Goal: Task Accomplishment & Management: Manage account settings

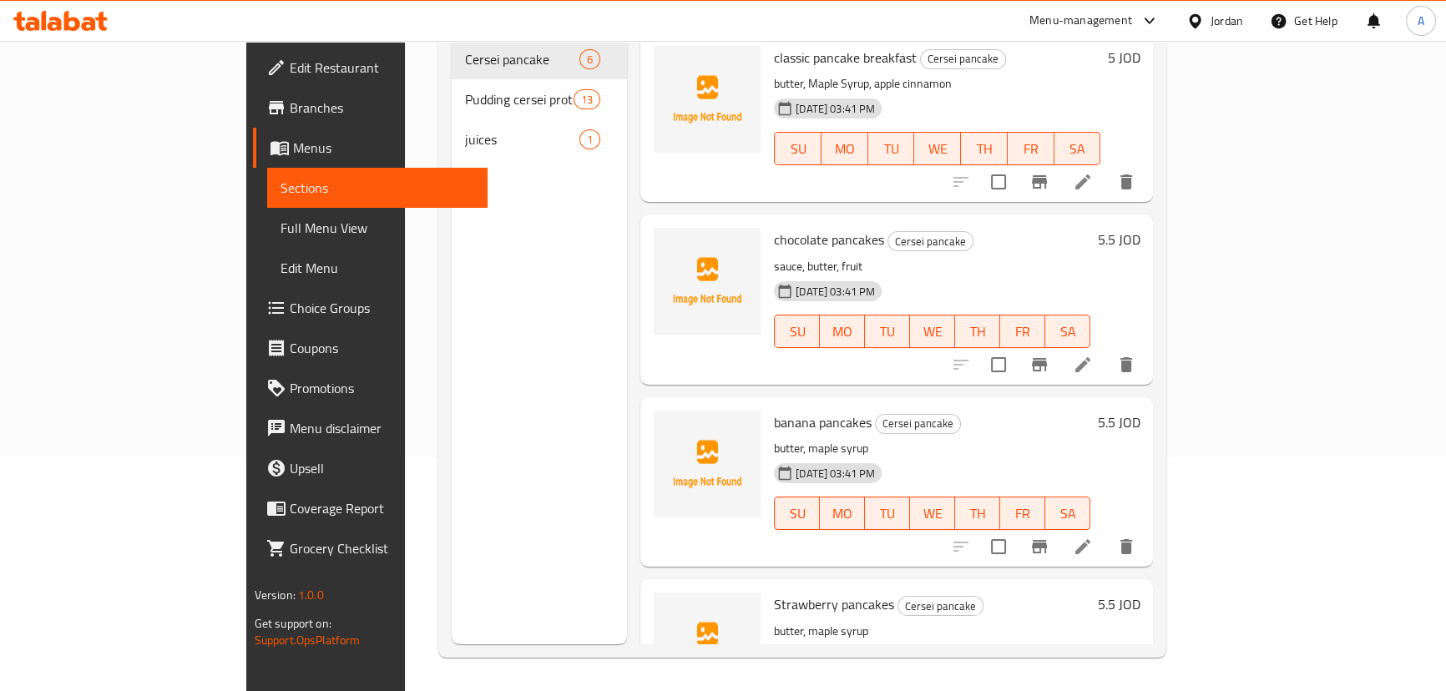
scroll to position [443, 0]
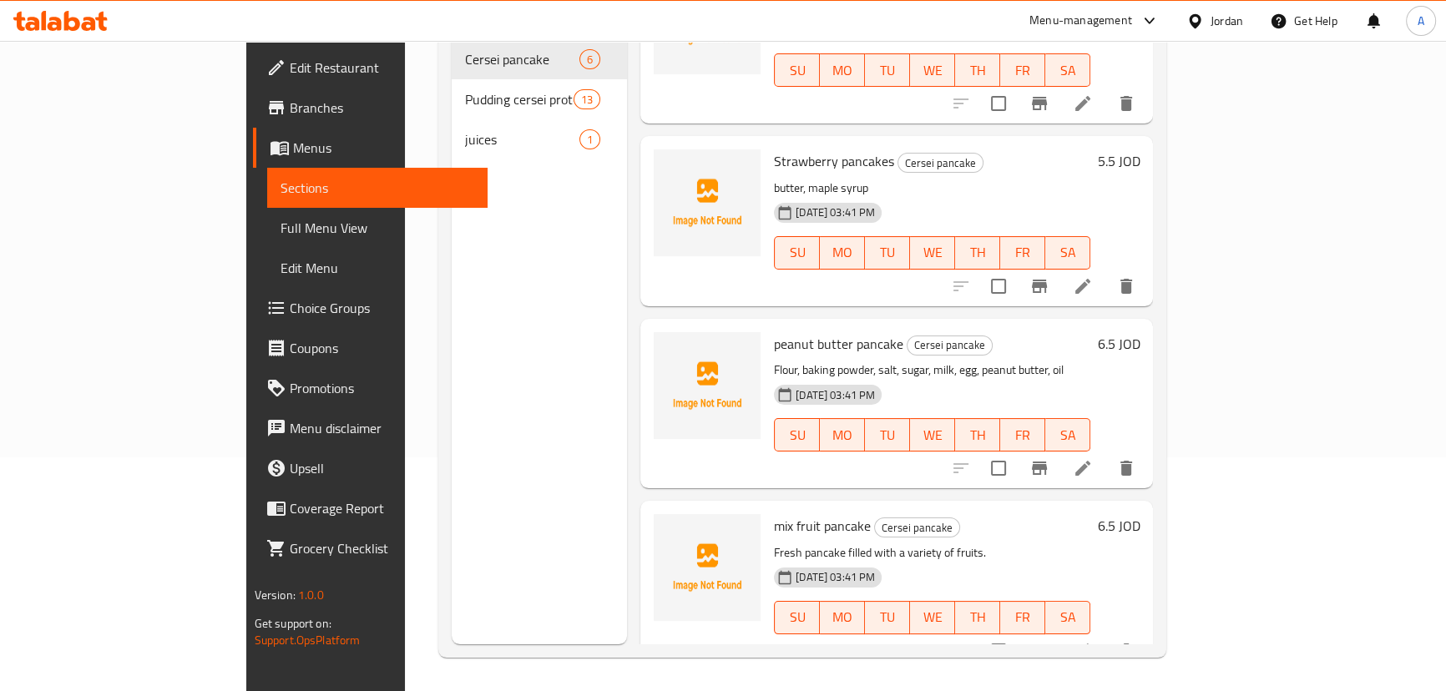
click at [1200, 25] on icon at bounding box center [1195, 22] width 18 height 18
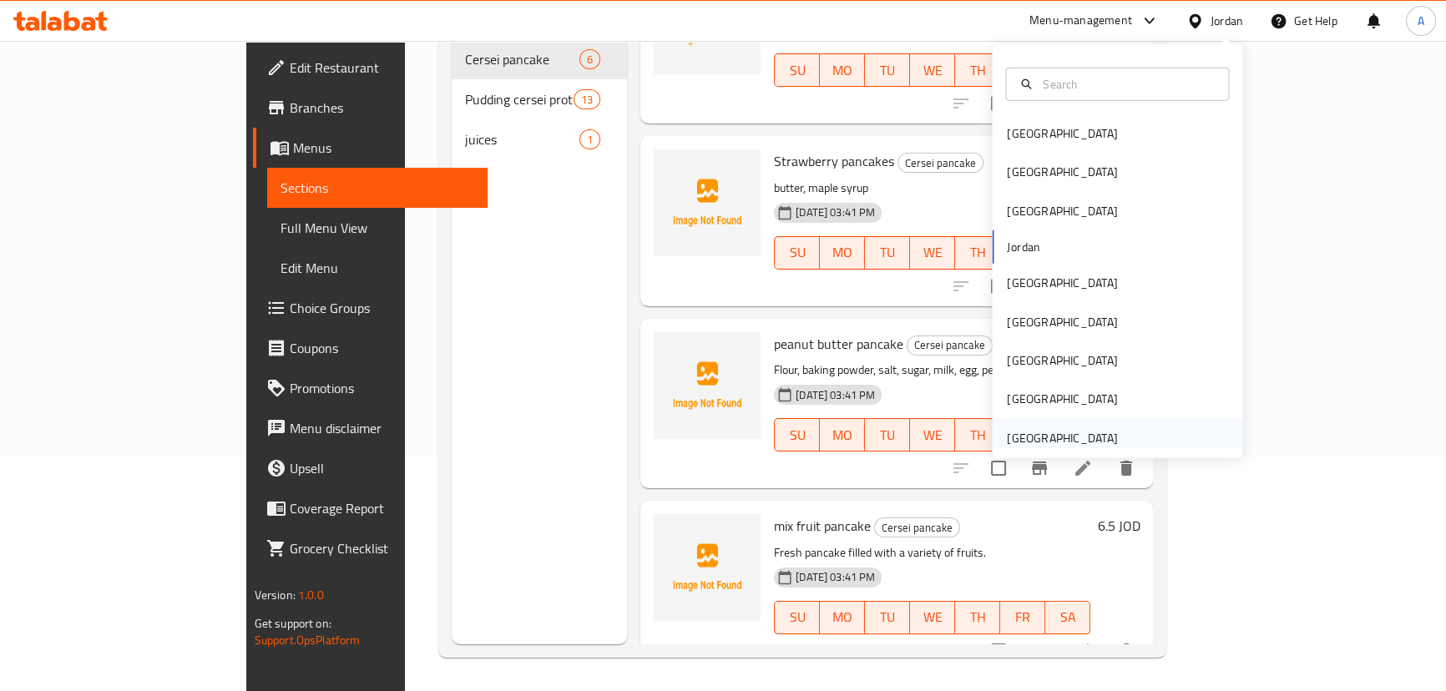
click at [1072, 437] on div "[GEOGRAPHIC_DATA]" at bounding box center [1062, 438] width 110 height 18
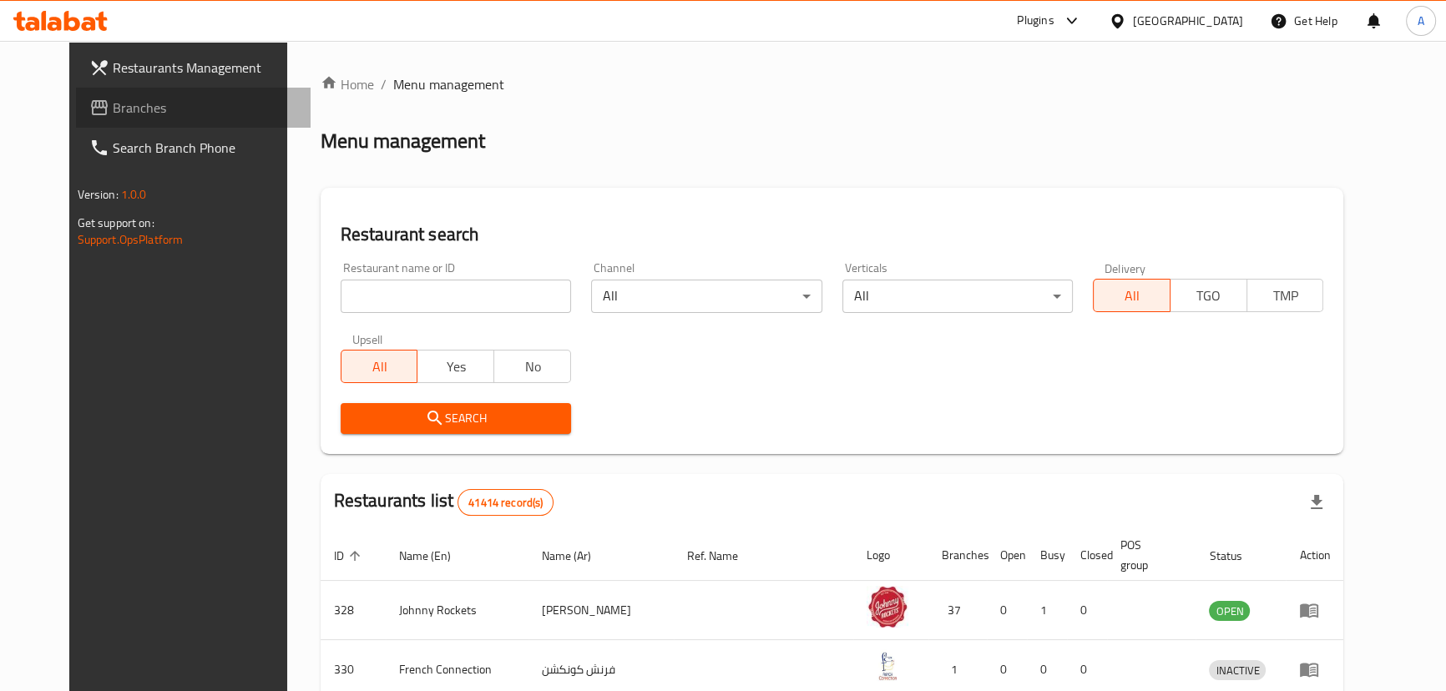
click at [113, 98] on span "Branches" at bounding box center [205, 108] width 184 height 20
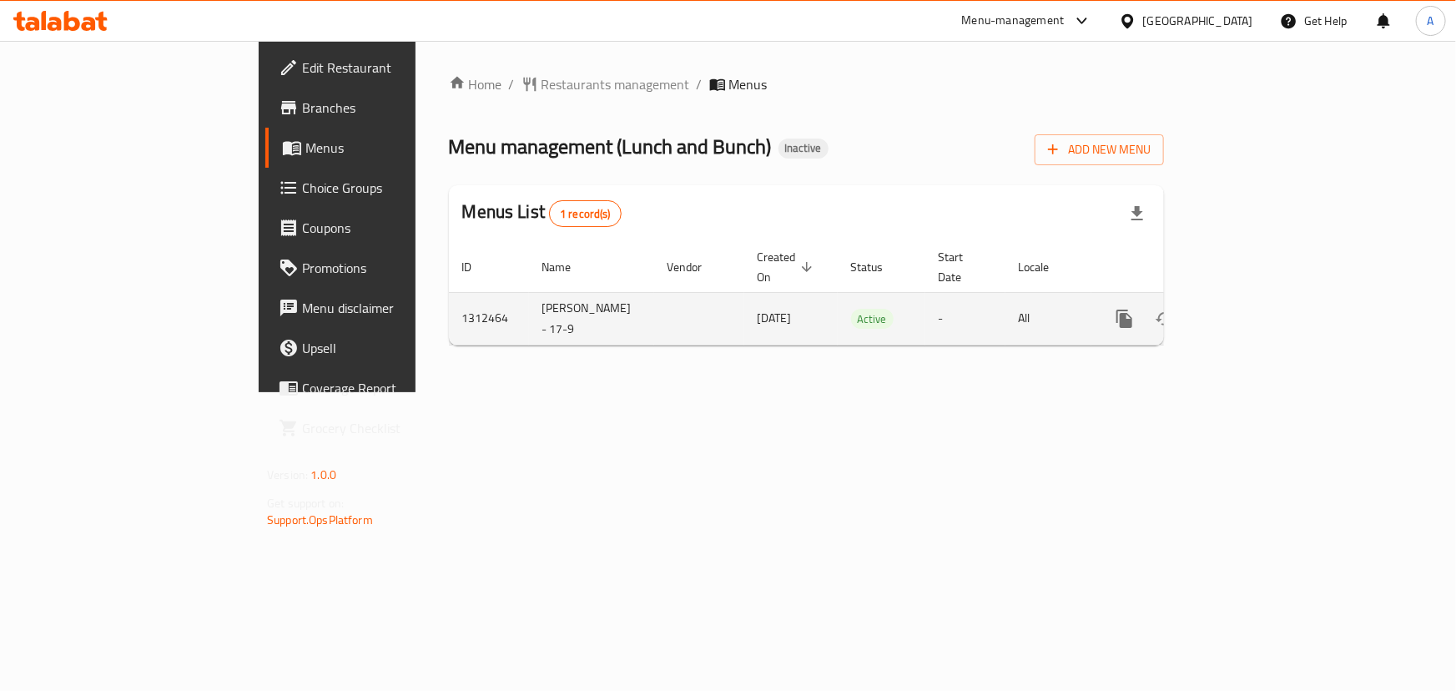
click at [1255, 309] on icon "enhanced table" at bounding box center [1245, 319] width 20 height 20
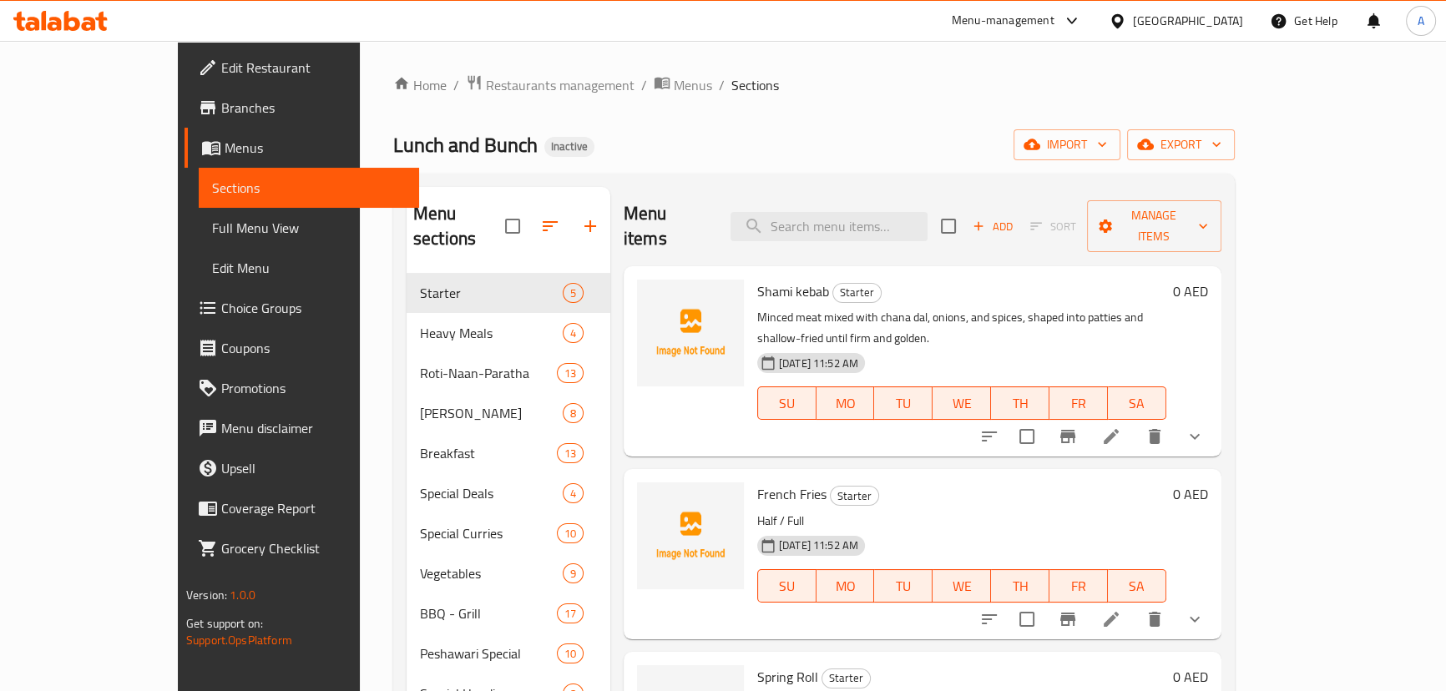
click at [212, 220] on span "Full Menu View" at bounding box center [309, 228] width 194 height 20
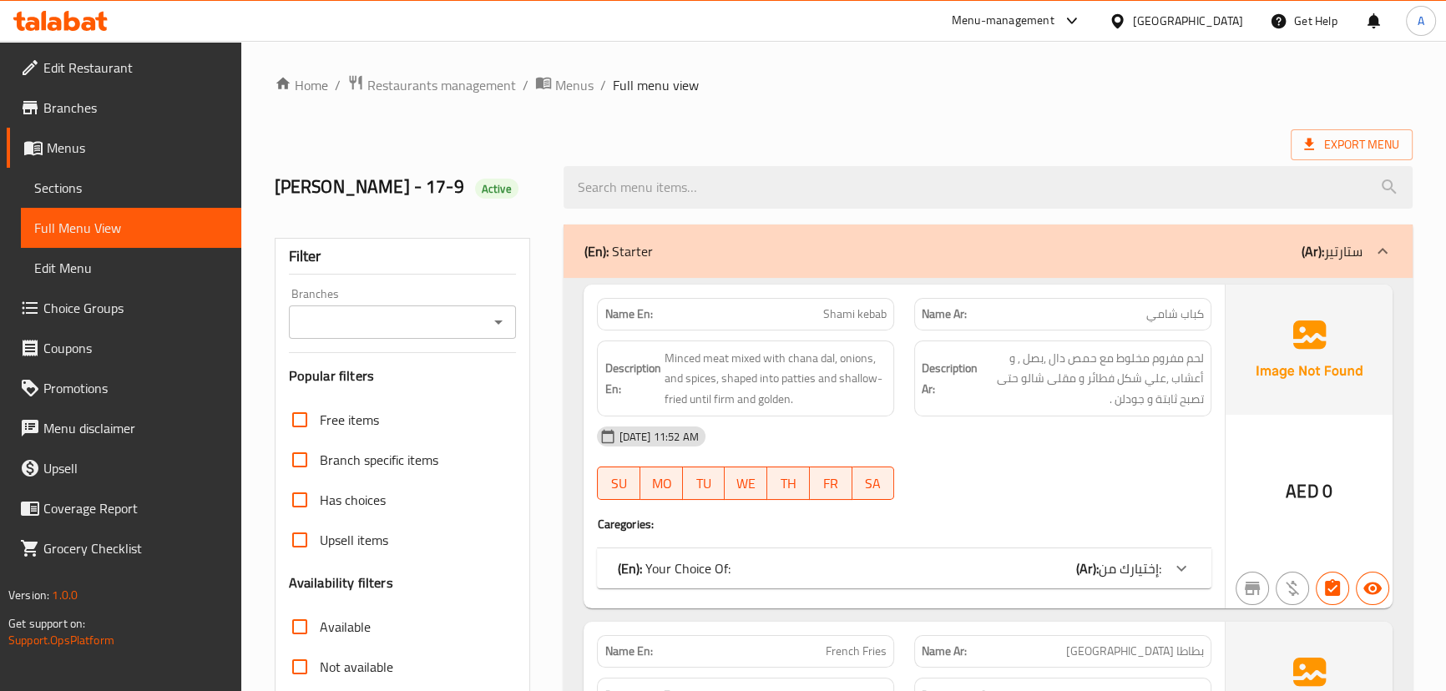
scroll to position [227, 0]
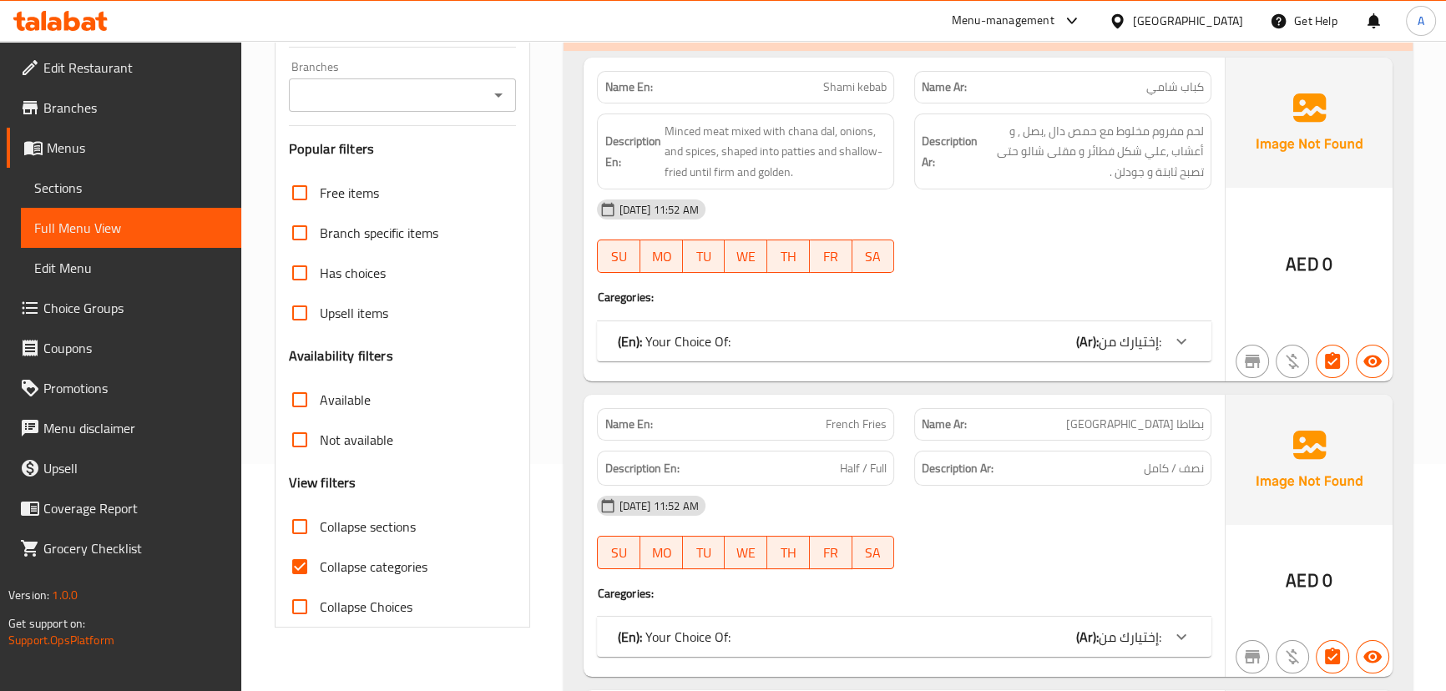
click at [330, 569] on span "Collapse categories" at bounding box center [374, 567] width 108 height 20
click at [320, 569] on input "Collapse categories" at bounding box center [300, 567] width 40 height 40
checkbox input "false"
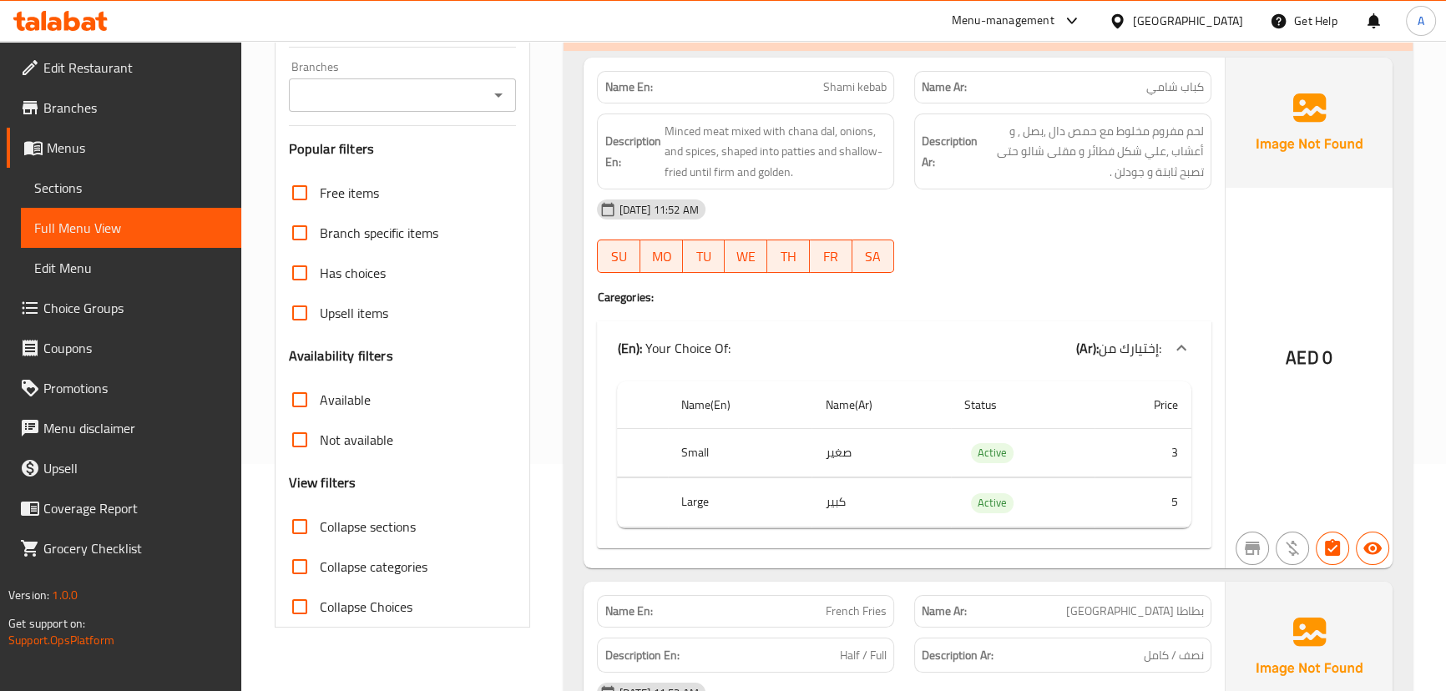
scroll to position [0, 0]
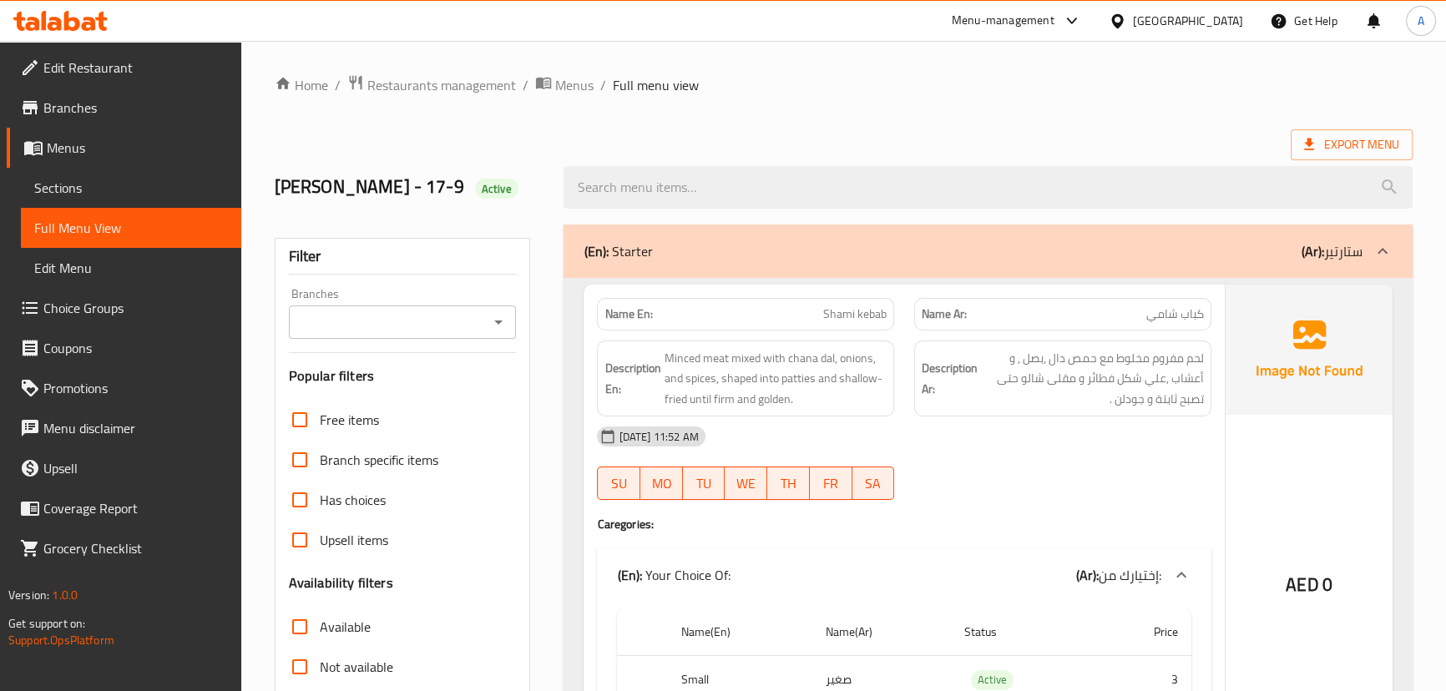
click at [1108, 86] on ol "Home / Restaurants management / Menus / Full menu view" at bounding box center [844, 85] width 1138 height 22
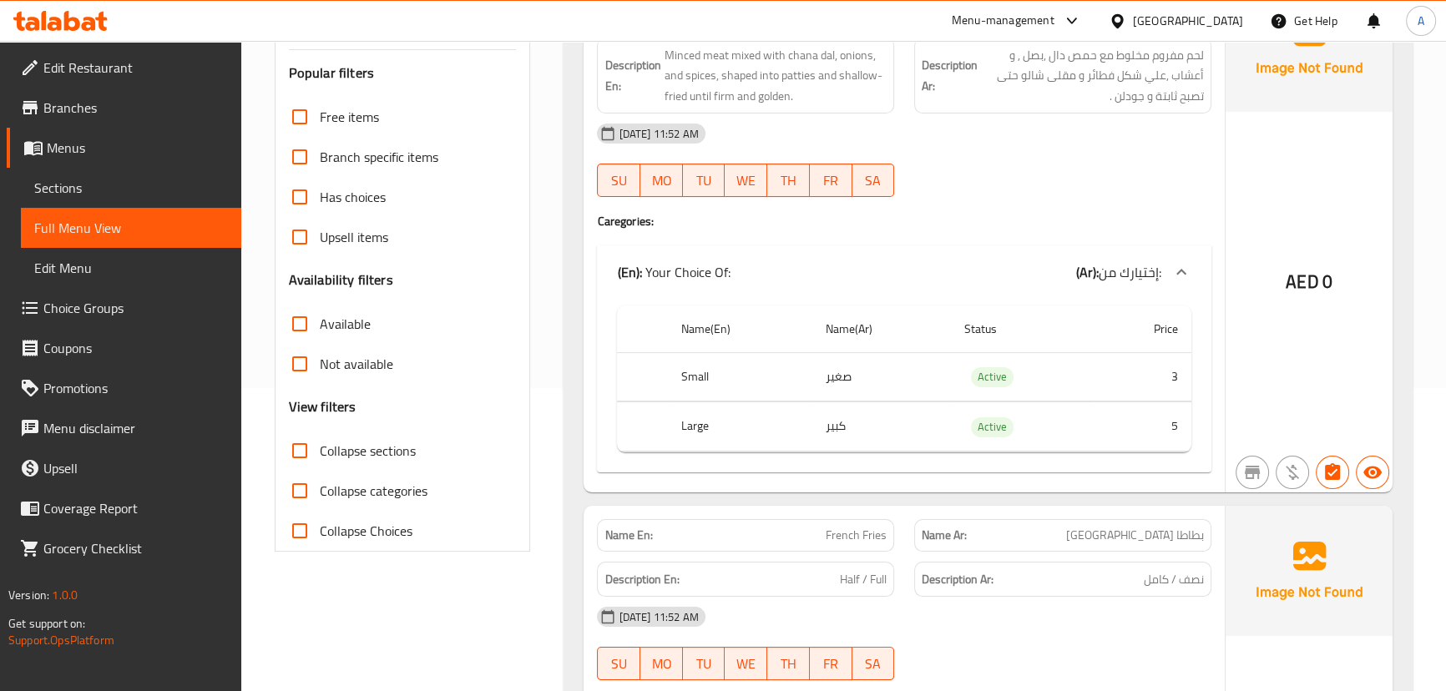
scroll to position [151, 0]
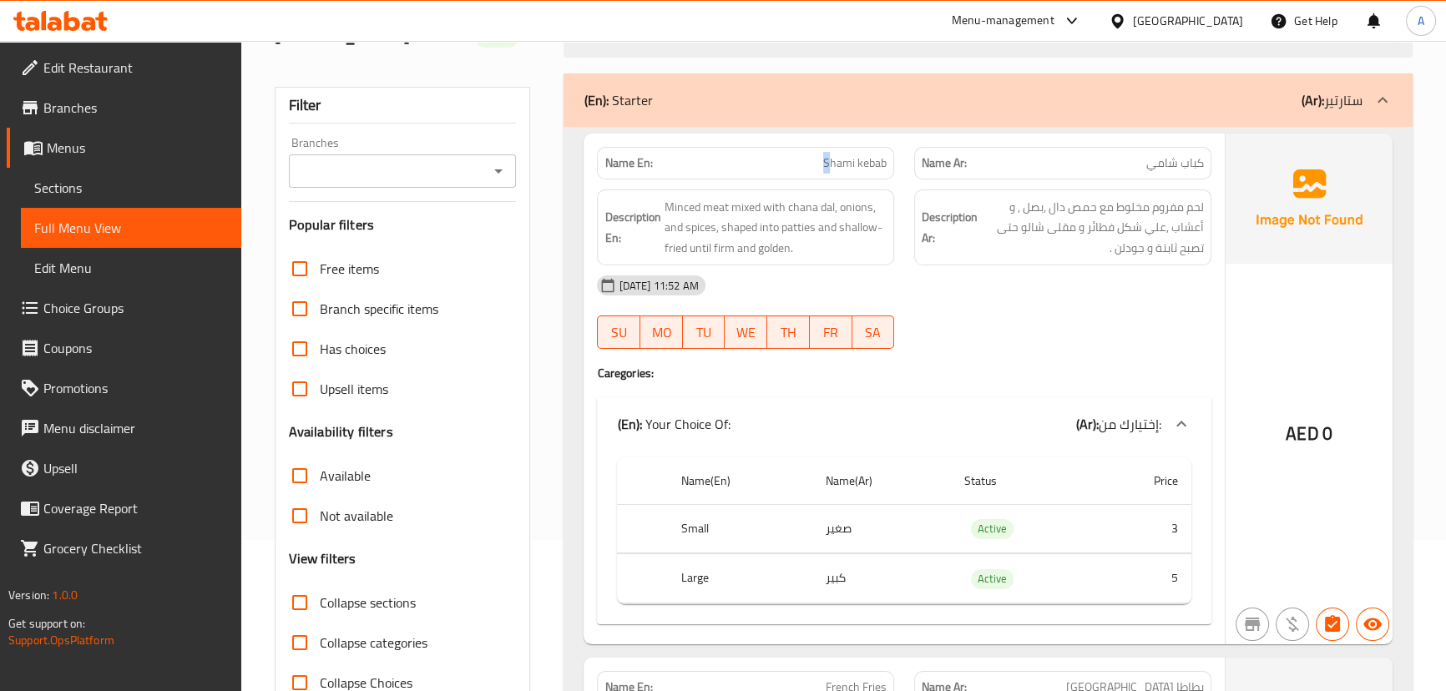
drag, startPoint x: 806, startPoint y: 150, endPoint x: 958, endPoint y: 215, distance: 165.3
click at [925, 184] on div "Name En: Shami kebab Name Ar: كباب شامي Description En: Minced meat mixed with …" at bounding box center [903, 389] width 640 height 511
click at [1007, 294] on div "[DATE] 11:52 AM" at bounding box center [903, 285] width 633 height 40
click at [1096, 225] on span "لحم مفروم مخلوط مع حمص دال ,بصل , و أعشاب ,علي شكل فطائر و مقلى شالو حتى تصبح ث…" at bounding box center [1092, 228] width 223 height 62
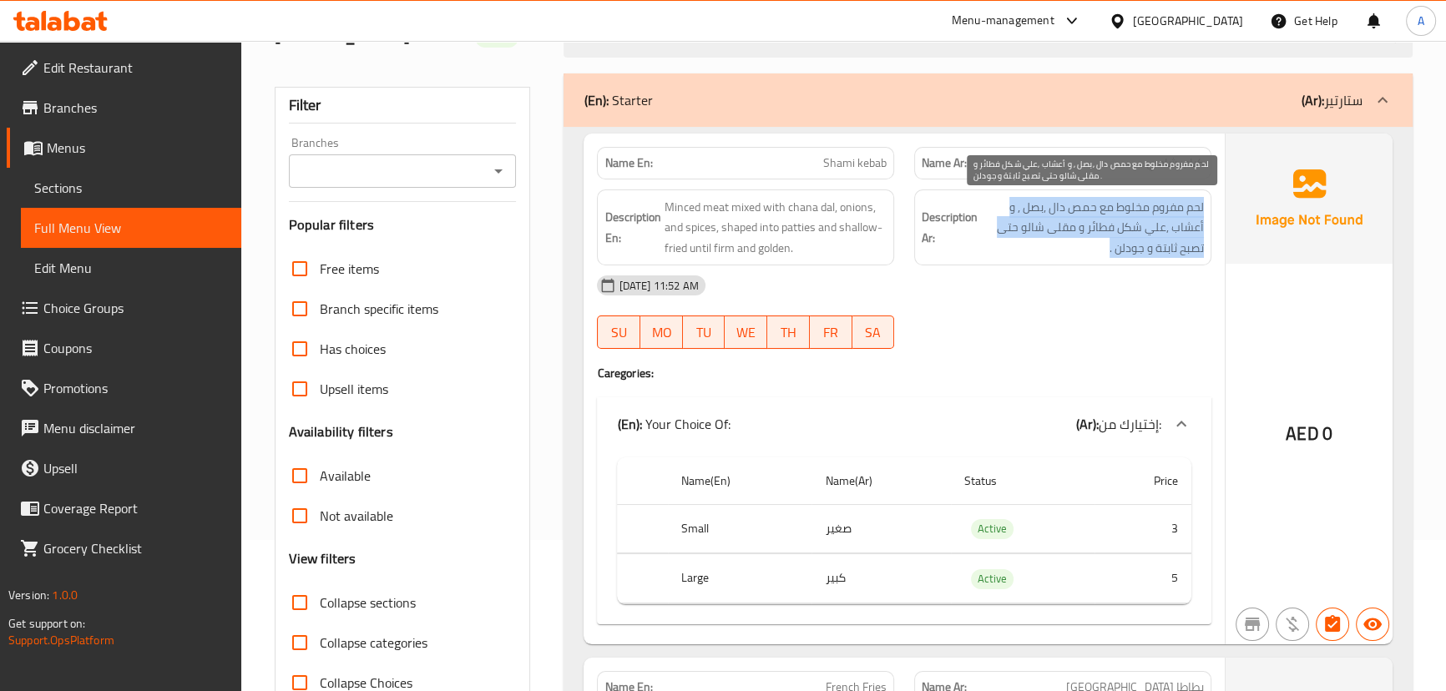
click at [1096, 225] on span "لحم مفروم مخلوط مع حمص دال ,بصل , و أعشاب ,علي شكل فطائر و مقلى شالو حتى تصبح ث…" at bounding box center [1092, 228] width 223 height 62
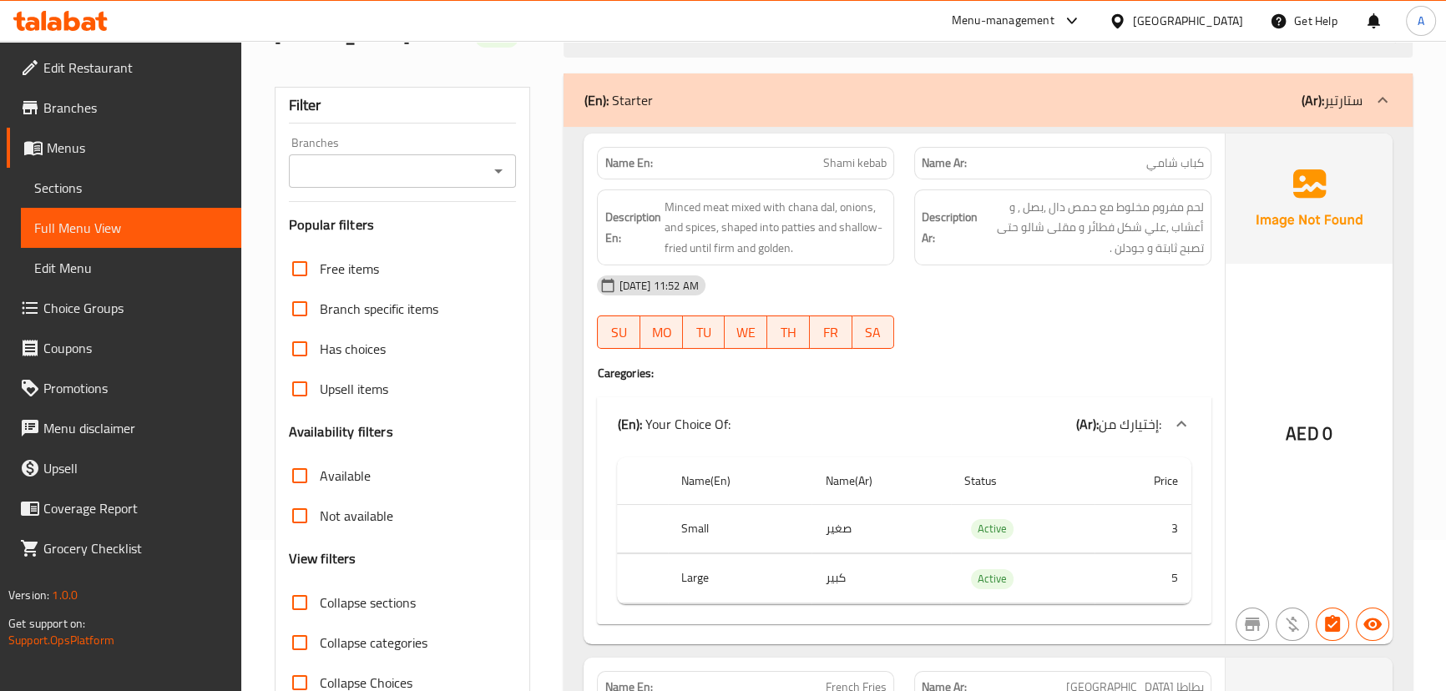
click at [1064, 268] on div "[DATE] 11:52 AM" at bounding box center [903, 285] width 633 height 40
drag, startPoint x: 816, startPoint y: 167, endPoint x: 960, endPoint y: 283, distance: 184.6
click at [891, 179] on div "Name En: Shami kebab Name Ar: كباب شامي Description En: Minced meat mixed with …" at bounding box center [903, 389] width 640 height 511
click at [960, 283] on div "[DATE] 11:52 AM" at bounding box center [903, 285] width 633 height 40
drag, startPoint x: 916, startPoint y: 171, endPoint x: 992, endPoint y: 212, distance: 86.3
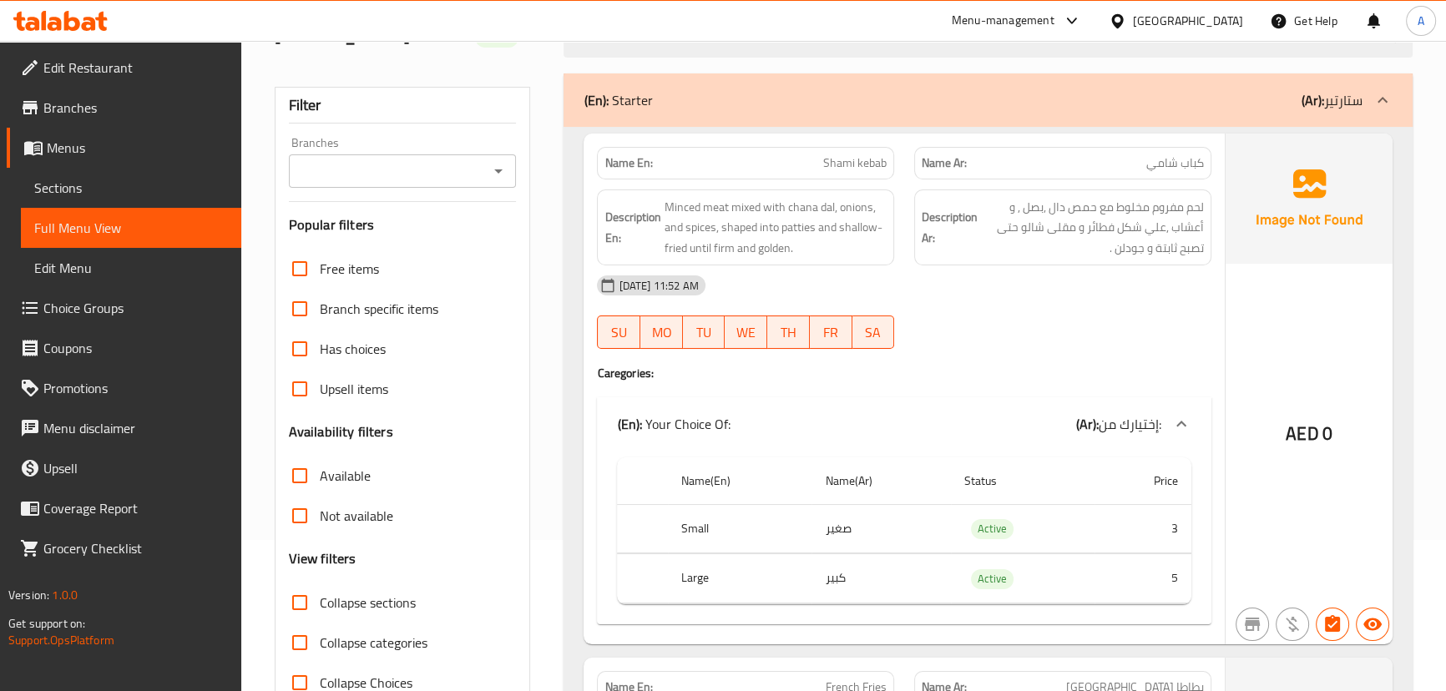
click at [971, 180] on div "Name En: Shami kebab Name Ar: كباب شامي Description En: Minced meat mixed with …" at bounding box center [903, 389] width 640 height 511
click at [1089, 263] on div "Description Ar: لحم مفروم مخلوط مع حمص دال ,بصل , و أعشاب ,علي شكل فطائر و مقلى…" at bounding box center [1062, 227] width 297 height 77
click at [684, 202] on span "Minced meat mixed with chana dal, onions, and spices, shaped into patties and s…" at bounding box center [775, 228] width 223 height 62
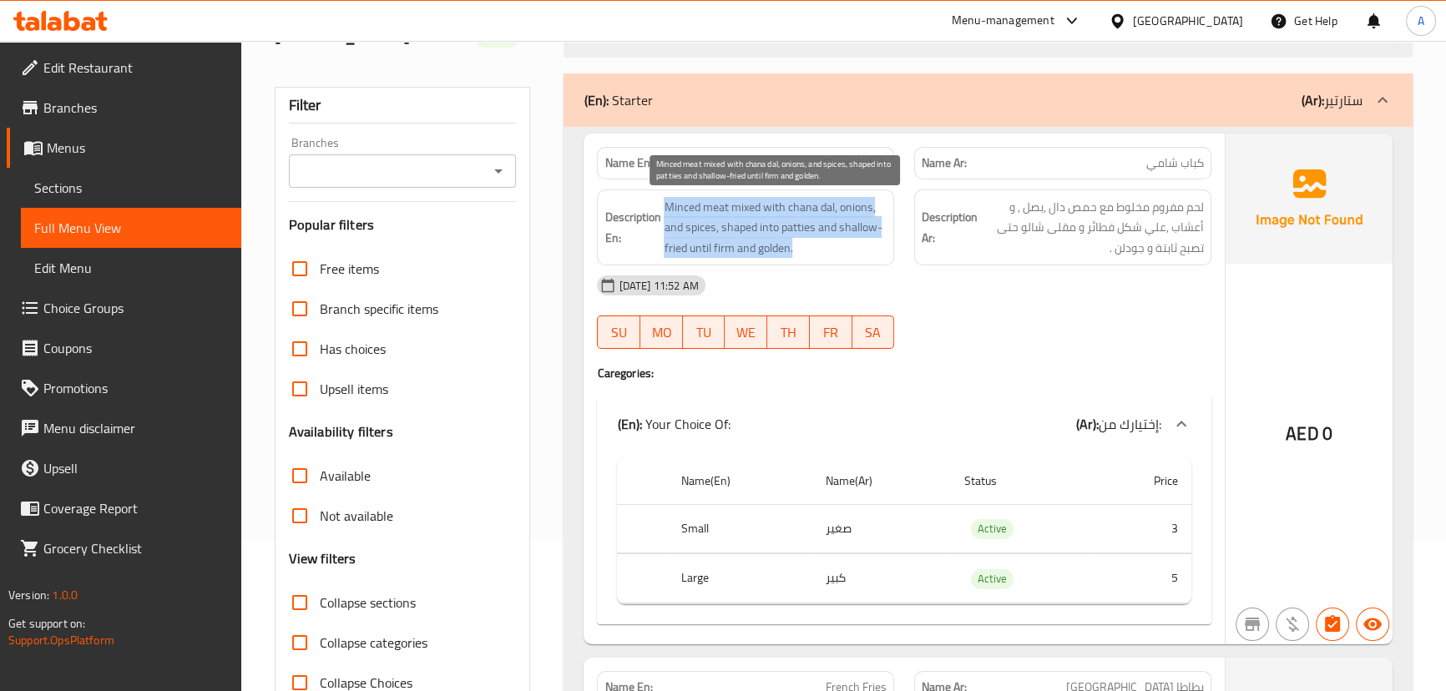
drag, startPoint x: 684, startPoint y: 202, endPoint x: 1219, endPoint y: 237, distance: 535.3
click at [1210, 237] on div "Description En: Minced meat mixed with chana dal, onions, and spices, shaped in…" at bounding box center [903, 227] width 633 height 97
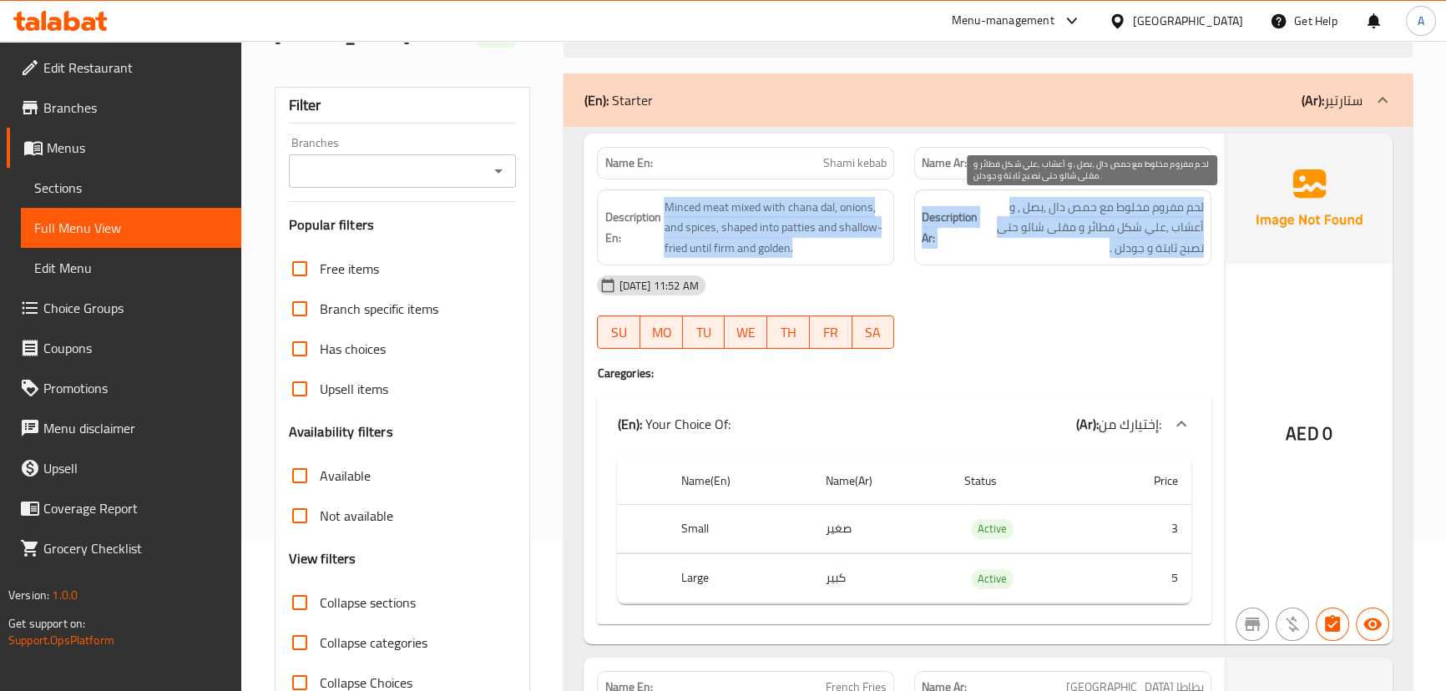
click at [1180, 210] on span "لحم مفروم مخلوط مع حمص دال ,بصل , و أعشاب ,علي شكل فطائر و مقلى شالو حتى تصبح ث…" at bounding box center [1092, 228] width 223 height 62
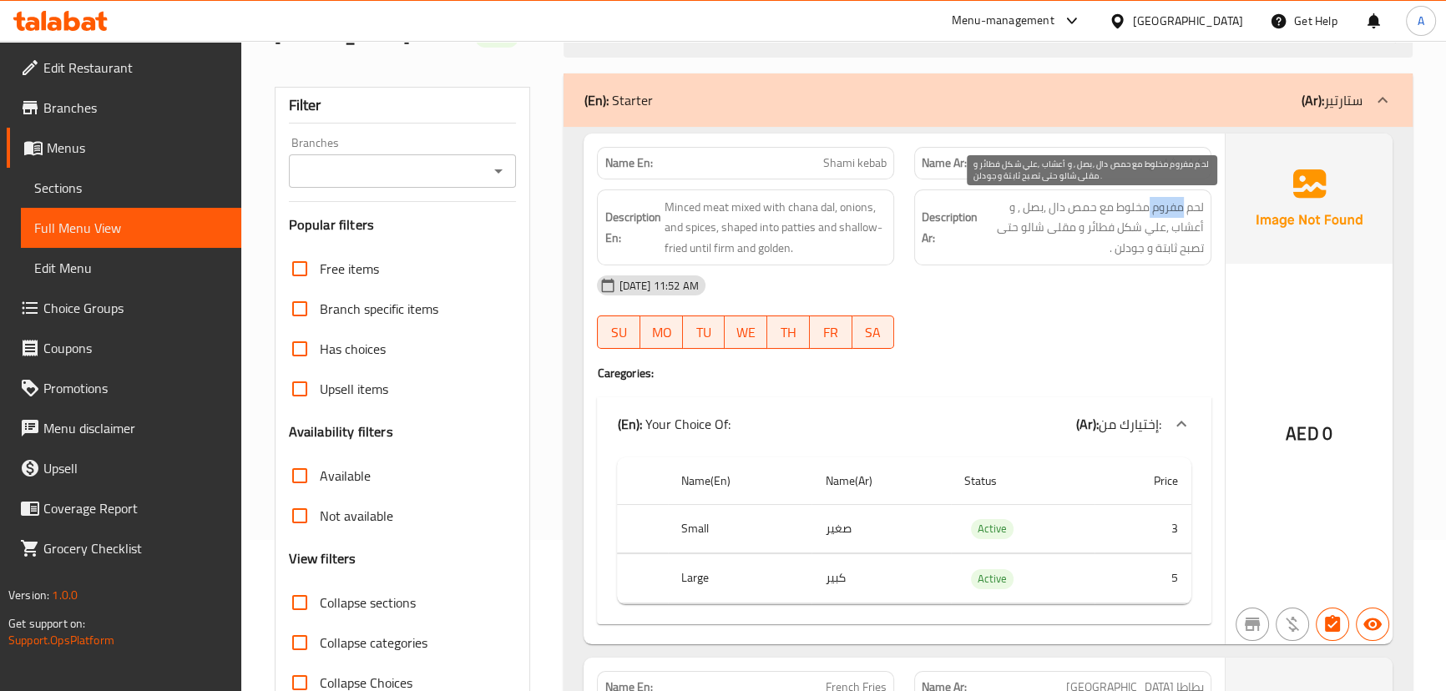
click at [1180, 210] on span "لحم مفروم مخلوط مع حمص دال ,بصل , و أعشاب ,علي شكل فطائر و مقلى شالو حتى تصبح ث…" at bounding box center [1092, 228] width 223 height 62
click at [1151, 314] on div "[DATE] 11:52 AM SU MO TU WE TH FR SA" at bounding box center [903, 311] width 633 height 93
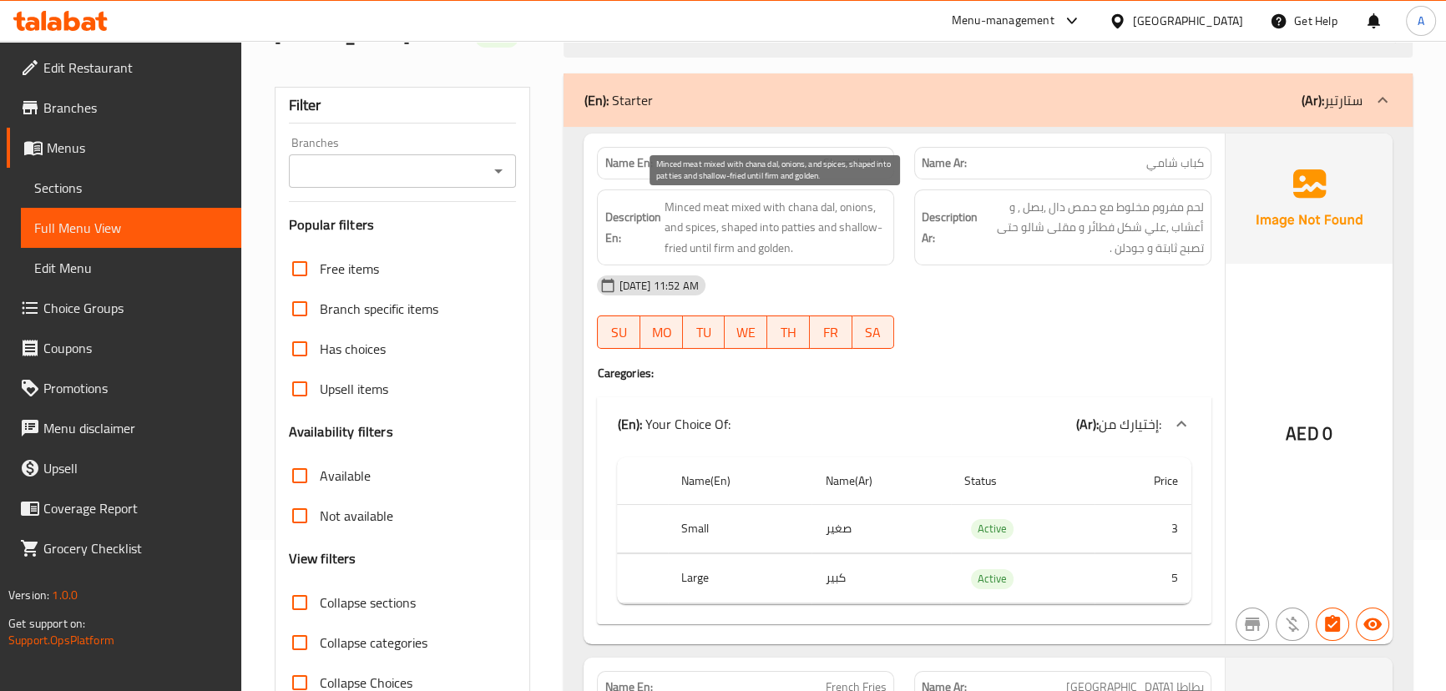
click at [690, 207] on span "Minced meat mixed with chana dal, onions, and spices, shaped into patties and s…" at bounding box center [775, 228] width 223 height 62
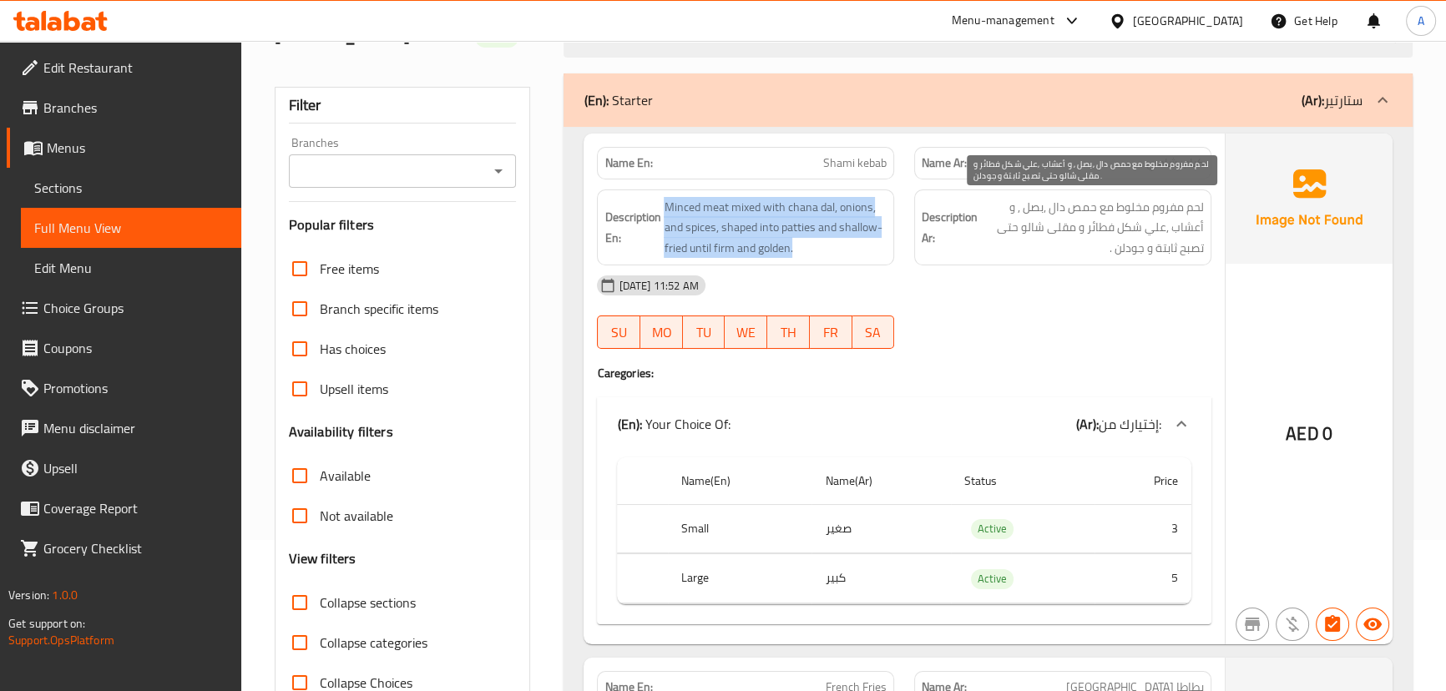
drag, startPoint x: 690, startPoint y: 207, endPoint x: 1118, endPoint y: 234, distance: 428.2
click at [1082, 245] on div "Description En: Minced meat mixed with chana dal, onions, and spices, shaped in…" at bounding box center [903, 227] width 633 height 97
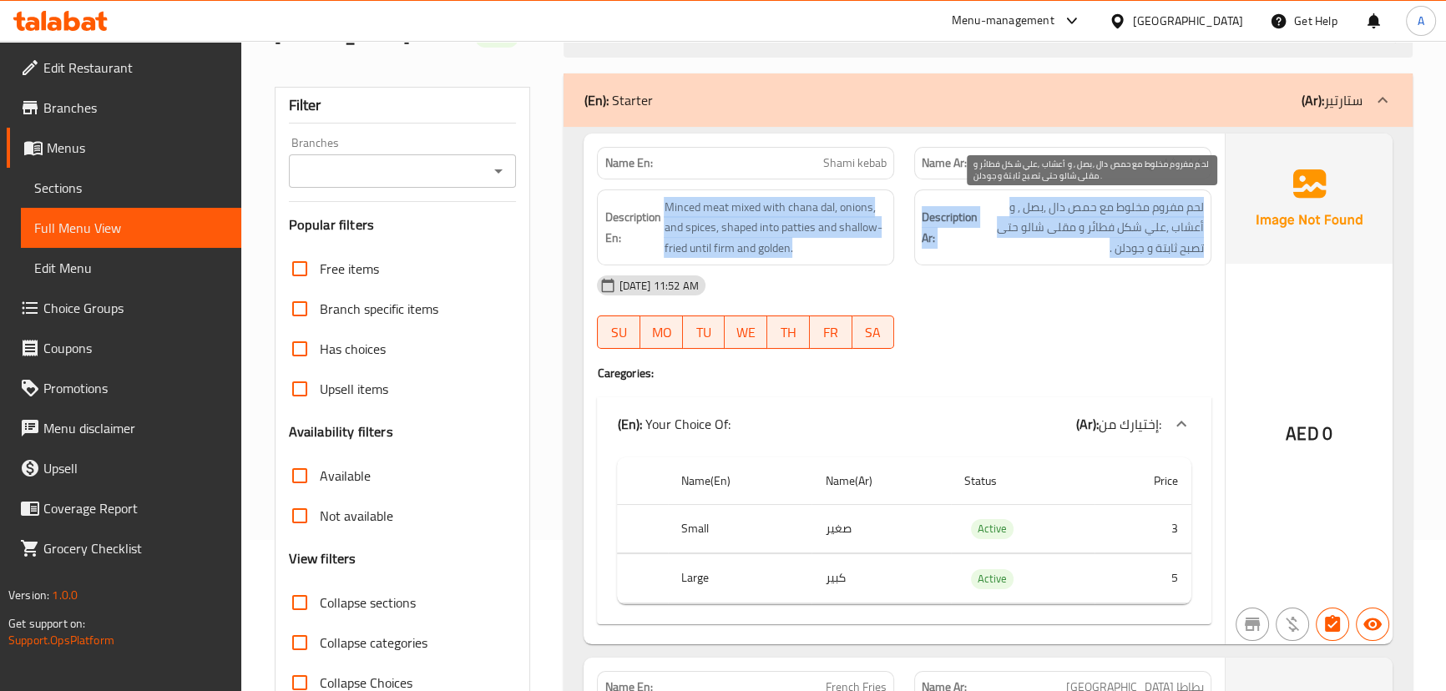
click at [1118, 233] on span "لحم مفروم مخلوط مع حمص دال ,بصل , و أعشاب ,علي شكل فطائر و مقلى شالو حتى تصبح ث…" at bounding box center [1092, 228] width 223 height 62
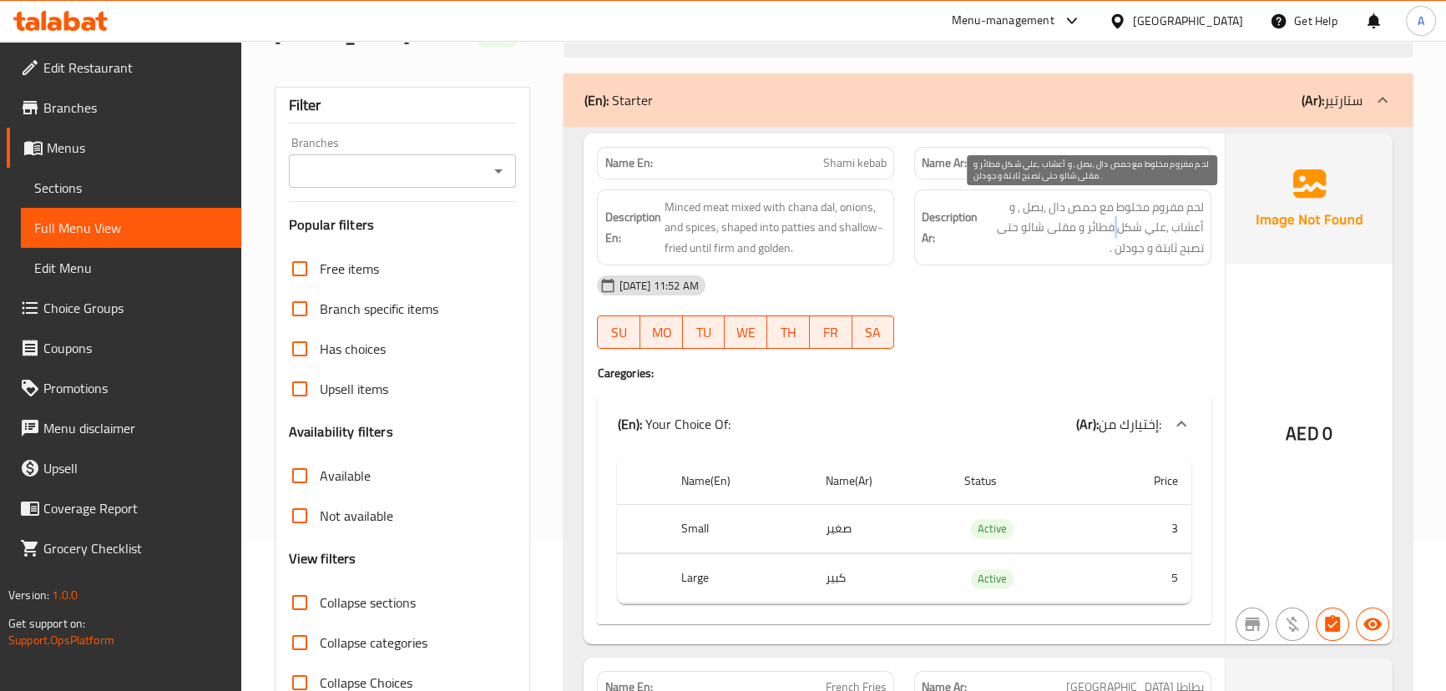
click at [1118, 233] on span "لحم مفروم مخلوط مع حمص دال ,بصل , و أعشاب ,علي شكل فطائر و مقلى شالو حتى تصبح ث…" at bounding box center [1092, 228] width 223 height 62
click at [1109, 290] on div "[DATE] 11:52 AM" at bounding box center [903, 285] width 633 height 40
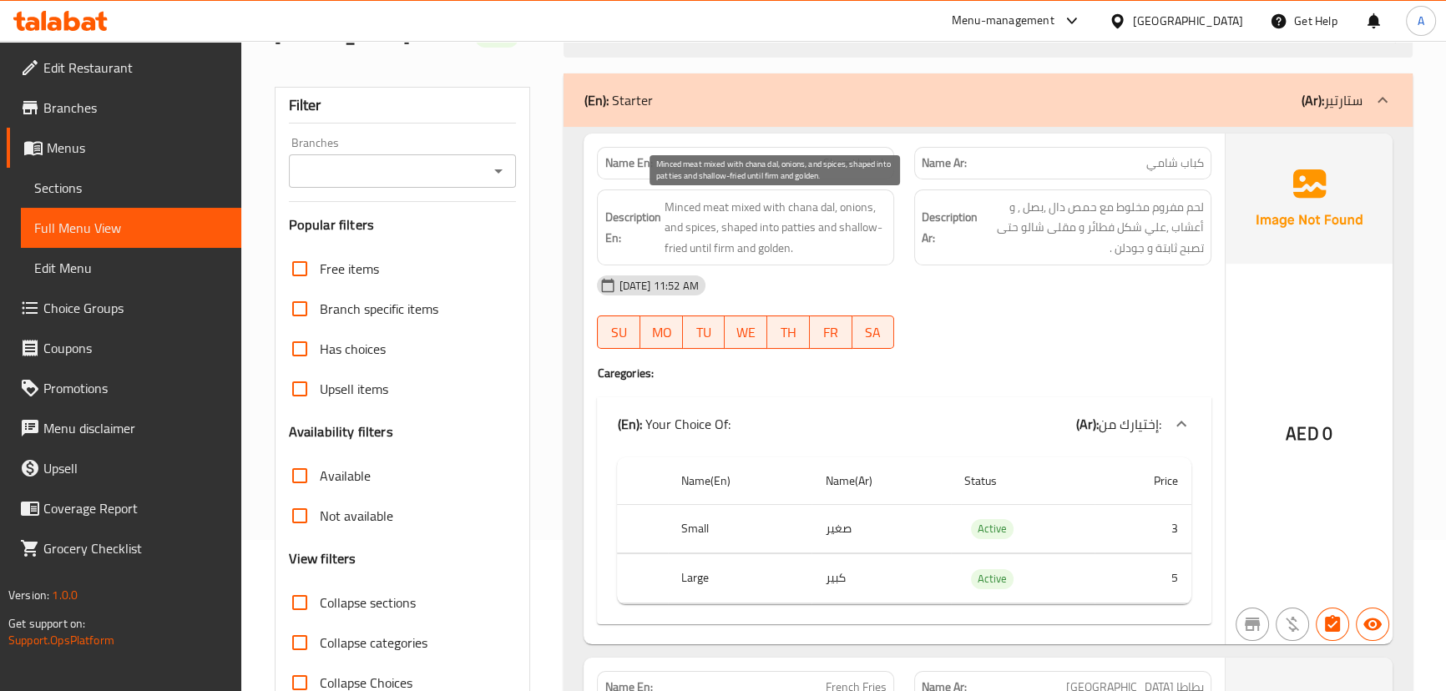
click at [692, 209] on span "Minced meat mixed with chana dal, onions, and spices, shaped into patties and s…" at bounding box center [775, 228] width 223 height 62
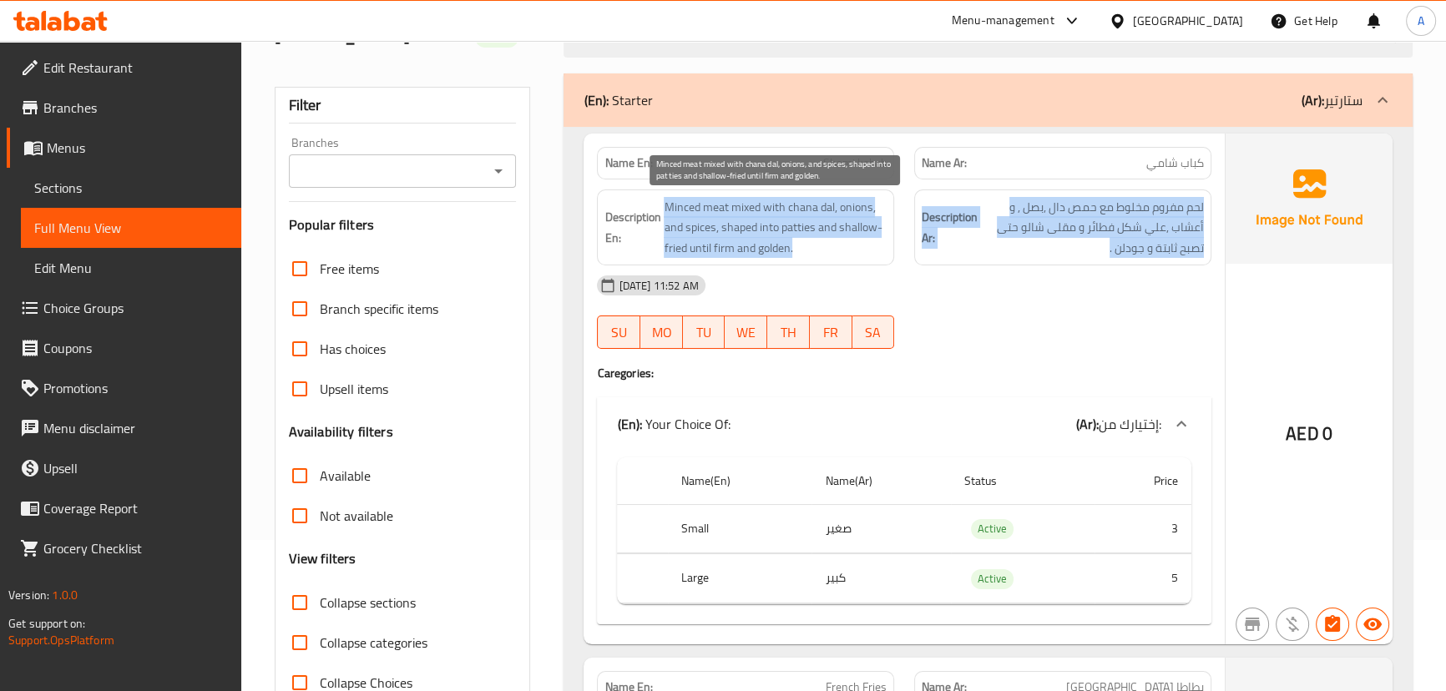
drag, startPoint x: 692, startPoint y: 209, endPoint x: 1084, endPoint y: 238, distance: 393.4
click at [1060, 238] on div "Description En: Minced meat mixed with chana dal, onions, and spices, shaped in…" at bounding box center [903, 227] width 633 height 97
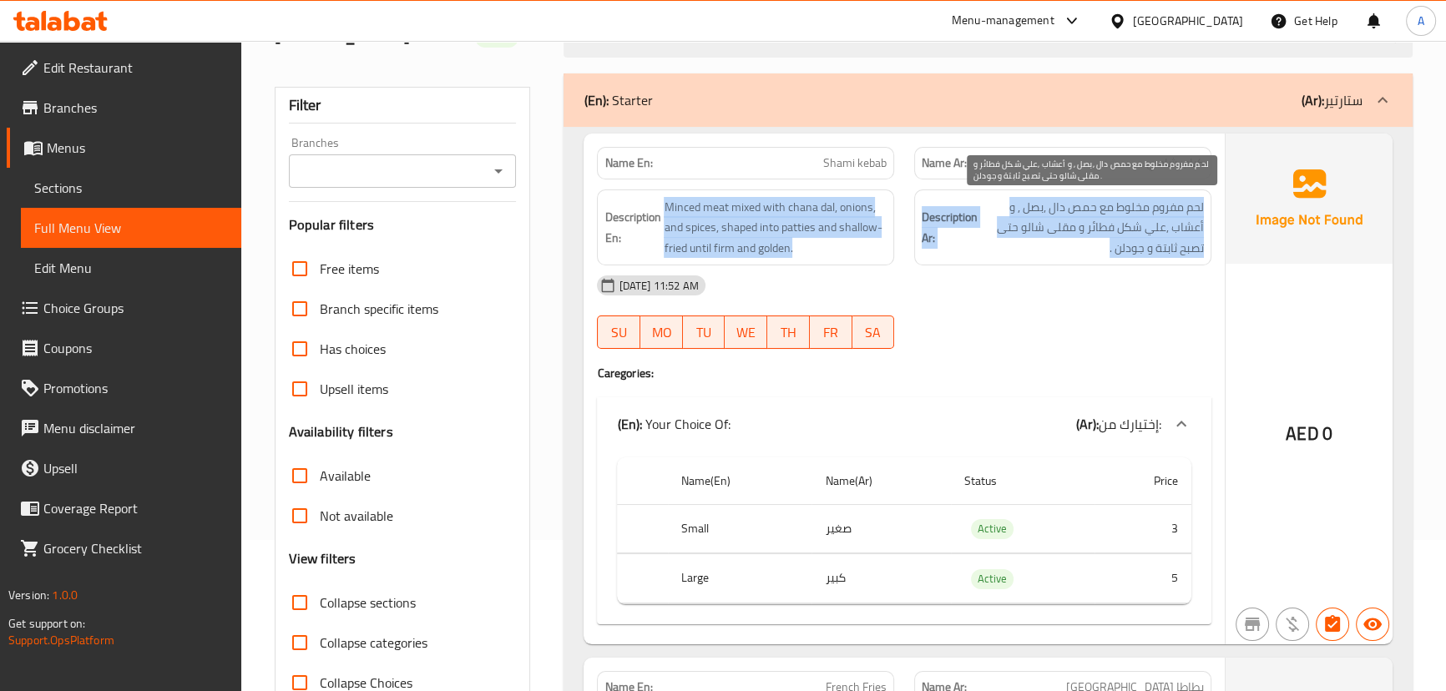
click at [1084, 238] on span "لحم مفروم مخلوط مع حمص دال ,بصل , و أعشاب ,علي شكل فطائر و مقلى شالو حتى تصبح ث…" at bounding box center [1092, 228] width 223 height 62
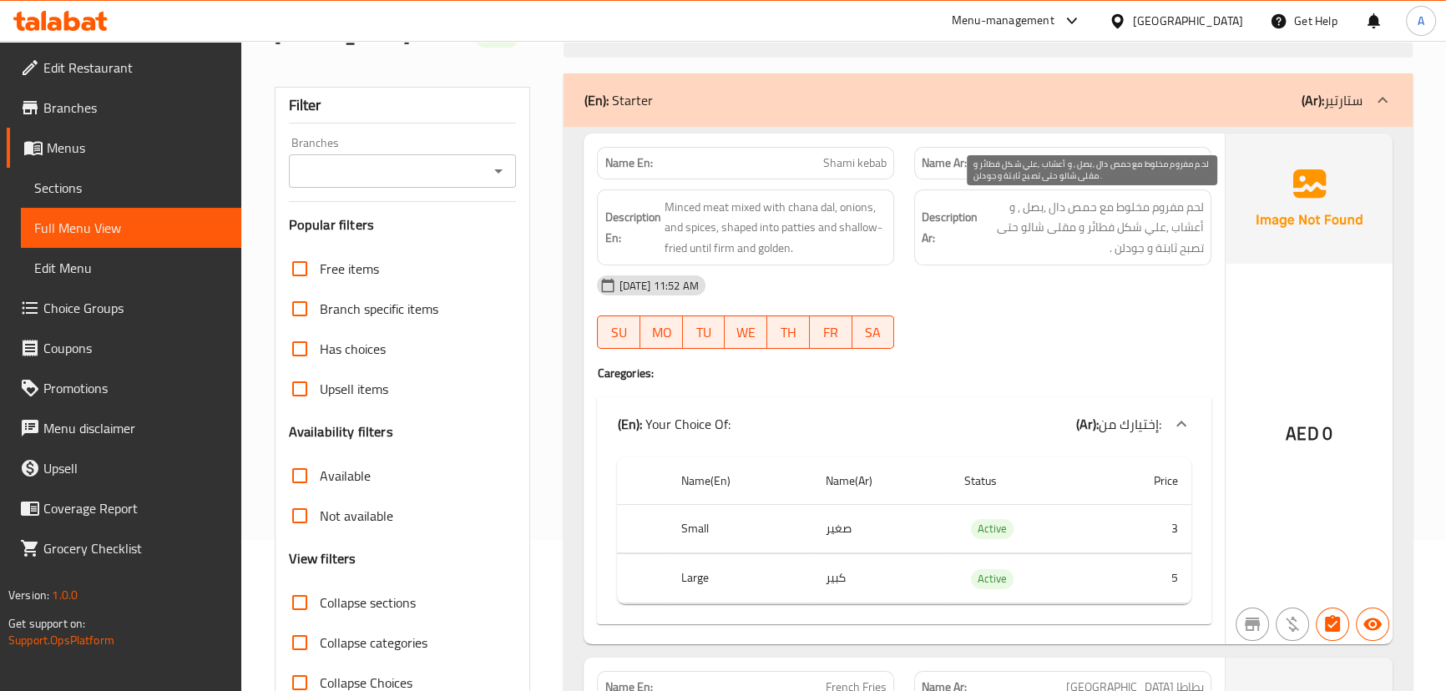
click at [1084, 238] on span "لحم مفروم مخلوط مع حمص دال ,بصل , و أعشاب ,علي شكل فطائر و مقلى شالو حتى تصبح ث…" at bounding box center [1092, 228] width 223 height 62
click at [1071, 276] on div "[DATE] 11:52 AM" at bounding box center [903, 285] width 633 height 40
drag, startPoint x: 836, startPoint y: 168, endPoint x: 989, endPoint y: 175, distance: 152.9
click at [989, 175] on div "Name En: Shami kebab Name Ar: كباب شامي" at bounding box center [903, 163] width 633 height 53
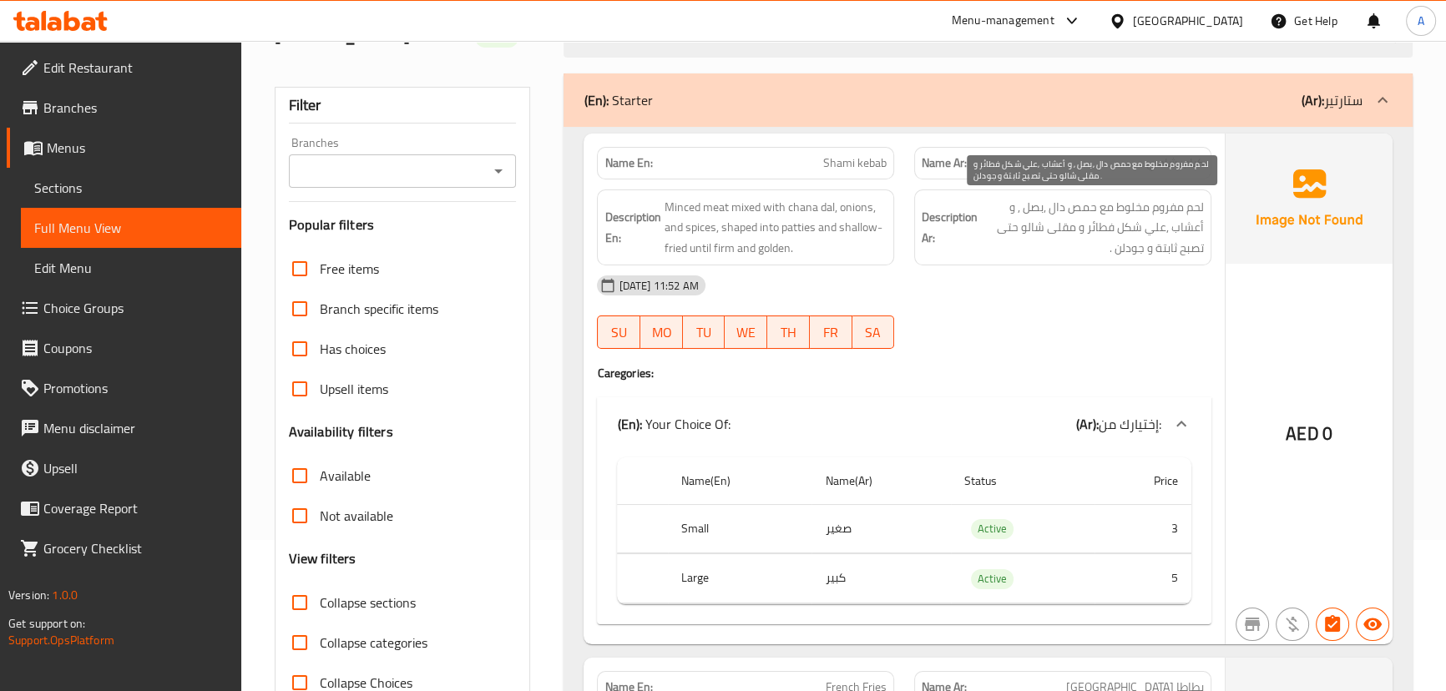
click at [1012, 209] on span "لحم مفروم مخلوط مع حمص دال ,بصل , و أعشاب ,علي شكل فطائر و مقلى شالو حتى تصبح ث…" at bounding box center [1092, 228] width 223 height 62
click at [1092, 225] on span "لحم مفروم مخلوط مع حمص دال ,بصل , و أعشاب ,علي شكل فطائر و مقلى شالو حتى تصبح ث…" at bounding box center [1092, 228] width 223 height 62
click at [1089, 290] on div "[DATE] 11:52 AM" at bounding box center [903, 285] width 633 height 40
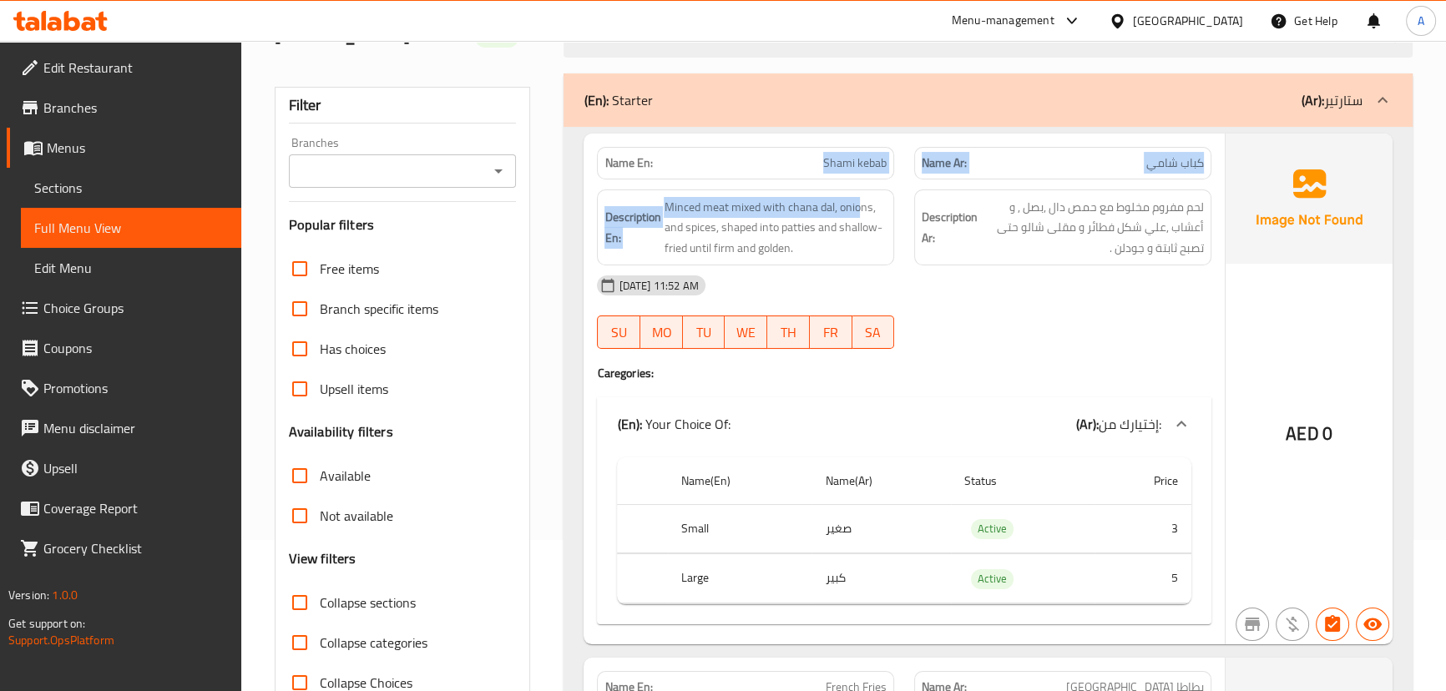
drag, startPoint x: 811, startPoint y: 174, endPoint x: 960, endPoint y: 292, distance: 190.0
click at [866, 181] on div "Name En: Shami kebab Name Ar: كباب شامي Description En: Minced meat mixed with …" at bounding box center [903, 389] width 640 height 511
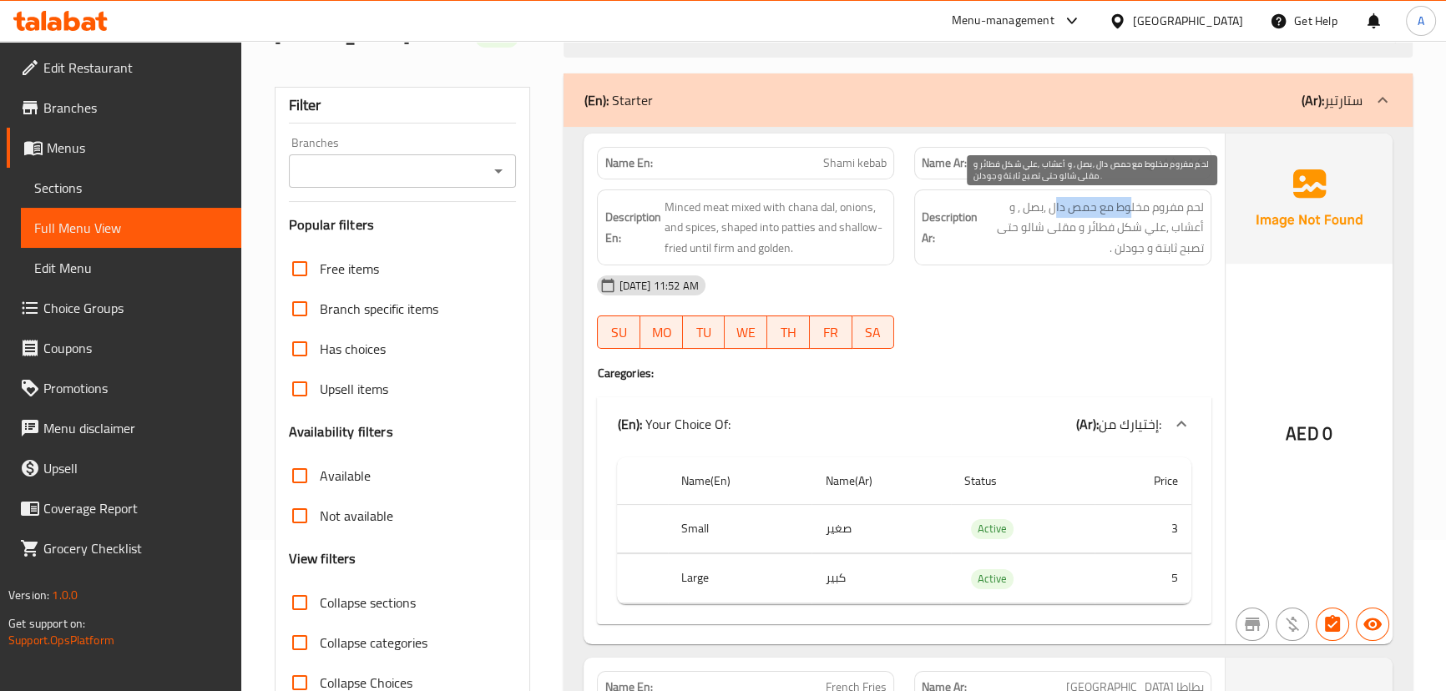
drag, startPoint x: 1129, startPoint y: 212, endPoint x: 1053, endPoint y: 210, distance: 76.0
click at [1054, 209] on span "لحم مفروم مخلوط مع حمص دال ,بصل , و أعشاب ,علي شكل فطائر و مقلى شالو حتى تصبح ث…" at bounding box center [1092, 228] width 223 height 62
click at [1027, 214] on span "لحم مفروم مخلوط مع حمص دال ,بصل , و أعشاب ,علي شكل فطائر و مقلى شالو حتى تصبح ث…" at bounding box center [1092, 228] width 223 height 62
click at [1018, 209] on span "لحم مفروم مخلوط مع حمص دال ,بصل , و أعشاب ,علي شكل فطائر و مقلى شالو حتى تصبح ث…" at bounding box center [1092, 228] width 223 height 62
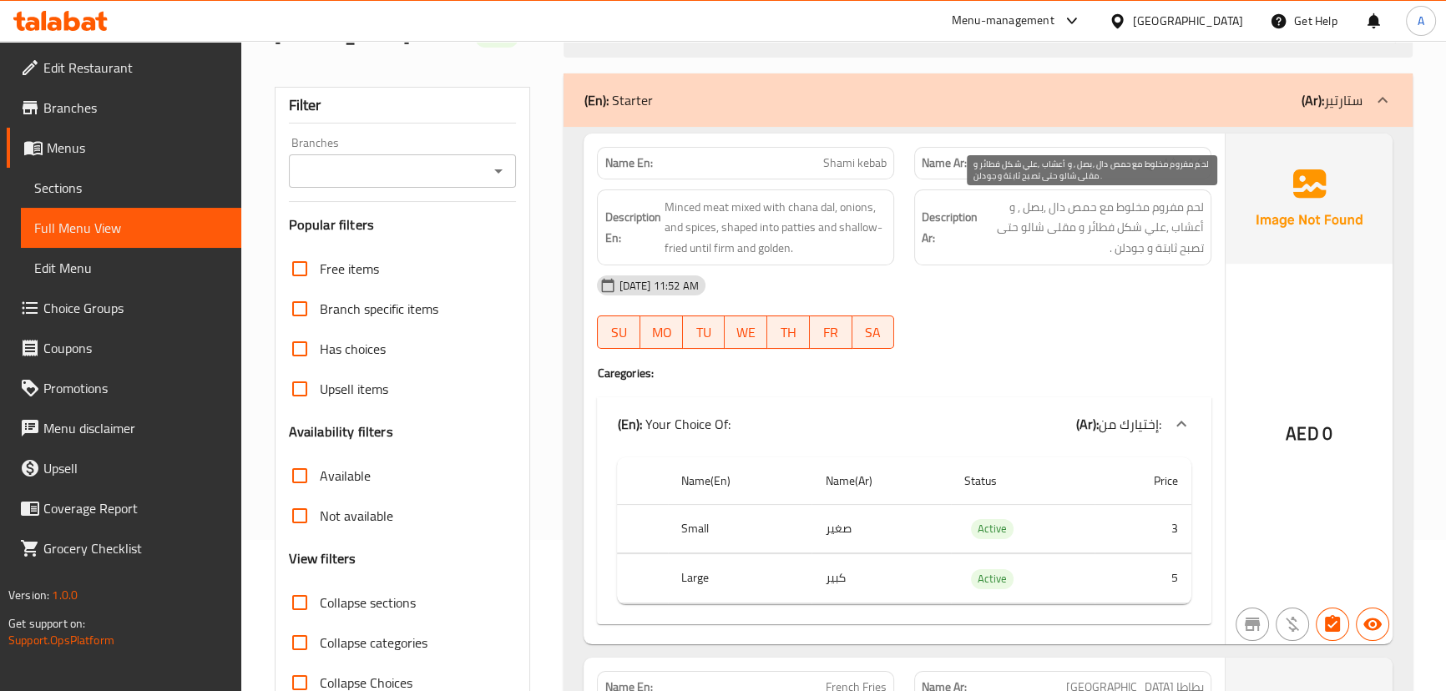
click at [1181, 228] on span "لحم مفروم مخلوط مع حمص دال ,بصل , و أعشاب ,علي شكل فطائر و مقلى شالو حتى تصبح ث…" at bounding box center [1092, 228] width 223 height 62
click at [1180, 228] on span "لحم مفروم مخلوط مع حمص دال ,بصل , و أعشاب ,علي شكل فطائر و مقلى شالو حتى تصبح ث…" at bounding box center [1092, 228] width 223 height 62
drag, startPoint x: 1164, startPoint y: 223, endPoint x: 1003, endPoint y: 223, distance: 161.1
click at [1003, 223] on span "لحم مفروم مخلوط مع حمص دال ,بصل , و أعشاب ,علي شكل فطائر و مقلى شالو حتى تصبح ث…" at bounding box center [1092, 228] width 223 height 62
click at [1016, 226] on span "لحم مفروم مخلوط مع حمص دال ,بصل , و أعشاب ,علي شكل فطائر و مقلى شالو حتى تصبح ث…" at bounding box center [1092, 228] width 223 height 62
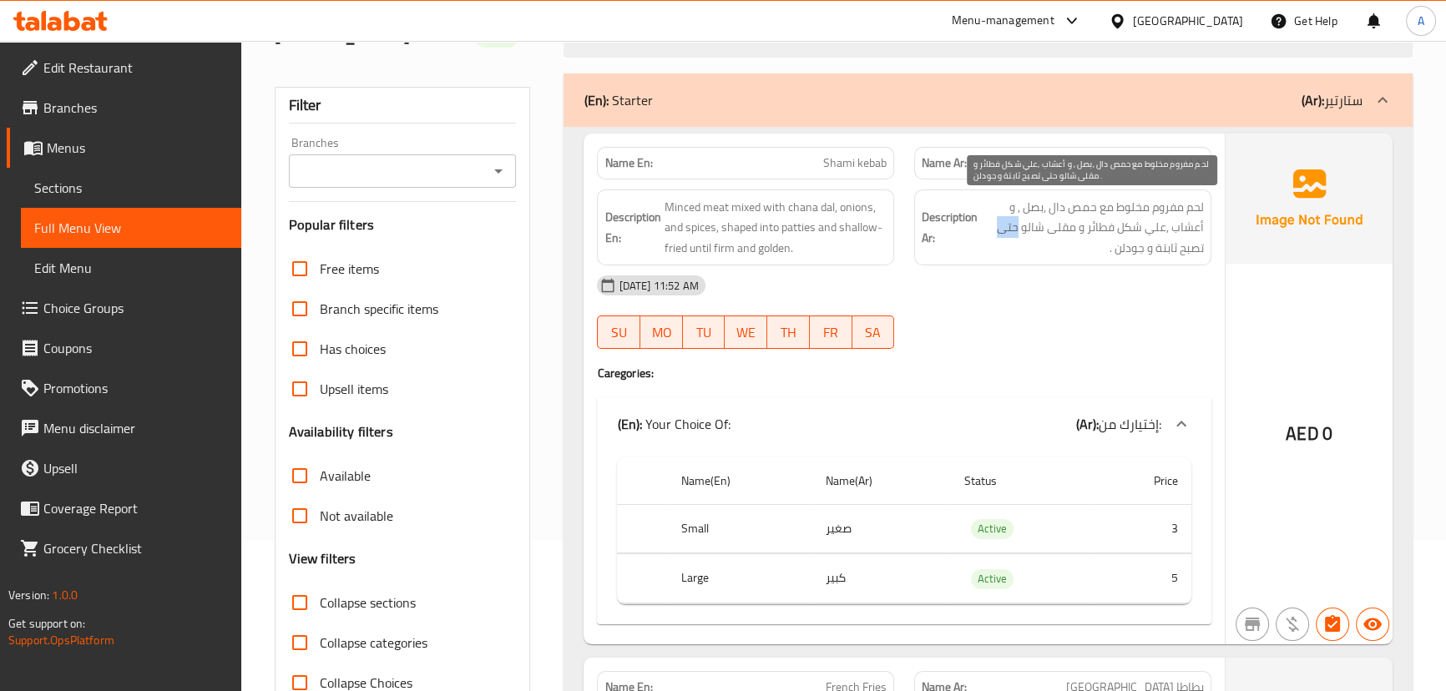
click at [1016, 226] on span "لحم مفروم مخلوط مع حمص دال ,بصل , و أعشاب ,علي شكل فطائر و مقلى شالو حتى تصبح ث…" at bounding box center [1092, 228] width 223 height 62
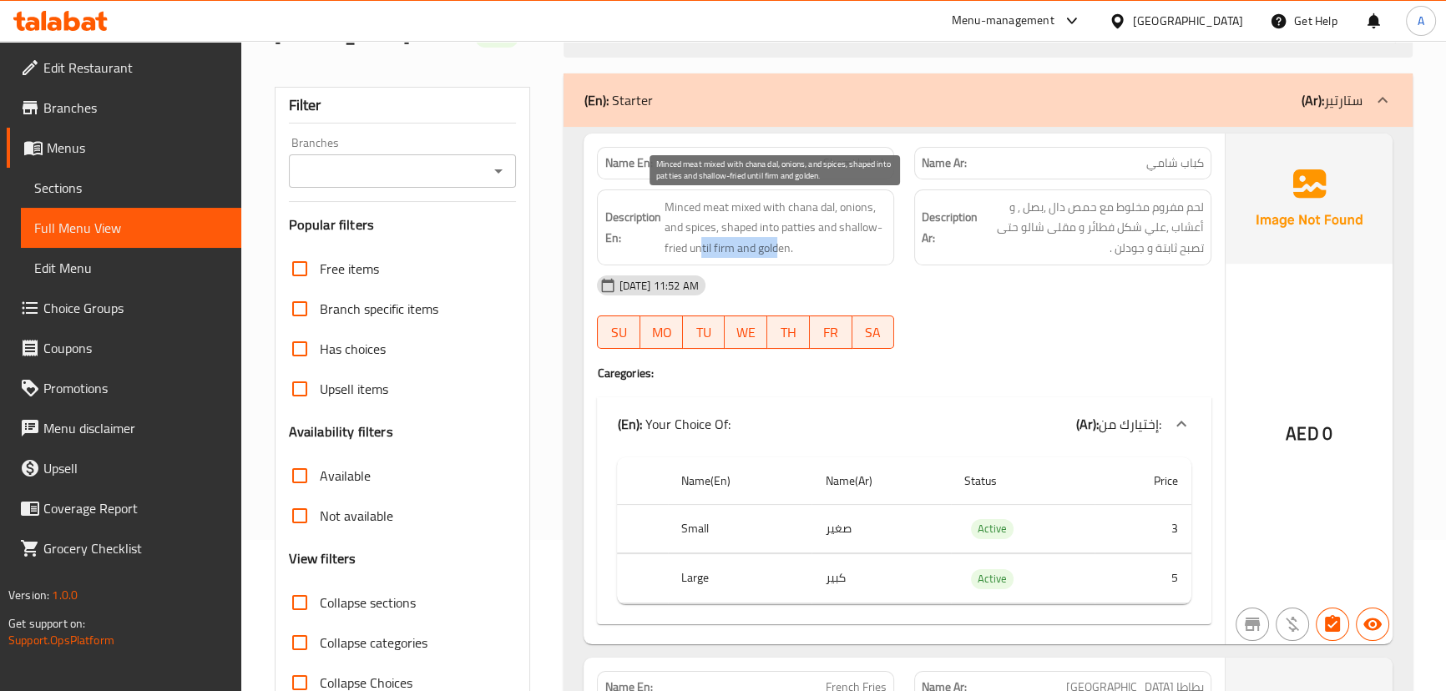
drag, startPoint x: 699, startPoint y: 238, endPoint x: 784, endPoint y: 242, distance: 84.4
click at [776, 241] on span "Minced meat mixed with chana dal, onions, and spices, shaped into patties and s…" at bounding box center [775, 228] width 223 height 62
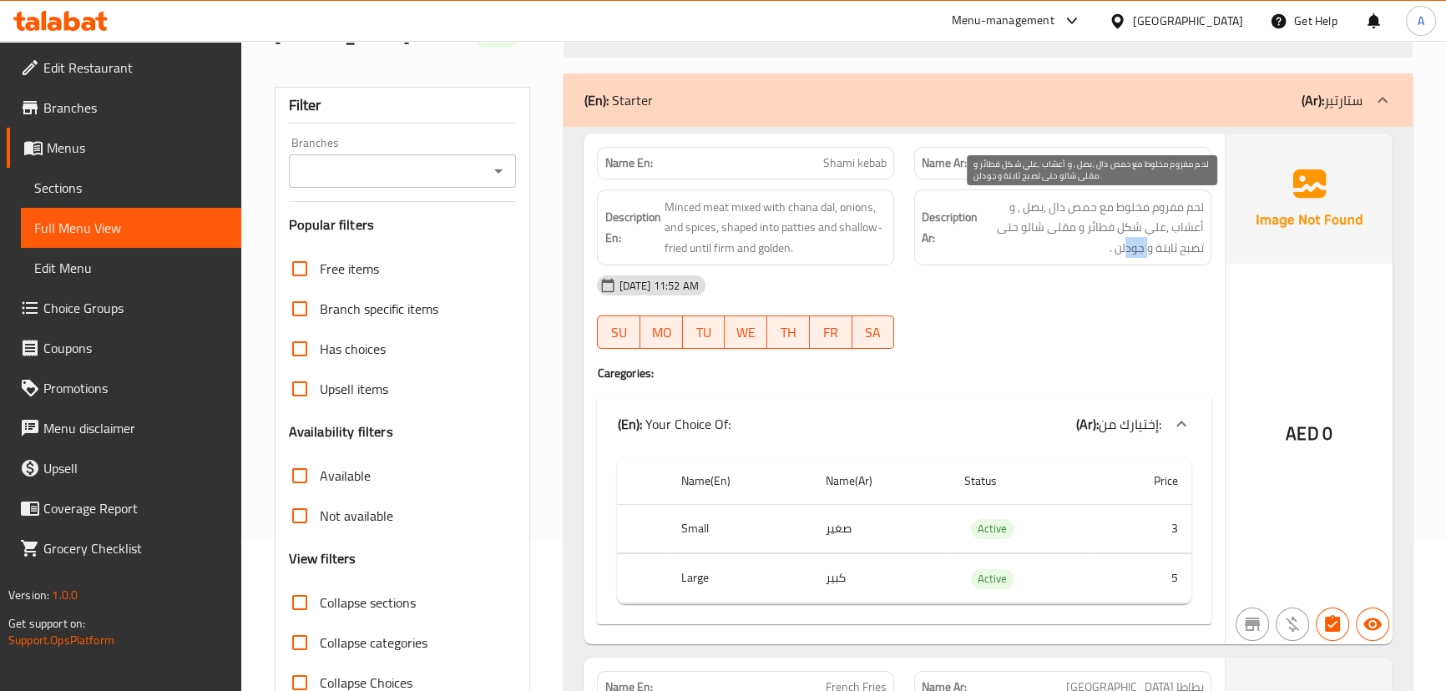
drag, startPoint x: 1133, startPoint y: 248, endPoint x: 1109, endPoint y: 248, distance: 24.2
click at [1111, 248] on span "لحم مفروم مخلوط مع حمص دال ,بصل , و أعشاب ,علي شكل فطائر و مقلى شالو حتى تصبح ث…" at bounding box center [1092, 228] width 223 height 62
click at [1131, 245] on span "لحم مفروم مخلوط مع حمص دال ,بصل , و أعشاب ,علي شكل فطائر و مقلى شالو حتى تصبح ث…" at bounding box center [1092, 228] width 223 height 62
click at [1131, 254] on span "لحم مفروم مخلوط مع حمص دال ,بصل , و أعشاب ,علي شكل فطائر و مقلى شالو حتى تصبح ث…" at bounding box center [1092, 228] width 223 height 62
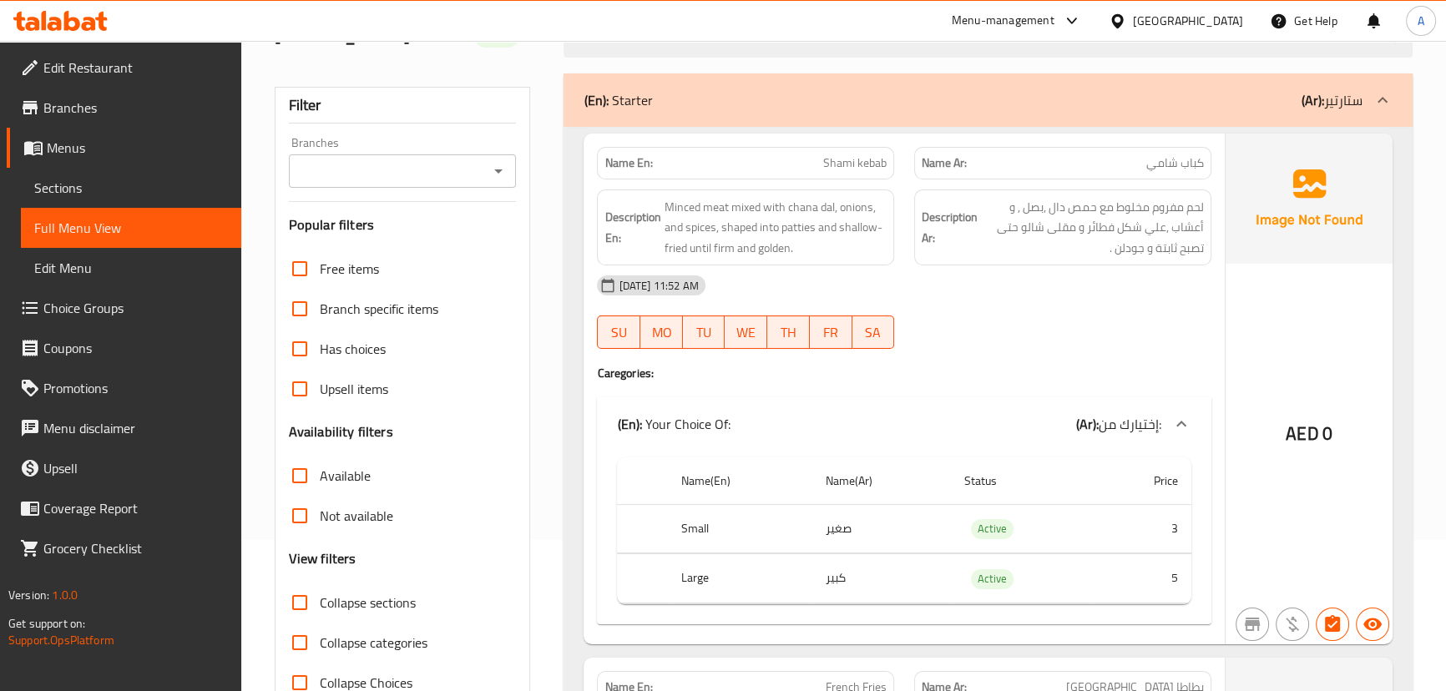
click at [829, 167] on span "Shami kebab" at bounding box center [854, 163] width 63 height 18
drag, startPoint x: 829, startPoint y: 167, endPoint x: 889, endPoint y: 167, distance: 60.1
click at [889, 167] on div "Name En: Shami kebab" at bounding box center [745, 163] width 297 height 33
click at [1128, 250] on span "لحم مفروم مخلوط مع حمص دال ,بصل , و أعشاب ,علي شكل فطائر و مقلى شالو حتى تصبح ث…" at bounding box center [1092, 228] width 223 height 62
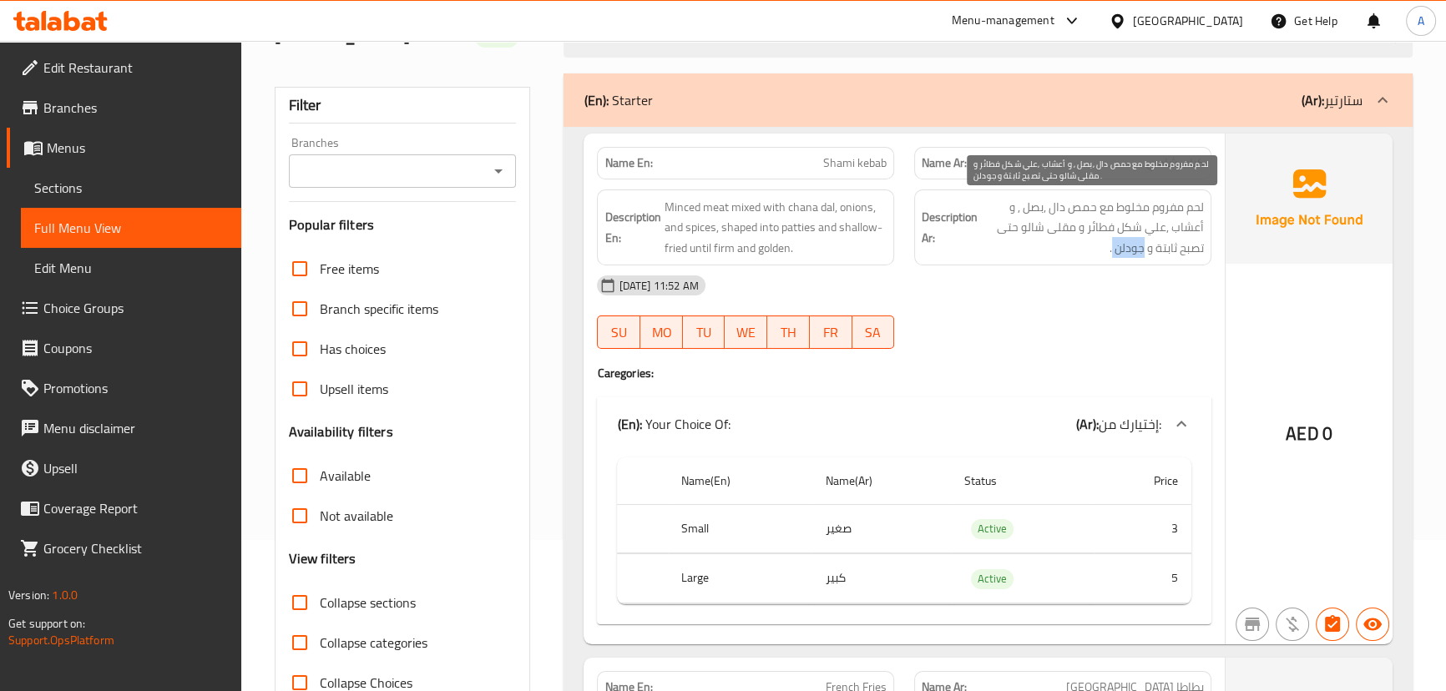
copy span "جودلن"
click at [679, 504] on th "Small" at bounding box center [740, 528] width 144 height 49
drag, startPoint x: 1128, startPoint y: 255, endPoint x: 1108, endPoint y: 269, distance: 23.4
click at [1111, 263] on div "Description Ar: لحم مفروم مخلوط مع حمص دال ,بصل , و أعشاب ,علي شكل فطائر و مقلى…" at bounding box center [1062, 227] width 297 height 77
click at [1105, 288] on div "[DATE] 11:52 AM" at bounding box center [903, 285] width 633 height 40
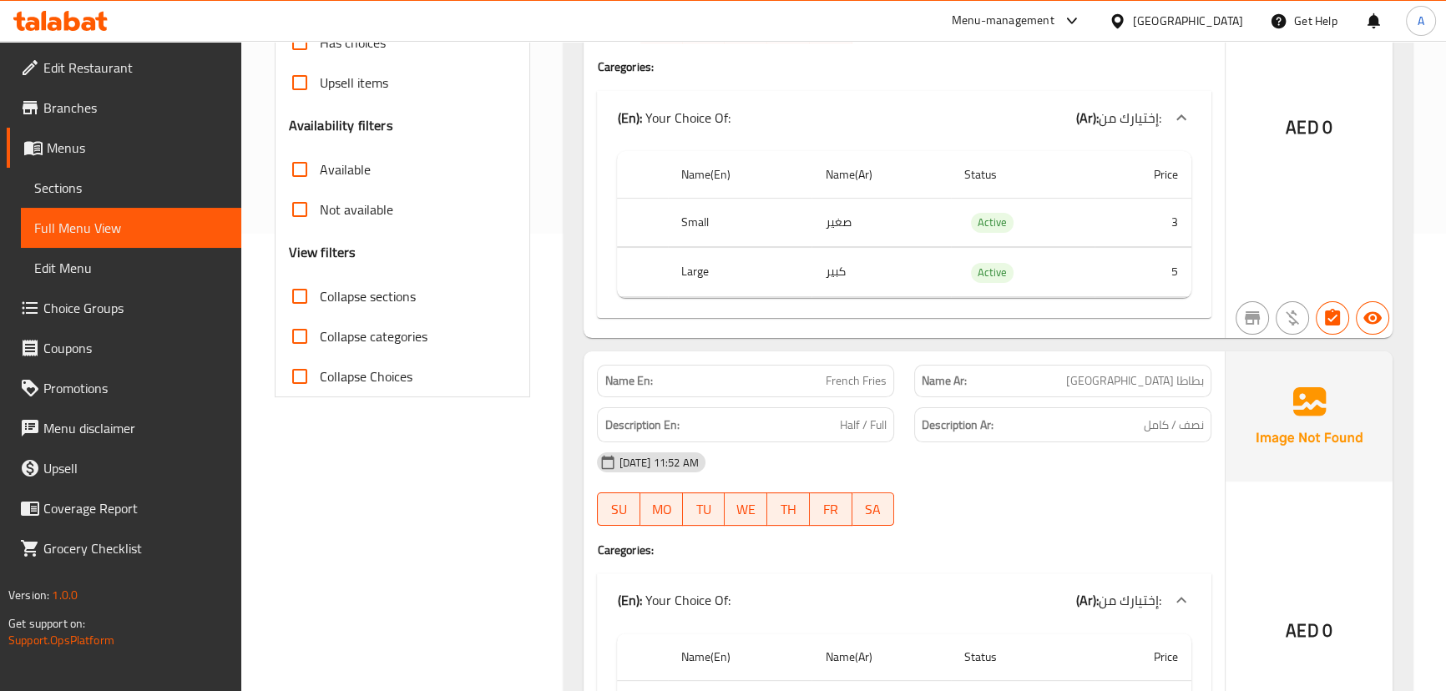
scroll to position [531, 0]
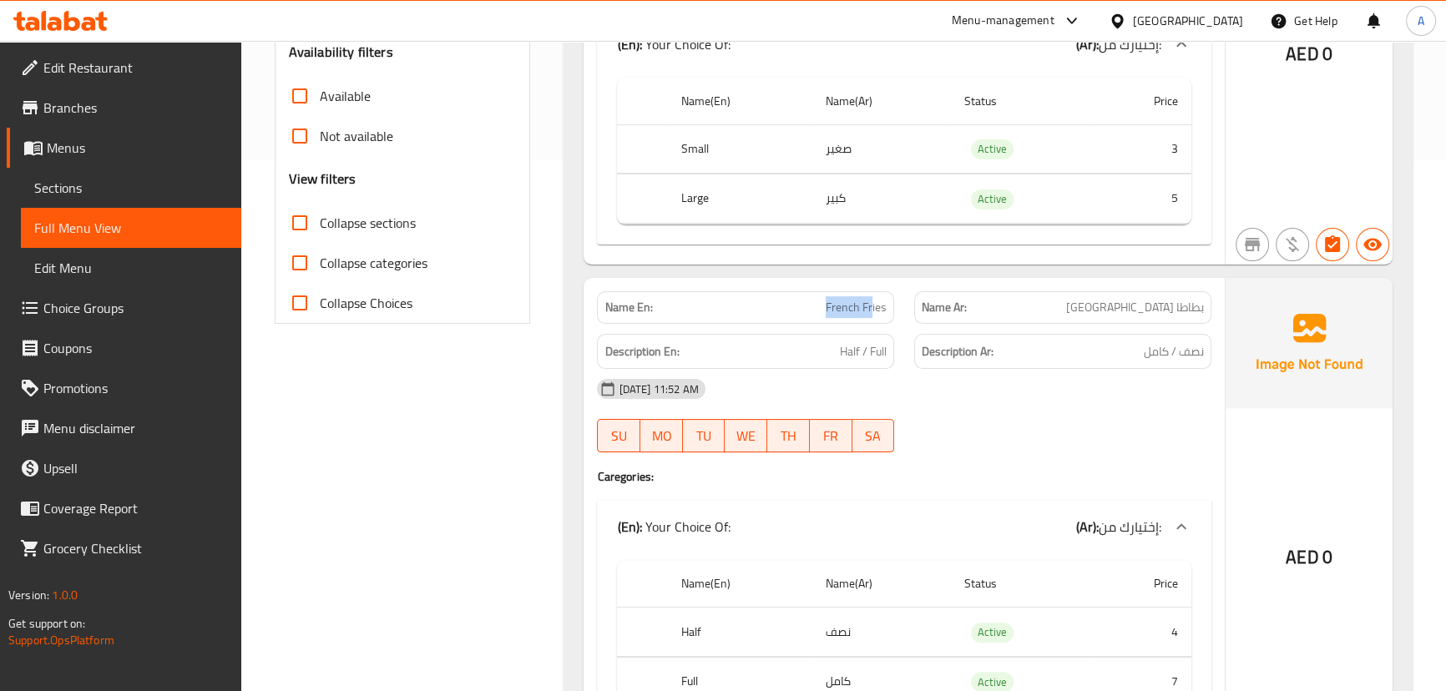
drag, startPoint x: 817, startPoint y: 292, endPoint x: 935, endPoint y: 363, distance: 137.4
click at [906, 334] on div "Name En: French Fries Name Ar: بطاطا مقلية Description En: Half / Full Descript…" at bounding box center [903, 513] width 640 height 470
click at [947, 376] on div "[DATE] 11:52 AM" at bounding box center [903, 389] width 633 height 40
drag, startPoint x: 792, startPoint y: 300, endPoint x: 880, endPoint y: 311, distance: 88.3
click at [870, 305] on p "Name En: French Fries" at bounding box center [745, 308] width 282 height 18
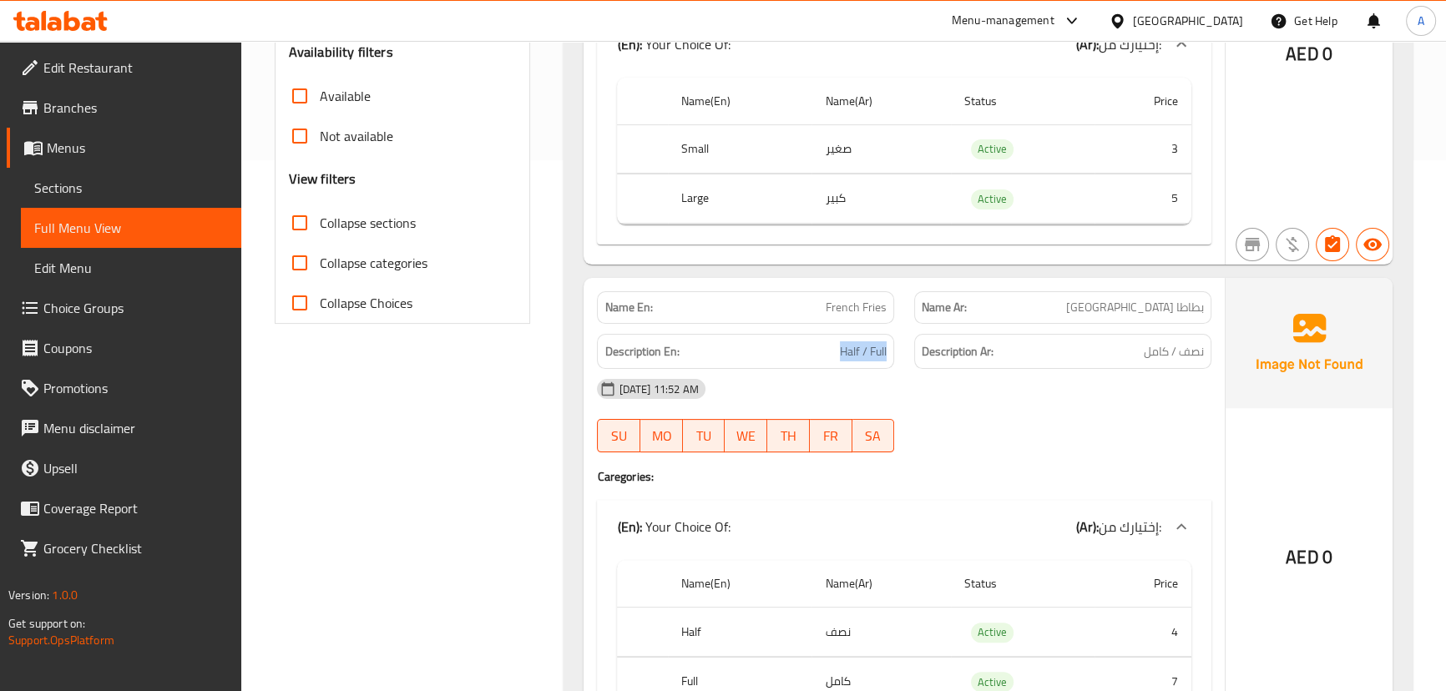
drag, startPoint x: 810, startPoint y: 350, endPoint x: 968, endPoint y: 378, distance: 161.1
click at [956, 376] on div "Name En: French Fries Name Ar: بطاطا مقلية Description En: Half / Full Descript…" at bounding box center [903, 513] width 640 height 470
click at [1002, 389] on div "[DATE] 11:52 AM" at bounding box center [903, 389] width 633 height 40
click at [914, 368] on div "Name En: French Fries Name Ar: بطاطا مقلية Description En: Half / Full Descript…" at bounding box center [903, 513] width 640 height 470
click at [1033, 417] on div "[DATE] 11:52 AM SU MO TU WE TH FR SA" at bounding box center [903, 415] width 633 height 93
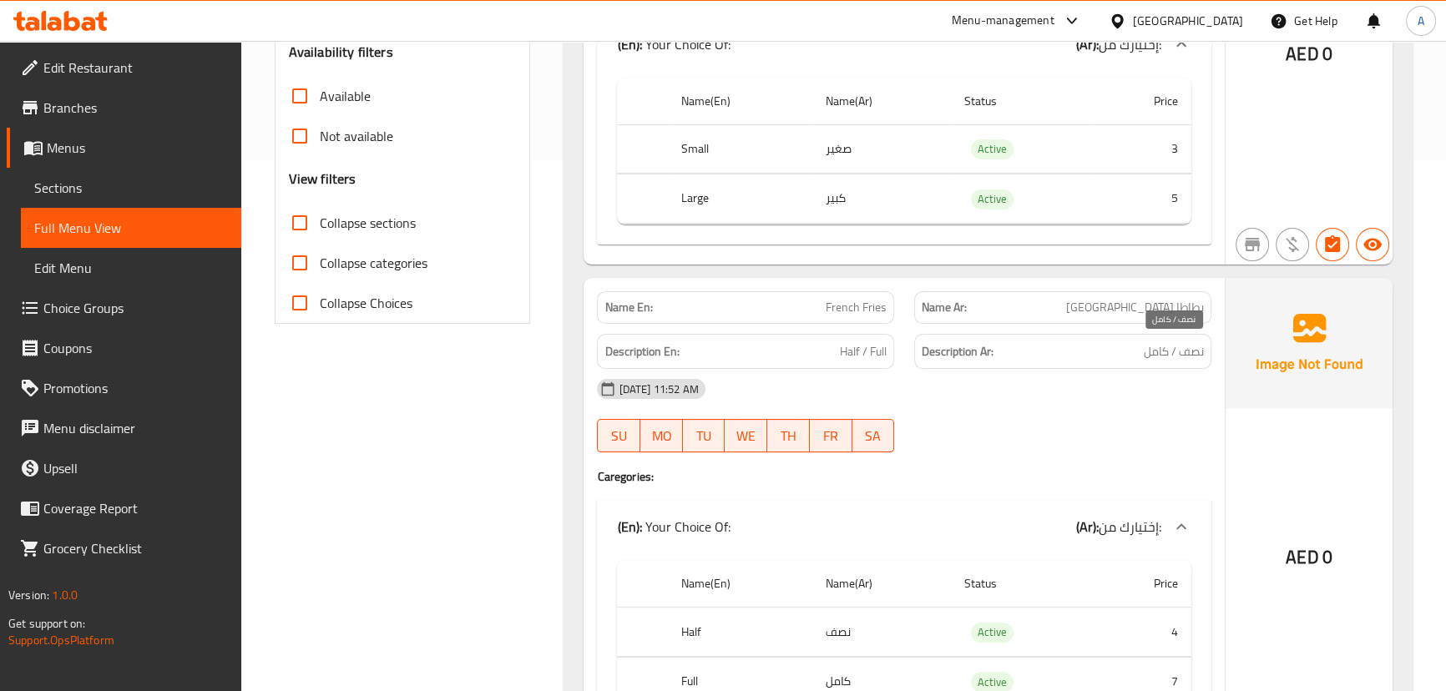
click at [1176, 351] on span "نصف / كامل" at bounding box center [1173, 351] width 60 height 21
click at [1143, 416] on div "[DATE] 11:52 AM SU MO TU WE TH FR SA" at bounding box center [903, 415] width 633 height 93
drag, startPoint x: 834, startPoint y: 339, endPoint x: 919, endPoint y: 372, distance: 91.4
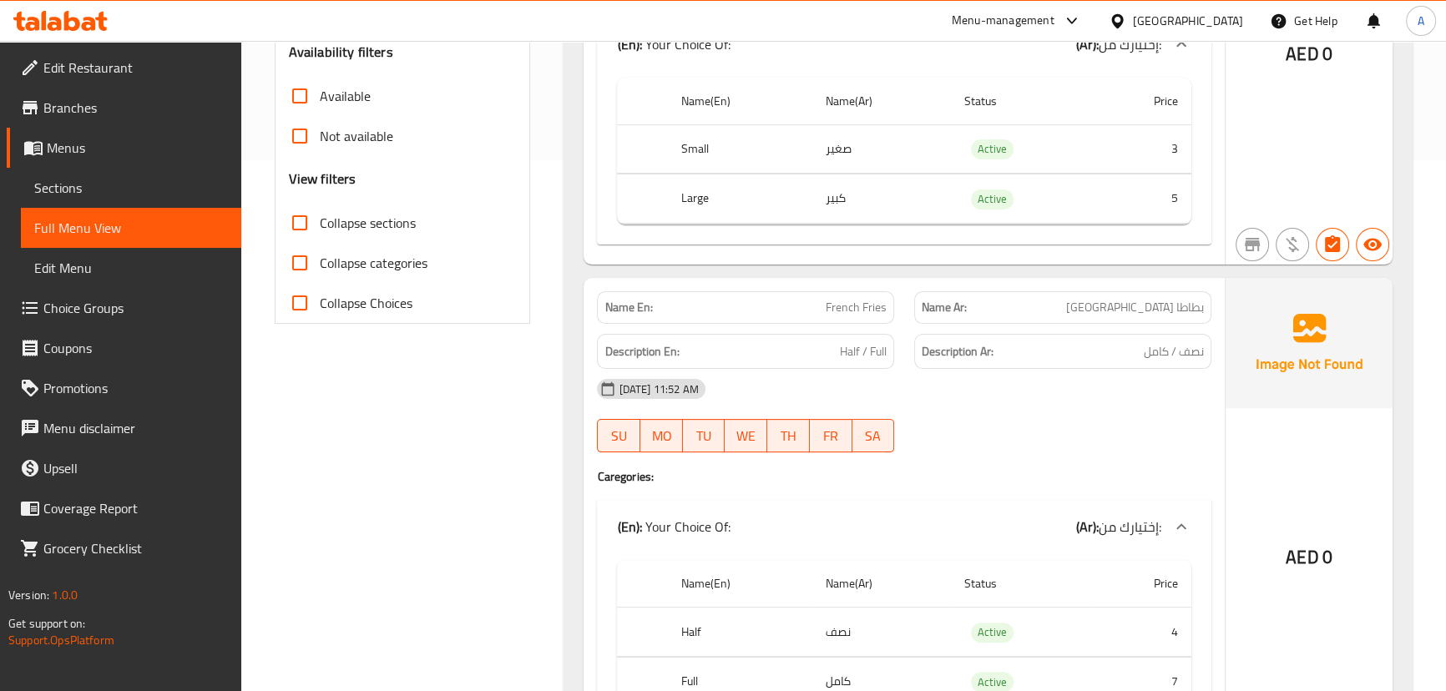
click at [904, 364] on div "Description En: Half / Full Description Ar: نصف / كامل" at bounding box center [903, 352] width 633 height 56
click at [965, 406] on div "[DATE] 11:52 AM" at bounding box center [903, 389] width 633 height 40
drag, startPoint x: 834, startPoint y: 342, endPoint x: 935, endPoint y: 381, distance: 108.3
click at [901, 361] on div "Description En: Half / Full" at bounding box center [745, 352] width 317 height 56
click at [943, 395] on div "[DATE] 11:52 AM" at bounding box center [903, 389] width 633 height 40
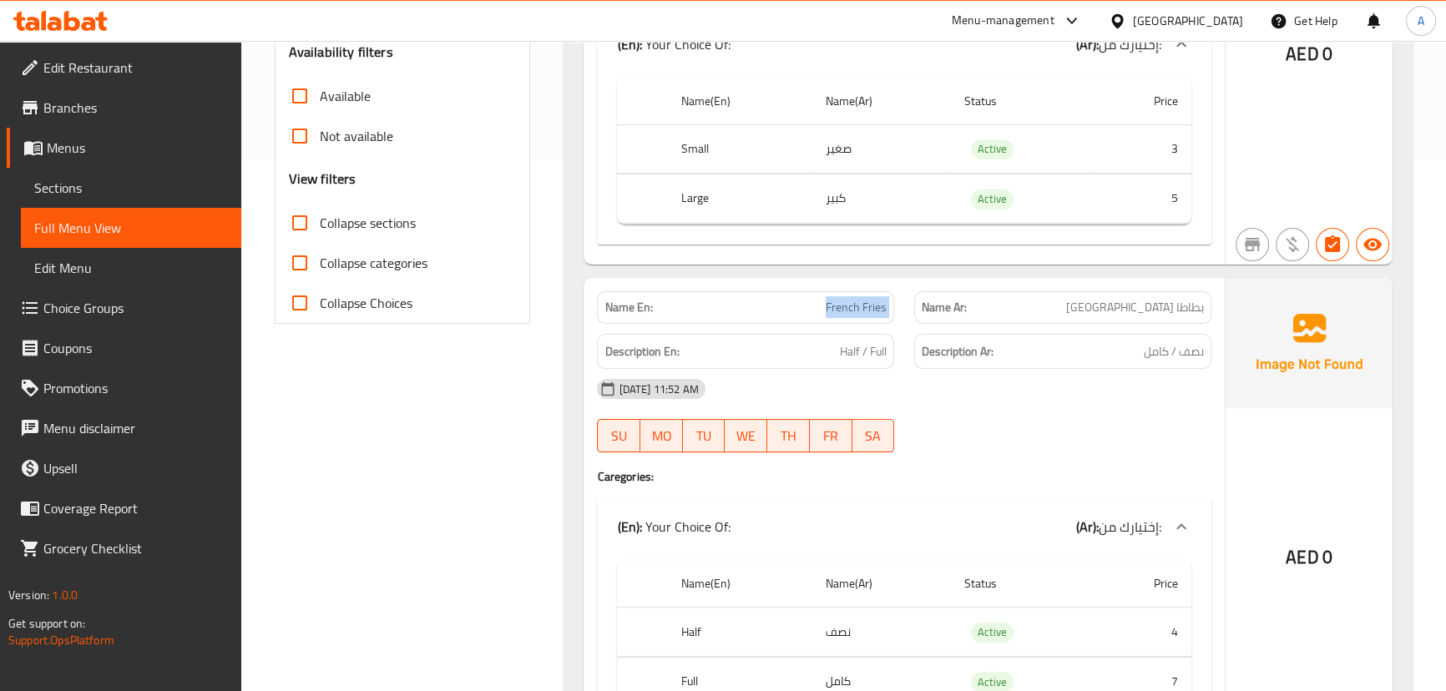
drag, startPoint x: 803, startPoint y: 312, endPoint x: 1046, endPoint y: 328, distance: 243.4
click at [976, 328] on div "Name En: French Fries Name Ar: بطاطا مقلية Description En: Half / Full Descript…" at bounding box center [903, 513] width 640 height 470
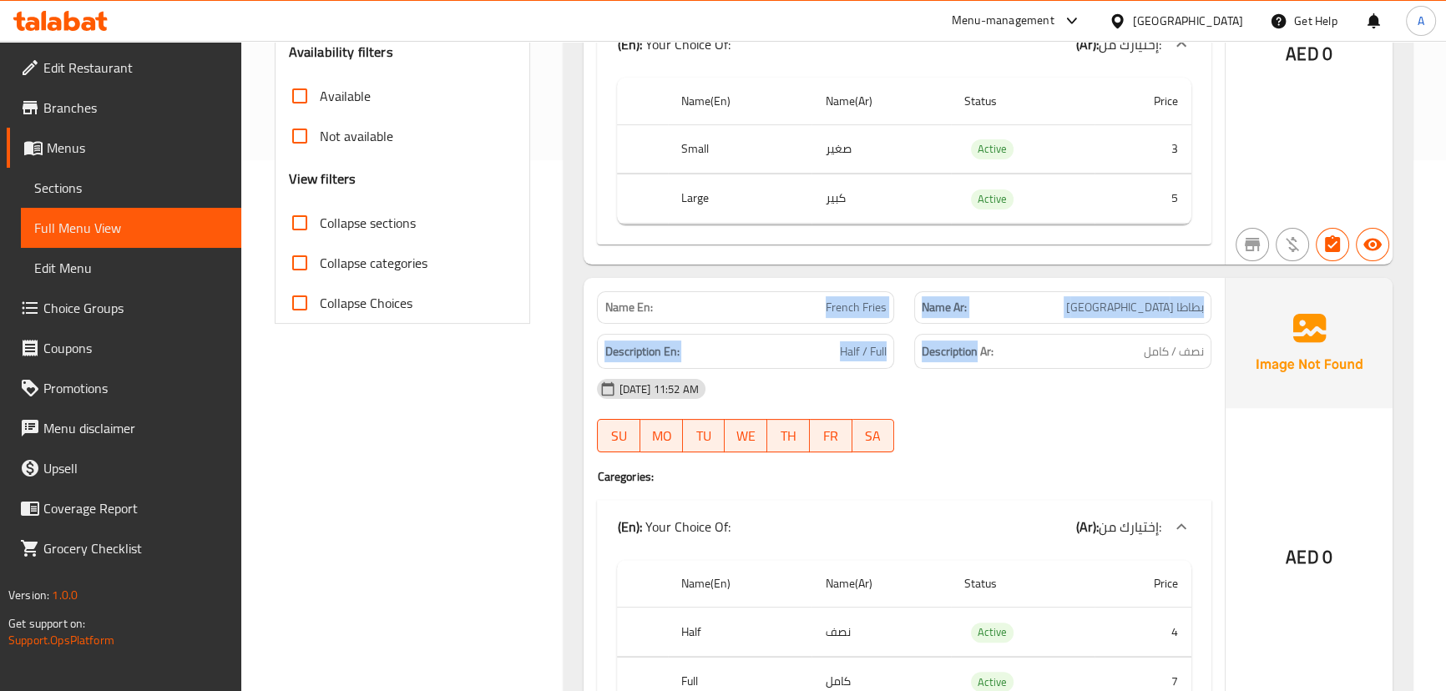
click at [1129, 316] on div "Name Ar: بطاطا [GEOGRAPHIC_DATA]" at bounding box center [1062, 307] width 297 height 33
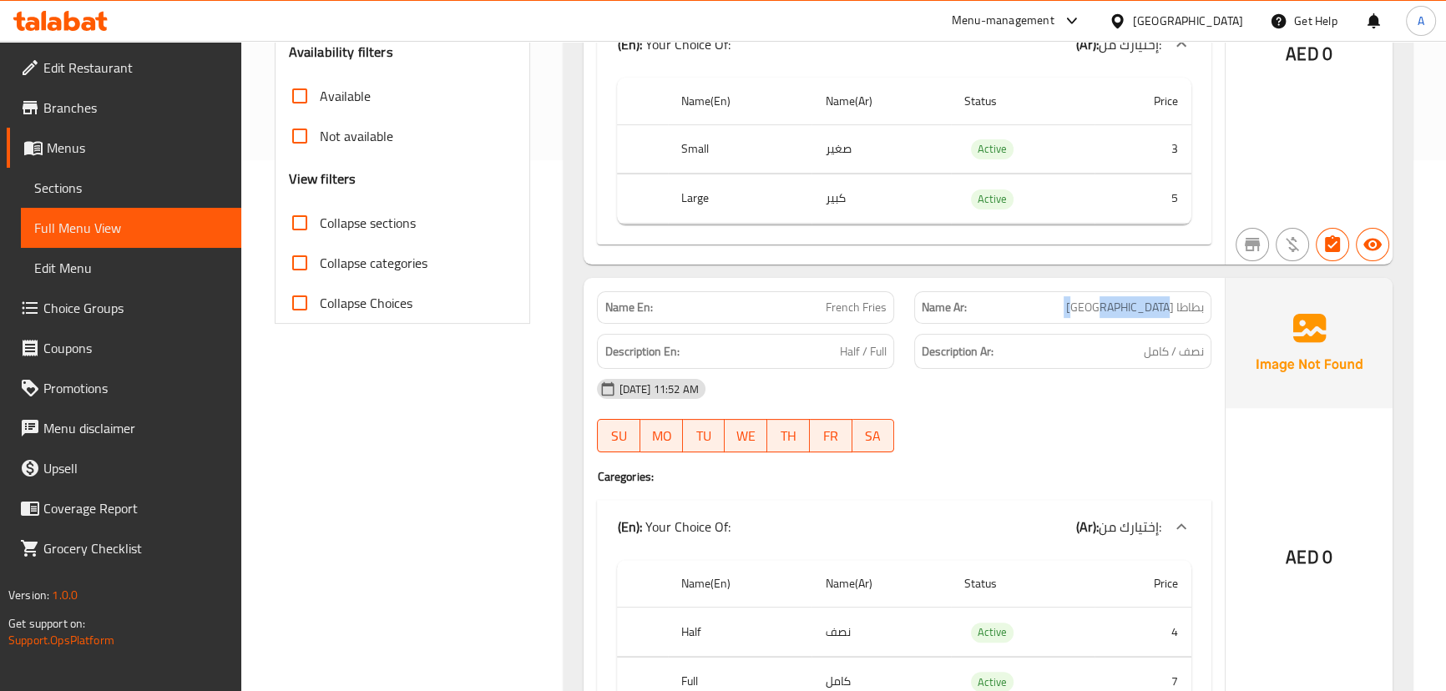
click at [1129, 316] on div "Name Ar: بطاطا [GEOGRAPHIC_DATA]" at bounding box center [1062, 307] width 297 height 33
drag, startPoint x: 1129, startPoint y: 316, endPoint x: 863, endPoint y: 284, distance: 268.2
click at [865, 284] on div "Name En: French Fries Name Ar: بطاطا [GEOGRAPHIC_DATA]" at bounding box center [903, 307] width 633 height 53
click at [823, 303] on p "Name En: French Fries" at bounding box center [745, 308] width 282 height 18
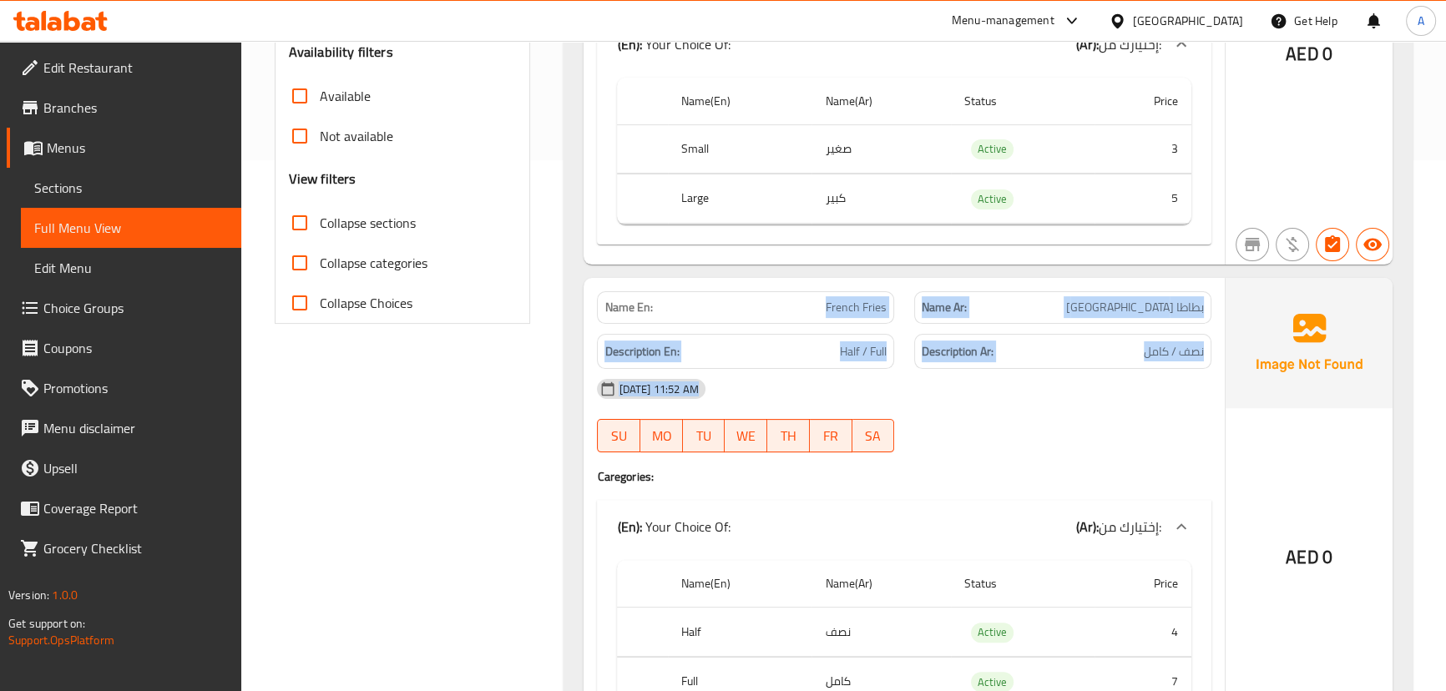
drag, startPoint x: 823, startPoint y: 303, endPoint x: 1098, endPoint y: 370, distance: 282.6
click at [1057, 393] on div "Name En: French Fries Name Ar: بطاطا مقلية Description En: Half / Full Descript…" at bounding box center [903, 513] width 640 height 470
click at [1132, 341] on h6 "Description Ar: نصف / كامل" at bounding box center [1062, 351] width 282 height 21
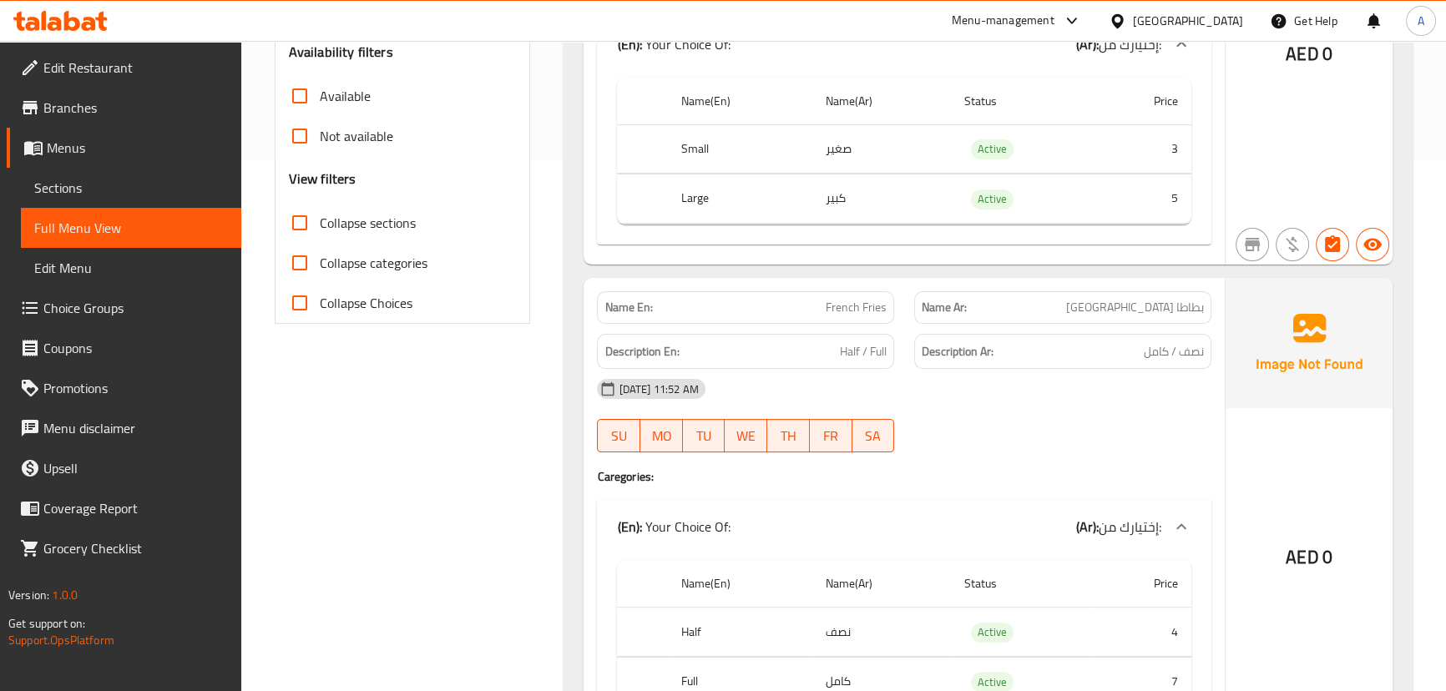
click at [1132, 341] on h6 "Description Ar: نصف / كامل" at bounding box center [1062, 351] width 282 height 21
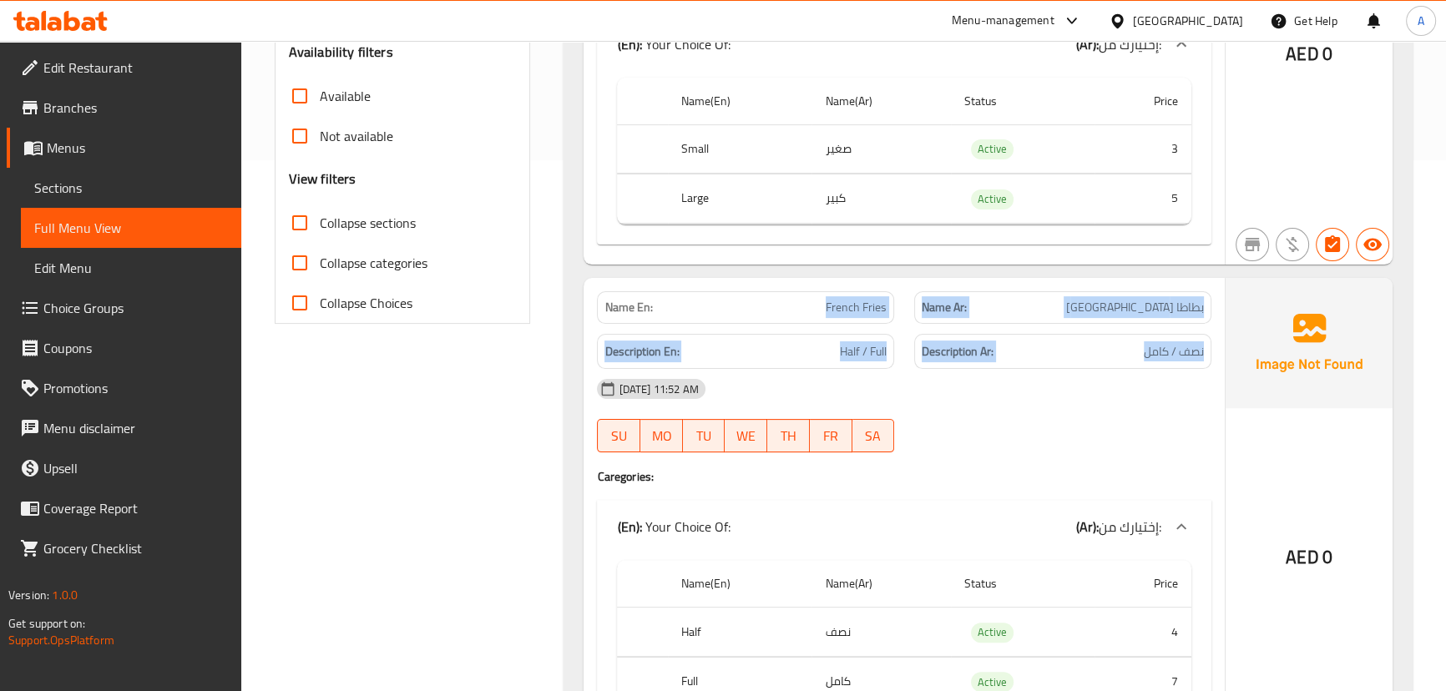
drag, startPoint x: 1132, startPoint y: 341, endPoint x: 818, endPoint y: 293, distance: 317.5
click at [819, 293] on div "Name En: French Fries Name Ar: بطاطا مقلية Description En: Half / Full Descript…" at bounding box center [903, 513] width 640 height 470
click at [825, 344] on h6 "Description En: Half / Full" at bounding box center [745, 351] width 282 height 21
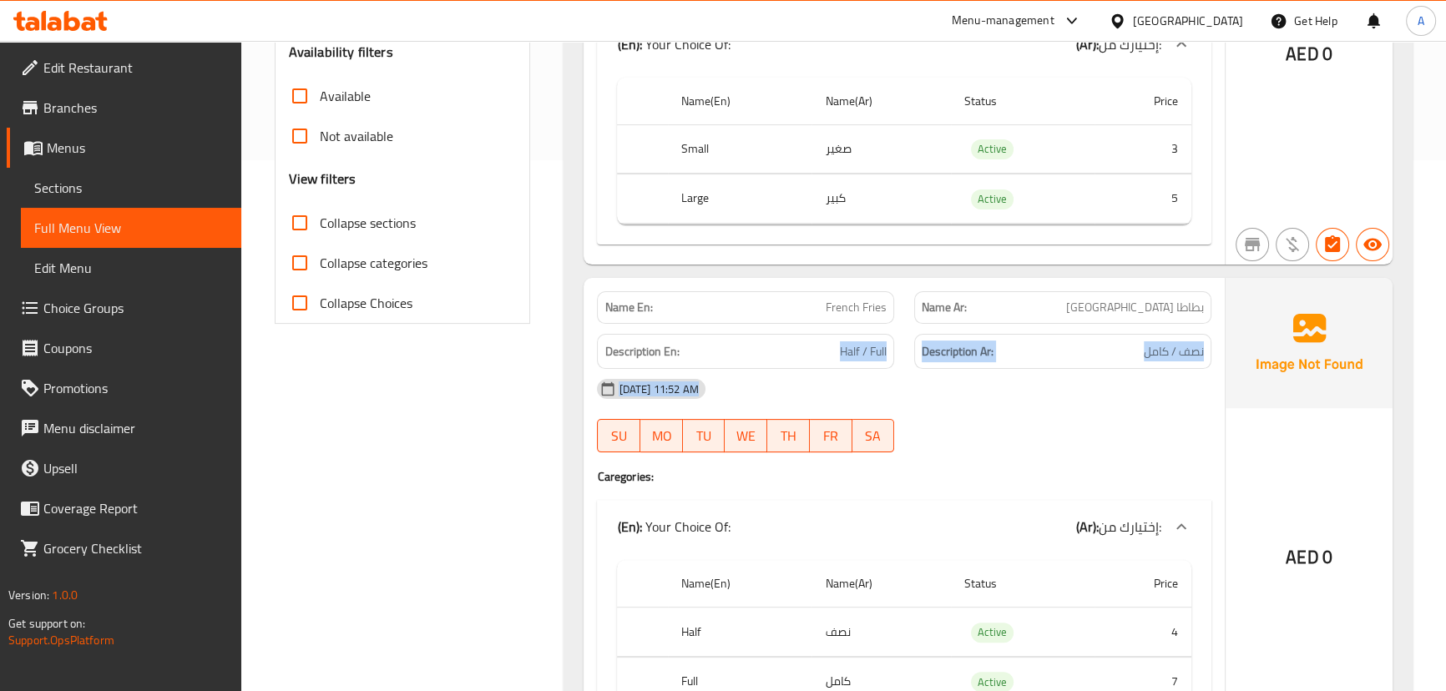
drag, startPoint x: 825, startPoint y: 344, endPoint x: 1071, endPoint y: 389, distance: 249.5
click at [1066, 386] on div "Name En: French Fries Name Ar: بطاطا مقلية Description En: Half / Full Descript…" at bounding box center [903, 513] width 640 height 470
click at [1087, 396] on div "[DATE] 11:52 AM" at bounding box center [903, 389] width 633 height 40
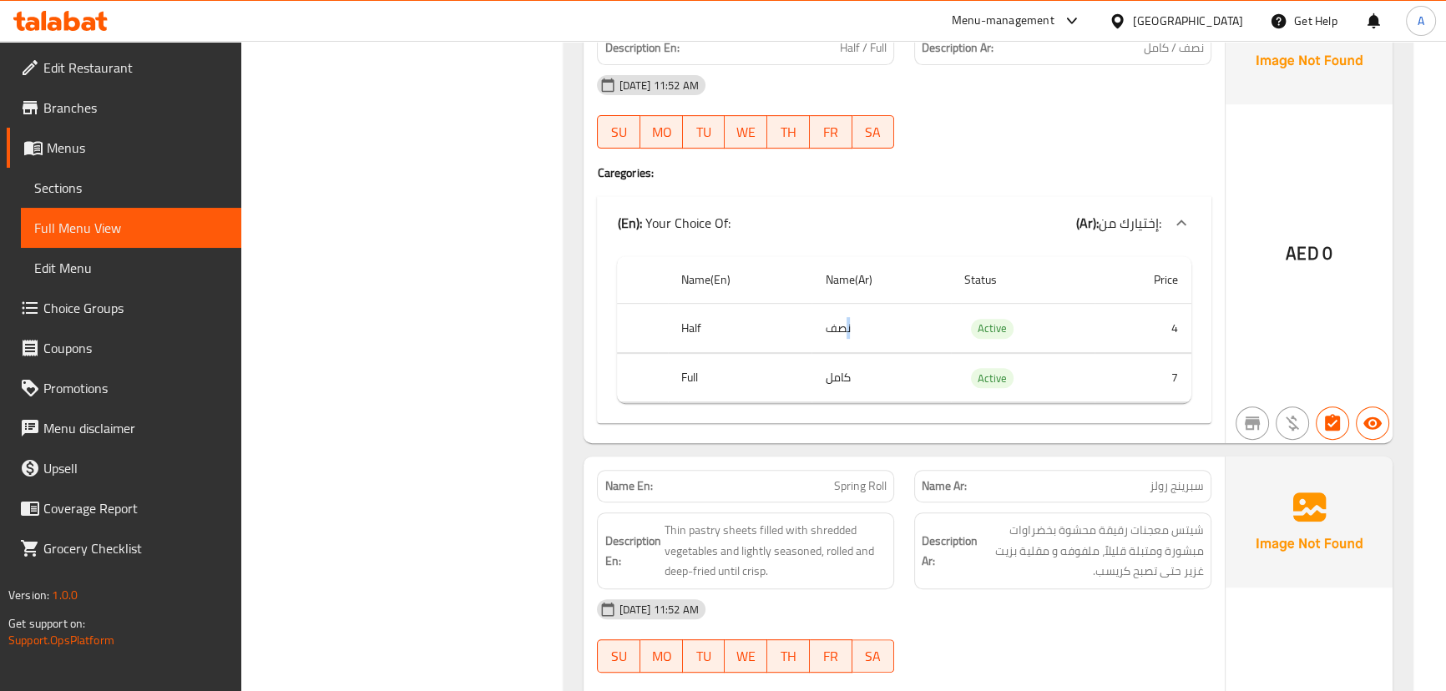
drag, startPoint x: 785, startPoint y: 315, endPoint x: 860, endPoint y: 356, distance: 85.2
click at [856, 339] on tr "Half نصف Active 4" at bounding box center [903, 328] width 573 height 49
drag, startPoint x: 825, startPoint y: 375, endPoint x: 885, endPoint y: 388, distance: 60.7
click at [883, 388] on td "كامل" at bounding box center [880, 377] width 139 height 49
click at [885, 391] on td "كامل" at bounding box center [880, 377] width 139 height 49
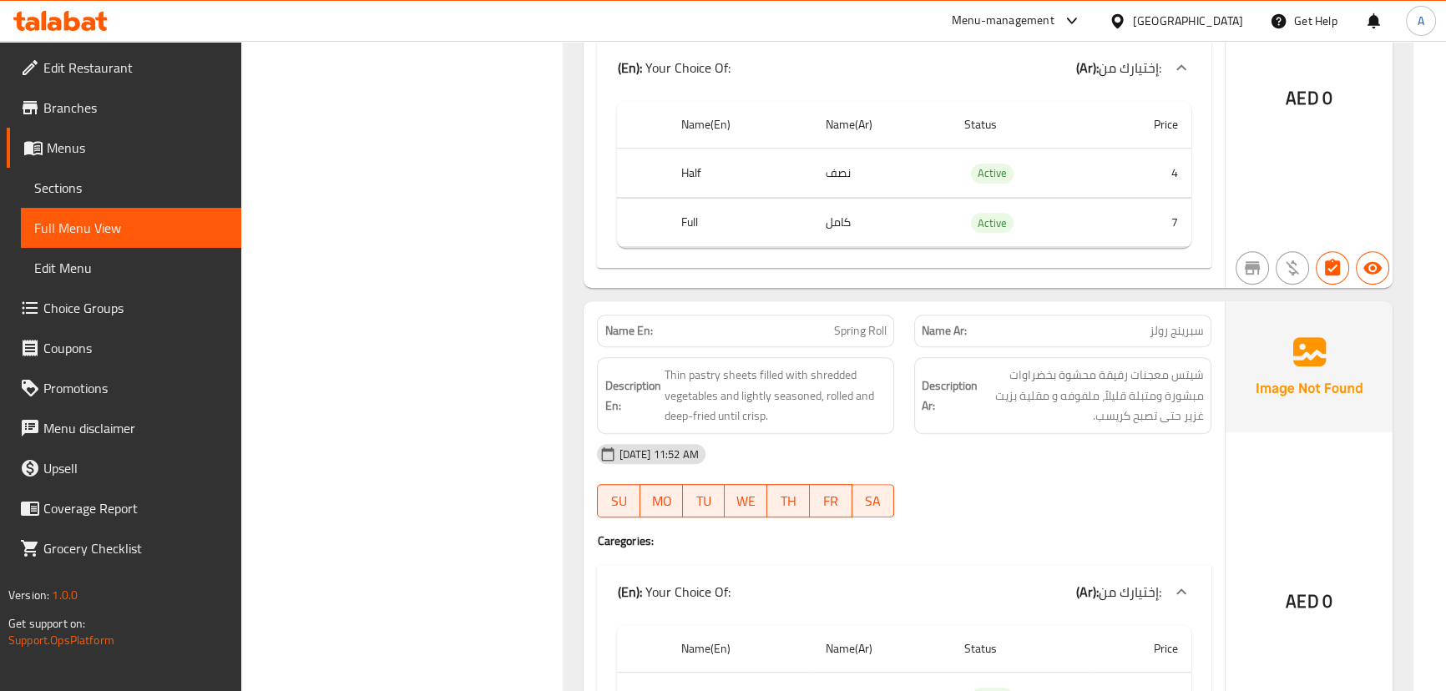
scroll to position [1062, 0]
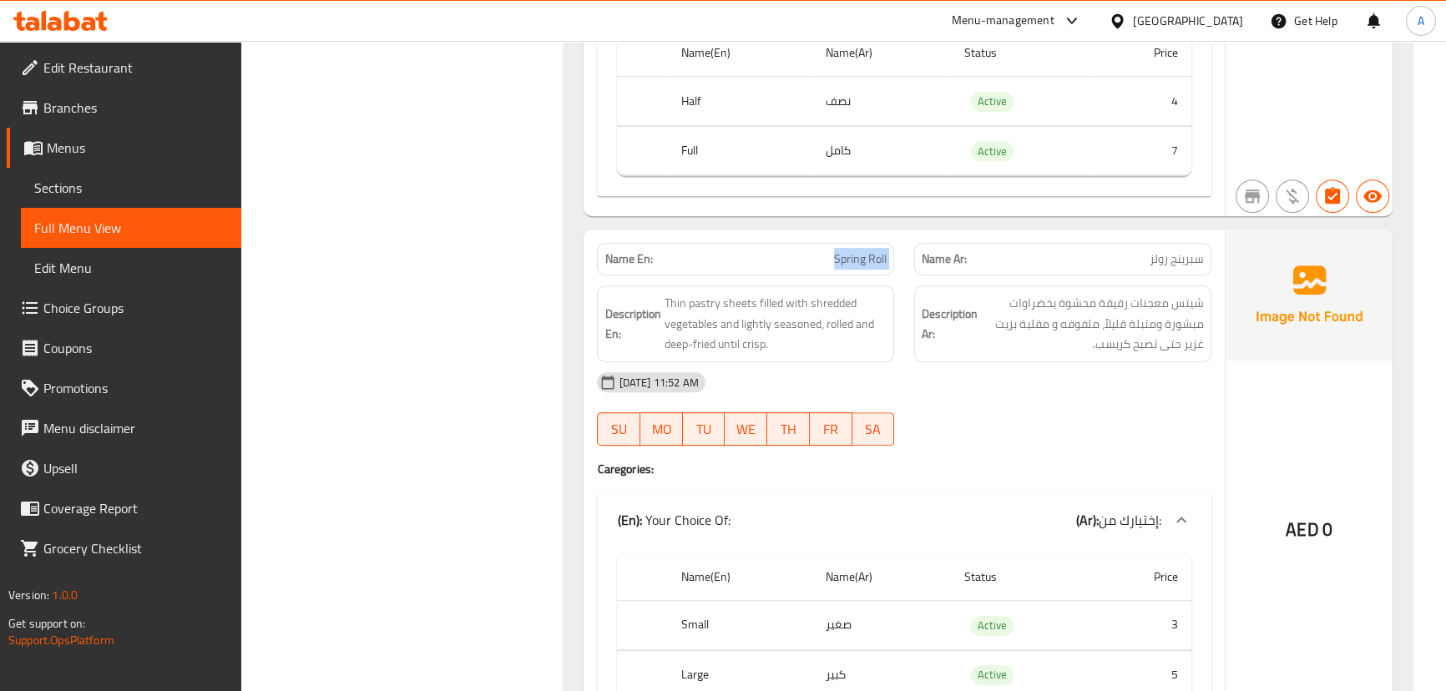
drag, startPoint x: 805, startPoint y: 261, endPoint x: 978, endPoint y: 270, distance: 173.0
click at [941, 256] on div "Name En: Spring Roll Name Ar: سبرينج رولز" at bounding box center [903, 259] width 633 height 53
click at [1193, 262] on span "سبرينج رولز" at bounding box center [1176, 259] width 54 height 18
drag, startPoint x: 1193, startPoint y: 262, endPoint x: 610, endPoint y: 262, distance: 583.4
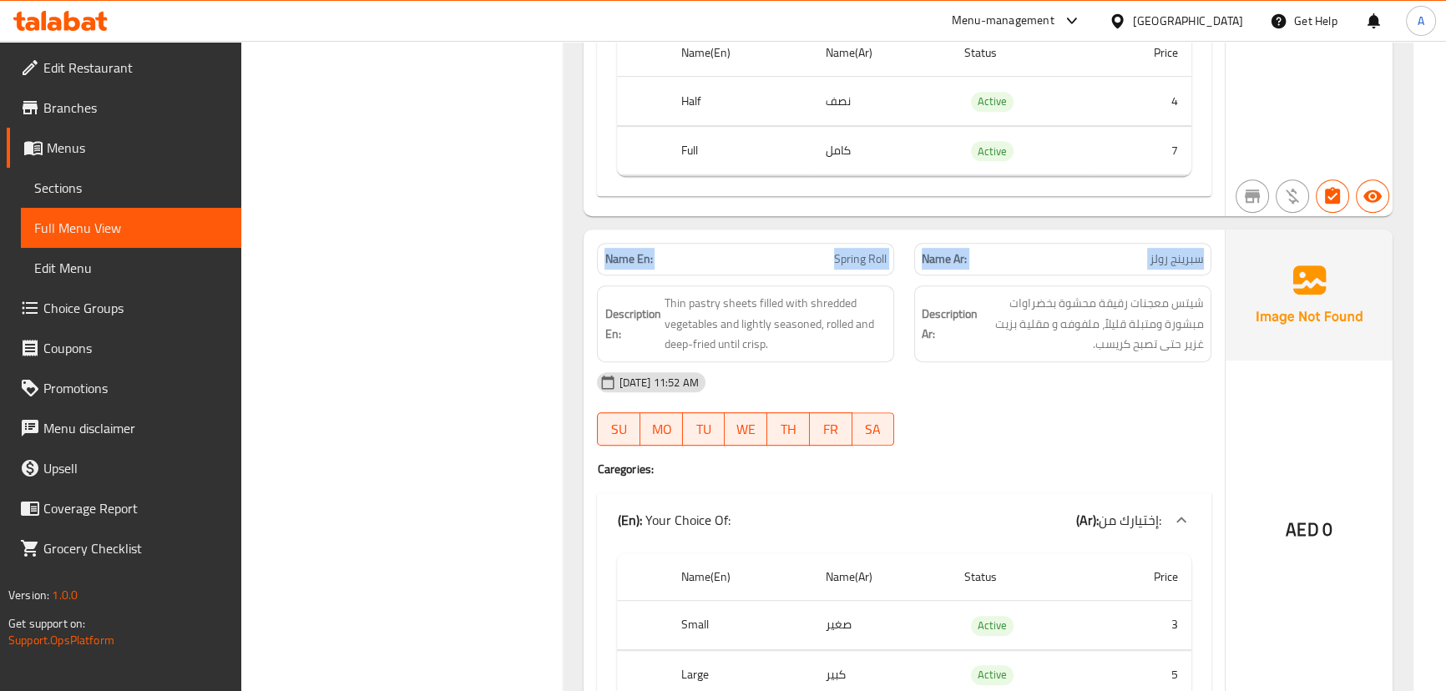
click at [610, 262] on div "Name En: Spring Roll Name Ar: سبرينج رولز" at bounding box center [903, 259] width 633 height 53
click at [616, 262] on strong "Name En:" at bounding box center [628, 259] width 48 height 18
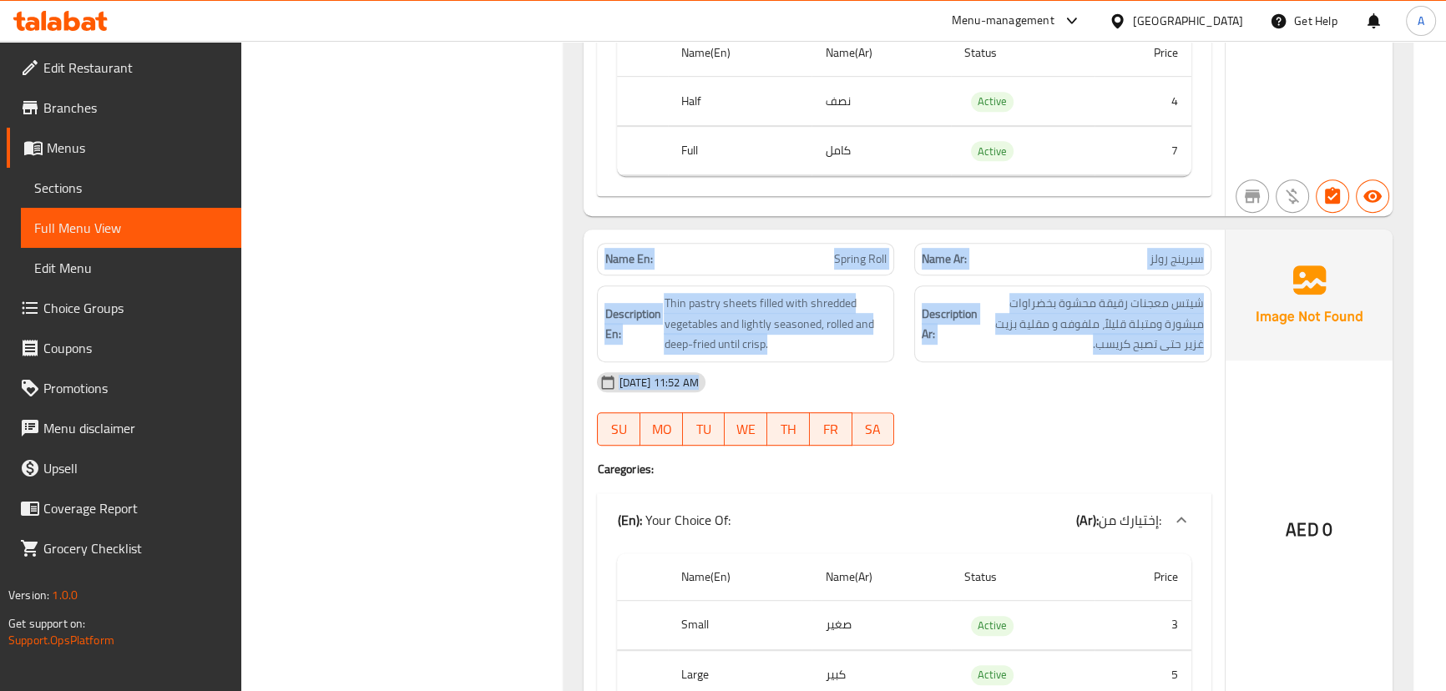
drag, startPoint x: 616, startPoint y: 262, endPoint x: 1057, endPoint y: 386, distance: 457.7
click at [999, 400] on div "Name En: Spring Roll Name Ar: سبرينج رولز Description En: Thin pastry sheets fi…" at bounding box center [903, 485] width 640 height 511
click at [1110, 334] on span "شيتس معجنات رقيقة محشوة بخضراوات مبشورة ومتبلة قليلاً، ملفوفه و مقلية بزيت غزير…" at bounding box center [1092, 324] width 223 height 62
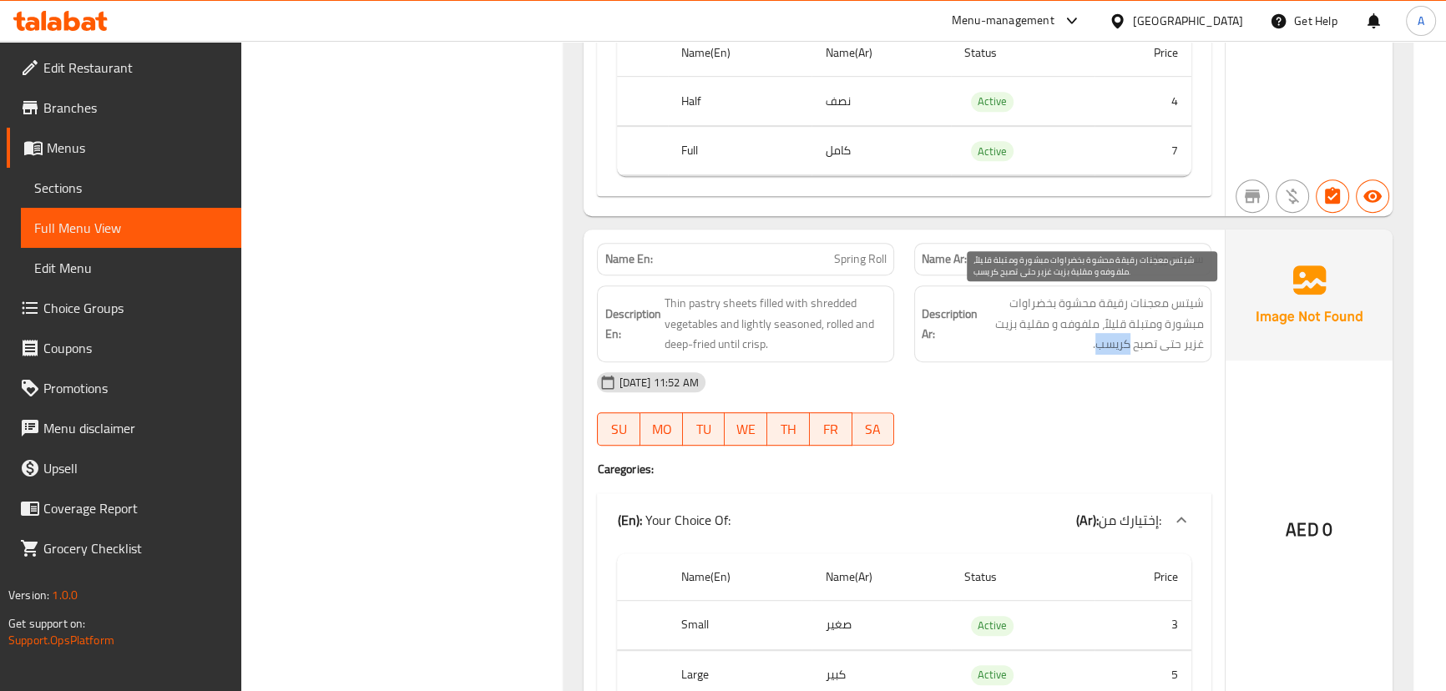
click at [1110, 334] on span "شيتس معجنات رقيقة محشوة بخضراوات مبشورة ومتبلة قليلاً، ملفوفه و مقلية بزيت غزير…" at bounding box center [1092, 324] width 223 height 62
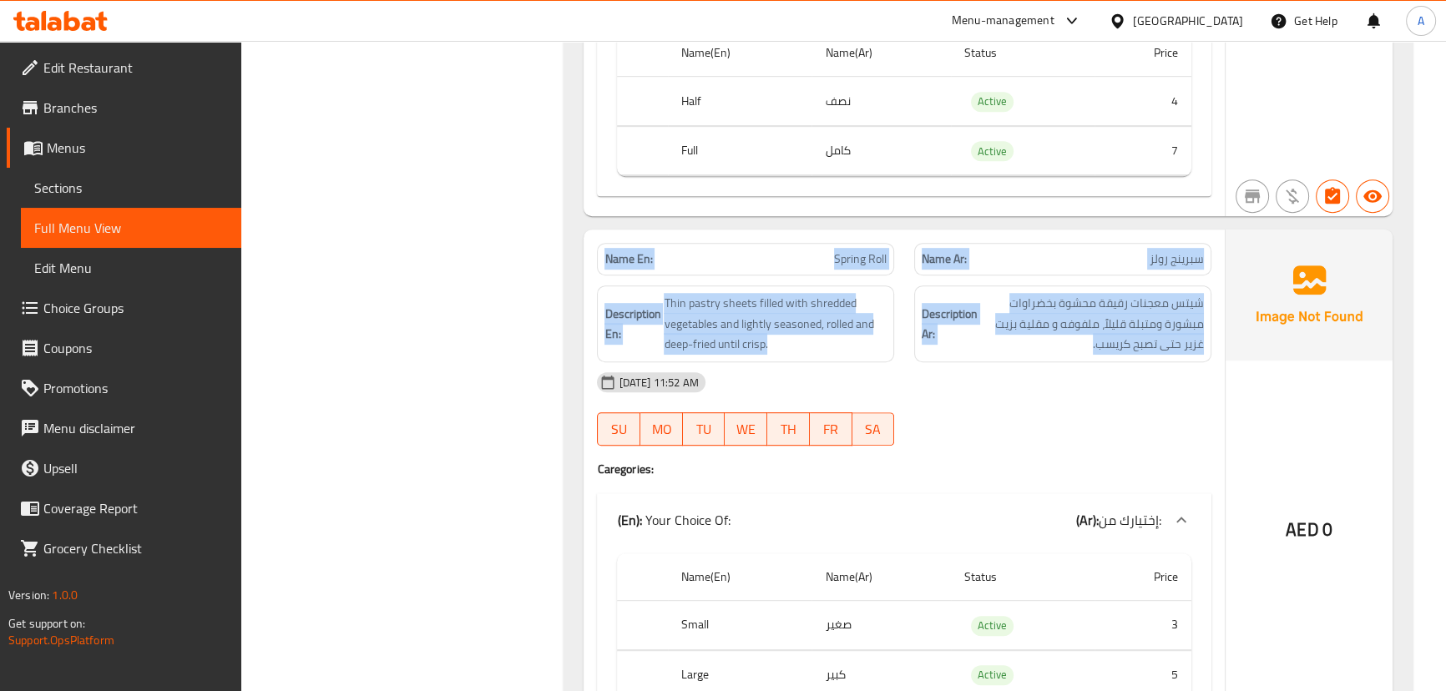
drag, startPoint x: 1110, startPoint y: 334, endPoint x: 581, endPoint y: 243, distance: 536.9
click at [580, 243] on div "Name En: Shami kebab Name Ar: كباب شامي Description En: Minced meat mixed with …" at bounding box center [987, 371] width 848 height 2310
click at [613, 257] on strong "Name En:" at bounding box center [628, 259] width 48 height 18
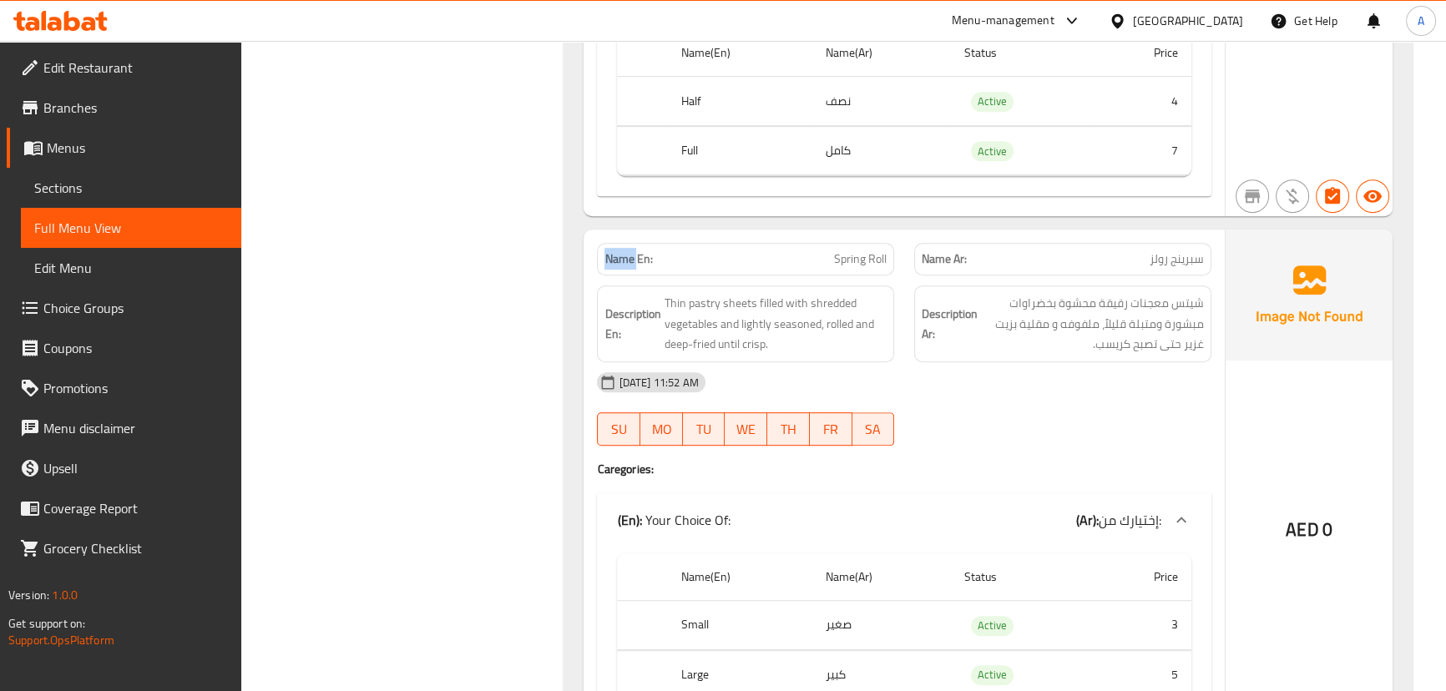
click at [613, 257] on strong "Name En:" at bounding box center [628, 259] width 48 height 18
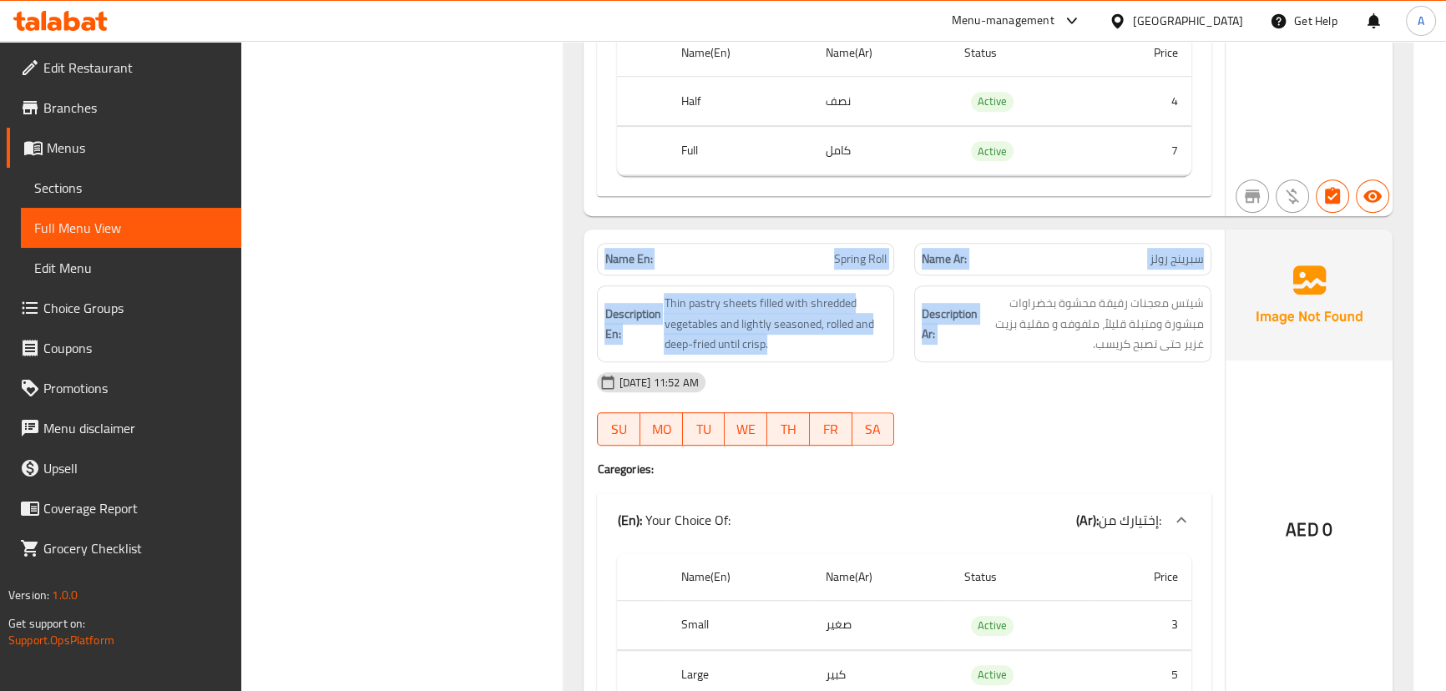
drag, startPoint x: 613, startPoint y: 257, endPoint x: 1099, endPoint y: 373, distance: 499.4
click at [1092, 372] on div "Name En: Spring Roll Name Ar: سبرينج رولز Description En: Thin pastry sheets fi…" at bounding box center [903, 485] width 640 height 511
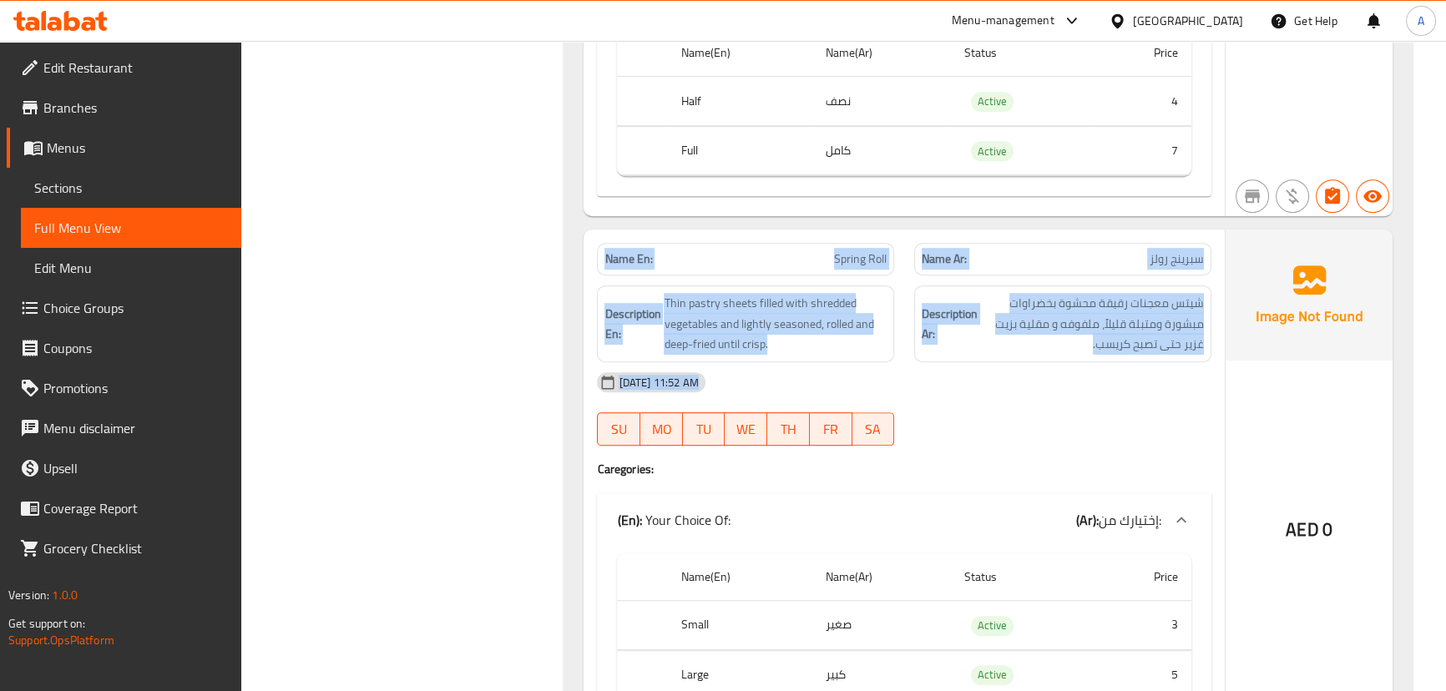
click at [1095, 333] on span "شيتس معجنات رقيقة محشوة بخضراوات مبشورة ومتبلة قليلاً، ملفوفه و مقلية بزيت غزير…" at bounding box center [1092, 324] width 223 height 62
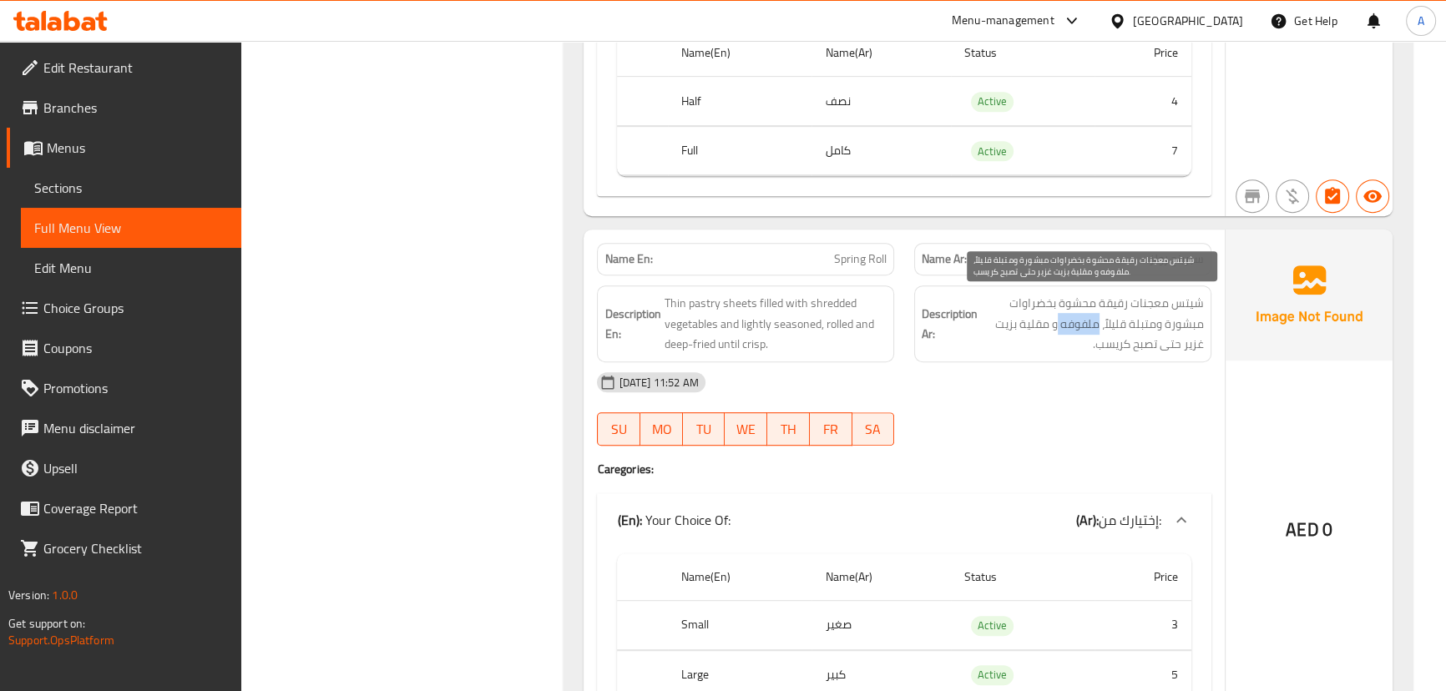
click at [1095, 333] on span "شيتس معجنات رقيقة محشوة بخضراوات مبشورة ومتبلة قليلاً، ملفوفه و مقلية بزيت غزير…" at bounding box center [1092, 324] width 223 height 62
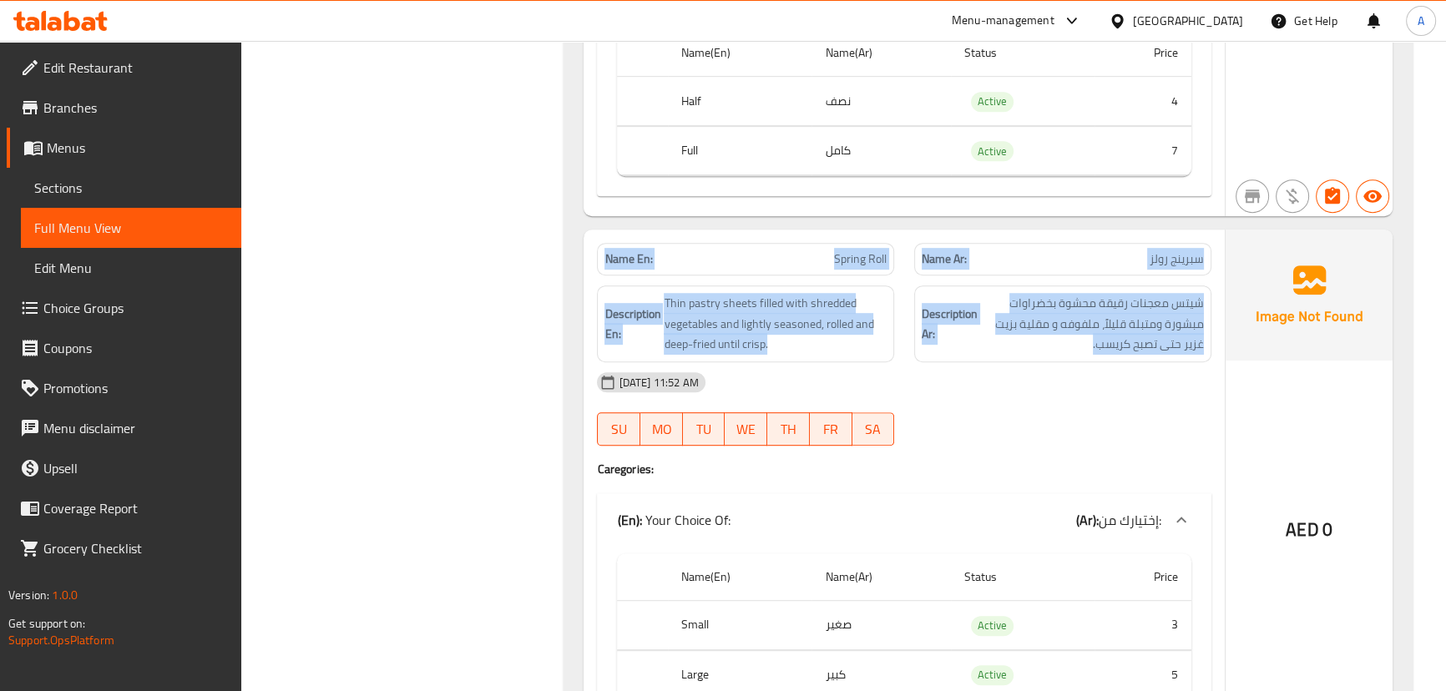
drag, startPoint x: 1095, startPoint y: 333, endPoint x: 565, endPoint y: 254, distance: 535.9
click at [565, 254] on div "Name En: Shami kebab Name Ar: كباب شامي Description En: Minced meat mixed with …" at bounding box center [987, 371] width 848 height 2310
click at [625, 253] on strong "Name En:" at bounding box center [628, 259] width 48 height 18
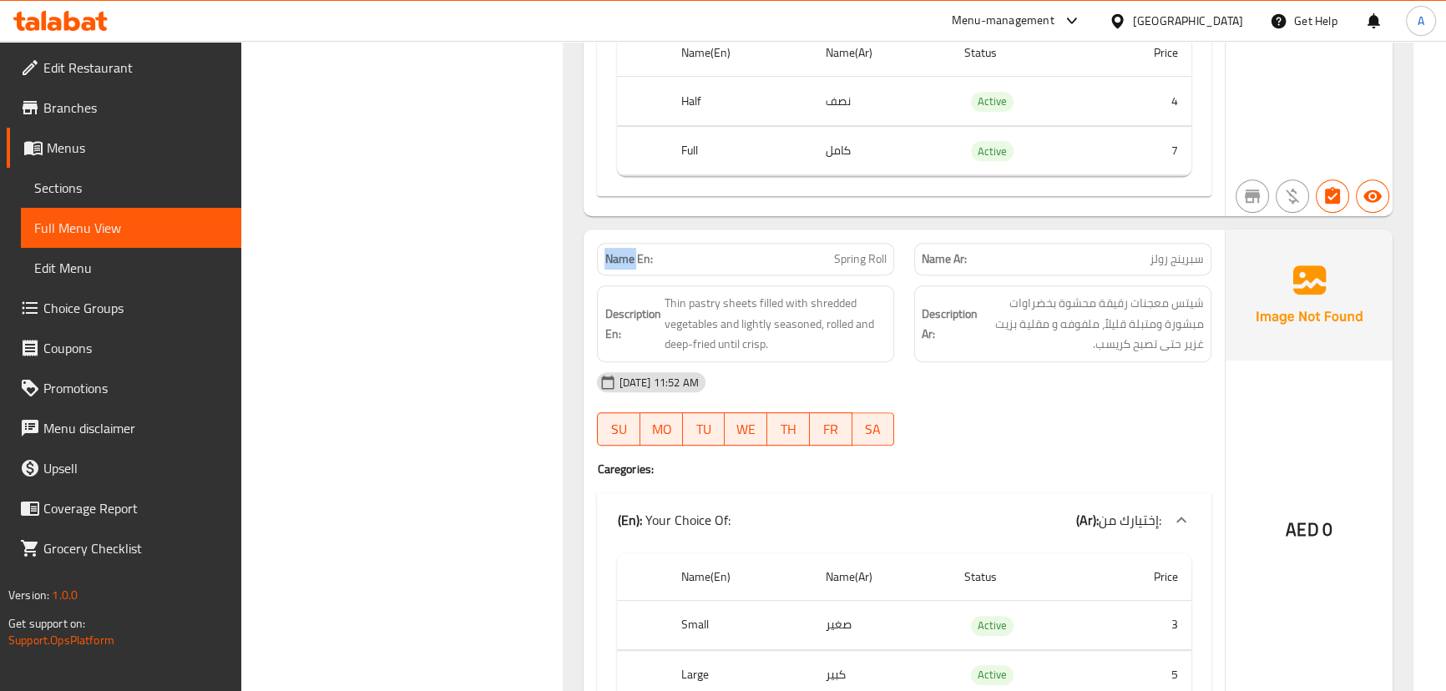
click at [625, 253] on strong "Name En:" at bounding box center [628, 259] width 48 height 18
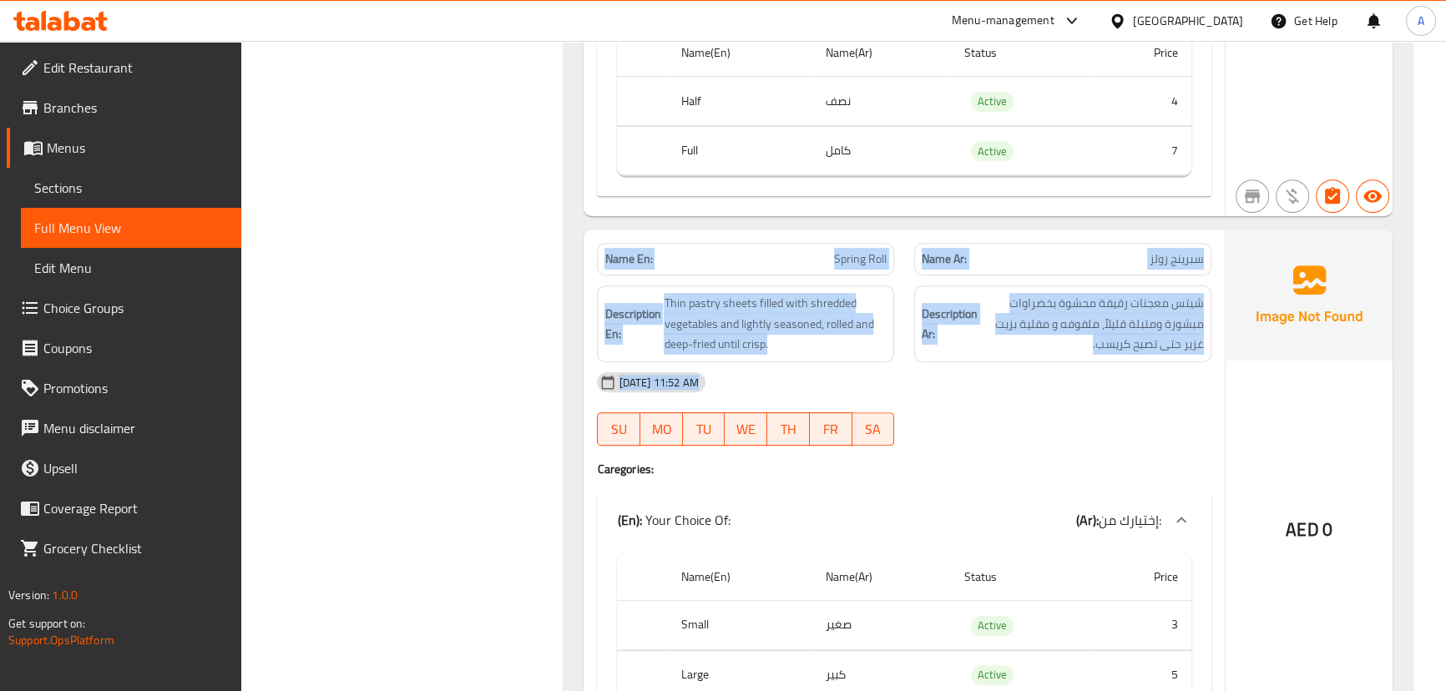
drag, startPoint x: 625, startPoint y: 253, endPoint x: 1135, endPoint y: 380, distance: 525.5
click at [1106, 381] on div "Name En: Spring Roll Name Ar: سبرينج رولز Description En: Thin pastry sheets fi…" at bounding box center [903, 485] width 640 height 511
click at [1147, 347] on span "شيتس معجنات رقيقة محشوة بخضراوات مبشورة ومتبلة قليلاً، ملفوفه و مقلية بزيت غزير…" at bounding box center [1092, 324] width 223 height 62
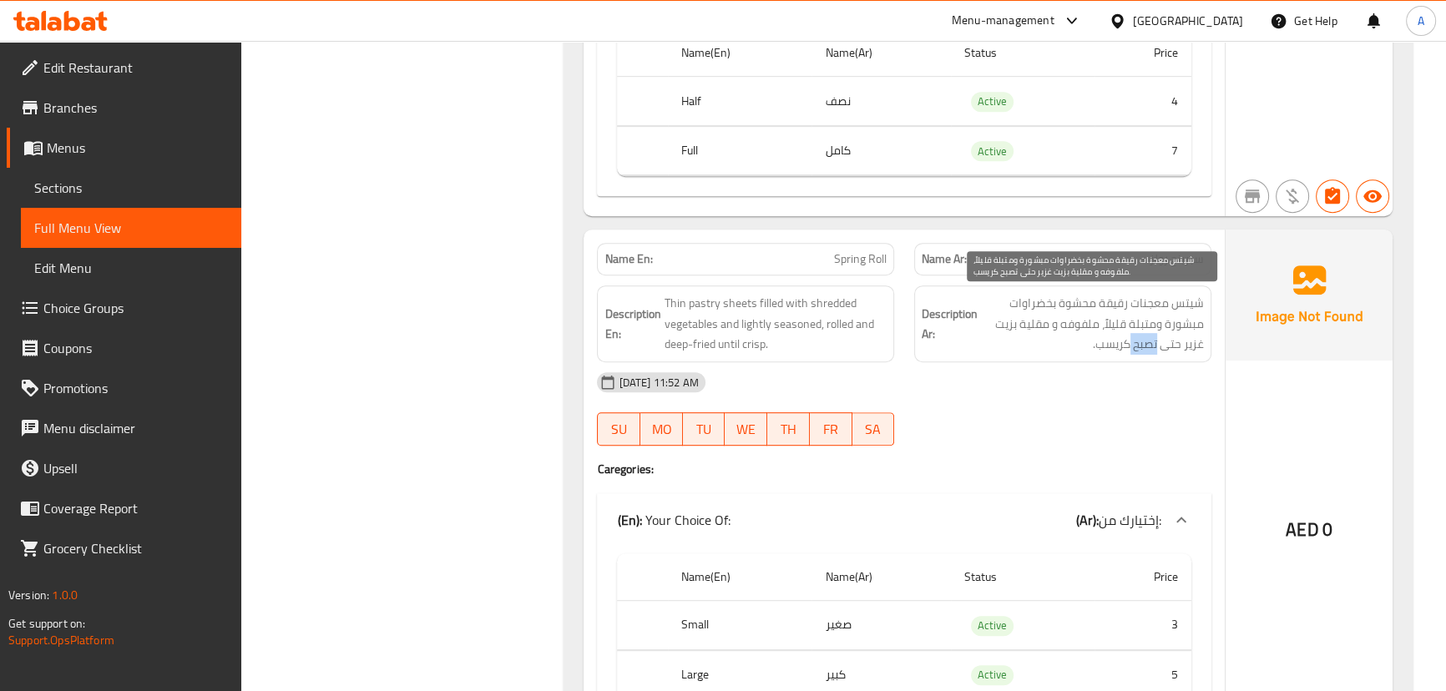
click at [1147, 347] on span "شيتس معجنات رقيقة محشوة بخضراوات مبشورة ومتبلة قليلاً، ملفوفه و مقلية بزيت غزير…" at bounding box center [1092, 324] width 223 height 62
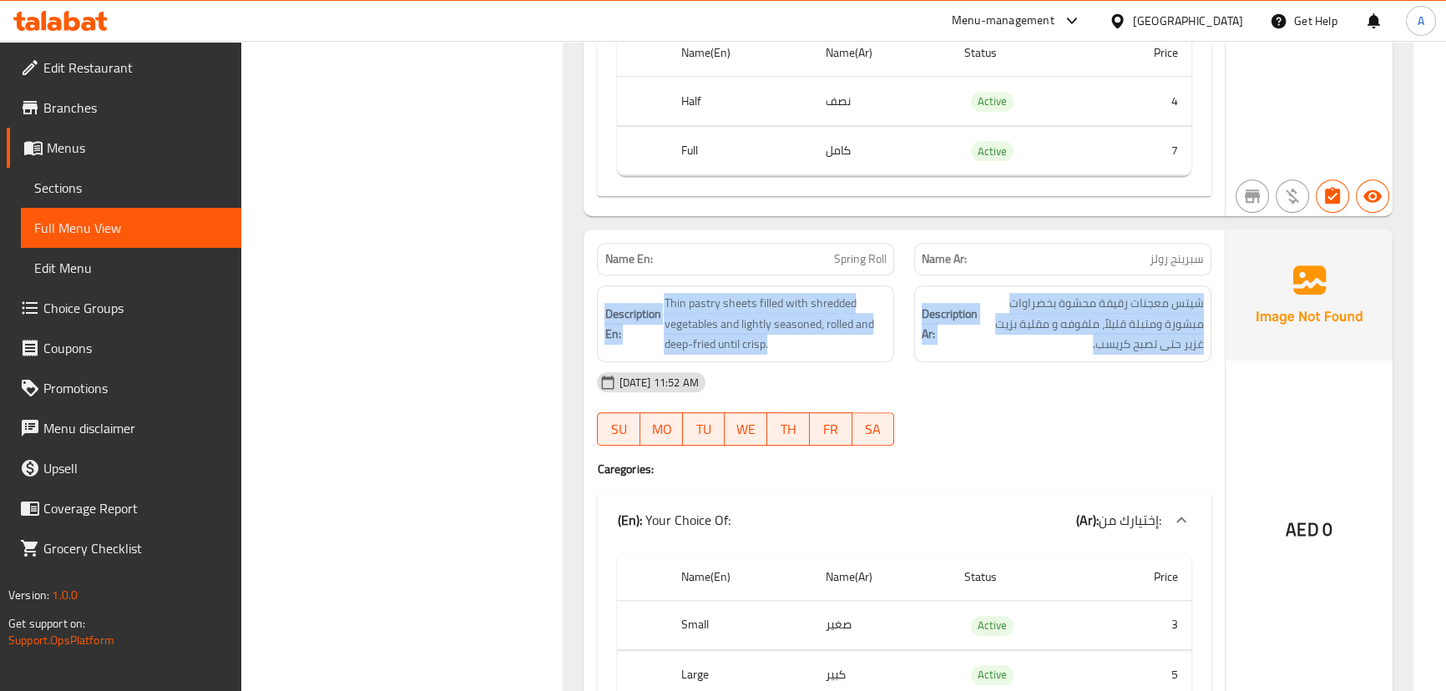
drag, startPoint x: 1147, startPoint y: 347, endPoint x: 584, endPoint y: 277, distance: 566.9
click at [584, 277] on div "Name En: Spring Roll Name Ar: سبرينج رولز Description En: Thin pastry sheets fi…" at bounding box center [903, 485] width 640 height 511
click at [618, 260] on strong "Name En:" at bounding box center [628, 259] width 48 height 18
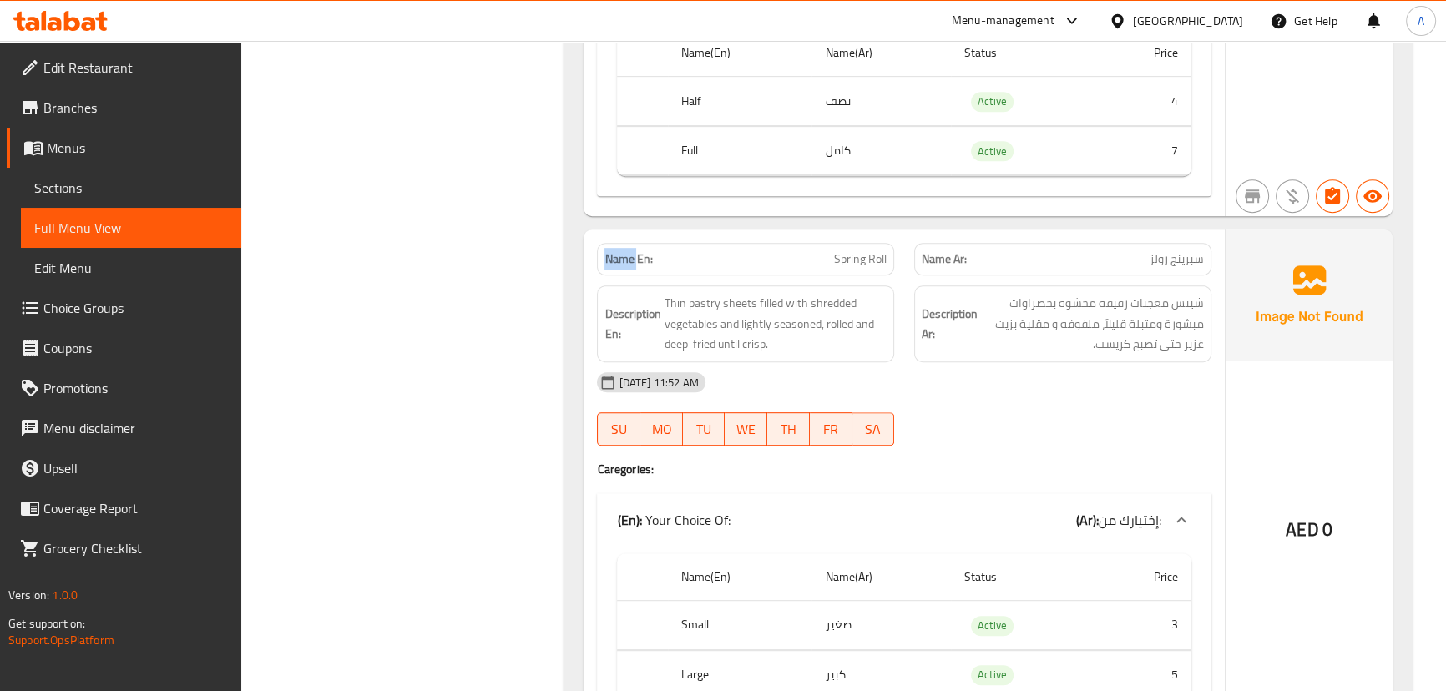
click at [618, 260] on strong "Name En:" at bounding box center [628, 259] width 48 height 18
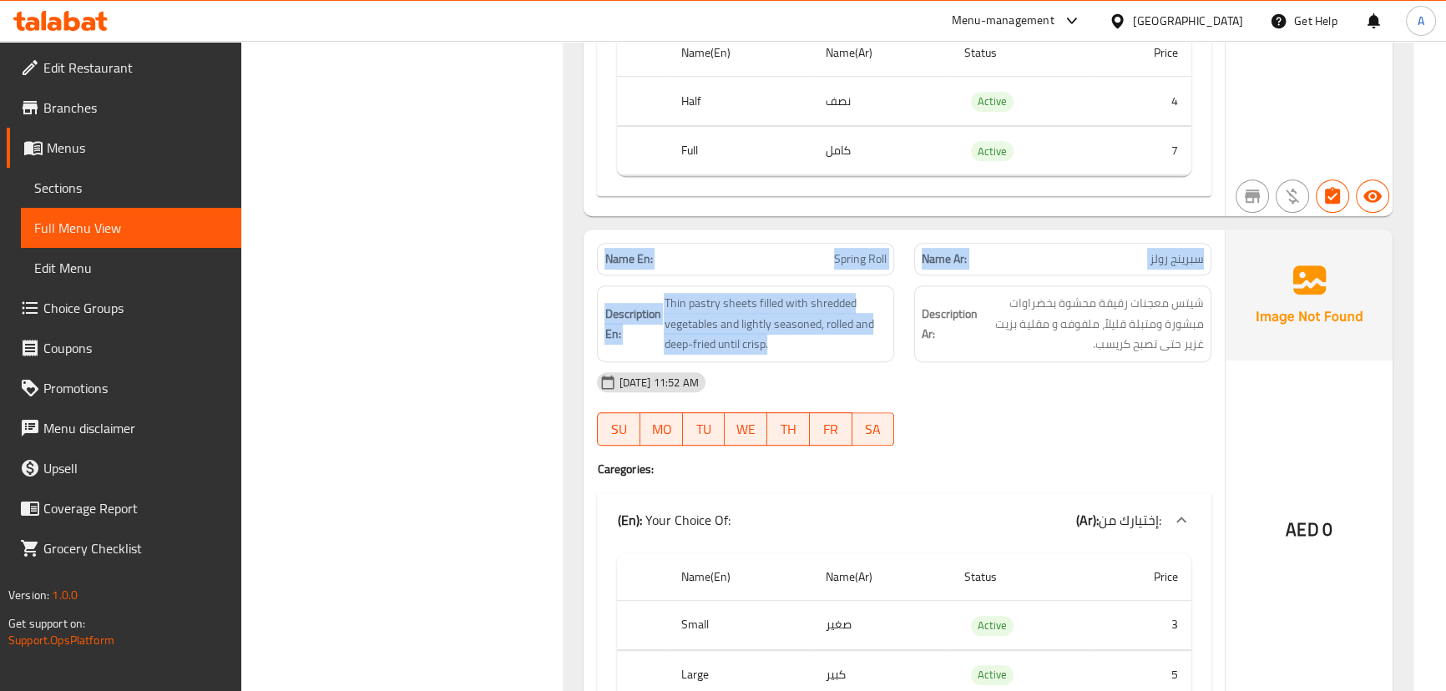
drag, startPoint x: 618, startPoint y: 260, endPoint x: 1007, endPoint y: 387, distance: 409.4
click at [971, 346] on div "Name En: Spring Roll Name Ar: سبرينج رولز Description En: Thin pastry sheets fi…" at bounding box center [903, 485] width 640 height 511
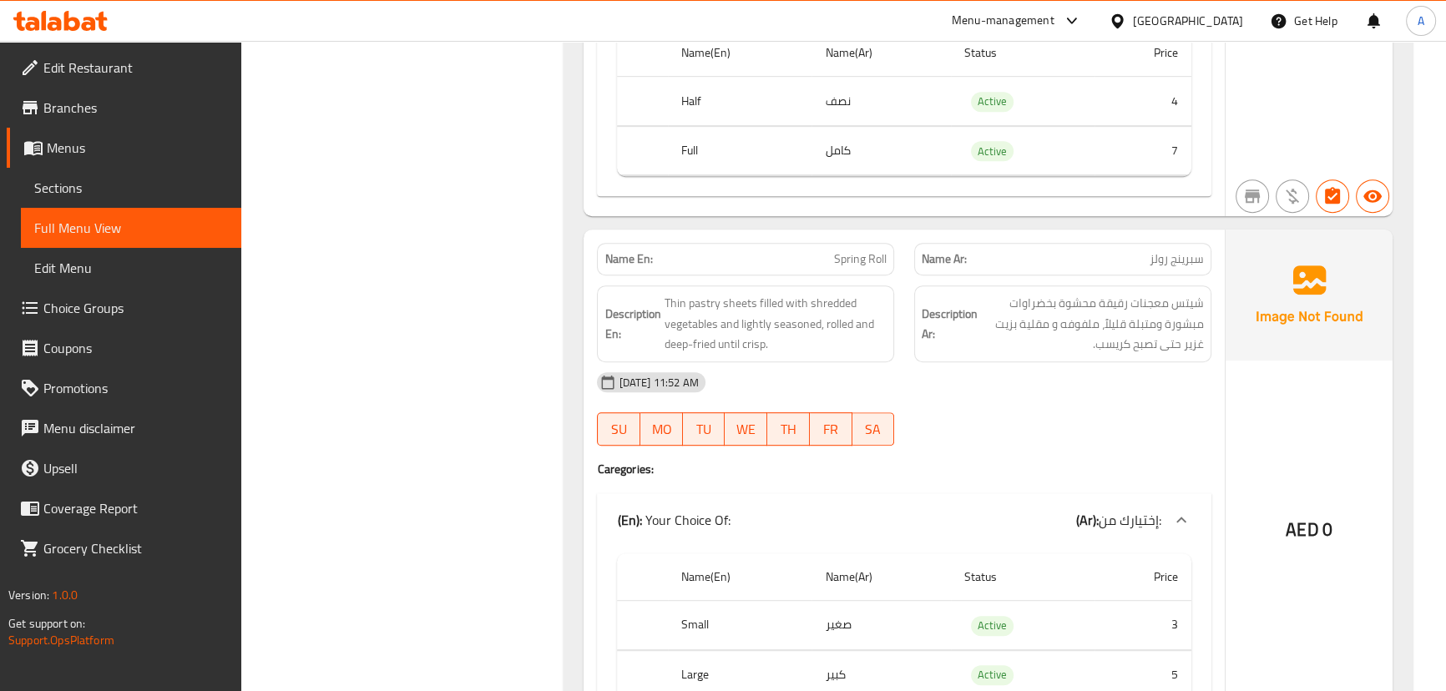
click at [1011, 403] on div "[DATE] 11:52 AM SU MO TU WE TH FR SA" at bounding box center [903, 408] width 633 height 93
click at [1186, 304] on span "شيتس معجنات رقيقة محشوة بخضراوات مبشورة ومتبلة قليلاً، ملفوفه و مقلية بزيت غزير…" at bounding box center [1092, 324] width 223 height 62
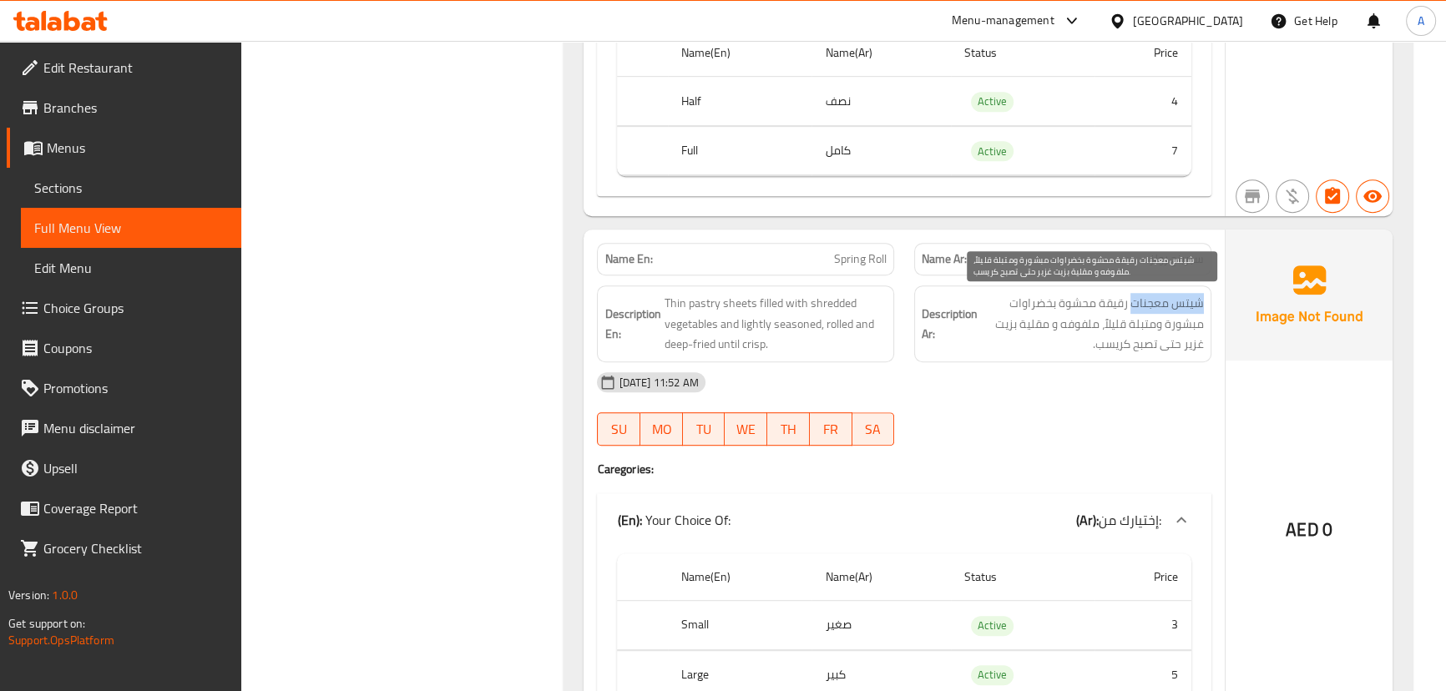
drag, startPoint x: 1186, startPoint y: 303, endPoint x: 1156, endPoint y: 301, distance: 30.1
click at [1156, 301] on span "شيتس معجنات رقيقة محشوة بخضراوات مبشورة ومتبلة قليلاً، ملفوفه و مقلية بزيت غزير…" at bounding box center [1092, 324] width 223 height 62
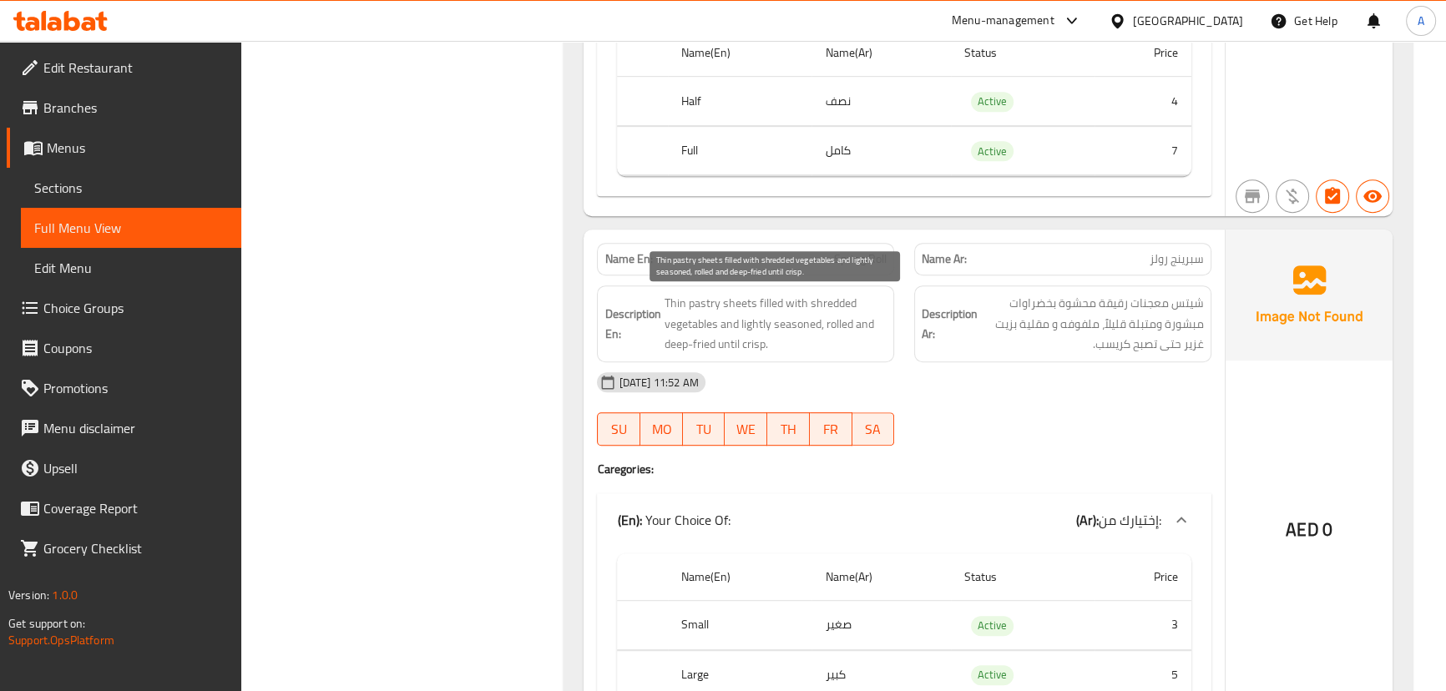
click at [675, 296] on span "Thin pastry sheets filled with shredded vegetables and lightly seasoned, rolled…" at bounding box center [775, 324] width 223 height 62
drag, startPoint x: 675, startPoint y: 296, endPoint x: 790, endPoint y: 304, distance: 114.6
click at [790, 304] on span "Thin pastry sheets filled with shredded vegetables and lightly seasoned, rolled…" at bounding box center [775, 324] width 223 height 62
click at [817, 304] on span "Thin pastry sheets filled with shredded vegetables and lightly seasoned, rolled…" at bounding box center [775, 324] width 223 height 62
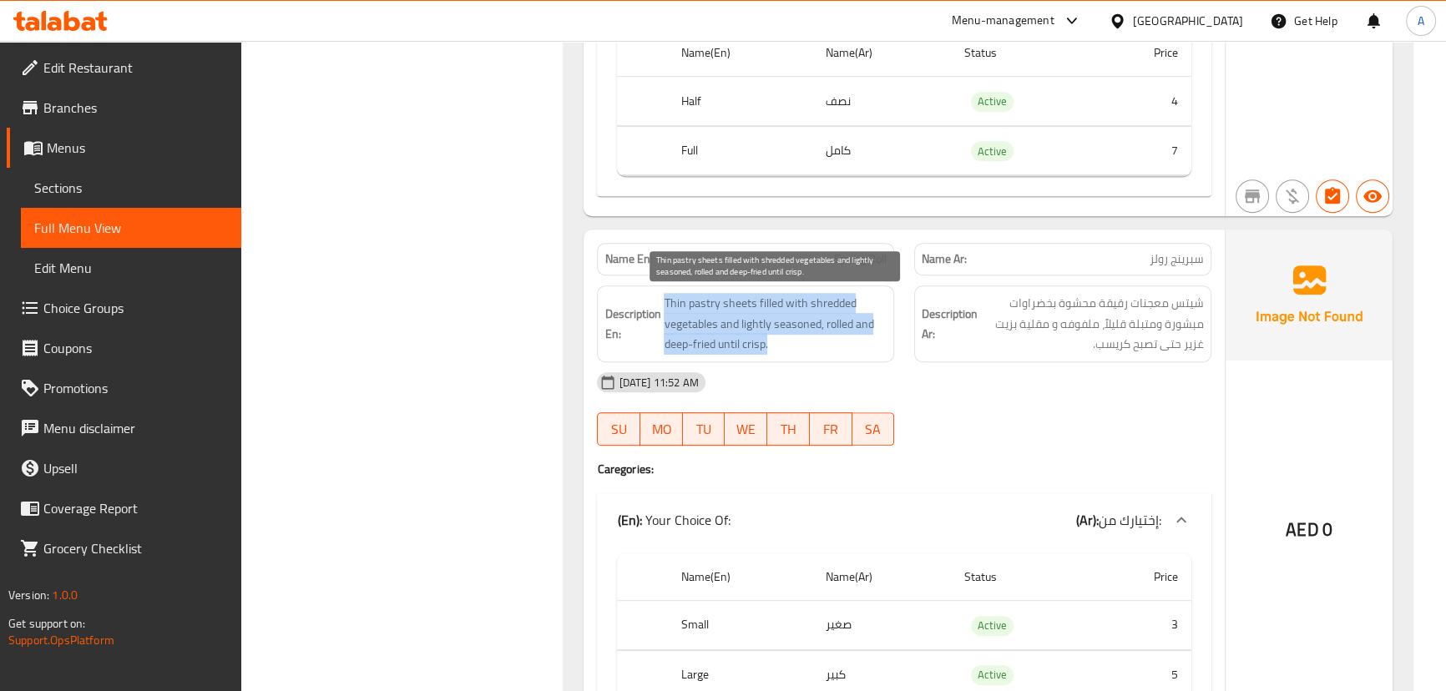
drag, startPoint x: 817, startPoint y: 304, endPoint x: 741, endPoint y: 348, distance: 87.9
click at [741, 348] on span "Thin pastry sheets filled with shredded vegetables and lightly seasoned, rolled…" at bounding box center [775, 324] width 223 height 62
click at [739, 346] on span "Thin pastry sheets filled with shredded vegetables and lightly seasoned, rolled…" at bounding box center [775, 324] width 223 height 62
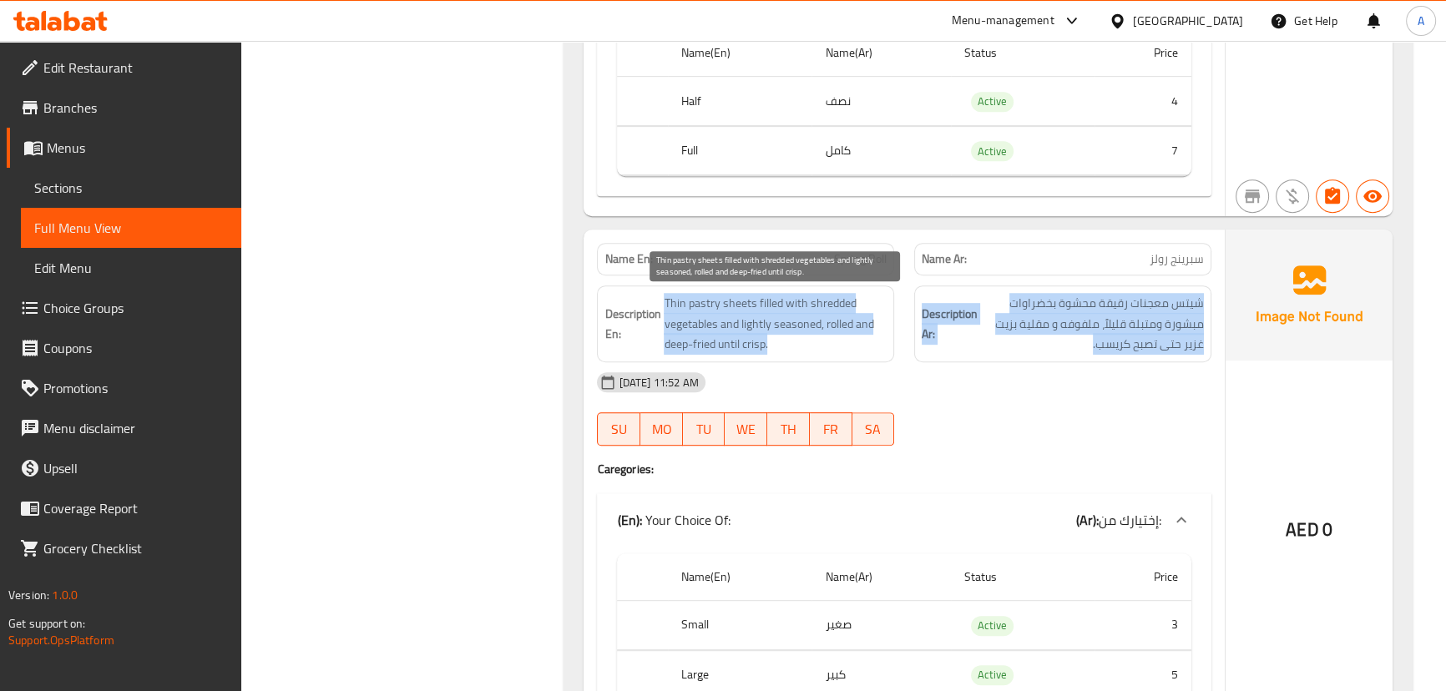
drag, startPoint x: 739, startPoint y: 346, endPoint x: 1164, endPoint y: 349, distance: 425.7
click at [1163, 349] on div "Description En: Thin pastry sheets filled with shredded vegetables and lightly …" at bounding box center [903, 323] width 633 height 97
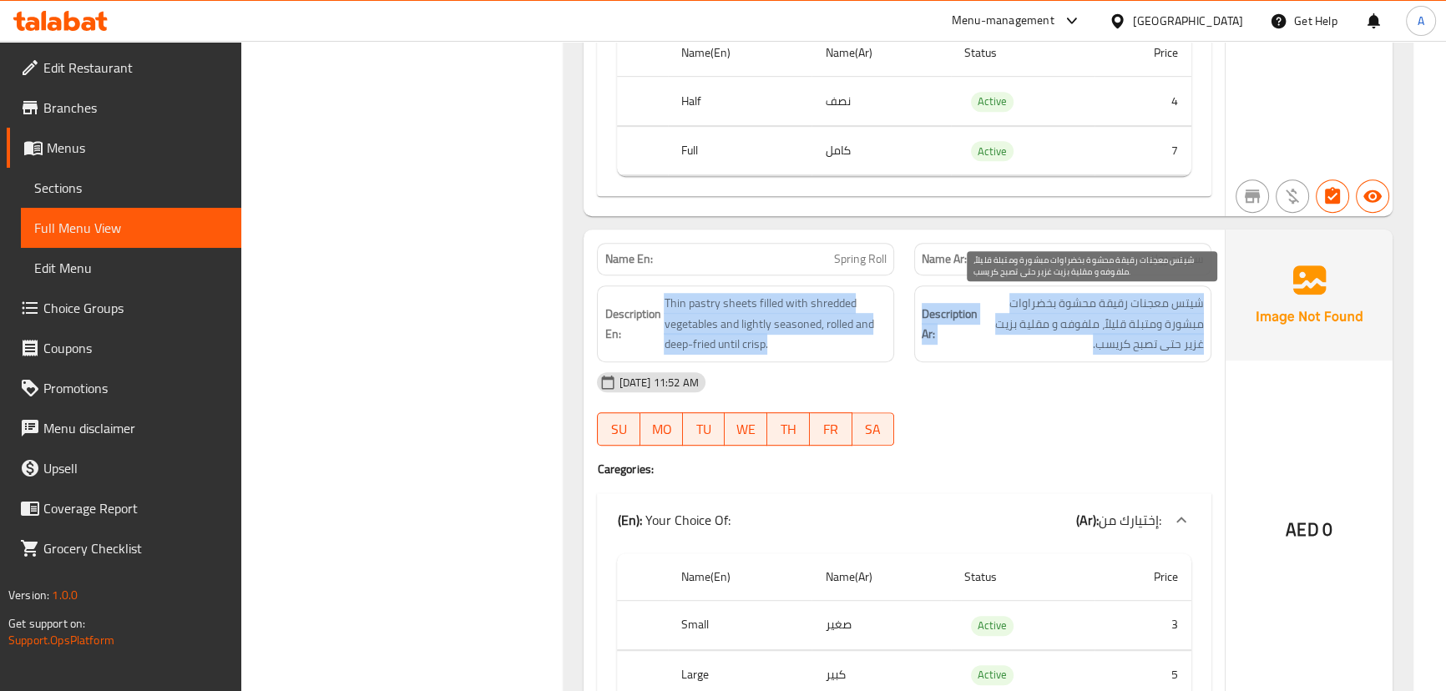
click at [1164, 349] on span "شيتس معجنات رقيقة محشوة بخضراوات مبشورة ومتبلة قليلاً، ملفوفه و مقلية بزيت غزير…" at bounding box center [1092, 324] width 223 height 62
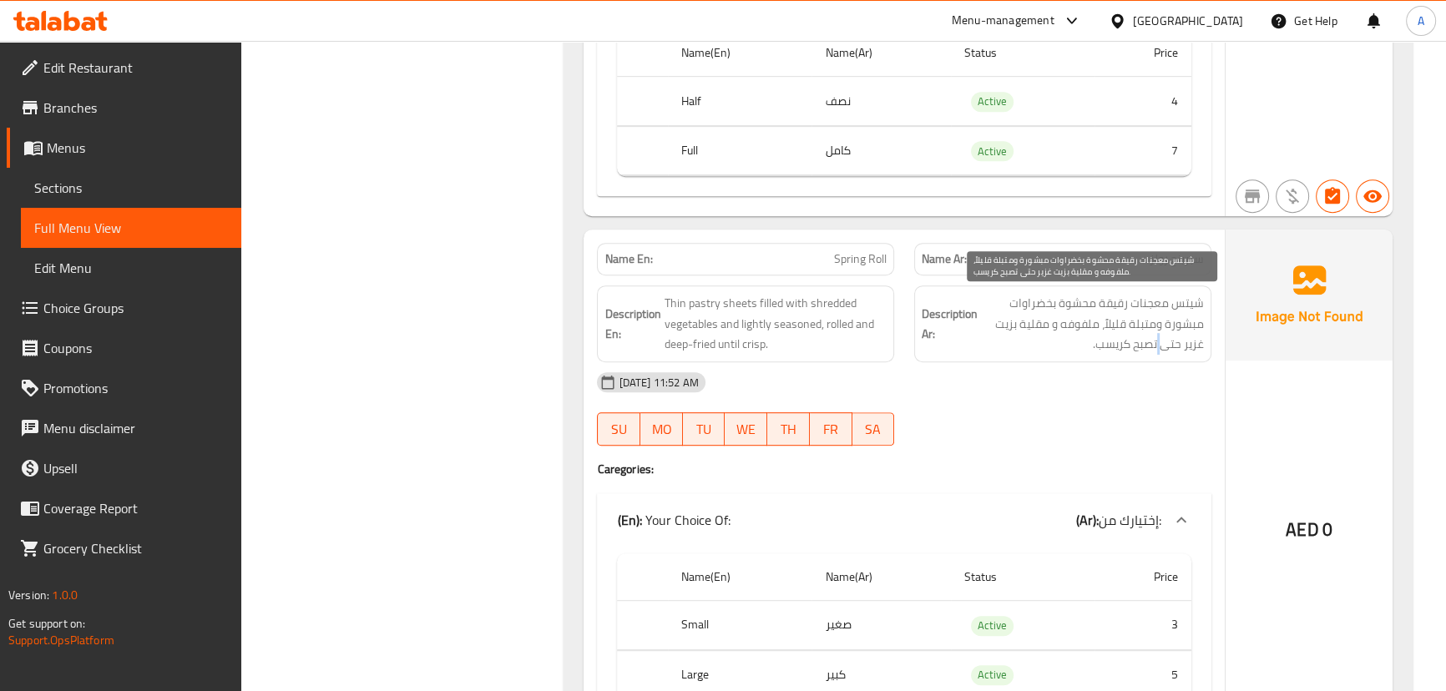
click at [1164, 349] on span "شيتس معجنات رقيقة محشوة بخضراوات مبشورة ومتبلة قليلاً، ملفوفه و مقلية بزيت غزير…" at bounding box center [1092, 324] width 223 height 62
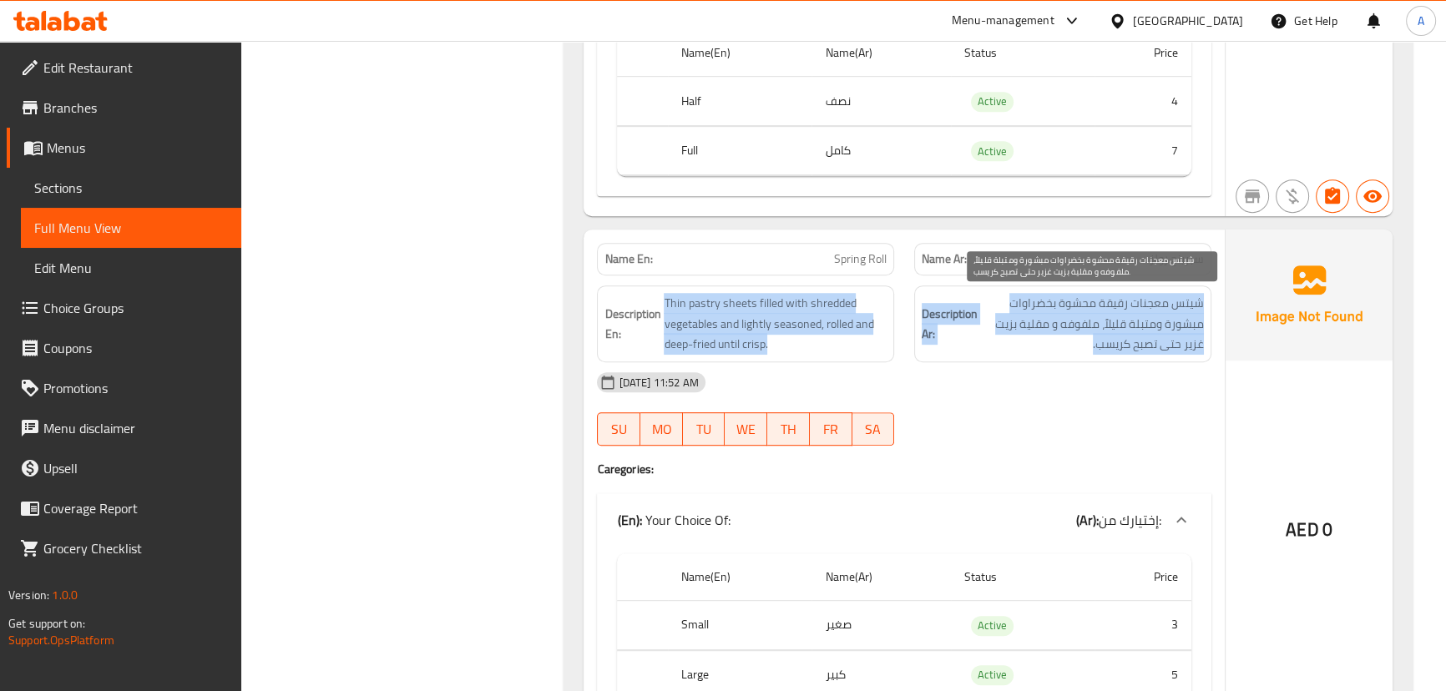
drag, startPoint x: 1164, startPoint y: 349, endPoint x: 820, endPoint y: 346, distance: 344.7
click at [827, 347] on div "Description En: Thin pastry sheets filled with shredded vegetables and lightly …" at bounding box center [903, 323] width 633 height 97
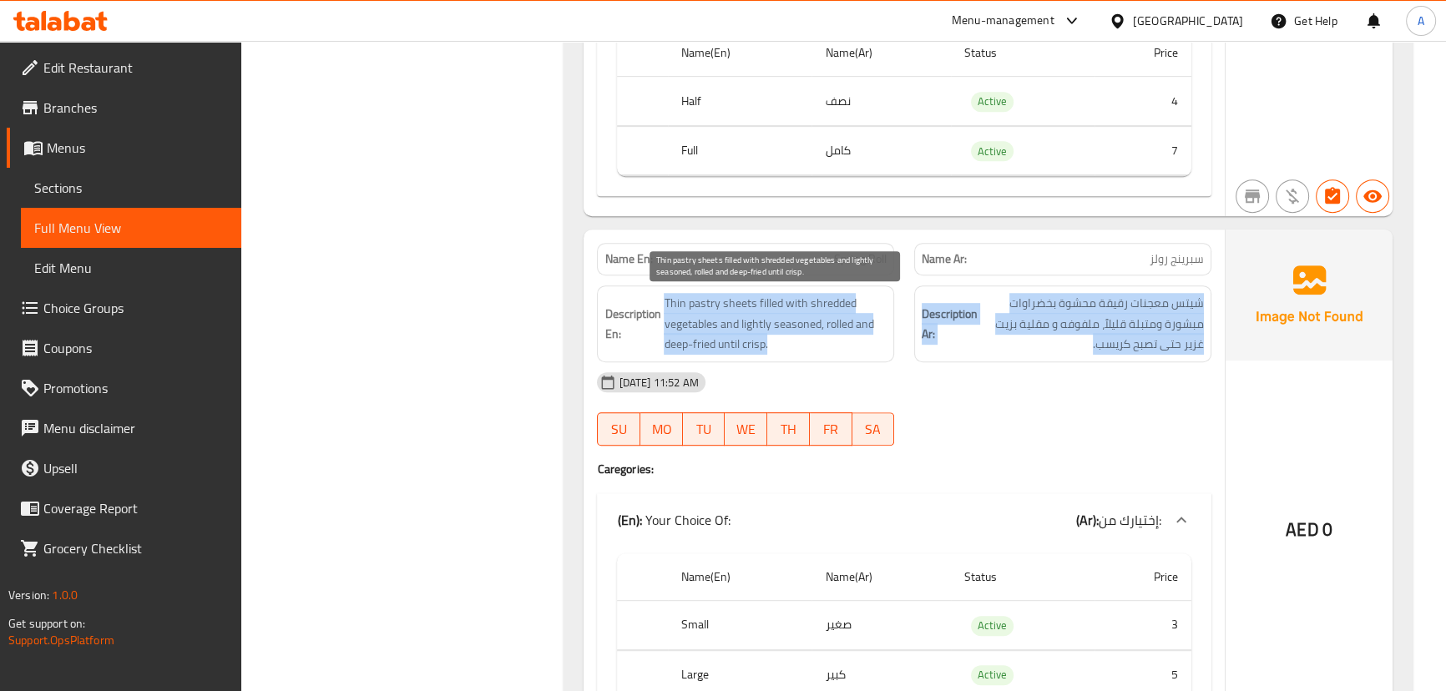
click at [765, 315] on span "Thin pastry sheets filled with shredded vegetables and lightly seasoned, rolled…" at bounding box center [775, 324] width 223 height 62
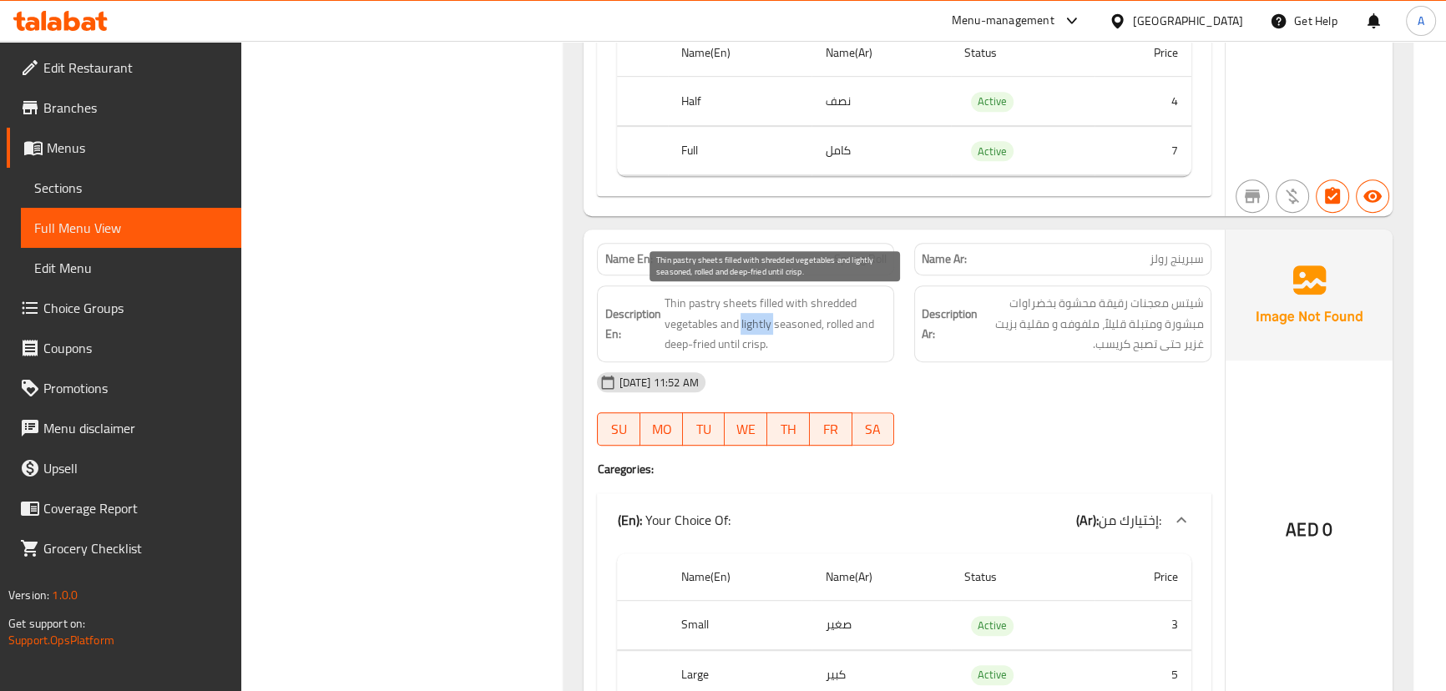
click at [765, 315] on span "Thin pastry sheets filled with shredded vegetables and lightly seasoned, rolled…" at bounding box center [775, 324] width 223 height 62
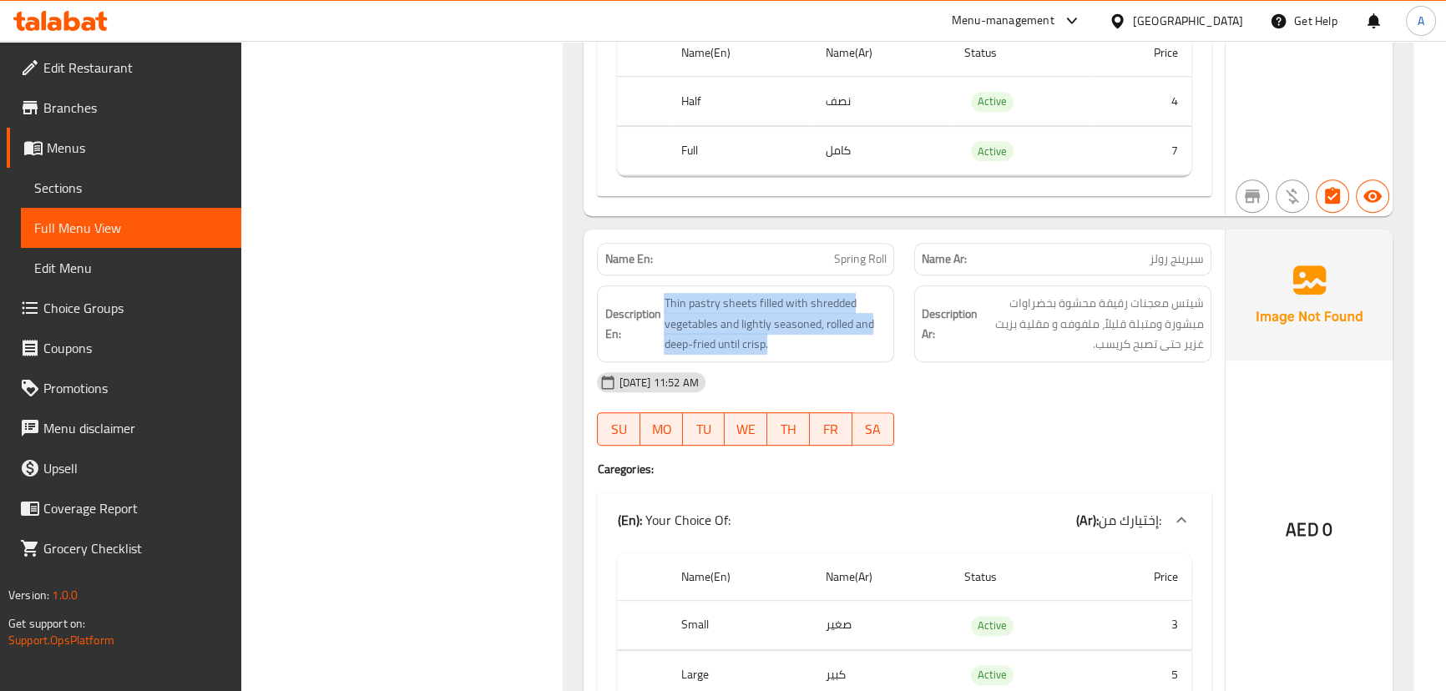
drag, startPoint x: 765, startPoint y: 315, endPoint x: 1052, endPoint y: 326, distance: 287.3
click at [1051, 326] on div "Description En: Thin pastry sheets filled with shredded vegetables and lightly …" at bounding box center [903, 323] width 633 height 97
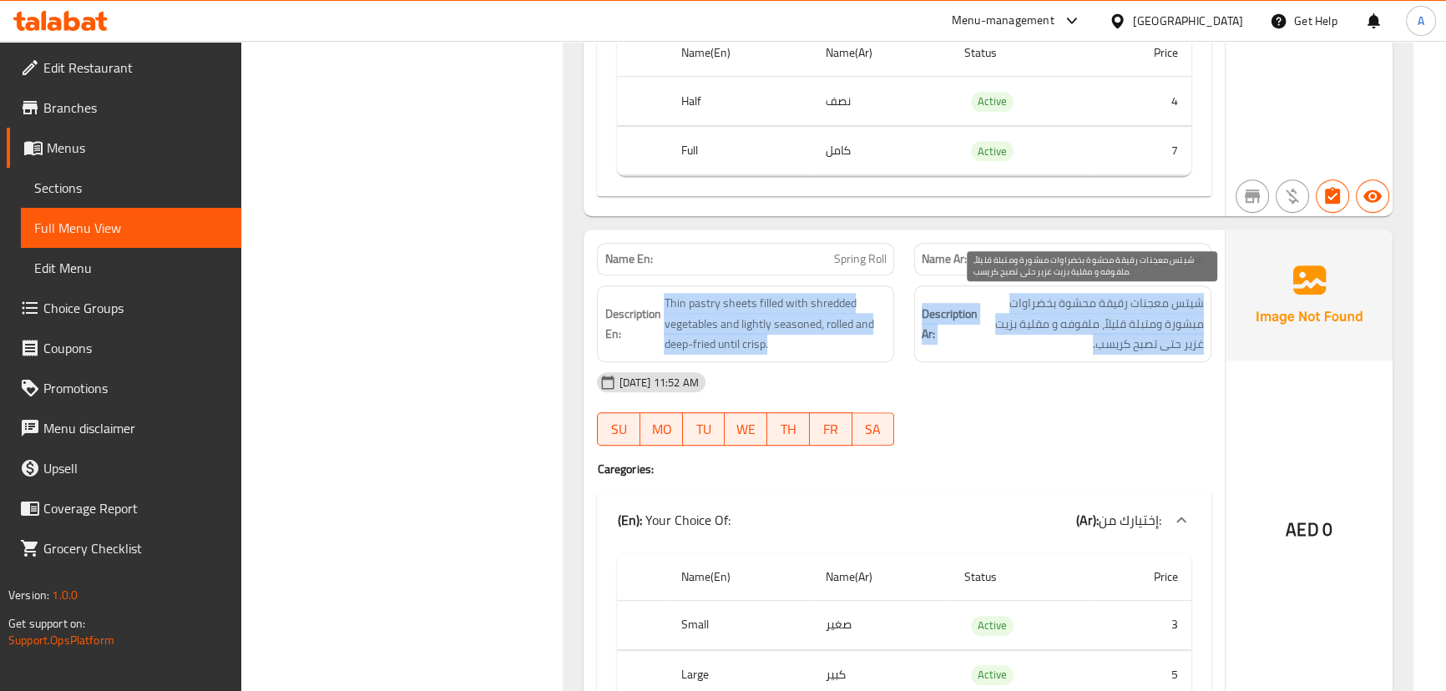
click at [1052, 326] on span "شيتس معجنات رقيقة محشوة بخضراوات مبشورة ومتبلة قليلاً، ملفوفه و مقلية بزيت غزير…" at bounding box center [1092, 324] width 223 height 62
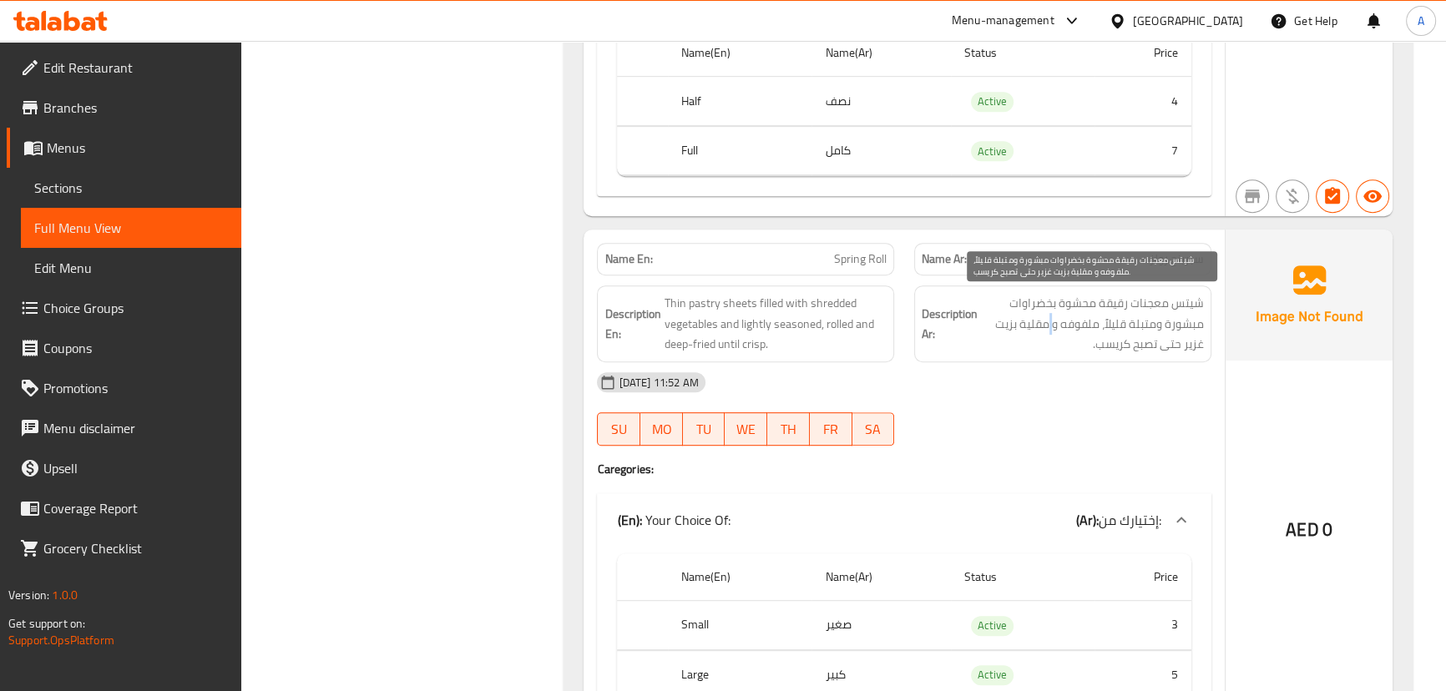
click at [1052, 326] on span "شيتس معجنات رقيقة محشوة بخضراوات مبشورة ومتبلة قليلاً، ملفوفه و مقلية بزيت غزير…" at bounding box center [1092, 324] width 223 height 62
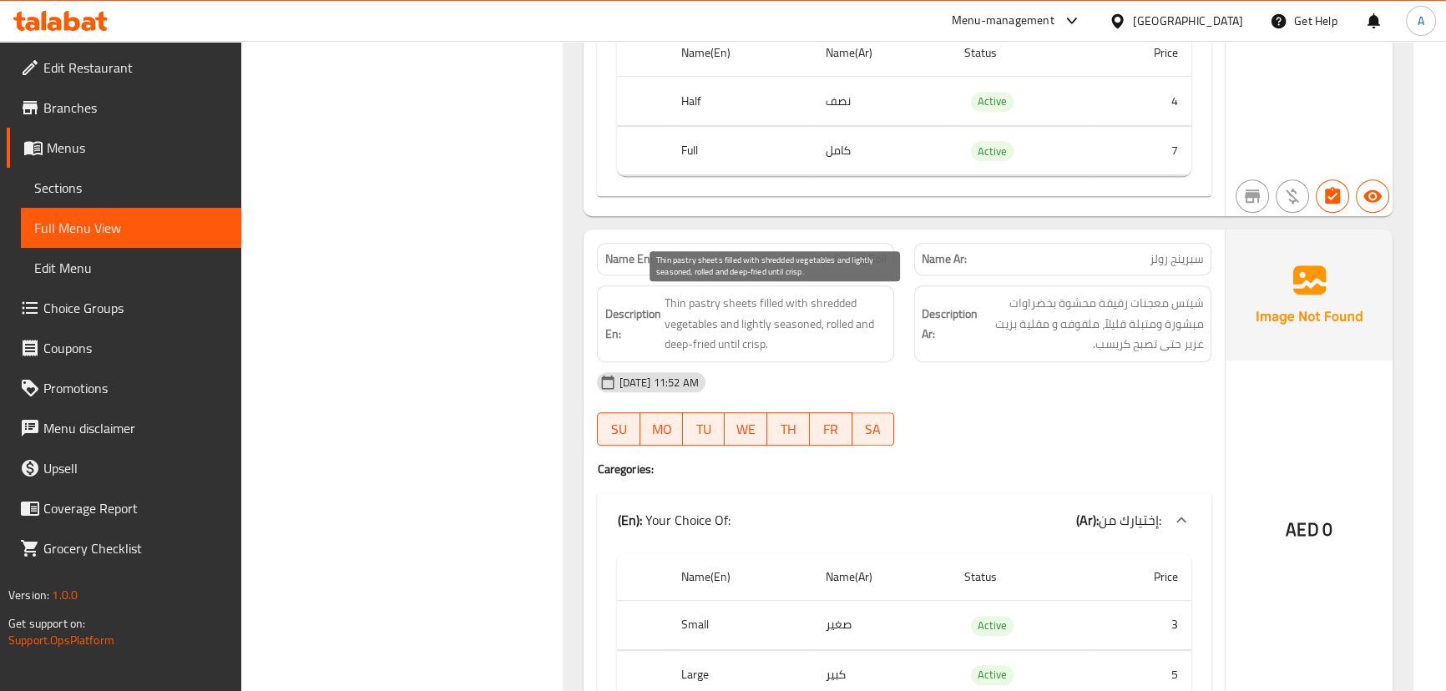
click at [683, 305] on span "Thin pastry sheets filled with shredded vegetables and lightly seasoned, rolled…" at bounding box center [775, 324] width 223 height 62
drag, startPoint x: 683, startPoint y: 305, endPoint x: 1121, endPoint y: 335, distance: 439.2
click at [1049, 335] on div "Description En: Thin pastry sheets filled with shredded vegetables and lightly …" at bounding box center [903, 323] width 633 height 97
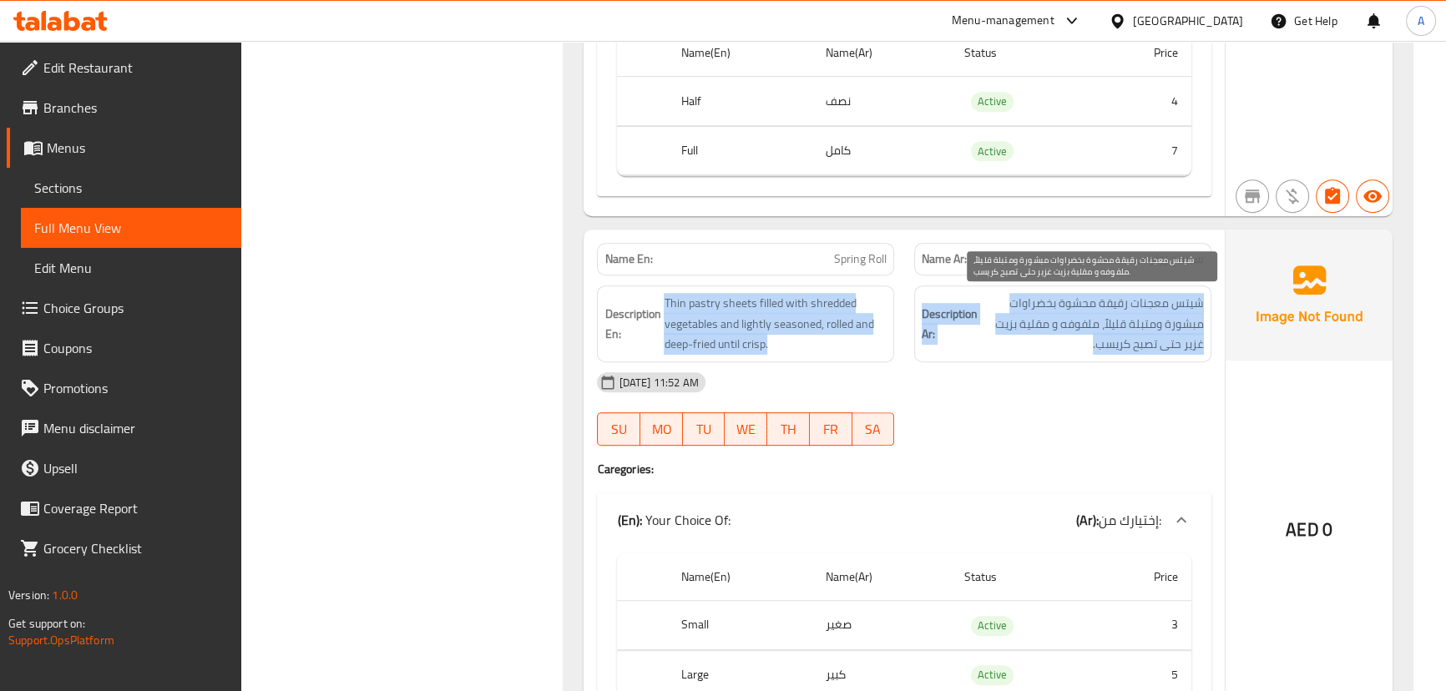
click at [1174, 331] on span "شيتس معجنات رقيقة محشوة بخضراوات مبشورة ومتبلة قليلاً، ملفوفه و مقلية بزيت غزير…" at bounding box center [1092, 324] width 223 height 62
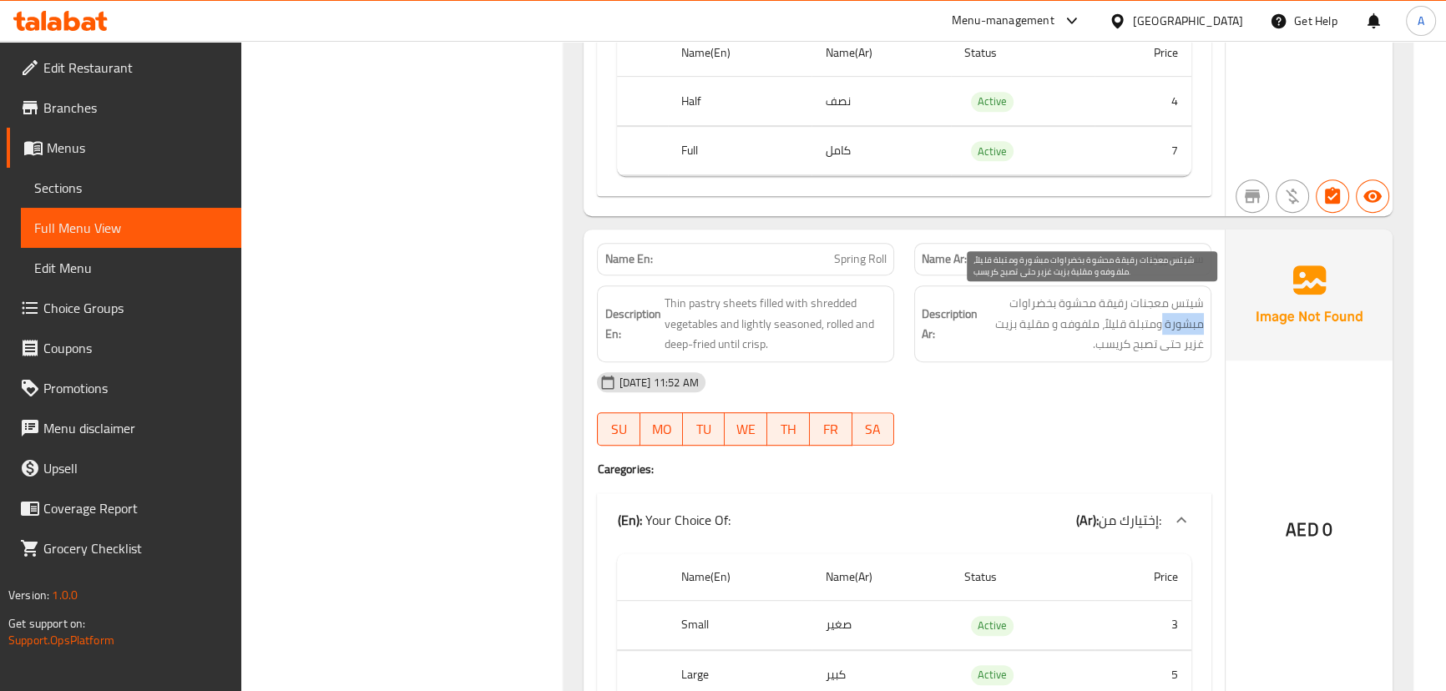
click at [1174, 331] on span "شيتس معجنات رقيقة محشوة بخضراوات مبشورة ومتبلة قليلاً، ملفوفه و مقلية بزيت غزير…" at bounding box center [1092, 324] width 223 height 62
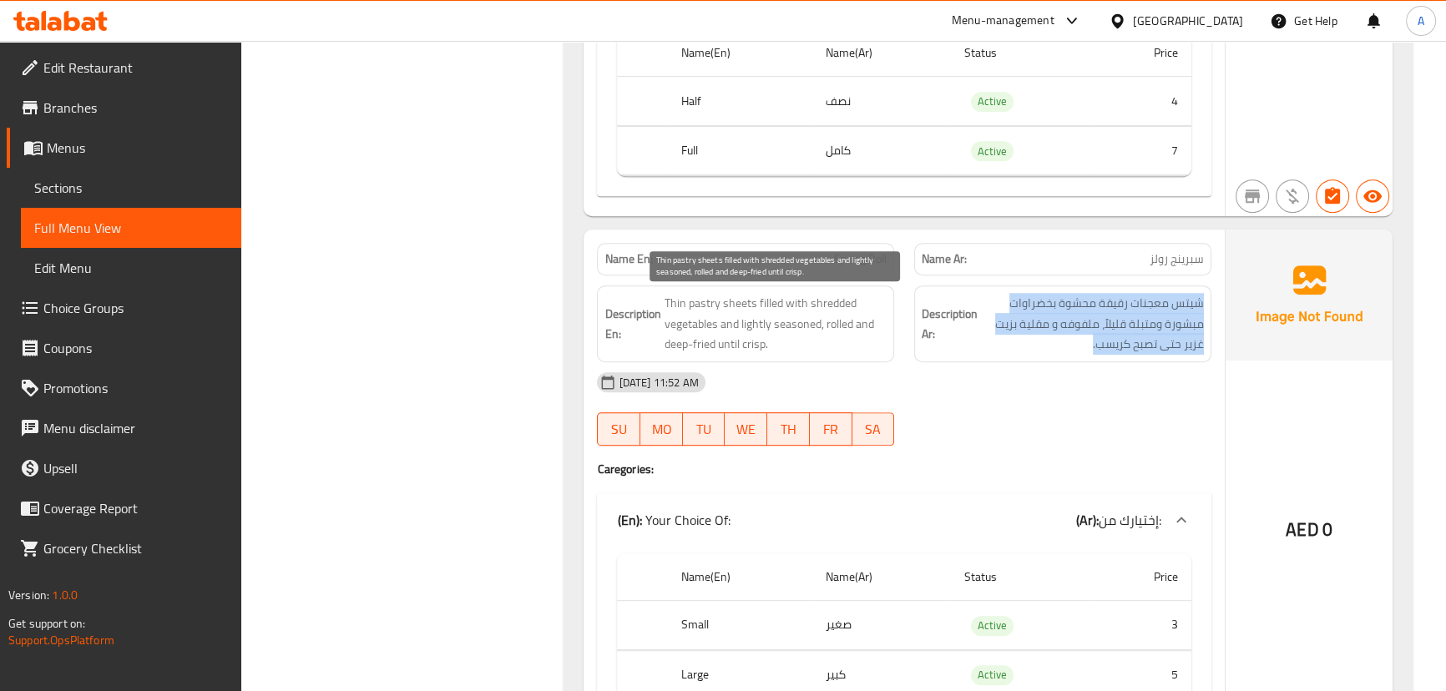
drag, startPoint x: 1174, startPoint y: 331, endPoint x: 860, endPoint y: 349, distance: 315.2
click at [810, 322] on div "Description En: Thin pastry sheets filled with shredded vegetables and lightly …" at bounding box center [903, 323] width 633 height 97
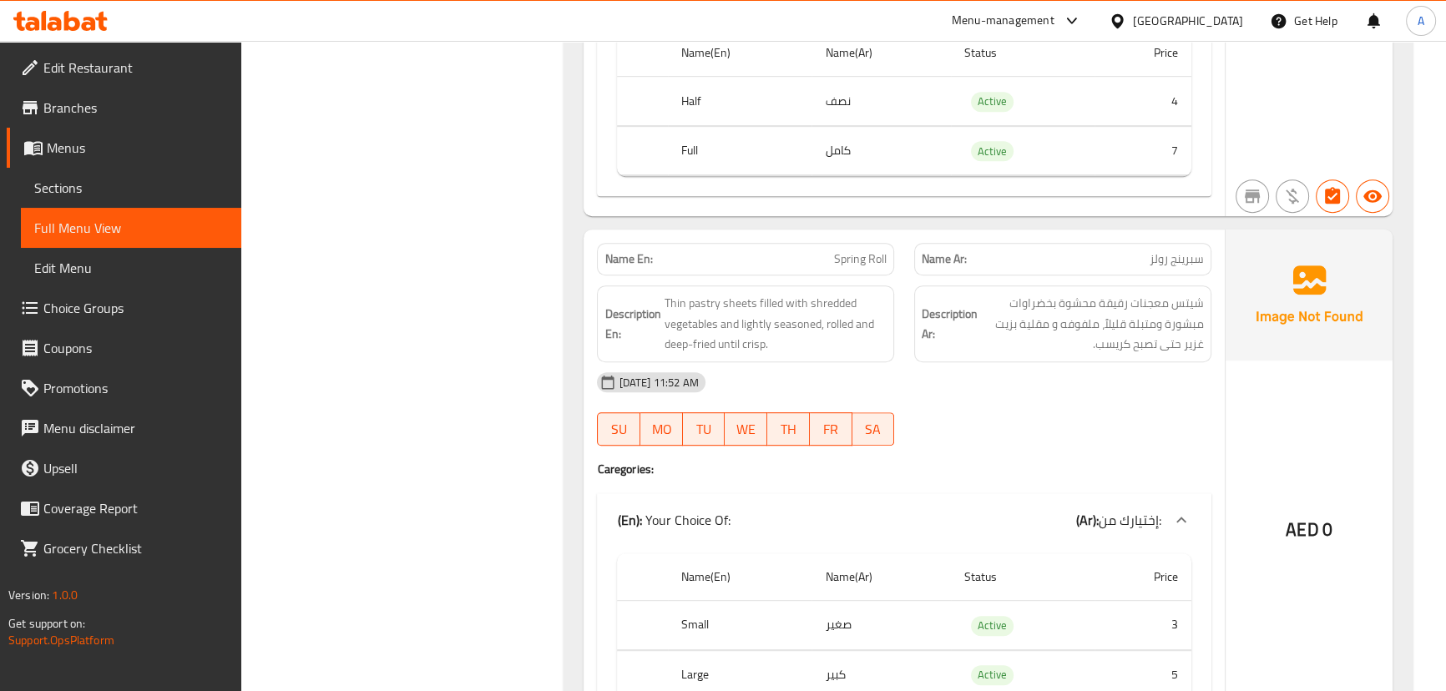
click at [986, 383] on div "[DATE] 11:52 AM" at bounding box center [903, 382] width 633 height 40
drag, startPoint x: 1059, startPoint y: 383, endPoint x: 585, endPoint y: 272, distance: 486.9
click at [585, 272] on div "Name En: Spring Roll Name Ar: سبرينج رولز Description En: Thin pastry sheets fi…" at bounding box center [903, 485] width 640 height 511
click at [604, 255] on strong "Name En:" at bounding box center [628, 259] width 48 height 18
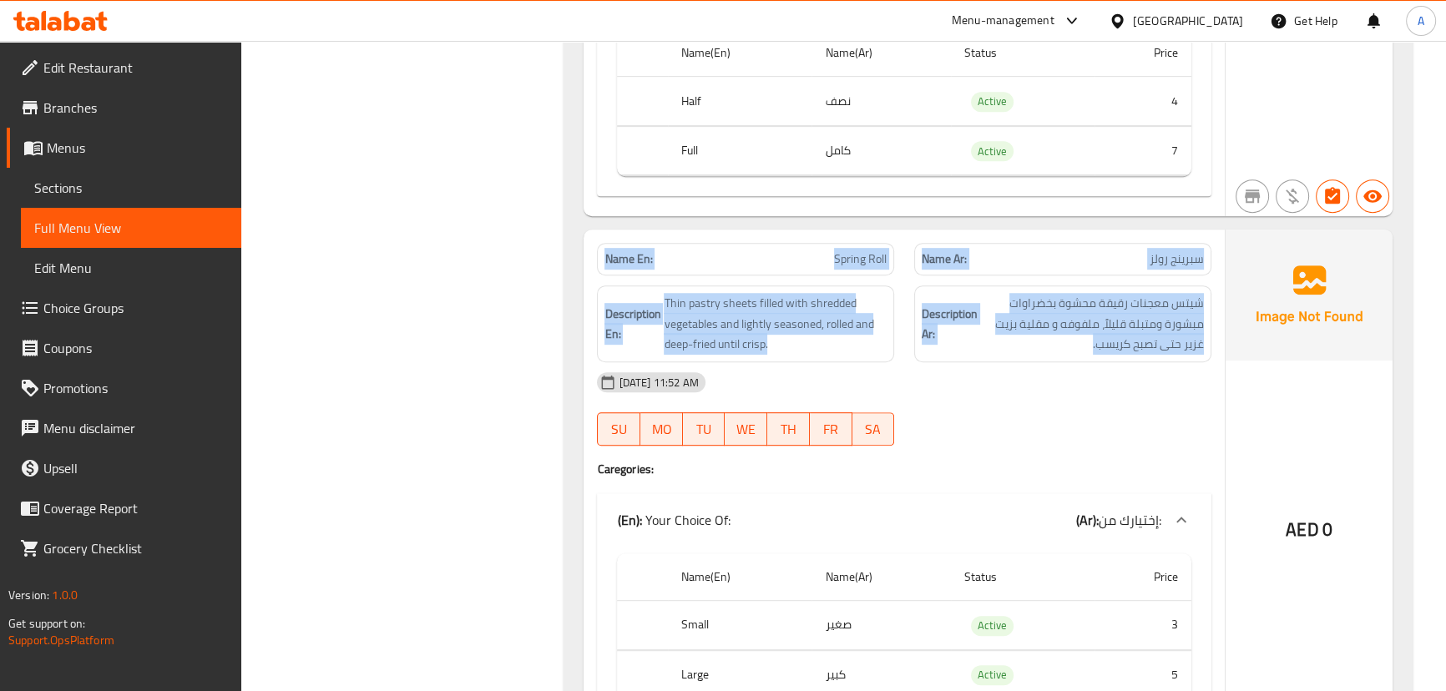
drag, startPoint x: 603, startPoint y: 255, endPoint x: 1139, endPoint y: 377, distance: 549.7
click at [1090, 374] on div "Name En: Spring Roll Name Ar: سبرينج رولز Description En: Thin pastry sheets fi…" at bounding box center [903, 485] width 640 height 511
click at [1153, 339] on span "شيتس معجنات رقيقة محشوة بخضراوات مبشورة ومتبلة قليلاً، ملفوفه و مقلية بزيت غزير…" at bounding box center [1092, 324] width 223 height 62
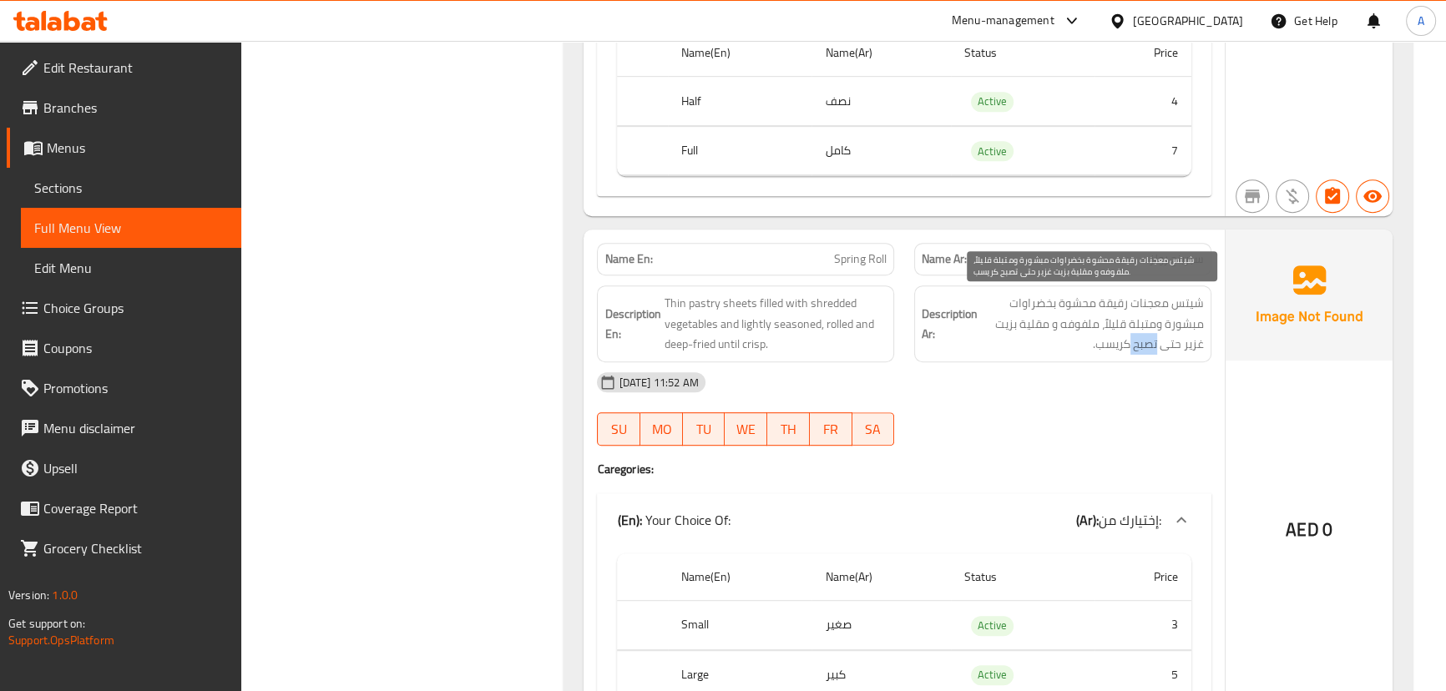
click at [1153, 339] on span "شيتس معجنات رقيقة محشوة بخضراوات مبشورة ومتبلة قليلاً، ملفوفه و مقلية بزيت غزير…" at bounding box center [1092, 324] width 223 height 62
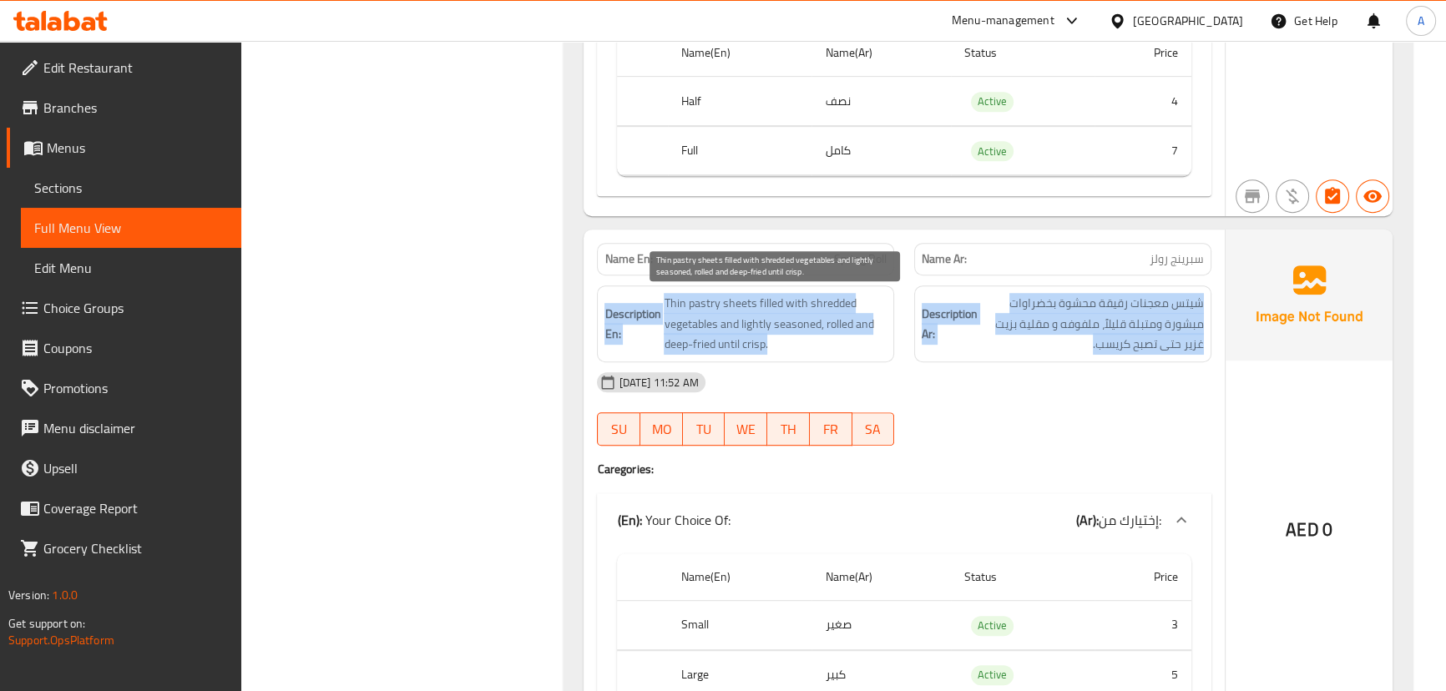
drag, startPoint x: 1153, startPoint y: 339, endPoint x: 601, endPoint y: 327, distance: 552.6
click at [601, 327] on div "Description En: Thin pastry sheets filled with shredded vegetables and lightly …" at bounding box center [903, 323] width 633 height 97
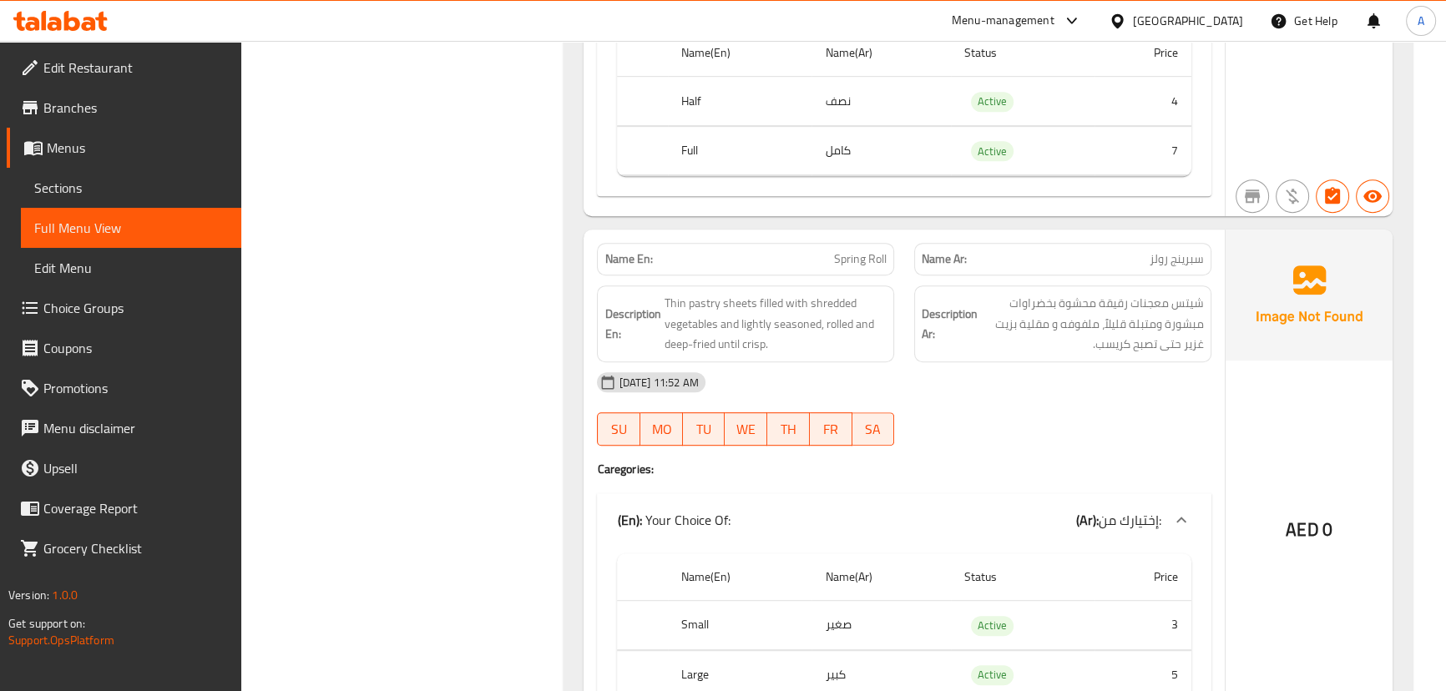
click at [621, 270] on div "Name En: Spring Roll" at bounding box center [745, 259] width 297 height 33
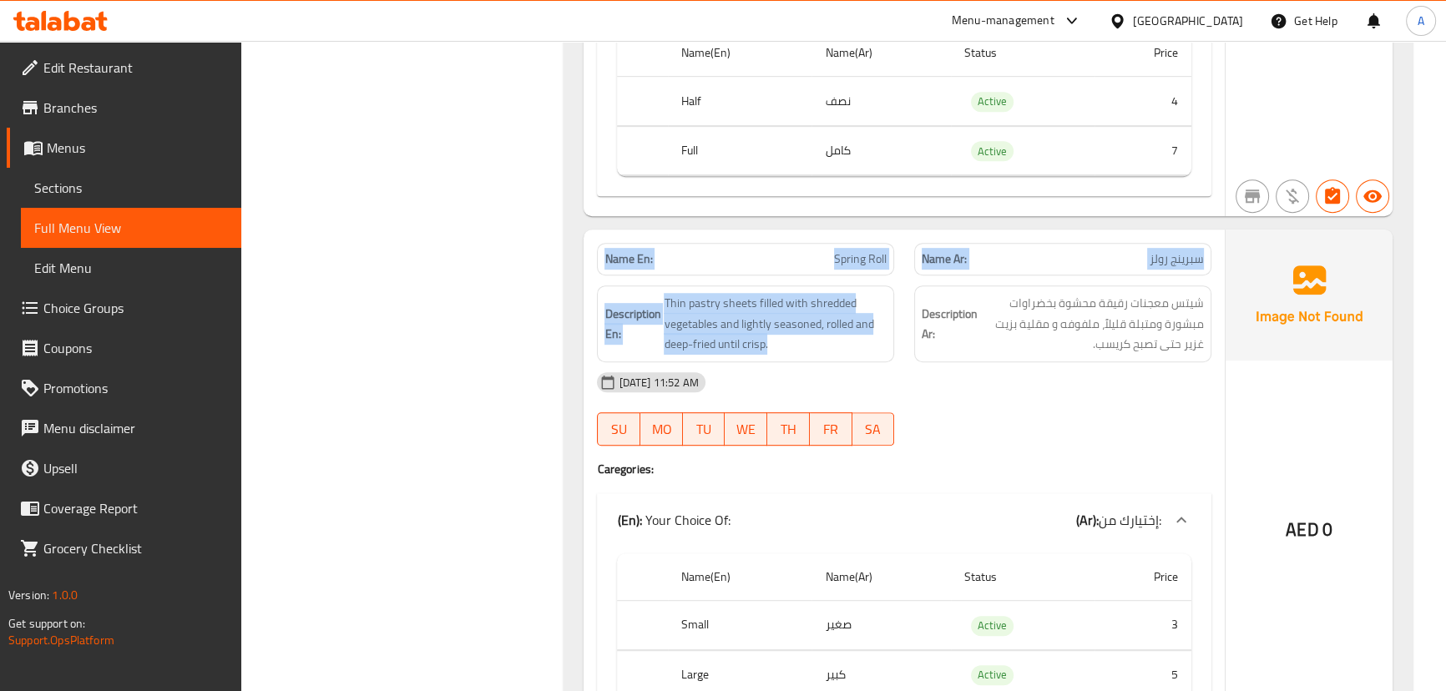
drag, startPoint x: 621, startPoint y: 270, endPoint x: 951, endPoint y: 366, distance: 343.9
click at [910, 363] on div "Name En: Spring Roll Name Ar: سبرينج رولز Description En: Thin pastry sheets fi…" at bounding box center [903, 485] width 640 height 511
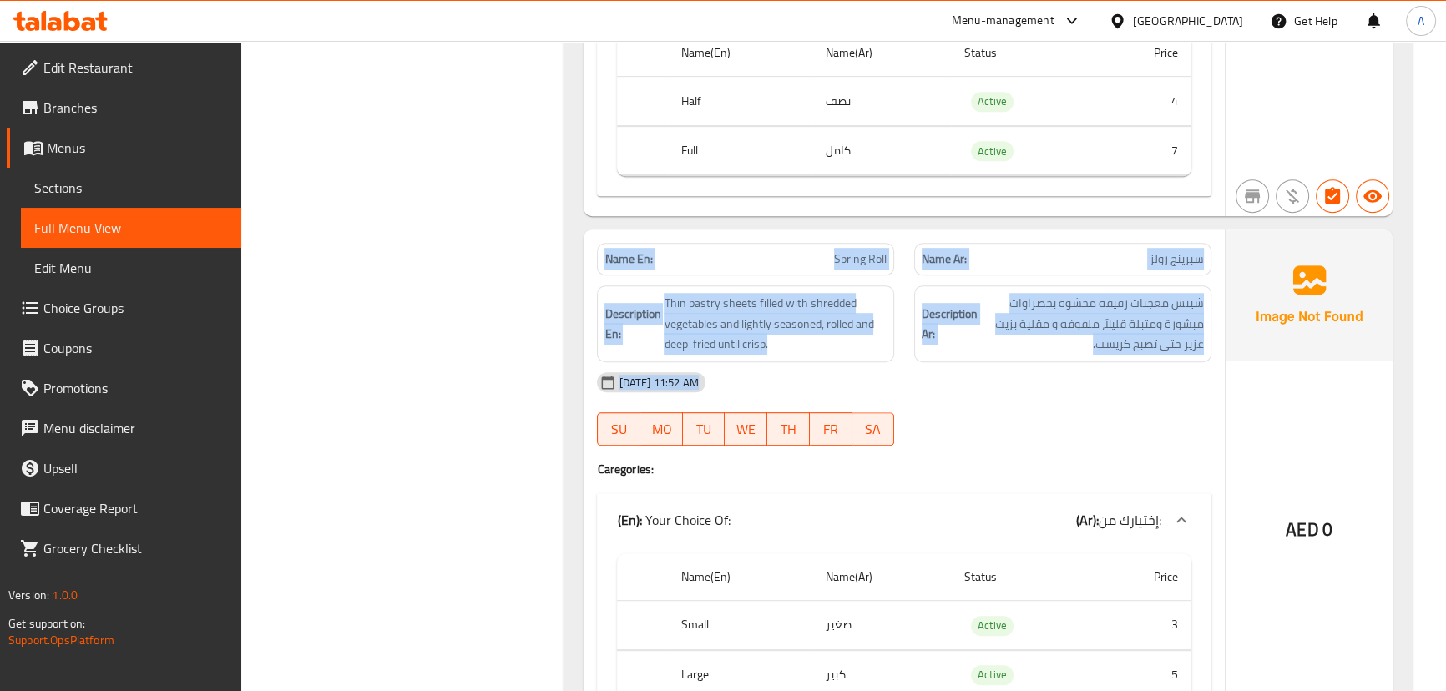
drag, startPoint x: 979, startPoint y: 366, endPoint x: 976, endPoint y: 381, distance: 15.2
click at [981, 366] on div "[DATE] 11:52 AM" at bounding box center [903, 382] width 633 height 40
click at [1010, 396] on div "[DATE] 11:52 AM" at bounding box center [903, 382] width 633 height 40
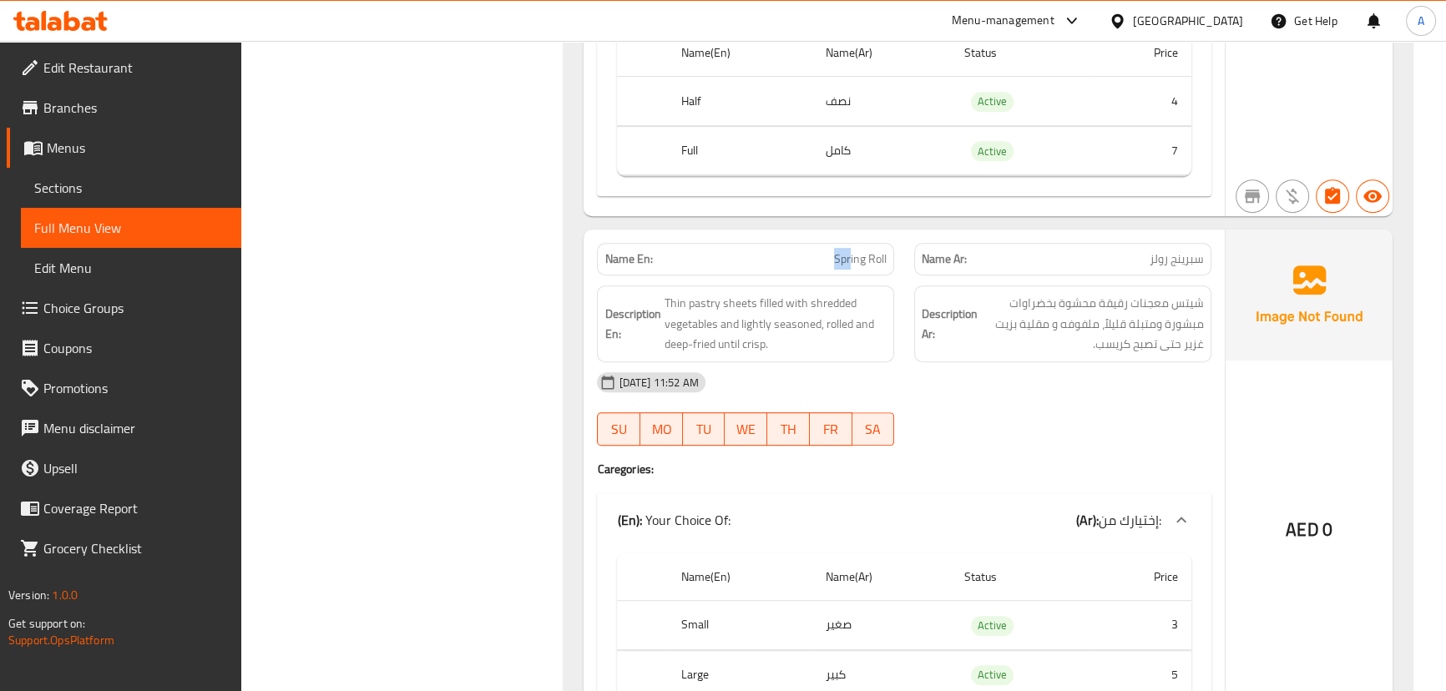
drag, startPoint x: 870, startPoint y: 260, endPoint x: 935, endPoint y: 276, distance: 67.2
click at [878, 262] on p "Name En: Spring Roll" at bounding box center [745, 259] width 282 height 18
click at [1183, 262] on span "سبرينج رولز" at bounding box center [1176, 259] width 54 height 18
drag, startPoint x: 1183, startPoint y: 262, endPoint x: 971, endPoint y: 262, distance: 211.2
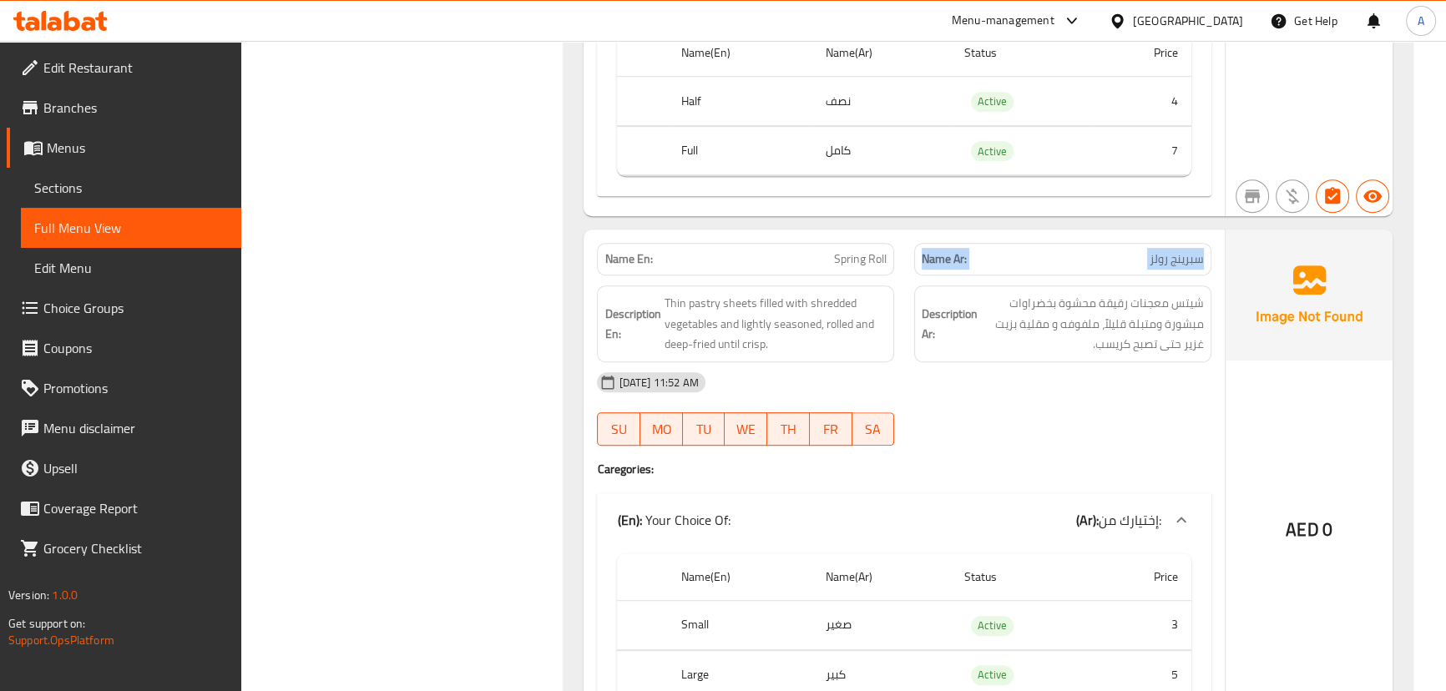
click at [979, 261] on p "Name Ar: سبرينج رولز" at bounding box center [1062, 259] width 282 height 18
click at [1015, 338] on span "شيتس معجنات رقيقة محشوة بخضراوات مبشورة ومتبلة قليلاً، ملفوفه و مقلية بزيت غزير…" at bounding box center [1092, 324] width 223 height 62
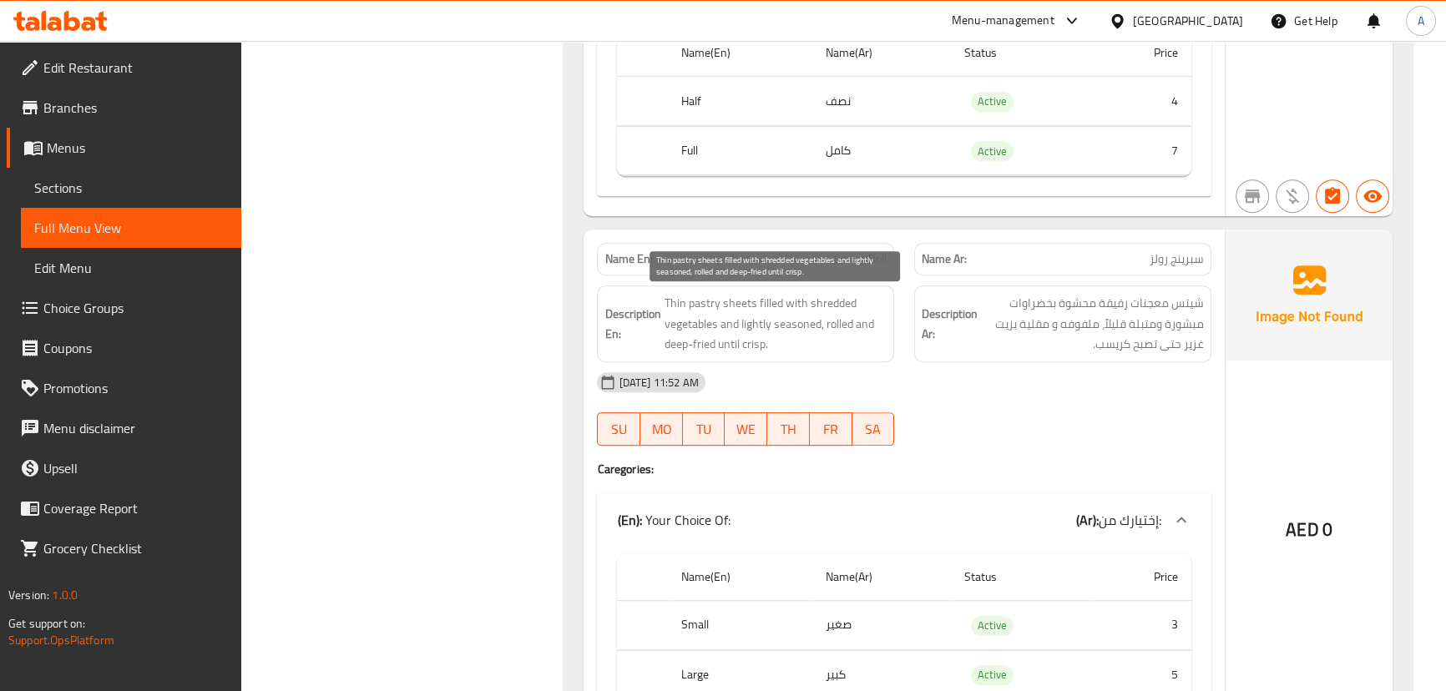
click at [679, 303] on span "Thin pastry sheets filled with shredded vegetables and lightly seasoned, rolled…" at bounding box center [775, 324] width 223 height 62
drag, startPoint x: 679, startPoint y: 303, endPoint x: 1110, endPoint y: 347, distance: 432.9
click at [969, 347] on div "Description En: Thin pastry sheets filled with shredded vegetables and lightly …" at bounding box center [903, 323] width 633 height 97
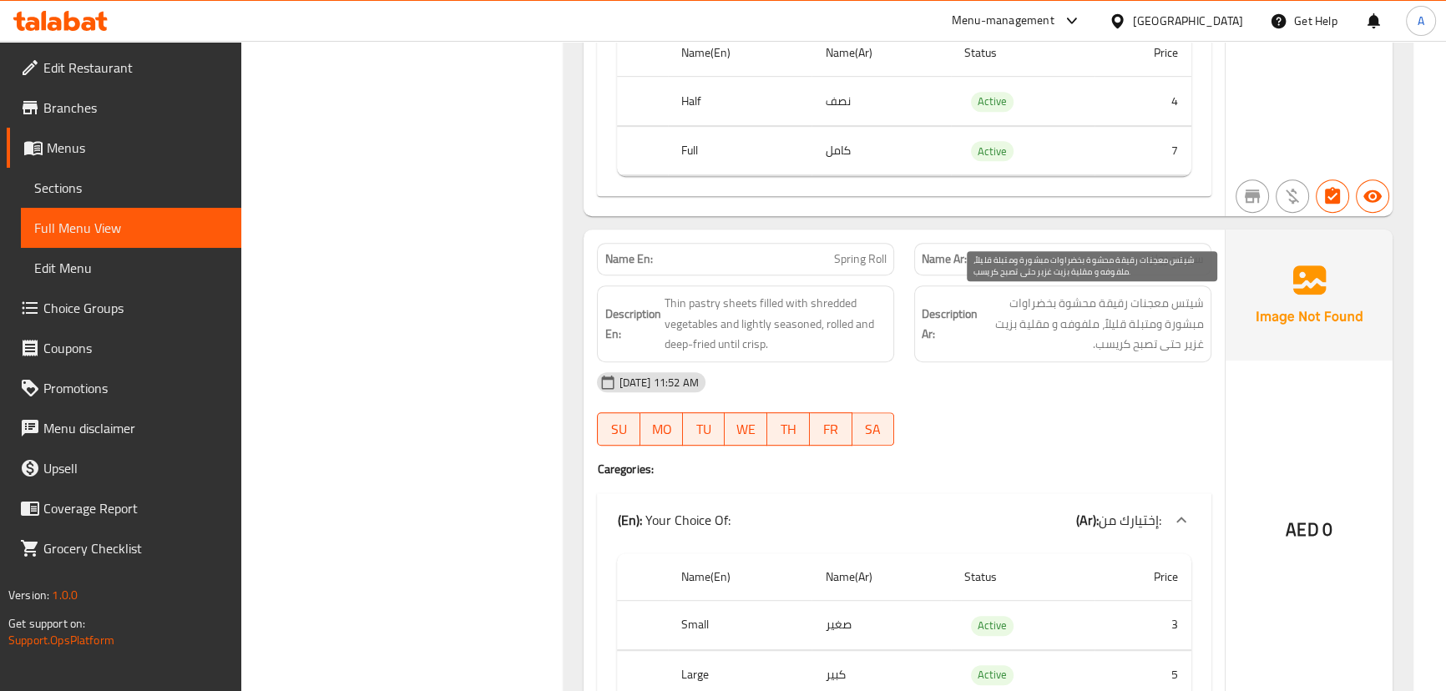
click at [1147, 333] on span "شيتس معجنات رقيقة محشوة بخضراوات مبشورة ومتبلة قليلاً، ملفوفه و مقلية بزيت غزير…" at bounding box center [1092, 324] width 223 height 62
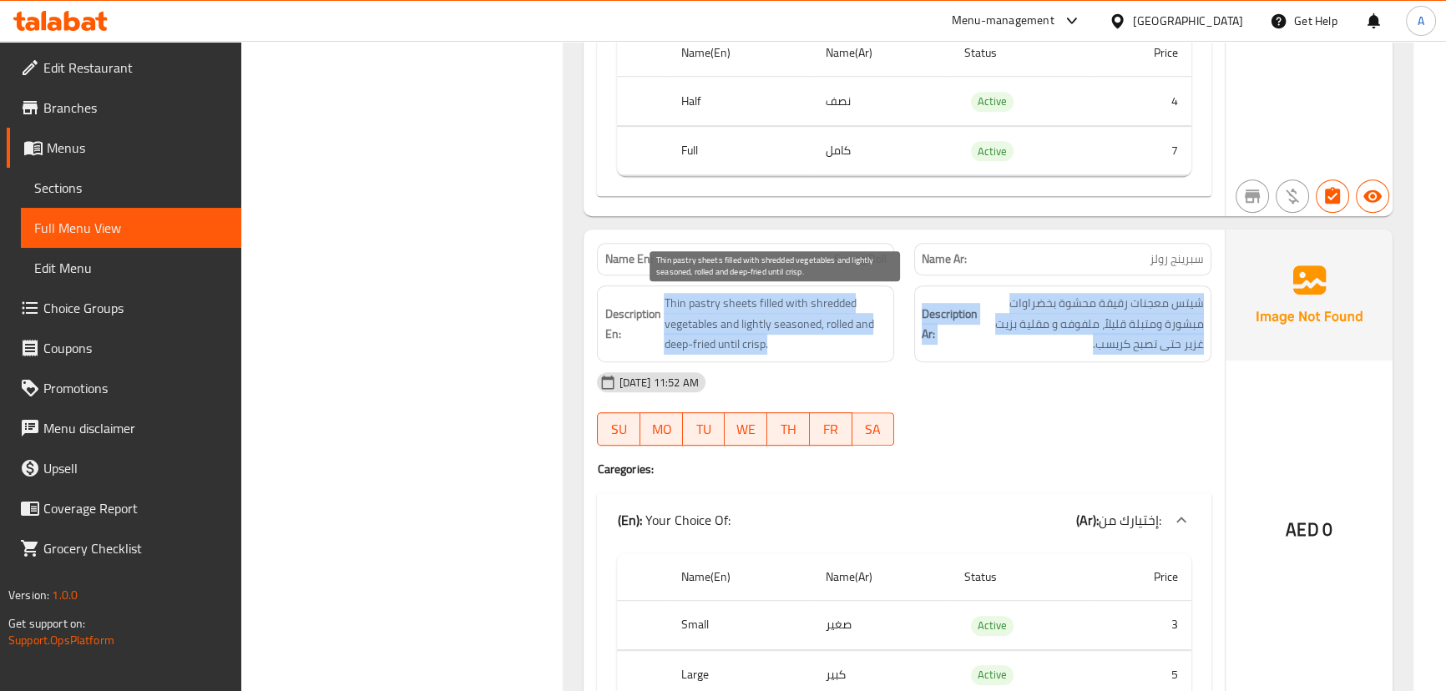
drag, startPoint x: 1147, startPoint y: 333, endPoint x: 767, endPoint y: 352, distance: 380.2
click at [715, 333] on div "Description En: Thin pastry sheets filled with shredded vegetables and lightly …" at bounding box center [903, 323] width 633 height 97
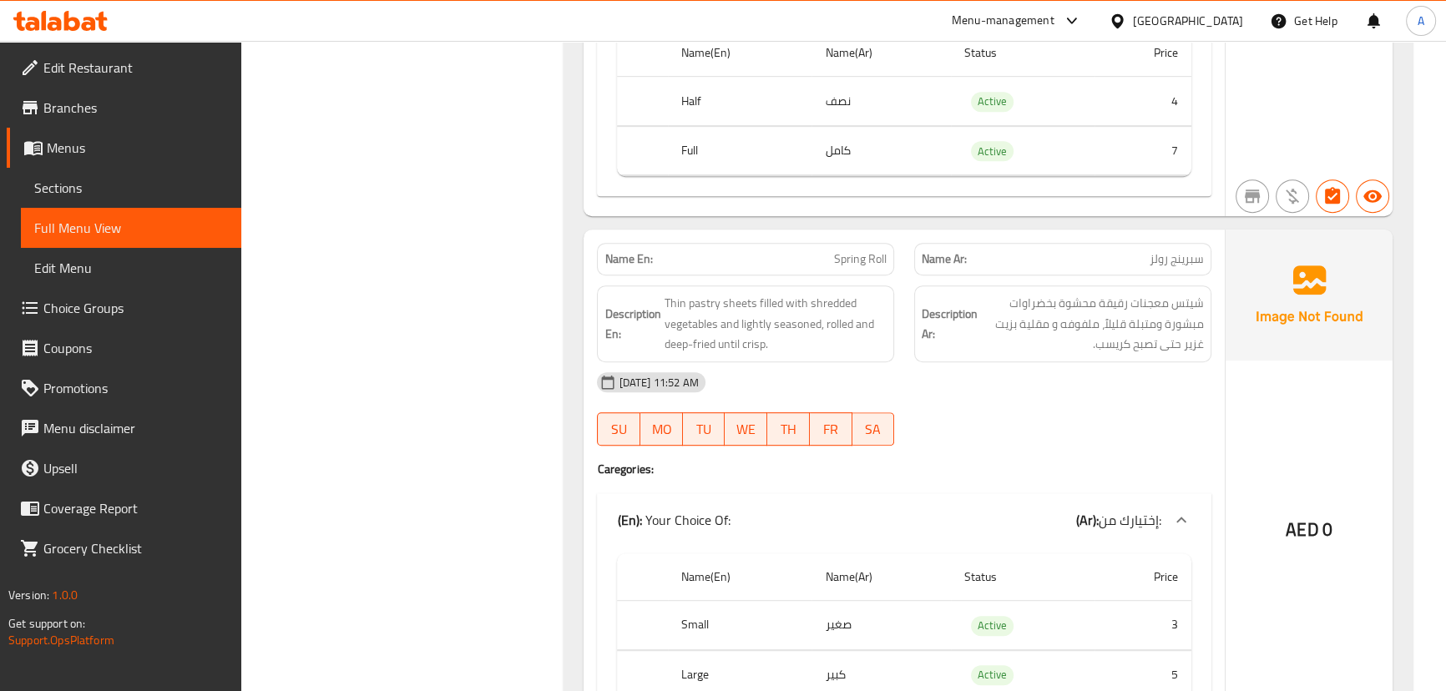
click at [962, 399] on div "[DATE] 11:52 AM" at bounding box center [903, 382] width 633 height 40
click at [628, 259] on strong "Name En:" at bounding box center [628, 259] width 48 height 18
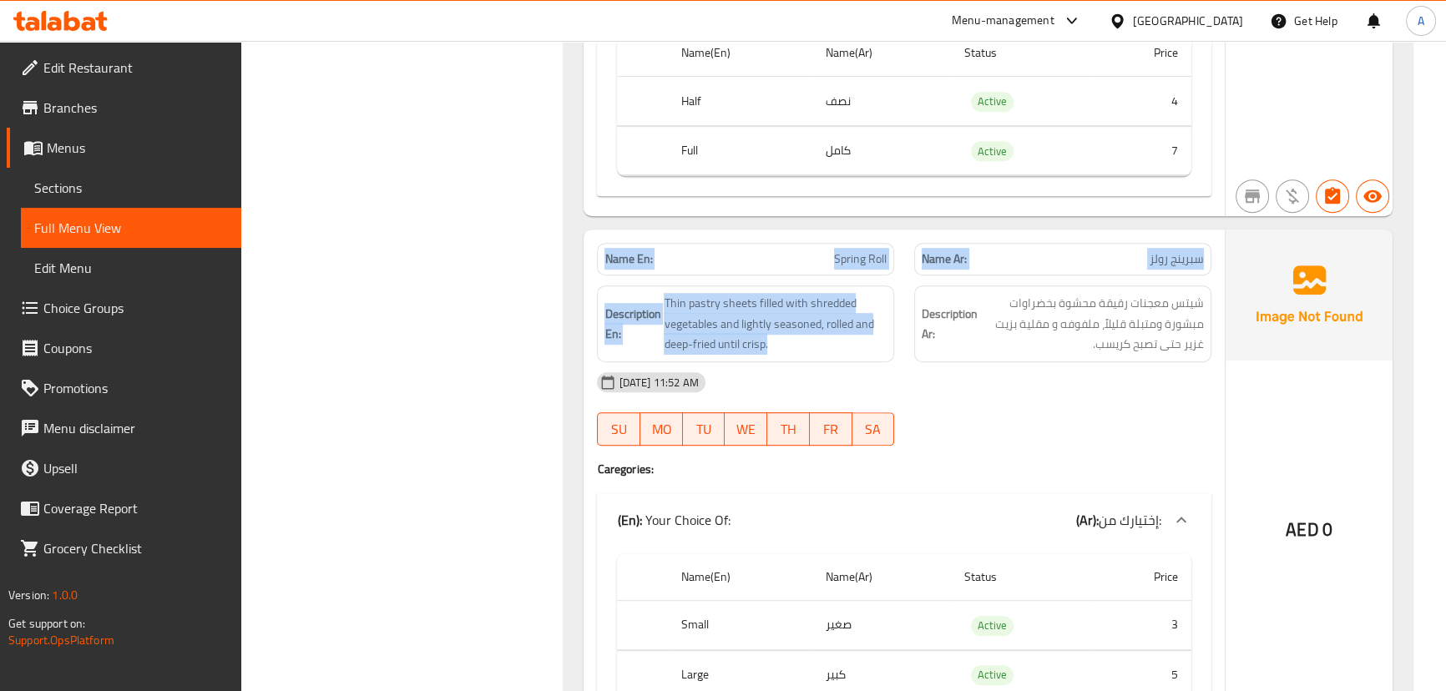
drag, startPoint x: 628, startPoint y: 259, endPoint x: 935, endPoint y: 396, distance: 336.6
click at [895, 392] on div "Name En: Spring Roll Name Ar: سبرينج رولز Description En: Thin pastry sheets fi…" at bounding box center [903, 485] width 640 height 511
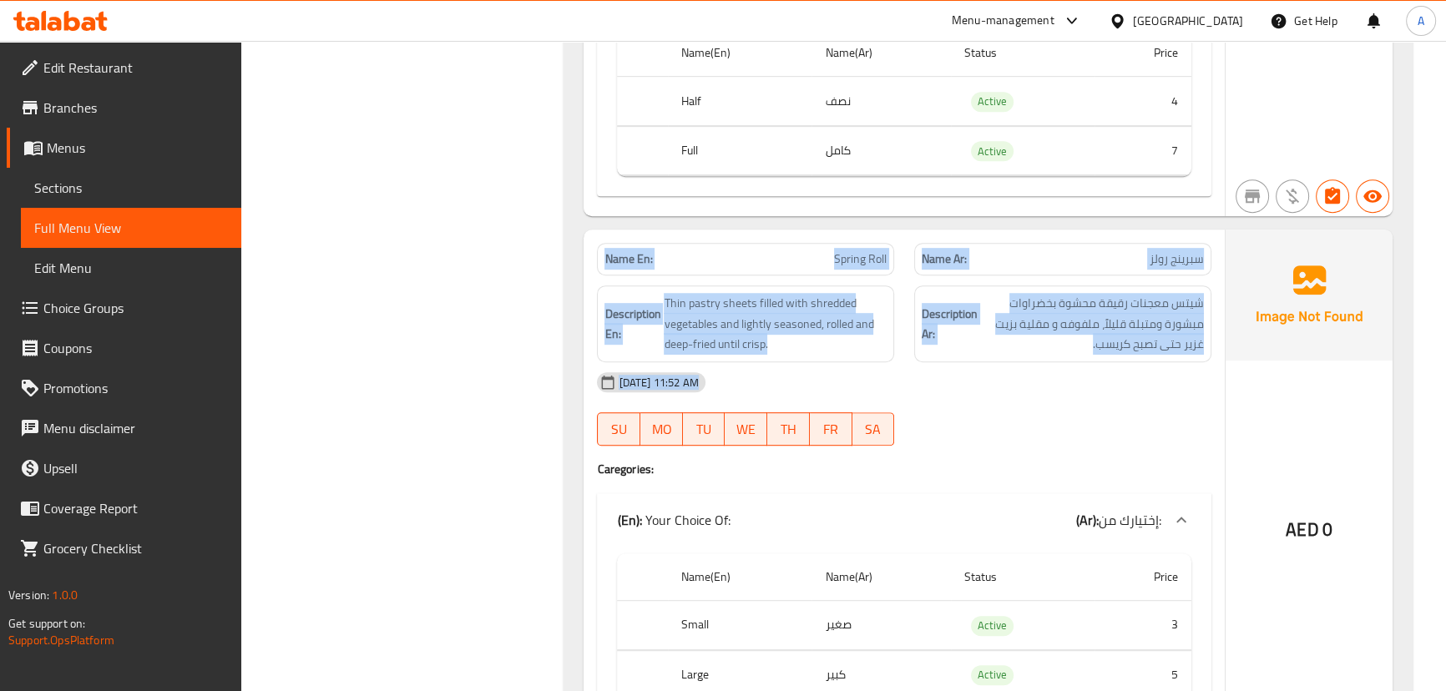
click at [1005, 337] on span "شيتس معجنات رقيقة محشوة بخضراوات مبشورة ومتبلة قليلاً، ملفوفه و مقلية بزيت غزير…" at bounding box center [1092, 324] width 223 height 62
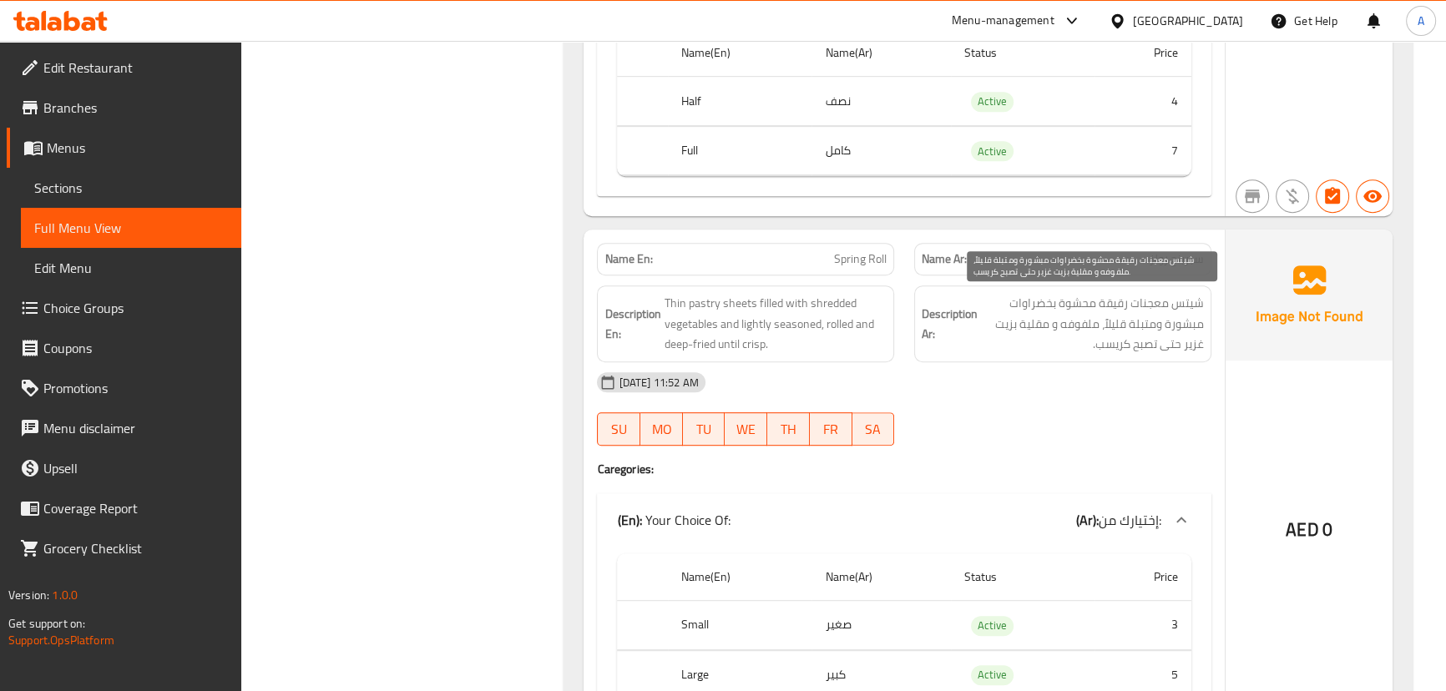
click at [1005, 337] on span "شيتس معجنات رقيقة محشوة بخضراوات مبشورة ومتبلة قليلاً، ملفوفه و مقلية بزيت غزير…" at bounding box center [1092, 324] width 223 height 62
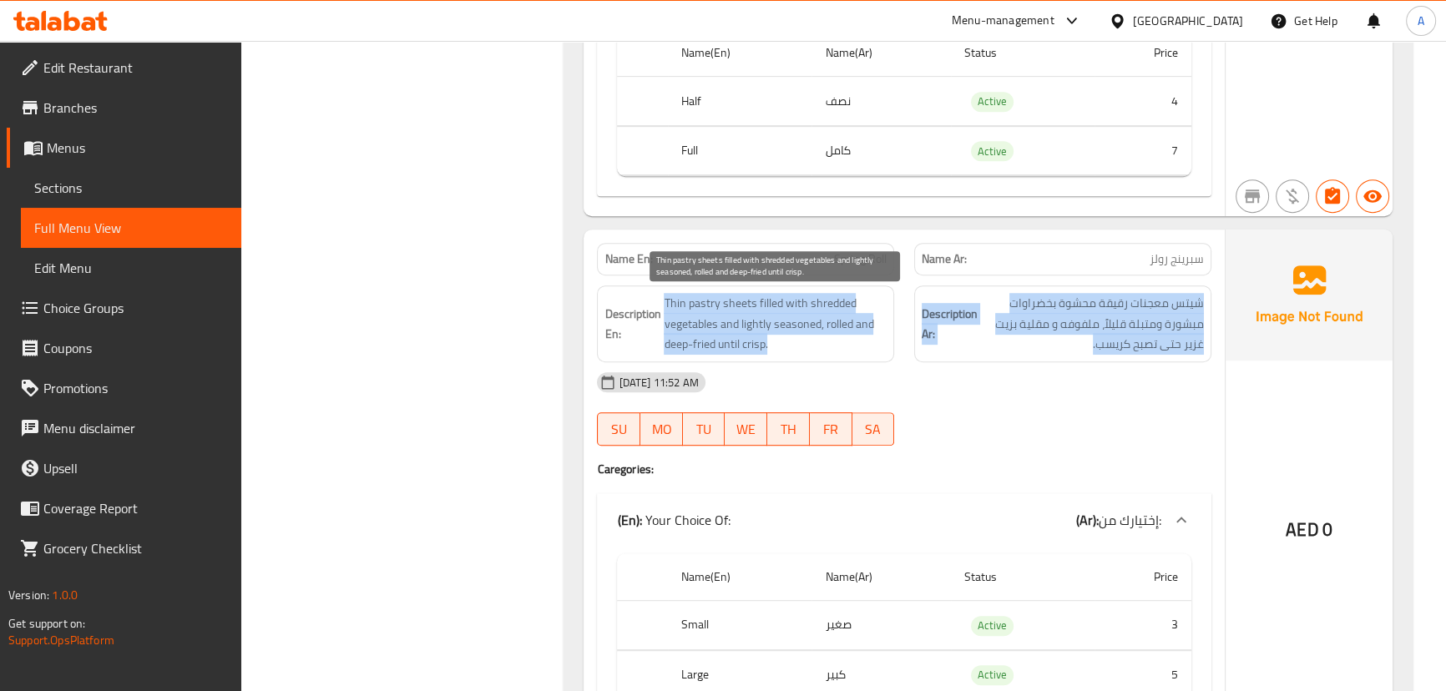
drag, startPoint x: 1005, startPoint y: 337, endPoint x: 795, endPoint y: 353, distance: 210.9
click at [778, 337] on div "Description En: Thin pastry sheets filled with shredded vegetables and lightly …" at bounding box center [903, 323] width 633 height 97
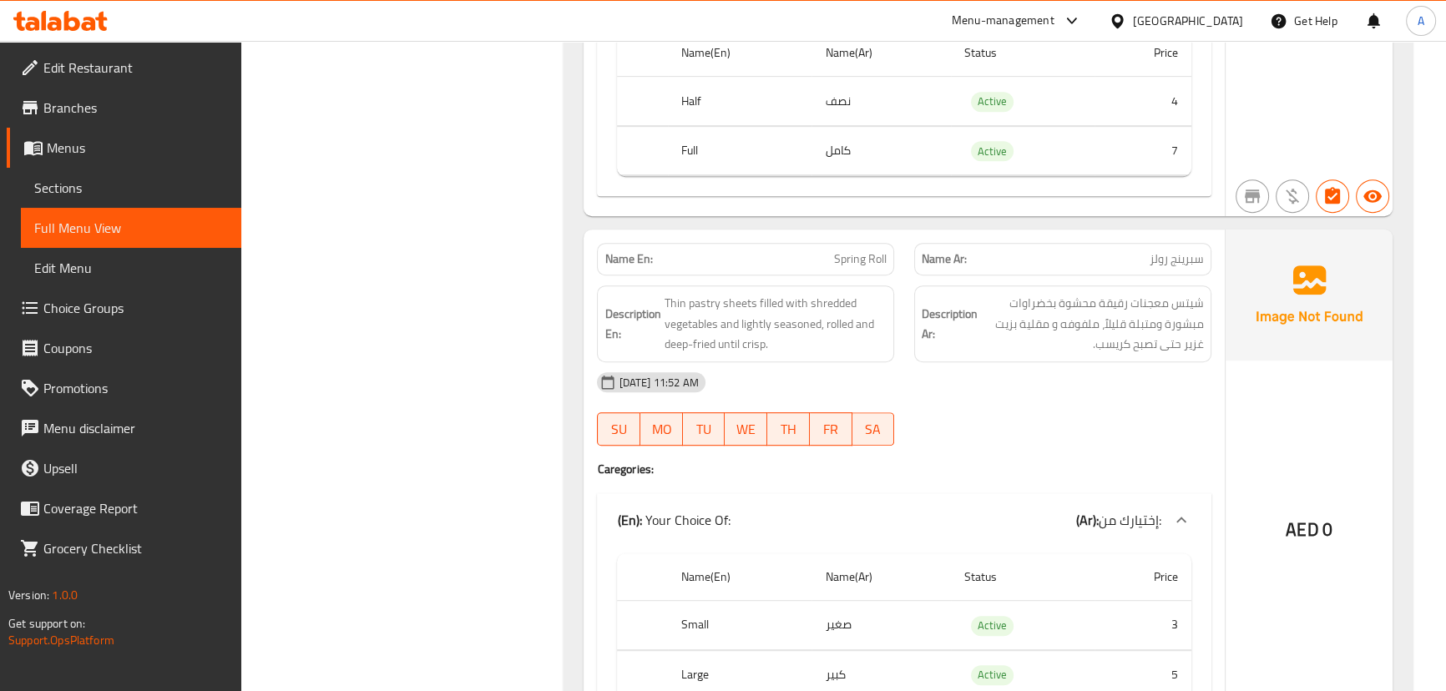
click at [1012, 386] on div "[DATE] 11:52 AM" at bounding box center [903, 382] width 633 height 40
drag, startPoint x: 1177, startPoint y: 383, endPoint x: 593, endPoint y: 256, distance: 597.8
click at [593, 256] on div "Name En: Spring Roll Name Ar: سبرينج رولز Description En: Thin pastry sheets fi…" at bounding box center [903, 485] width 640 height 511
click at [626, 258] on strong "Name En:" at bounding box center [628, 259] width 48 height 18
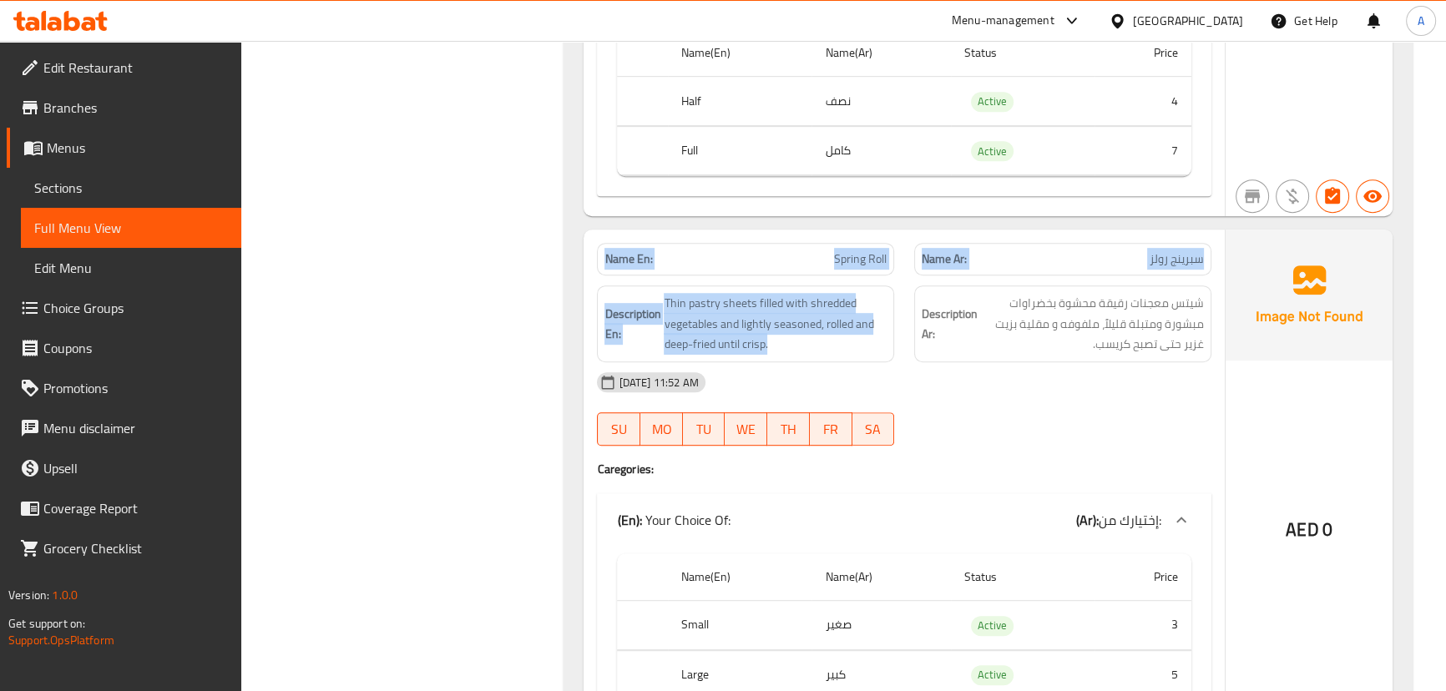
drag, startPoint x: 626, startPoint y: 258, endPoint x: 988, endPoint y: 381, distance: 382.7
click at [953, 375] on div "Name En: Spring Roll Name Ar: سبرينج رولز Description En: Thin pastry sheets fi…" at bounding box center [903, 485] width 640 height 511
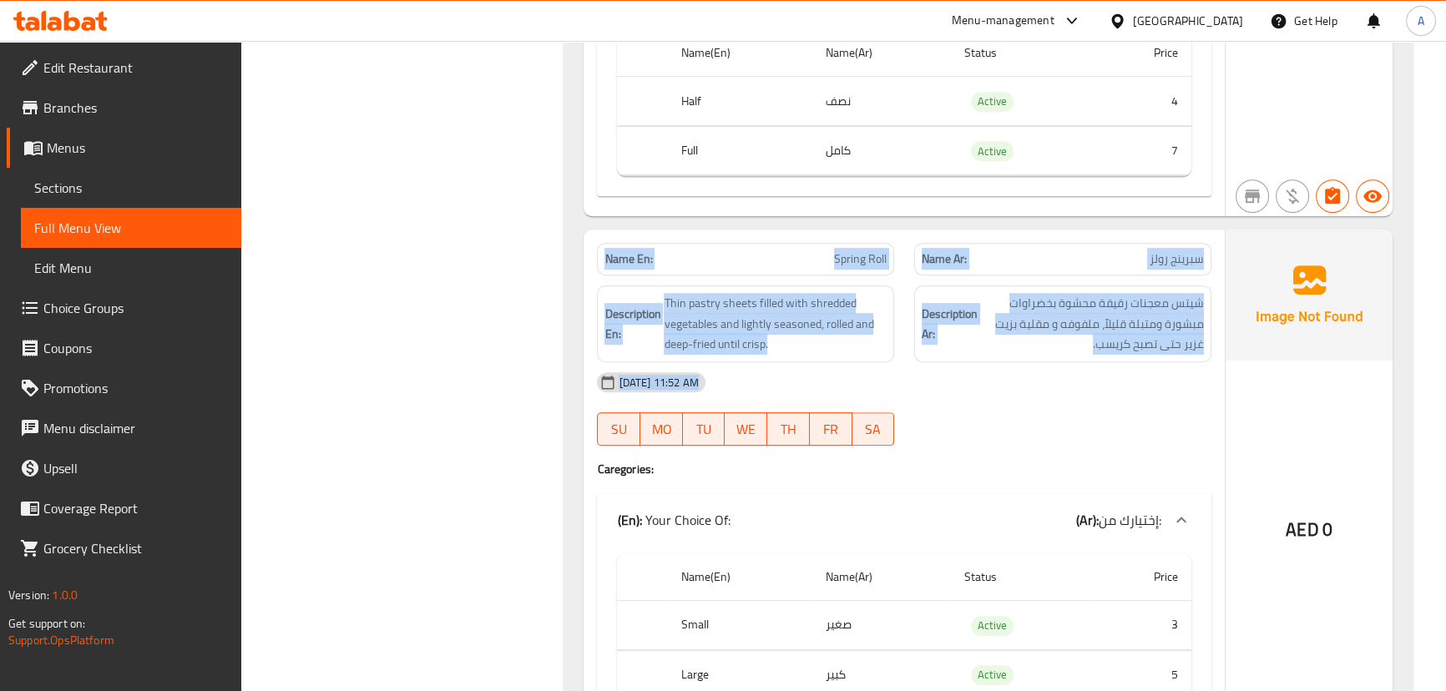
drag, startPoint x: 1053, startPoint y: 393, endPoint x: 1071, endPoint y: 400, distance: 18.8
click at [1054, 394] on div "[DATE] 11:52 AM" at bounding box center [903, 382] width 633 height 40
click at [1164, 400] on div "[DATE] 11:52 AM" at bounding box center [903, 382] width 633 height 40
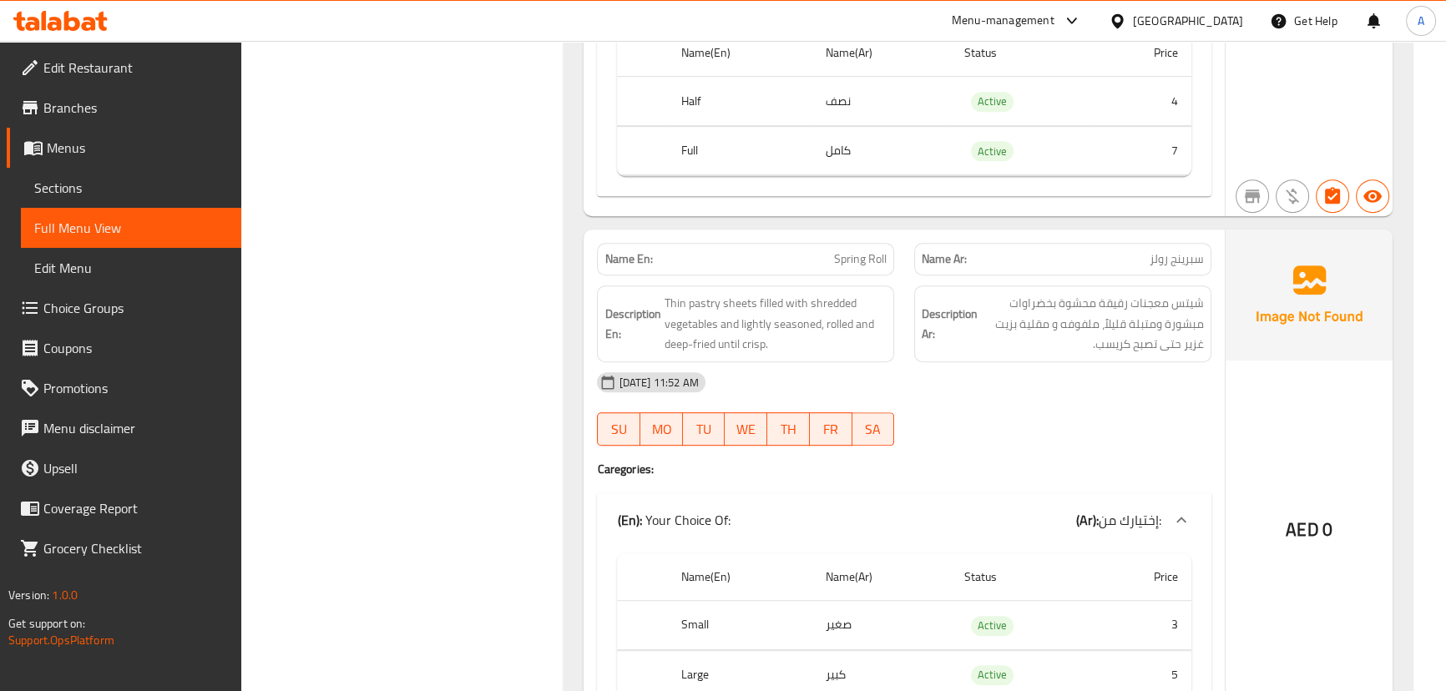
click at [1127, 330] on span "شيتس معجنات رقيقة محشوة بخضراوات مبشورة ومتبلة قليلاً، ملفوفه و مقلية بزيت غزير…" at bounding box center [1092, 324] width 223 height 62
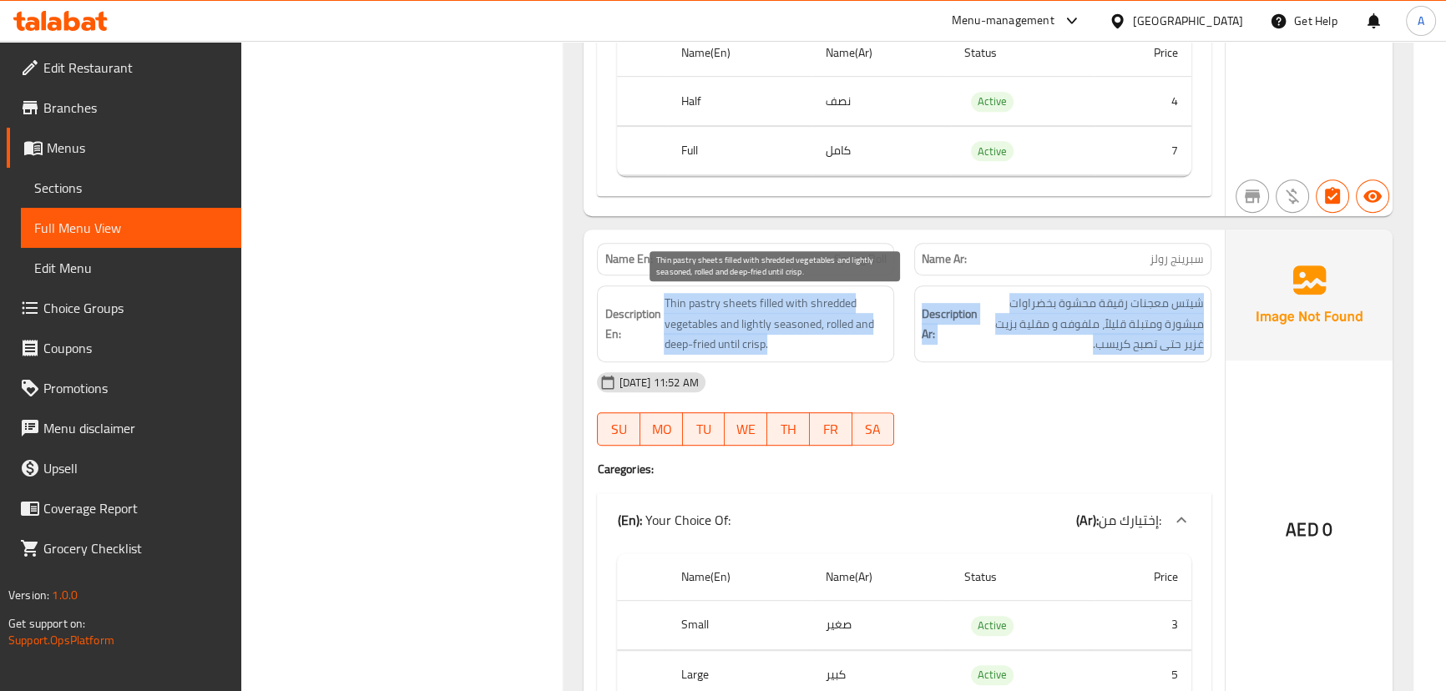
drag, startPoint x: 1127, startPoint y: 330, endPoint x: 739, endPoint y: 305, distance: 388.8
click at [741, 305] on div "Description En: Thin pastry sheets filled with shredded vegetables and lightly …" at bounding box center [903, 323] width 633 height 97
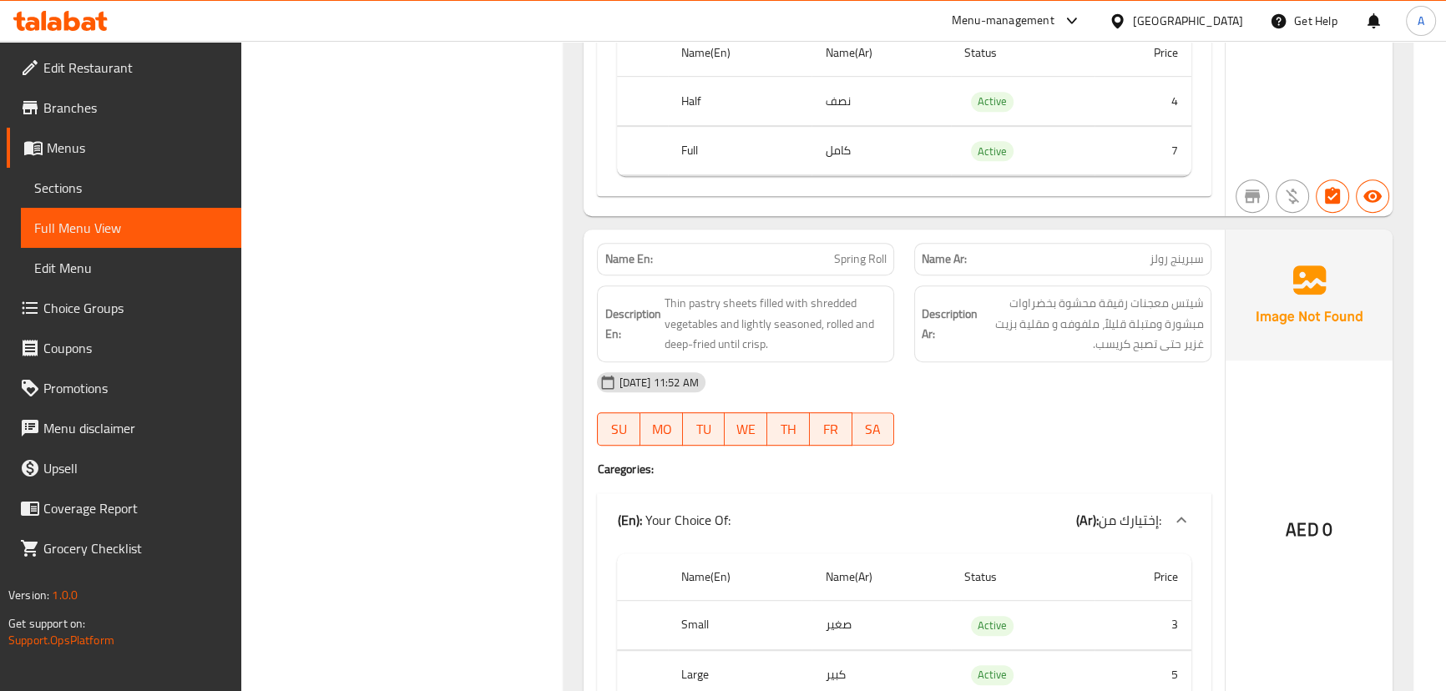
click at [622, 257] on strong "Name En:" at bounding box center [628, 259] width 48 height 18
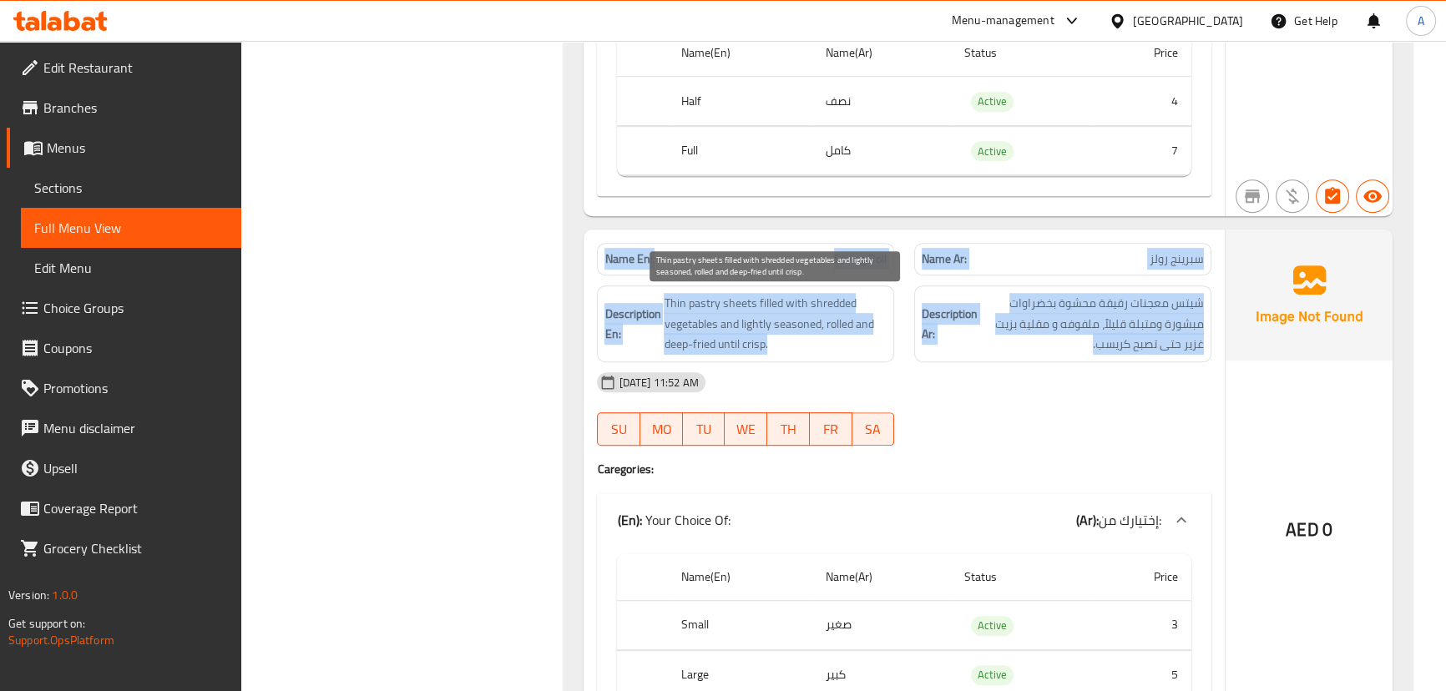
drag, startPoint x: 622, startPoint y: 257, endPoint x: 1082, endPoint y: 342, distance: 467.7
click at [1047, 342] on div "Name En: Spring Roll Name Ar: سبرينج رولز Description En: Thin pastry sheets fi…" at bounding box center [903, 485] width 640 height 511
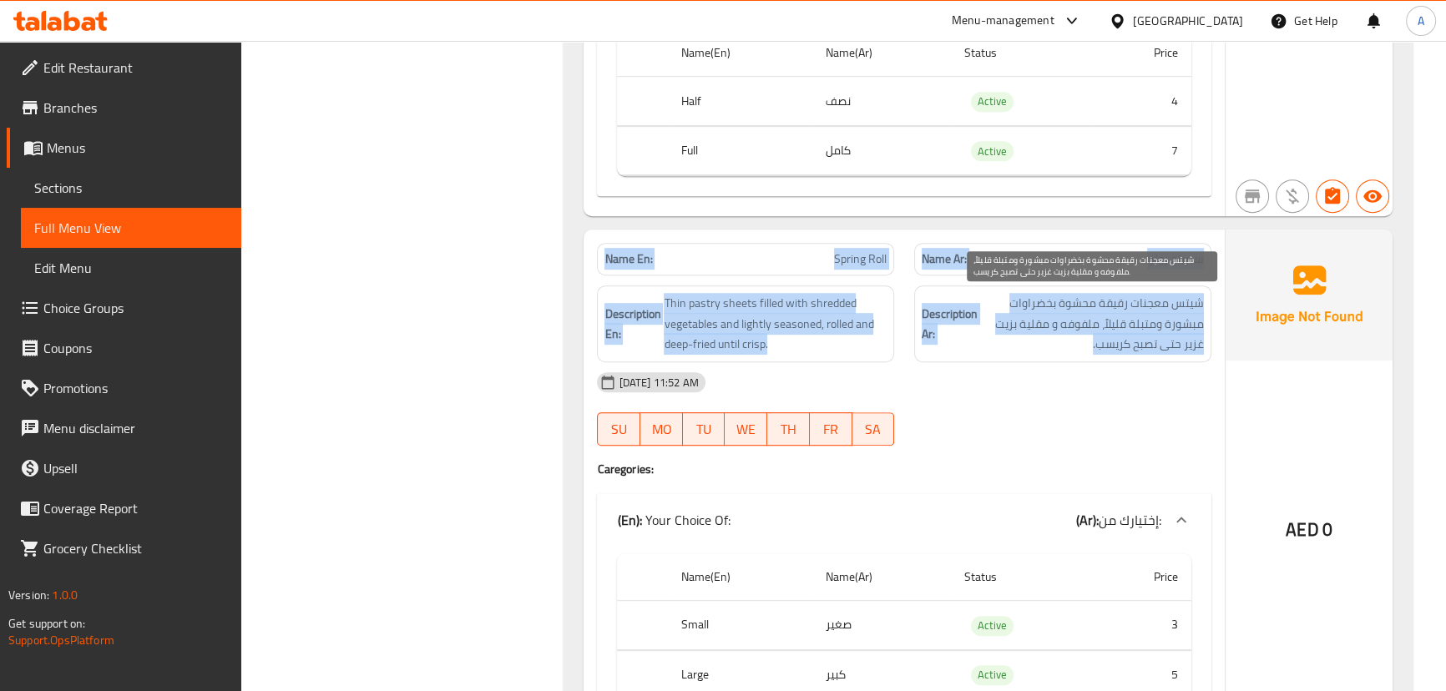
click at [1110, 326] on span "شيتس معجنات رقيقة محشوة بخضراوات مبشورة ومتبلة قليلاً، ملفوفه و مقلية بزيت غزير…" at bounding box center [1092, 324] width 223 height 62
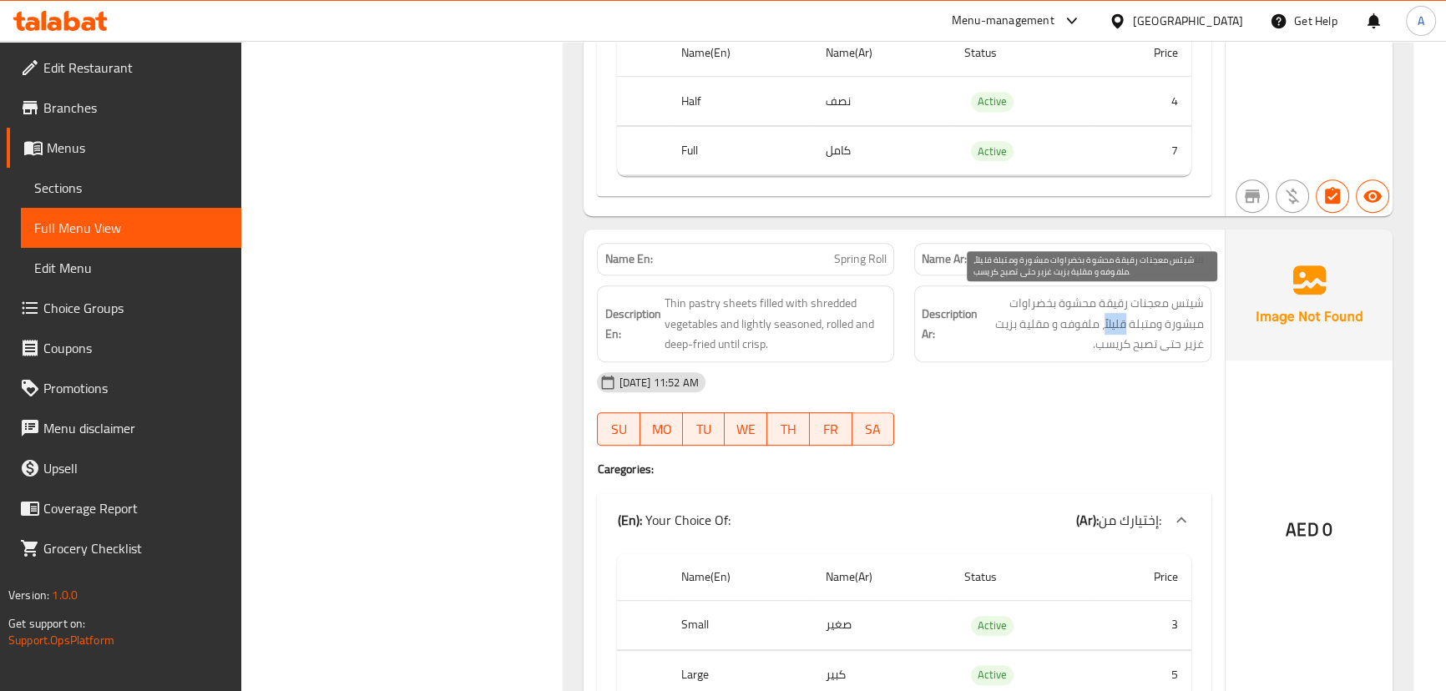
click at [1110, 326] on span "شيتس معجنات رقيقة محشوة بخضراوات مبشورة ومتبلة قليلاً، ملفوفه و مقلية بزيت غزير…" at bounding box center [1092, 324] width 223 height 62
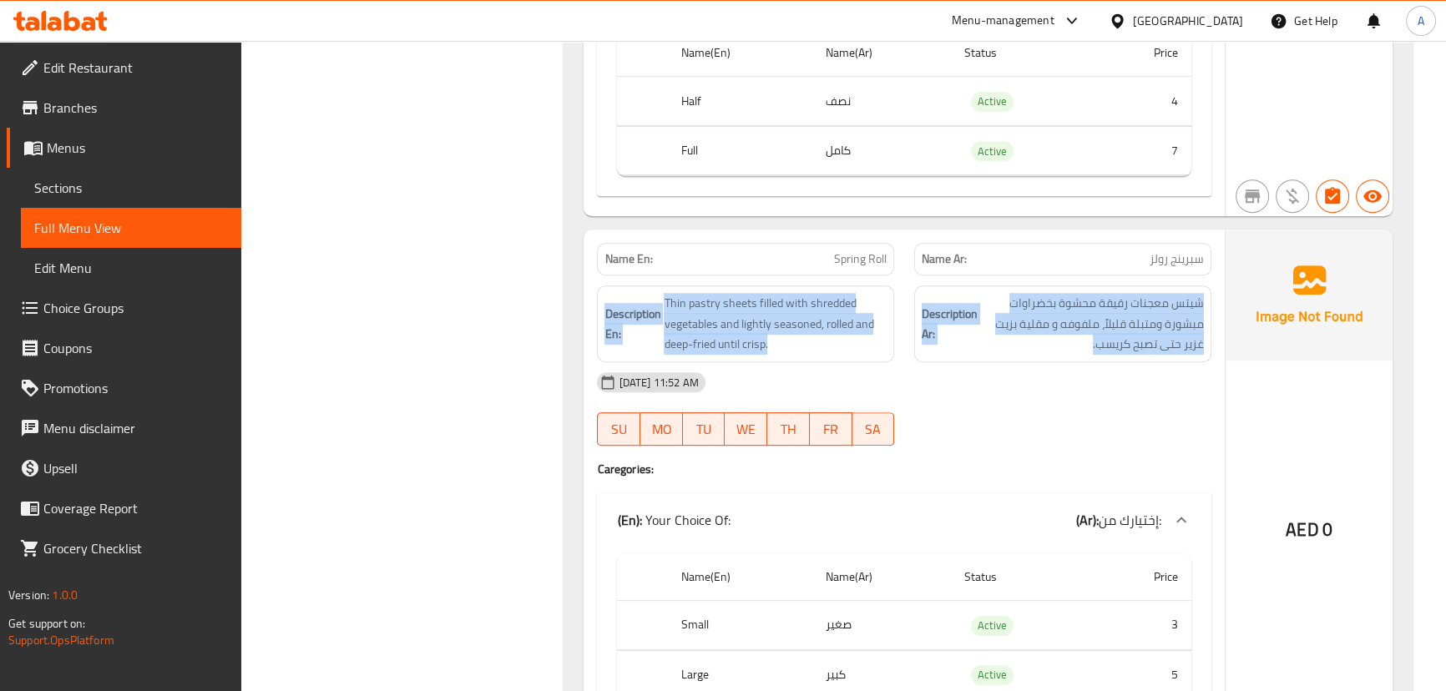
drag, startPoint x: 1110, startPoint y: 326, endPoint x: 609, endPoint y: 276, distance: 503.3
click at [609, 276] on div "Description En: Thin pastry sheets filled with shredded vegetables and lightly …" at bounding box center [903, 323] width 633 height 97
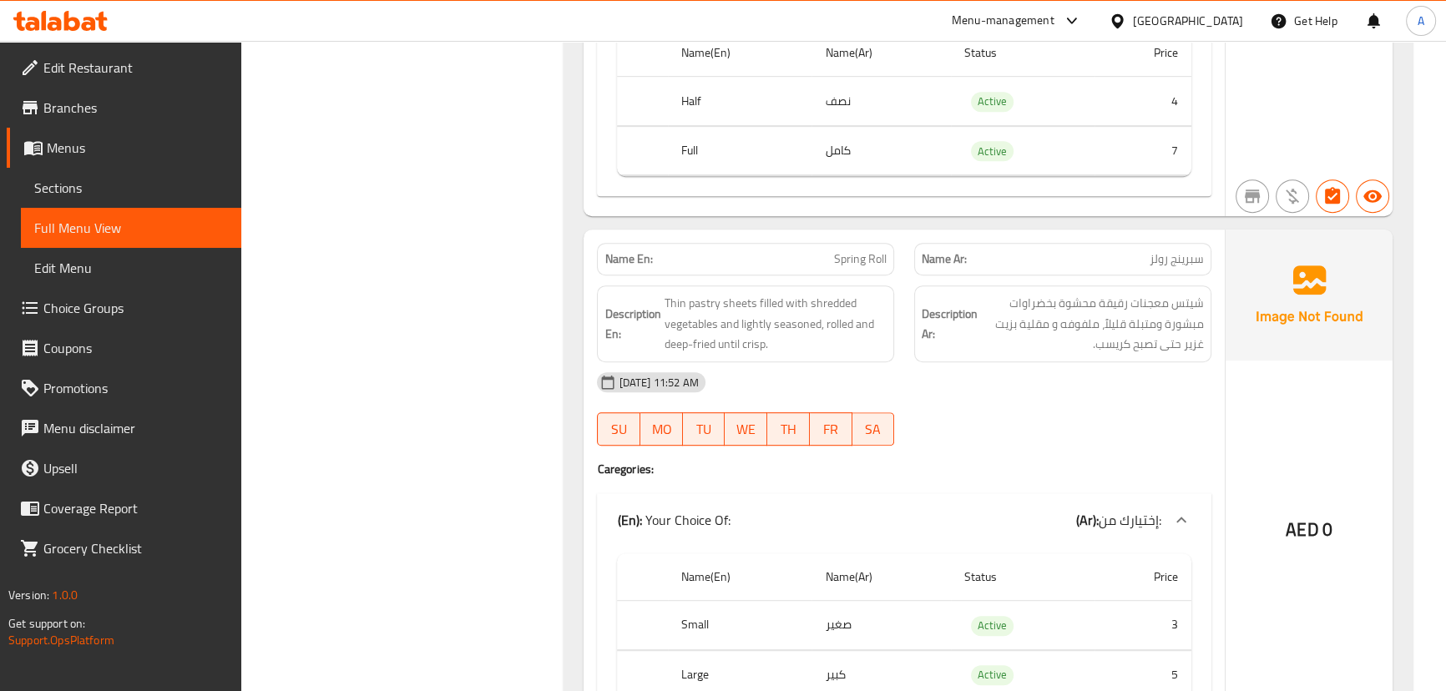
click at [626, 267] on strong "Name En:" at bounding box center [628, 259] width 48 height 18
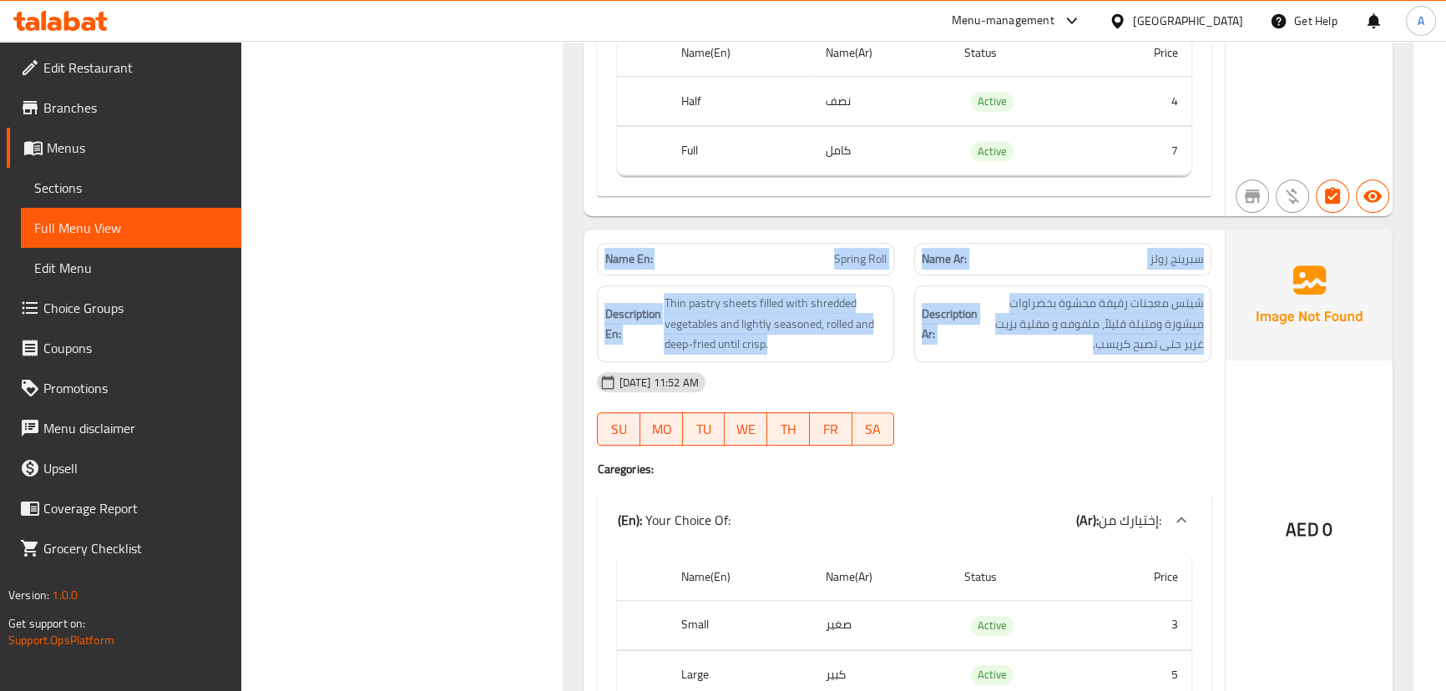
drag, startPoint x: 626, startPoint y: 267, endPoint x: 1087, endPoint y: 301, distance: 462.8
click at [1082, 300] on div "Name En: Spring Roll Name Ar: سبرينج رولز Description En: Thin pastry sheets fi…" at bounding box center [903, 485] width 640 height 511
click at [1087, 301] on span "شيتس معجنات رقيقة محشوة بخضراوات مبشورة ومتبلة قليلاً، ملفوفه و مقلية بزيت غزير…" at bounding box center [1092, 324] width 223 height 62
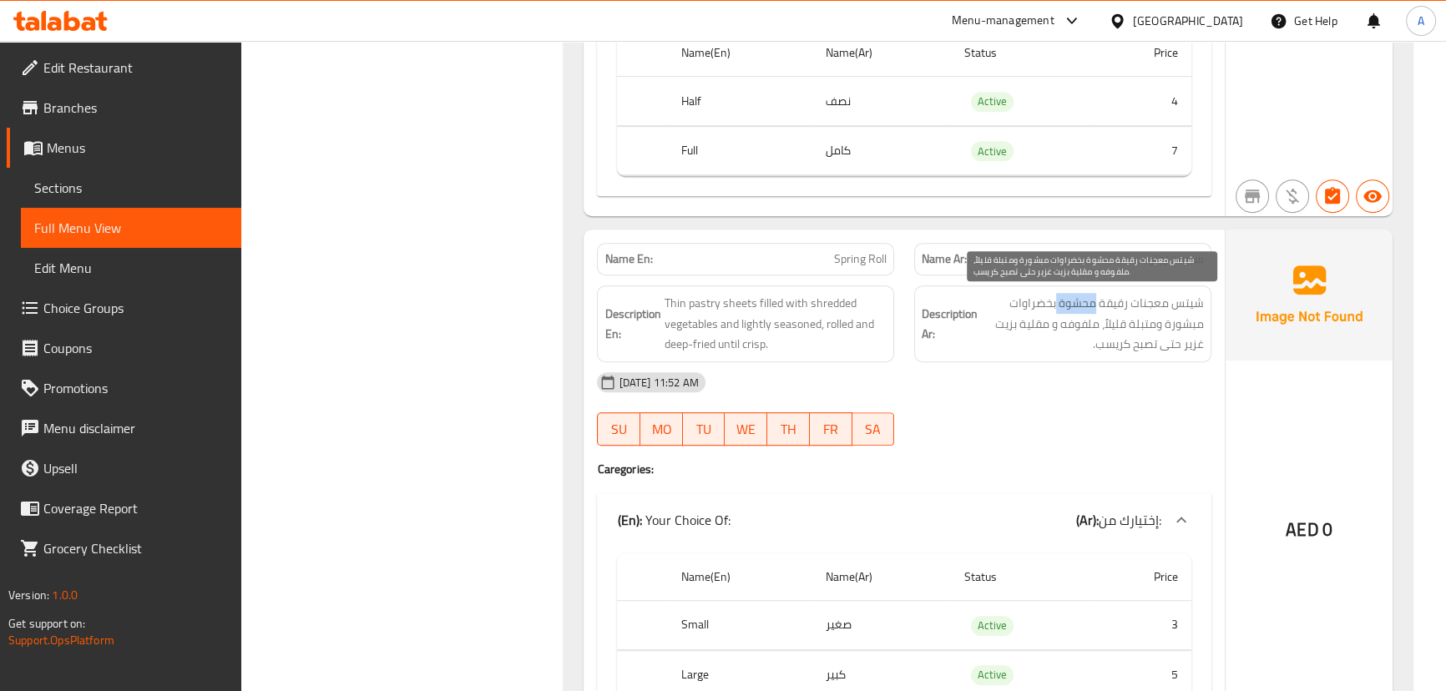
click at [1087, 301] on span "شيتس معجنات رقيقة محشوة بخضراوات مبشورة ومتبلة قليلاً، ملفوفه و مقلية بزيت غزير…" at bounding box center [1092, 324] width 223 height 62
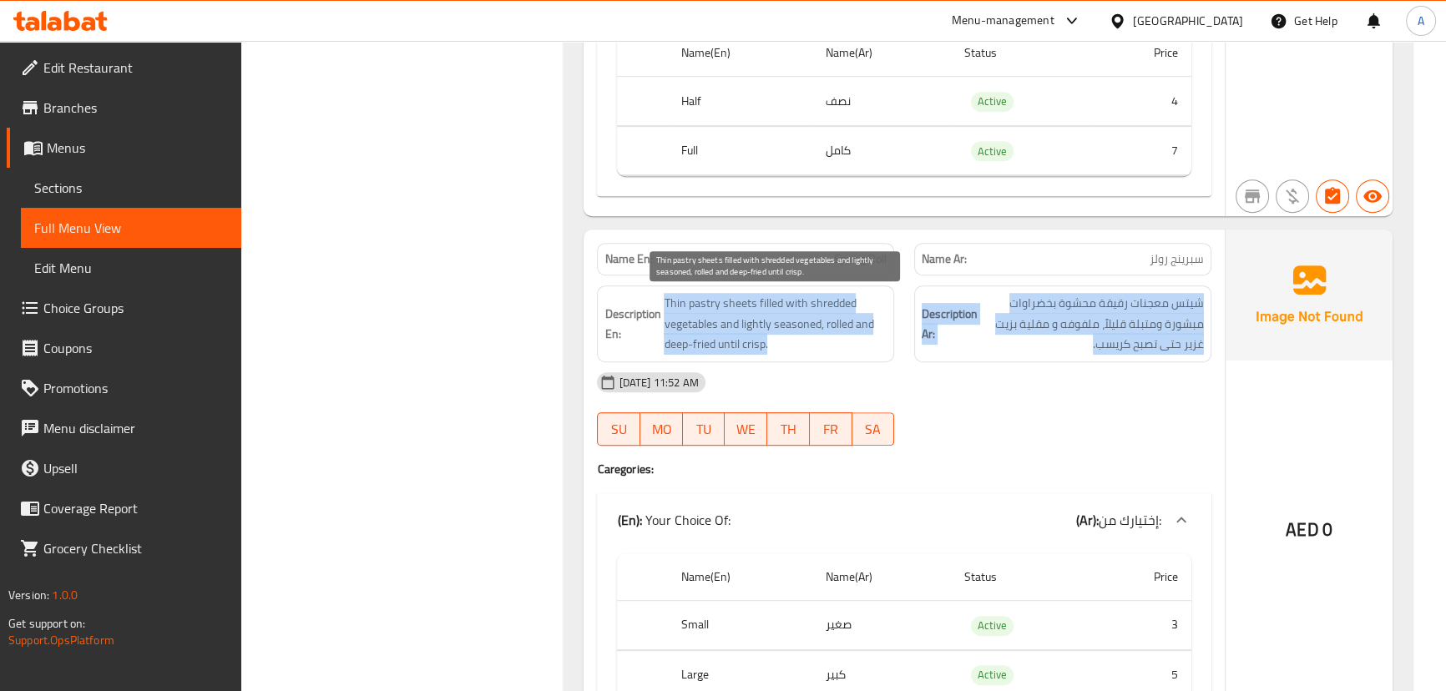
drag, startPoint x: 1087, startPoint y: 301, endPoint x: 669, endPoint y: 280, distance: 419.5
click at [689, 286] on div "Description En: Thin pastry sheets filled with shredded vegetables and lightly …" at bounding box center [903, 323] width 633 height 97
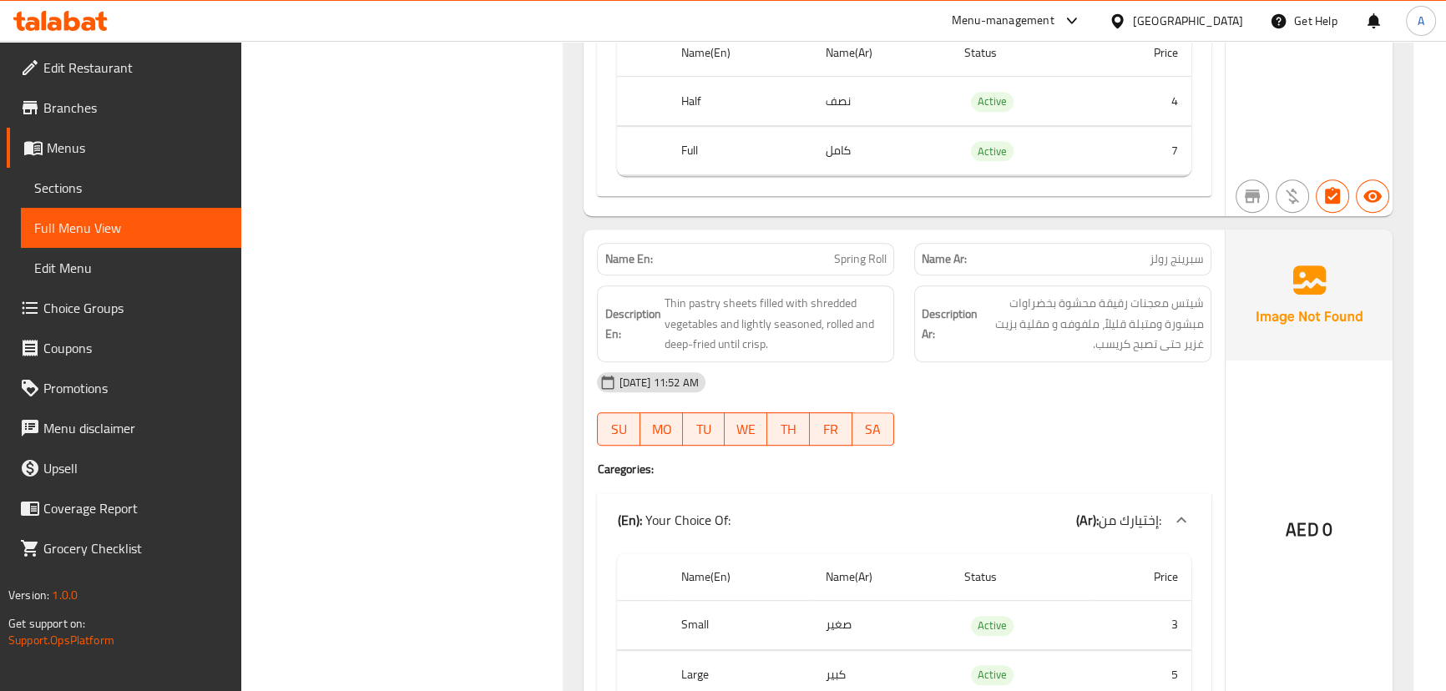
click at [629, 260] on strong "Name En:" at bounding box center [628, 259] width 48 height 18
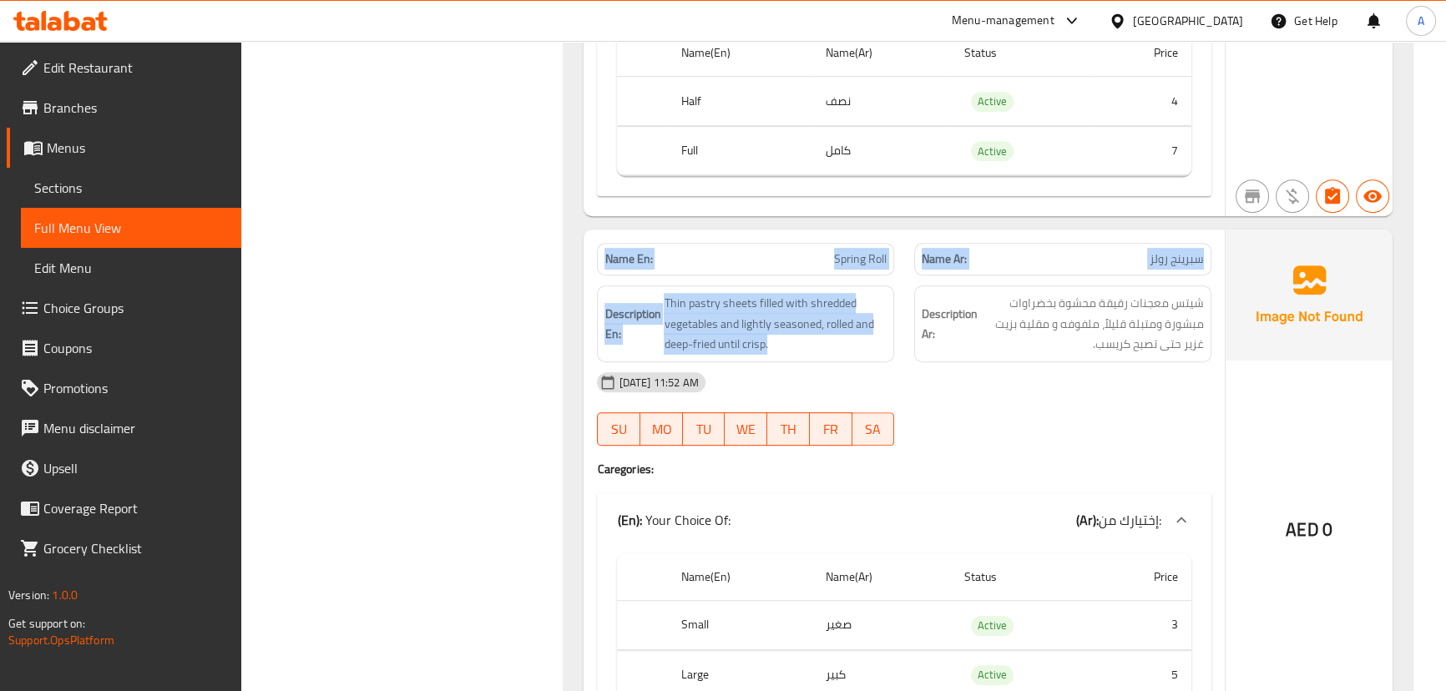
drag, startPoint x: 629, startPoint y: 260, endPoint x: 1101, endPoint y: 325, distance: 475.9
click at [1033, 321] on div "Name En: Spring Roll Name Ar: سبرينج رولز Description En: Thin pastry sheets fi…" at bounding box center [903, 485] width 640 height 511
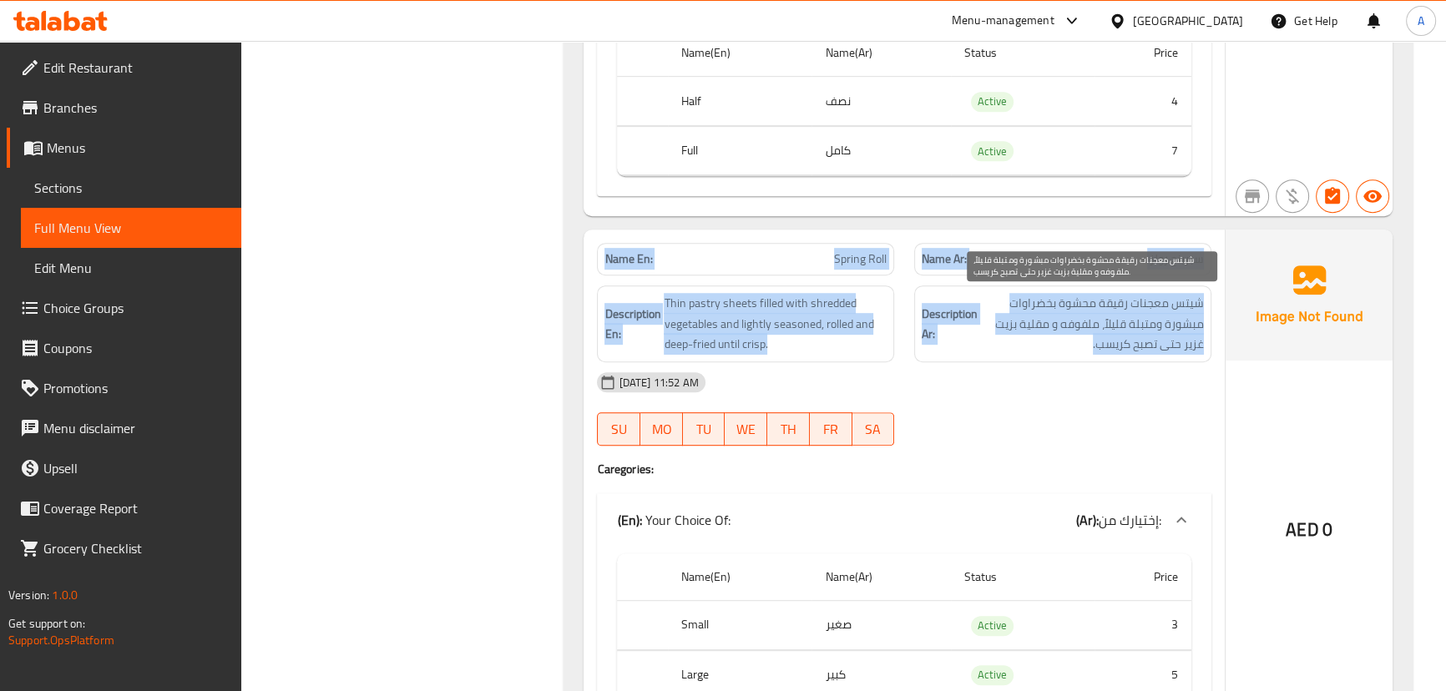
click at [1106, 325] on span "شيتس معجنات رقيقة محشوة بخضراوات مبشورة ومتبلة قليلاً، ملفوفه و مقلية بزيت غزير…" at bounding box center [1092, 324] width 223 height 62
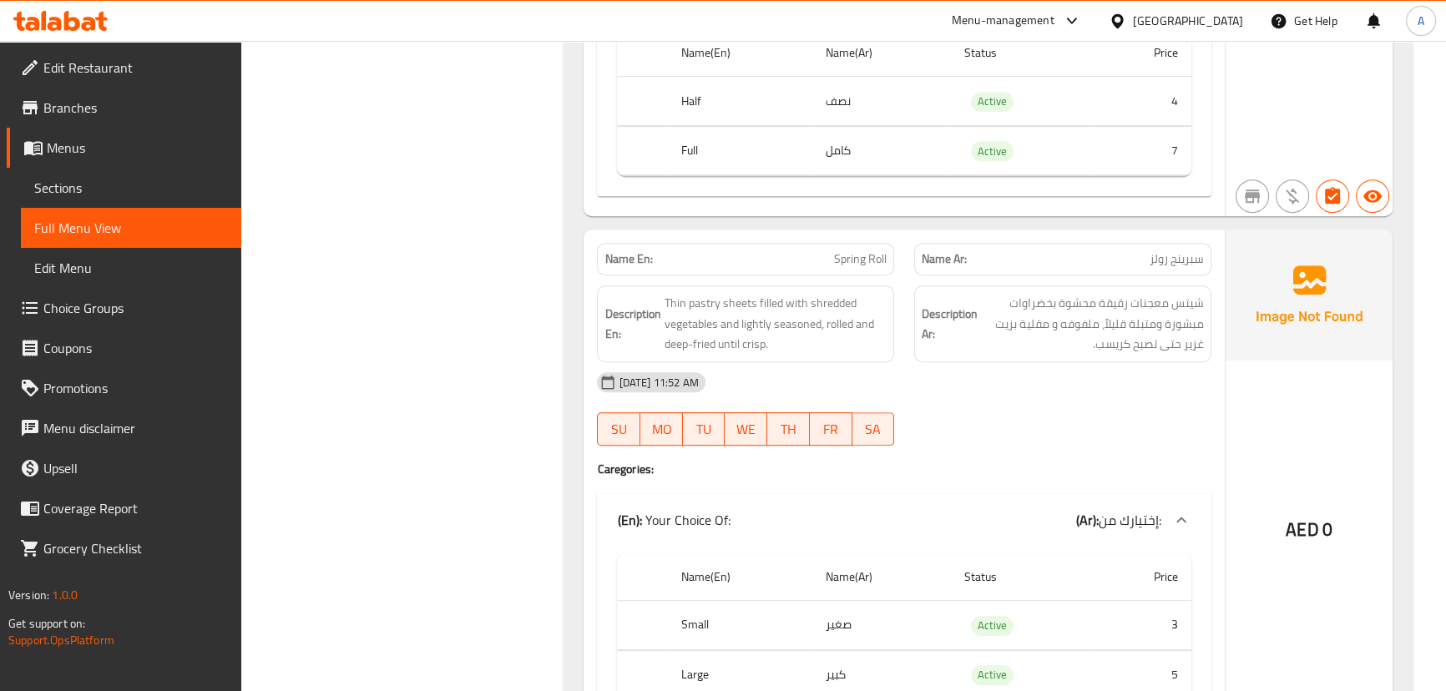
click at [614, 255] on strong "Name En:" at bounding box center [628, 259] width 48 height 18
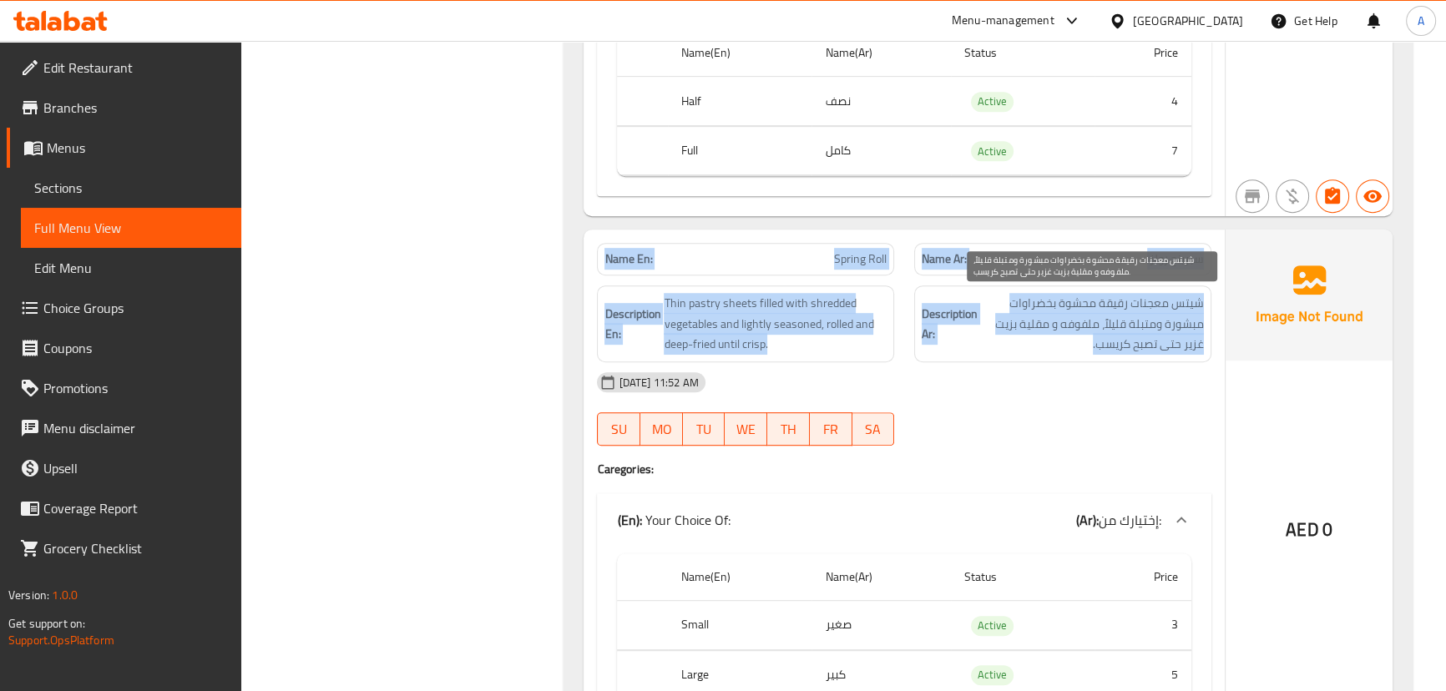
drag, startPoint x: 614, startPoint y: 255, endPoint x: 1118, endPoint y: 321, distance: 507.7
click at [1104, 312] on div "Name En: Spring Roll Name Ar: سبرينج رولز Description En: Thin pastry sheets fi…" at bounding box center [903, 485] width 640 height 511
click at [1131, 316] on span "شيتس معجنات رقيقة محشوة بخضراوات مبشورة ومتبلة قليلاً، ملفوفه و مقلية بزيت غزير…" at bounding box center [1092, 324] width 223 height 62
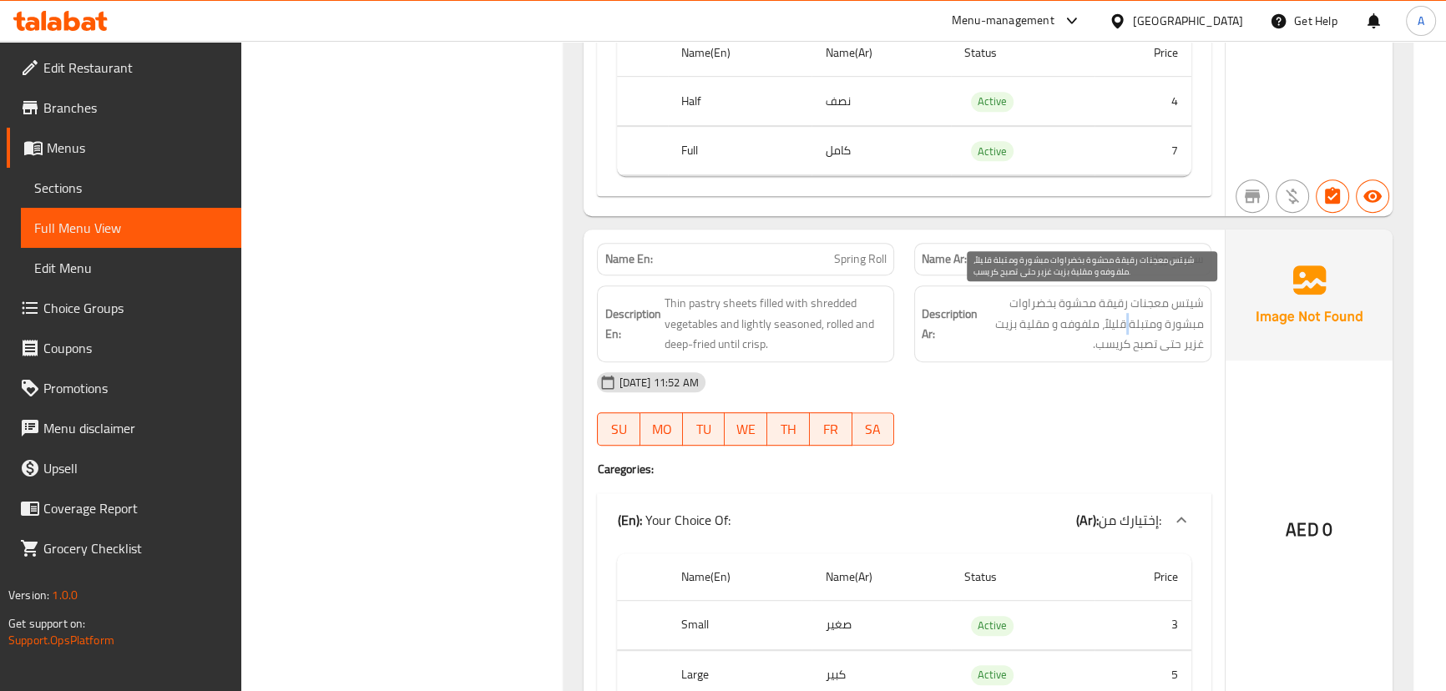
click at [1131, 316] on span "شيتس معجنات رقيقة محشوة بخضراوات مبشورة ومتبلة قليلاً، ملفوفه و مقلية بزيت غزير…" at bounding box center [1092, 324] width 223 height 62
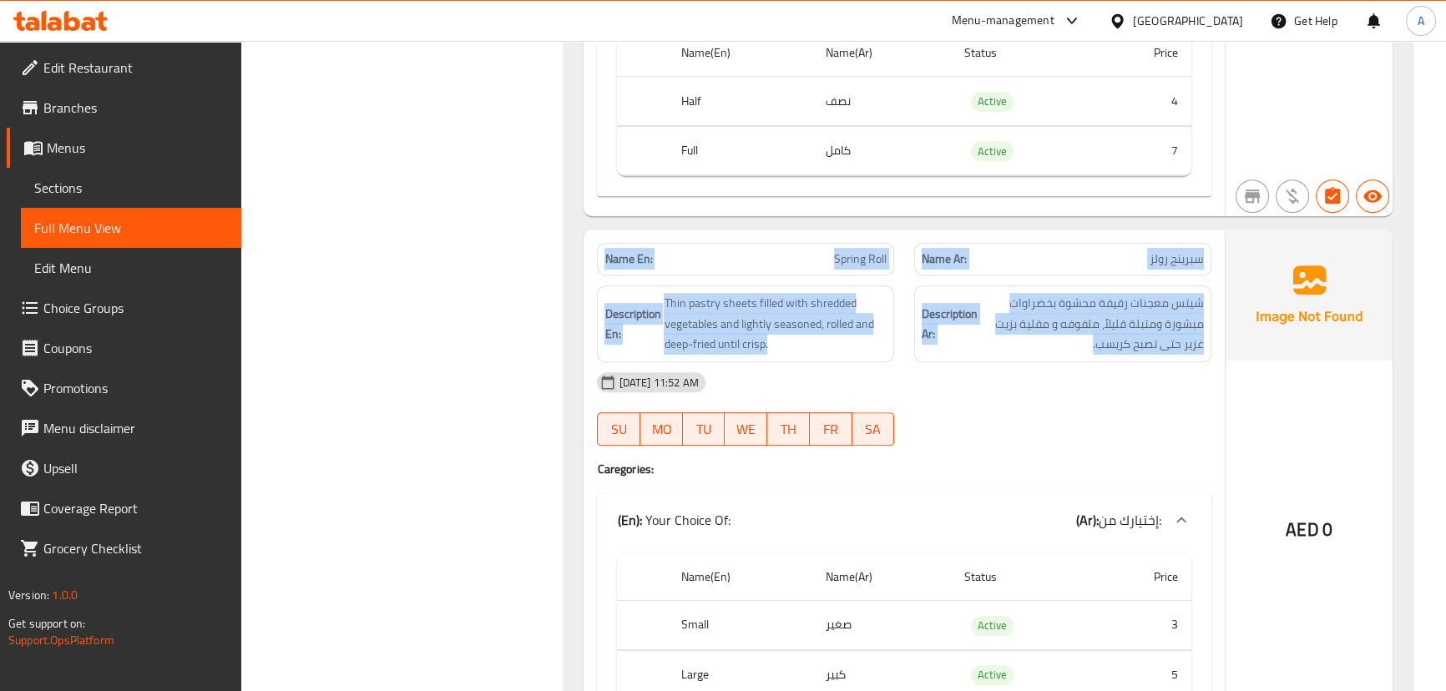
drag, startPoint x: 1131, startPoint y: 316, endPoint x: 621, endPoint y: 258, distance: 513.3
click at [621, 258] on div "Name En: Spring Roll Name Ar: سبرينج رولز Description En: Thin pastry sheets fi…" at bounding box center [903, 485] width 640 height 511
click at [621, 258] on strong "Name En:" at bounding box center [628, 259] width 48 height 18
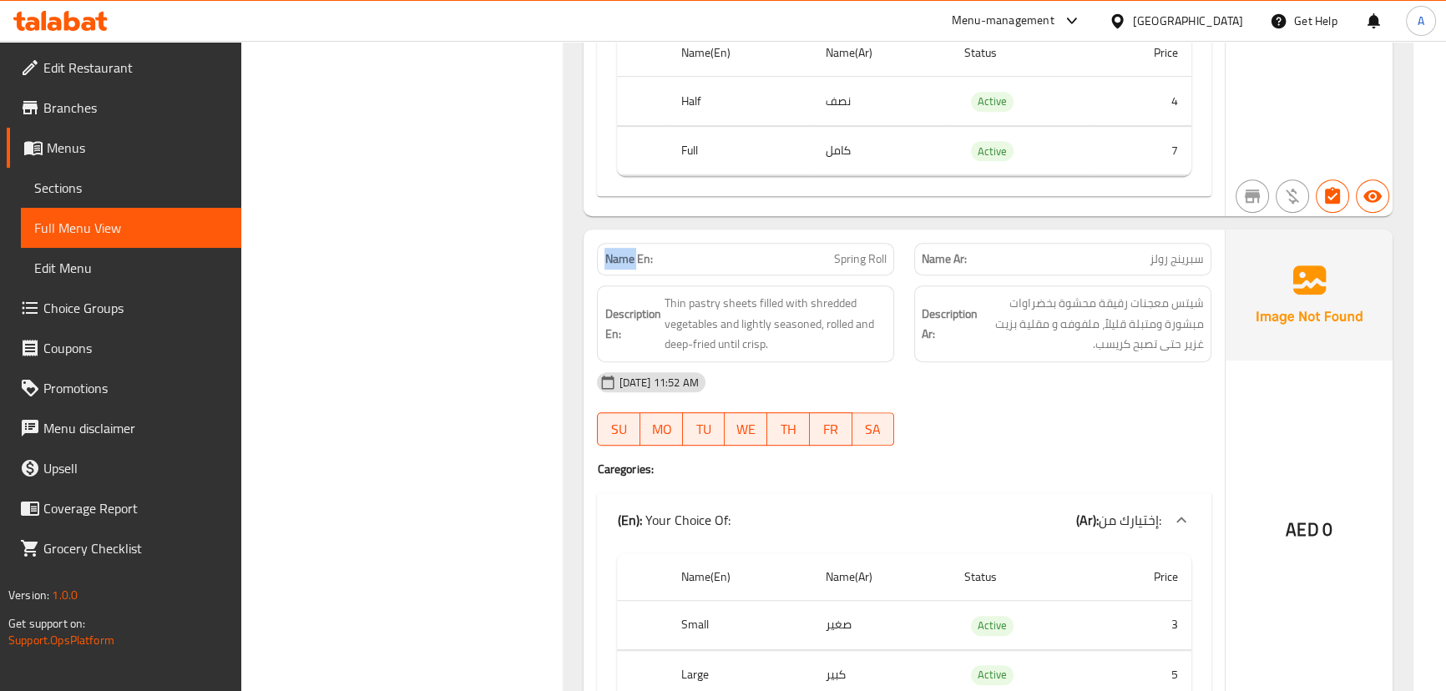
click at [621, 258] on strong "Name En:" at bounding box center [628, 259] width 48 height 18
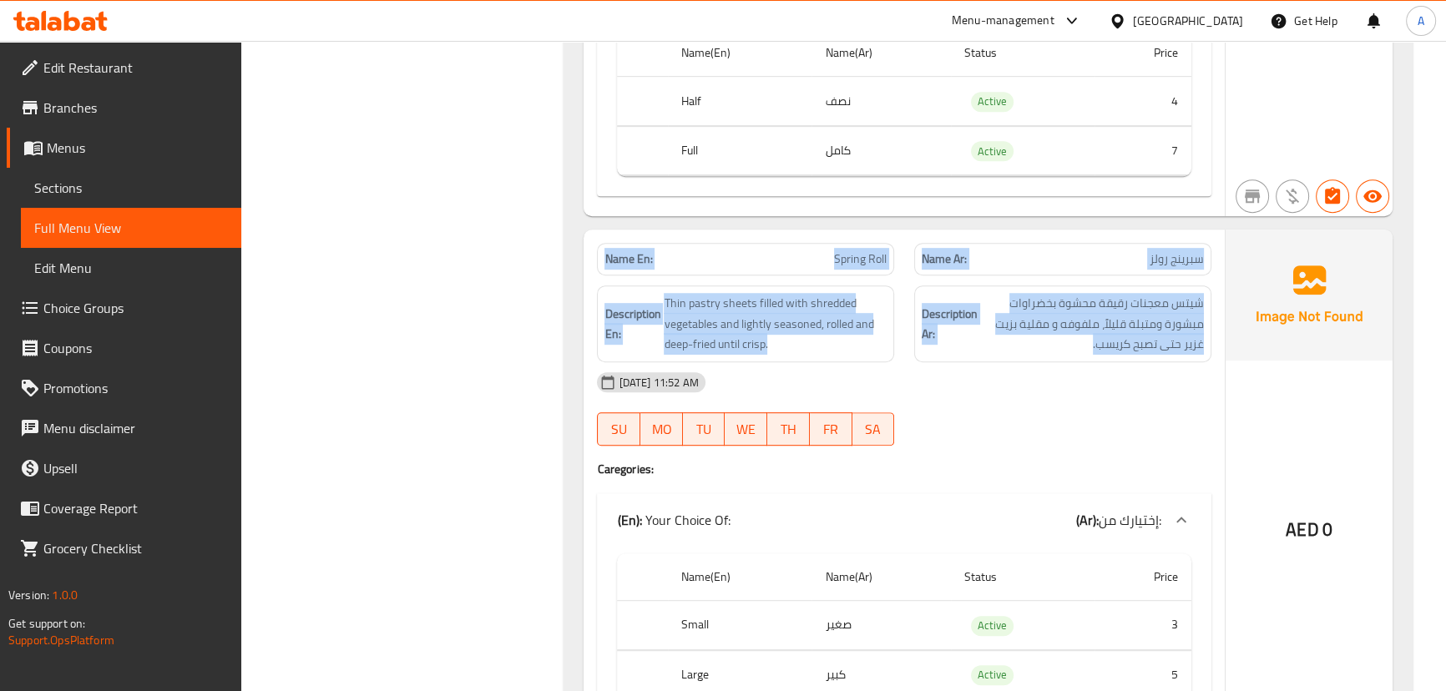
drag, startPoint x: 621, startPoint y: 258, endPoint x: 1127, endPoint y: 309, distance: 508.3
click at [1100, 309] on div "Name En: Spring Roll Name Ar: سبرينج رولز Description En: Thin pastry sheets fi…" at bounding box center [903, 485] width 640 height 511
click at [1148, 310] on span "شيتس معجنات رقيقة محشوة بخضراوات مبشورة ومتبلة قليلاً، ملفوفه و مقلية بزيت غزير…" at bounding box center [1092, 324] width 223 height 62
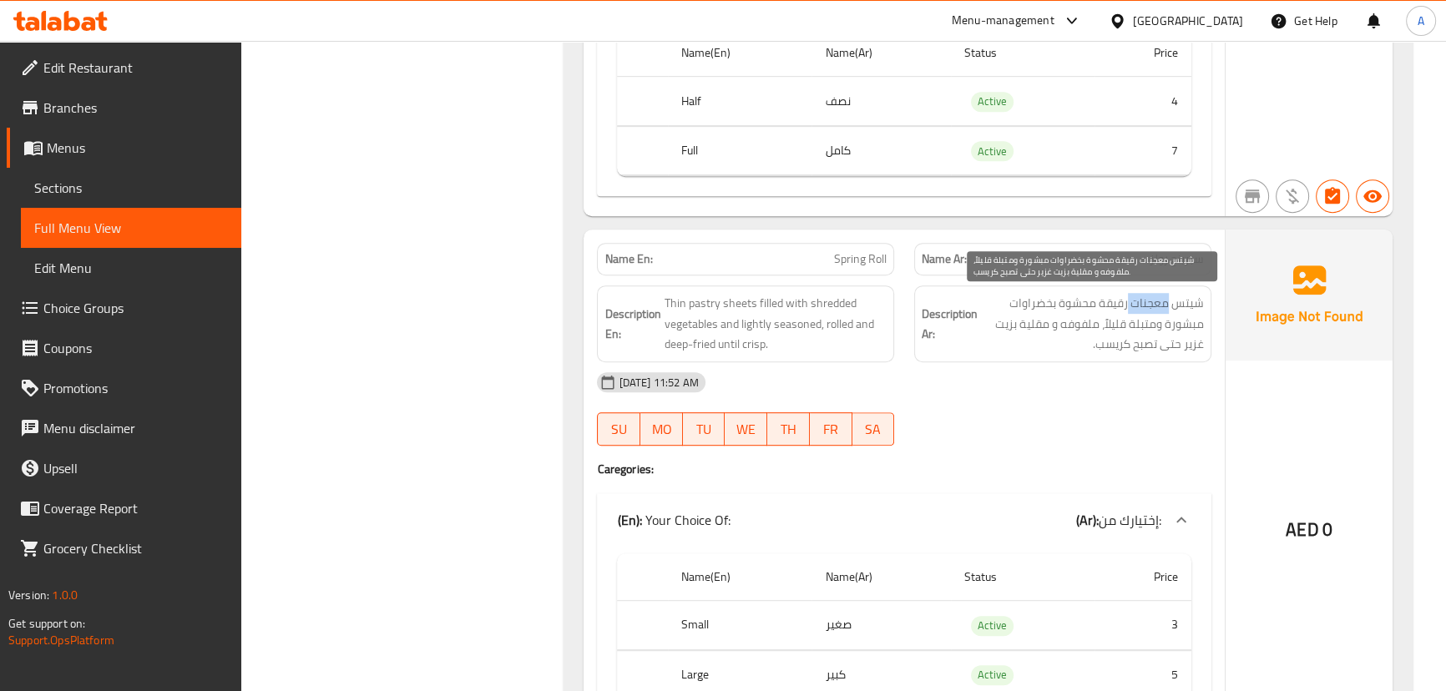
click at [1148, 310] on span "شيتس معجنات رقيقة محشوة بخضراوات مبشورة ومتبلة قليلاً، ملفوفه و مقلية بزيت غزير…" at bounding box center [1092, 324] width 223 height 62
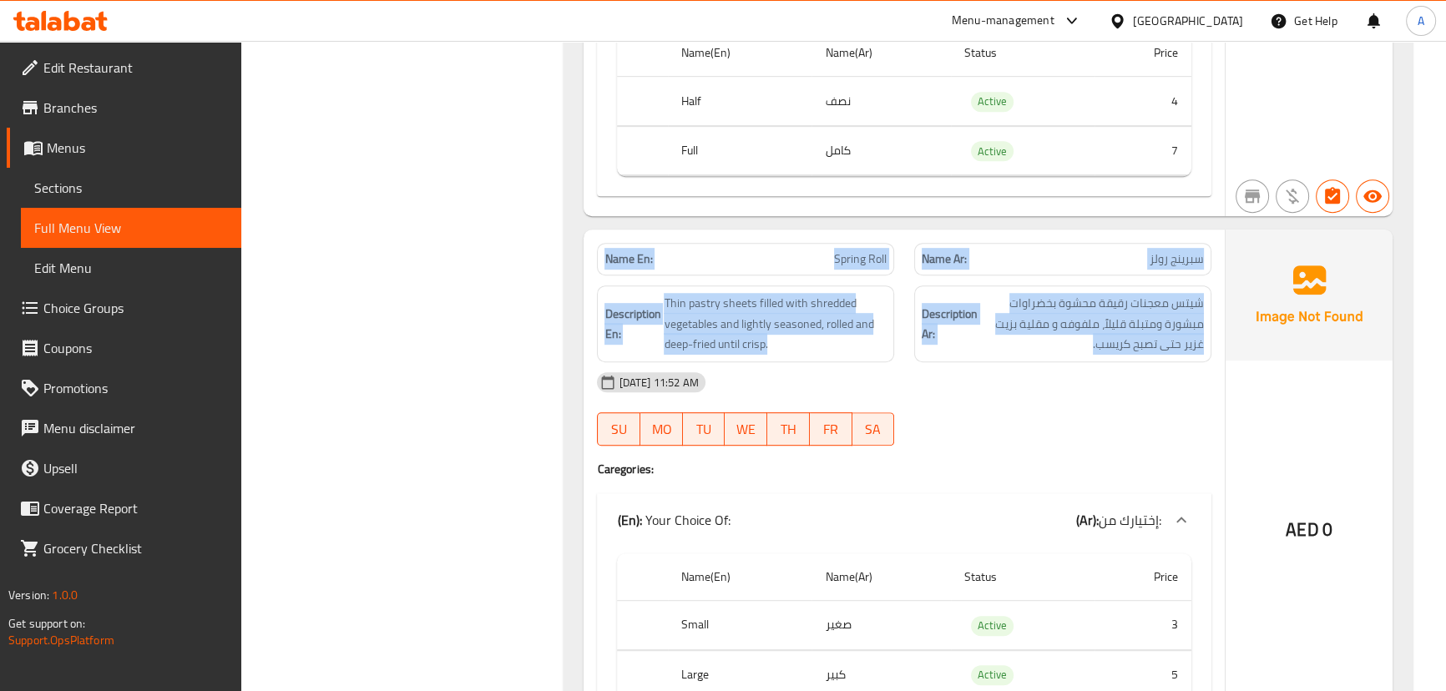
drag, startPoint x: 1148, startPoint y: 310, endPoint x: 626, endPoint y: 265, distance: 523.5
click at [628, 265] on div "Name En: Spring Roll Name Ar: سبرينج رولز Description En: Thin pastry sheets fi…" at bounding box center [903, 485] width 640 height 511
click at [626, 265] on strong "Name En:" at bounding box center [628, 259] width 48 height 18
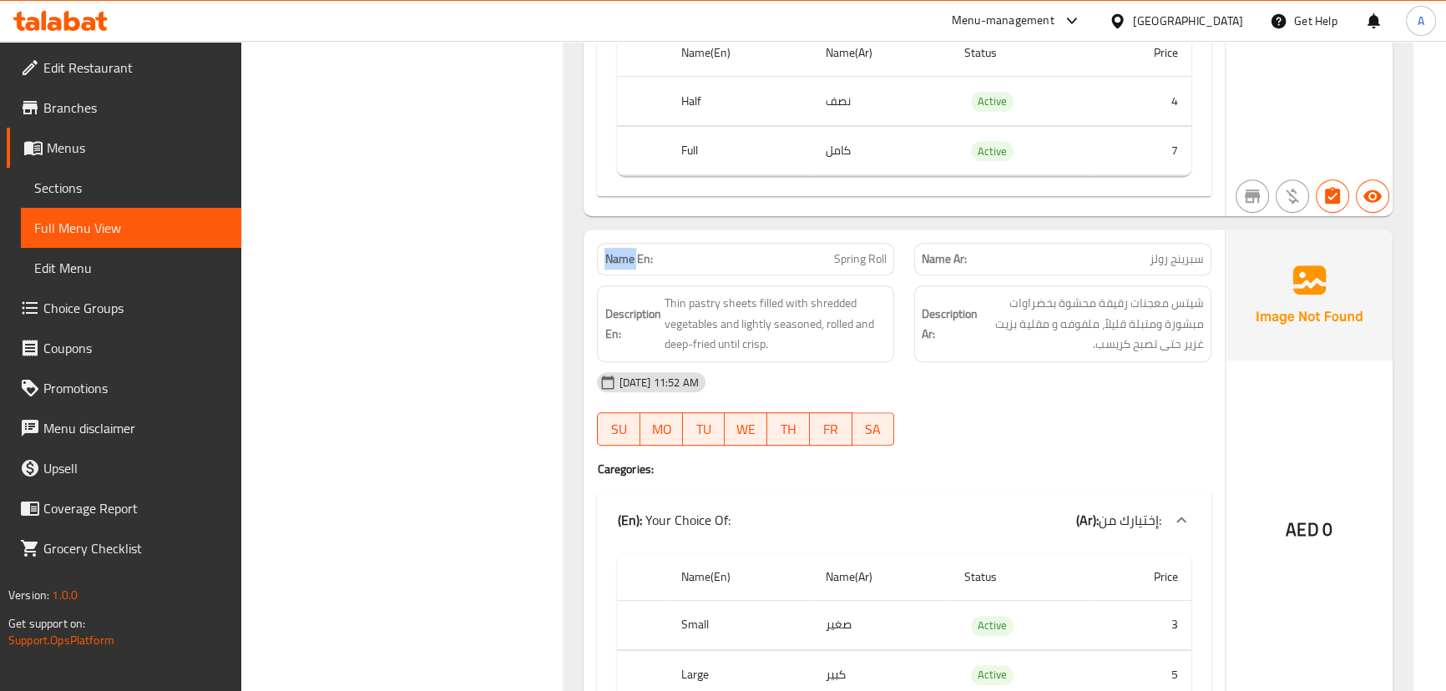
click at [626, 265] on strong "Name En:" at bounding box center [628, 259] width 48 height 18
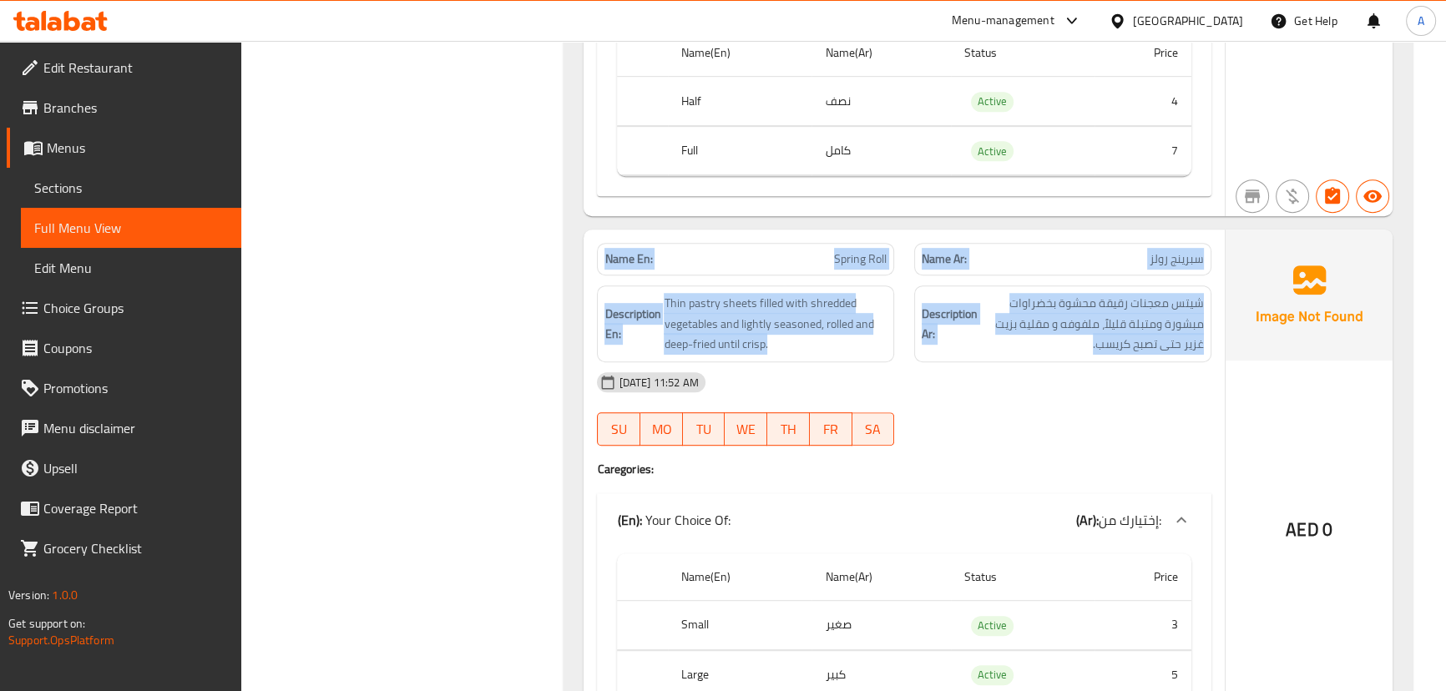
drag, startPoint x: 626, startPoint y: 265, endPoint x: 1052, endPoint y: 292, distance: 426.5
click at [1012, 292] on div "Name En: Spring Roll Name Ar: سبرينج رولز Description En: Thin pastry sheets fi…" at bounding box center [903, 485] width 640 height 511
click at [1097, 293] on span "شيتس معجنات رقيقة محشوة بخضراوات مبشورة ومتبلة قليلاً، ملفوفه و مقلية بزيت غزير…" at bounding box center [1092, 324] width 223 height 62
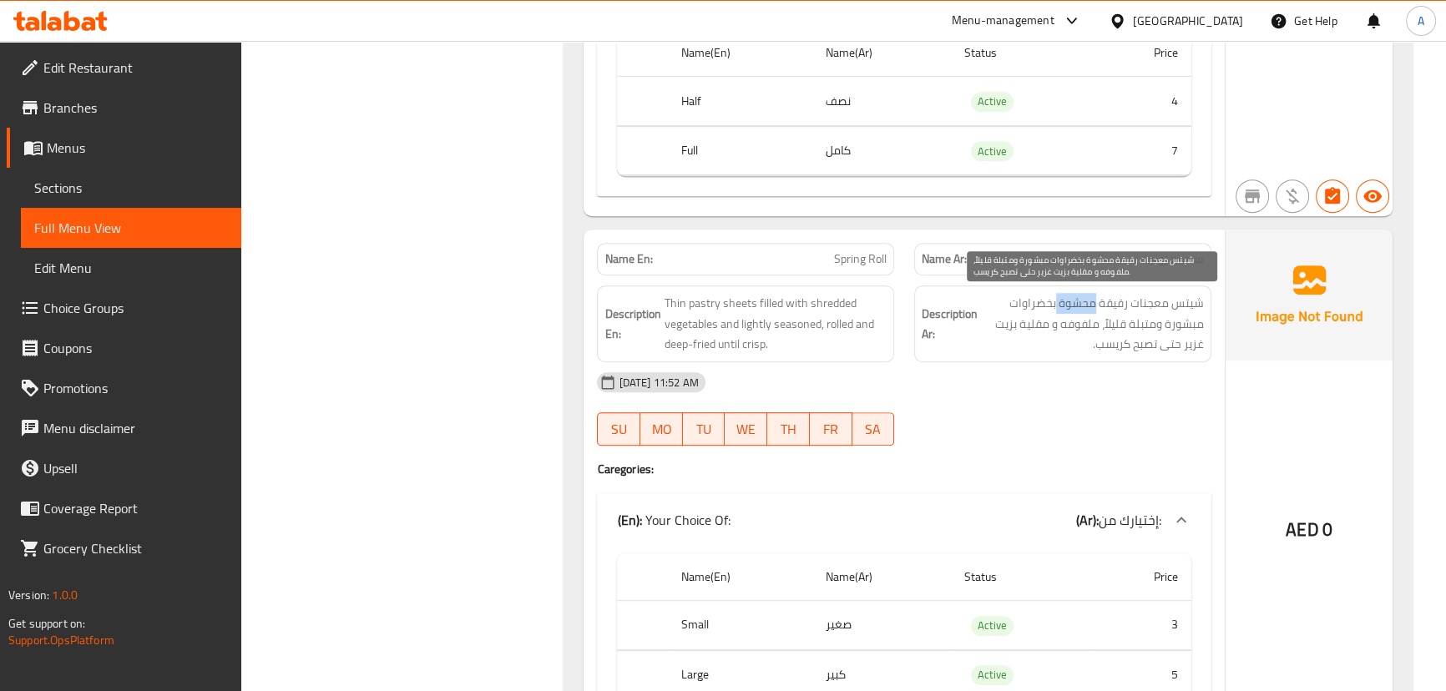
click at [1097, 293] on span "شيتس معجنات رقيقة محشوة بخضراوات مبشورة ومتبلة قليلاً، ملفوفه و مقلية بزيت غزير…" at bounding box center [1092, 324] width 223 height 62
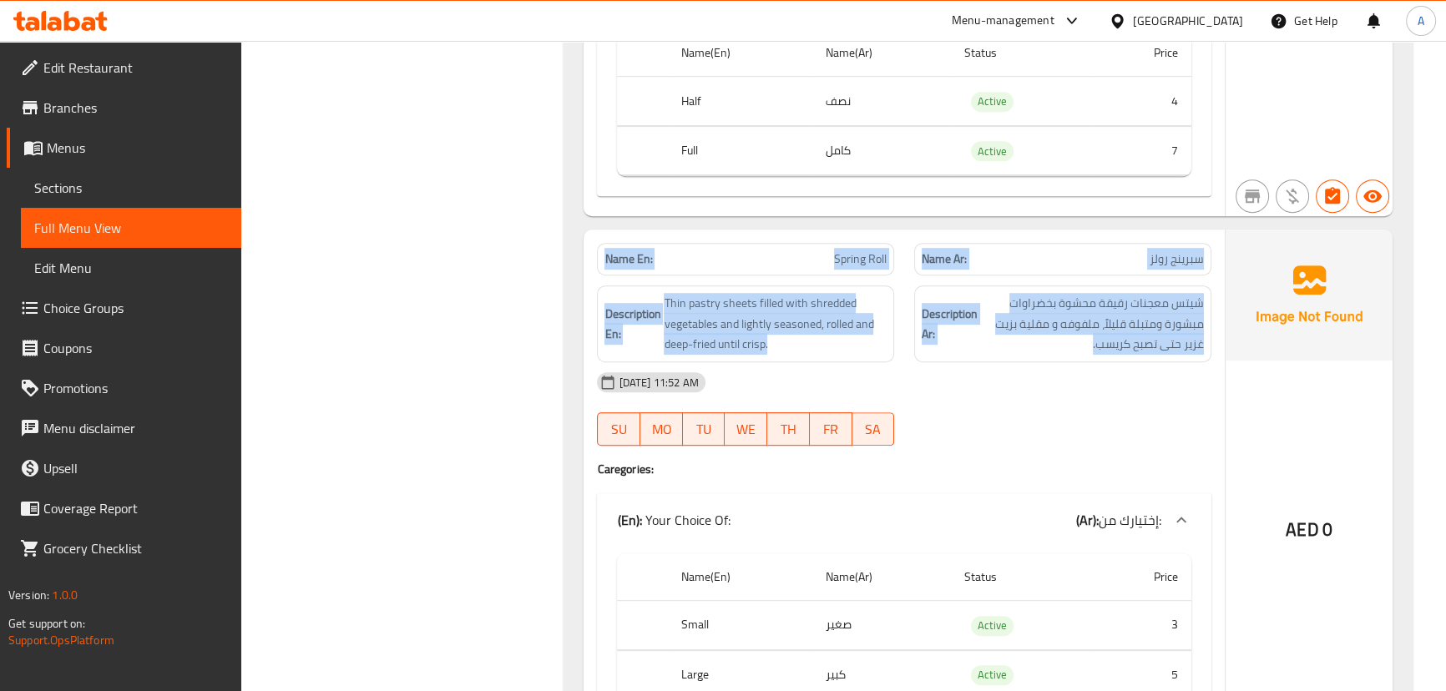
drag, startPoint x: 1097, startPoint y: 292, endPoint x: 632, endPoint y: 259, distance: 466.1
click at [632, 259] on div "Name En: Spring Roll Name Ar: سبرينج رولز Description En: Thin pastry sheets fi…" at bounding box center [903, 485] width 640 height 511
click at [632, 259] on strong "Name En:" at bounding box center [628, 259] width 48 height 18
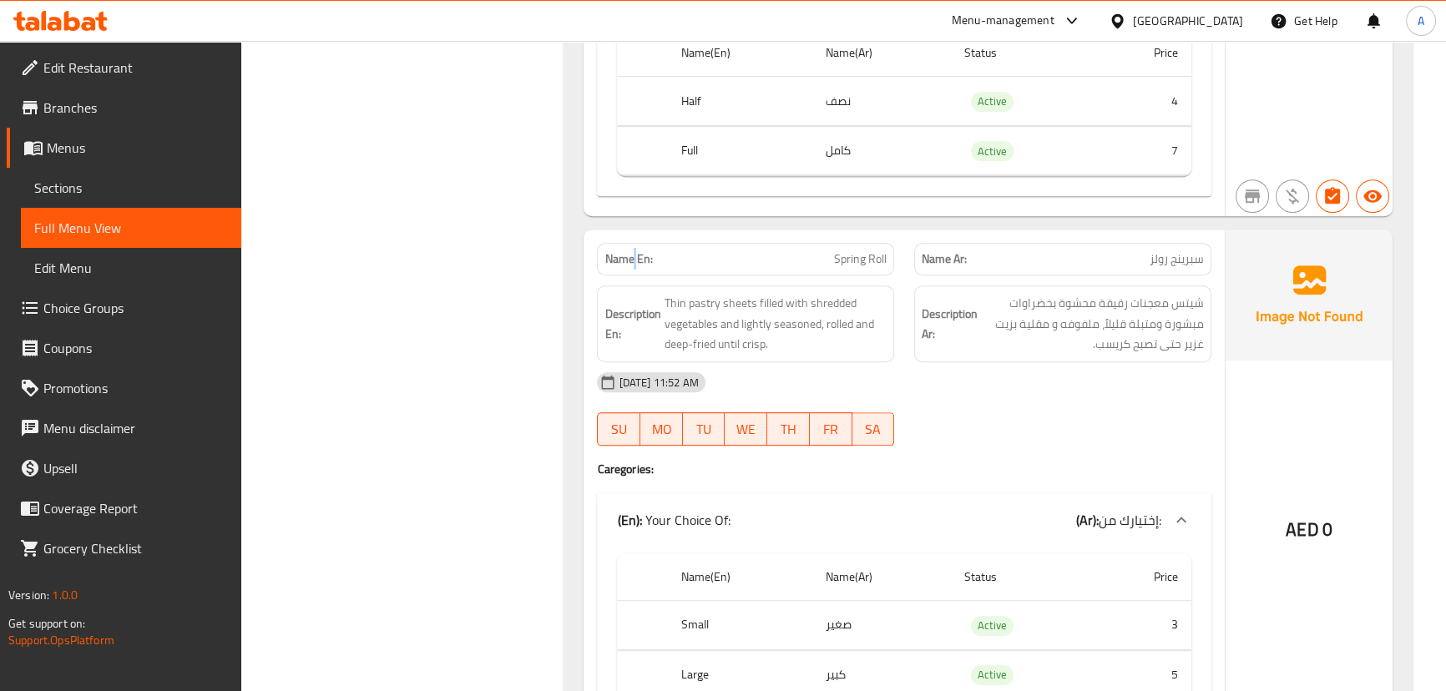
click at [632, 259] on strong "Name En:" at bounding box center [628, 259] width 48 height 18
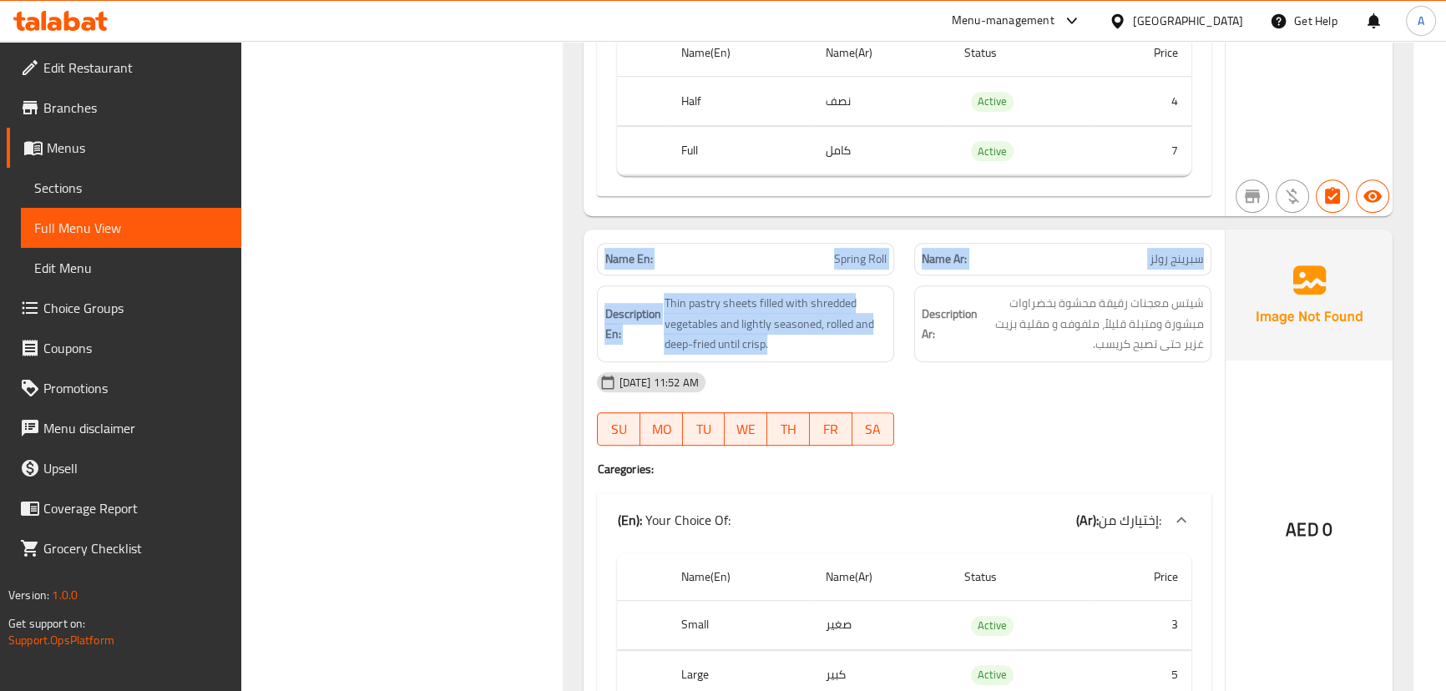
drag, startPoint x: 632, startPoint y: 259, endPoint x: 1077, endPoint y: 315, distance: 449.2
click at [1016, 294] on div "Name En: Spring Roll Name Ar: سبرينج رولز Description En: Thin pastry sheets fi…" at bounding box center [903, 485] width 640 height 511
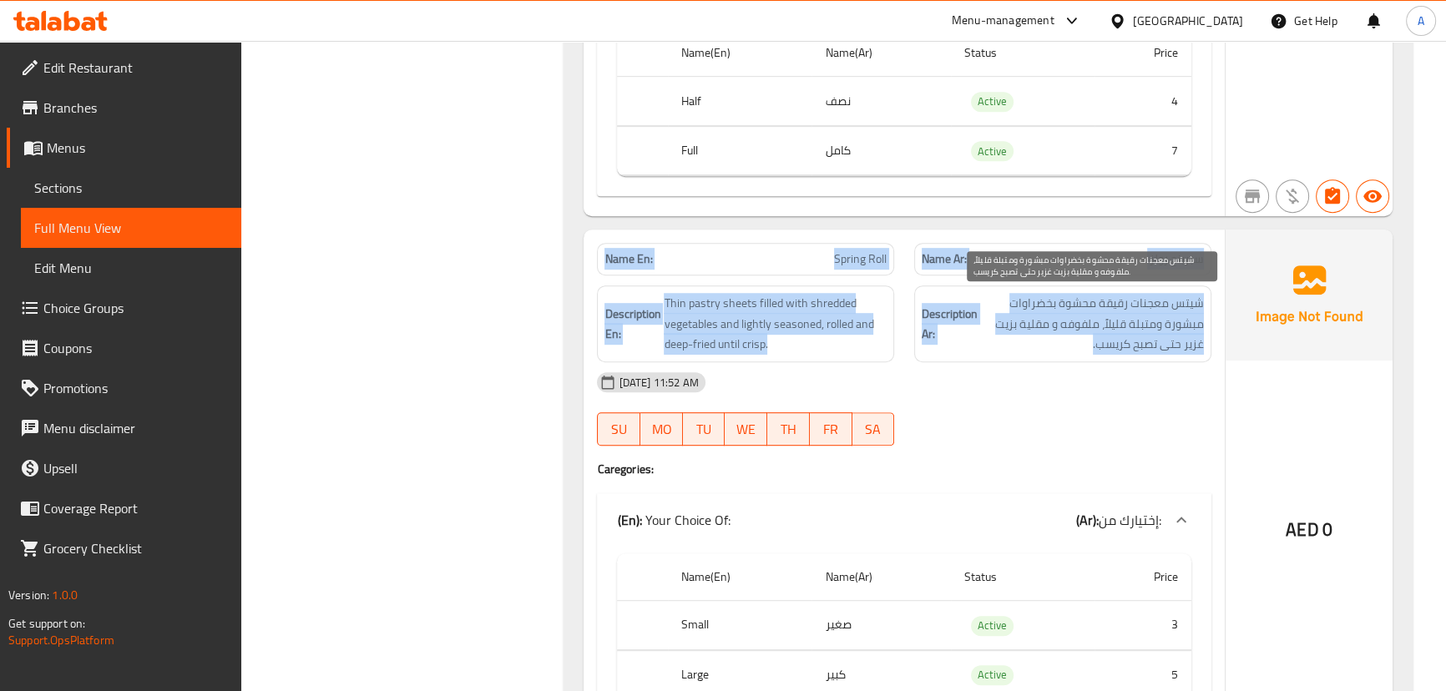
click at [1084, 319] on span "شيتس معجنات رقيقة محشوة بخضراوات مبشورة ومتبلة قليلاً، ملفوفه و مقلية بزيت غزير…" at bounding box center [1092, 324] width 223 height 62
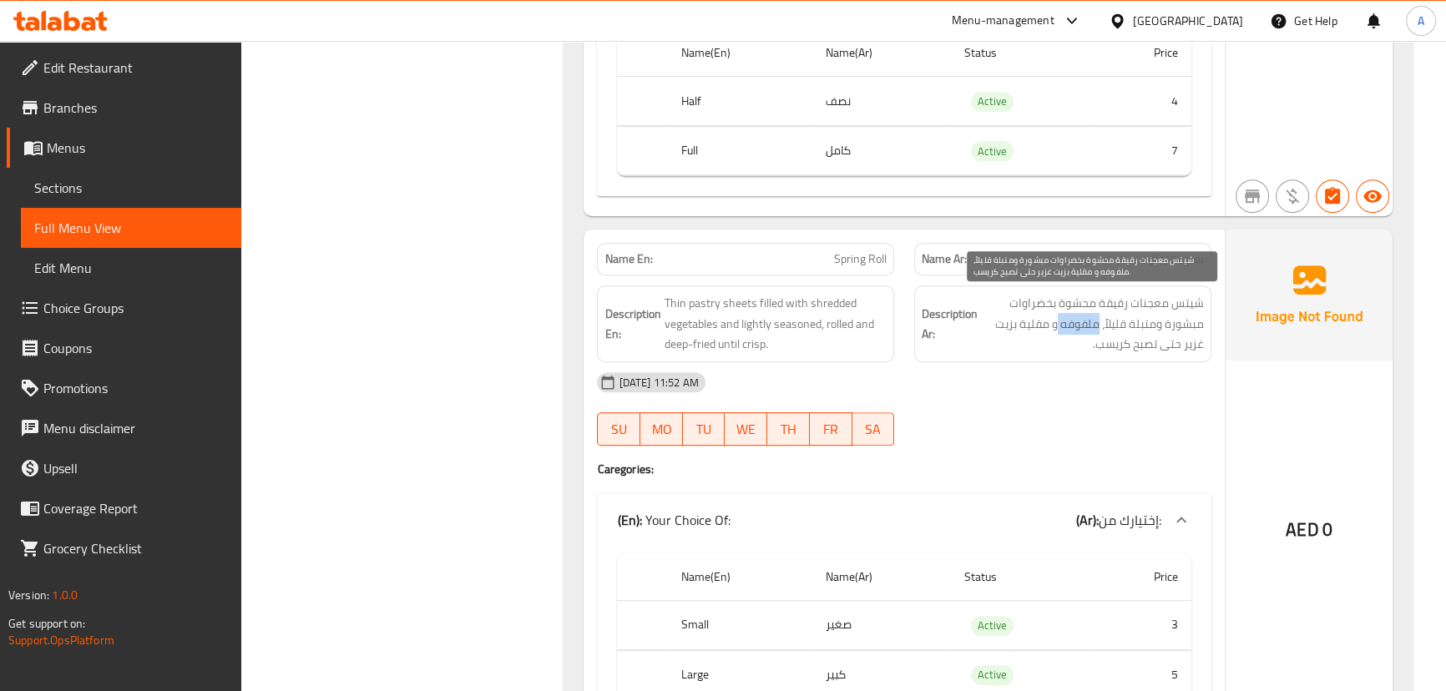
click at [1084, 319] on span "شيتس معجنات رقيقة محشوة بخضراوات مبشورة ومتبلة قليلاً، ملفوفه و مقلية بزيت غزير…" at bounding box center [1092, 324] width 223 height 62
click at [1084, 380] on div "[DATE] 11:52 AM" at bounding box center [903, 382] width 633 height 40
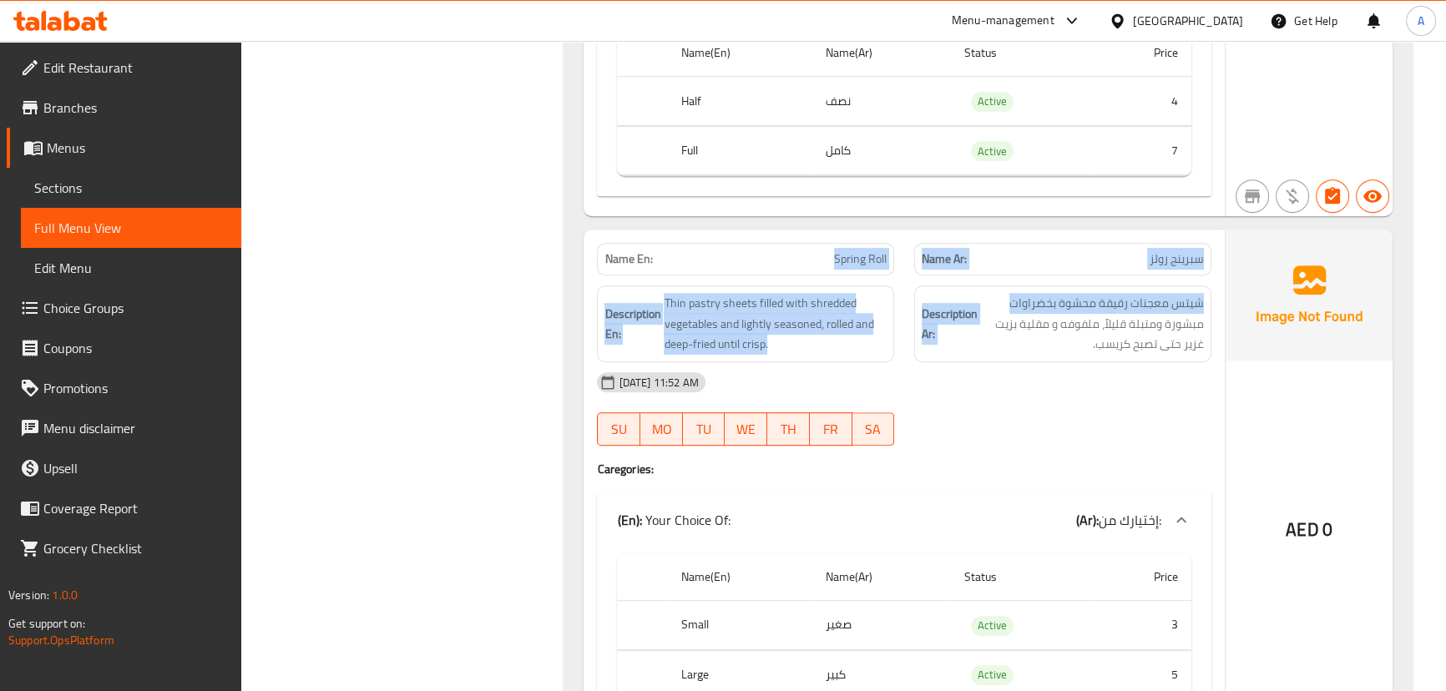
drag, startPoint x: 812, startPoint y: 250, endPoint x: 1023, endPoint y: 289, distance: 214.6
click at [979, 277] on div "Name En: Spring Roll Name Ar: سبرينج رولز Description En: Thin pastry sheets fi…" at bounding box center [903, 485] width 640 height 511
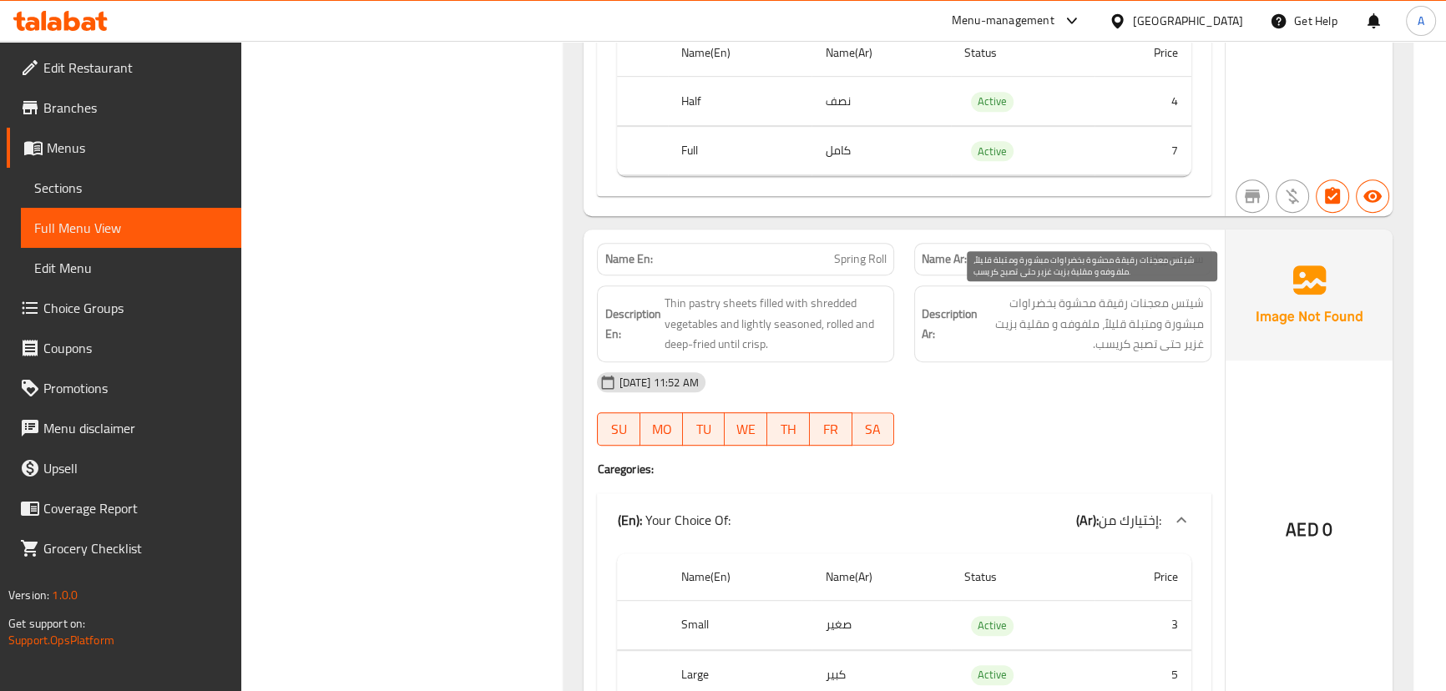
click at [1151, 325] on span "شيتس معجنات رقيقة محشوة بخضراوات مبشورة ومتبلة قليلاً، ملفوفه و مقلية بزيت غزير…" at bounding box center [1092, 324] width 223 height 62
click at [1098, 465] on h4 "Caregories:" at bounding box center [903, 469] width 613 height 17
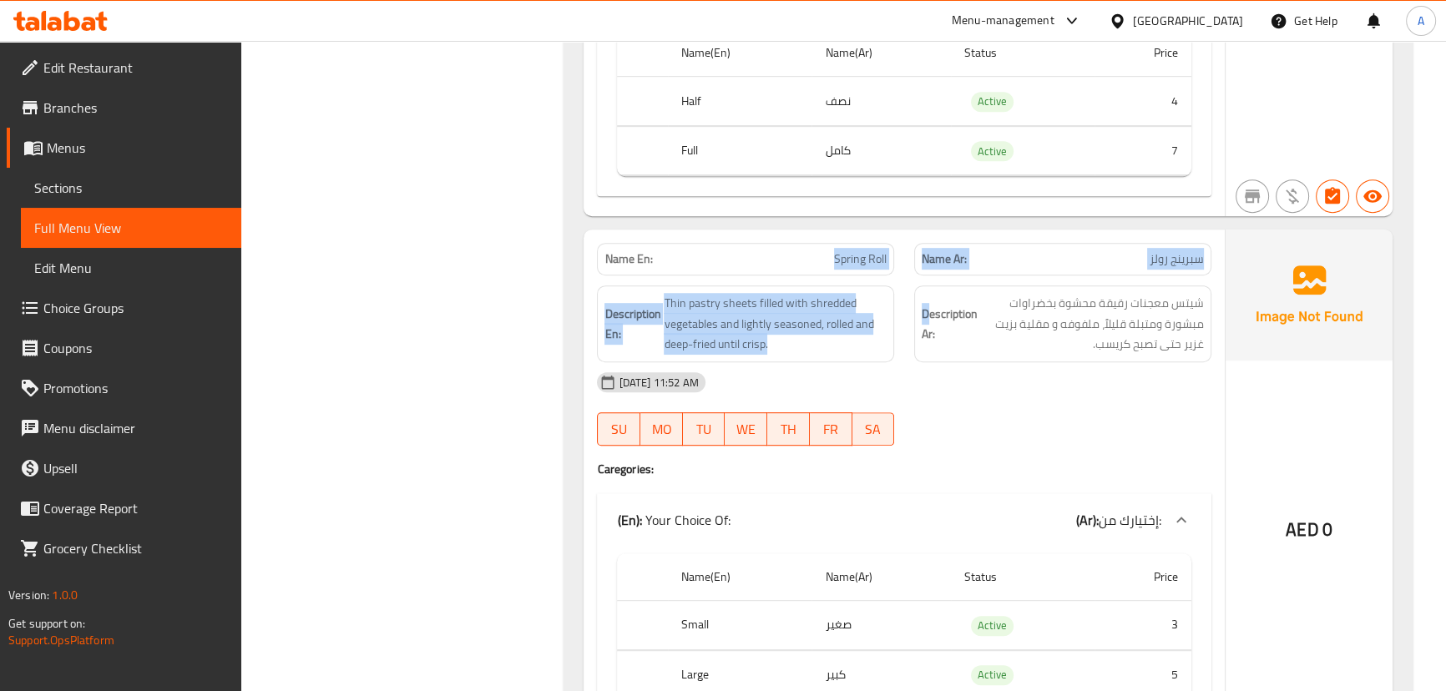
drag, startPoint x: 834, startPoint y: 273, endPoint x: 1028, endPoint y: 337, distance: 204.8
click at [962, 310] on div "Name En: Spring Roll Name Ar: سبرينج رولز Description En: Thin pastry sheets fi…" at bounding box center [903, 485] width 640 height 511
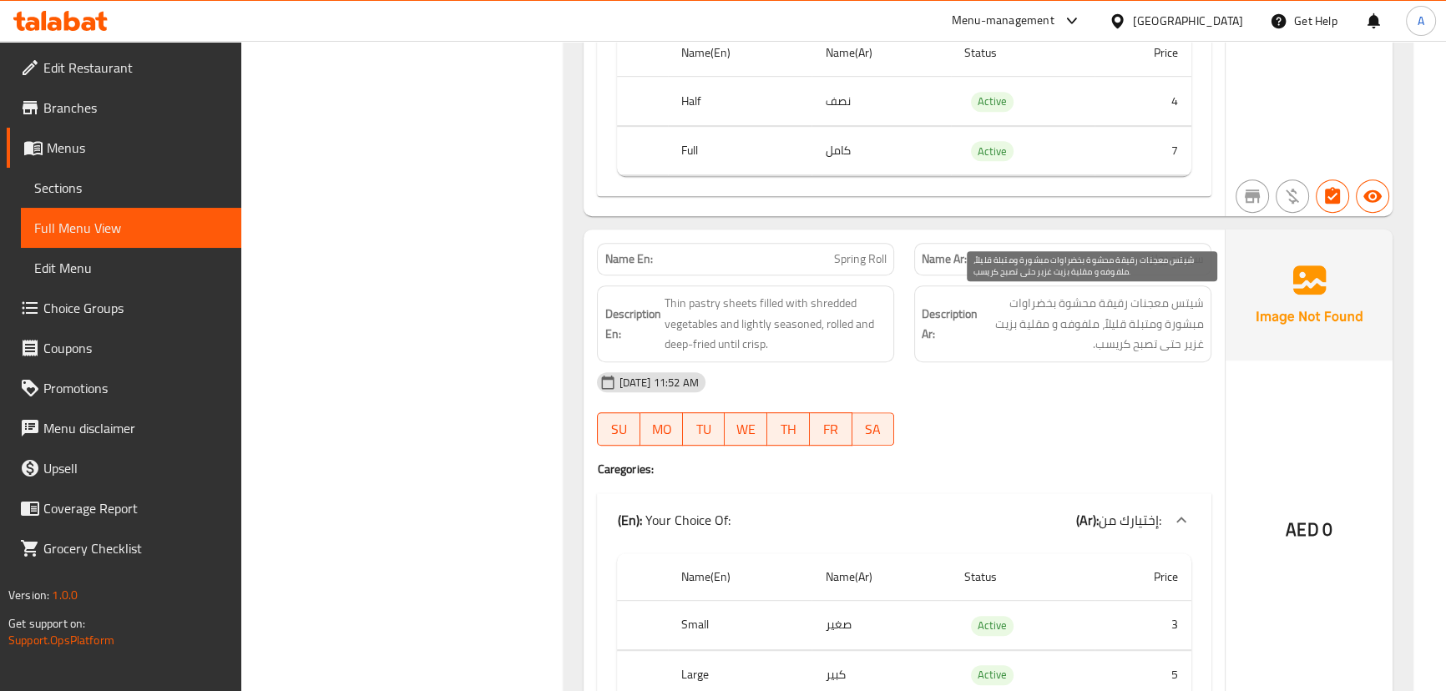
click at [1078, 332] on span "شيتس معجنات رقيقة محشوة بخضراوات مبشورة ومتبلة قليلاً، ملفوفه و مقلية بزيت غزير…" at bounding box center [1092, 324] width 223 height 62
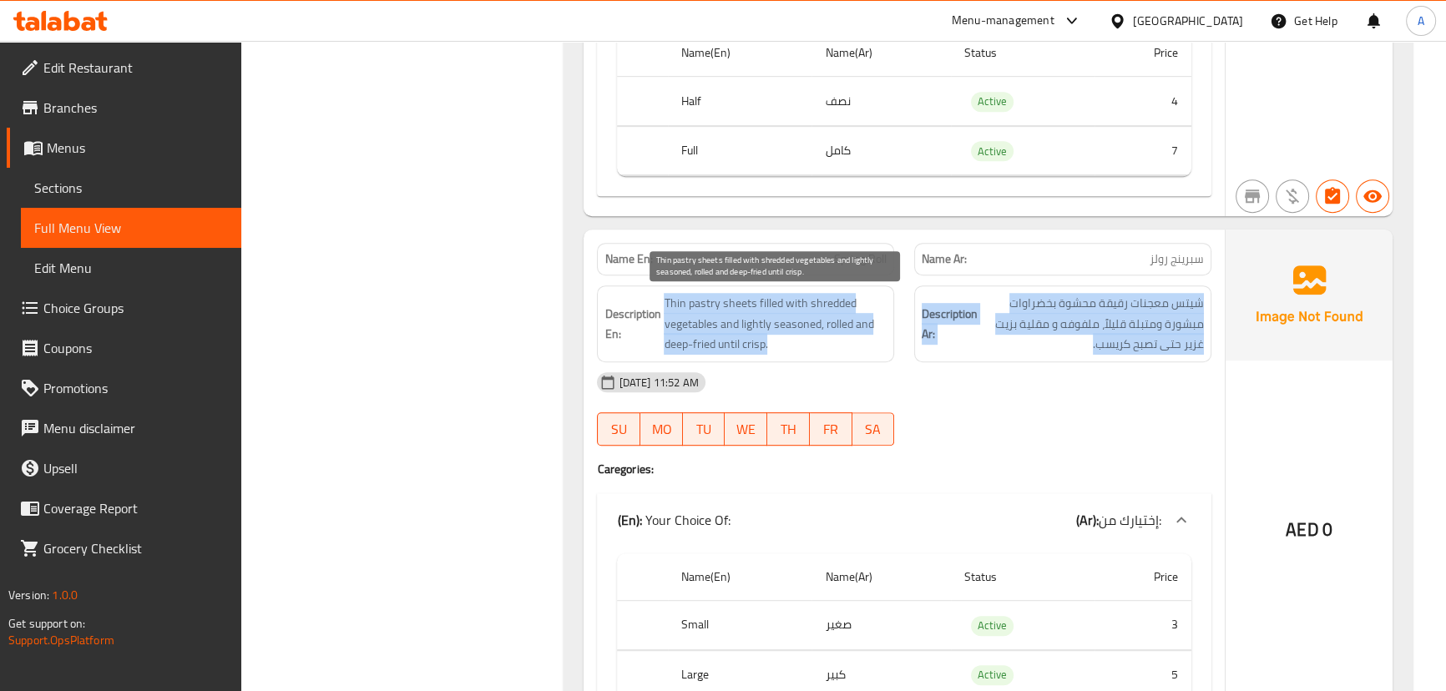
drag, startPoint x: 965, startPoint y: 331, endPoint x: 692, endPoint y: 316, distance: 273.3
click at [692, 316] on div "Description En: Thin pastry sheets filled with shredded vegetables and lightly …" at bounding box center [903, 323] width 633 height 97
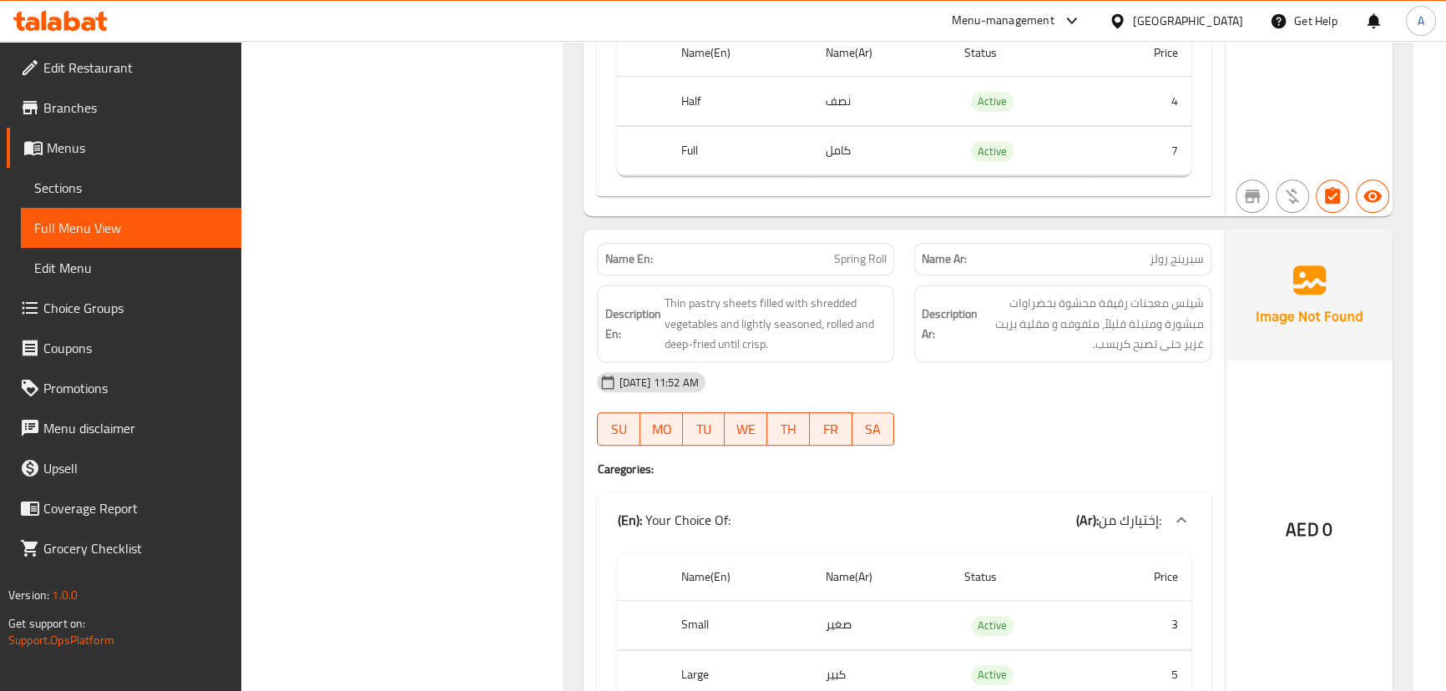
click at [1002, 411] on div "[DATE] 11:52 AM SU MO TU WE TH FR SA" at bounding box center [903, 408] width 633 height 93
click at [584, 267] on div "Name En: Spring Roll Name Ar: سبرينج رولز Description En: Thin pastry sheets fi…" at bounding box center [903, 485] width 640 height 511
click at [604, 267] on strong "Name En:" at bounding box center [628, 259] width 48 height 18
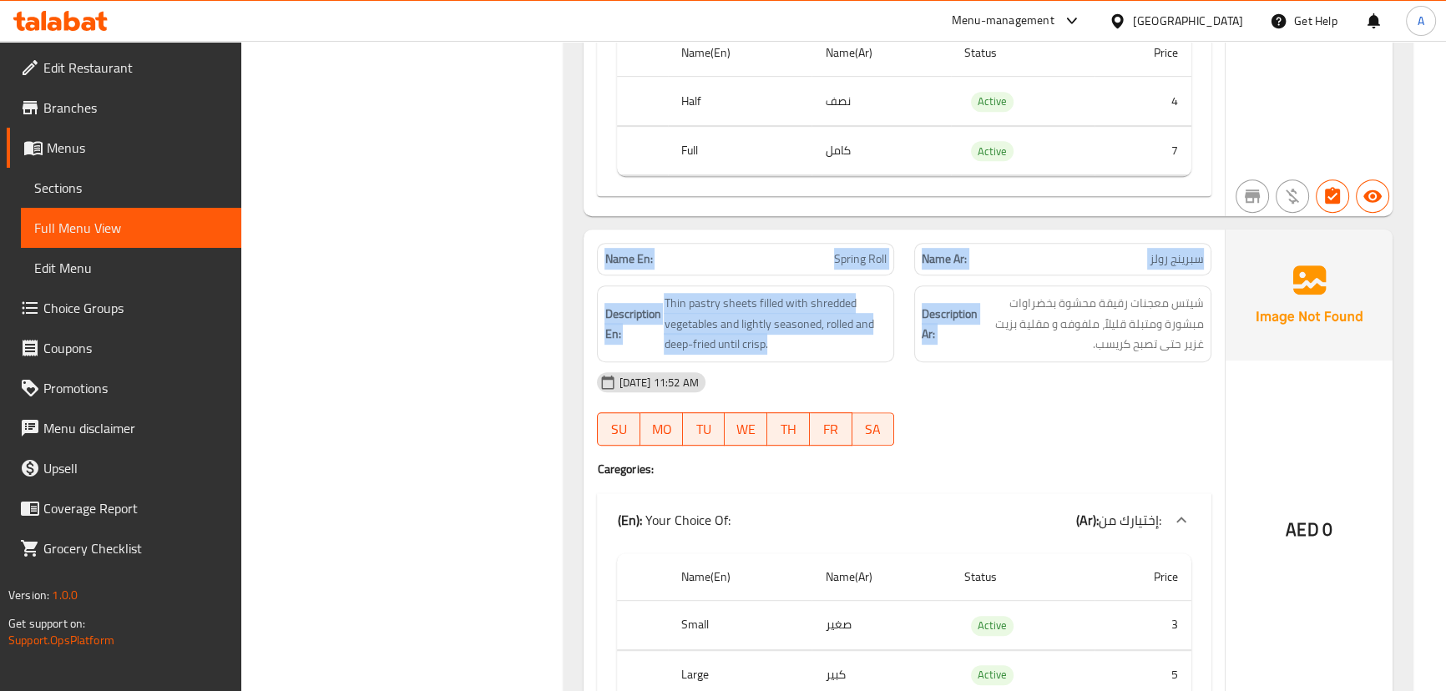
drag, startPoint x: 604, startPoint y: 267, endPoint x: 1043, endPoint y: 317, distance: 441.9
click at [1036, 317] on div "Name En: Spring Roll Name Ar: سبرينج رولز Description En: Thin pastry sheets fi…" at bounding box center [903, 485] width 640 height 511
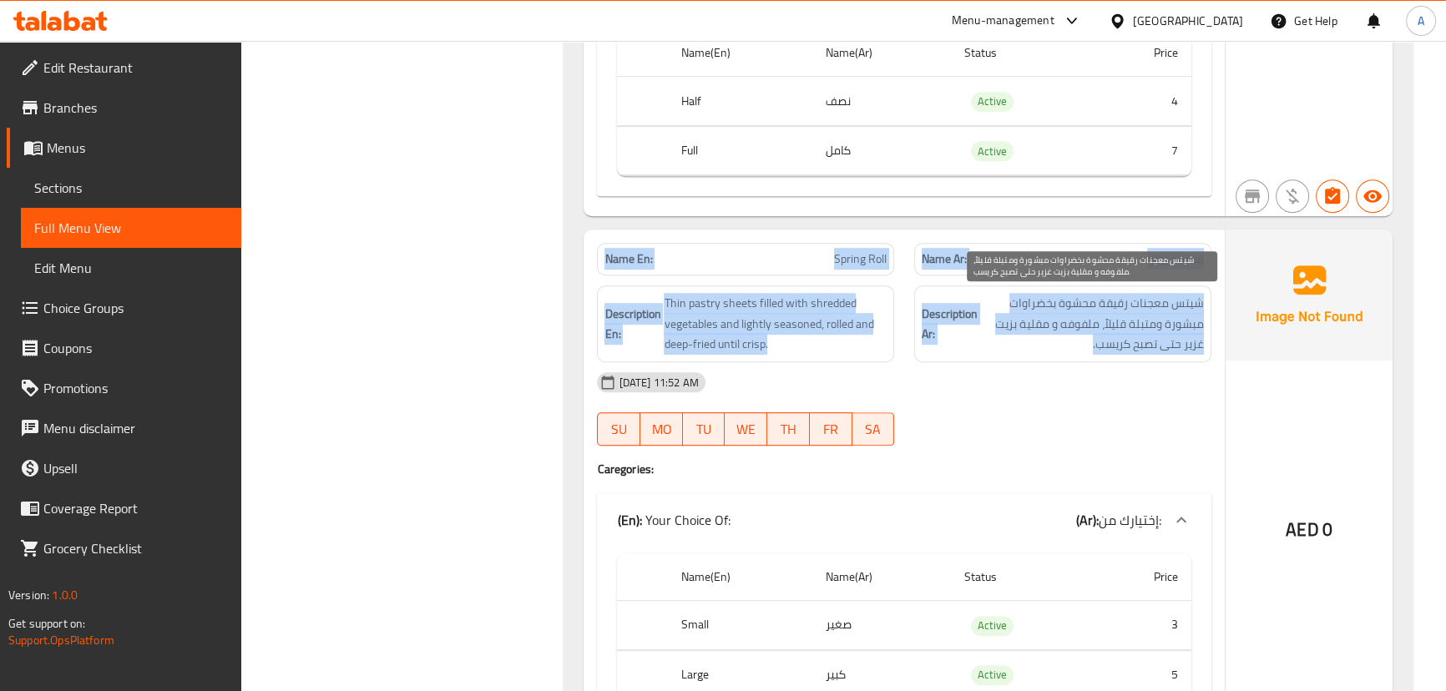
click at [1072, 337] on span "شيتس معجنات رقيقة محشوة بخضراوات مبشورة ومتبلة قليلاً، ملفوفه و مقلية بزيت غزير…" at bounding box center [1092, 324] width 223 height 62
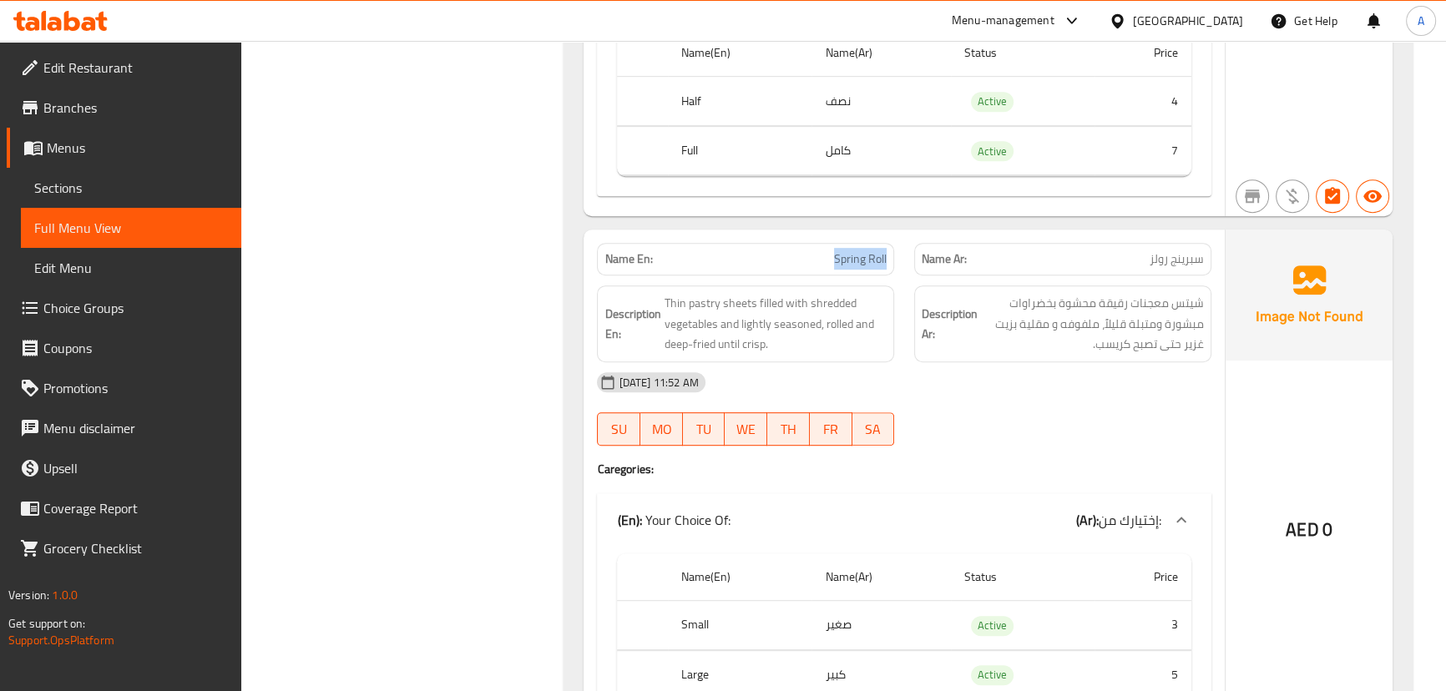
drag, startPoint x: 860, startPoint y: 265, endPoint x: 912, endPoint y: 280, distance: 54.1
click at [915, 274] on div "Name En: Spring Roll Name Ar: سبرينج رولز" at bounding box center [903, 259] width 633 height 53
click at [1185, 372] on div "[DATE] 11:52 AM" at bounding box center [903, 382] width 633 height 40
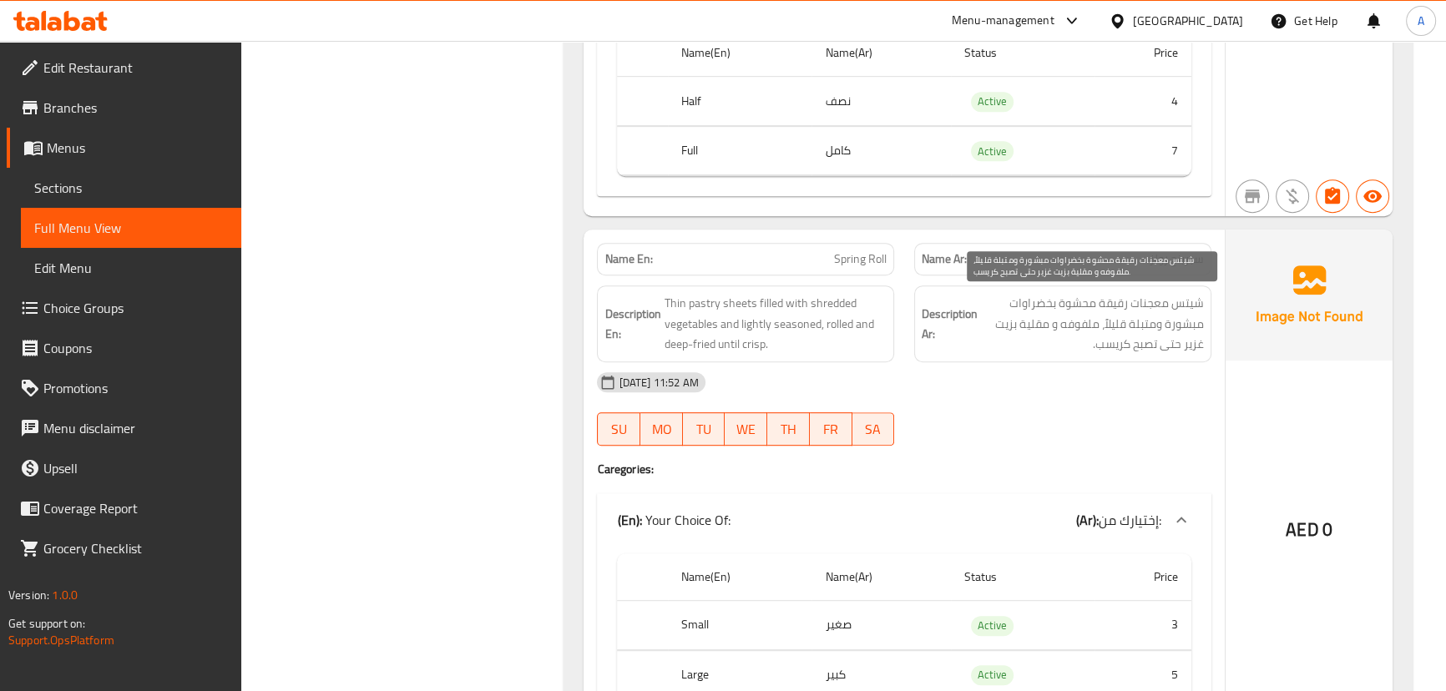
click at [1184, 308] on span "شيتس معجنات رقيقة محشوة بخضراوات مبشورة ومتبلة قليلاً، ملفوفه و مقلية بزيت غزير…" at bounding box center [1092, 324] width 223 height 62
drag, startPoint x: 1089, startPoint y: 432, endPoint x: 1063, endPoint y: 447, distance: 29.5
click at [1088, 433] on div "[DATE] 11:52 AM SU MO TU WE TH FR SA" at bounding box center [903, 408] width 633 height 93
drag, startPoint x: 714, startPoint y: 300, endPoint x: 834, endPoint y: 327, distance: 122.5
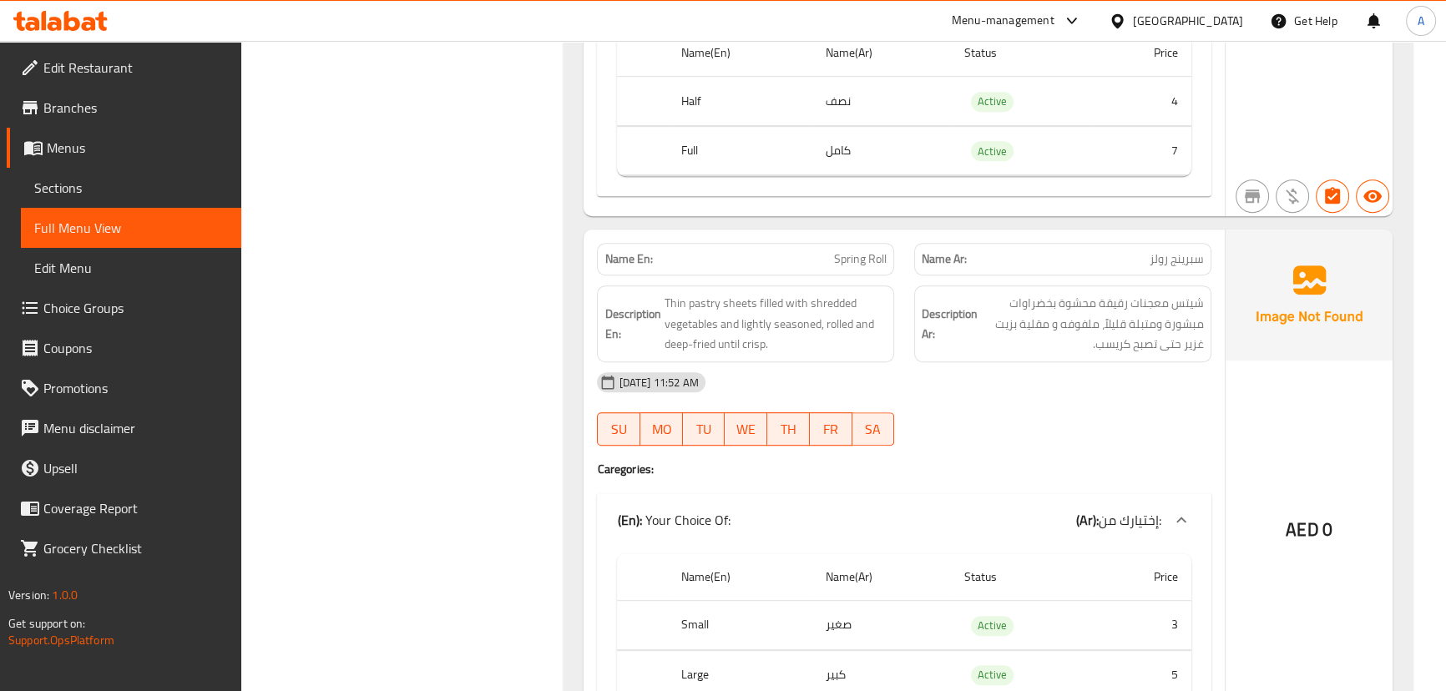
click at [775, 305] on h6 "Description En: Thin pastry sheets filled with shredded vegetables and lightly …" at bounding box center [745, 324] width 282 height 62
click at [872, 328] on span "Thin pastry sheets filled with shredded vegetables and lightly seasoned, rolled…" at bounding box center [775, 324] width 223 height 62
click at [1184, 303] on span "شيتس معجنات رقيقة محشوة بخضراوات مبشورة ومتبلة قليلاً، ملفوفه و مقلية بزيت غزير…" at bounding box center [1092, 324] width 223 height 62
click at [1179, 303] on span "شيتس معجنات رقيقة محشوة بخضراوات مبشورة ومتبلة قليلاً، ملفوفه و مقلية بزيت غزير…" at bounding box center [1092, 324] width 223 height 62
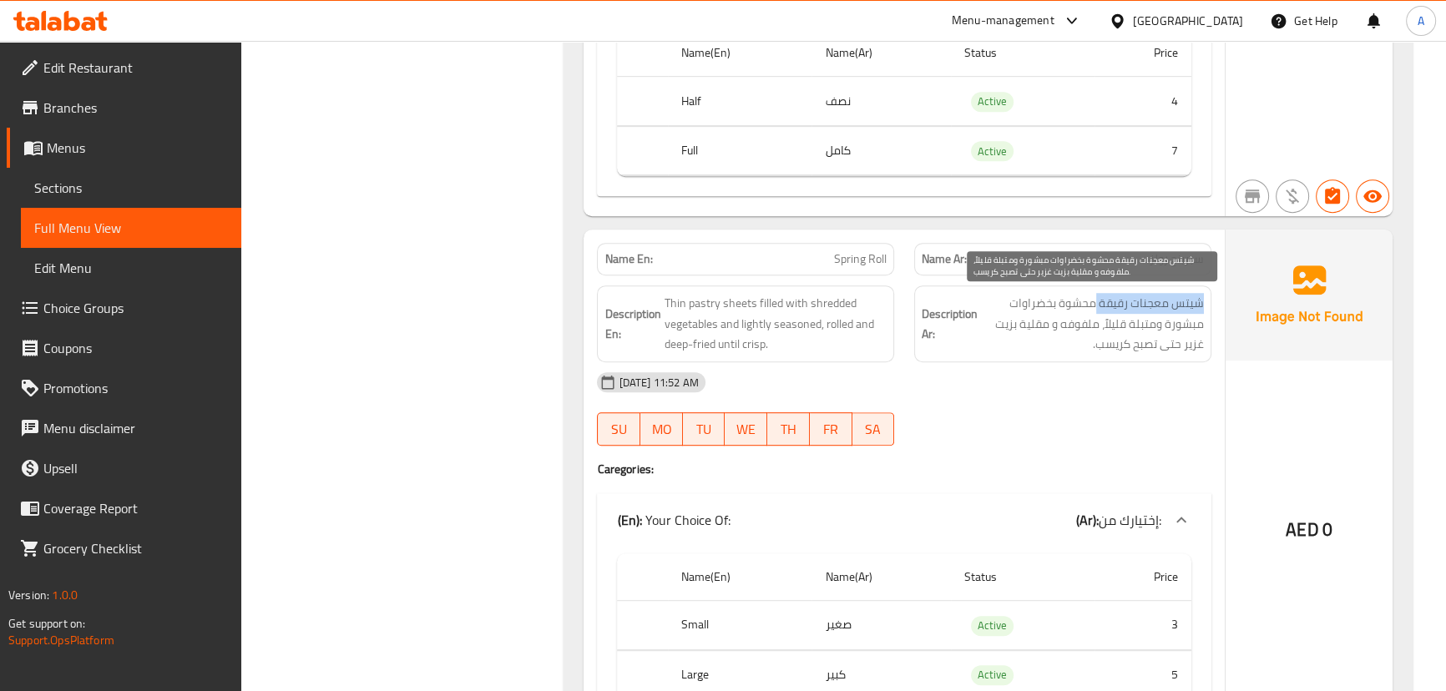
drag, startPoint x: 1179, startPoint y: 303, endPoint x: 1099, endPoint y: 303, distance: 80.1
click at [1099, 303] on span "شيتس معجنات رقيقة محشوة بخضراوات مبشورة ومتبلة قليلاً، ملفوفه و مقلية بزيت غزير…" at bounding box center [1092, 324] width 223 height 62
click at [1087, 301] on span "شيتس معجنات رقيقة محشوة بخضراوات مبشورة ومتبلة قليلاً، ملفوفه و مقلية بزيت غزير…" at bounding box center [1092, 324] width 223 height 62
drag, startPoint x: 1087, startPoint y: 301, endPoint x: 1055, endPoint y: 300, distance: 32.6
click at [1055, 300] on span "شيتس معجنات رقيقة محشوة بخضراوات مبشورة ومتبلة قليلاً، ملفوفه و مقلية بزيت غزير…" at bounding box center [1092, 324] width 223 height 62
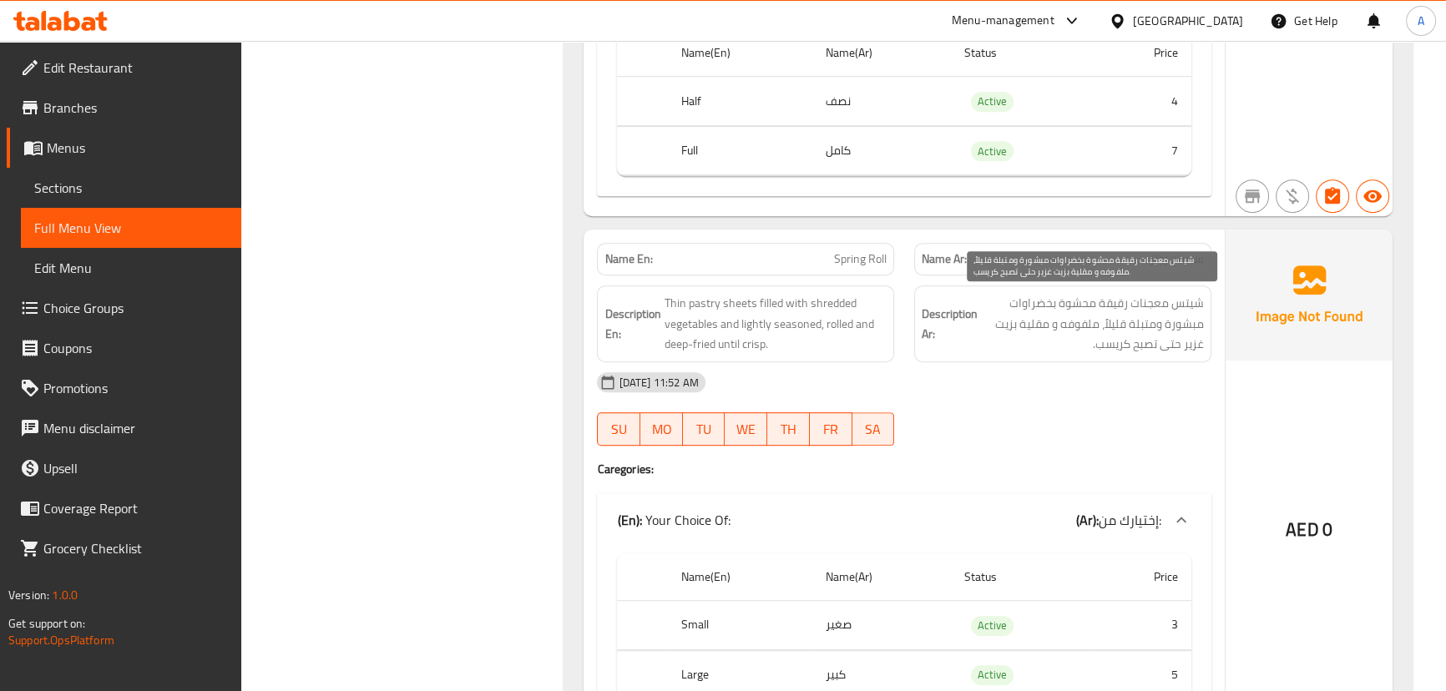
click at [1172, 317] on span "شيتس معجنات رقيقة محشوة بخضراوات مبشورة ومتبلة قليلاً، ملفوفه و مقلية بزيت غزير…" at bounding box center [1092, 324] width 223 height 62
drag, startPoint x: 1172, startPoint y: 317, endPoint x: 1108, endPoint y: 317, distance: 63.4
click at [1108, 317] on span "شيتس معجنات رقيقة محشوة بخضراوات مبشورة ومتبلة قليلاً، ملفوفه و مقلية بزيت غزير…" at bounding box center [1092, 324] width 223 height 62
click at [1078, 322] on span "شيتس معجنات رقيقة محشوة بخضراوات مبشورة ومتبلة قليلاً، ملفوفه و مقلية بزيت غزير…" at bounding box center [1092, 324] width 223 height 62
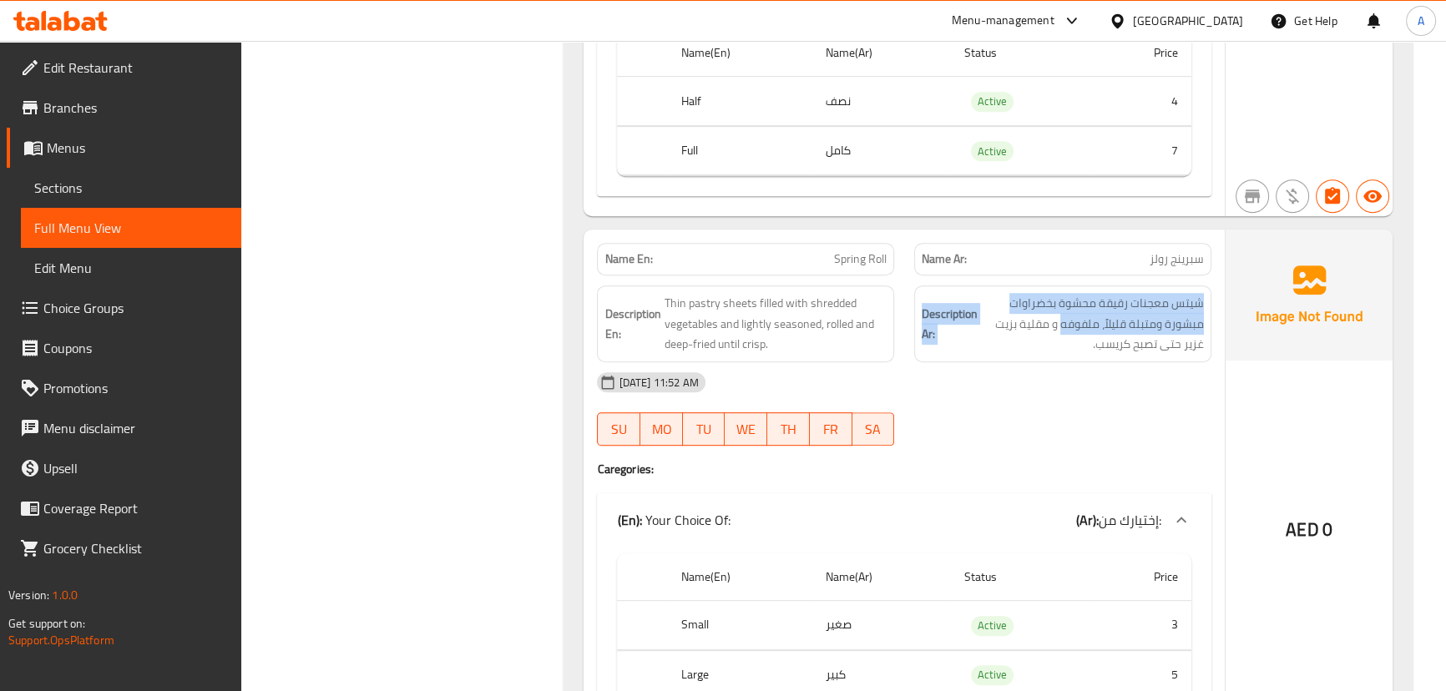
drag, startPoint x: 1078, startPoint y: 322, endPoint x: 953, endPoint y: 322, distance: 125.2
click at [953, 322] on h6 "Description Ar: شيتس معجنات رقيقة محشوة بخضراوات مبشورة ومتبلة قليلاً، ملفوفه و…" at bounding box center [1062, 324] width 282 height 62
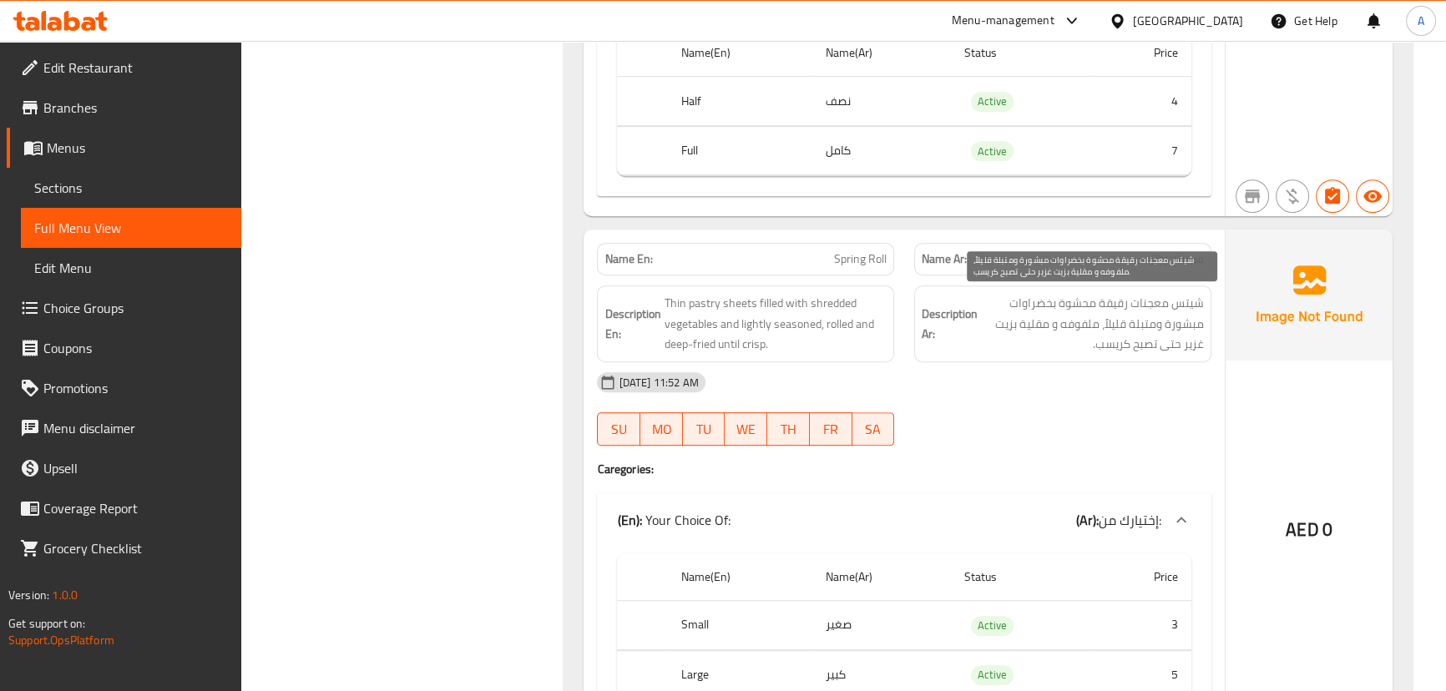
click at [1132, 342] on span "شيتس معجنات رقيقة محشوة بخضراوات مبشورة ومتبلة قليلاً، ملفوفه و مقلية بزيت غزير…" at bounding box center [1092, 324] width 223 height 62
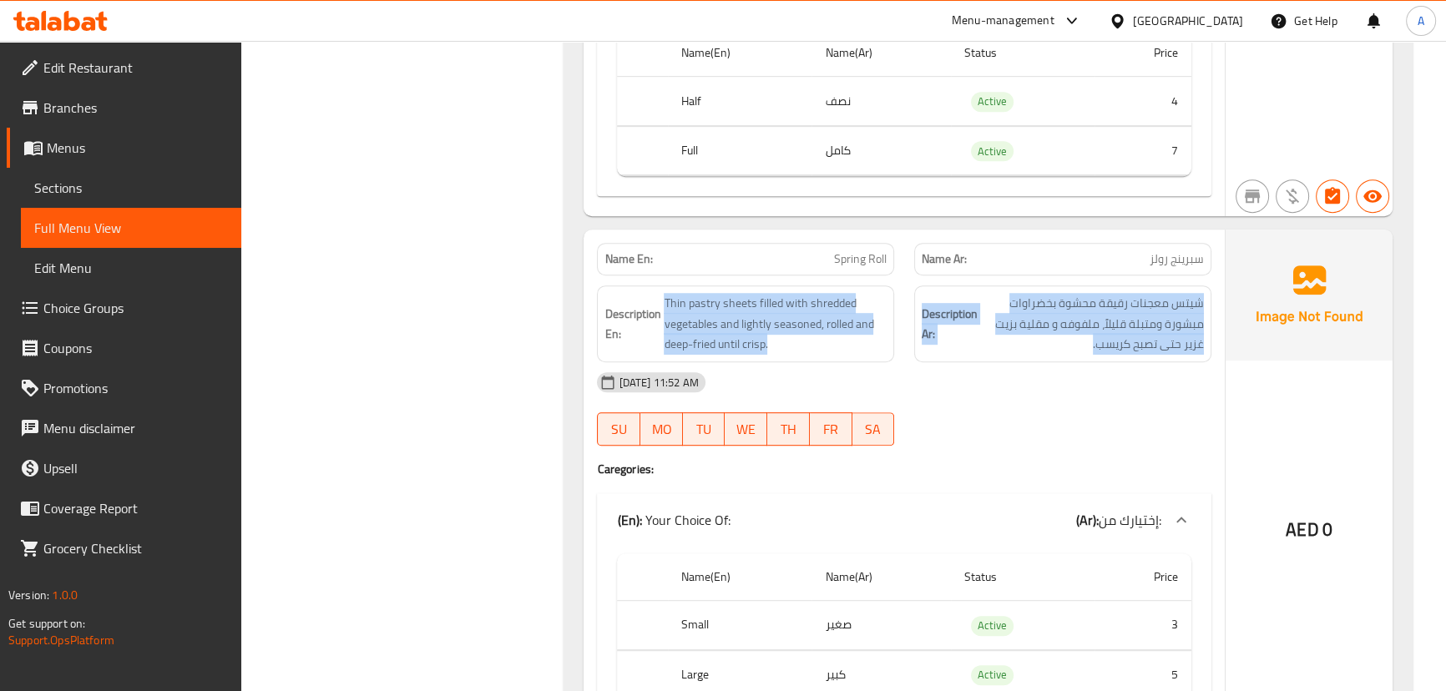
drag, startPoint x: 1132, startPoint y: 342, endPoint x: 805, endPoint y: 366, distance: 328.1
click at [717, 342] on div "Description En: Thin pastry sheets filled with shredded vegetables and lightly …" at bounding box center [903, 323] width 633 height 97
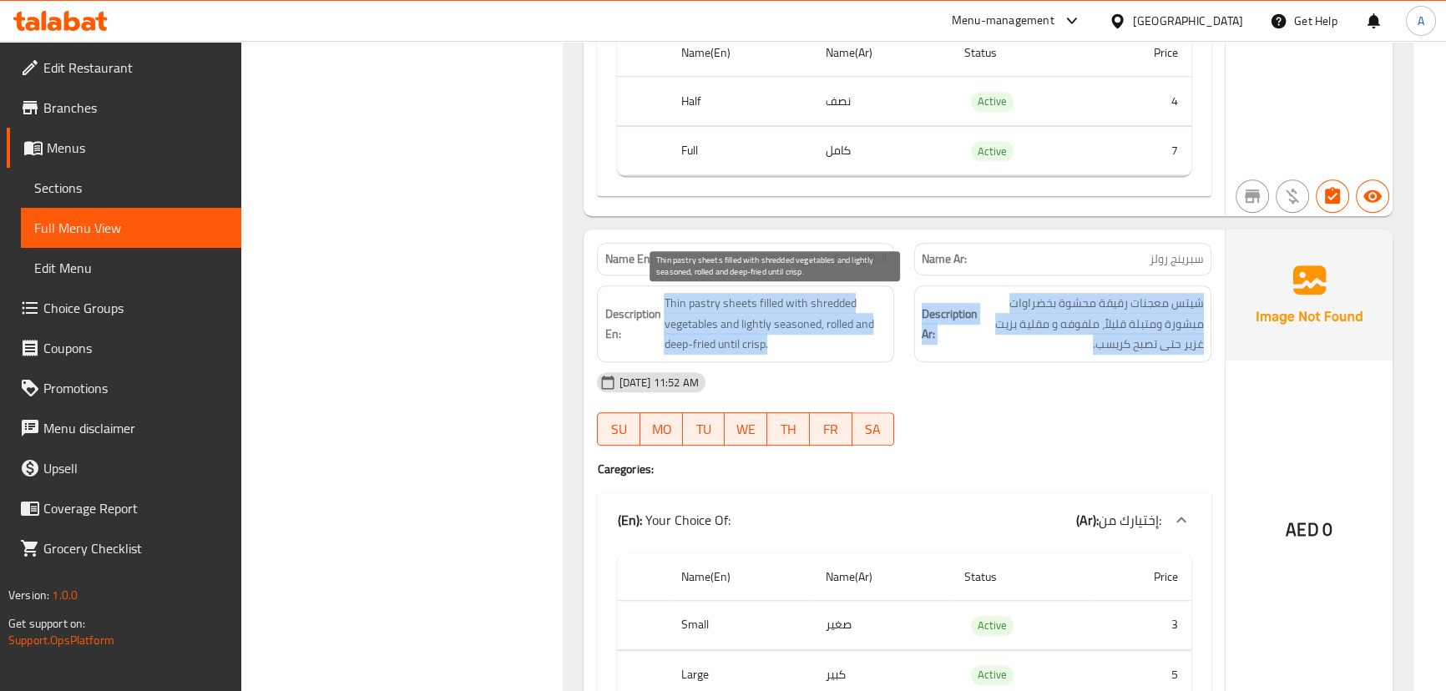
click at [726, 341] on span "Thin pastry sheets filled with shredded vegetables and lightly seasoned, rolled…" at bounding box center [775, 324] width 223 height 62
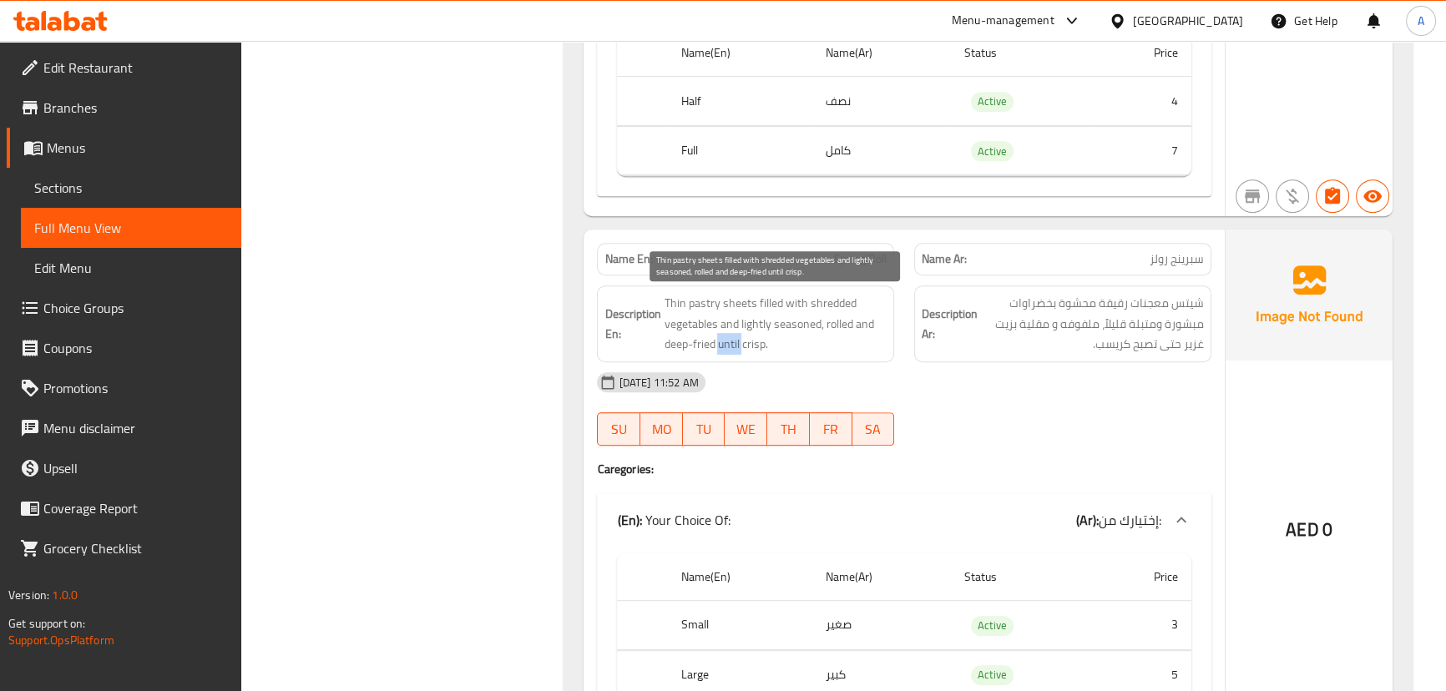
click at [726, 341] on span "Thin pastry sheets filled with shredded vegetables and lightly seasoned, rolled…" at bounding box center [775, 324] width 223 height 62
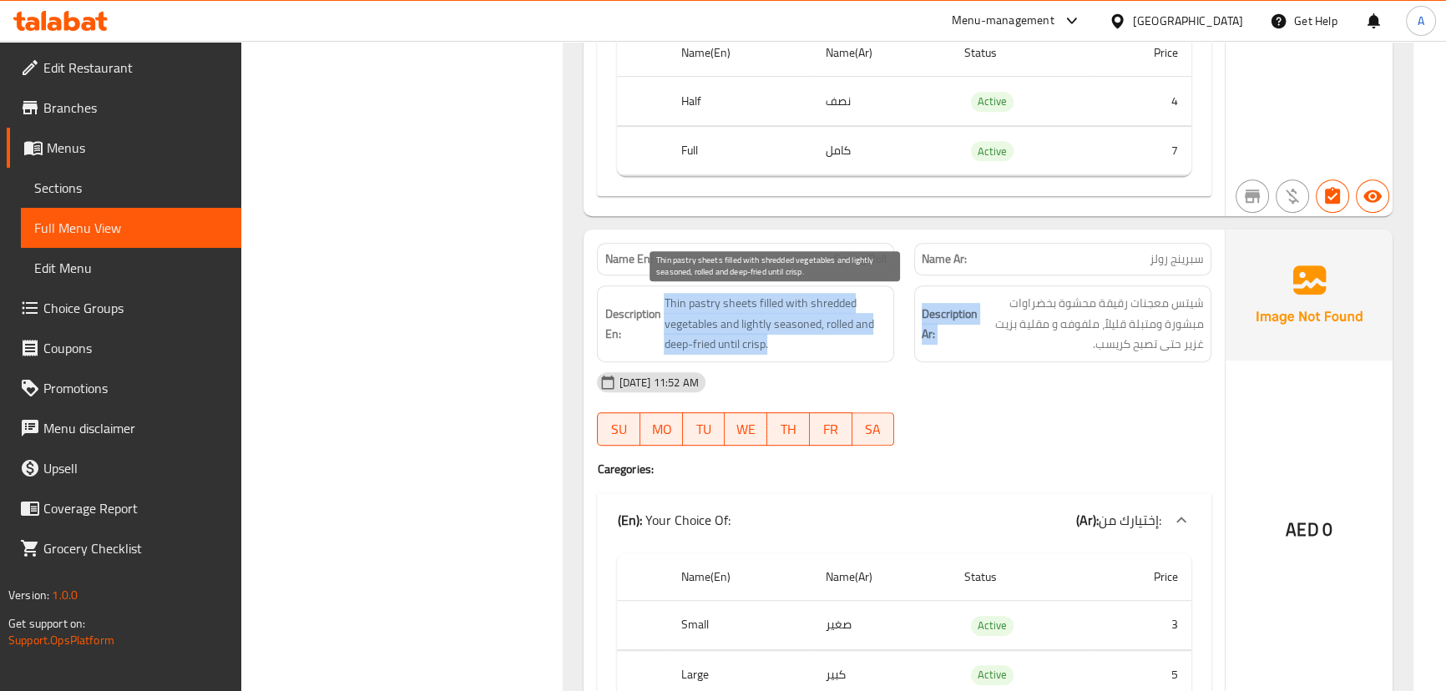
drag, startPoint x: 726, startPoint y: 341, endPoint x: 911, endPoint y: 340, distance: 185.3
click at [911, 340] on div "Description En: Thin pastry sheets filled with shredded vegetables and lightly …" at bounding box center [903, 323] width 633 height 97
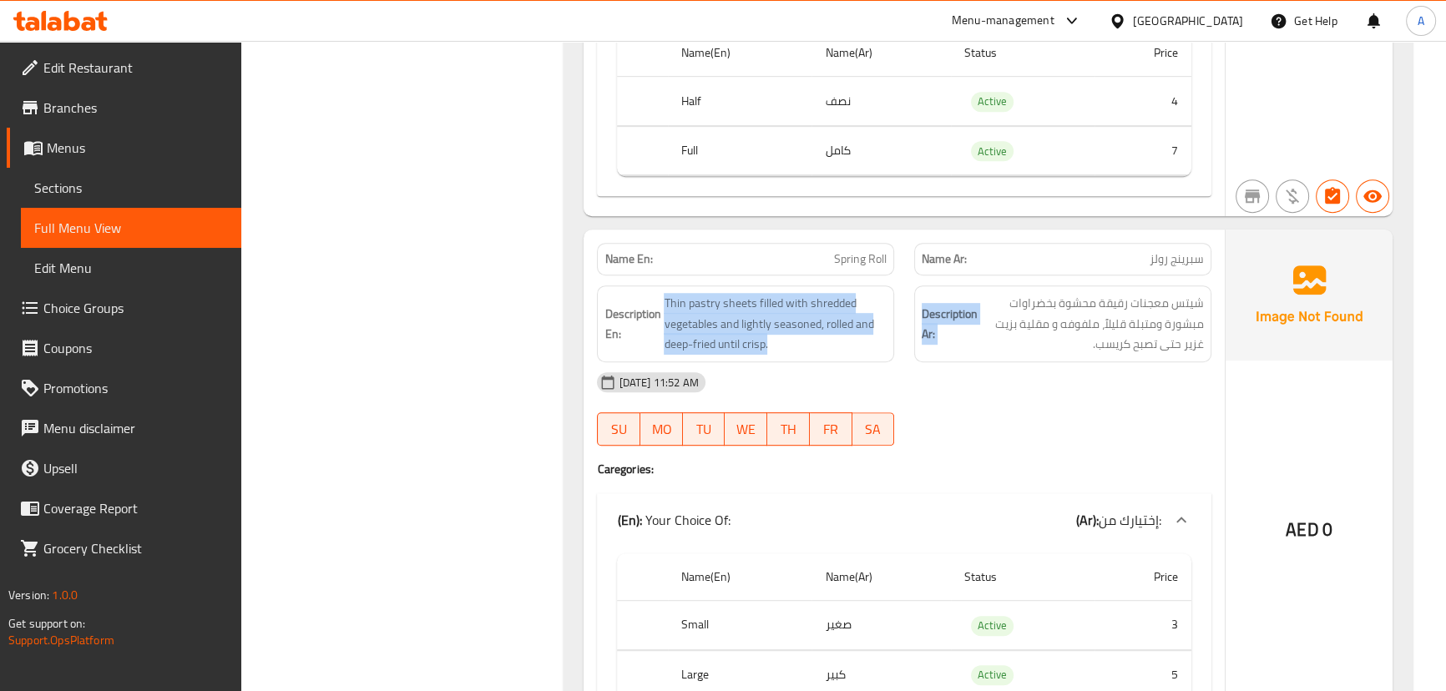
click at [924, 347] on h6 "Description Ar: شيتس معجنات رقيقة محشوة بخضراوات مبشورة ومتبلة قليلاً، ملفوفه و…" at bounding box center [1062, 324] width 282 height 62
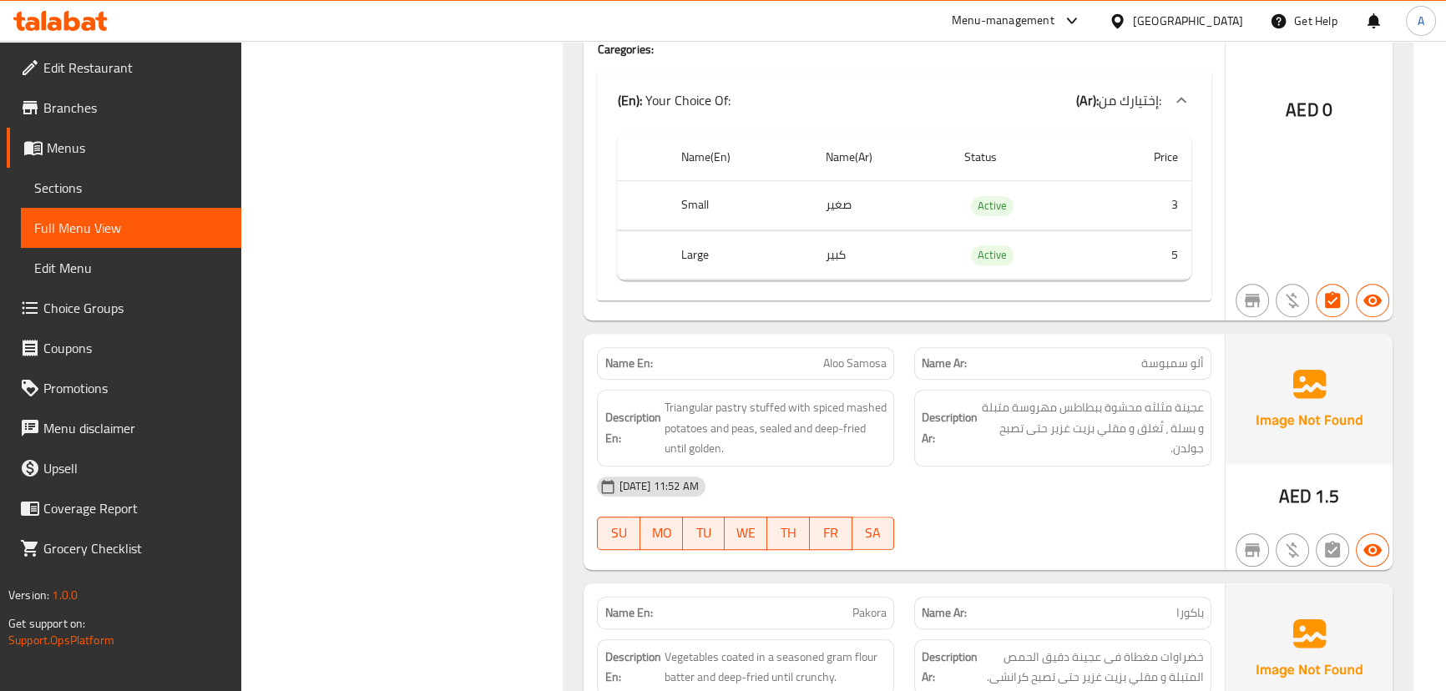
scroll to position [1593, 0]
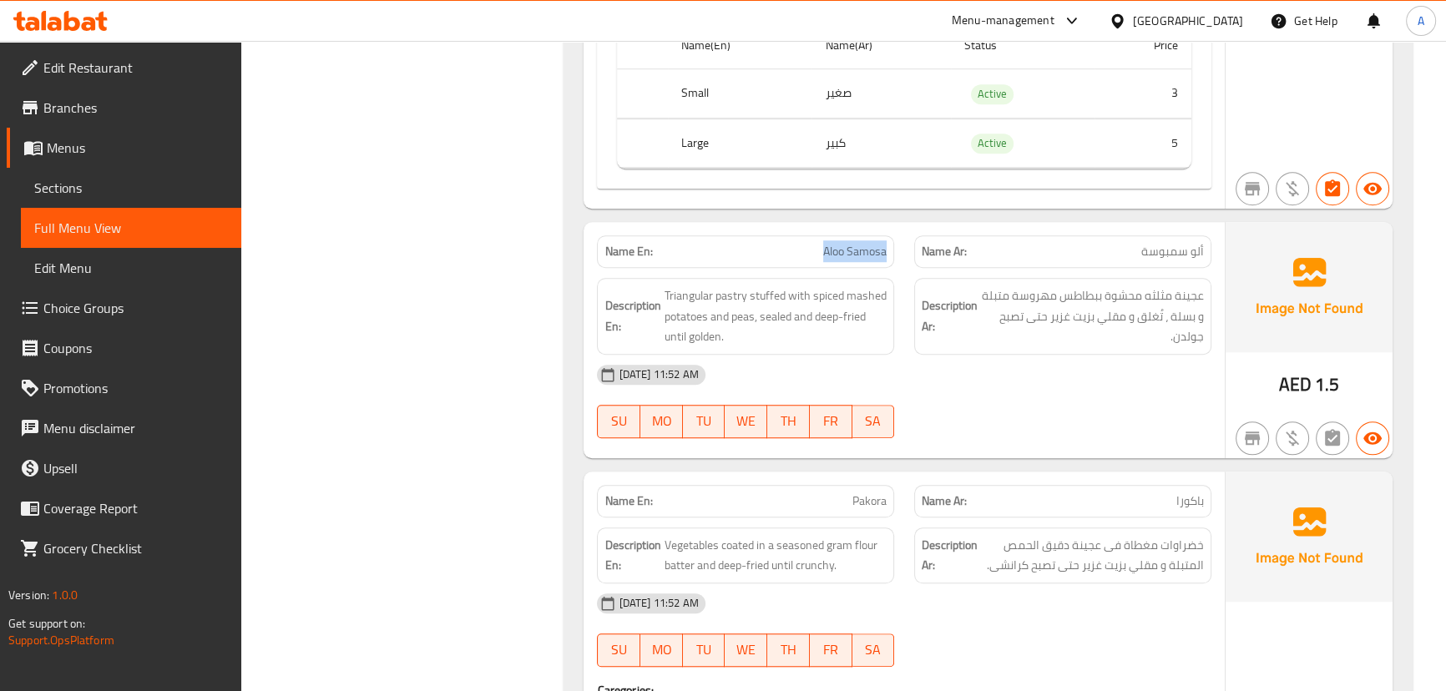
drag, startPoint x: 834, startPoint y: 242, endPoint x: 931, endPoint y: 295, distance: 110.9
click at [908, 265] on div "Name En: Aloo Samosa Name Ar: ألو سمبوسة" at bounding box center [903, 251] width 633 height 53
drag, startPoint x: 937, startPoint y: 319, endPoint x: 916, endPoint y: 322, distance: 21.1
click at [937, 320] on strong "Description Ar:" at bounding box center [949, 315] width 56 height 41
drag, startPoint x: 805, startPoint y: 260, endPoint x: 1009, endPoint y: 305, distance: 208.8
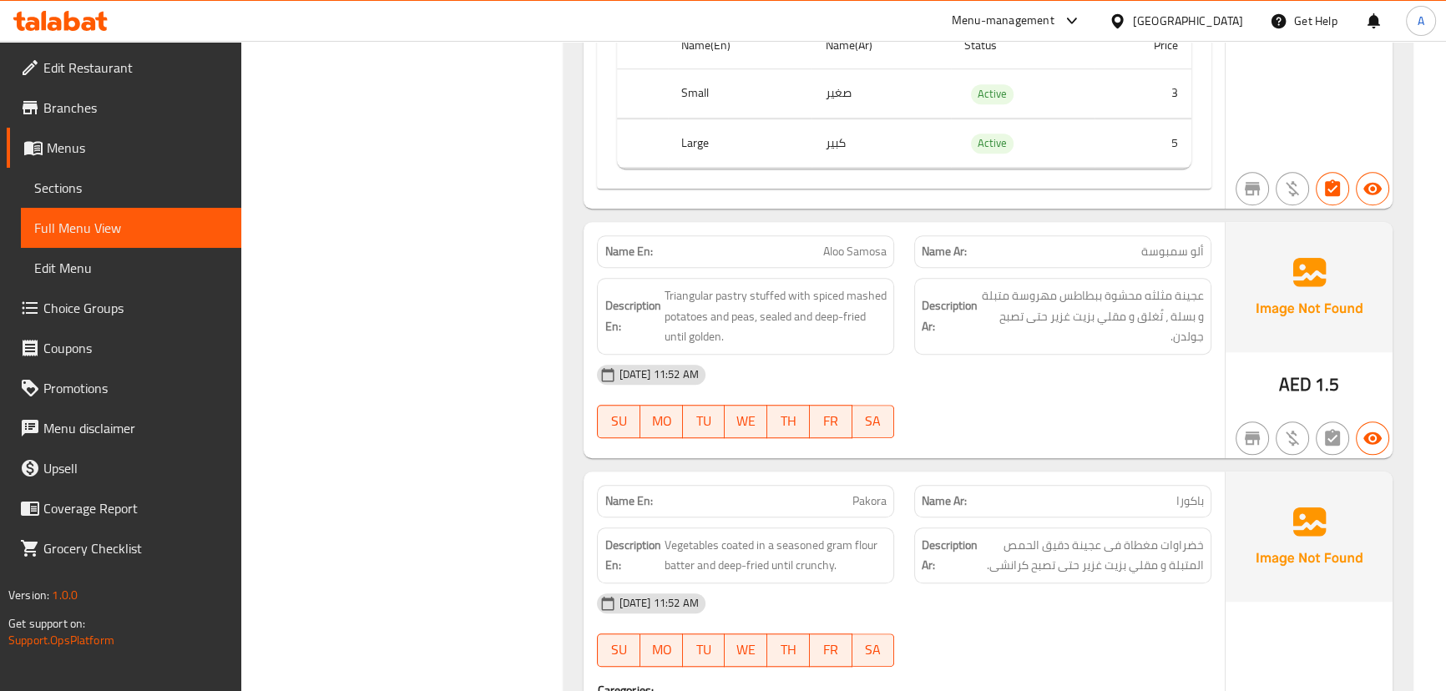
click at [886, 267] on div "Name En: Aloo Samosa Name Ar: ألو سمبوسة Description En: Triangular pastry stuf…" at bounding box center [903, 340] width 640 height 236
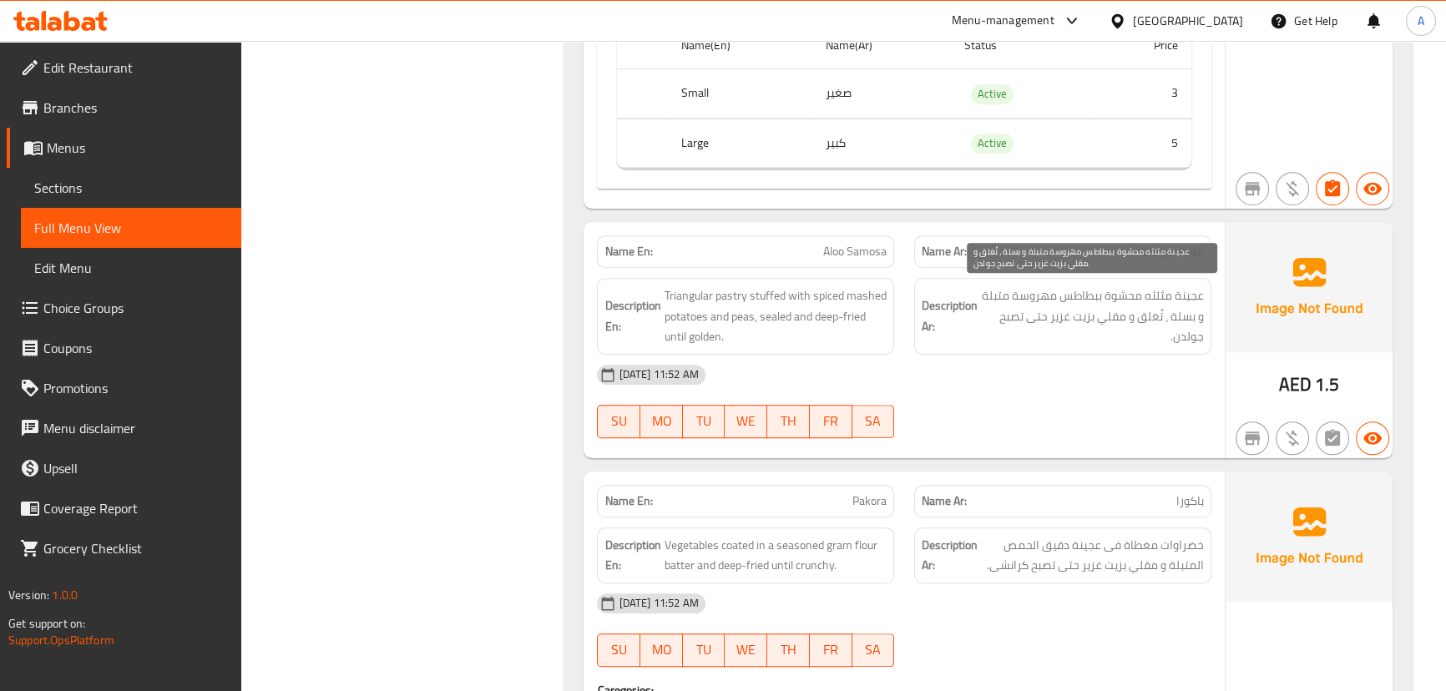
click at [1055, 323] on span "عجينة مثلثه محشوة ببطاطس مهروسة متبلة و بسلة ، تُغلق و مقلي بزيت غزير حتى تصبح …" at bounding box center [1092, 316] width 223 height 62
drag, startPoint x: 1186, startPoint y: 295, endPoint x: 1153, endPoint y: 290, distance: 32.9
click at [1153, 290] on span "عجينة مثلثه محشوة ببطاطس مهروسة متبلة و بسلة ، تُغلق و مقلي بزيت غزير حتى تصبح …" at bounding box center [1092, 316] width 223 height 62
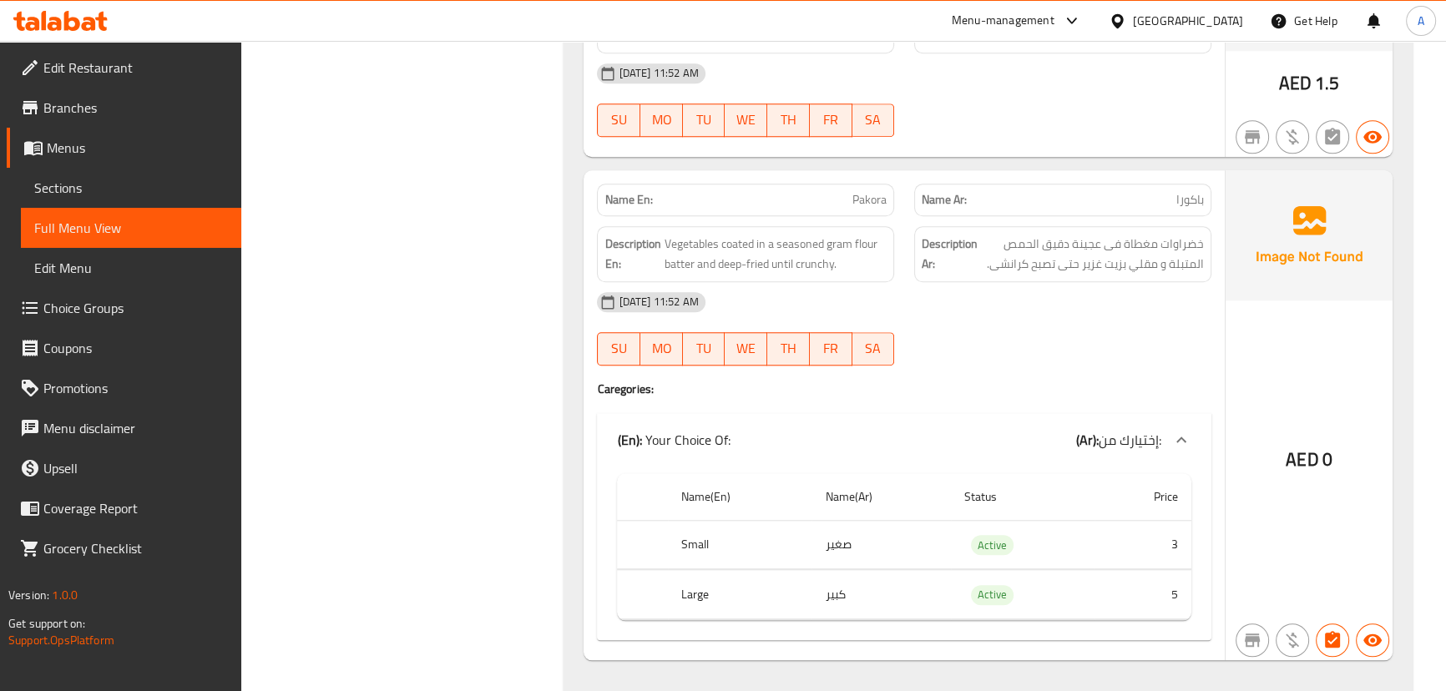
scroll to position [1896, 0]
drag, startPoint x: 946, startPoint y: 204, endPoint x: 983, endPoint y: 266, distance: 72.6
click at [949, 204] on div "Name En: Pakora Name Ar: [GEOGRAPHIC_DATA]" at bounding box center [903, 198] width 633 height 53
drag, startPoint x: 1047, startPoint y: 329, endPoint x: 1017, endPoint y: 352, distance: 38.1
click at [1050, 329] on div "[DATE] 11:52 AM SU MO TU WE TH FR SA" at bounding box center [903, 326] width 633 height 93
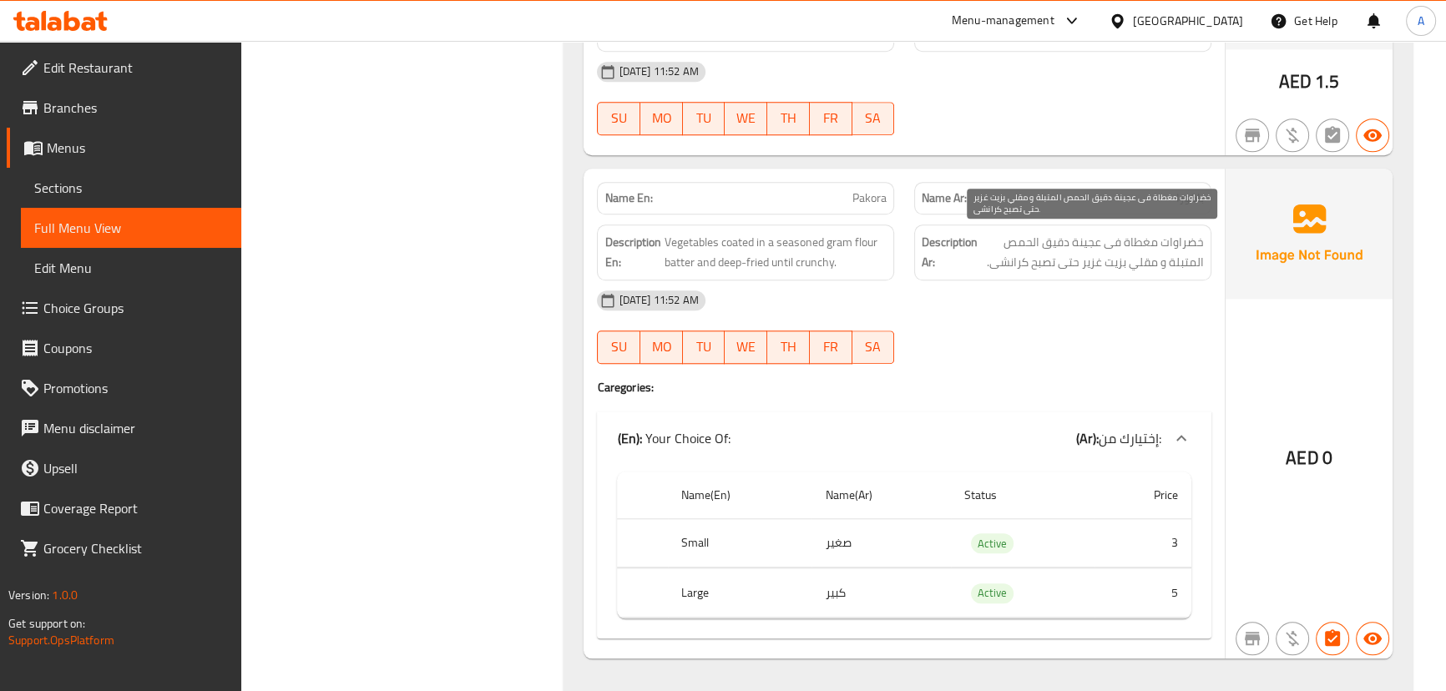
click at [1177, 242] on span "خضراوات مغطاة فى عجينة دقيق الحمص المتبلة و مقلي بزيت غزير حتى تصبح كرانشى." at bounding box center [1092, 252] width 223 height 41
drag, startPoint x: 1177, startPoint y: 242, endPoint x: 1126, endPoint y: 245, distance: 51.0
click at [1143, 245] on span "خضراوات مغطاة فى عجينة دقيق الحمص المتبلة و مقلي بزيت غزير حتى تصبح كرانشى." at bounding box center [1092, 252] width 223 height 41
drag, startPoint x: 1051, startPoint y: 234, endPoint x: 1002, endPoint y: 241, distance: 49.0
click at [1002, 241] on span "خضراوات مغطاة فى عجينة دقيق الحمص المتبلة و مقلي بزيت غزير حتى تصبح كرانشى." at bounding box center [1092, 252] width 223 height 41
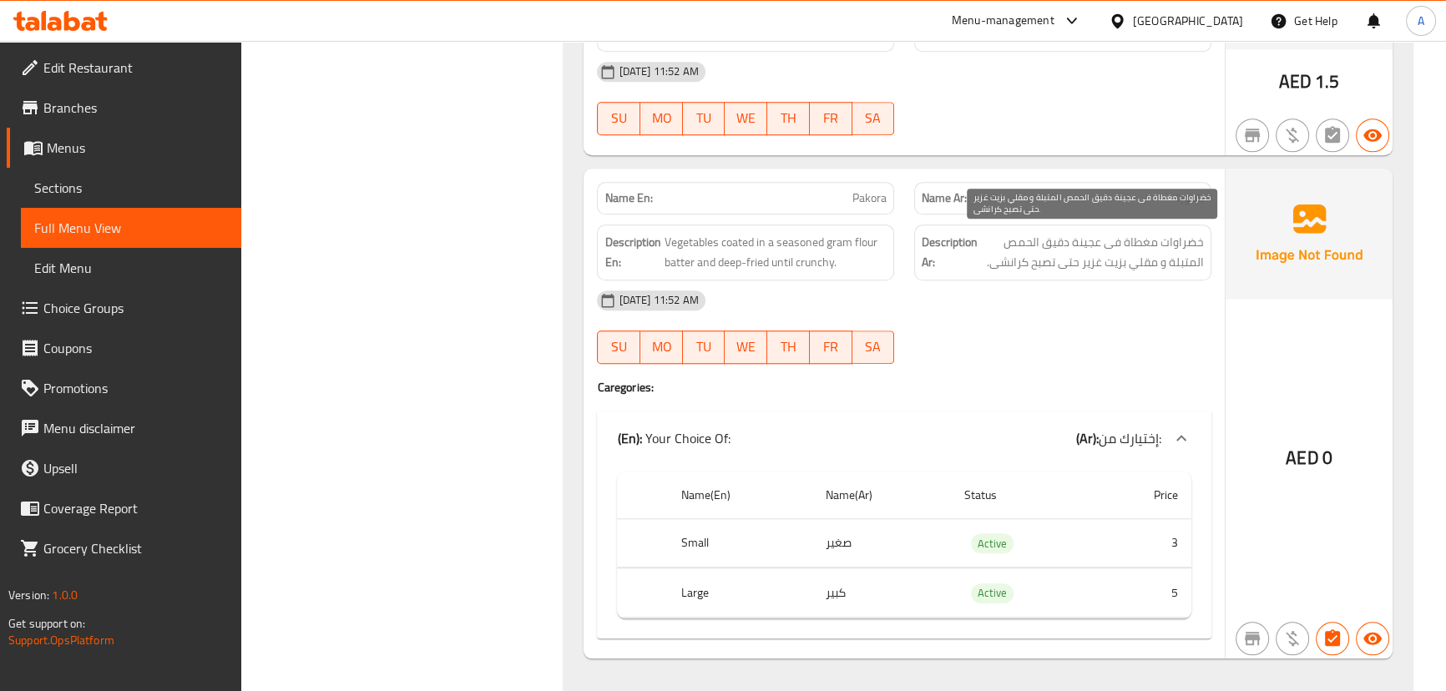
click at [1170, 265] on span "خضراوات مغطاة فى عجينة دقيق الحمص المتبلة و مقلي بزيت غزير حتى تصبح كرانشى." at bounding box center [1092, 252] width 223 height 41
drag, startPoint x: 1170, startPoint y: 265, endPoint x: 992, endPoint y: 265, distance: 177.8
click at [992, 265] on span "خضراوات مغطاة فى عجينة دقيق الحمص المتبلة و مقلي بزيت غزير حتى تصبح كرانشى." at bounding box center [1092, 252] width 223 height 41
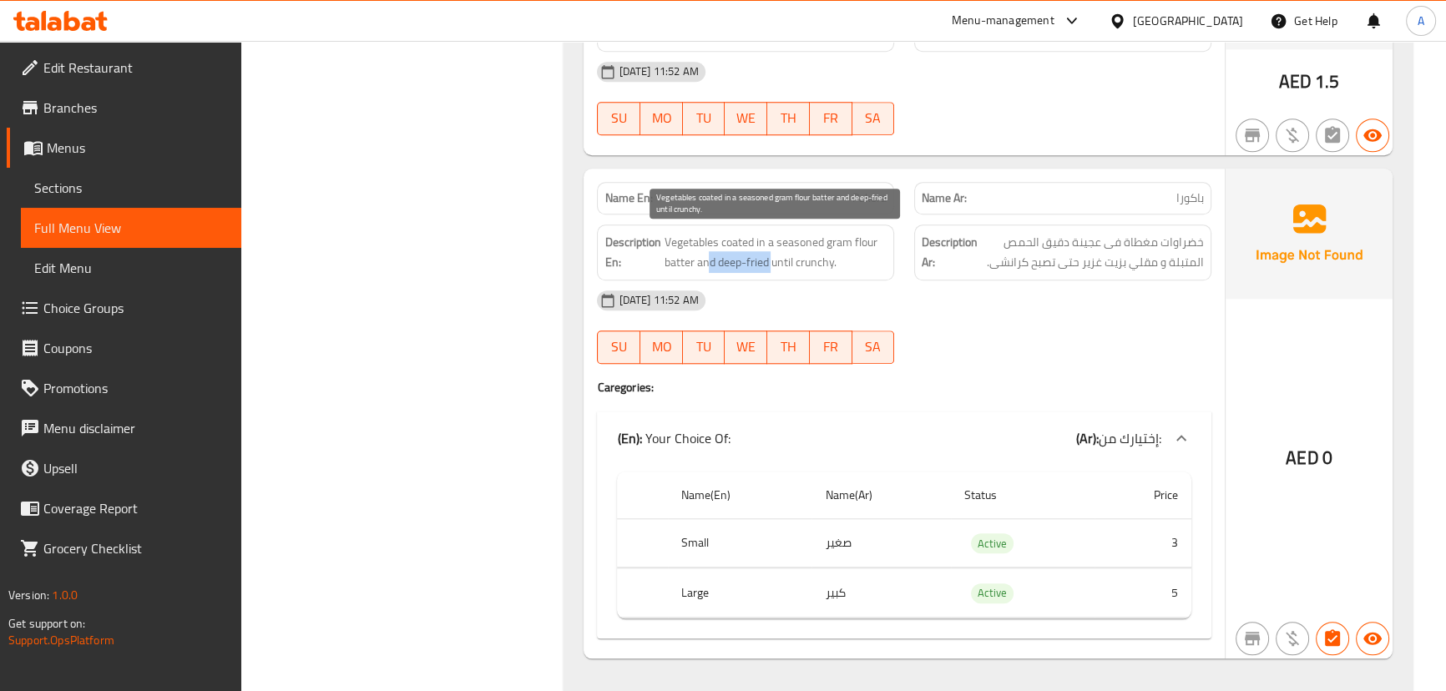
drag, startPoint x: 744, startPoint y: 253, endPoint x: 897, endPoint y: 295, distance: 158.3
click at [832, 275] on div "Description En: Vegetables coated in a seasoned gram flour batter and deep-frie…" at bounding box center [745, 253] width 297 height 56
click at [903, 295] on div "[DATE] 11:52 AM" at bounding box center [903, 300] width 633 height 40
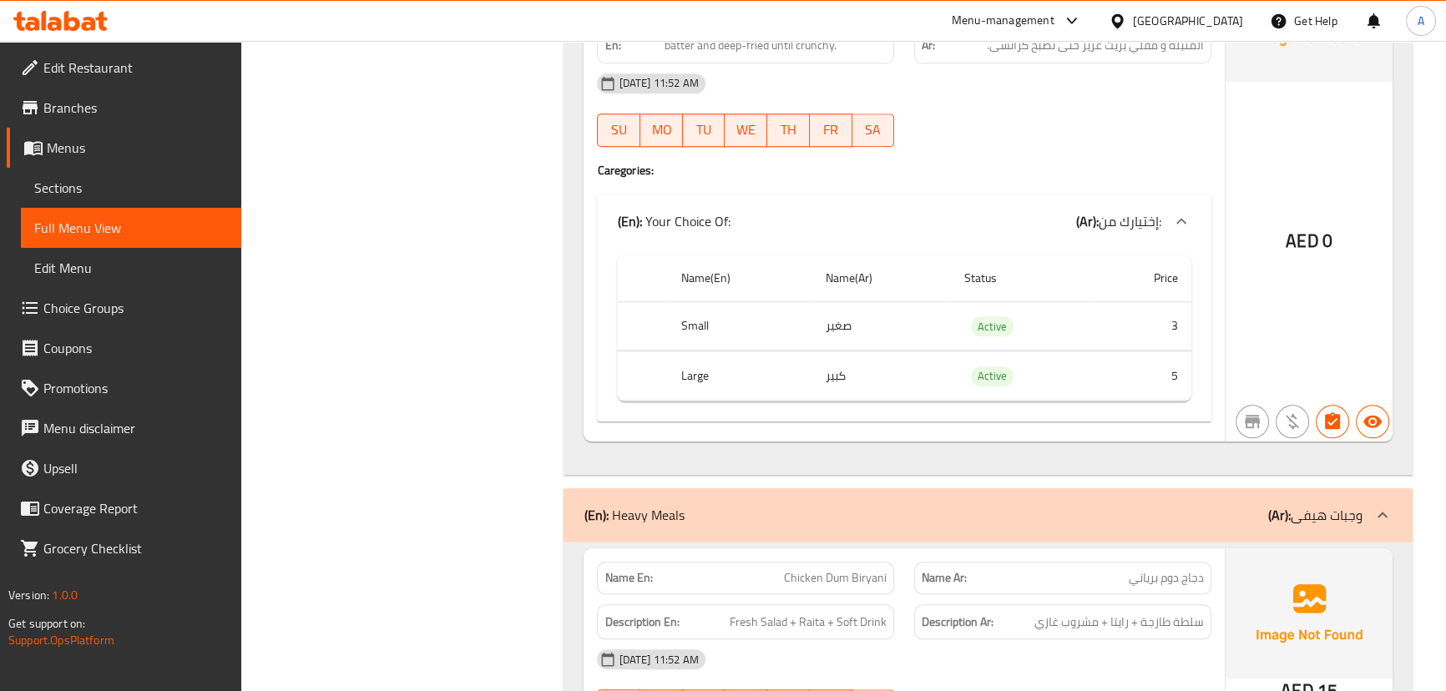
scroll to position [2276, 0]
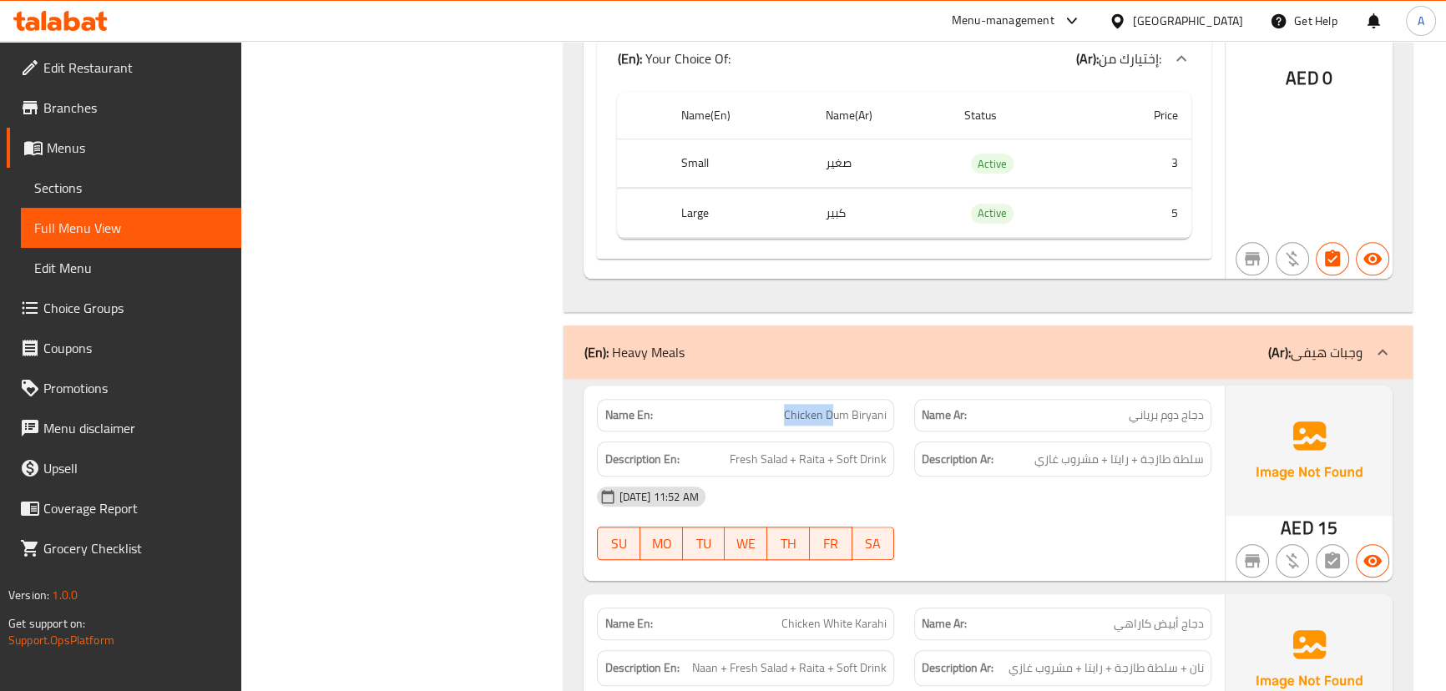
drag, startPoint x: 775, startPoint y: 421, endPoint x: 1015, endPoint y: 421, distance: 240.4
click at [1001, 421] on div "Name En: Chicken Dum Biryani Name Ar: دجاج دوم برياني" at bounding box center [903, 415] width 633 height 53
click at [1178, 416] on span "دجاج دوم برياني" at bounding box center [1165, 415] width 75 height 18
drag, startPoint x: 1178, startPoint y: 416, endPoint x: 1009, endPoint y: 460, distance: 174.9
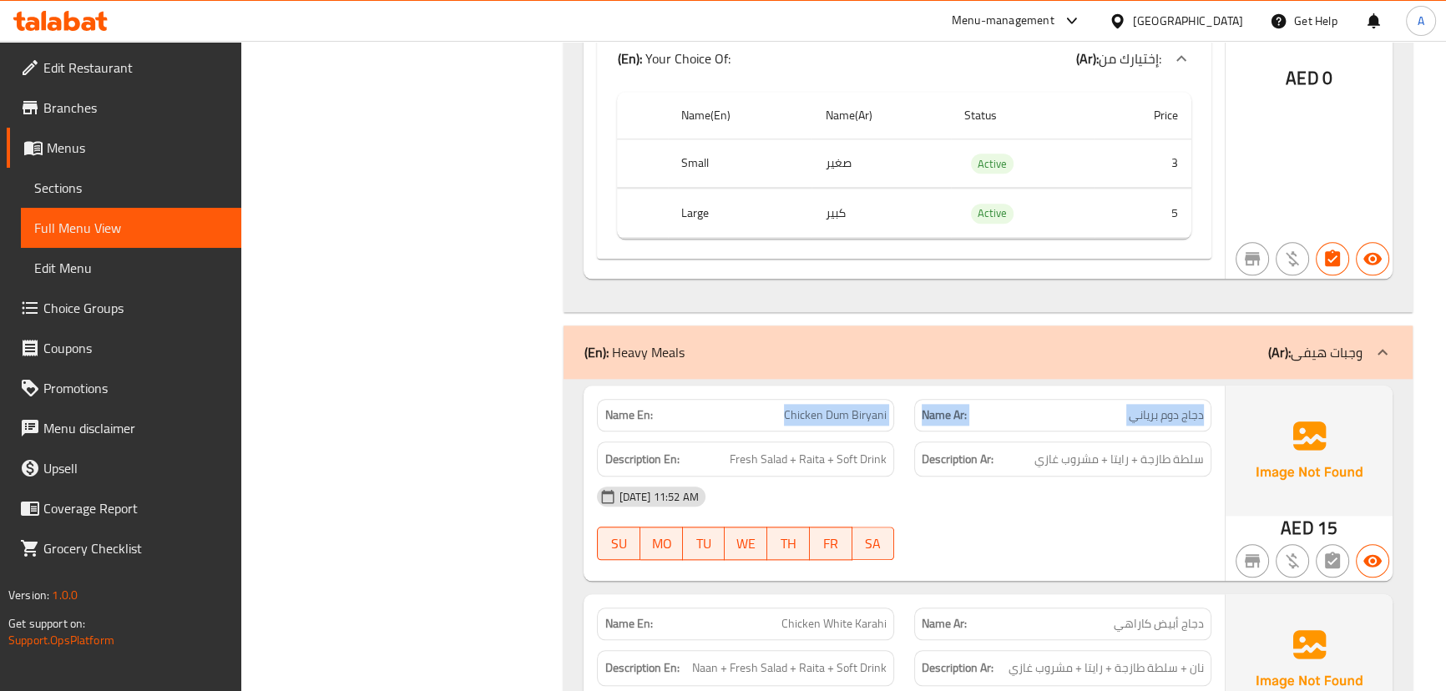
click at [883, 408] on div "Name En: Chicken Dum Biryani Name Ar: دجاج دوم برياني" at bounding box center [903, 415] width 633 height 53
click at [1085, 478] on div "[DATE] 11:52 AM" at bounding box center [903, 497] width 633 height 40
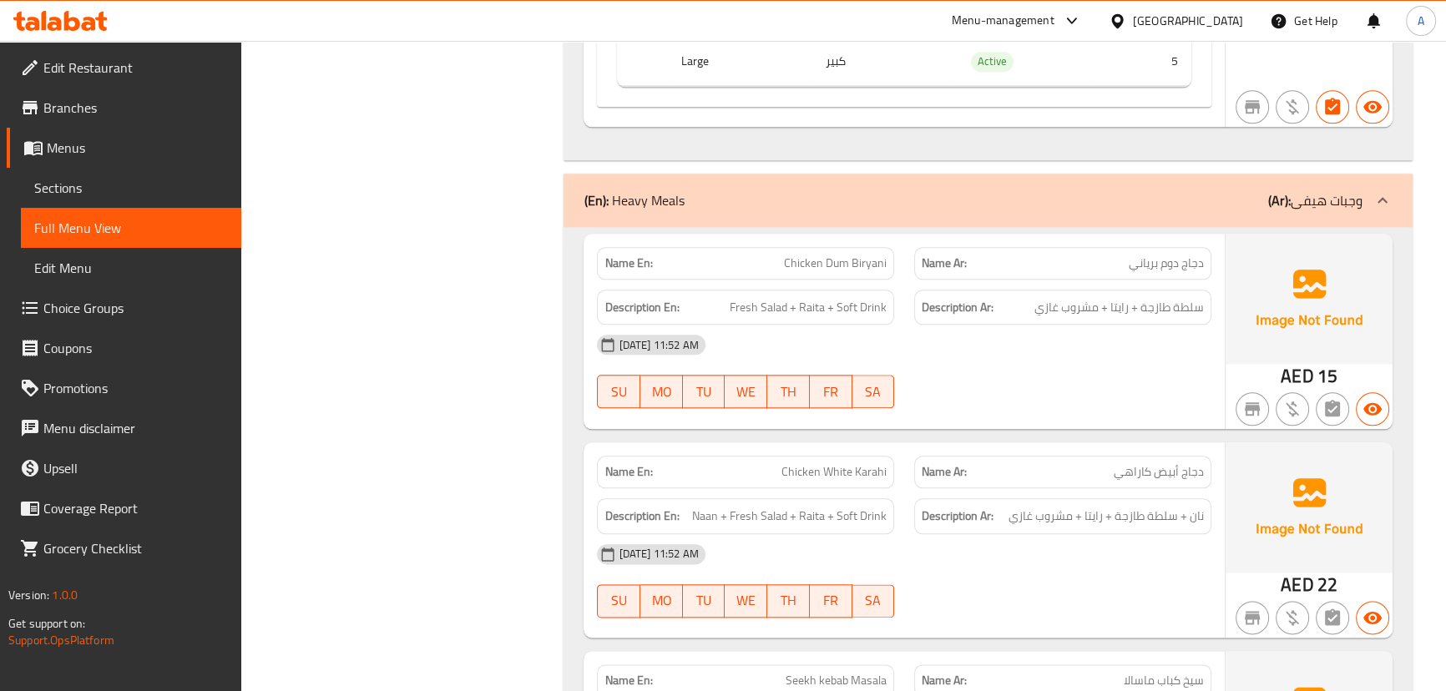
drag, startPoint x: 763, startPoint y: 260, endPoint x: 920, endPoint y: 300, distance: 161.7
click at [896, 280] on div "Name En: Chicken Dum Biryani Name Ar: دجاج دوم برياني Description En: Fresh Sal…" at bounding box center [903, 331] width 640 height 195
click at [940, 325] on div "[DATE] 11:52 AM" at bounding box center [903, 345] width 633 height 40
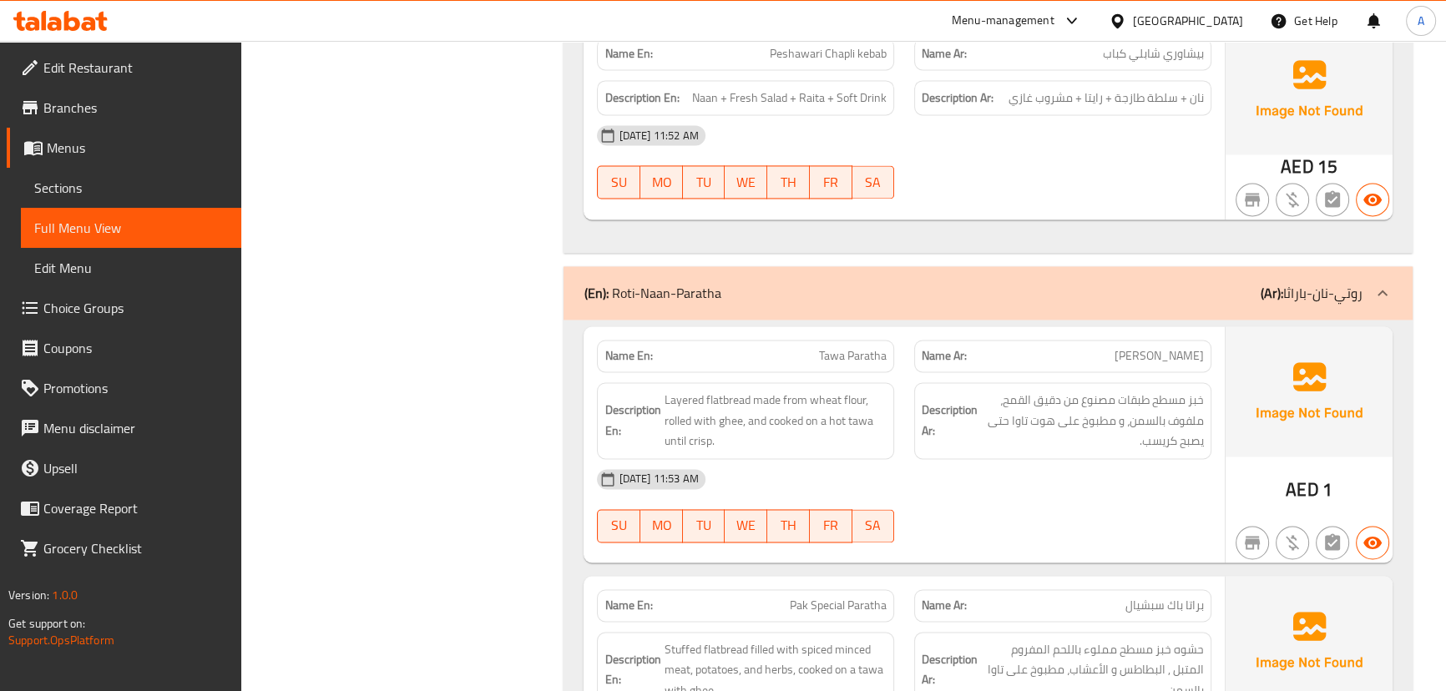
scroll to position [3262, 0]
click at [1006, 452] on div "Description Ar: خبز مسطح طبقات مصنوع من دقيق القمح، ملفوف بالسمن، و مطبوخ على ه…" at bounding box center [1062, 422] width 297 height 77
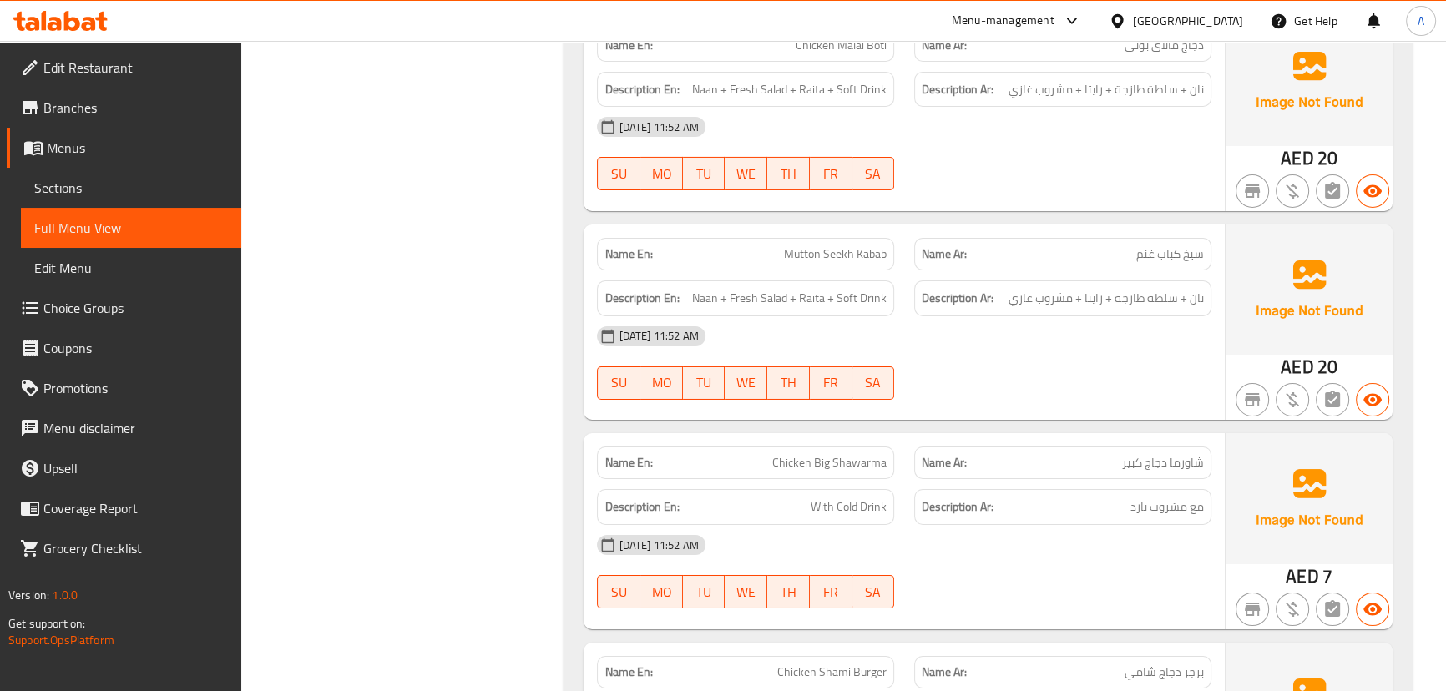
scroll to position [15164, 0]
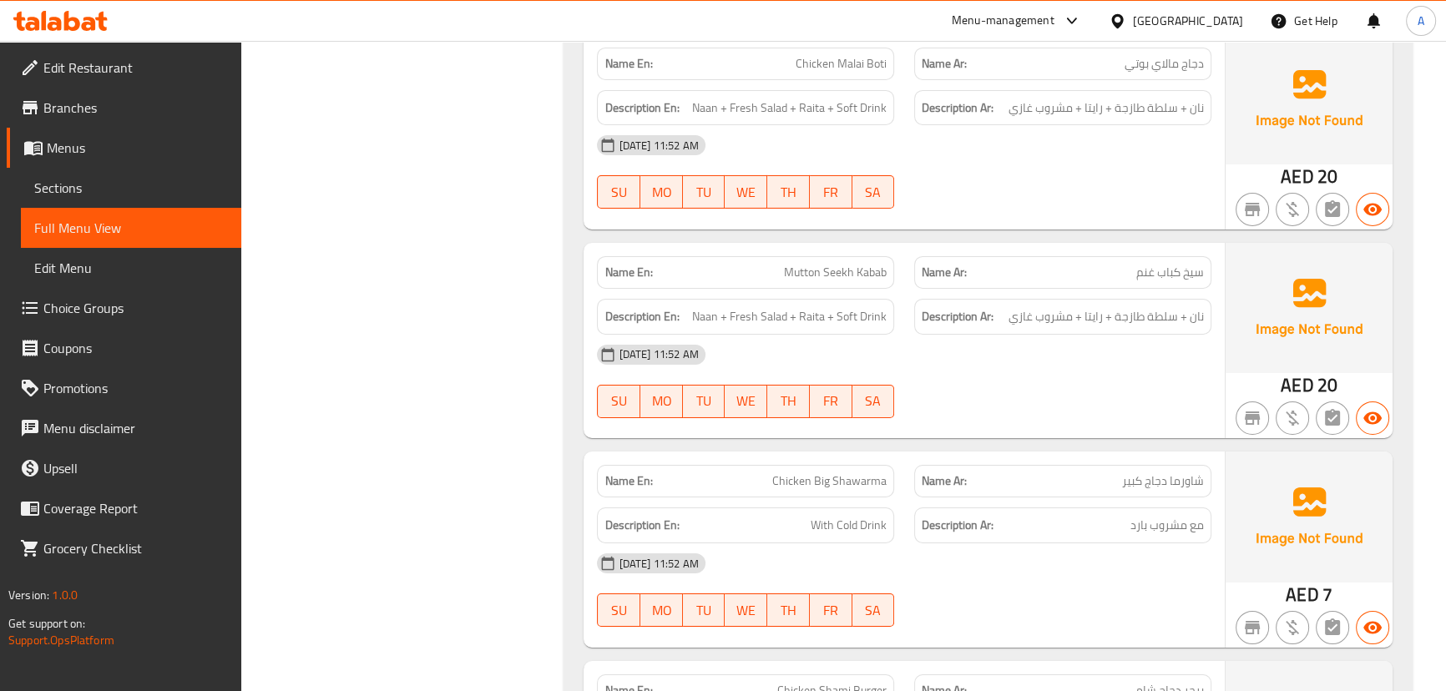
drag, startPoint x: 799, startPoint y: 224, endPoint x: 991, endPoint y: 315, distance: 212.4
click at [897, 246] on div "Name En: Mutton Seekh Kabab" at bounding box center [745, 272] width 317 height 53
drag, startPoint x: 991, startPoint y: 315, endPoint x: 997, endPoint y: 348, distance: 34.0
click at [992, 335] on div "[DATE] 11:52 AM" at bounding box center [903, 355] width 633 height 40
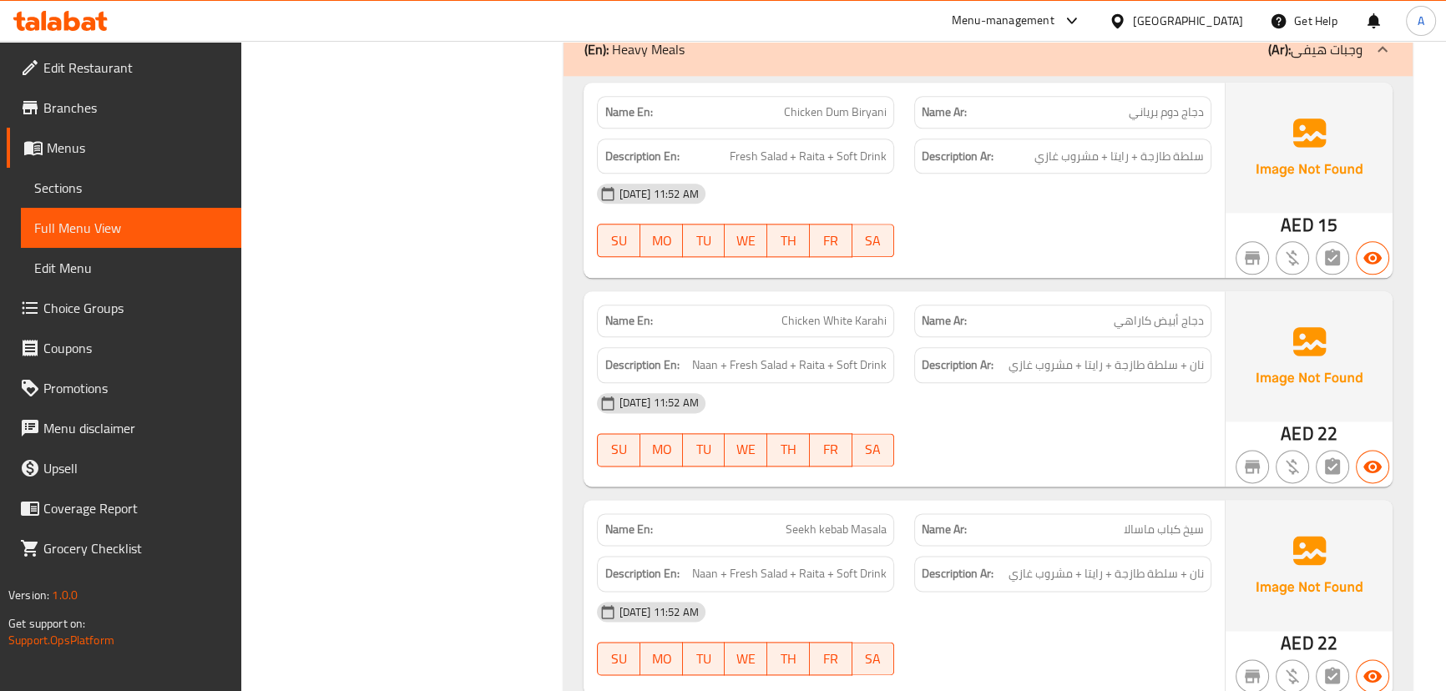
scroll to position [2504, 0]
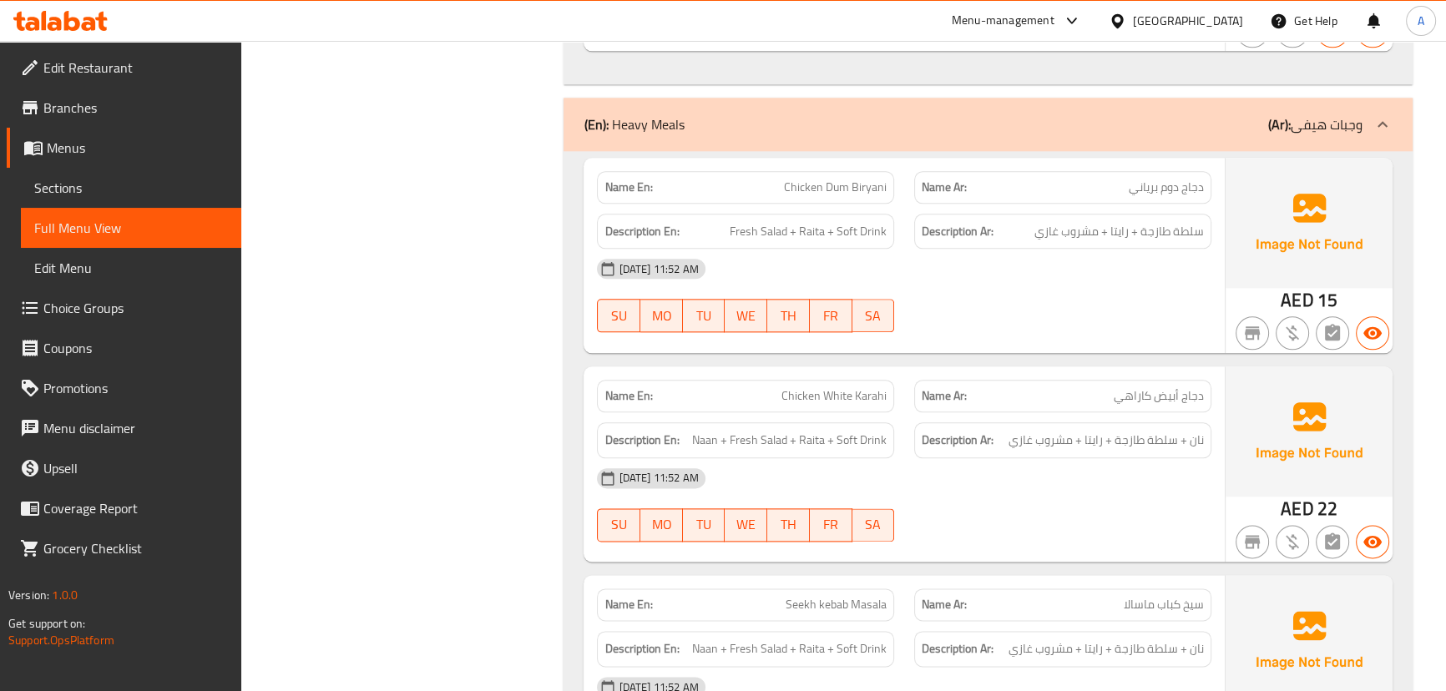
drag, startPoint x: 799, startPoint y: 195, endPoint x: 832, endPoint y: 198, distance: 33.5
click at [828, 197] on div "Name En: Chicken Dum Biryani" at bounding box center [745, 187] width 297 height 33
drag, startPoint x: 751, startPoint y: 234, endPoint x: 872, endPoint y: 260, distance: 123.9
click at [798, 233] on span "Fresh Salad + Raita + Soft Drink" at bounding box center [807, 231] width 157 height 21
drag, startPoint x: 918, startPoint y: 267, endPoint x: 1110, endPoint y: 245, distance: 193.3
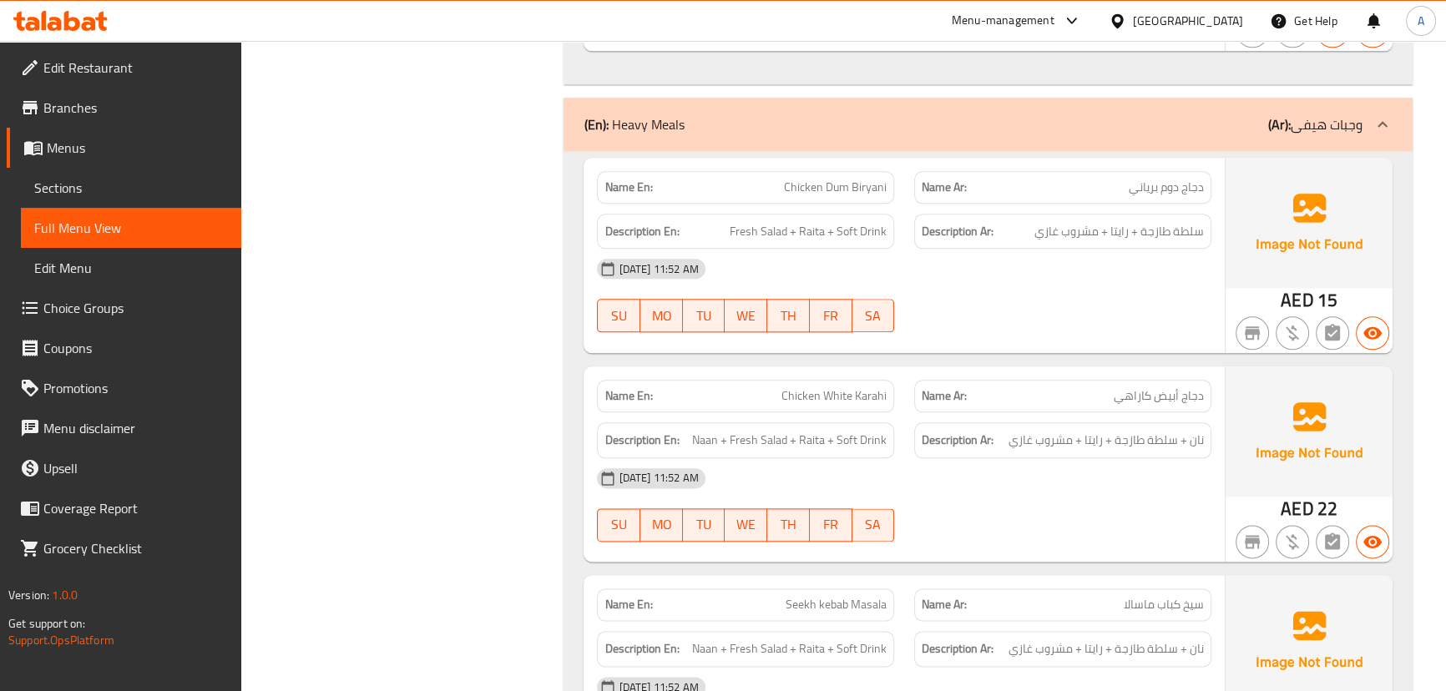
click at [921, 269] on div "[DATE] 11:52 AM" at bounding box center [903, 269] width 633 height 40
drag, startPoint x: 1097, startPoint y: 225, endPoint x: 1077, endPoint y: 230, distance: 20.6
click at [1088, 225] on span "سلطة طازجة + رايتا + مشروب غازي" at bounding box center [1118, 231] width 169 height 21
drag, startPoint x: 781, startPoint y: 235, endPoint x: 893, endPoint y: 299, distance: 129.0
click at [817, 252] on div "Name En: Chicken Dum Biryani Name Ar: دجاج دوم برياني Description En: Fresh Sal…" at bounding box center [903, 255] width 640 height 195
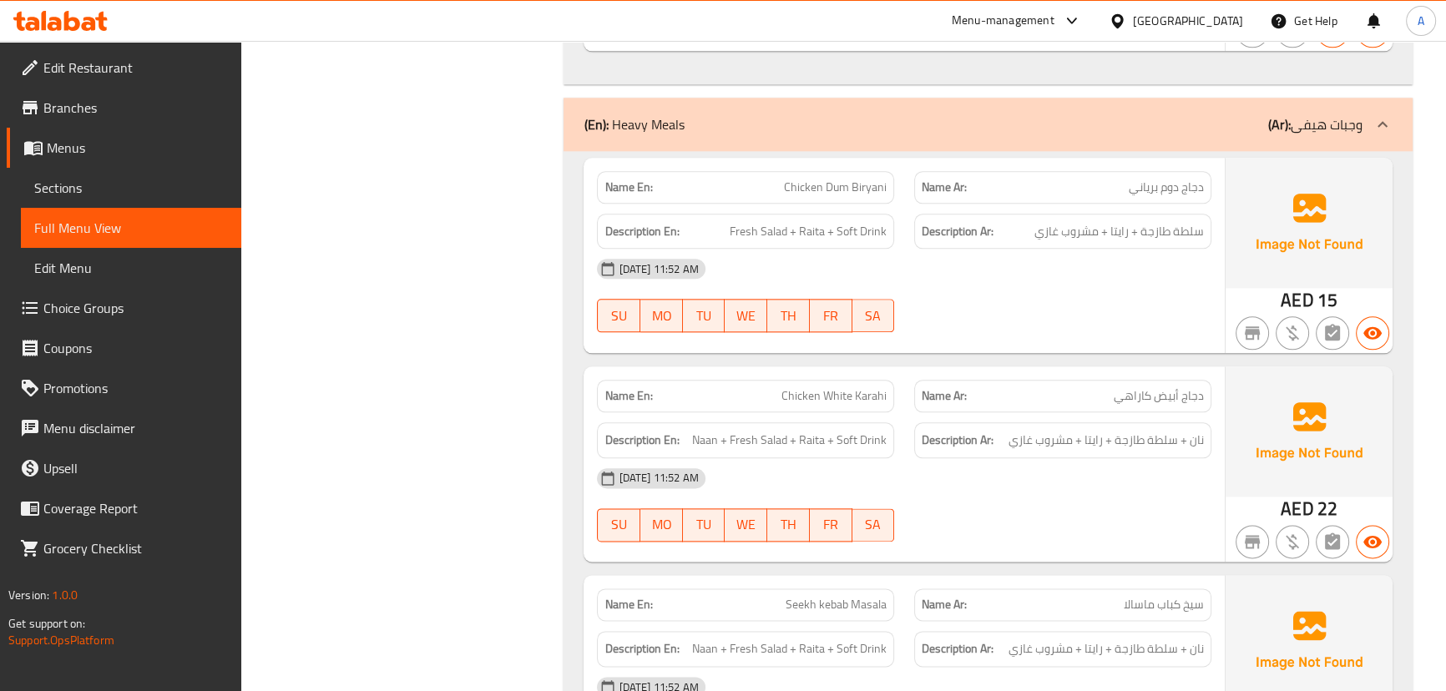
click at [893, 299] on div "SU MO TU WE TH FR SA" at bounding box center [745, 315] width 297 height 33
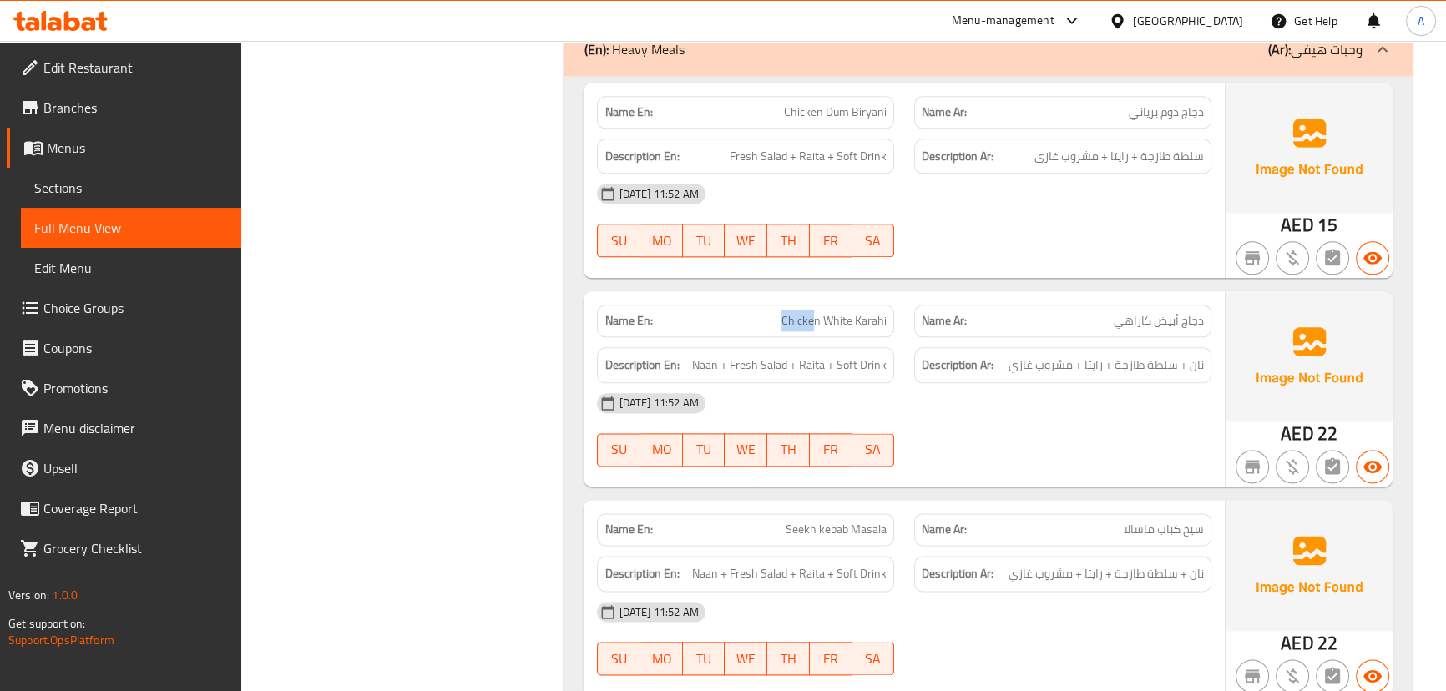
drag, startPoint x: 755, startPoint y: 334, endPoint x: 937, endPoint y: 278, distance: 190.3
click at [898, 311] on div "Name En: Chicken White Karahi" at bounding box center [745, 321] width 317 height 53
click at [954, 264] on div at bounding box center [1062, 257] width 317 height 20
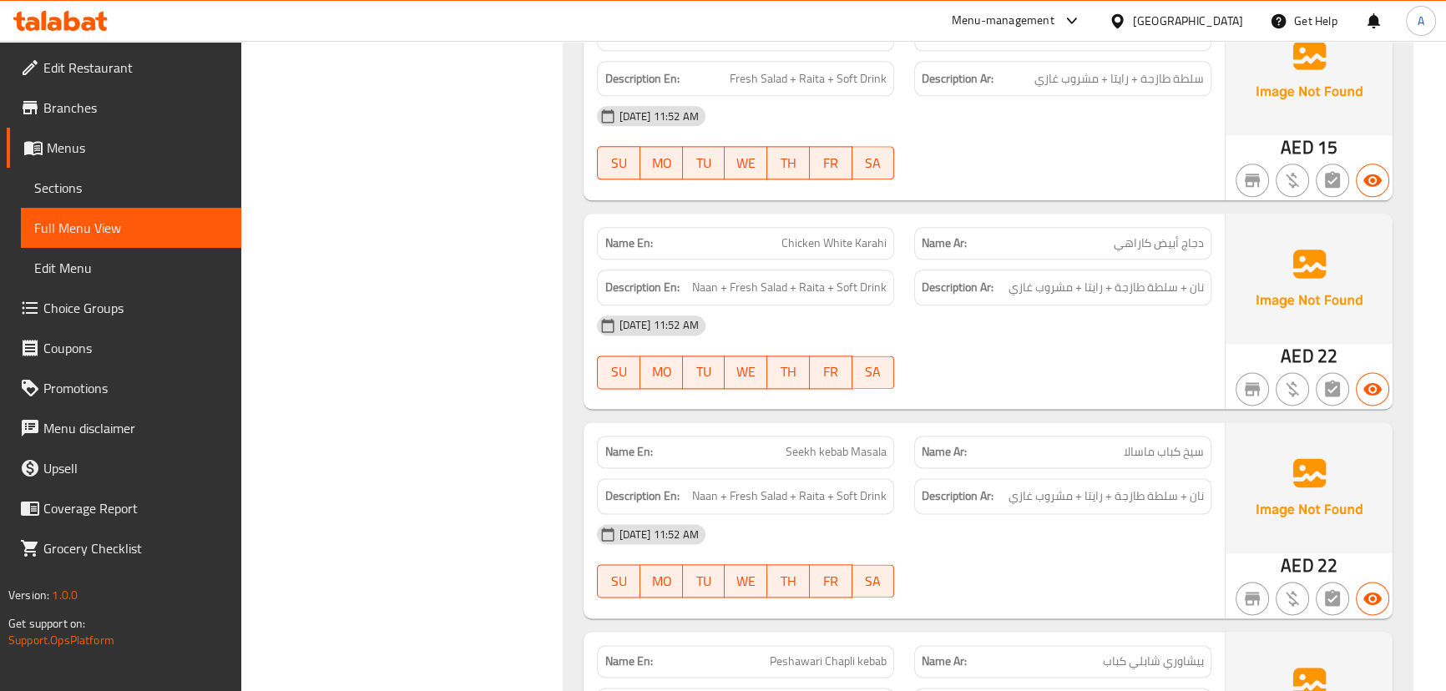
scroll to position [2731, 0]
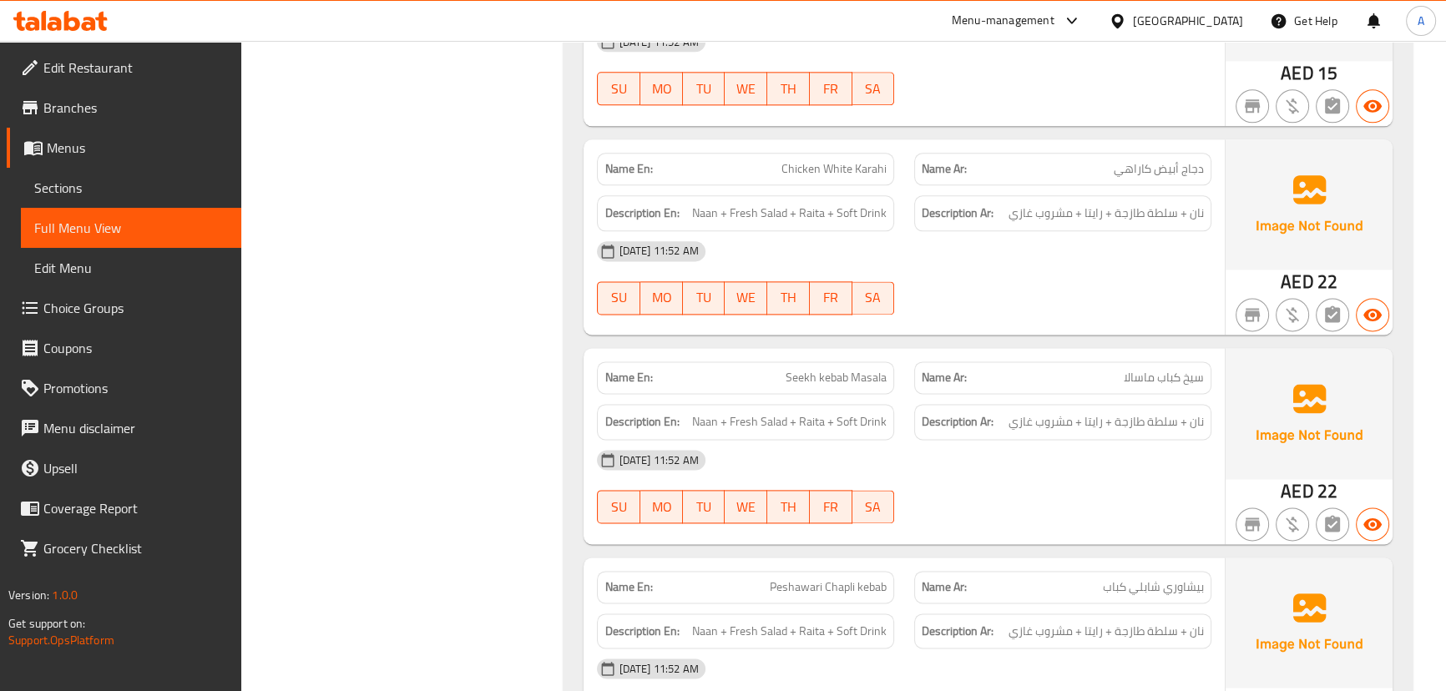
click at [1178, 173] on span "دجاج أبيض كاراهي" at bounding box center [1158, 169] width 90 height 18
drag, startPoint x: 1178, startPoint y: 173, endPoint x: 911, endPoint y: 164, distance: 268.0
click at [911, 164] on div "Name Ar: دجاج أبيض كاراهي" at bounding box center [1062, 169] width 317 height 53
drag, startPoint x: 1022, startPoint y: 231, endPoint x: 1134, endPoint y: 241, distance: 112.3
click at [1023, 231] on div "[DATE] 11:52 AM" at bounding box center [903, 251] width 633 height 40
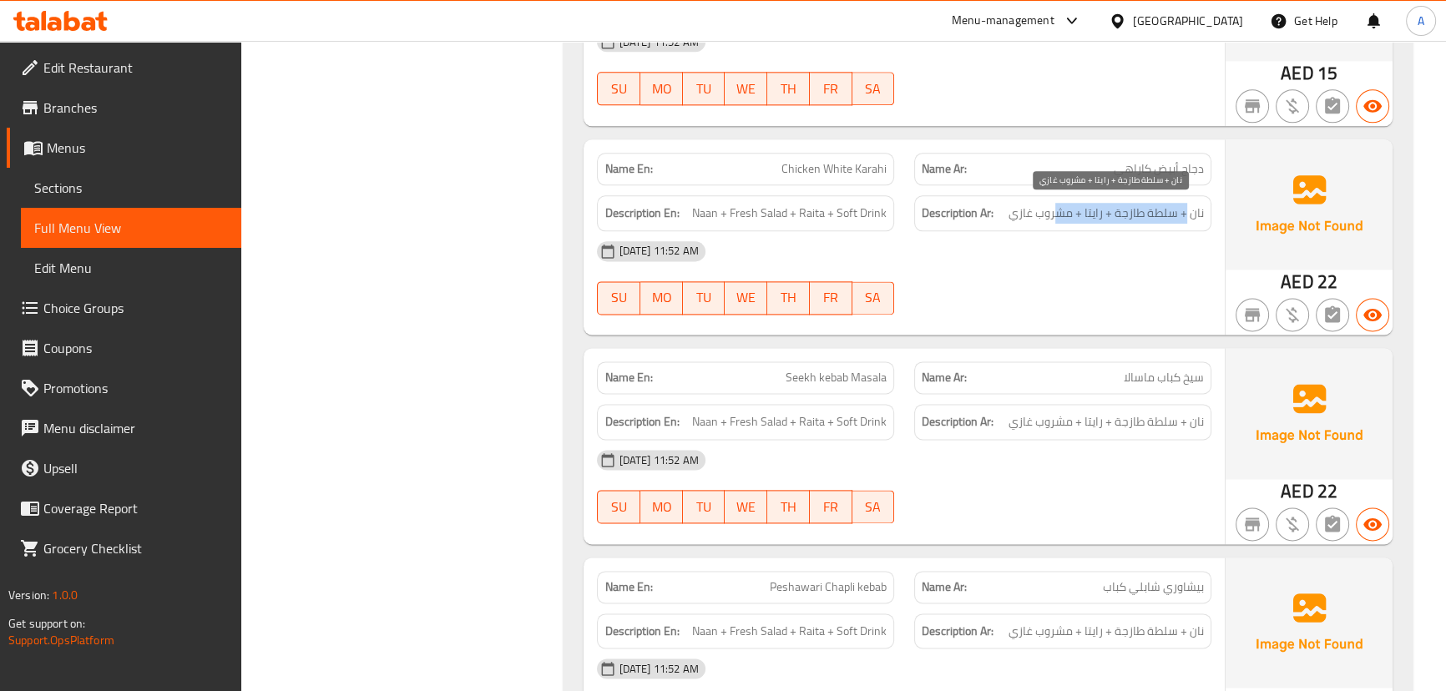
drag, startPoint x: 1145, startPoint y: 206, endPoint x: 1059, endPoint y: 206, distance: 86.0
click at [1059, 206] on span "نان + سلطة طازجة + رايتا + مشروب غازي" at bounding box center [1105, 213] width 195 height 21
click at [1056, 242] on div "[DATE] 11:52 AM" at bounding box center [903, 251] width 633 height 40
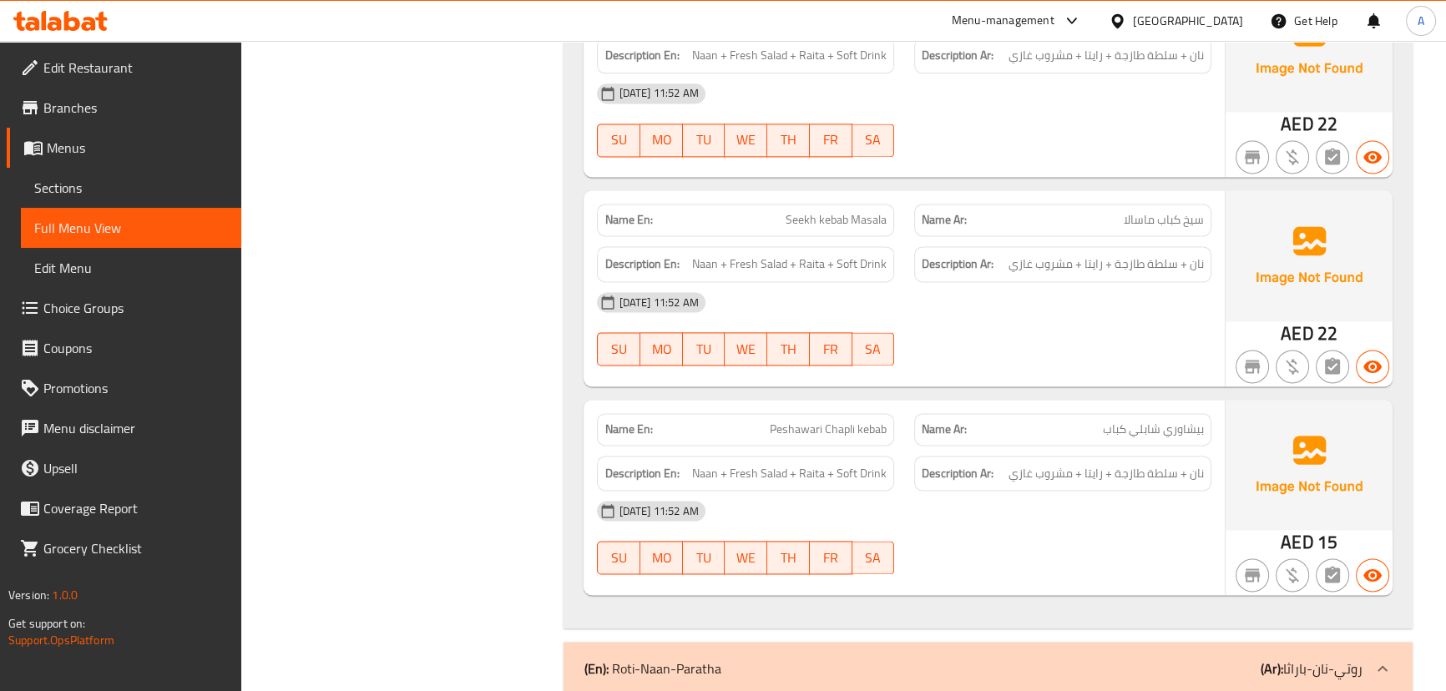
scroll to position [2959, 0]
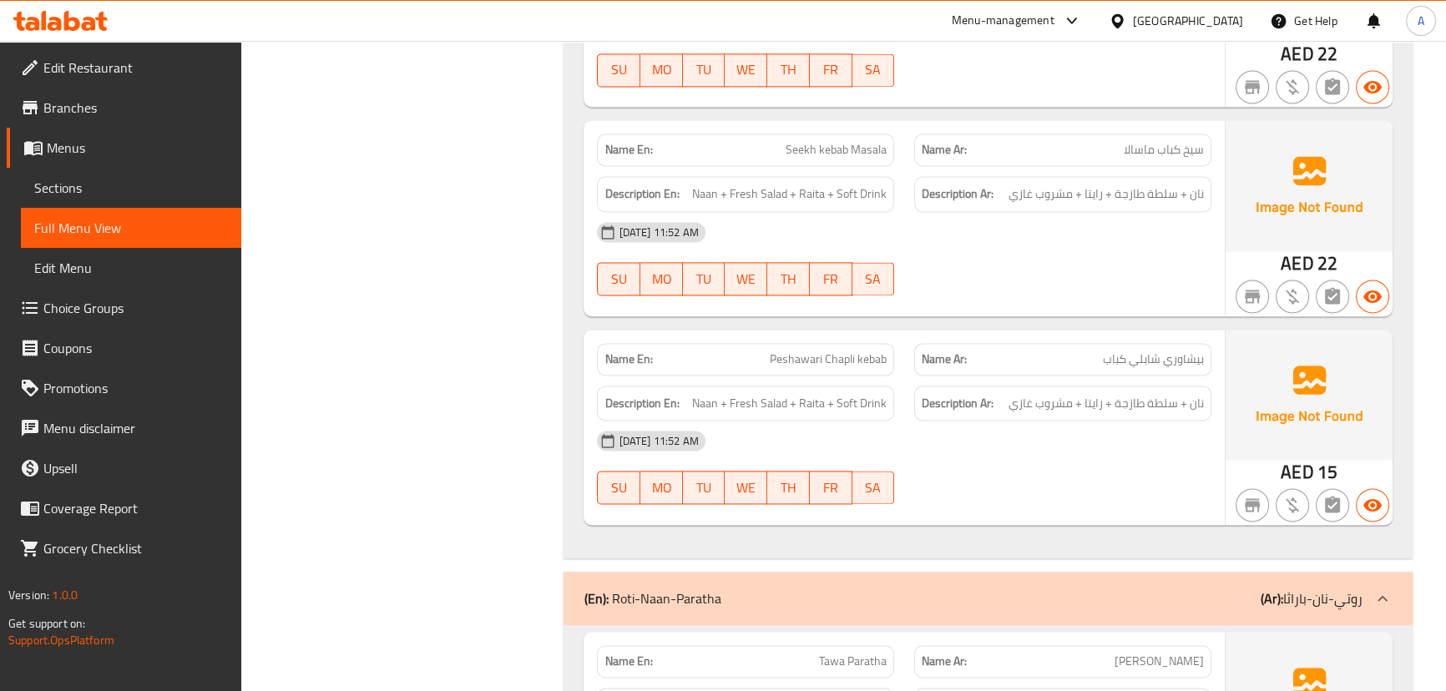
drag, startPoint x: 784, startPoint y: 337, endPoint x: 902, endPoint y: 315, distance: 120.5
click at [859, 335] on div "Name En: Peshawari Chapli kebab" at bounding box center [745, 359] width 317 height 53
drag, startPoint x: 962, startPoint y: 277, endPoint x: 885, endPoint y: 244, distance: 84.5
click at [960, 276] on div "[DATE] 11:52 AM SU MO TU WE TH FR SA" at bounding box center [903, 258] width 633 height 93
drag, startPoint x: 835, startPoint y: 149, endPoint x: 937, endPoint y: 175, distance: 105.1
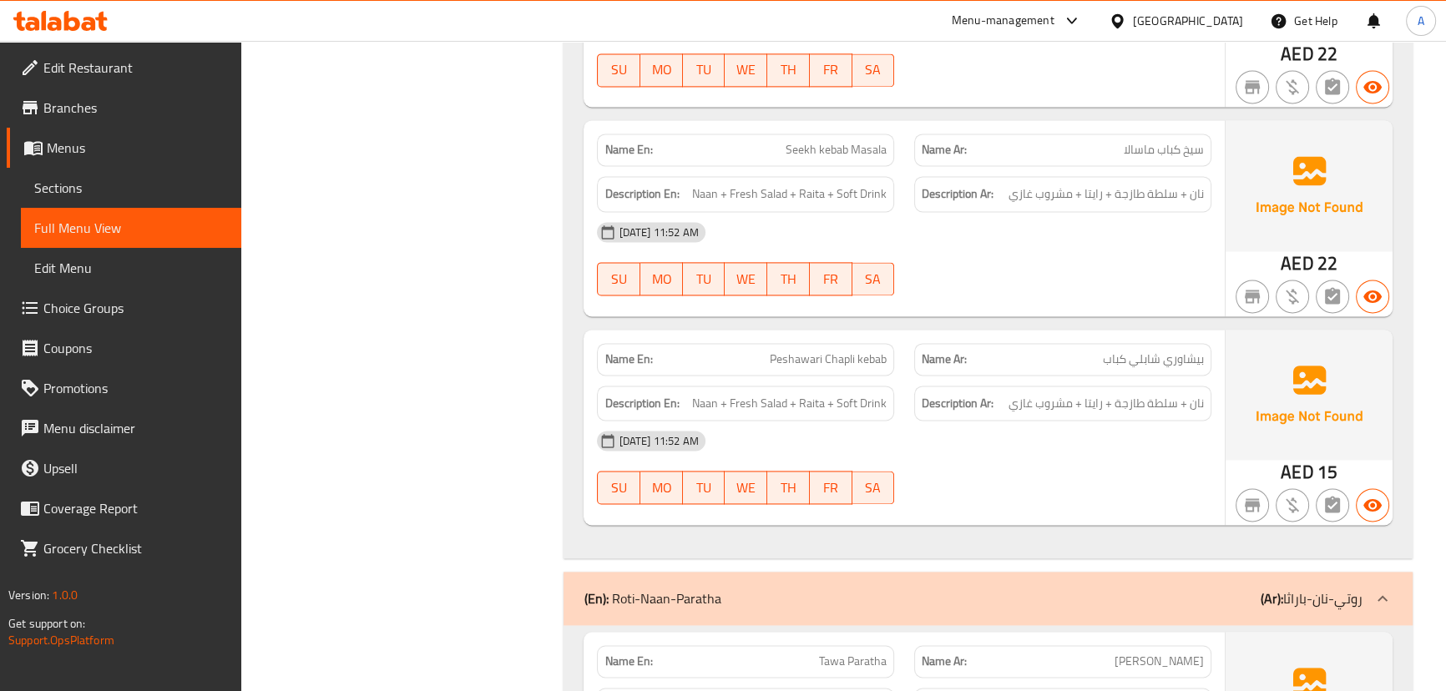
click at [911, 158] on div "Name En: Seekh kebab Masala Name Ar: سيخ كباب ماسالا" at bounding box center [903, 150] width 633 height 53
click at [954, 199] on strong "Description Ar:" at bounding box center [957, 194] width 72 height 21
drag, startPoint x: 1192, startPoint y: 183, endPoint x: 1043, endPoint y: 245, distance: 161.2
click at [1060, 200] on span "نان + سلطة طازجة + رايتا + مشروب غازي" at bounding box center [1105, 194] width 195 height 21
drag, startPoint x: 1047, startPoint y: 277, endPoint x: 1029, endPoint y: 284, distance: 19.5
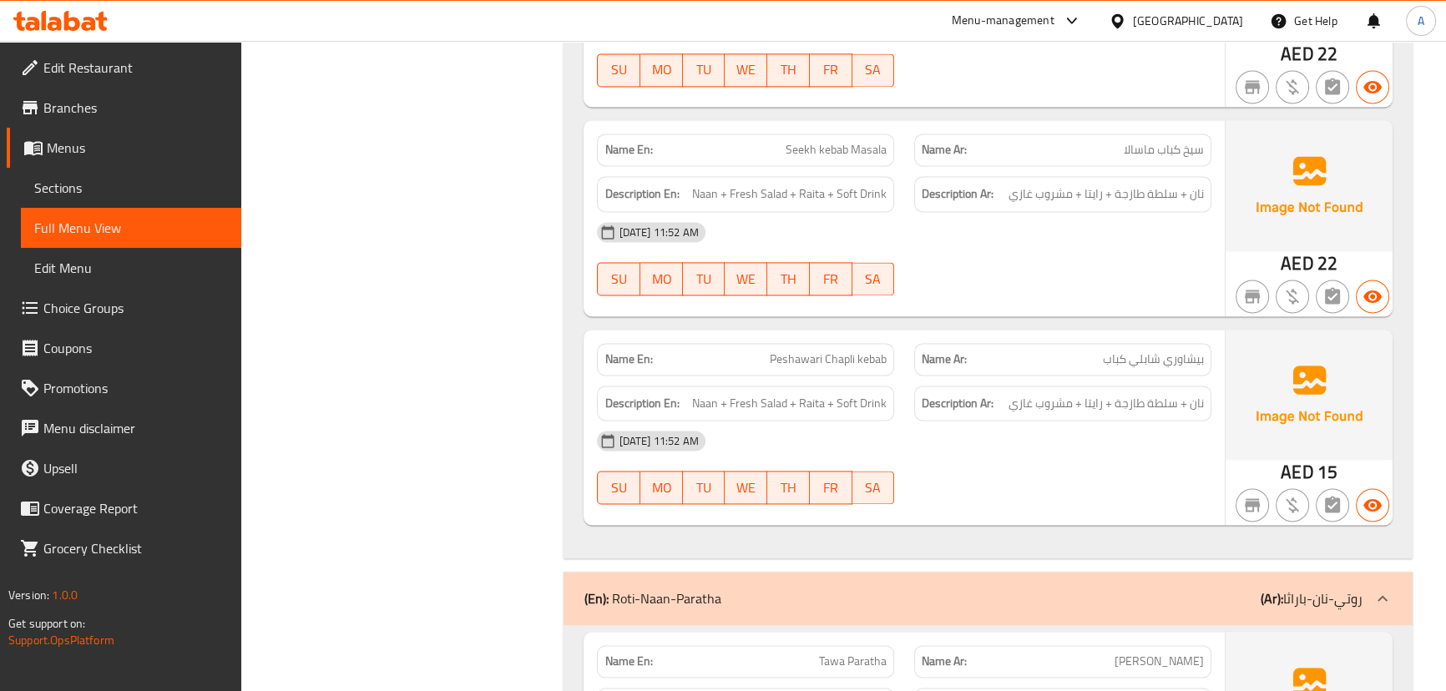
click at [1047, 278] on div "[DATE] 11:52 AM SU MO TU WE TH FR SA" at bounding box center [903, 258] width 633 height 93
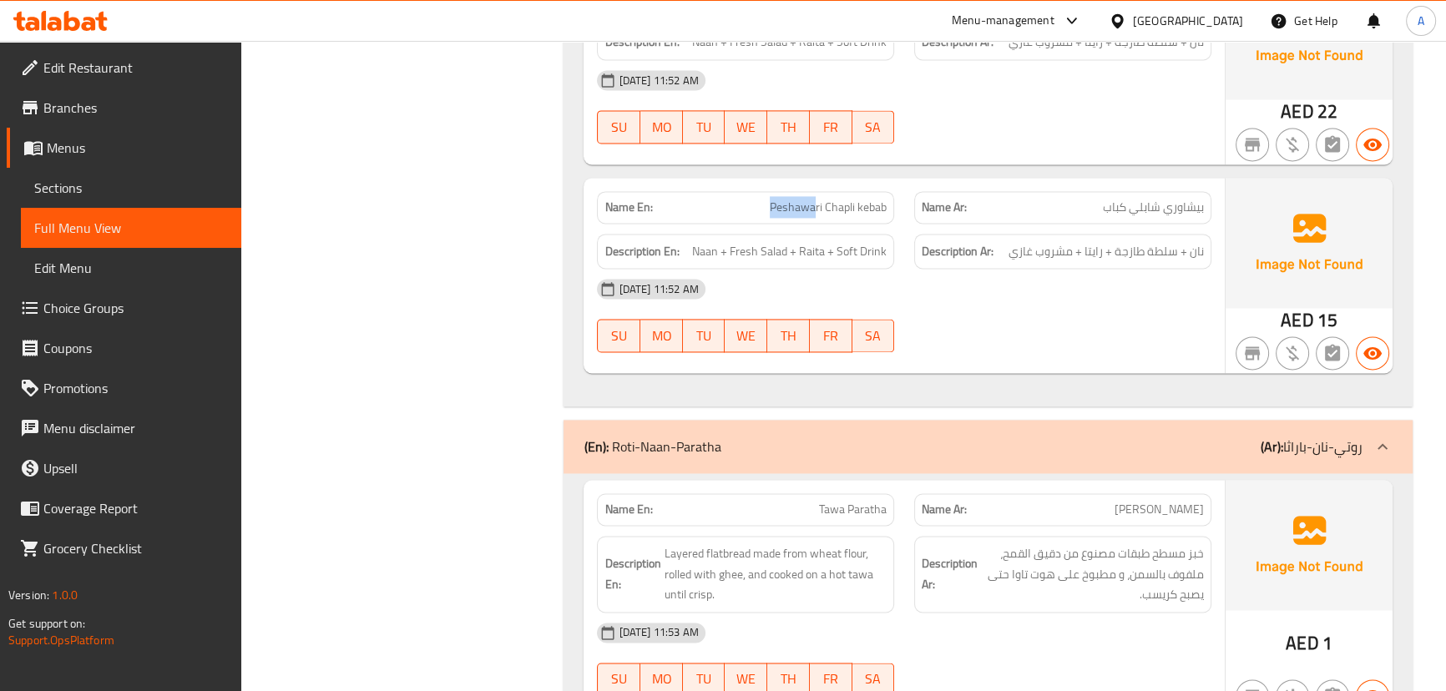
drag, startPoint x: 750, startPoint y: 208, endPoint x: 886, endPoint y: 263, distance: 146.8
click at [825, 222] on div "Name En: Peshawari Chapli kebab Name Ar: بيشاوري شابلي كباب Description En: Naa…" at bounding box center [903, 275] width 640 height 195
drag, startPoint x: 1003, startPoint y: 313, endPoint x: 975, endPoint y: 341, distance: 39.5
click at [1004, 317] on div "[DATE] 11:52 AM SU MO TU WE TH FR SA" at bounding box center [903, 315] width 633 height 93
drag, startPoint x: 1188, startPoint y: 250, endPoint x: 1005, endPoint y: 249, distance: 183.6
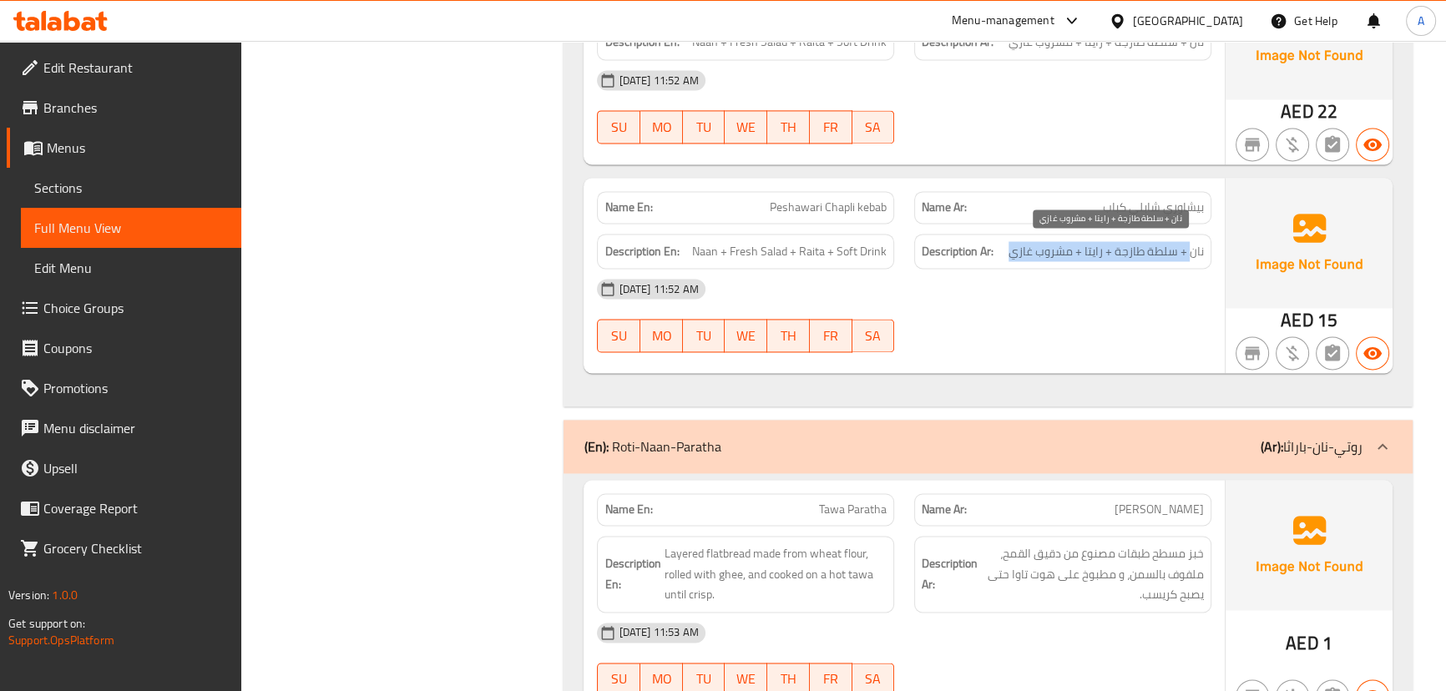
click at [1007, 249] on h6 "Description Ar: نان + سلطة طازجة + رايتا + مشروب غازي" at bounding box center [1062, 251] width 282 height 21
drag, startPoint x: 999, startPoint y: 308, endPoint x: 960, endPoint y: 312, distance: 39.4
click at [999, 309] on div "[DATE] 11:52 AM SU MO TU WE TH FR SA" at bounding box center [903, 315] width 633 height 93
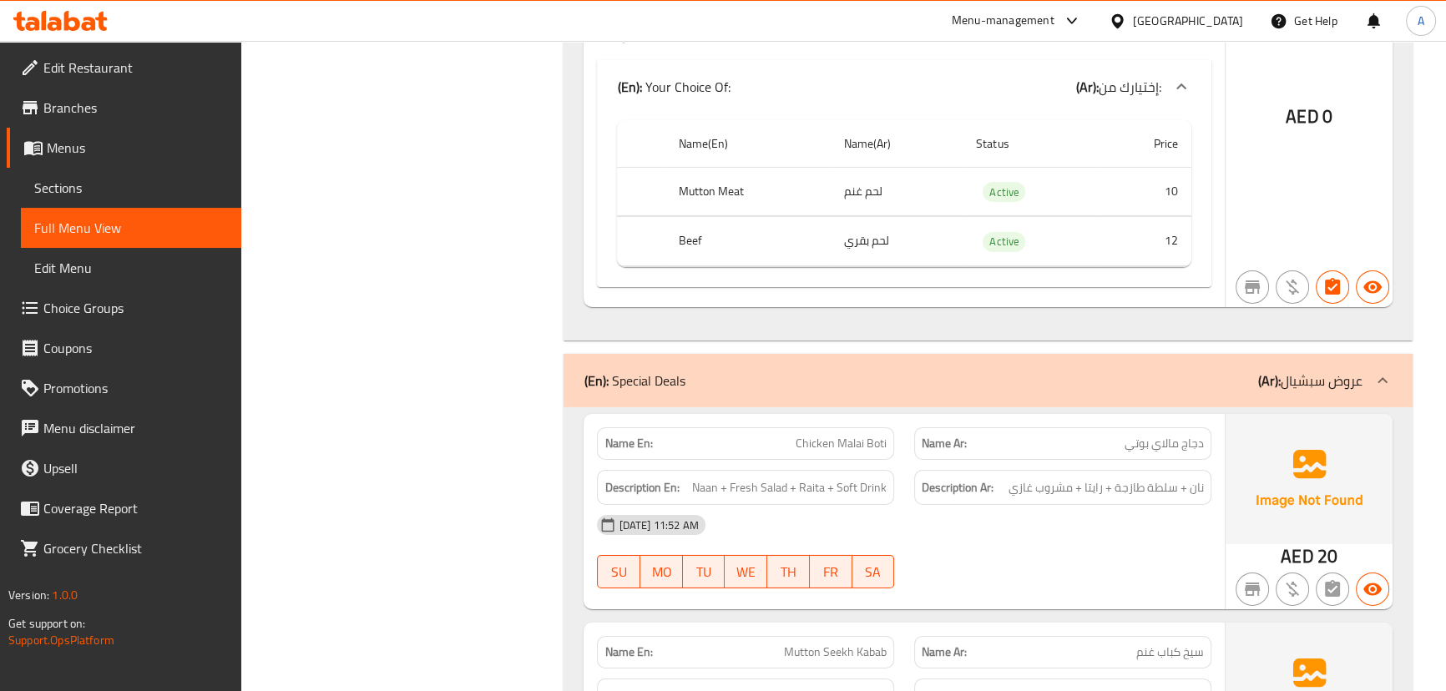
scroll to position [14860, 0]
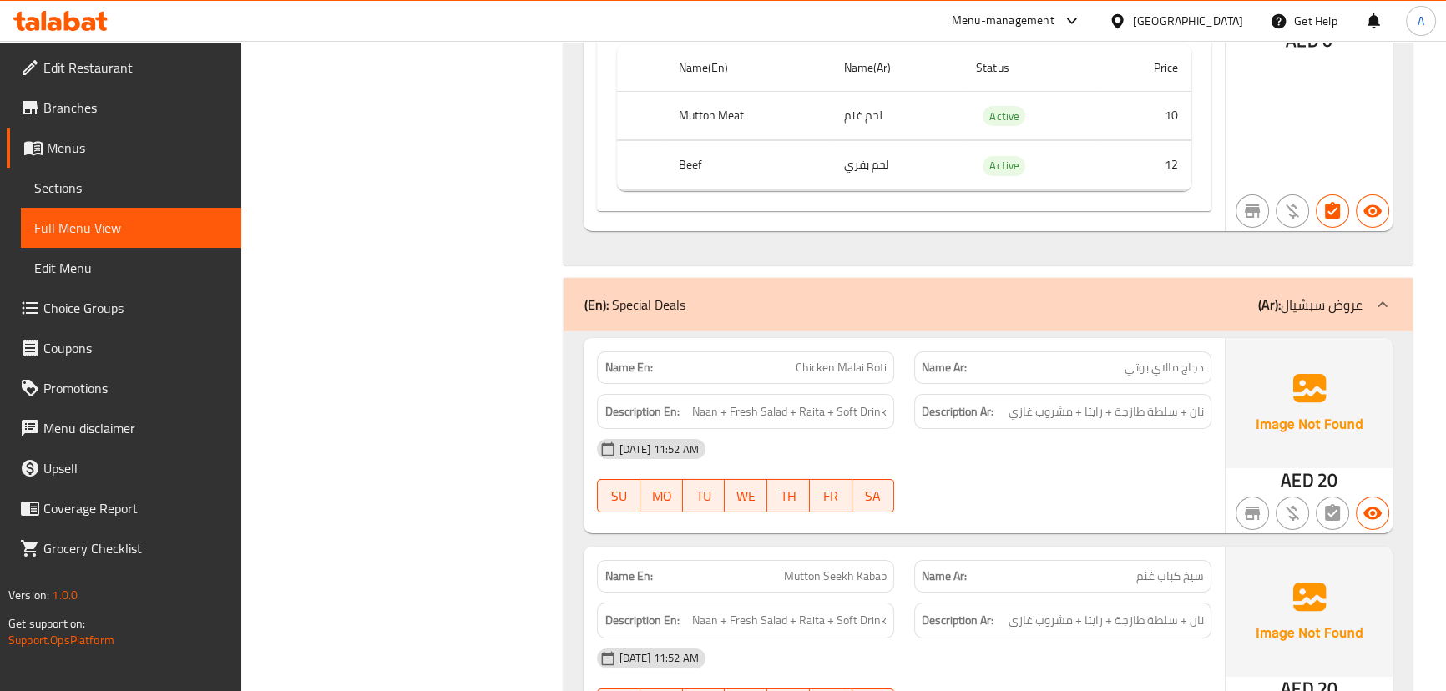
drag, startPoint x: 817, startPoint y: 334, endPoint x: 976, endPoint y: 401, distance: 172.4
click at [935, 361] on div "Name En: Chicken Malai Boti Name Ar: دجاج مالاي بوتي Description En: Naan + Fre…" at bounding box center [903, 435] width 640 height 195
click at [987, 429] on div "[DATE] 11:52 AM" at bounding box center [903, 449] width 633 height 40
drag, startPoint x: 1167, startPoint y: 381, endPoint x: 1014, endPoint y: 377, distance: 152.8
click at [1018, 401] on span "نان + سلطة طازجة + رايتا + مشروب غازي" at bounding box center [1105, 411] width 195 height 21
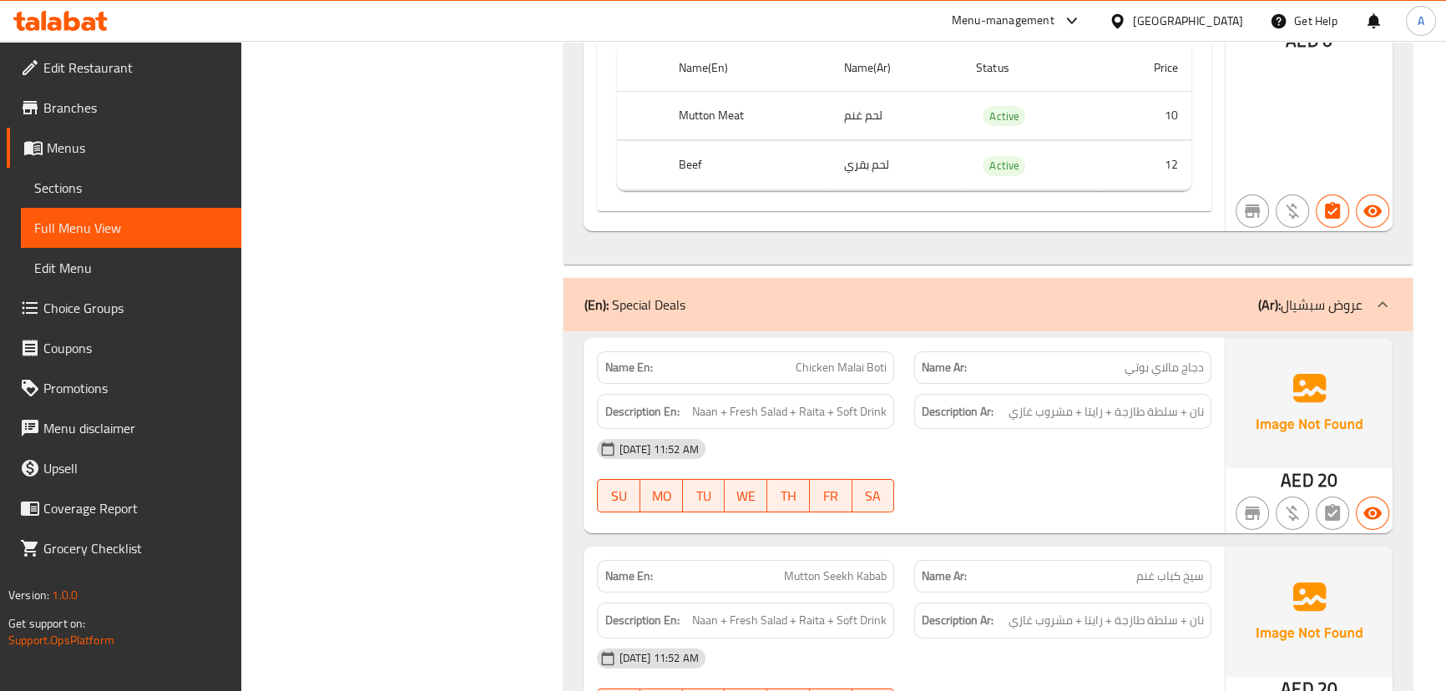
click at [1013, 429] on div "[DATE] 11:52 AM" at bounding box center [903, 449] width 633 height 40
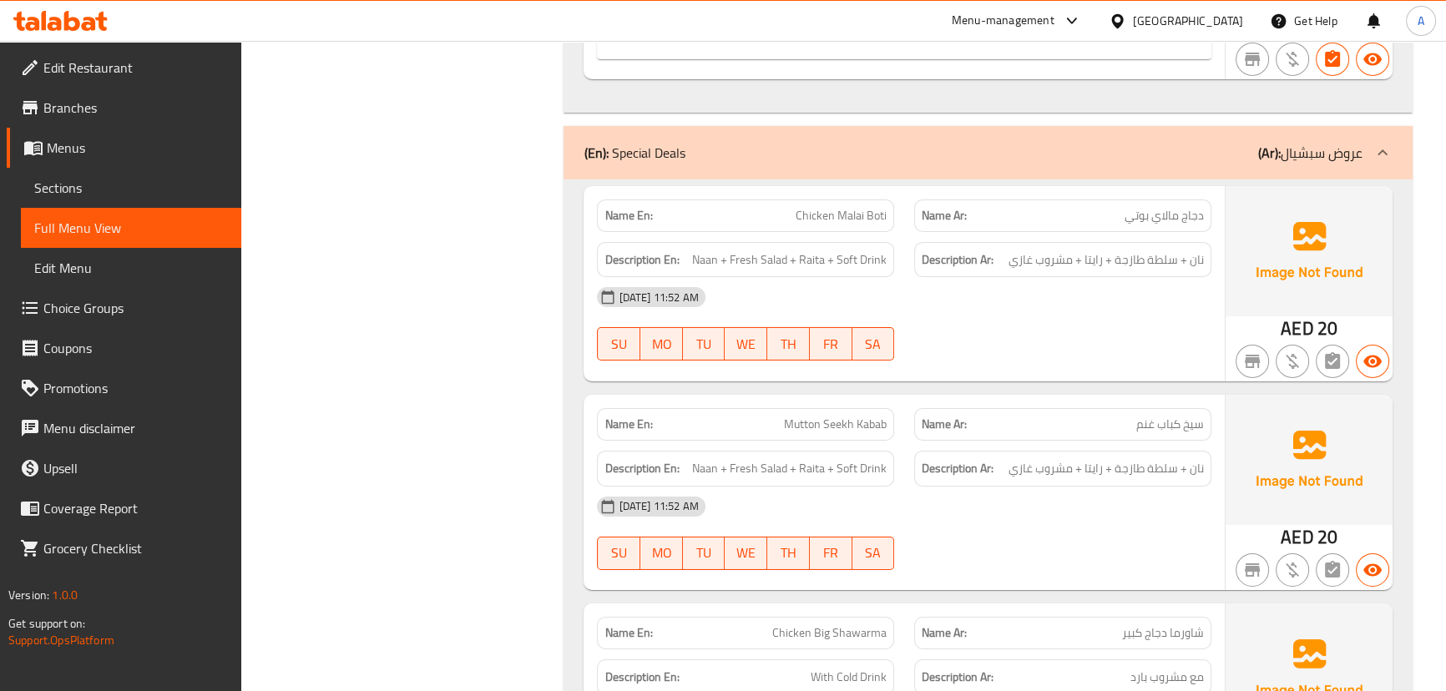
scroll to position [15088, 0]
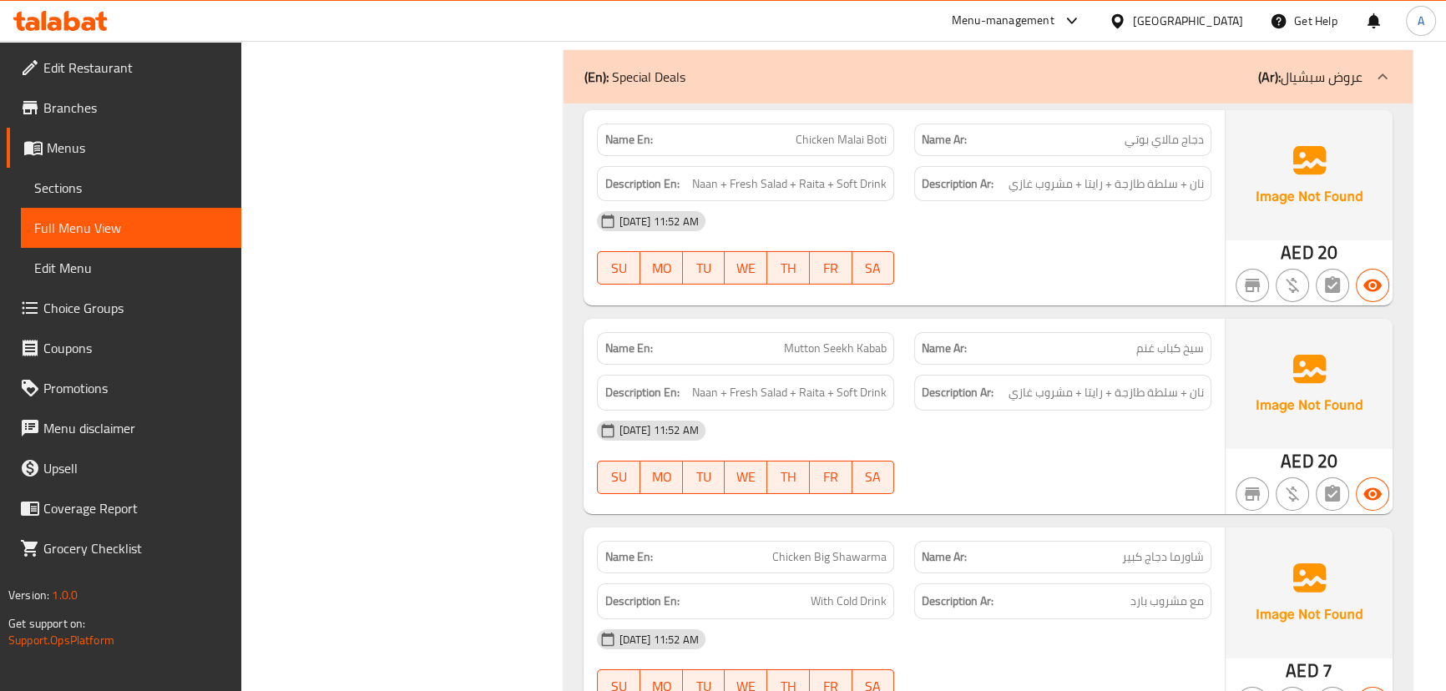
drag, startPoint x: 780, startPoint y: 314, endPoint x: 790, endPoint y: 316, distance: 10.3
click at [793, 340] on p "Name En: Mutton Seekh Kabab" at bounding box center [745, 349] width 282 height 18
drag, startPoint x: 701, startPoint y: 350, endPoint x: 935, endPoint y: 363, distance: 234.1
click at [935, 365] on div "Description En: Naan + Fresh Salad + Raita + Soft Drink Description Ar: نان + س…" at bounding box center [903, 393] width 633 height 56
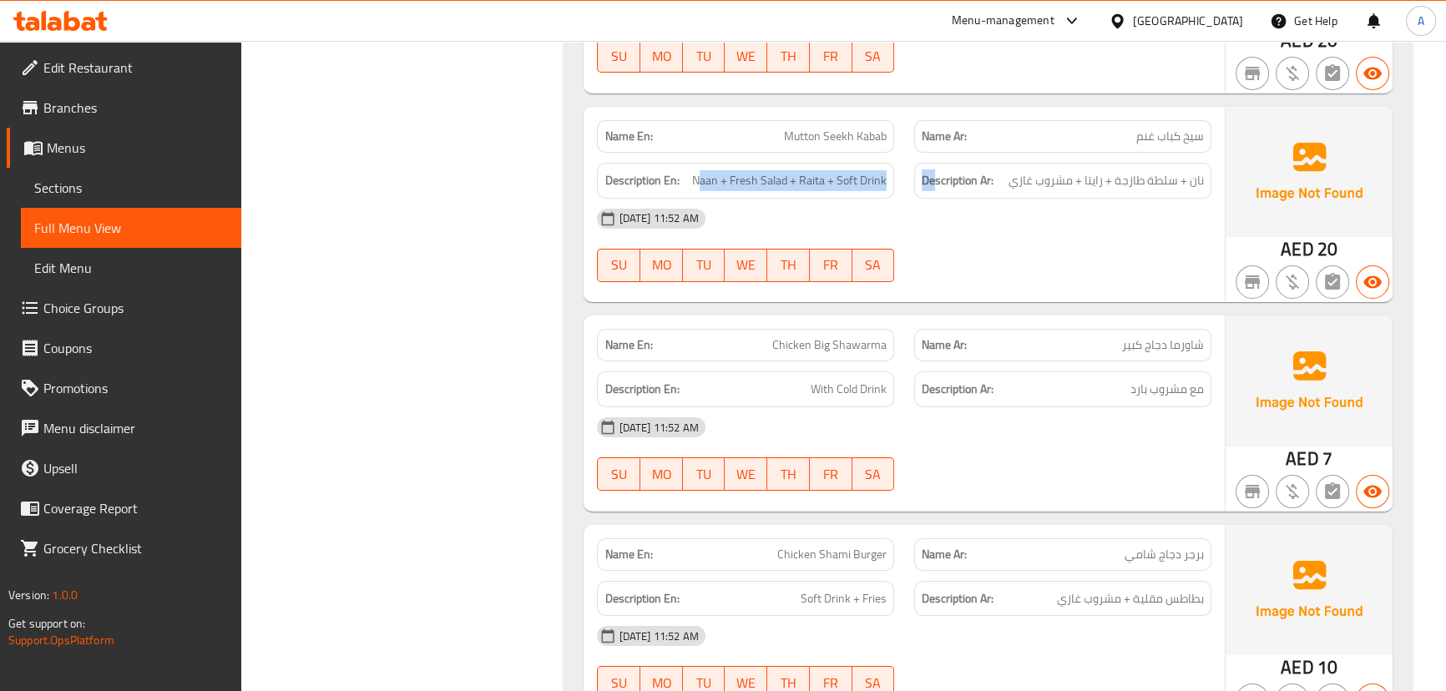
scroll to position [15315, 0]
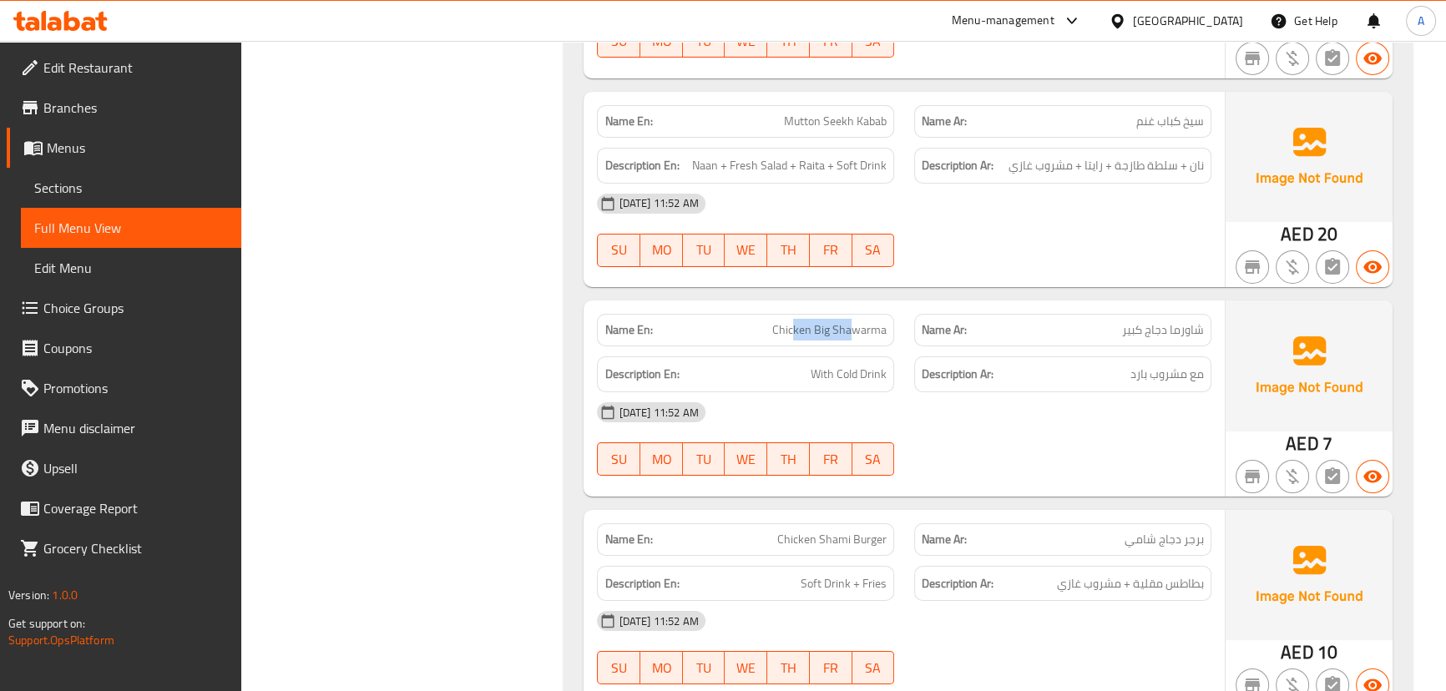
drag, startPoint x: 813, startPoint y: 297, endPoint x: 851, endPoint y: 351, distance: 65.8
click at [852, 314] on div "Name En: Chicken Big Shawarma" at bounding box center [745, 330] width 297 height 33
drag, startPoint x: 925, startPoint y: 346, endPoint x: 1142, endPoint y: 346, distance: 217.0
click at [1079, 346] on div "Description En: With Cold Drink Description Ar: مع مشروب بارد" at bounding box center [903, 374] width 633 height 56
click at [1192, 364] on span "مع مشروب بارد" at bounding box center [1166, 374] width 73 height 21
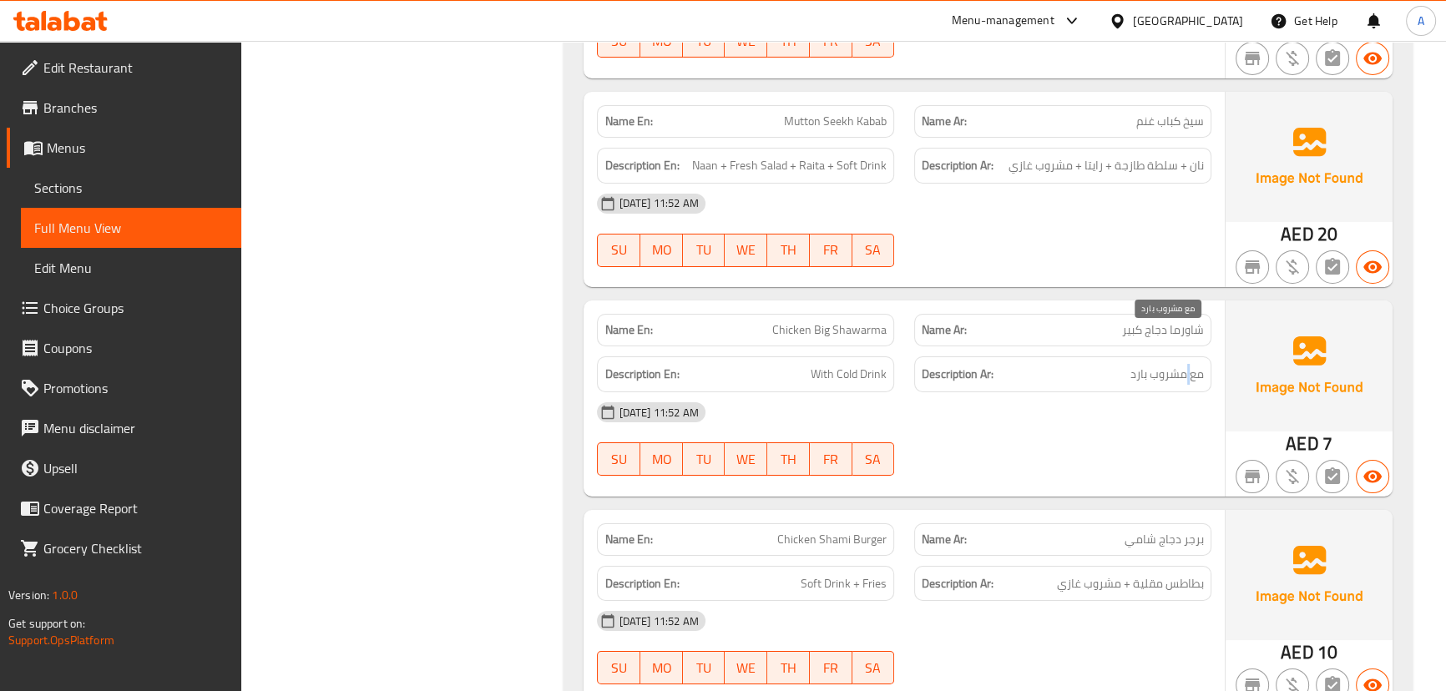
click at [1192, 364] on span "مع مشروب بارد" at bounding box center [1166, 374] width 73 height 21
drag, startPoint x: 1192, startPoint y: 333, endPoint x: 1118, endPoint y: 396, distance: 97.0
click at [1183, 364] on span "مع مشروب بارد" at bounding box center [1166, 374] width 73 height 21
drag, startPoint x: 1118, startPoint y: 396, endPoint x: 1002, endPoint y: 379, distance: 118.2
click at [1108, 396] on div "[DATE] 11:52 AM" at bounding box center [903, 412] width 633 height 40
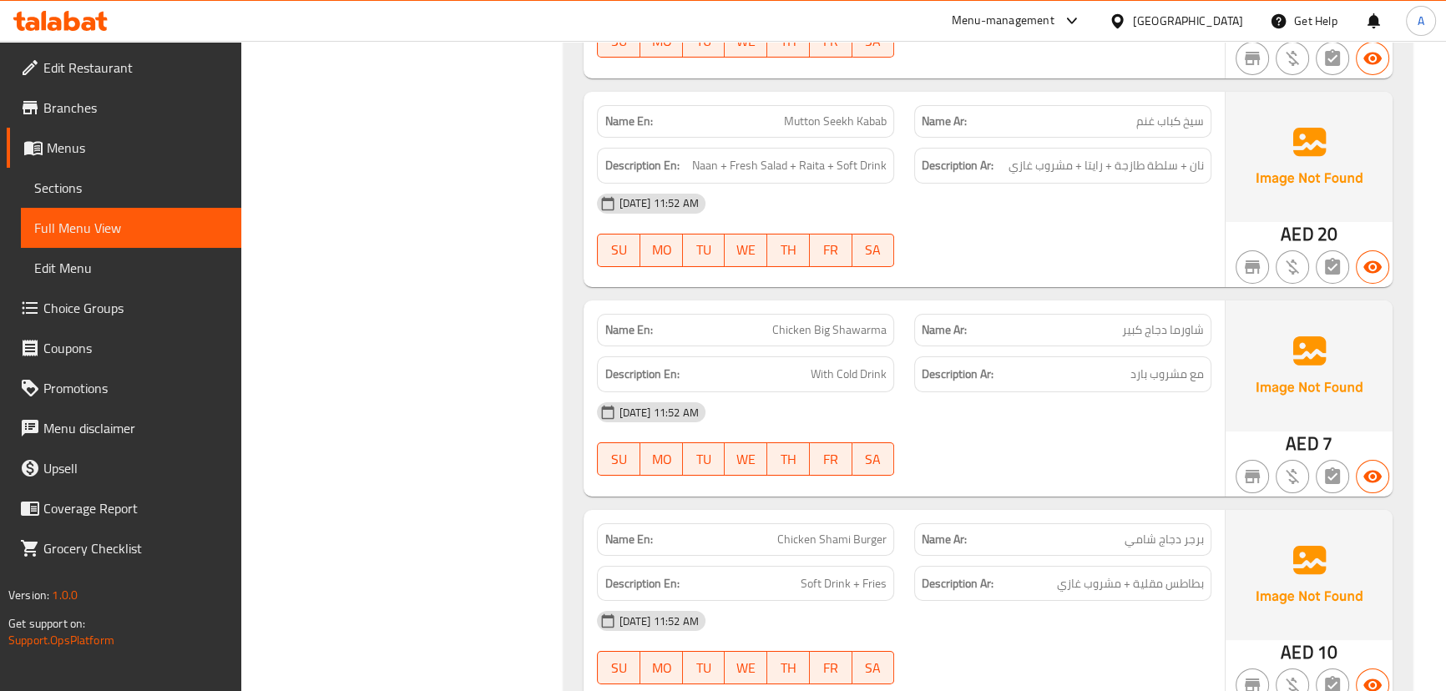
scroll to position [15391, 0]
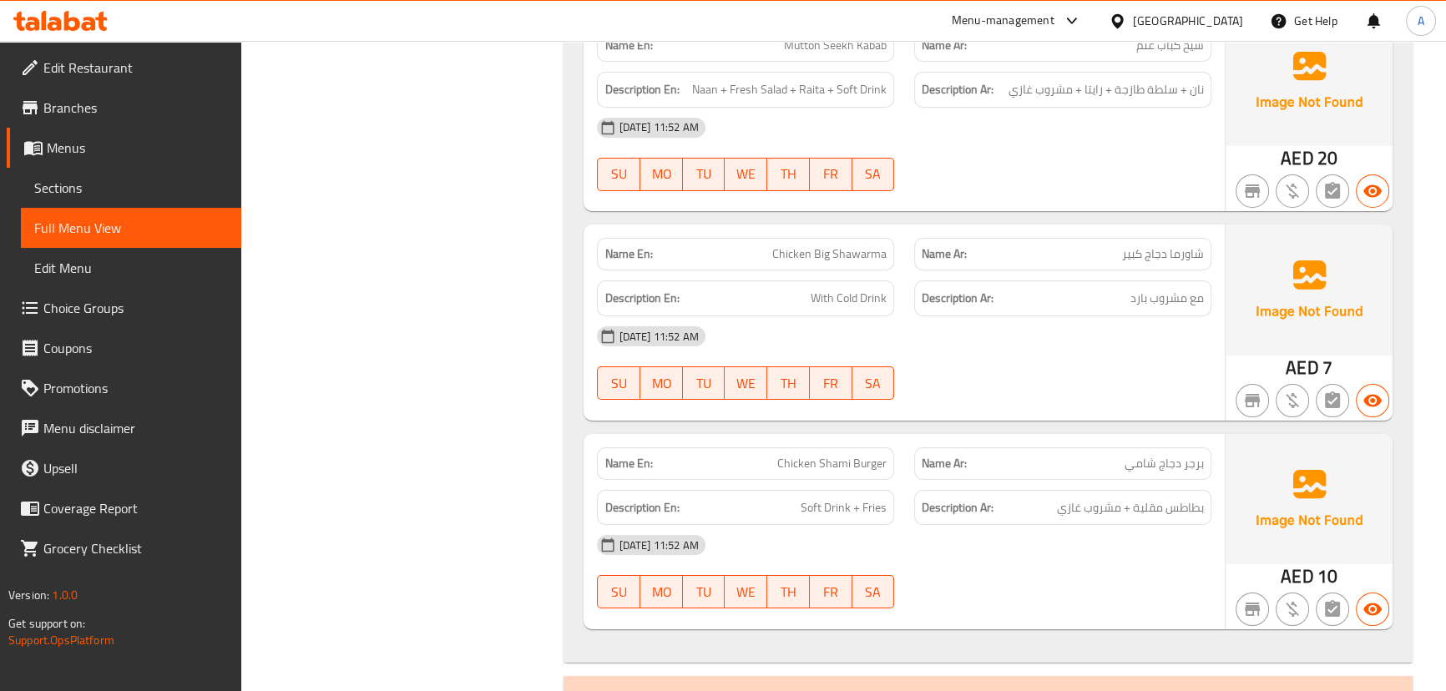
drag, startPoint x: 775, startPoint y: 425, endPoint x: 993, endPoint y: 371, distance: 224.3
click at [893, 437] on div "Name En: Chicken Shami Burger" at bounding box center [745, 463] width 317 height 53
click at [995, 390] on div at bounding box center [1062, 400] width 317 height 20
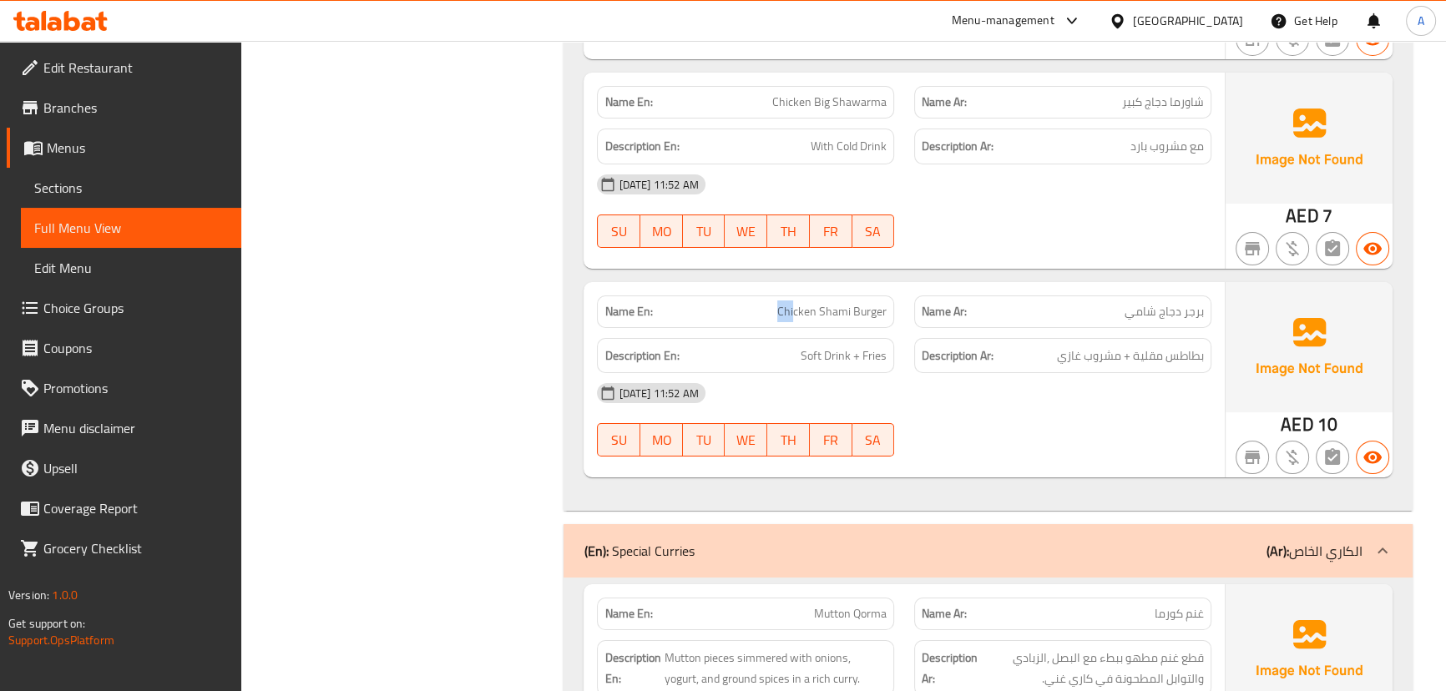
drag, startPoint x: 770, startPoint y: 287, endPoint x: 919, endPoint y: 310, distance: 150.3
click at [901, 303] on div "Name En: Chicken Shami Burger Name Ar: برجر دجاج شامي Description En: Soft Drin…" at bounding box center [903, 379] width 640 height 195
click at [963, 373] on div "[DATE] 11:52 AM" at bounding box center [903, 393] width 633 height 40
drag, startPoint x: 1181, startPoint y: 320, endPoint x: 822, endPoint y: 320, distance: 358.9
click at [830, 328] on div "Description En: Soft Drink + Fries Description Ar: بطاطس مقلية + مشروب غازي" at bounding box center [903, 356] width 633 height 56
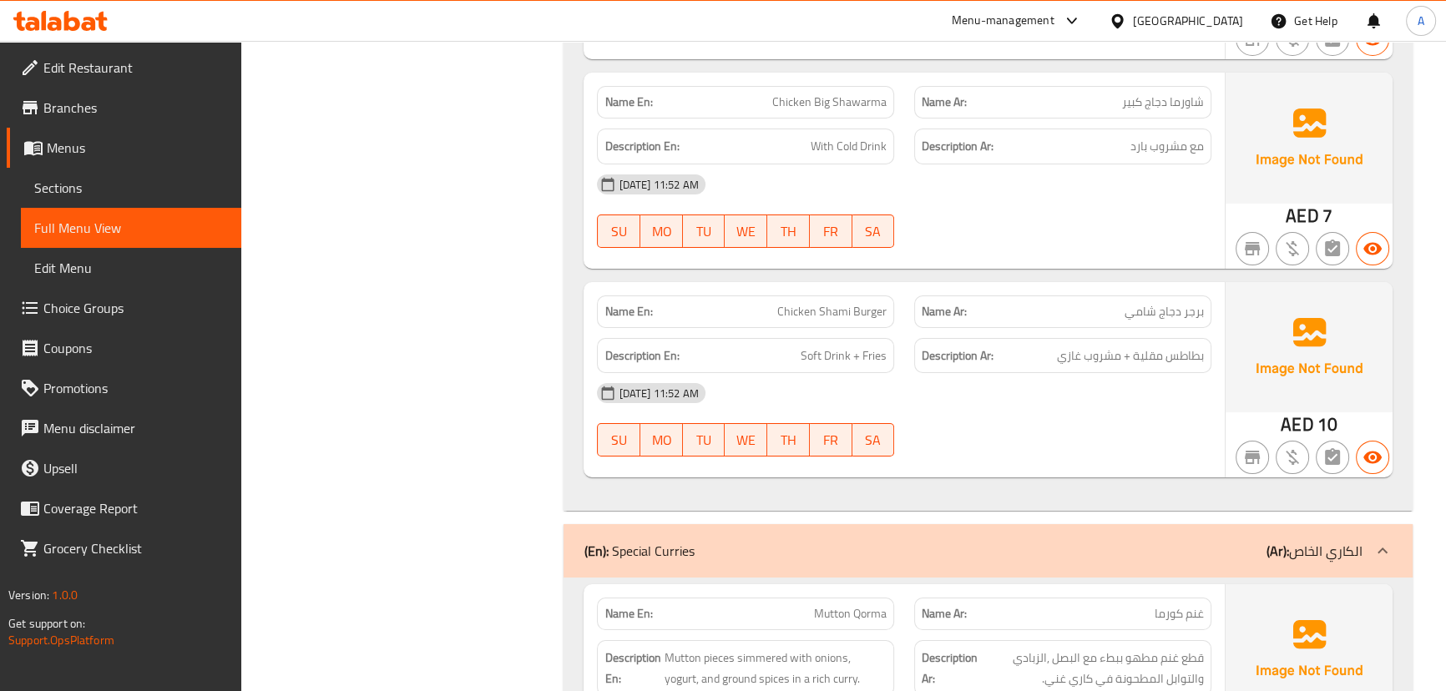
click at [966, 383] on div "[DATE] 11:52 AM SU MO TU WE TH FR SA" at bounding box center [903, 419] width 633 height 93
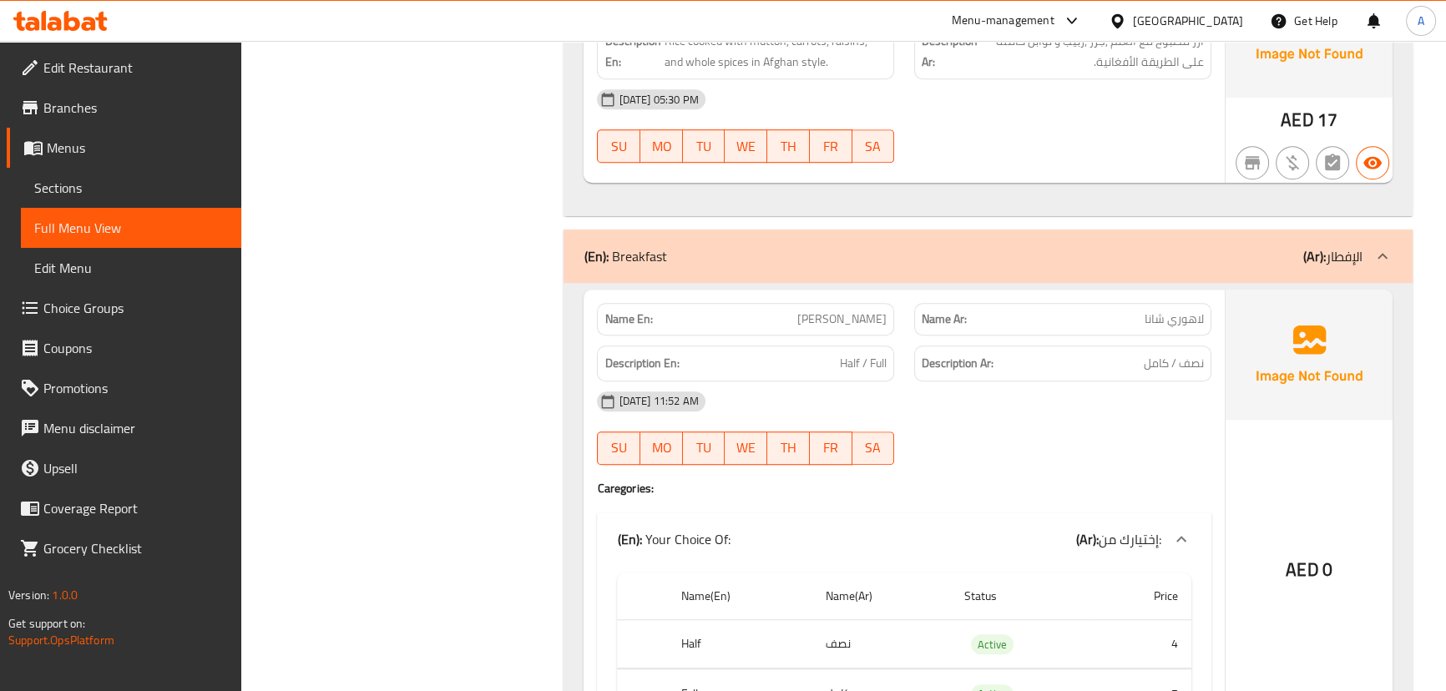
scroll to position [9477, 0]
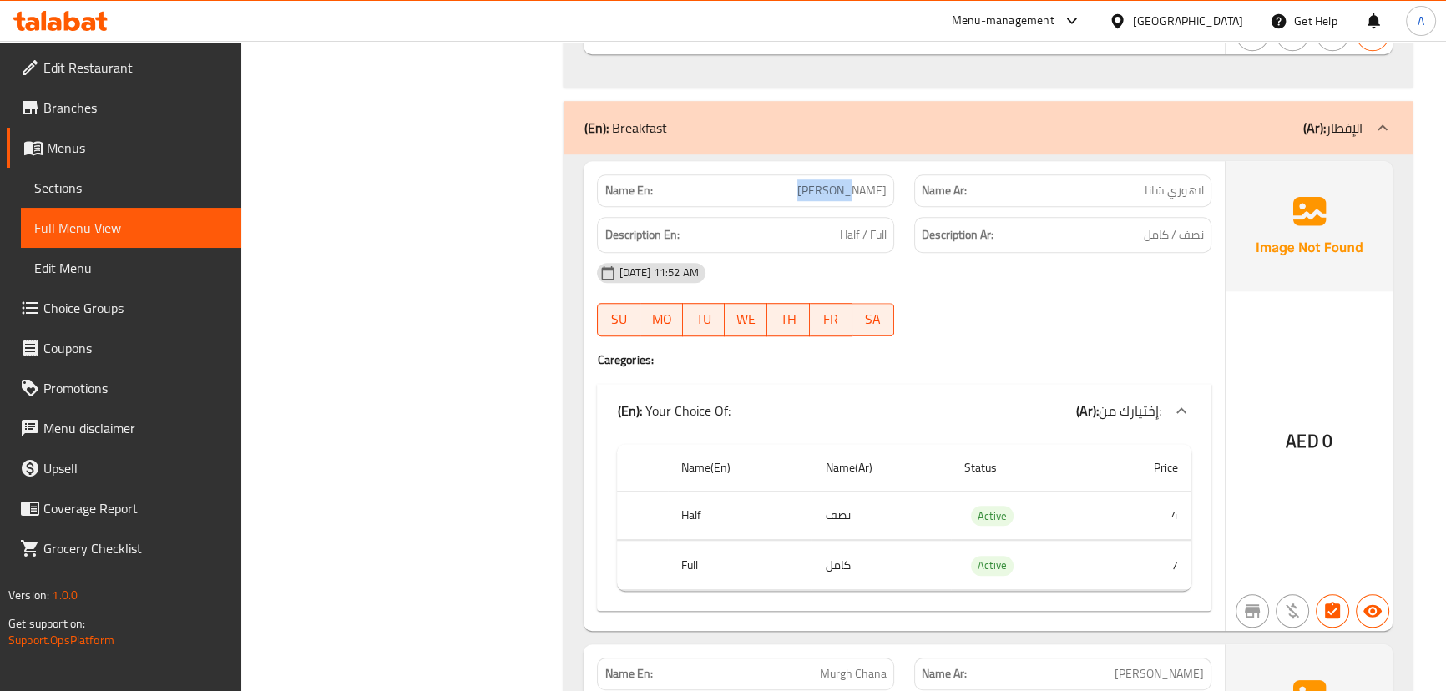
click at [867, 195] on div "Name En: [PERSON_NAME]" at bounding box center [745, 190] width 297 height 33
click at [1059, 351] on h4 "Caregories:" at bounding box center [903, 359] width 613 height 17
drag, startPoint x: 1180, startPoint y: 184, endPoint x: 1175, endPoint y: 235, distance: 51.2
click at [1170, 184] on span "لاهوري شانا" at bounding box center [1173, 191] width 59 height 18
click at [1193, 225] on span "نصف / كامل" at bounding box center [1173, 235] width 60 height 21
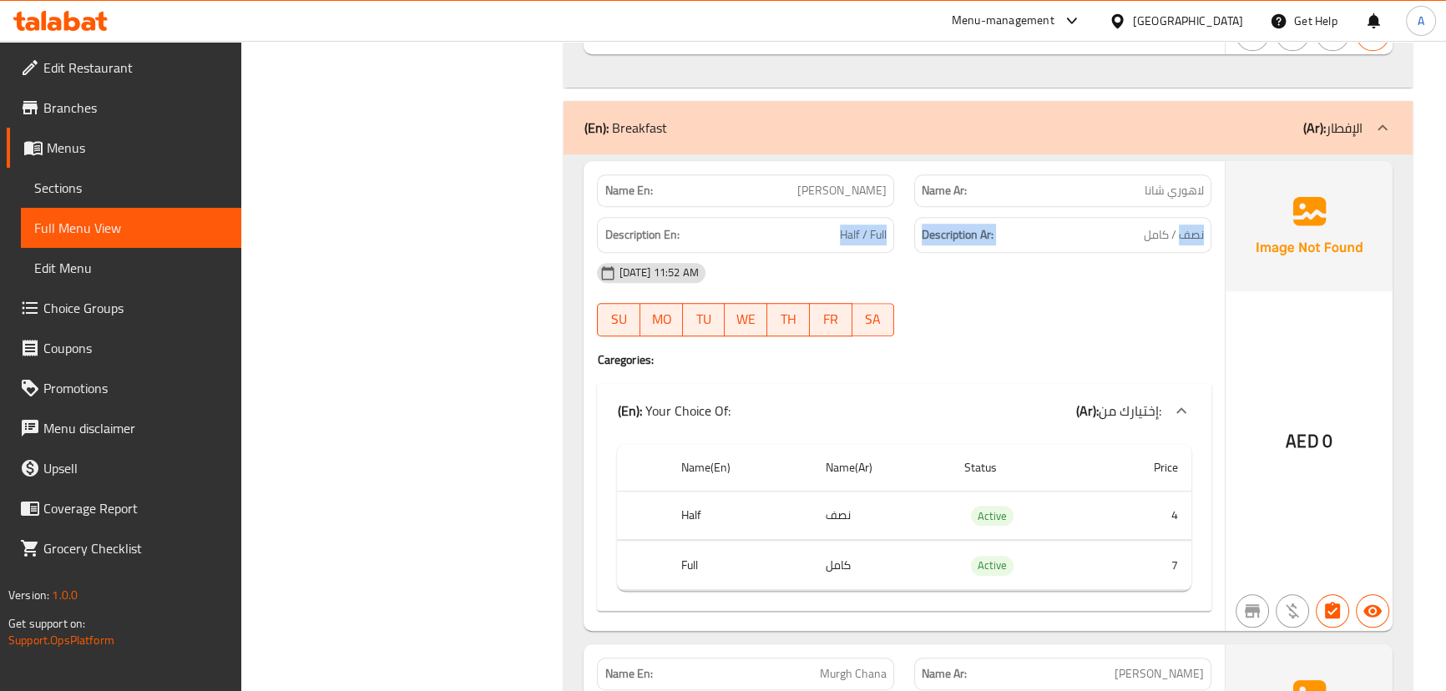
drag, startPoint x: 1193, startPoint y: 225, endPoint x: 798, endPoint y: 225, distance: 395.6
click at [798, 225] on div "Description En: Half / Full Description Ar: نصف / كامل" at bounding box center [903, 235] width 633 height 56
click at [986, 300] on div "[DATE] 11:52 AM SU MO TU WE TH FR SA" at bounding box center [903, 299] width 633 height 93
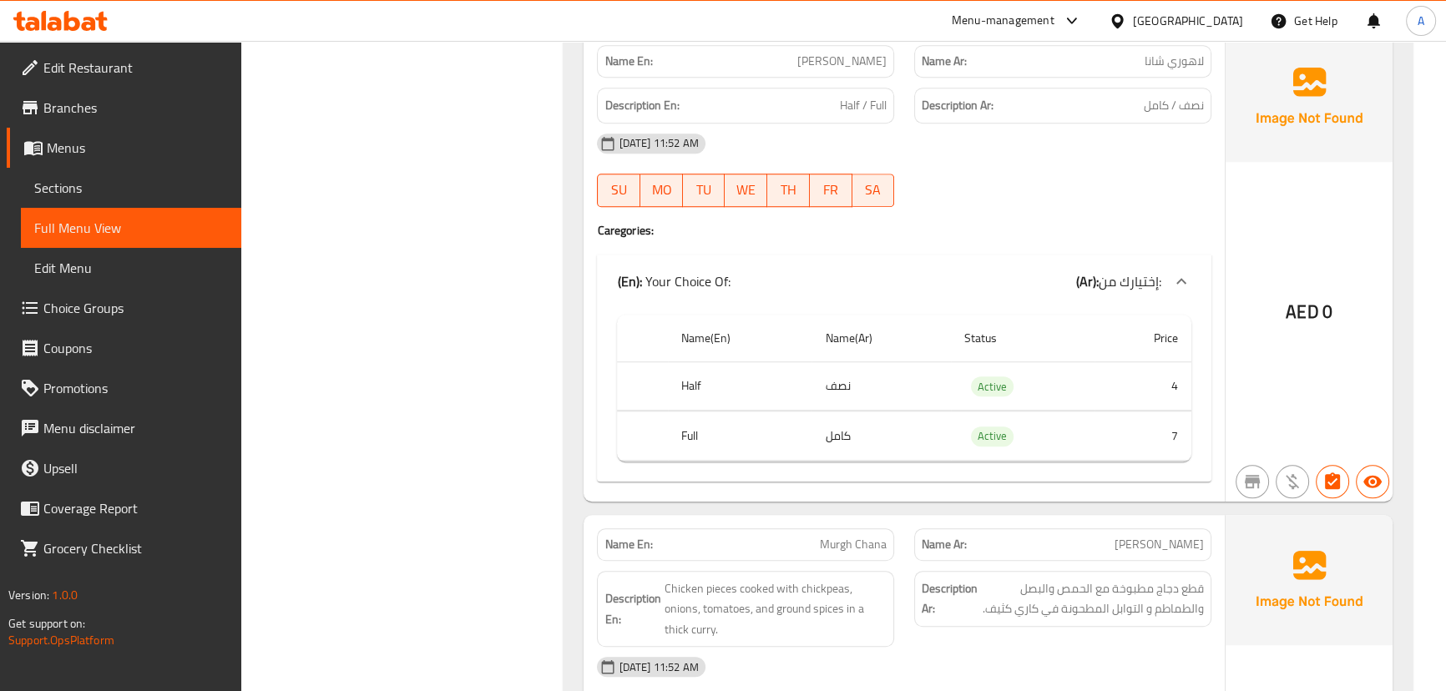
scroll to position [9705, 0]
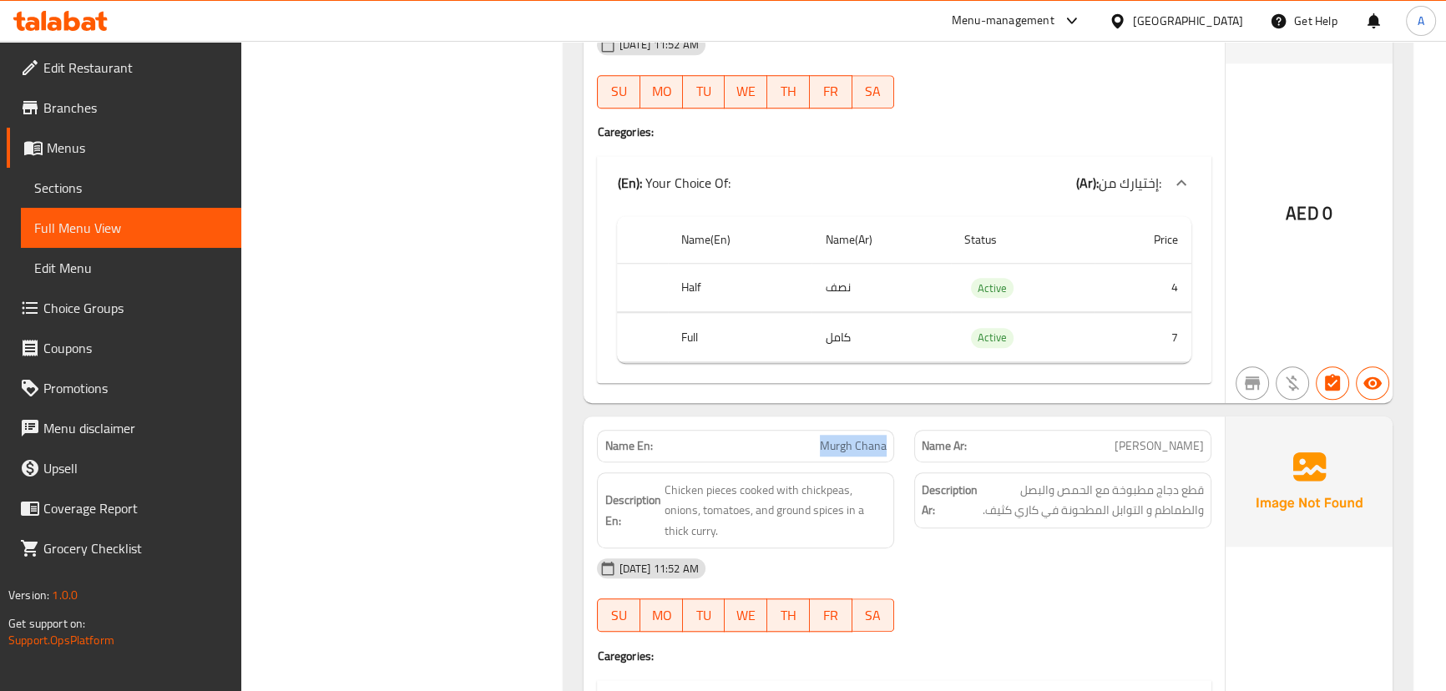
drag, startPoint x: 815, startPoint y: 412, endPoint x: 889, endPoint y: 431, distance: 76.7
click at [889, 431] on div "Name En: [PERSON_NAME]" at bounding box center [745, 446] width 317 height 53
click at [1185, 437] on span "[PERSON_NAME]" at bounding box center [1158, 446] width 89 height 18
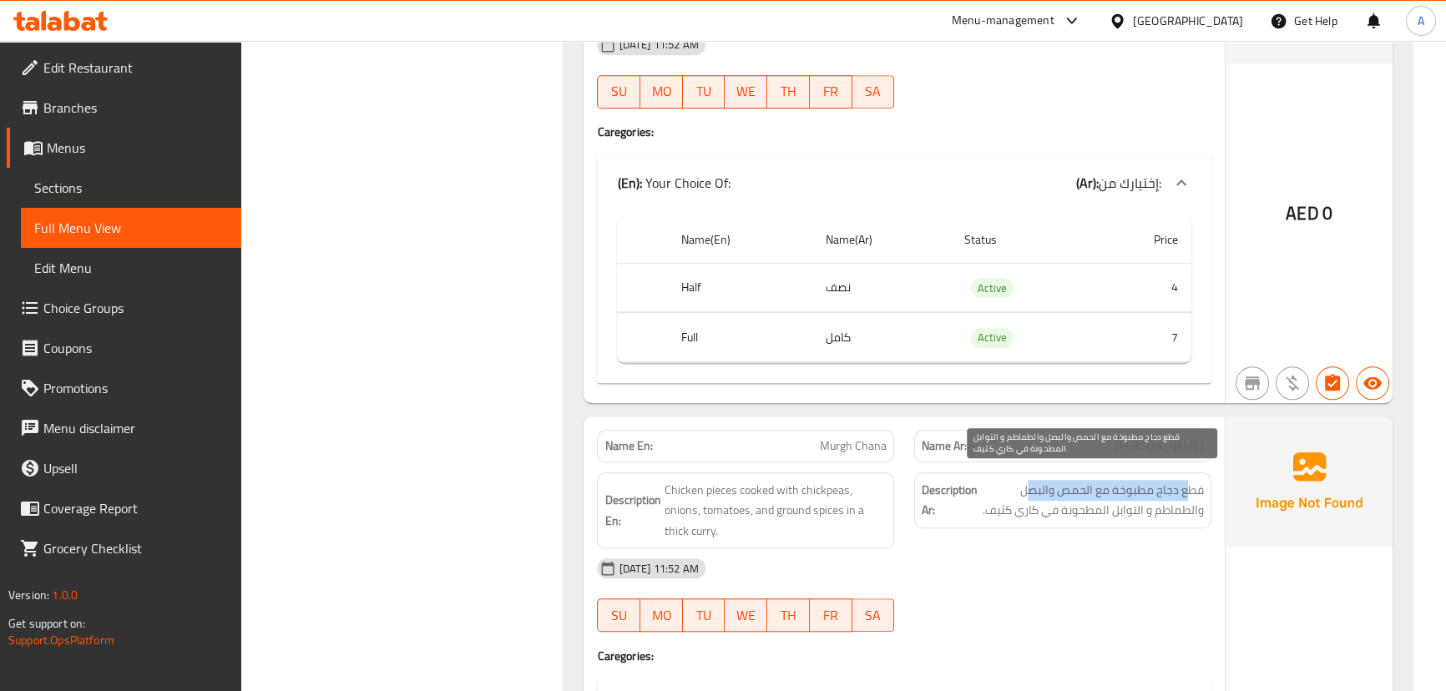
drag, startPoint x: 1087, startPoint y: 475, endPoint x: 1031, endPoint y: 483, distance: 57.4
click at [1032, 480] on span "قطع دجاج مطبوخة مع الحمص والبصل والطماطم و التوابل المطحونة في كاري كثيف." at bounding box center [1092, 500] width 223 height 41
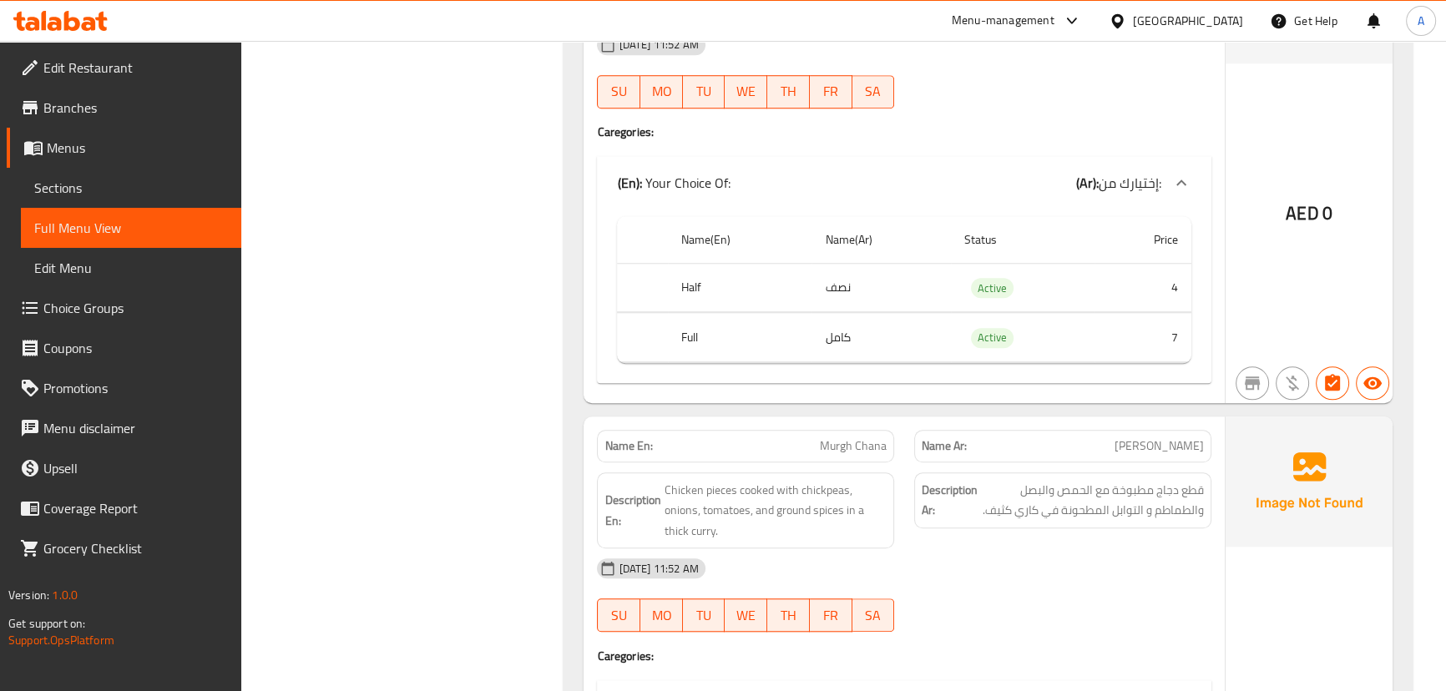
click at [1150, 517] on div "Description Ar: قطع دجاج مطبوخة مع الحمص والبصل والطماطم و التوابل المطحونة في …" at bounding box center [1062, 500] width 297 height 56
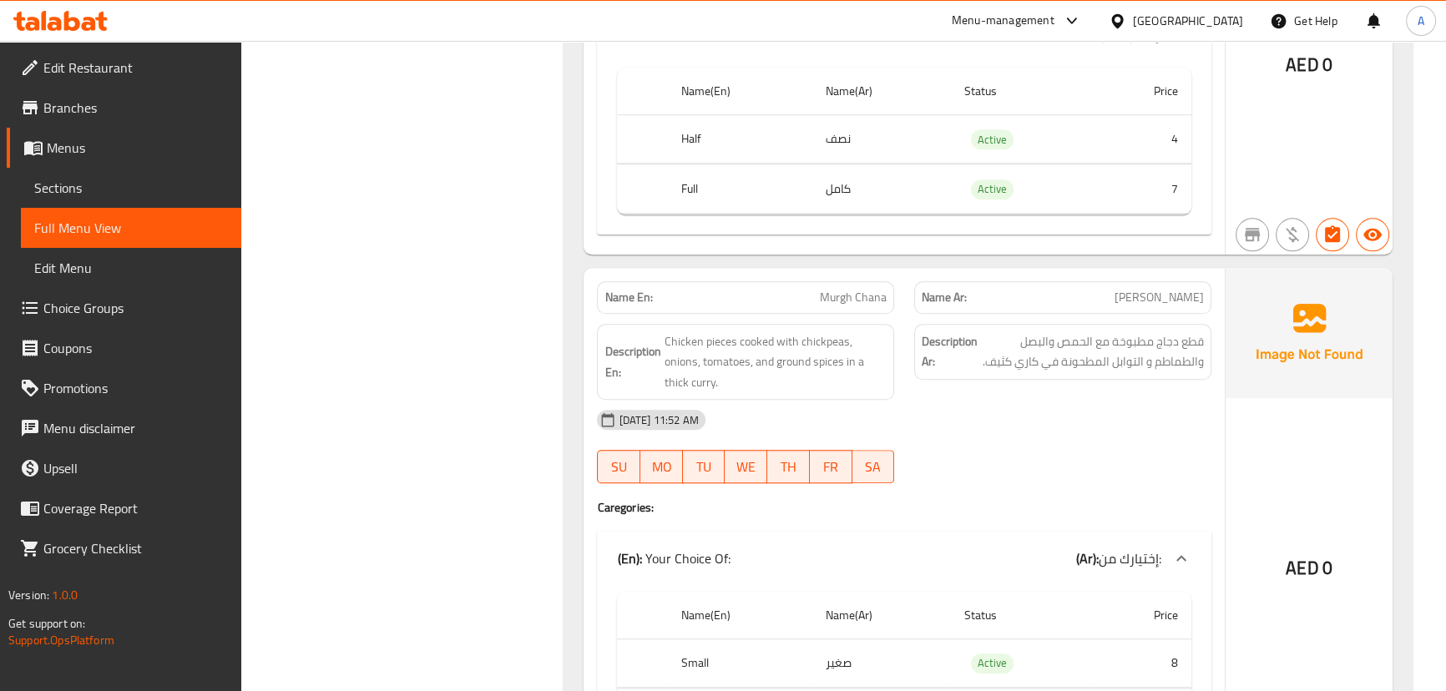
scroll to position [9857, 0]
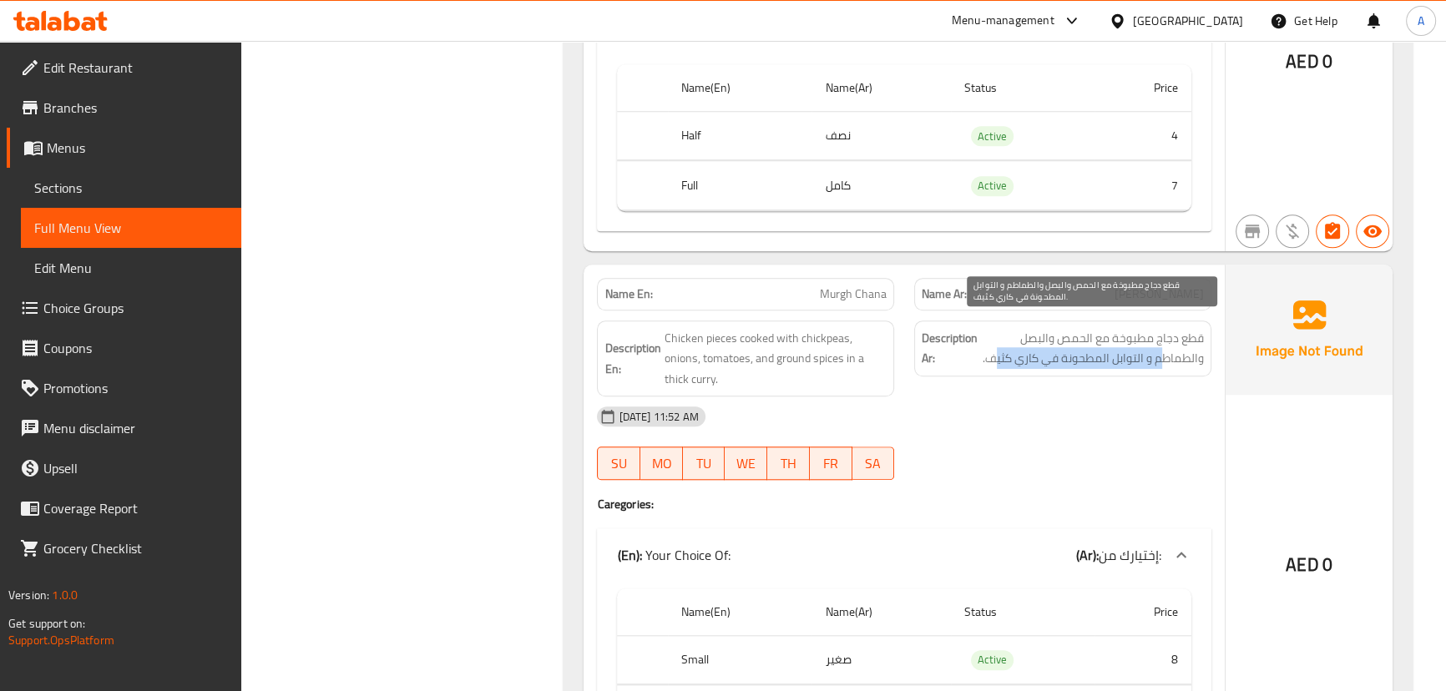
drag, startPoint x: 1127, startPoint y: 344, endPoint x: 993, endPoint y: 344, distance: 133.5
click at [993, 344] on span "قطع دجاج مطبوخة مع الحمص والبصل والطماطم و التوابل المطحونة في كاري كثيف." at bounding box center [1092, 348] width 223 height 41
click at [1022, 330] on span "قطع دجاج مطبوخة مع الحمص والبصل والطماطم و التوابل المطحونة في كاري كثيف." at bounding box center [1092, 348] width 223 height 41
drag, startPoint x: 1022, startPoint y: 330, endPoint x: 1006, endPoint y: 409, distance: 80.9
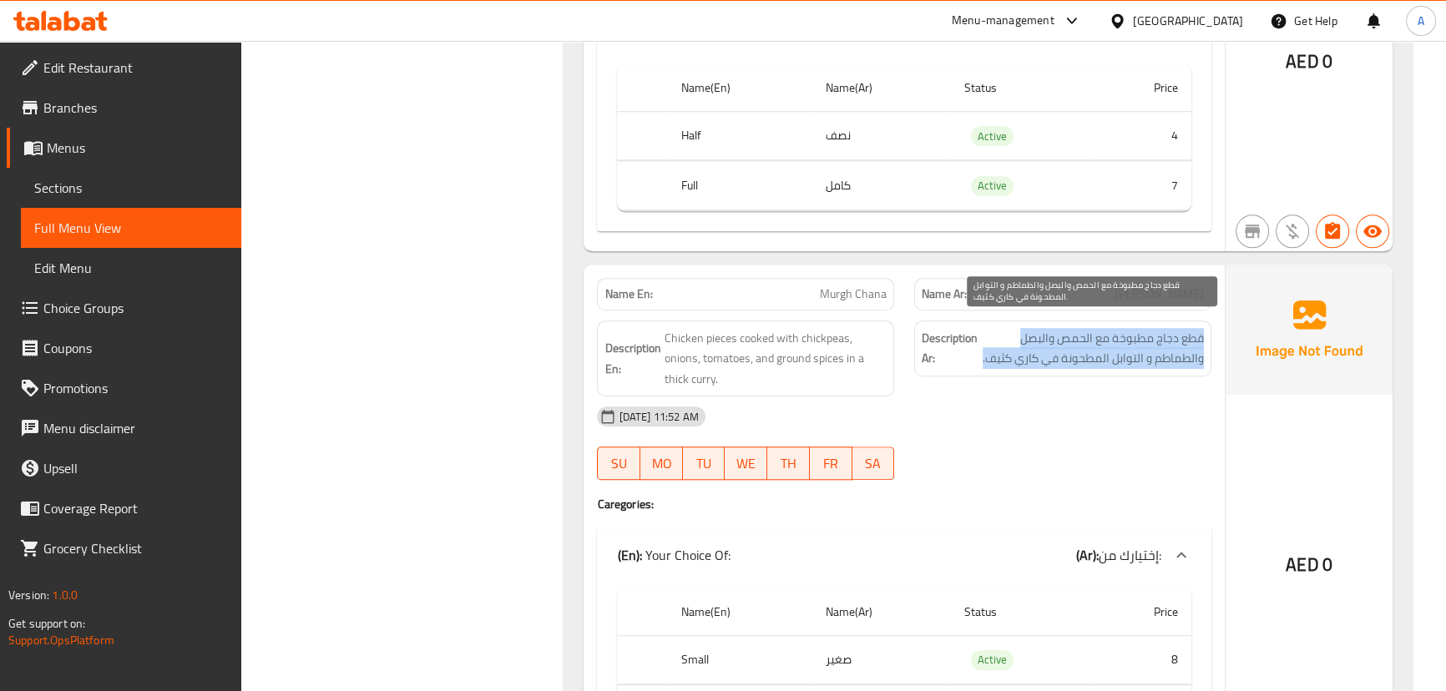
click at [1020, 333] on span "قطع دجاج مطبوخة مع الحمص والبصل والطماطم و التوابل المطحونة في كاري كثيف." at bounding box center [1092, 348] width 223 height 41
click at [1006, 409] on div "[DATE] 11:52 AM" at bounding box center [903, 416] width 633 height 40
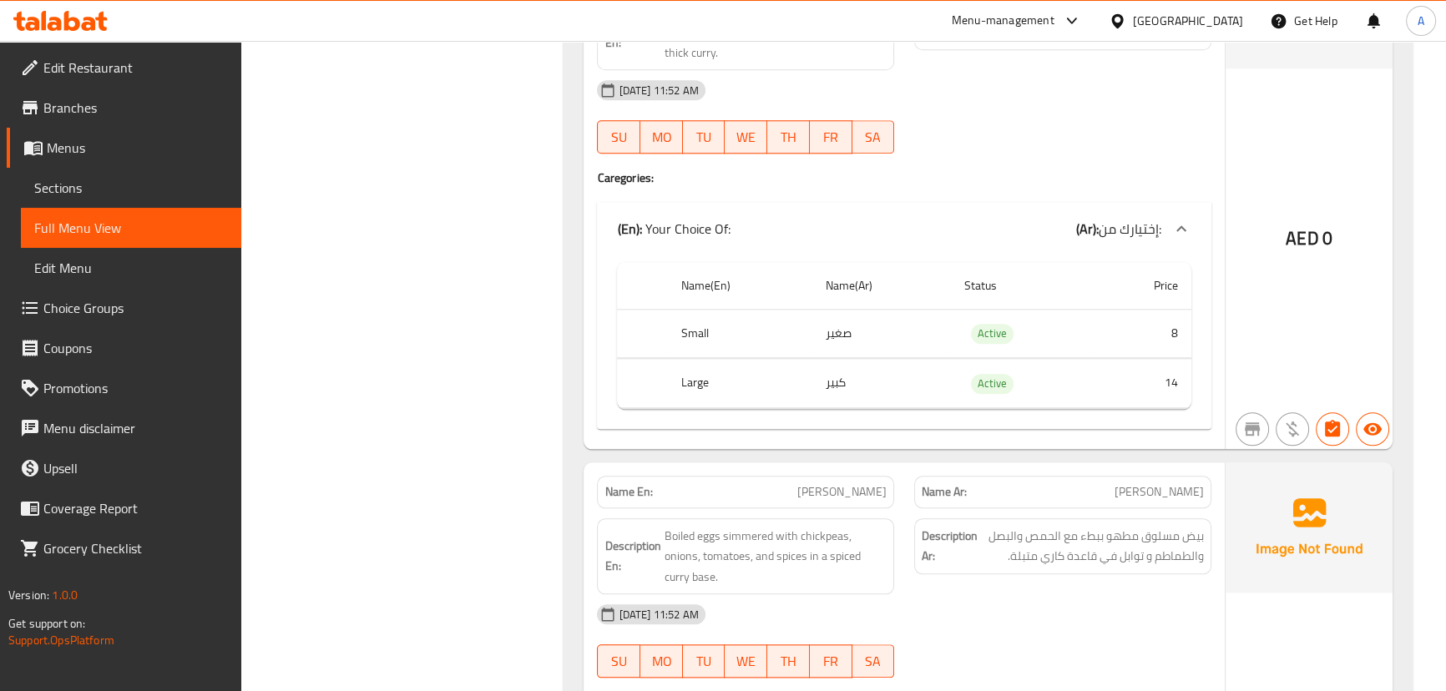
scroll to position [10236, 0]
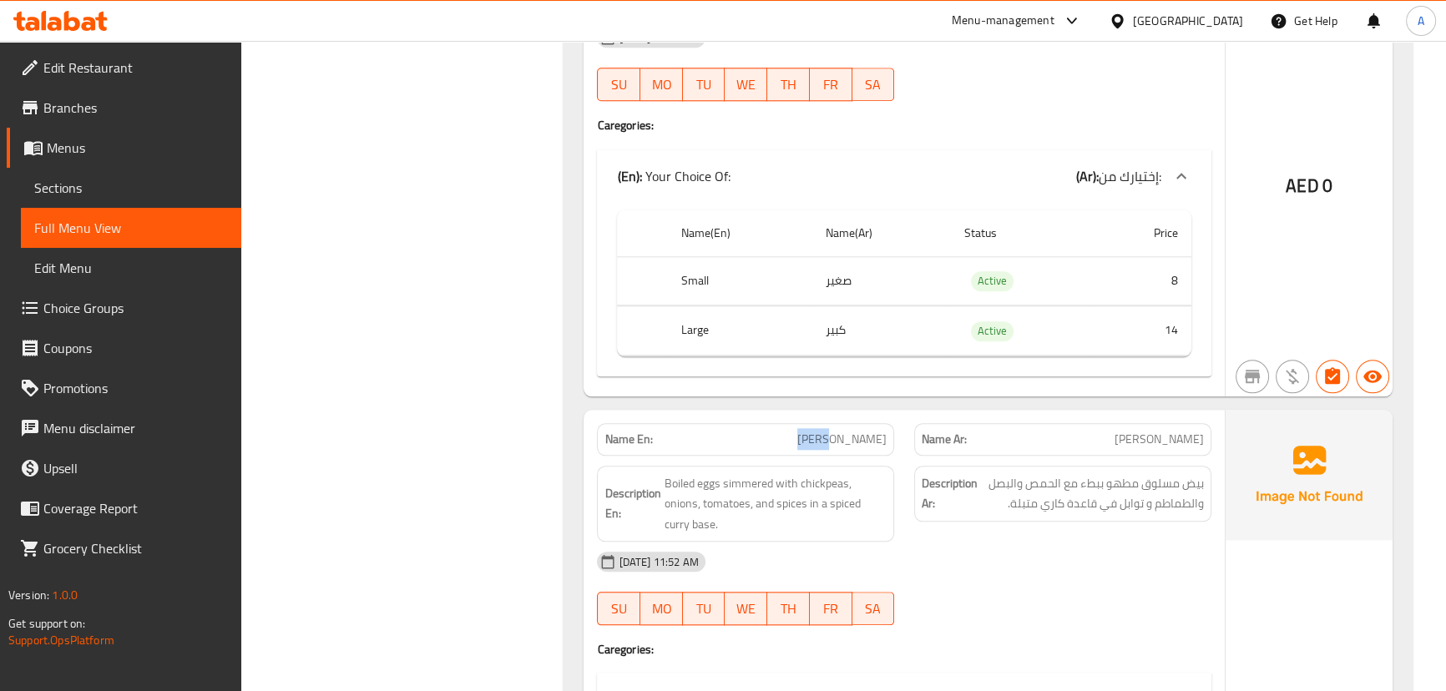
drag, startPoint x: 828, startPoint y: 425, endPoint x: 999, endPoint y: 460, distance: 174.6
click at [958, 437] on div "Name En: [PERSON_NAME] Name Ar: [PERSON_NAME]" at bounding box center [903, 439] width 633 height 53
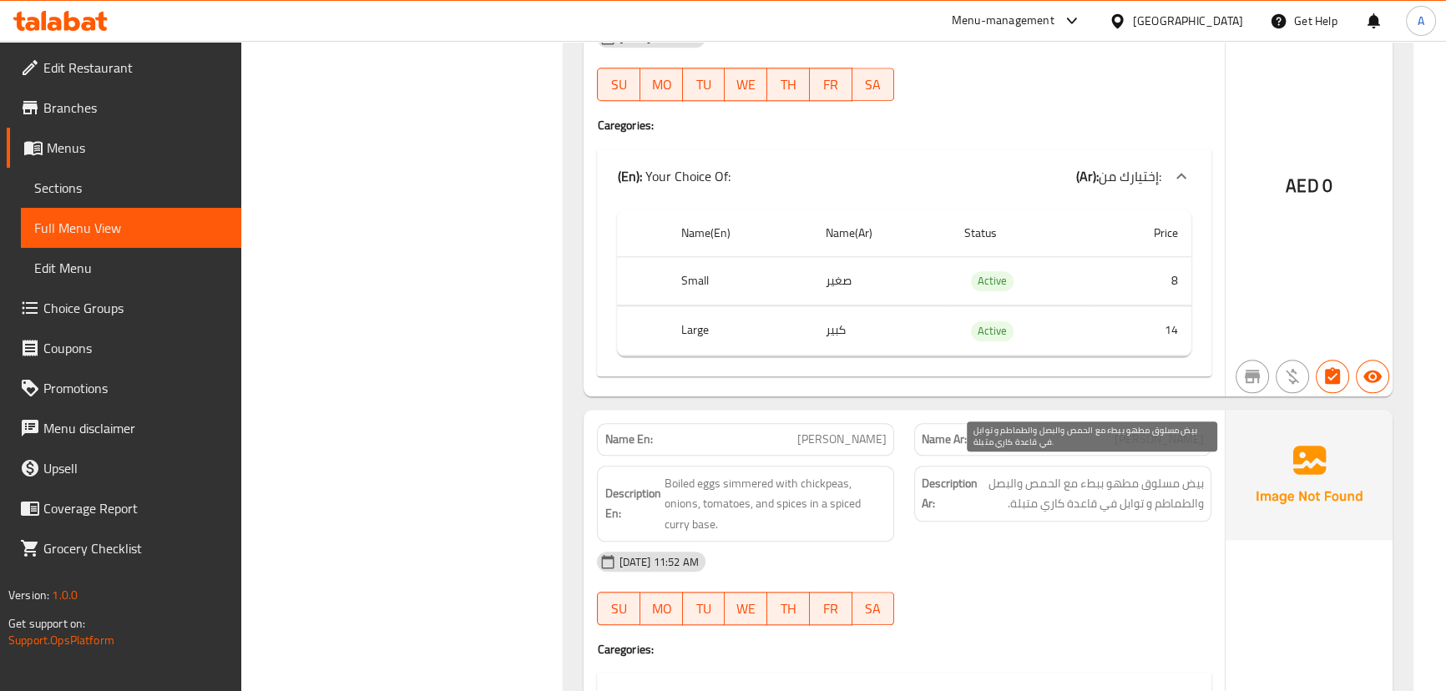
click at [1035, 486] on span "بيض مسلوق مطهو ببطء مع الحمص والبصل والطماطم و توابل في قاعدة كاري متبلة." at bounding box center [1092, 493] width 223 height 41
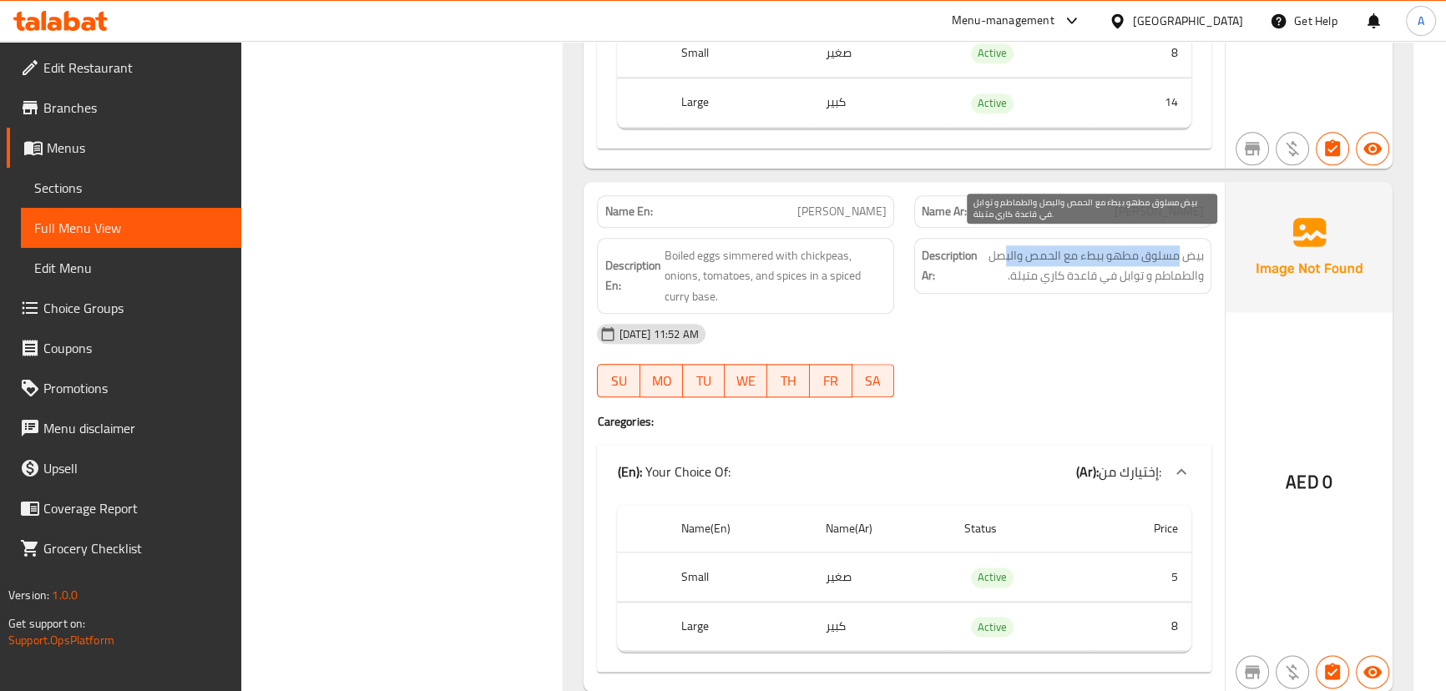
drag, startPoint x: 1168, startPoint y: 240, endPoint x: 1006, endPoint y: 238, distance: 162.8
click at [1002, 245] on span "بيض مسلوق مطهو ببطء مع الحمص والبصل والطماطم و توابل في قاعدة كاري متبلة." at bounding box center [1092, 265] width 223 height 41
drag, startPoint x: 1177, startPoint y: 267, endPoint x: 973, endPoint y: 267, distance: 203.6
click at [981, 267] on span "بيض مسلوق مطهو ببطء مع الحمص والبصل والطماطم و توابل في قاعدة كاري متبلة." at bounding box center [1092, 265] width 223 height 41
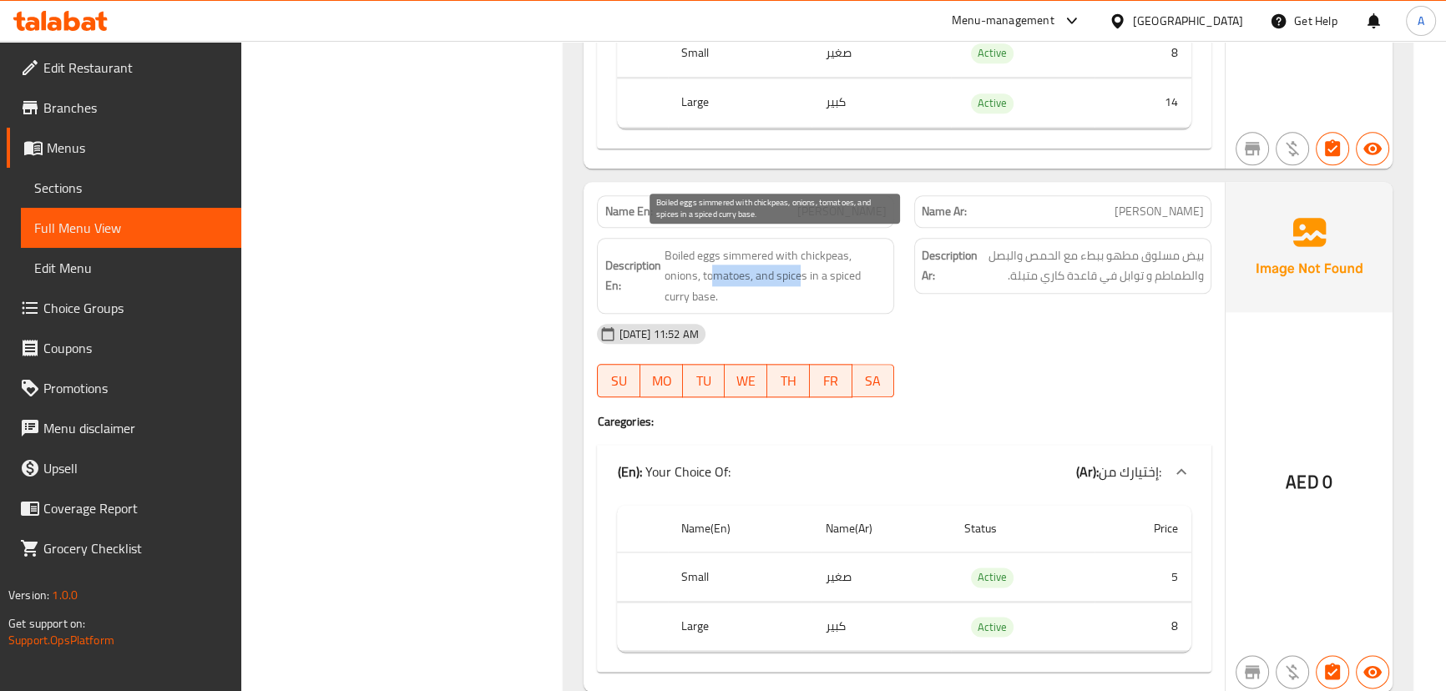
drag, startPoint x: 742, startPoint y: 263, endPoint x: 1007, endPoint y: 325, distance: 271.9
click at [920, 300] on div "Description En: Boiled eggs simmered with chickpeas, onions, tomatoes, and spic…" at bounding box center [903, 276] width 633 height 97
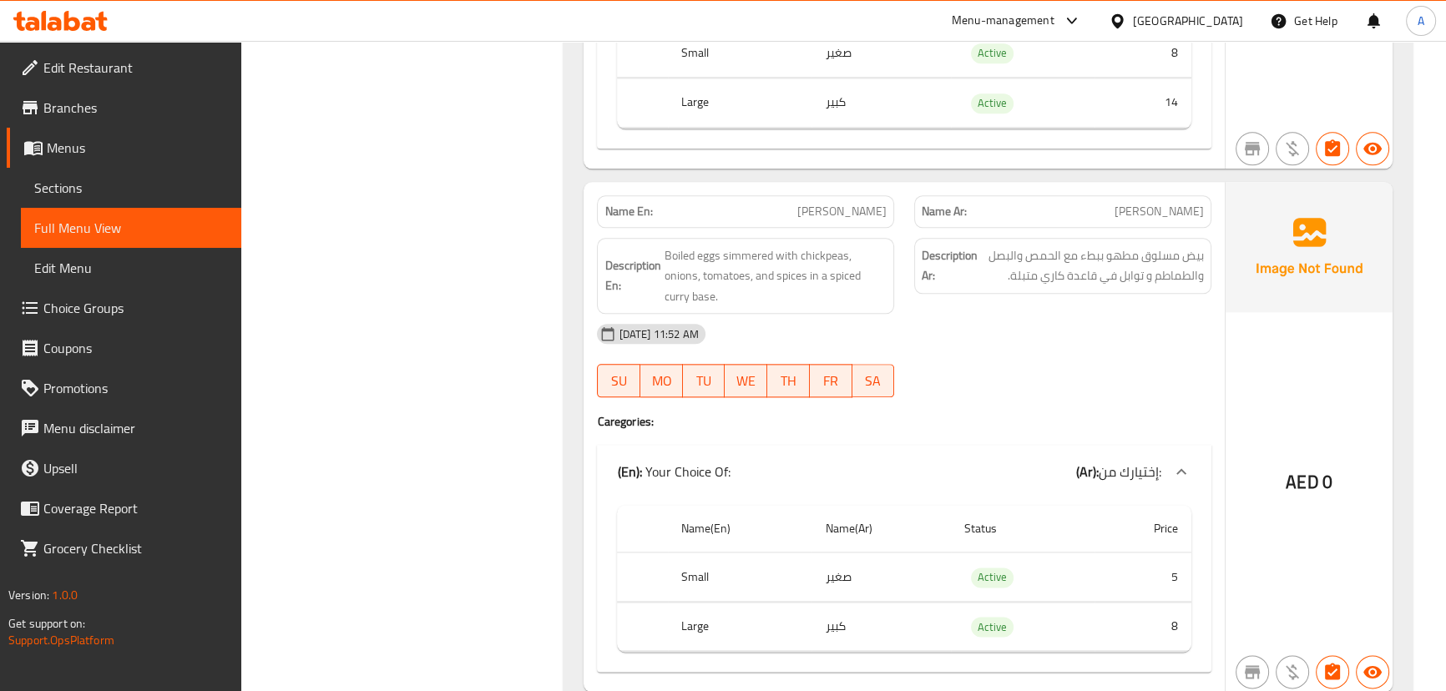
click at [1007, 325] on div "[DATE] 11:52 AM" at bounding box center [903, 334] width 633 height 40
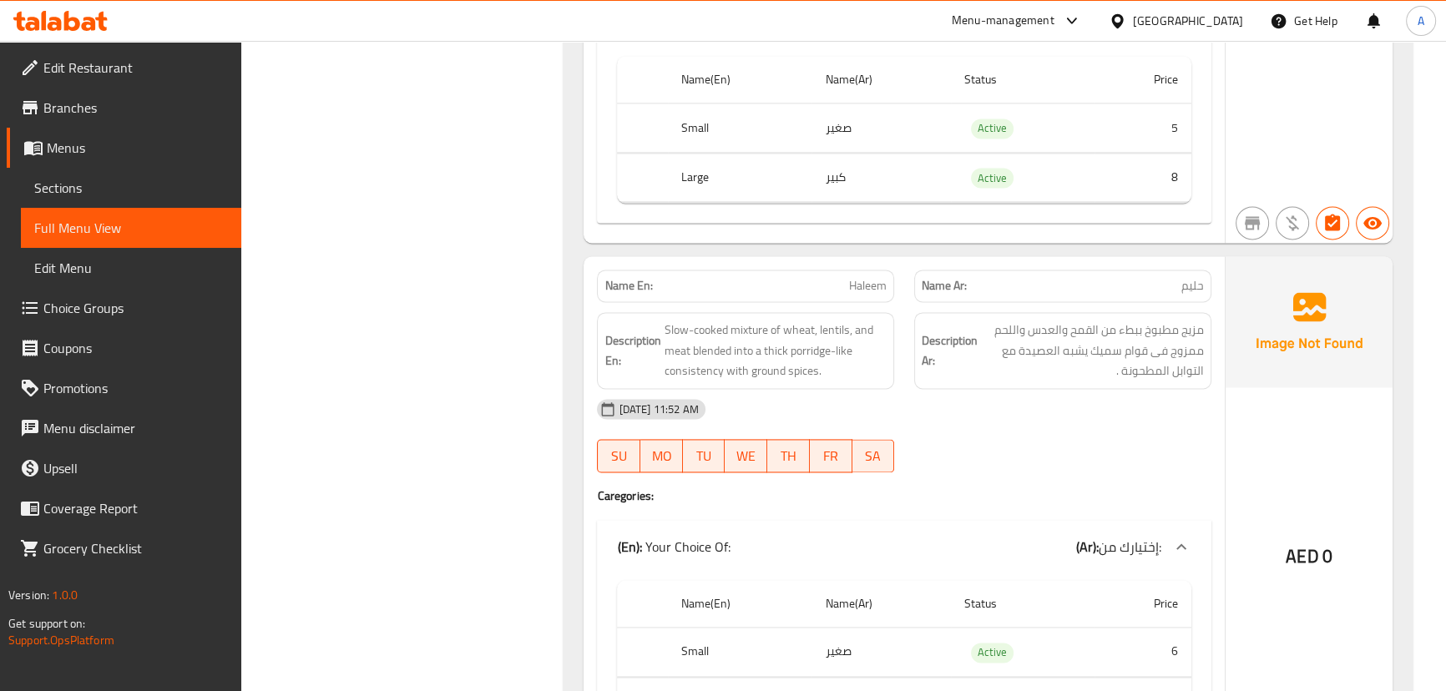
scroll to position [10918, 0]
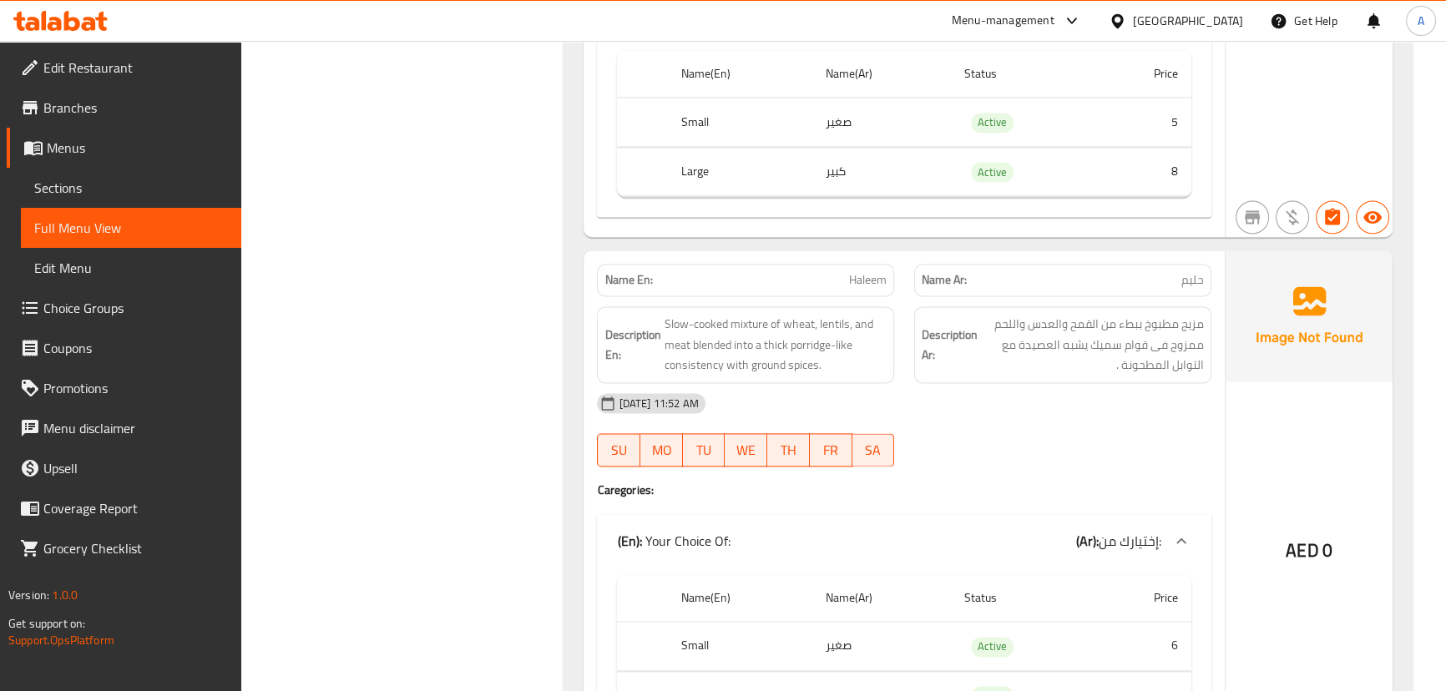
drag, startPoint x: 837, startPoint y: 273, endPoint x: 1058, endPoint y: 358, distance: 237.0
click at [1021, 314] on div "Name En: Haleem Name Ar: [PERSON_NAME] En: Slow-cooked mixture of wheat, lentil…" at bounding box center [903, 505] width 640 height 511
click at [1060, 383] on div "[DATE] 11:52 AM" at bounding box center [903, 403] width 633 height 40
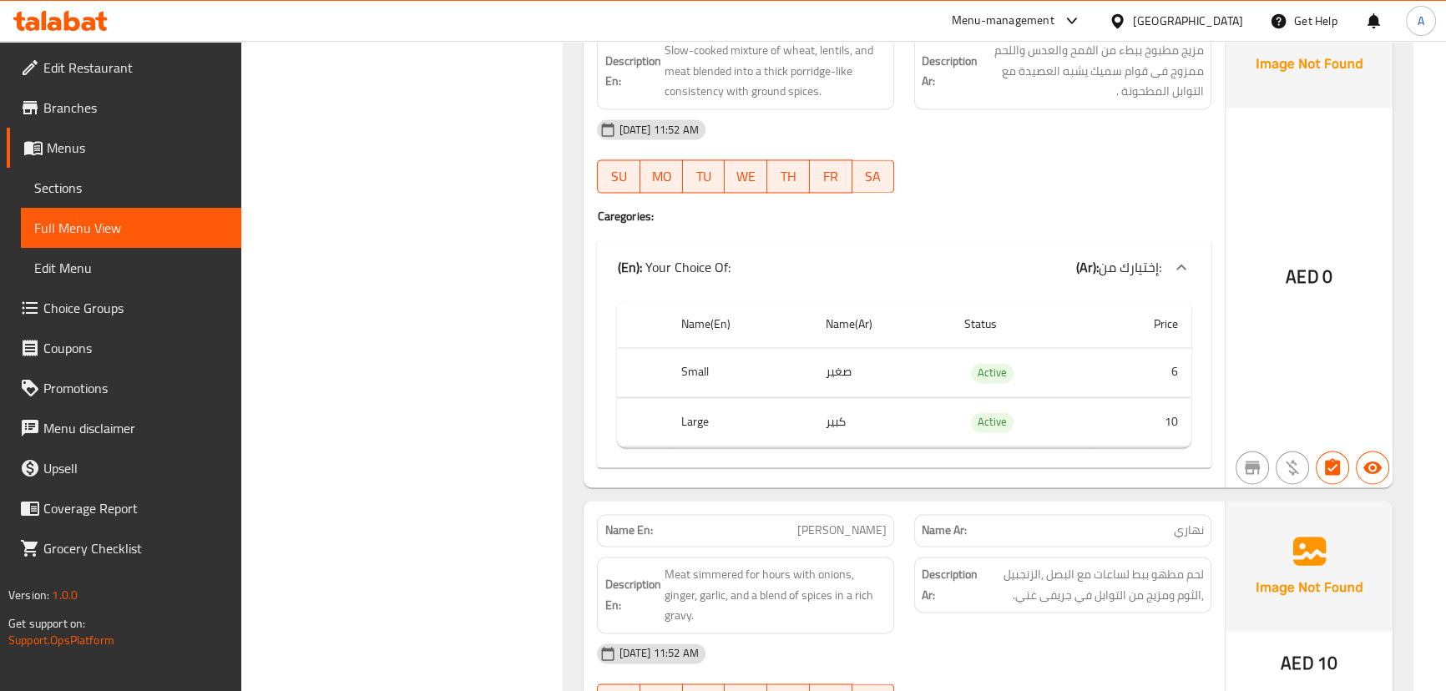
scroll to position [11298, 0]
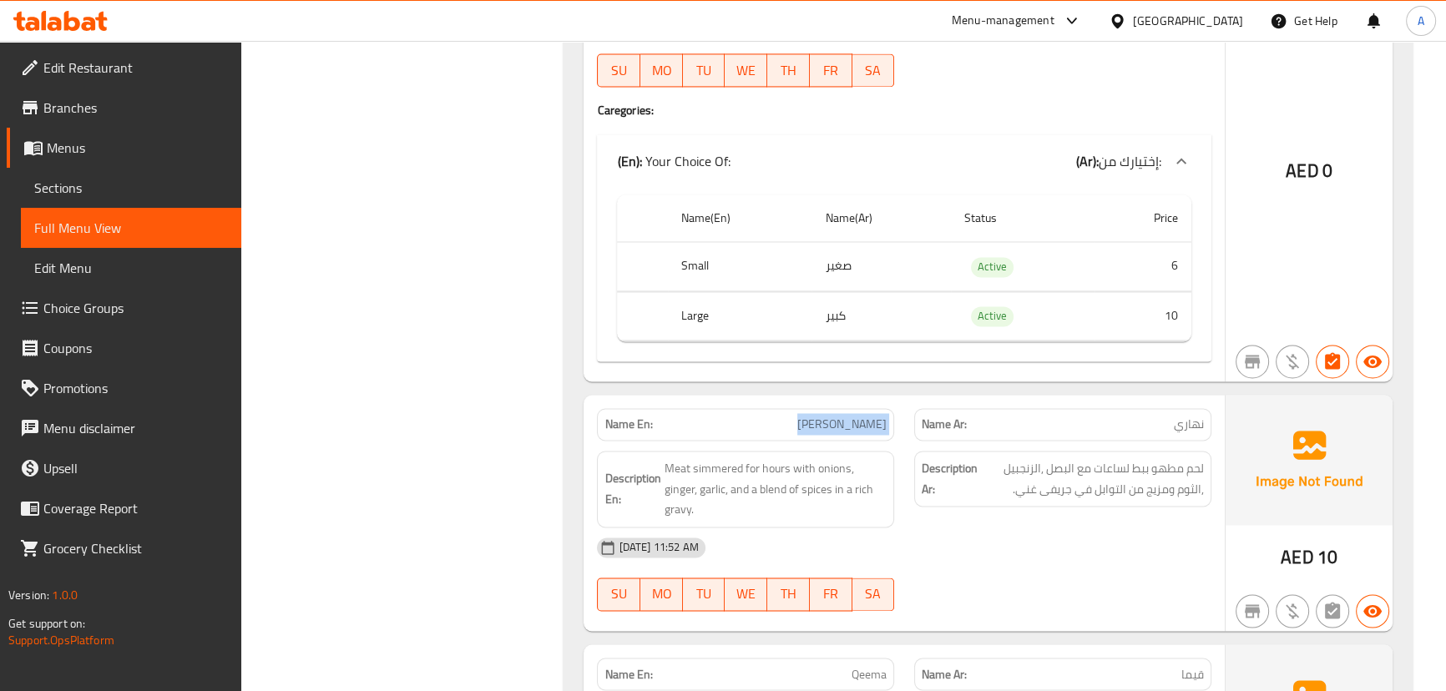
drag, startPoint x: 926, startPoint y: 424, endPoint x: 943, endPoint y: 435, distance: 19.9
click at [938, 430] on div "Name En: Nihari Name Ar: نهاري Description En: Meat simmered for hours with oni…" at bounding box center [903, 513] width 640 height 236
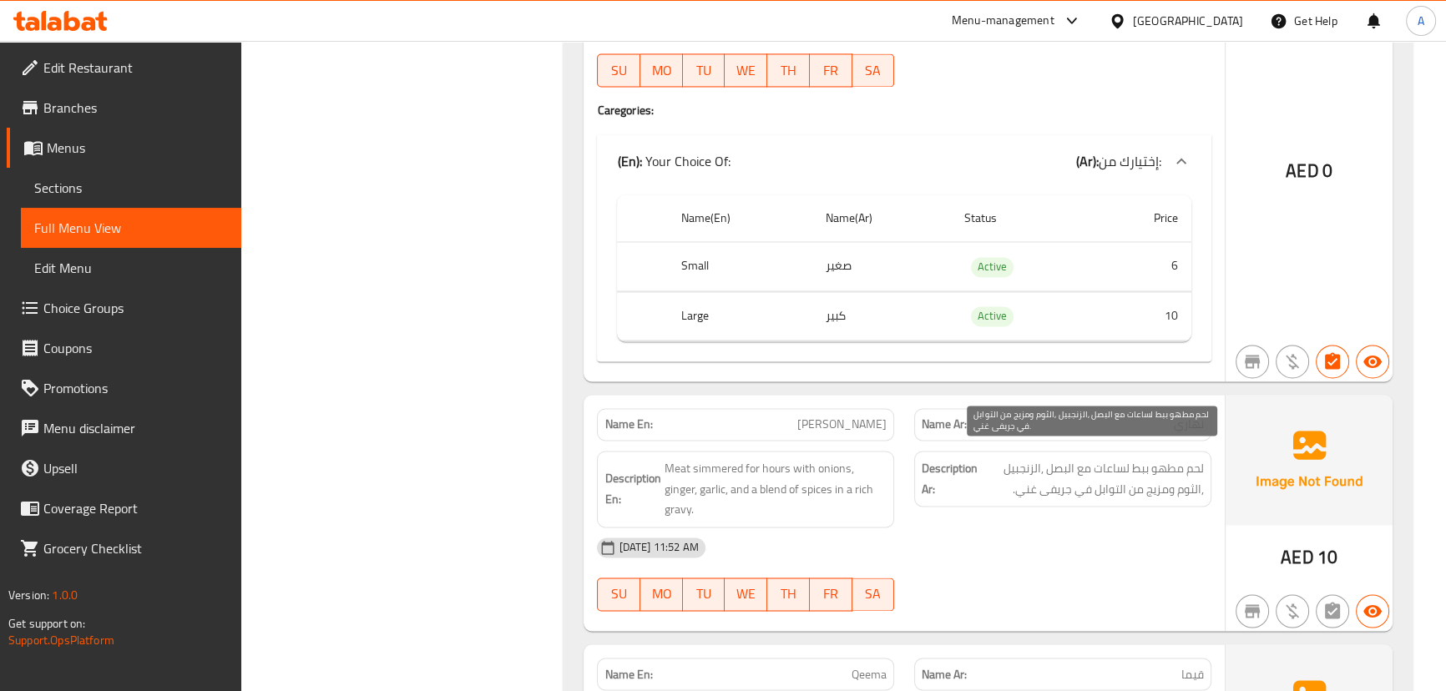
click at [1085, 475] on span "لحم مطهو ببط لساعات مع البصل ,الزنجبيل ,الثوم ومزيج من التوابل في جريفى غني." at bounding box center [1092, 478] width 223 height 41
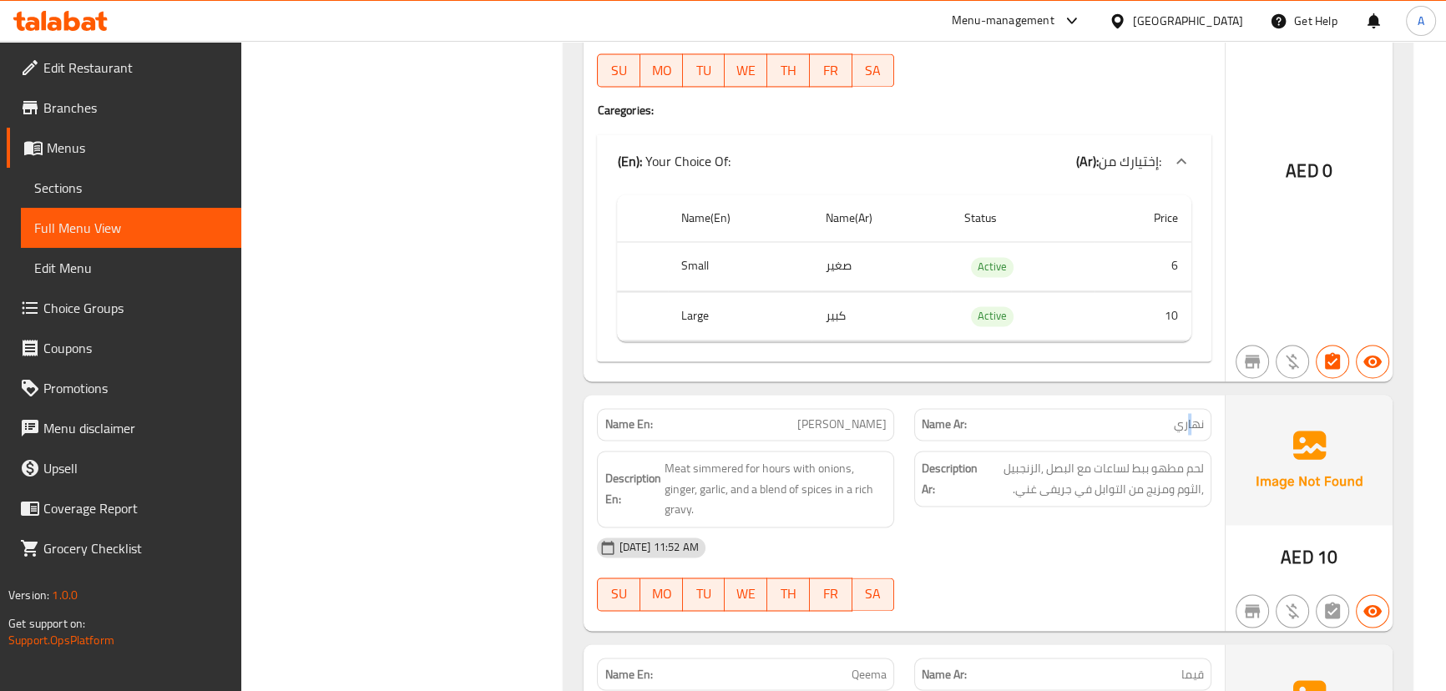
click at [1178, 422] on span "نهاري" at bounding box center [1188, 425] width 30 height 18
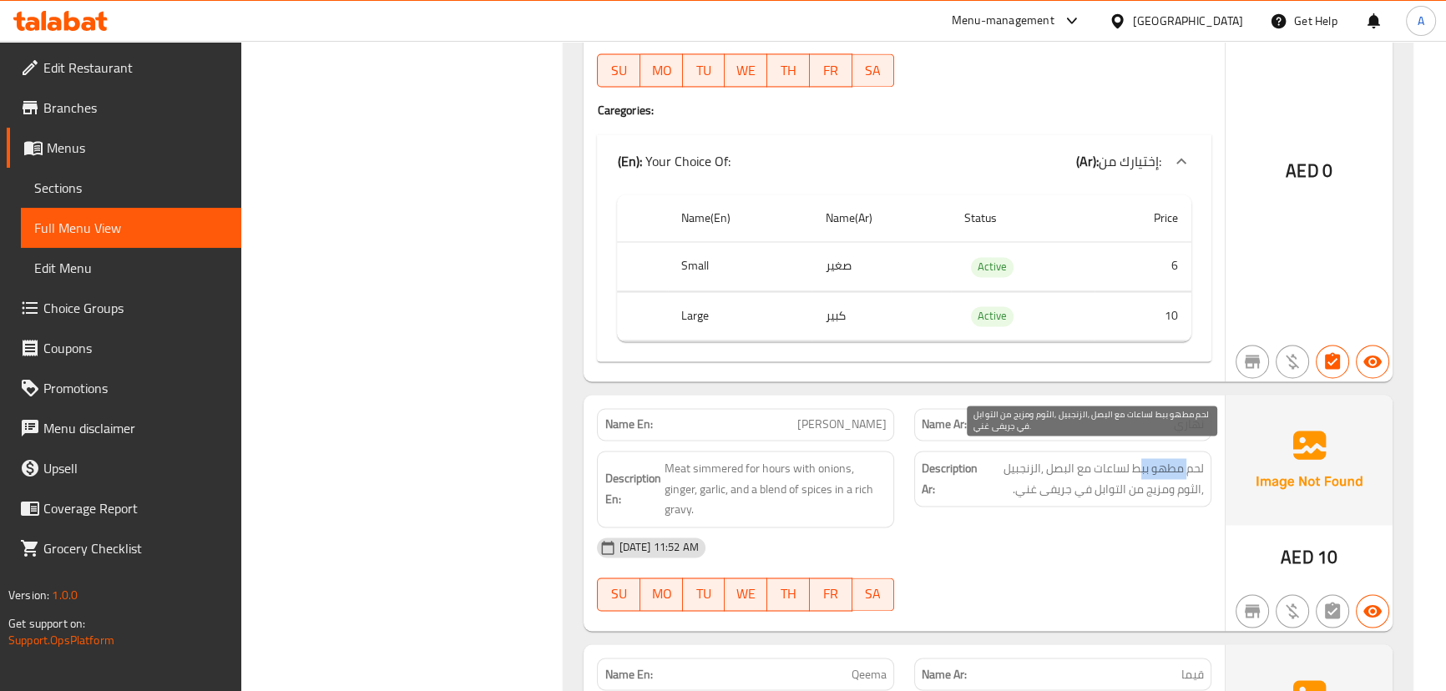
drag, startPoint x: 1188, startPoint y: 459, endPoint x: 1110, endPoint y: 487, distance: 83.4
click at [1127, 466] on span "لحم مطهو ببط لساعات مع البصل ,الزنجبيل ,الثوم ومزيج من التوابل في جريفى غني." at bounding box center [1092, 478] width 223 height 41
click at [1110, 487] on span "لحم مطهو ببط لساعات مع البصل ,الزنجبيل ,الثوم ومزيج من التوابل في جريفى غني." at bounding box center [1092, 478] width 223 height 41
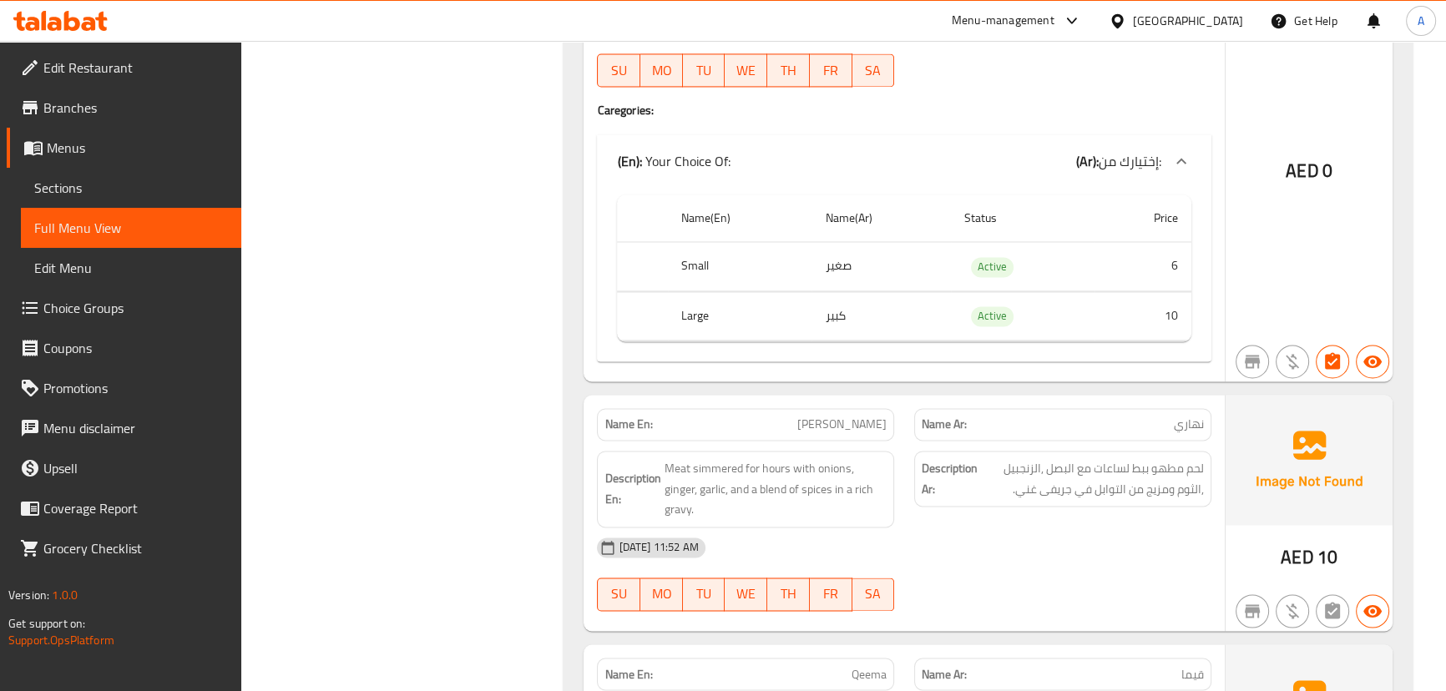
click at [870, 426] on div "Name En: [PERSON_NAME]" at bounding box center [745, 424] width 297 height 33
click at [870, 416] on span "[PERSON_NAME]" at bounding box center [841, 425] width 89 height 18
copy span "[PERSON_NAME]"
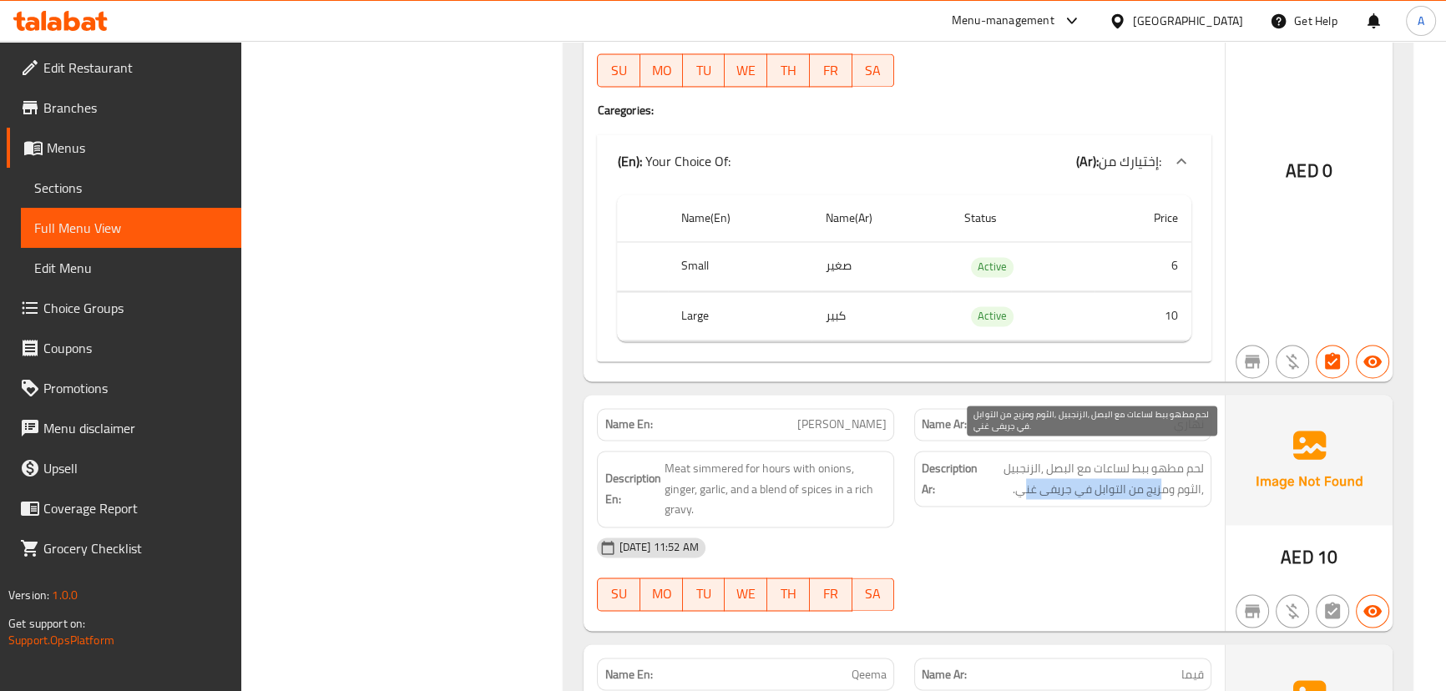
drag, startPoint x: 1062, startPoint y: 472, endPoint x: 956, endPoint y: 491, distance: 108.5
click at [954, 477] on h6 "Description Ar: لحم مطهو ببط لساعات مع البصل ,الزنجبيل ,الثوم ومزيج من التوابل …" at bounding box center [1062, 478] width 282 height 41
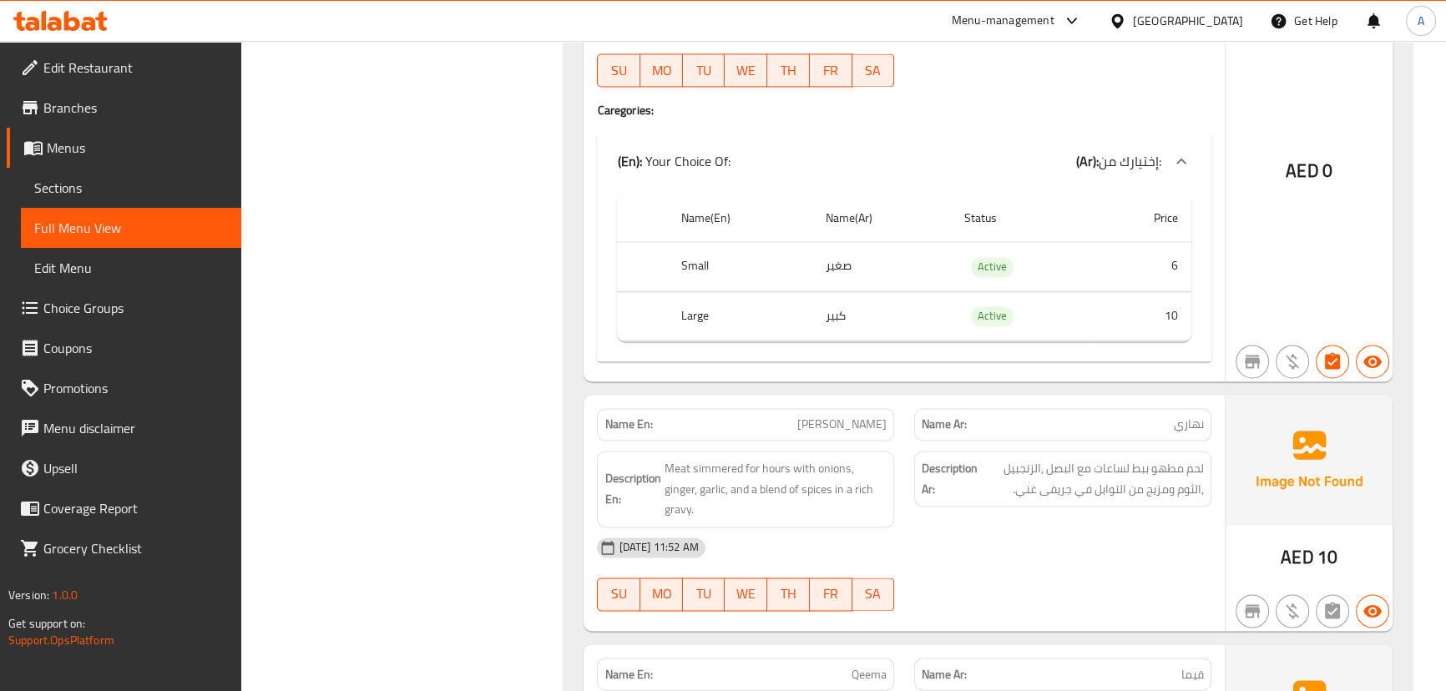
click at [1102, 527] on div "[DATE] 11:52 AM" at bounding box center [903, 547] width 633 height 40
drag, startPoint x: 948, startPoint y: 478, endPoint x: 1050, endPoint y: 559, distance: 130.1
click at [945, 480] on h6 "Description Ar: لحم مطهو ببط لساعات مع البصل ,الزنجبيل ,الثوم ومزيج من التوابل …" at bounding box center [1062, 478] width 282 height 41
click at [1050, 559] on div "[DATE] 11:52 AM SU MO TU WE TH FR SA" at bounding box center [903, 573] width 633 height 93
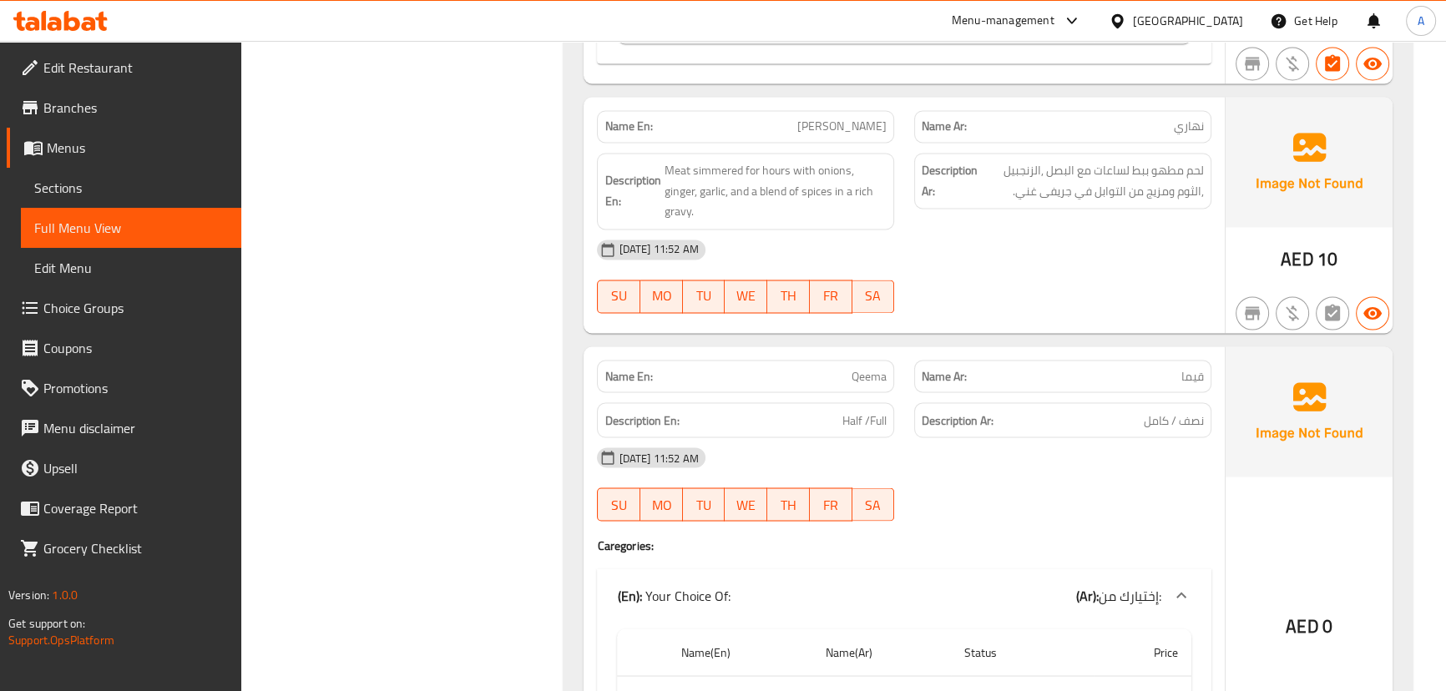
scroll to position [11601, 0]
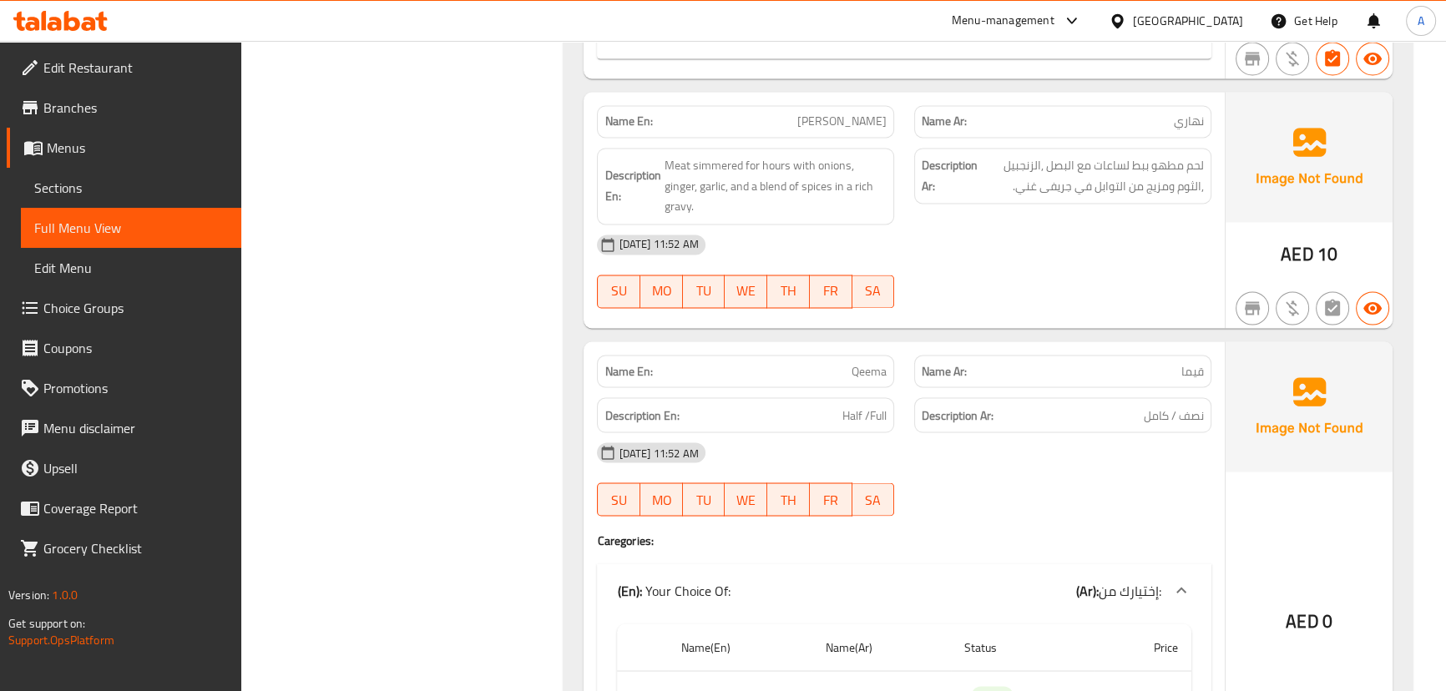
drag, startPoint x: 879, startPoint y: 119, endPoint x: 984, endPoint y: 214, distance: 141.8
click at [966, 169] on div "Name En: Nihari Name Ar: نهاري Description En: Meat simmered for hours with oni…" at bounding box center [903, 210] width 640 height 236
click at [985, 238] on div "[DATE] 11:52 AM SU MO TU WE TH FR SA" at bounding box center [903, 271] width 633 height 93
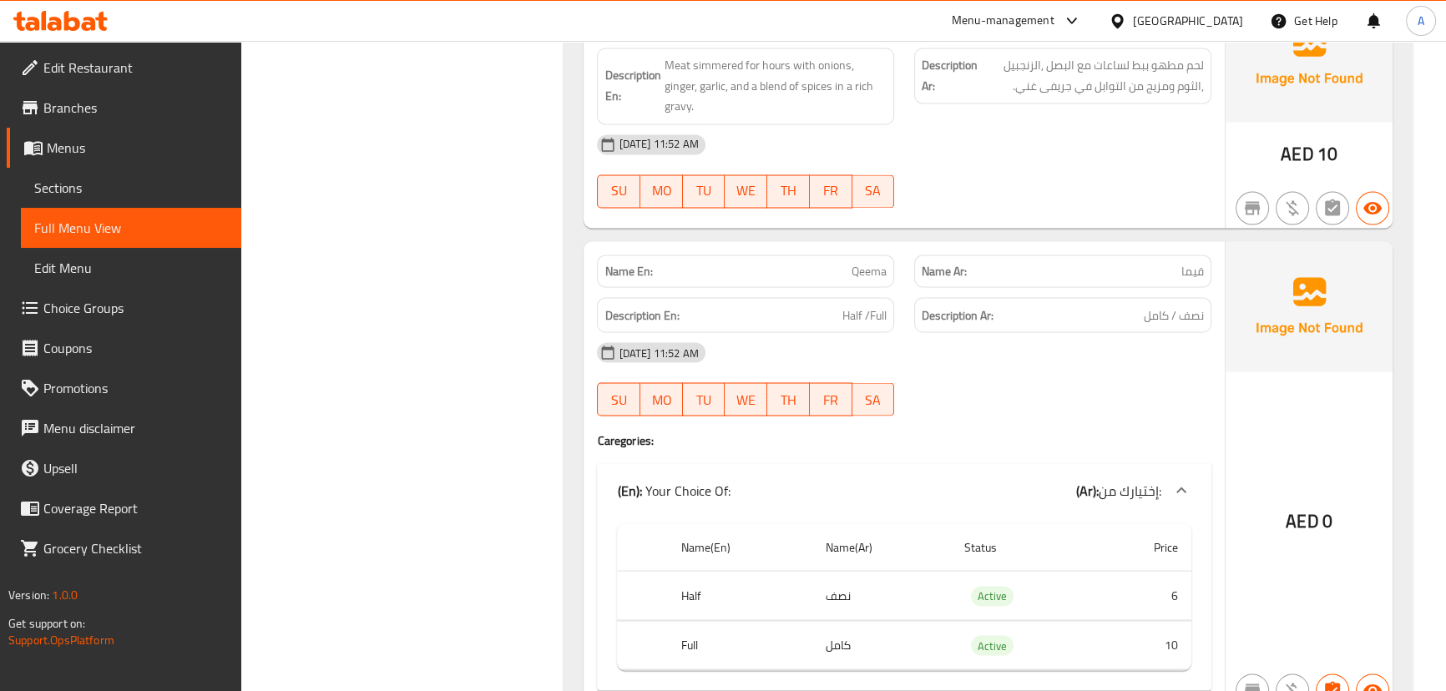
scroll to position [11753, 0]
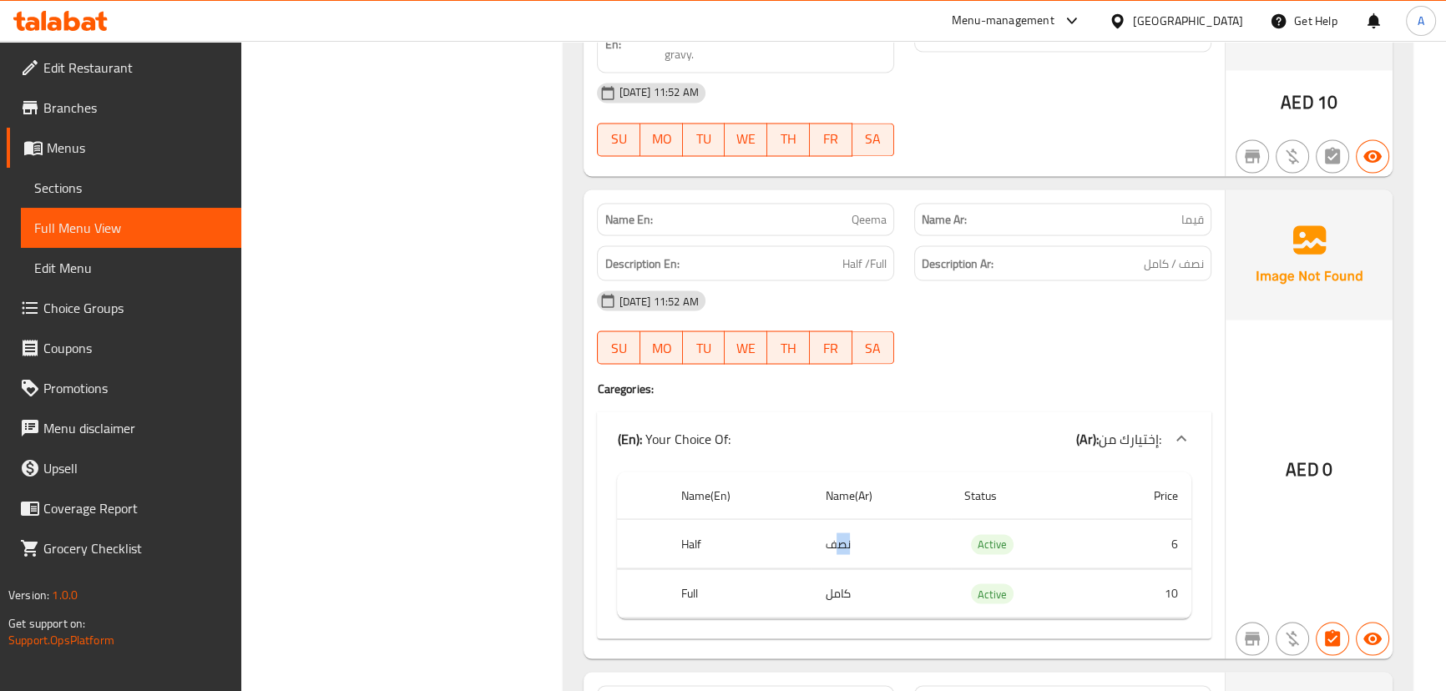
click at [834, 519] on td "نصف" at bounding box center [880, 543] width 139 height 49
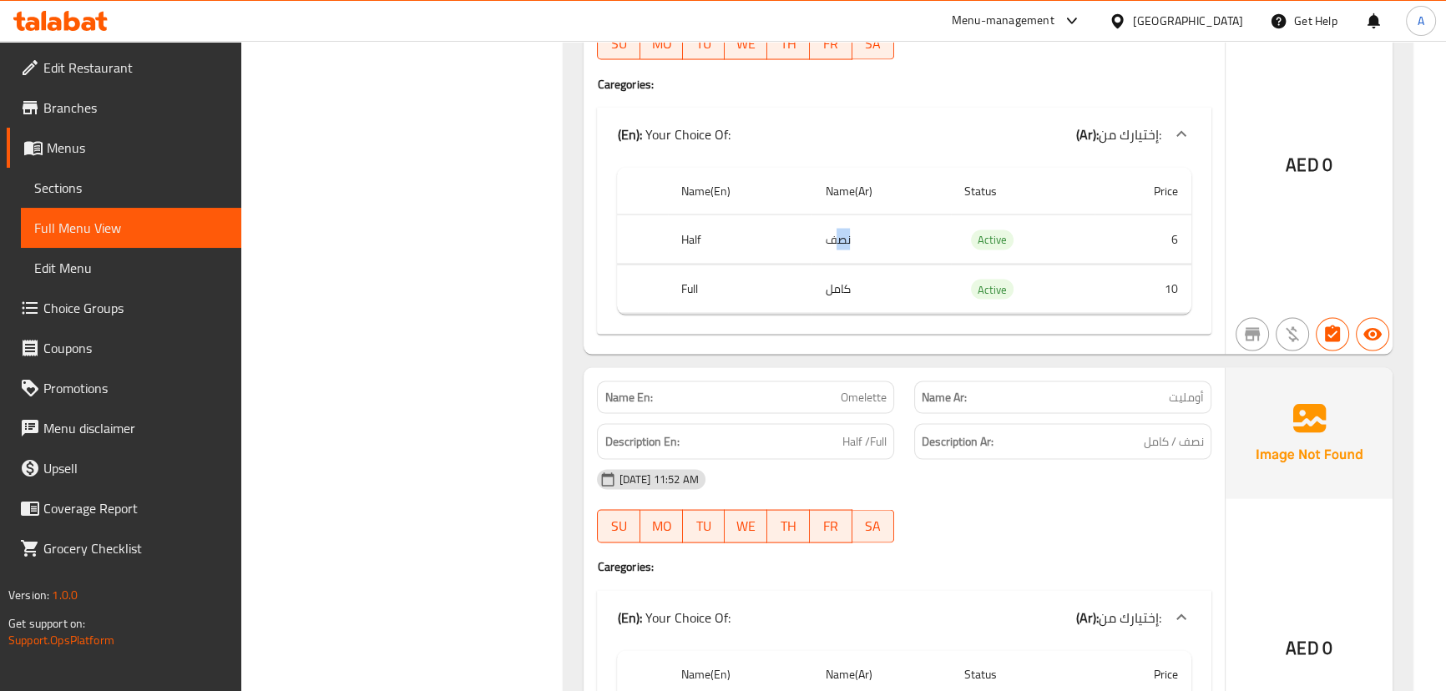
scroll to position [12209, 0]
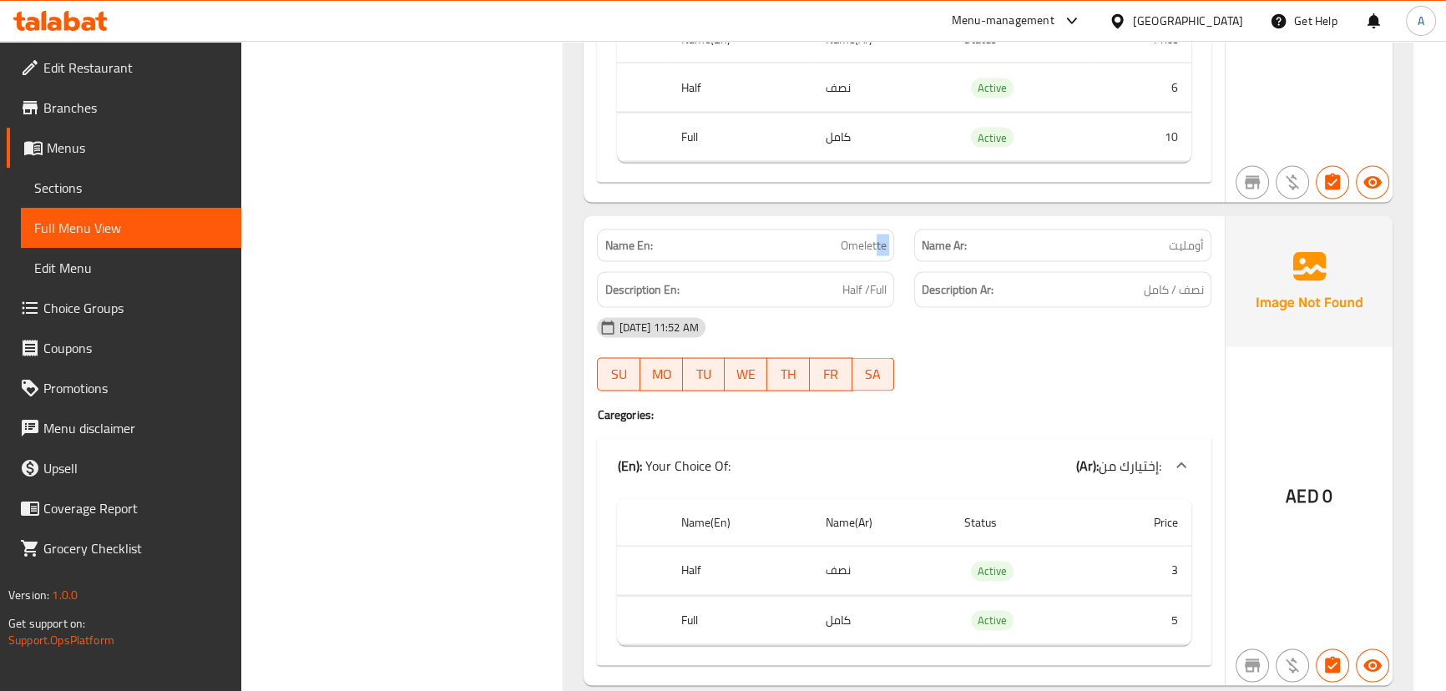
click at [905, 220] on div "Name En: Omelette Name Ar: أومليت" at bounding box center [903, 246] width 633 height 53
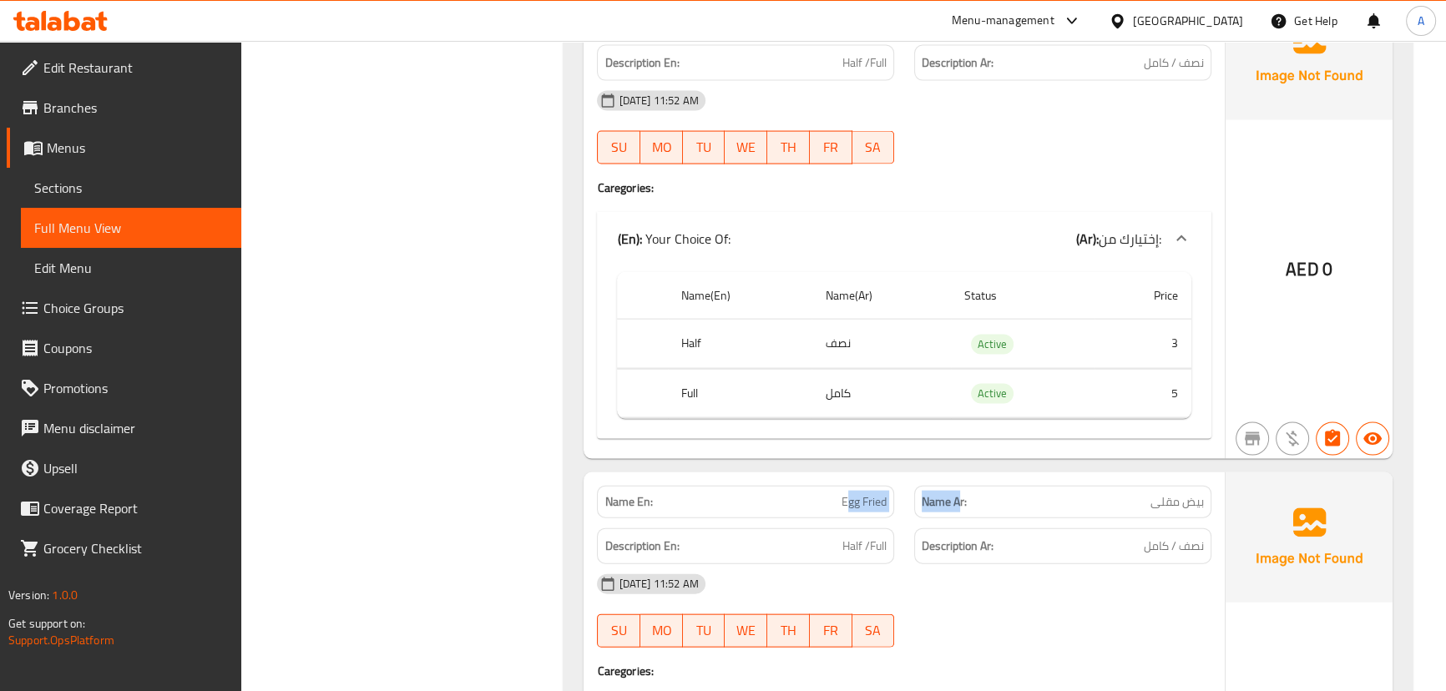
drag, startPoint x: 847, startPoint y: 450, endPoint x: 971, endPoint y: 474, distance: 126.7
click at [969, 476] on div "Name En: Egg Fried Name Ar: بيض مقلى" at bounding box center [903, 502] width 633 height 53
click at [1090, 536] on h6 "Description Ar: نصف / كامل" at bounding box center [1062, 546] width 282 height 21
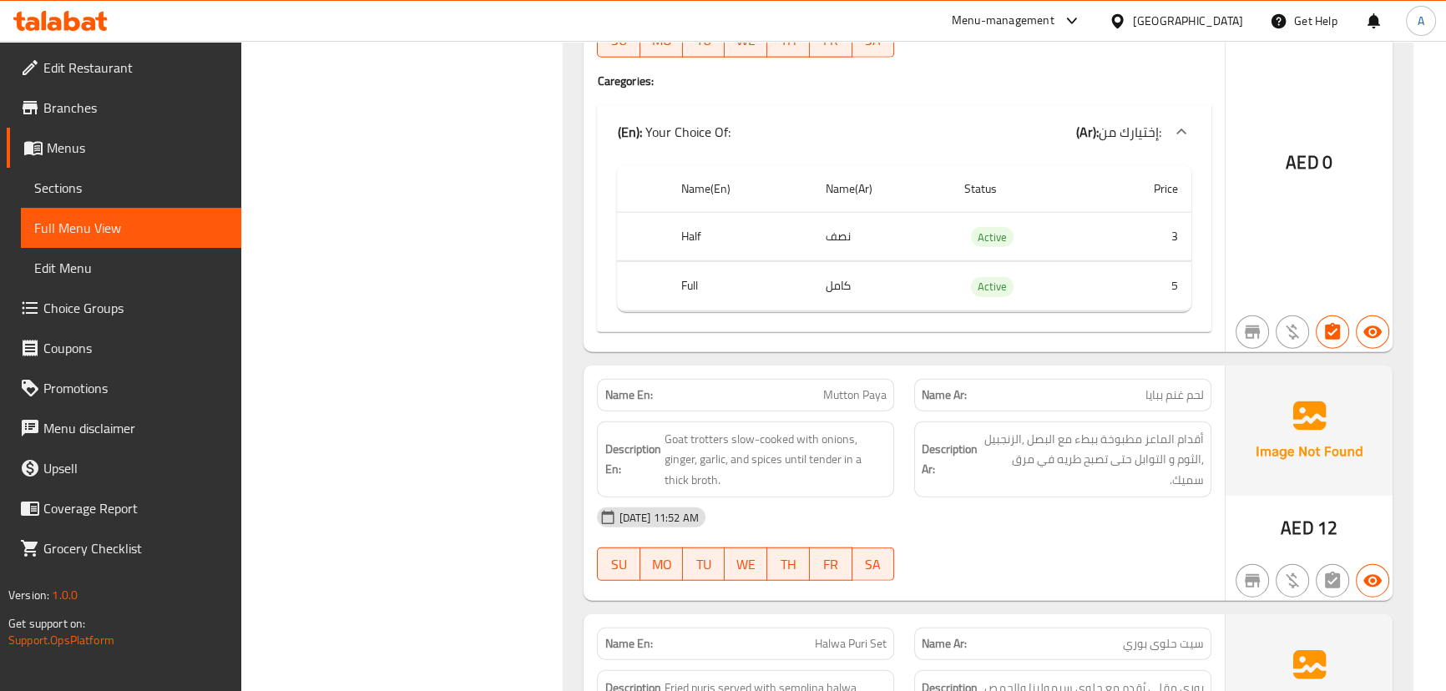
scroll to position [13043, 0]
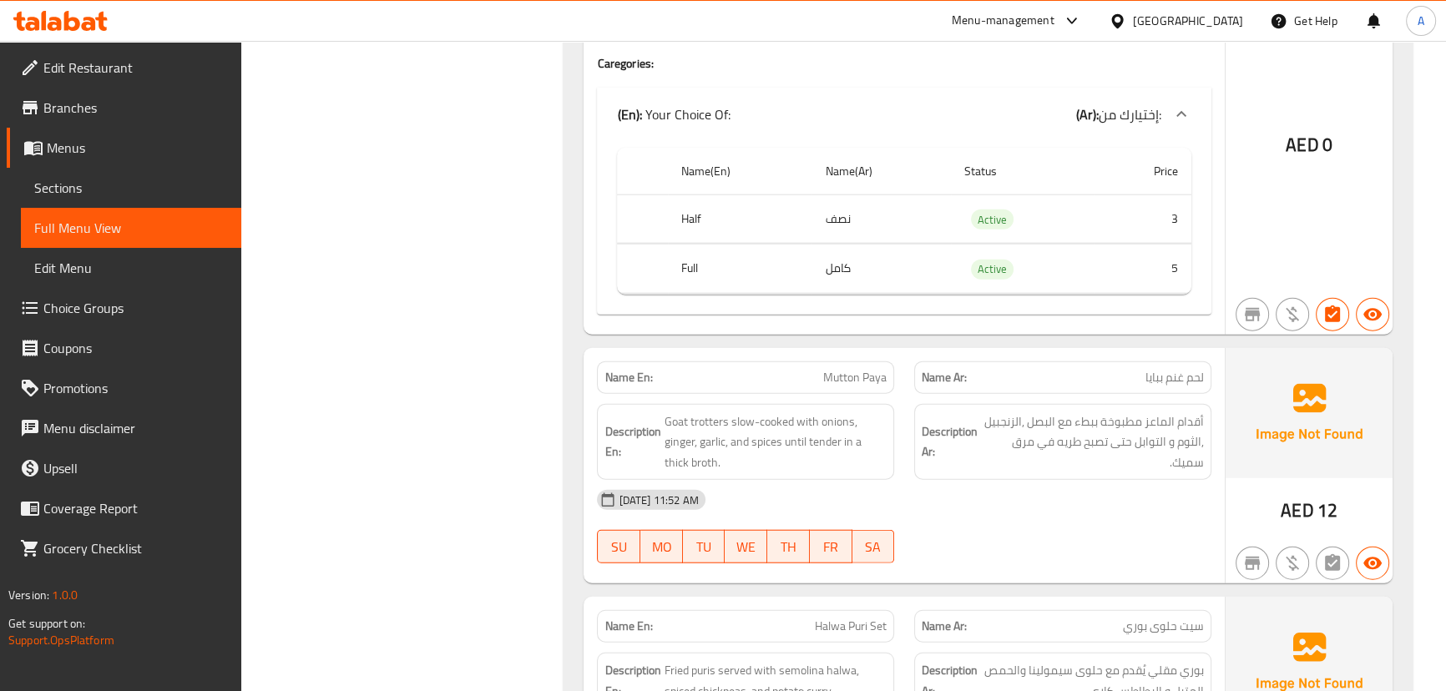
drag, startPoint x: 809, startPoint y: 338, endPoint x: 1017, endPoint y: 405, distance: 219.1
click at [944, 370] on div "Name En: Mutton Paya Name Ar: لحم غنم ببايا Description En: Goat trotters slow-…" at bounding box center [903, 466] width 640 height 236
click at [1047, 480] on div "[DATE] 11:52 AM" at bounding box center [903, 500] width 633 height 40
drag, startPoint x: 1190, startPoint y: 391, endPoint x: 1147, endPoint y: 478, distance: 97.0
click at [1159, 411] on span "أقدام الماعز مطبوخة ببطء مع البصل ,الزنجبيل ,الثوم و التوابل حتى تصبح طريه في م…" at bounding box center [1092, 442] width 223 height 62
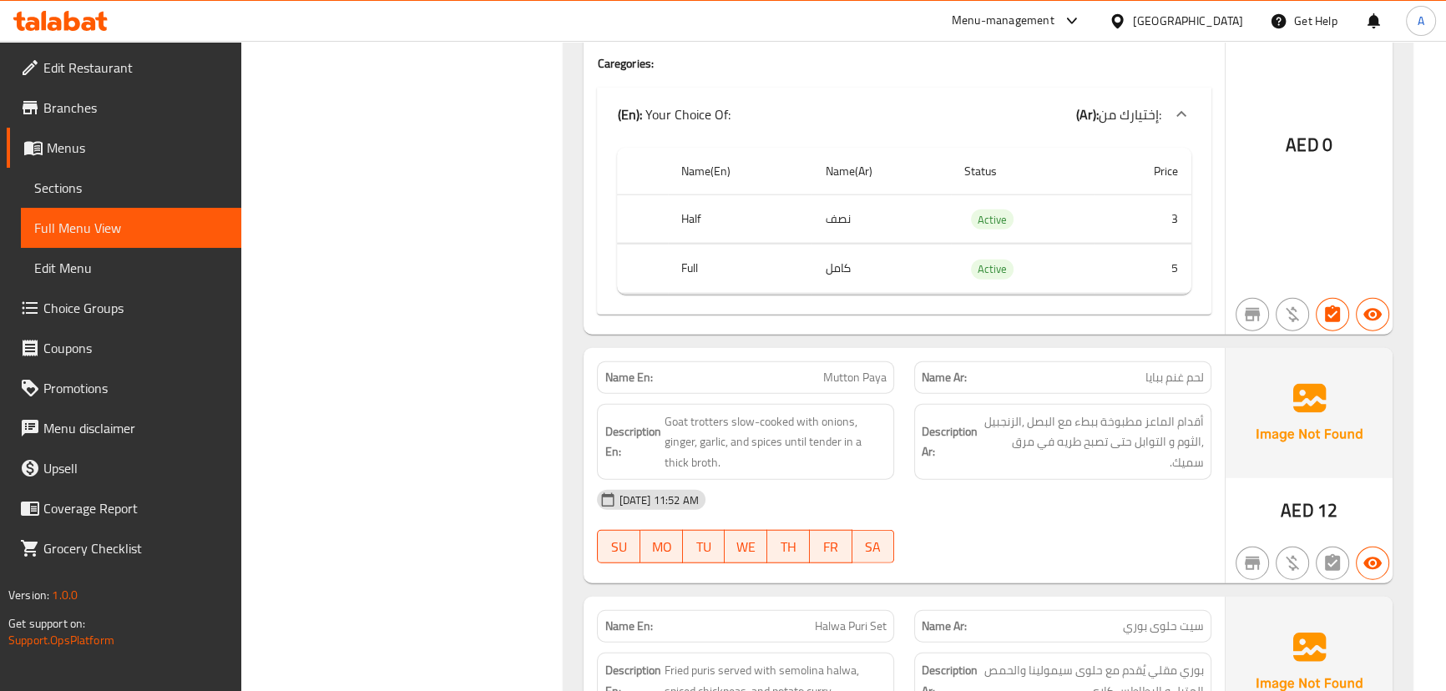
click at [1151, 493] on div "[DATE] 11:52 AM SU MO TU WE TH FR SA" at bounding box center [903, 526] width 633 height 93
drag, startPoint x: 1007, startPoint y: 400, endPoint x: 1007, endPoint y: 424, distance: 24.2
click at [1002, 416] on span "أقدام الماعز مطبوخة ببطء مع البصل ,الزنجبيل ,الثوم و التوابل حتى تصبح طريه في م…" at bounding box center [1092, 442] width 223 height 62
click at [1027, 480] on div "[DATE] 11:52 AM" at bounding box center [903, 500] width 633 height 40
drag, startPoint x: 1062, startPoint y: 412, endPoint x: 1022, endPoint y: 437, distance: 46.1
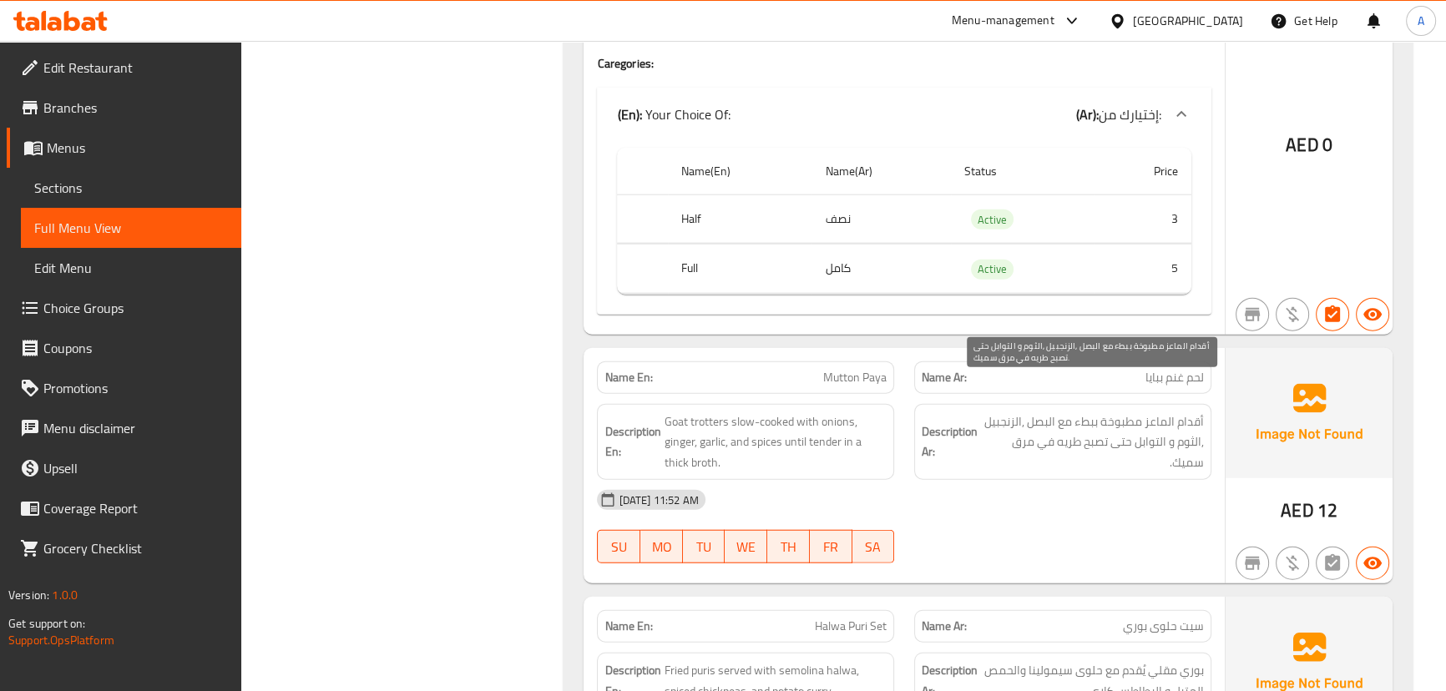
click at [1027, 426] on span "أقدام الماعز مطبوخة ببطء مع البصل ,الزنجبيل ,الثوم و التوابل حتى تصبح طريه في م…" at bounding box center [1092, 442] width 223 height 62
click at [1029, 480] on div "[DATE] 11:52 AM" at bounding box center [903, 500] width 633 height 40
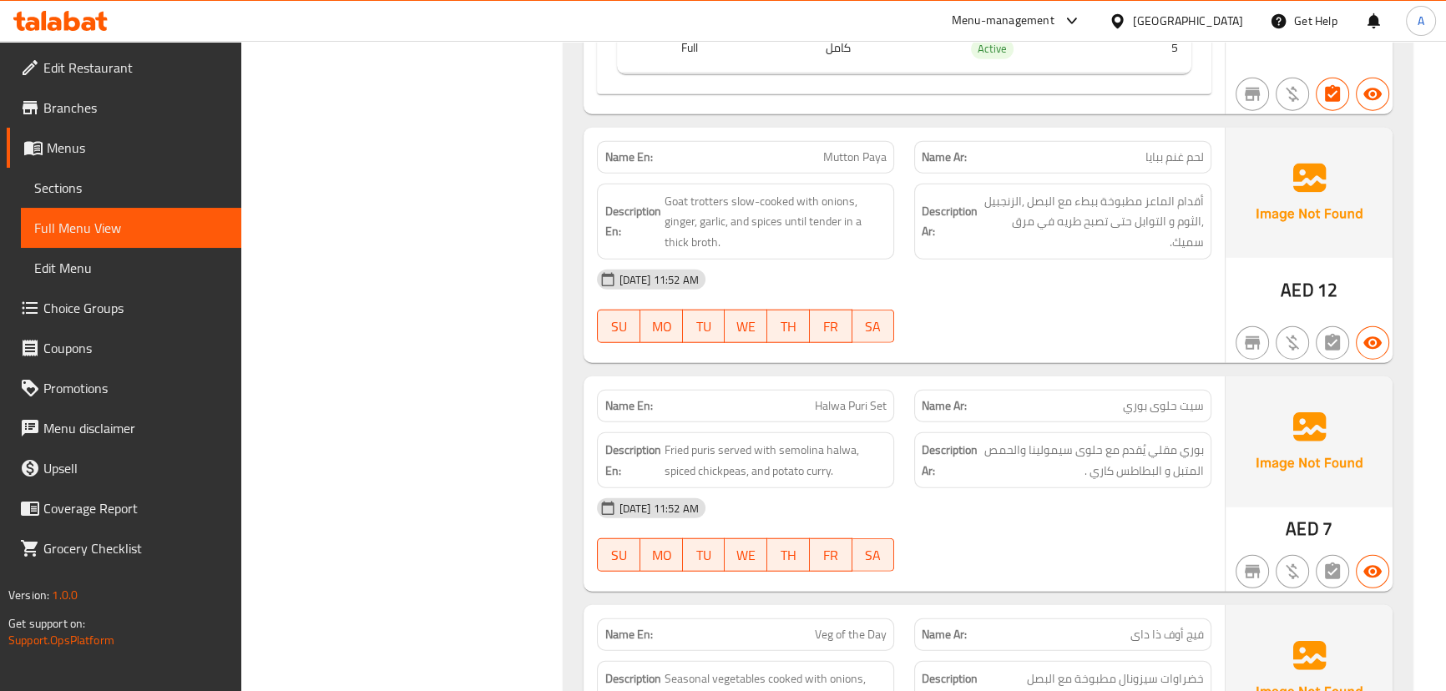
scroll to position [13270, 0]
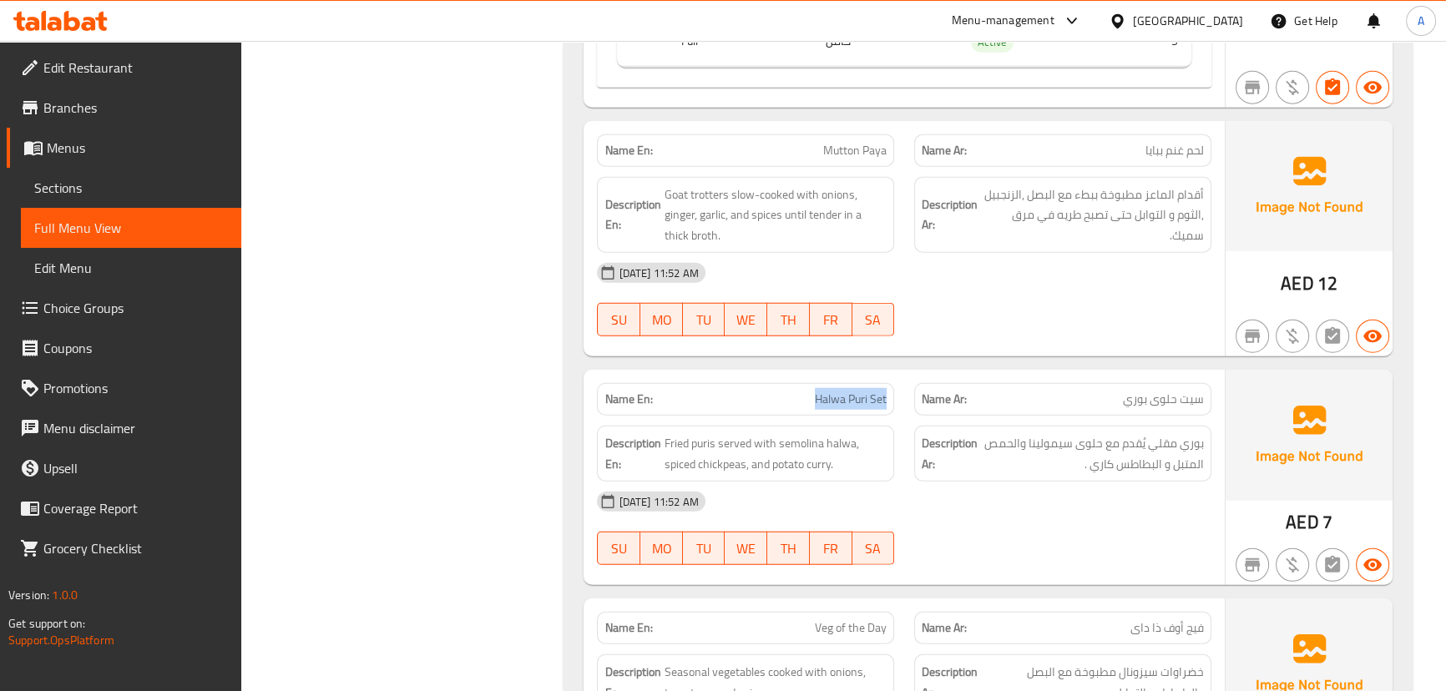
drag, startPoint x: 801, startPoint y: 361, endPoint x: 957, endPoint y: 386, distance: 158.1
click at [926, 377] on div "Name En: [PERSON_NAME] Set Name Ar: سيت حلوى بوري" at bounding box center [903, 399] width 633 height 53
click at [1113, 543] on div "Name En: Halwa Puri Set Name Ar: سيت حلوى بوري Description En: Fried puris serv…" at bounding box center [903, 477] width 640 height 215
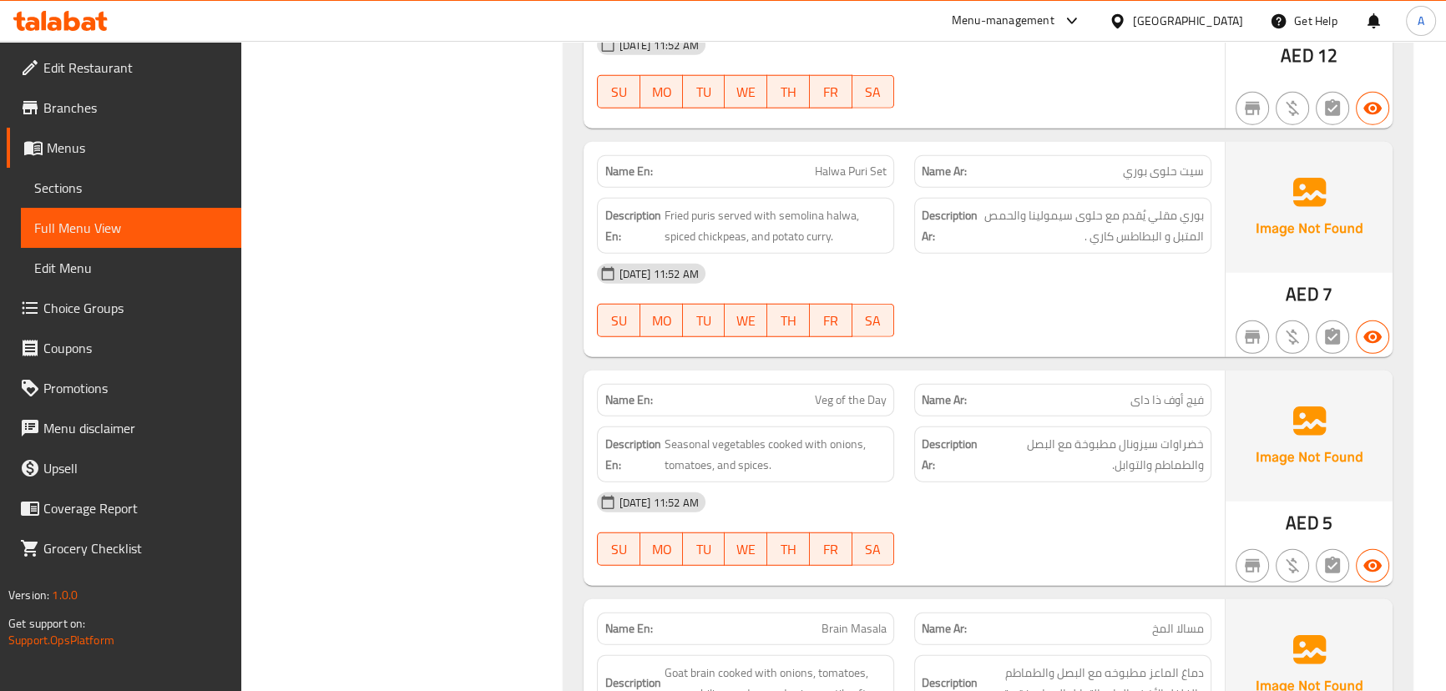
drag, startPoint x: 815, startPoint y: 367, endPoint x: 1010, endPoint y: 423, distance: 203.1
click at [943, 399] on div "Name En: Veg of the Day Name Ar: فيج أوف ذا داى Description En: Seasonal vegeta…" at bounding box center [903, 478] width 640 height 215
click at [1182, 434] on span "خضراوات سيزونال مطبوخة مع البصل والطماطم والتوابل." at bounding box center [1093, 454] width 220 height 41
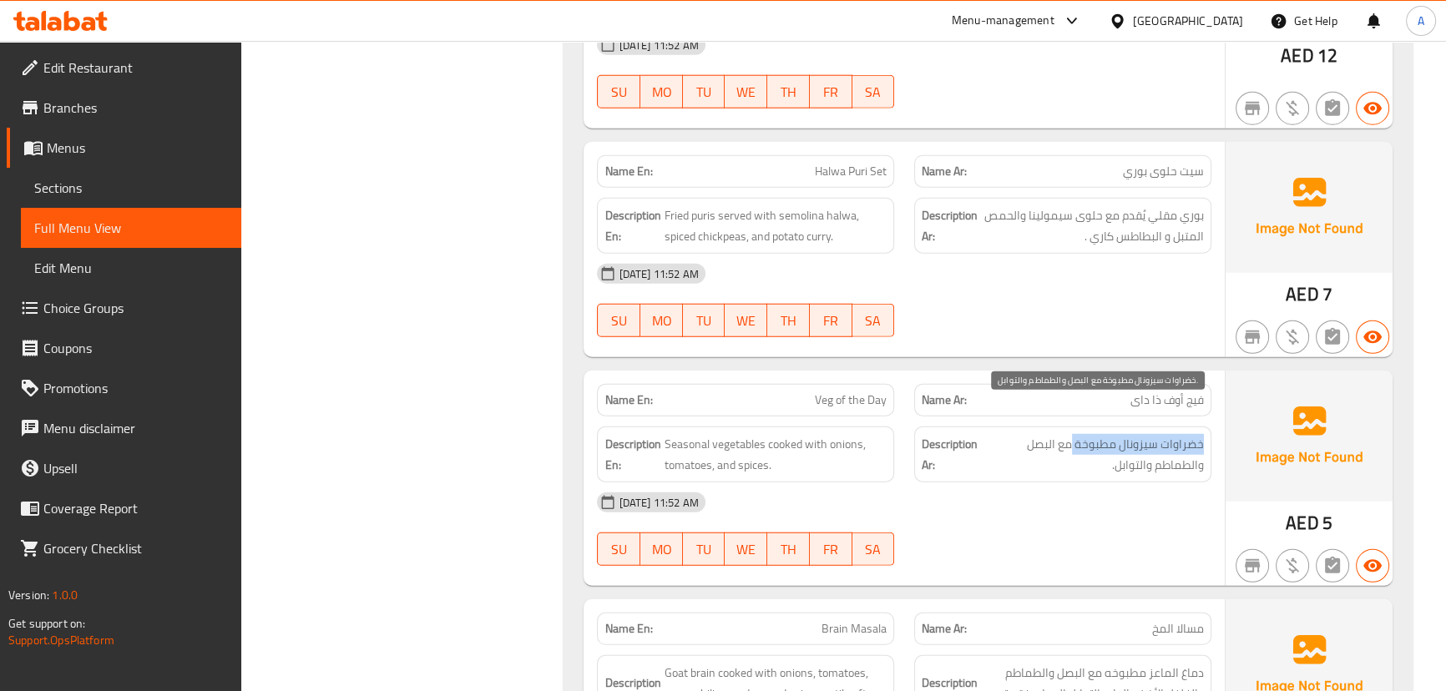
drag, startPoint x: 1182, startPoint y: 409, endPoint x: 1077, endPoint y: 406, distance: 105.2
click at [1077, 434] on span "خضراوات سيزونال مطبوخة مع البصل والطماطم والتوابل." at bounding box center [1093, 454] width 220 height 41
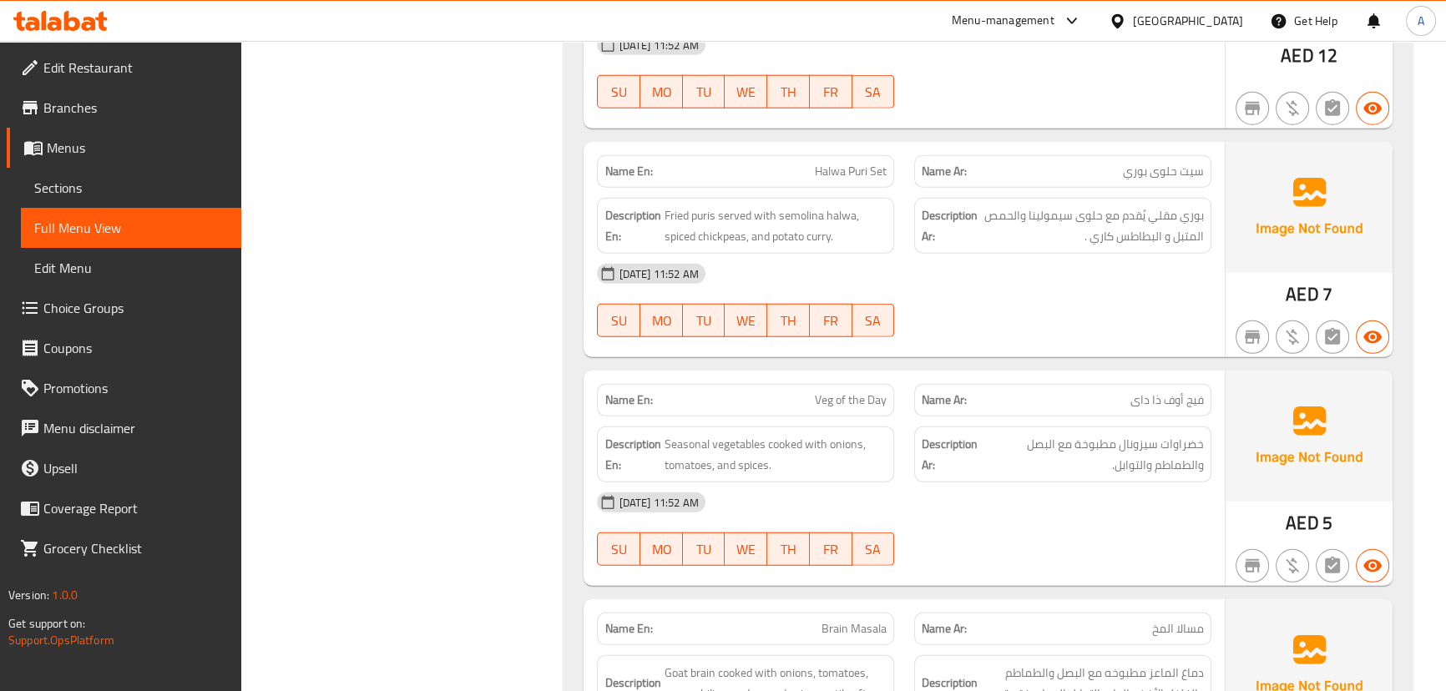
click at [1060, 492] on div "[DATE] 11:52 AM SU MO TU WE TH FR SA" at bounding box center [903, 528] width 633 height 93
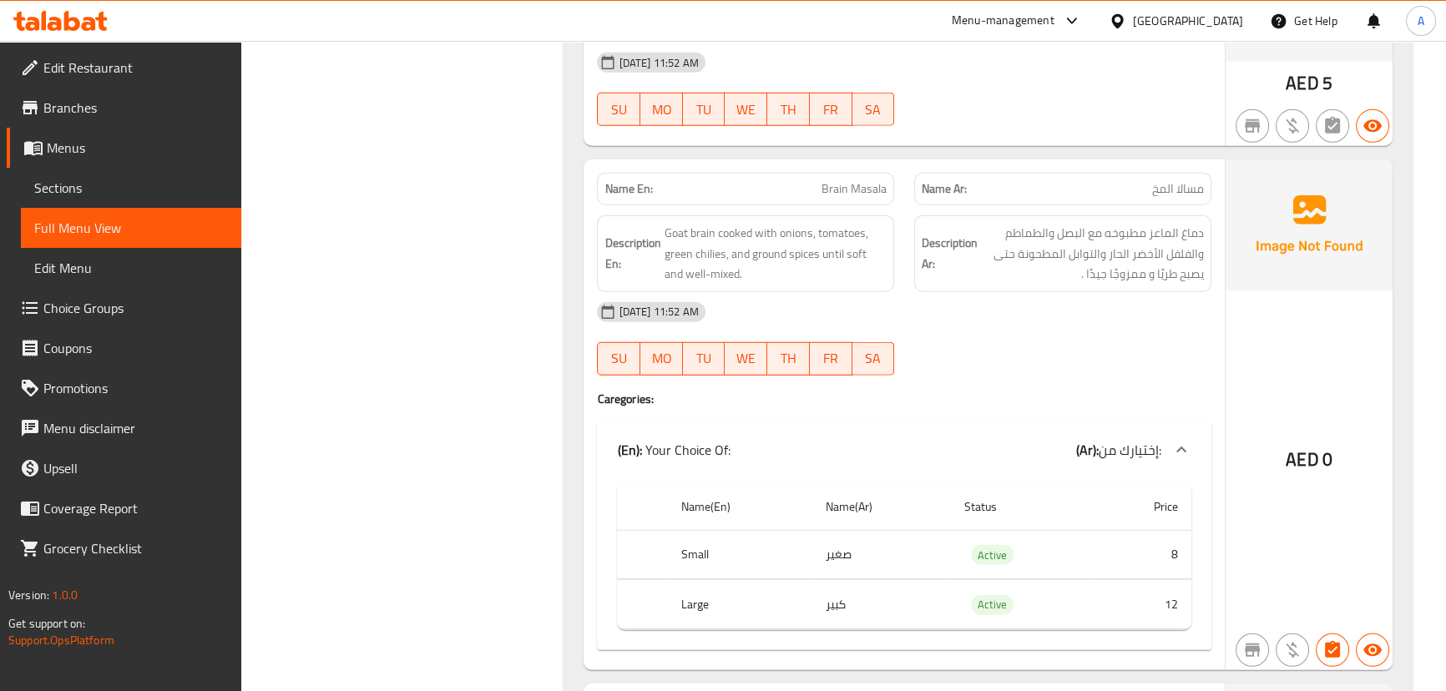
scroll to position [13954, 0]
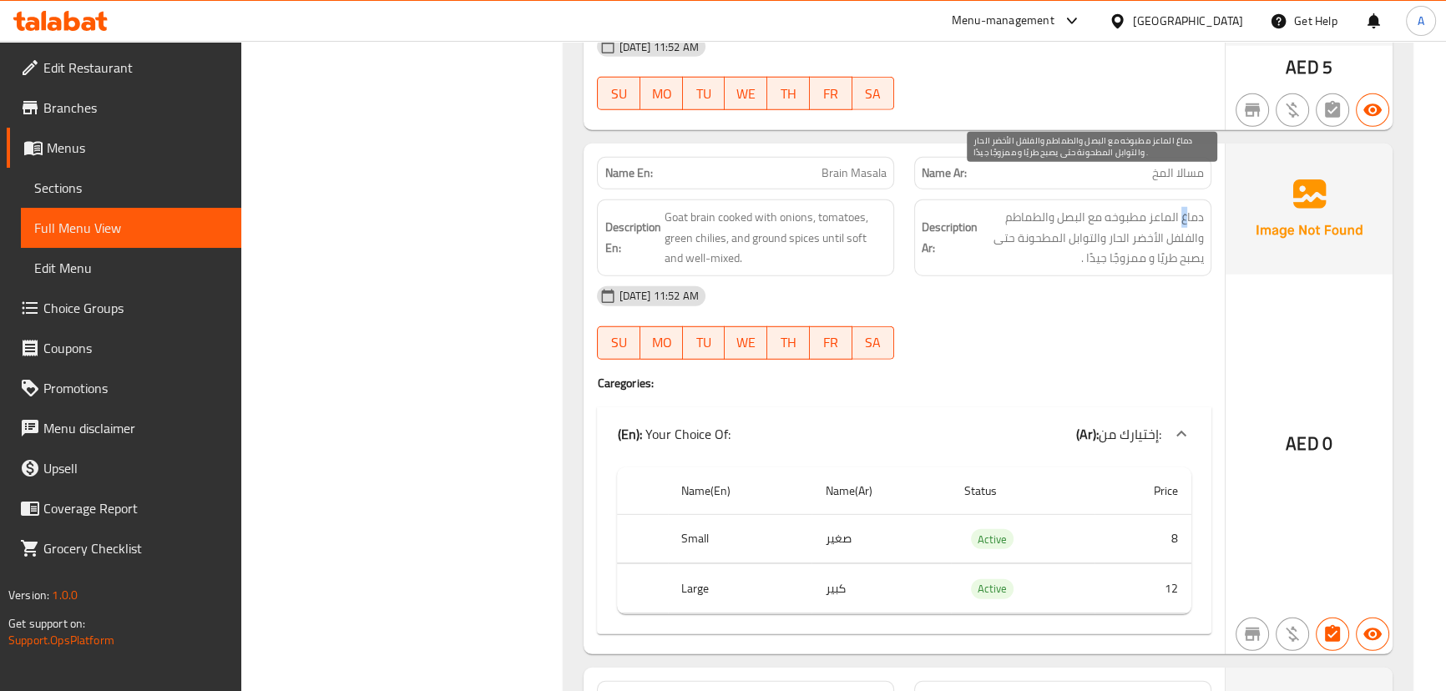
click at [1181, 207] on span "دماغ الماعز مطبوخه مع البصل والطماطم والفلفل الأخضر الحار والتوابل المطحونة حتى…" at bounding box center [1092, 238] width 223 height 62
click at [1176, 215] on span "دماغ الماعز مطبوخه مع البصل والطماطم والفلفل الأخضر الحار والتوابل المطحونة حتى…" at bounding box center [1092, 238] width 223 height 62
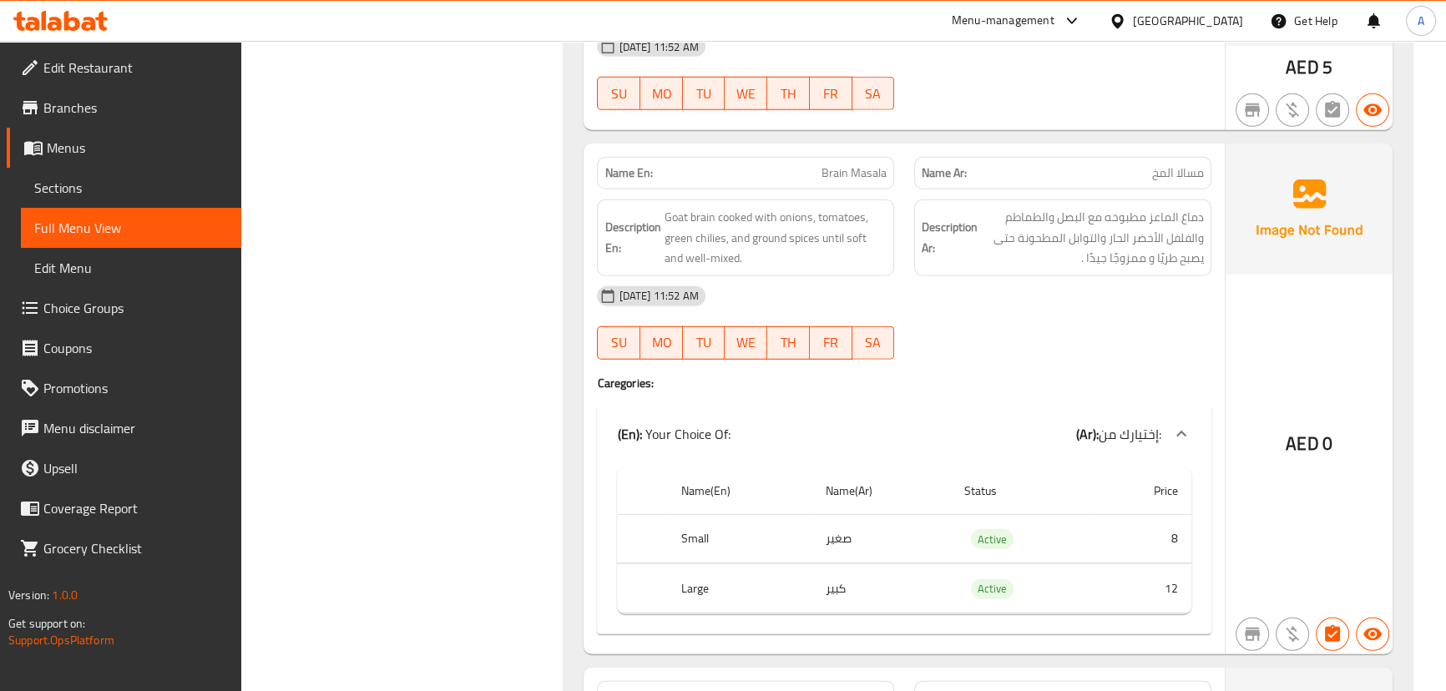
click at [838, 164] on span "Brain Masala" at bounding box center [853, 173] width 65 height 18
drag, startPoint x: 838, startPoint y: 138, endPoint x: 893, endPoint y: 140, distance: 55.1
click at [893, 157] on div "Name En: Brain Masala" at bounding box center [745, 173] width 297 height 33
copy span "Brain Masala"
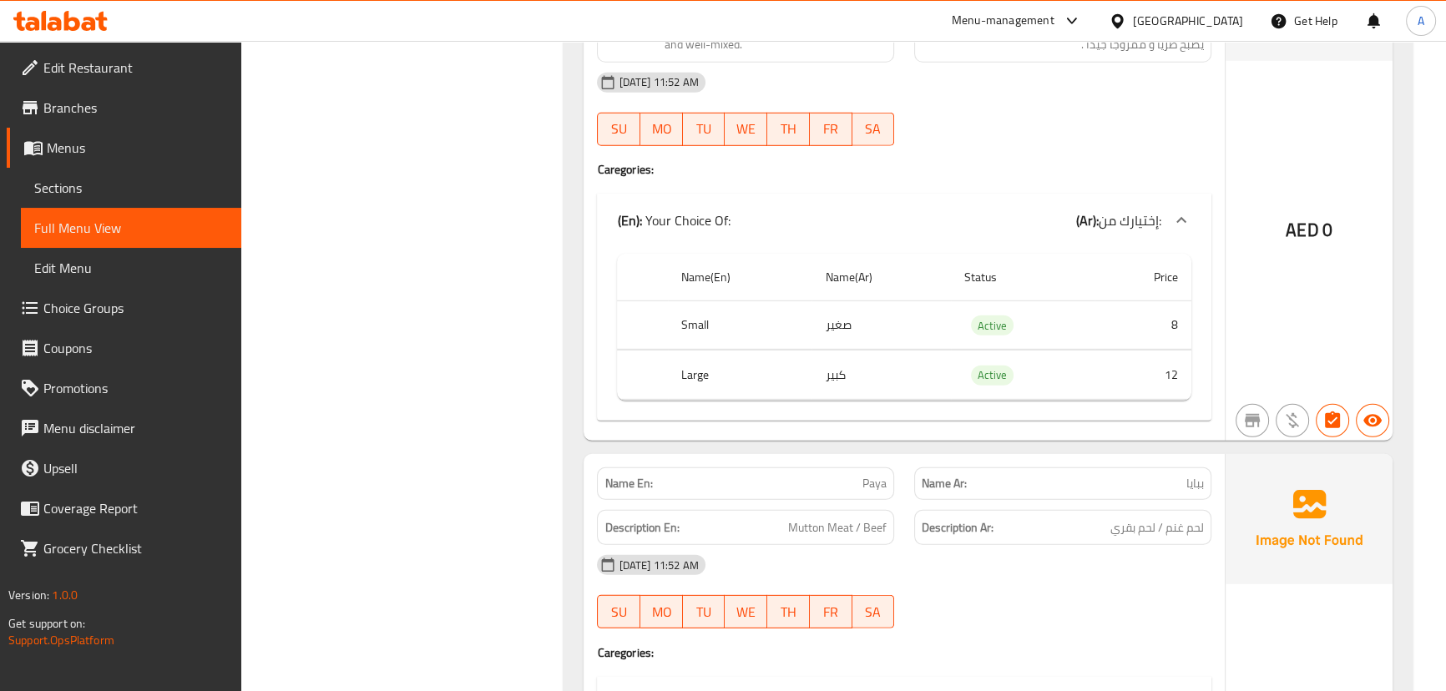
scroll to position [14257, 0]
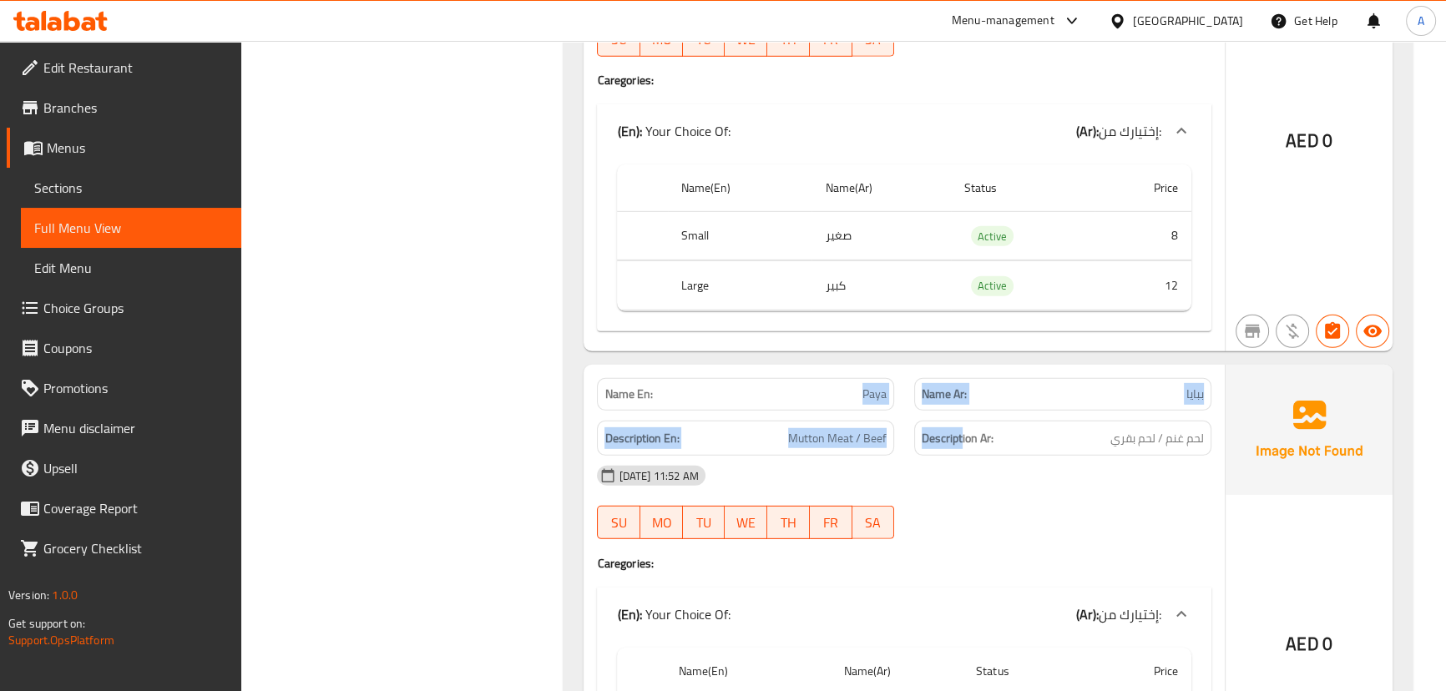
drag, startPoint x: 961, startPoint y: 376, endPoint x: 1027, endPoint y: 419, distance: 78.9
click at [978, 381] on div "Name En: Paya Name Ar: ببايا Description En: Mutton Meat / Beef Description Ar:…" at bounding box center [903, 600] width 640 height 470
click at [1045, 456] on div "[DATE] 11:52 AM" at bounding box center [903, 476] width 633 height 40
click at [875, 386] on span "Paya" at bounding box center [874, 395] width 24 height 18
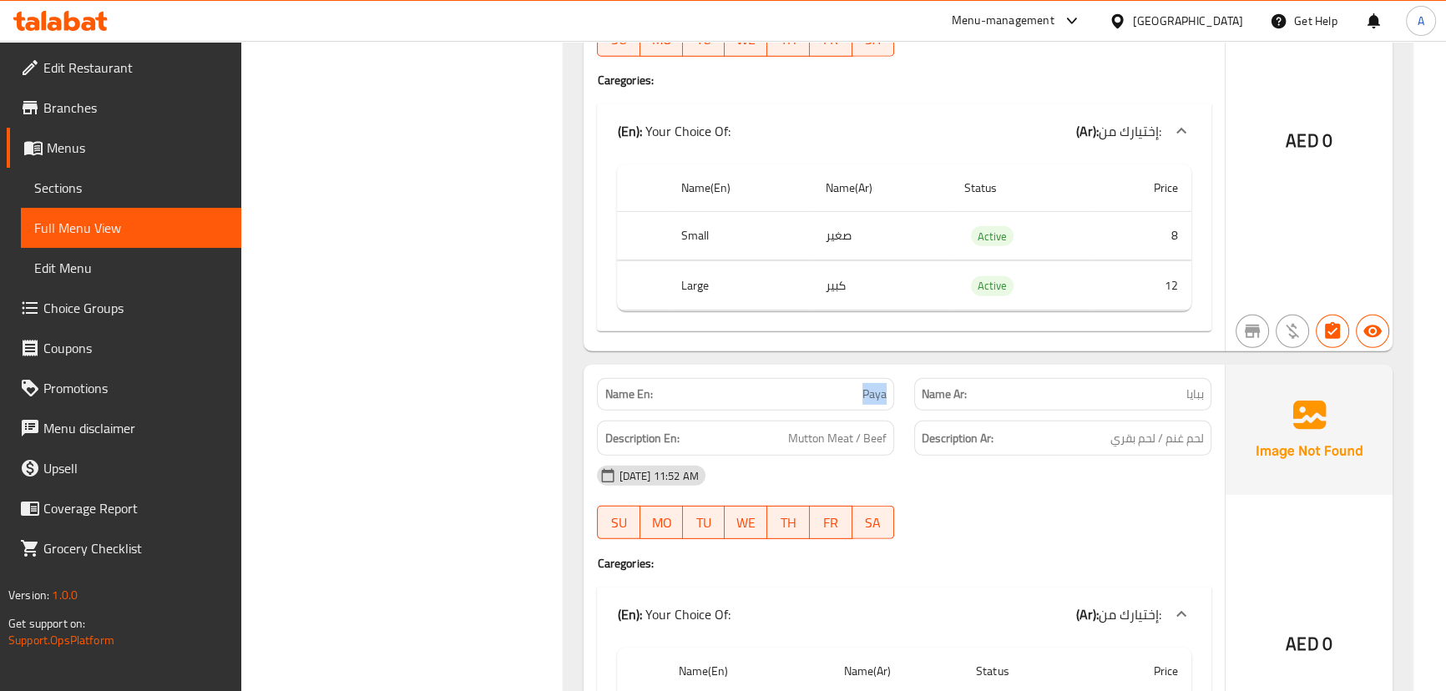
copy span "Paya"
drag, startPoint x: 1055, startPoint y: 389, endPoint x: 808, endPoint y: 389, distance: 247.0
click at [808, 411] on div "Description En: Mutton Meat / Beef Description Ar: لحم غنم / لحم بقري" at bounding box center [903, 439] width 633 height 56
click at [992, 456] on div "[DATE] 11:52 AM" at bounding box center [903, 476] width 633 height 40
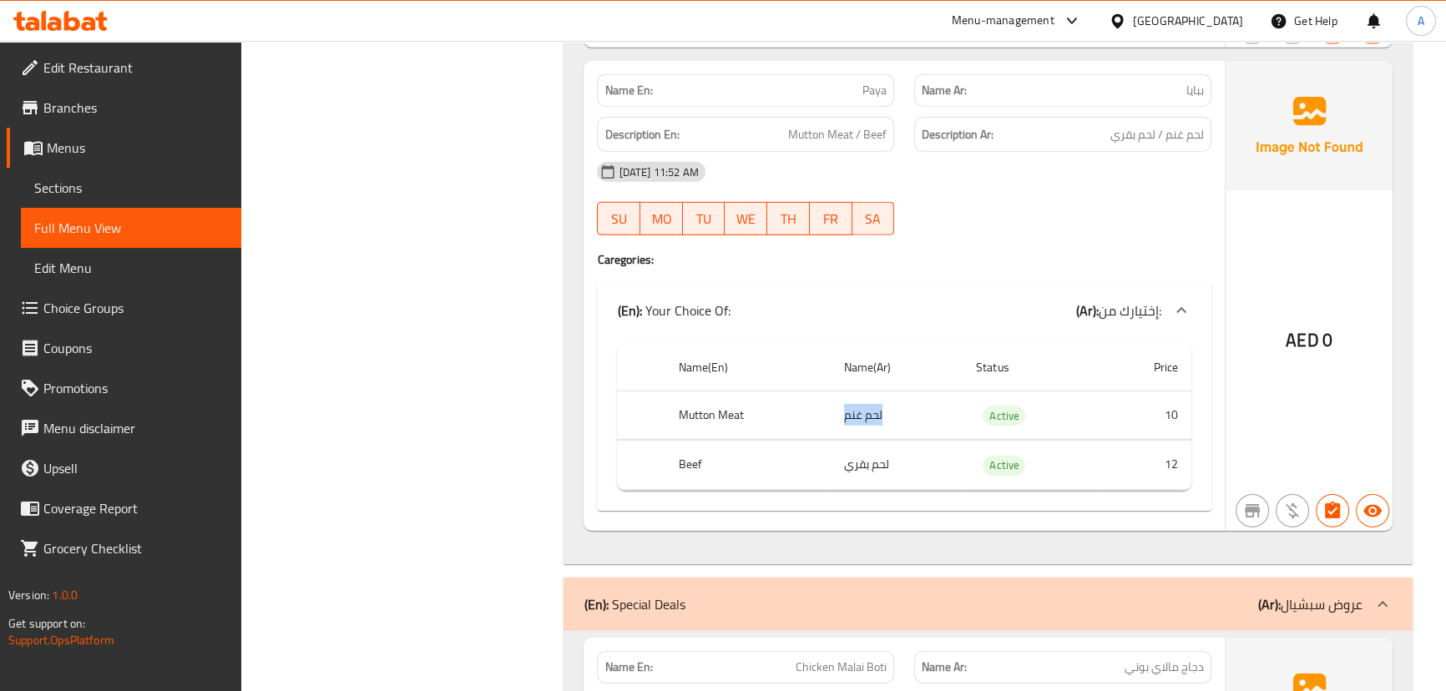
drag, startPoint x: 877, startPoint y: 391, endPoint x: 876, endPoint y: 421, distance: 30.1
click at [834, 391] on td "لحم غنم" at bounding box center [896, 415] width 132 height 49
drag, startPoint x: 901, startPoint y: 430, endPoint x: 825, endPoint y: 442, distance: 76.8
click at [832, 441] on td "لحم بقري" at bounding box center [896, 465] width 132 height 49
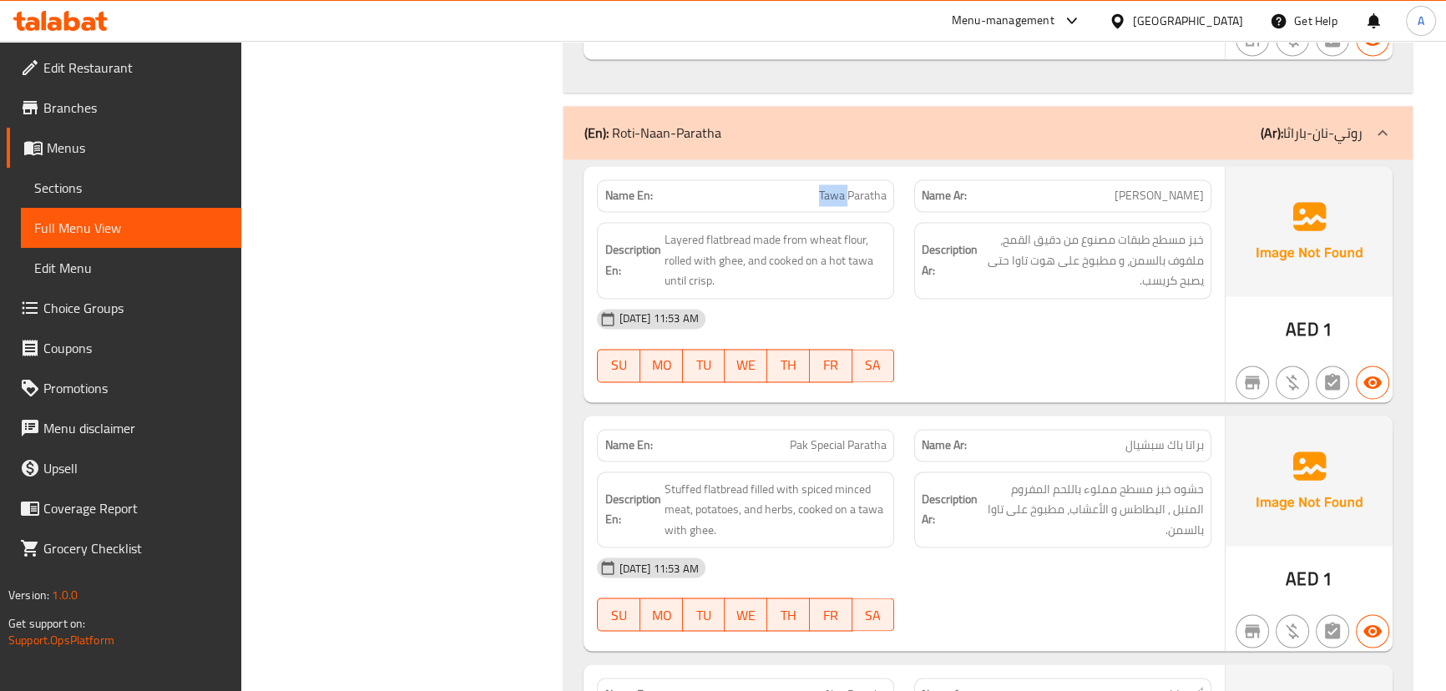
scroll to position [3652, 0]
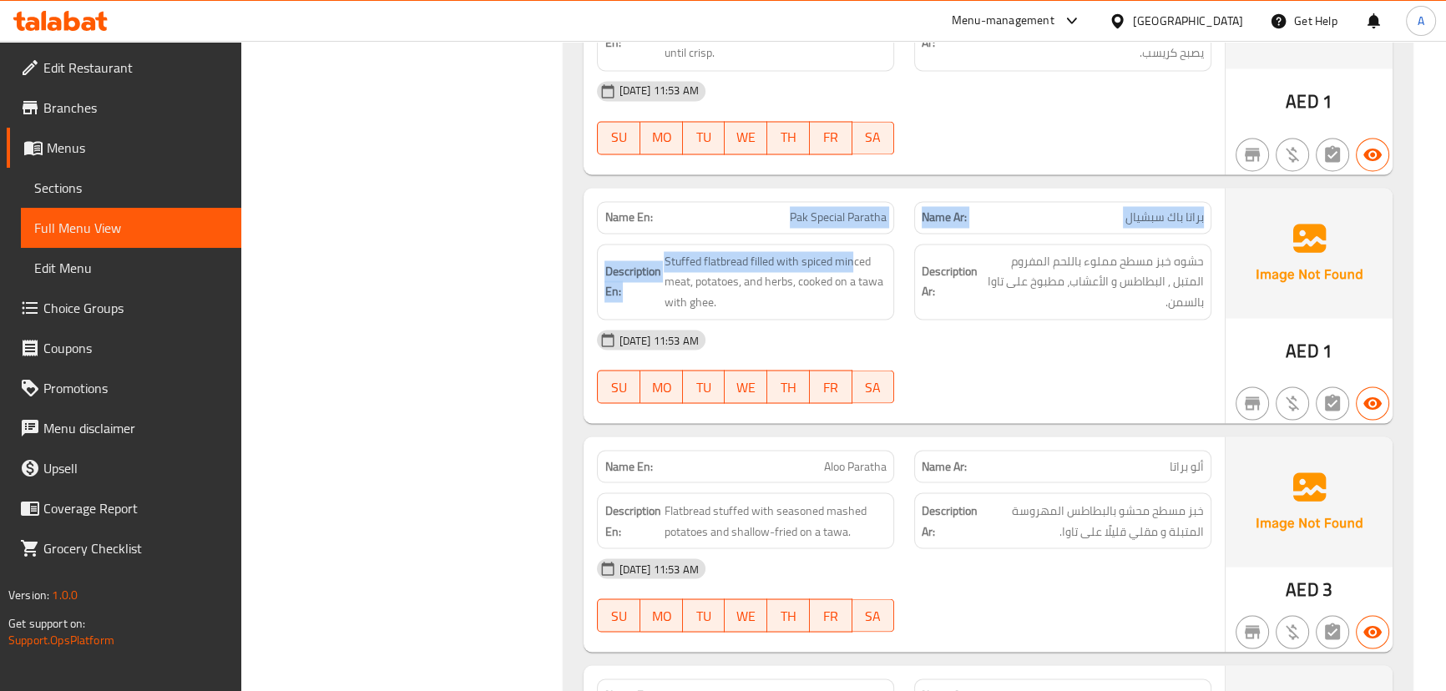
drag, startPoint x: 719, startPoint y: 224, endPoint x: 885, endPoint y: 292, distance: 178.9
click at [872, 275] on div "Name En: Pak Special Paratha Name Ar: براتا باك سبشيال Description En: Stuffed …" at bounding box center [903, 306] width 640 height 236
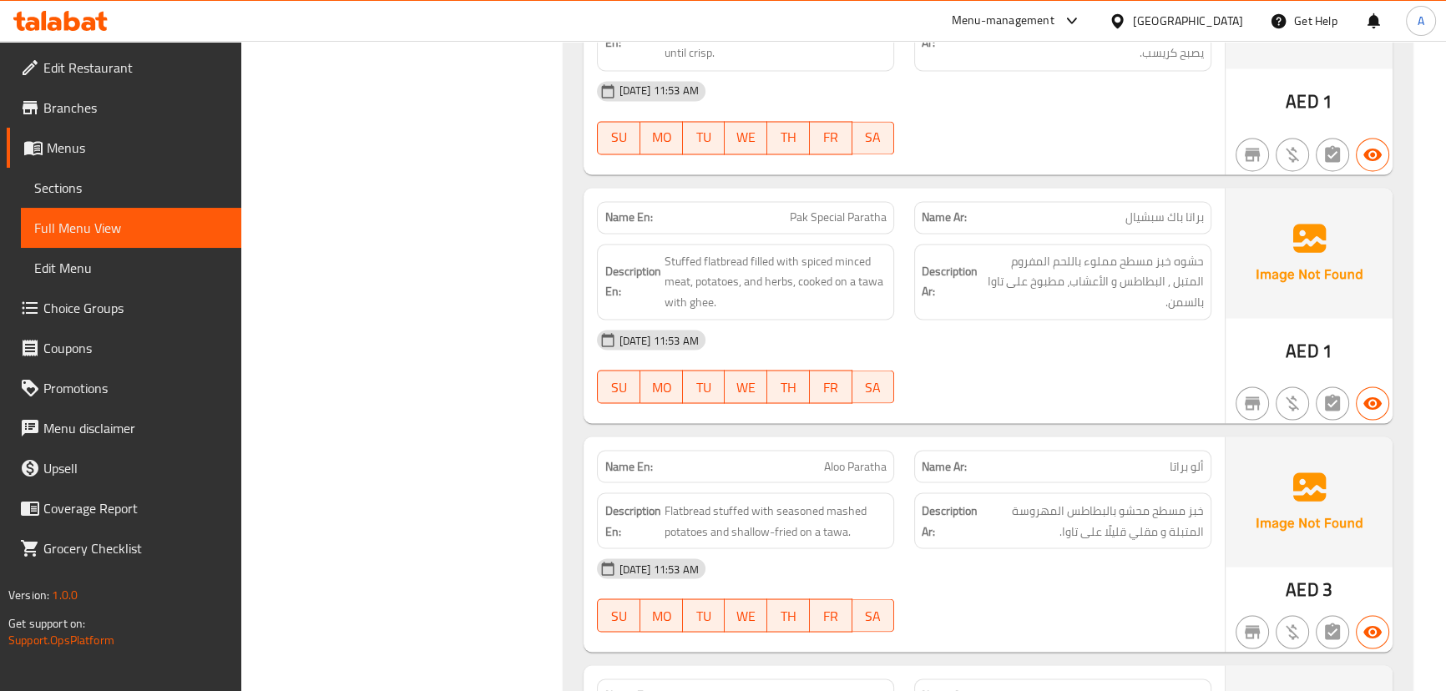
click at [906, 336] on div "[DATE] 11:53 AM" at bounding box center [903, 340] width 633 height 40
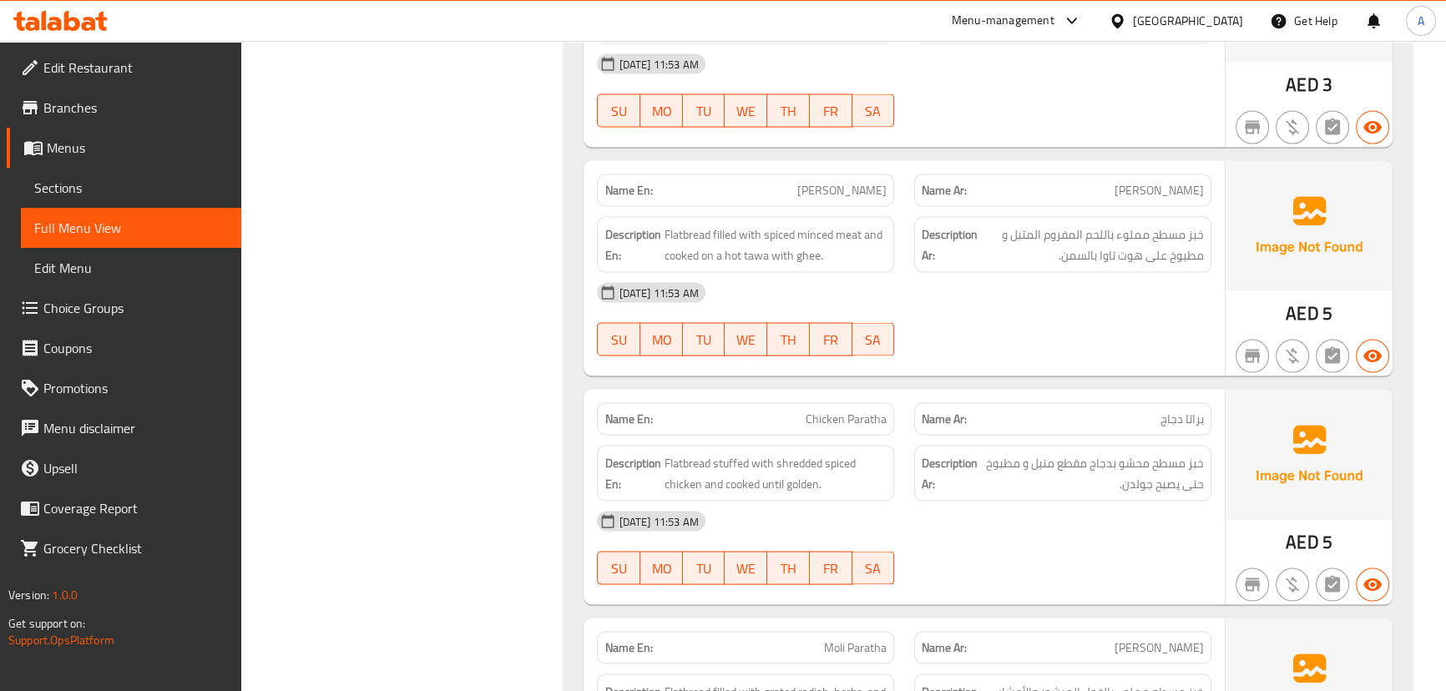
scroll to position [4183, 0]
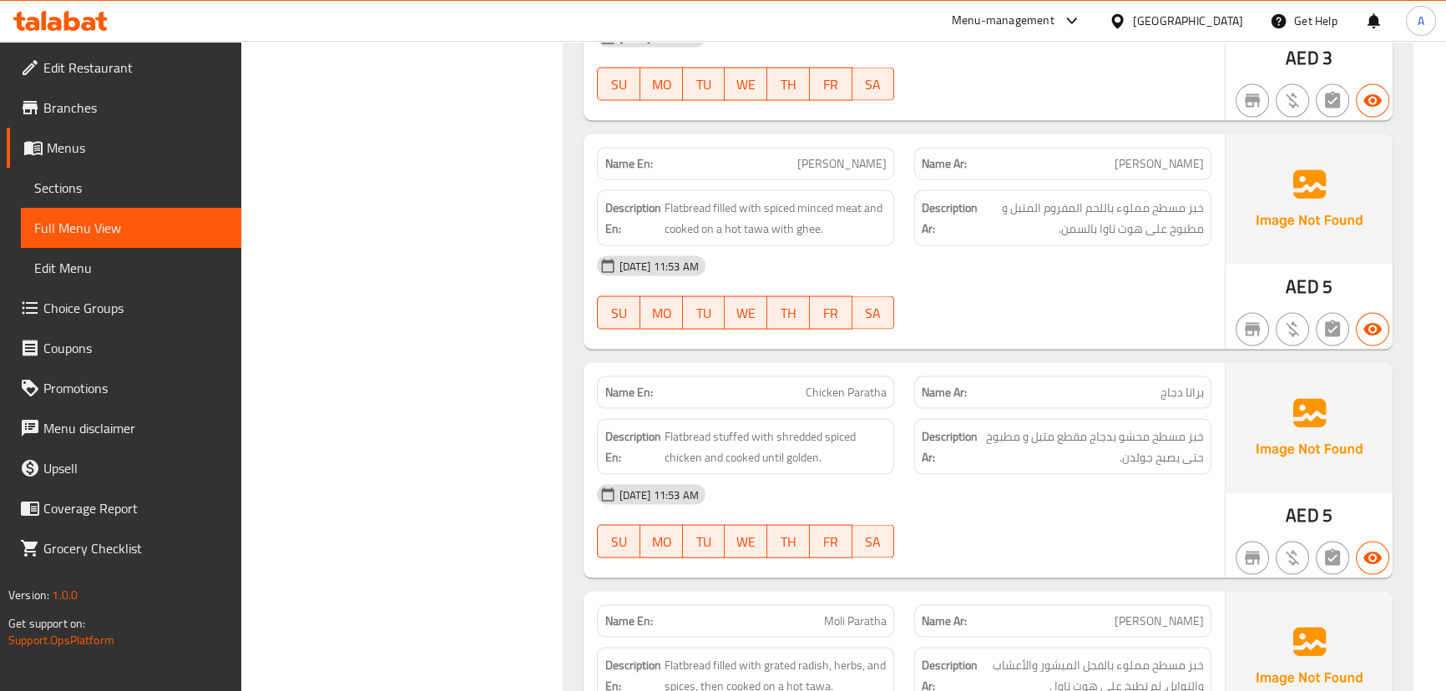
click at [629, 155] on strong "Name En:" at bounding box center [628, 164] width 48 height 18
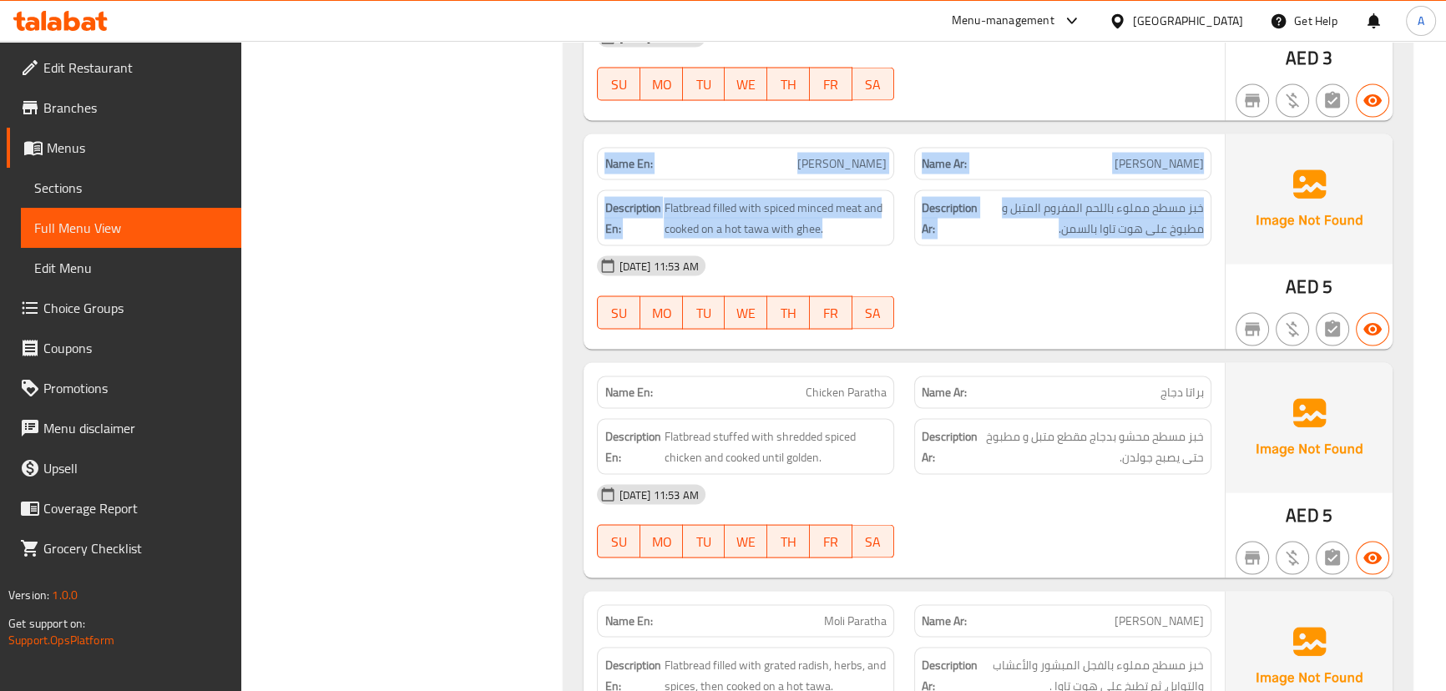
drag, startPoint x: 629, startPoint y: 154, endPoint x: 997, endPoint y: 225, distance: 374.0
click at [997, 225] on div "Name En: Qeema Paratha Name Ar: قيما براتا Description En: Flatbread filled wit…" at bounding box center [903, 241] width 640 height 215
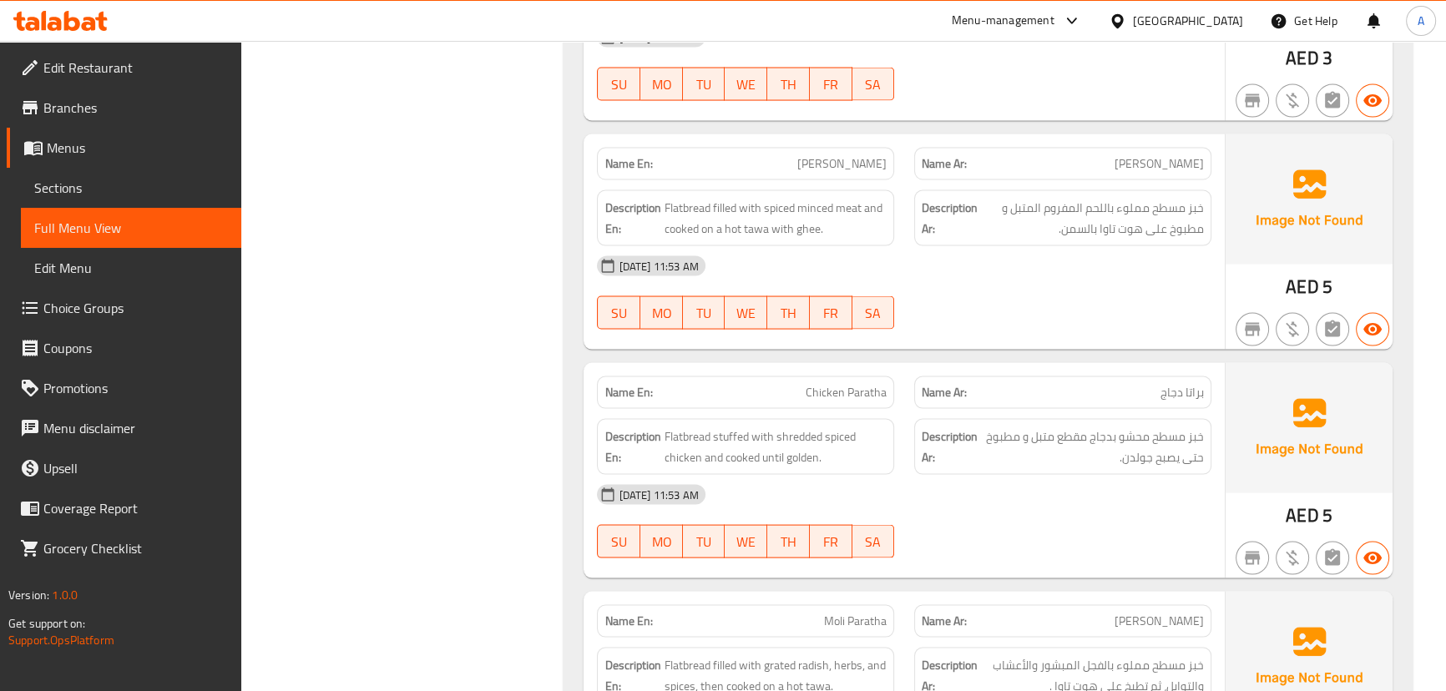
click at [997, 257] on div "[DATE] 11:53 AM" at bounding box center [903, 266] width 633 height 40
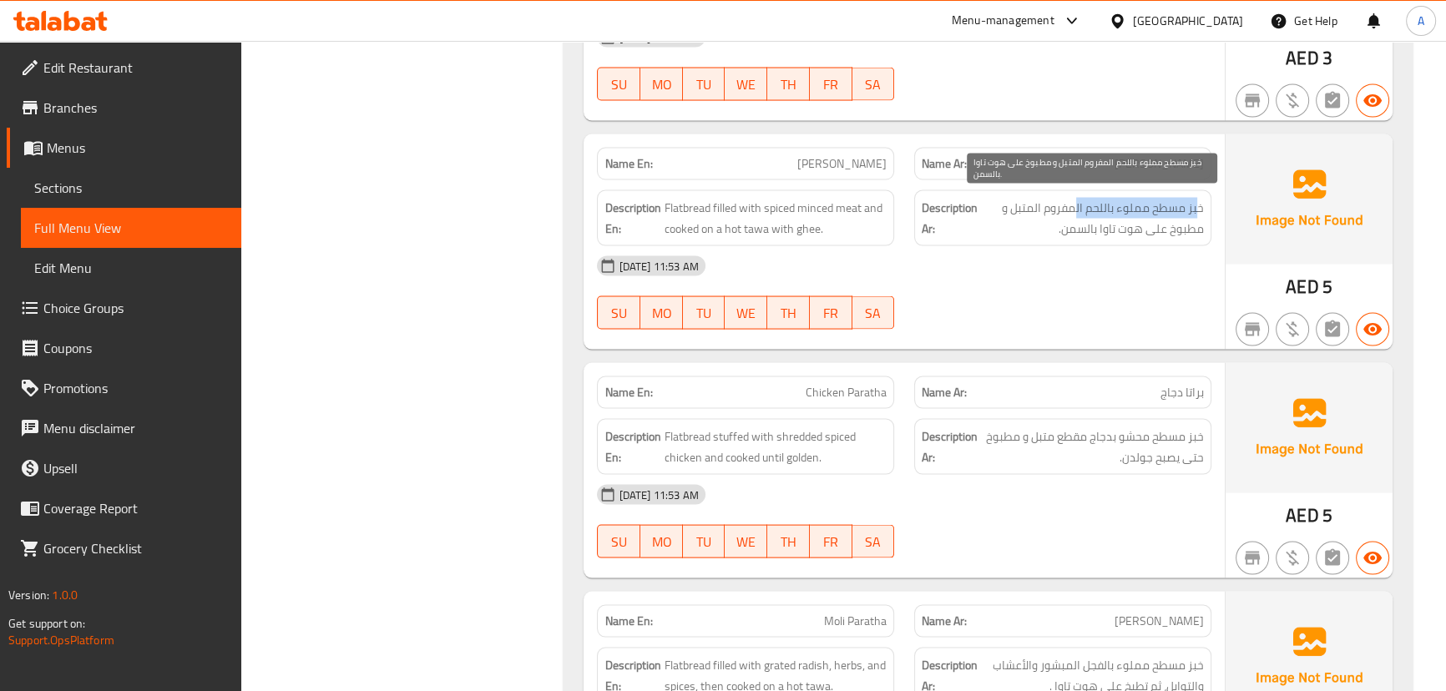
drag, startPoint x: 1197, startPoint y: 203, endPoint x: 1076, endPoint y: 204, distance: 121.0
click at [1076, 204] on span "خبز مسطح مملوء باللحم المفروم المتبل و مطبوخ على هوت تاوا بالسمن." at bounding box center [1092, 218] width 223 height 41
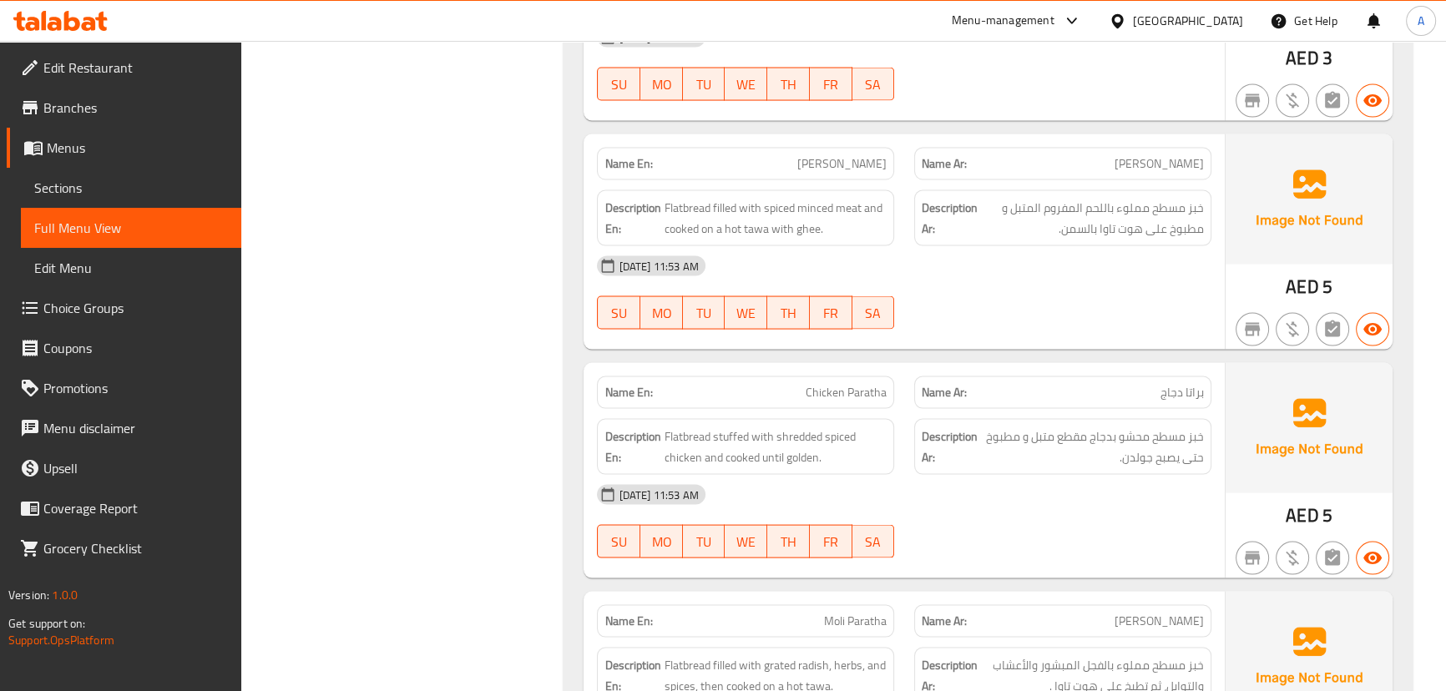
click at [1077, 267] on div "[DATE] 11:53 AM" at bounding box center [903, 266] width 633 height 40
drag, startPoint x: 770, startPoint y: 398, endPoint x: 951, endPoint y: 387, distance: 181.4
click at [929, 401] on div "Name En: Chicken Paratha Name Ar: براتا دجاج" at bounding box center [903, 392] width 633 height 53
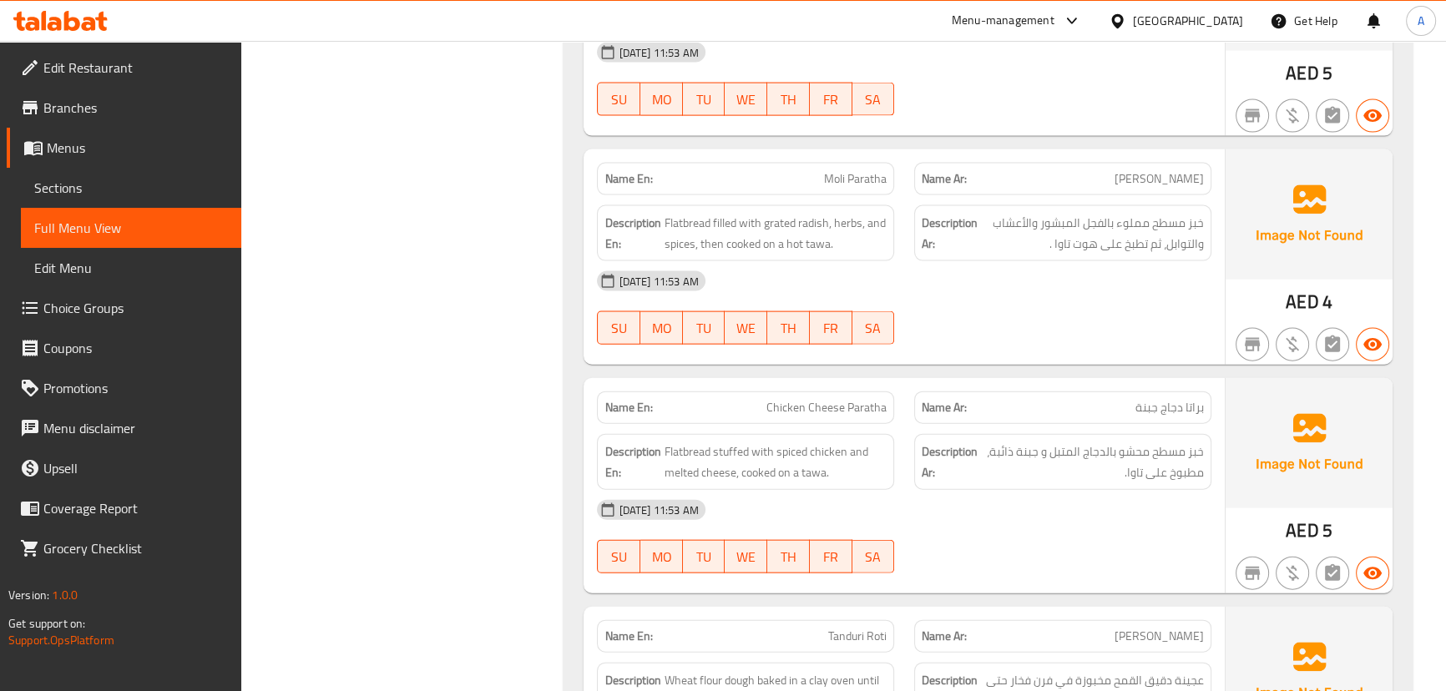
scroll to position [4639, 0]
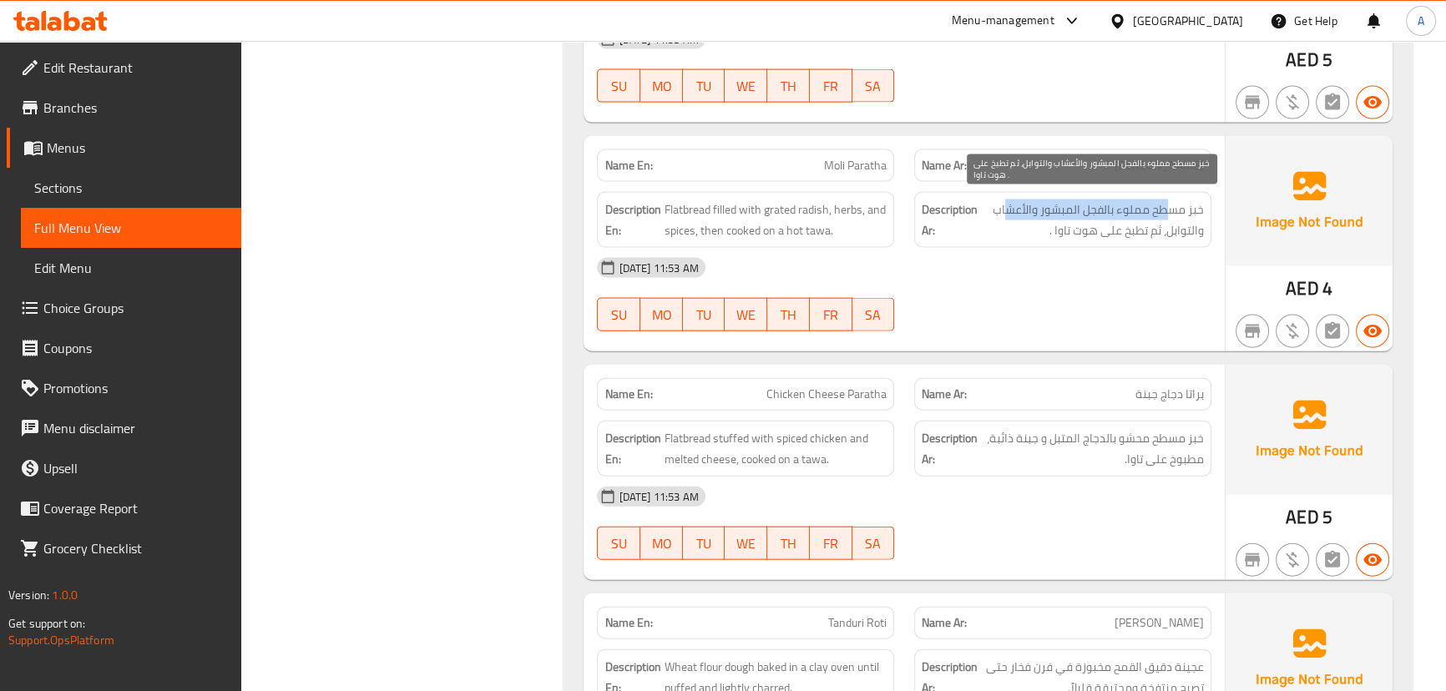
drag, startPoint x: 1168, startPoint y: 206, endPoint x: 1008, endPoint y: 206, distance: 160.2
click at [1008, 206] on span "خبز مسطح مملوء بالفجل المبشور والأعشاب والتوابل، ثم تطبخ على هوت تاوا ." at bounding box center [1092, 219] width 223 height 41
drag, startPoint x: 1141, startPoint y: 225, endPoint x: 1047, endPoint y: 230, distance: 93.6
click at [1047, 230] on span "خبز مسطح مملوء بالفجل المبشور والأعشاب والتوابل، ثم تطبخ على هوت تاوا ." at bounding box center [1092, 219] width 223 height 41
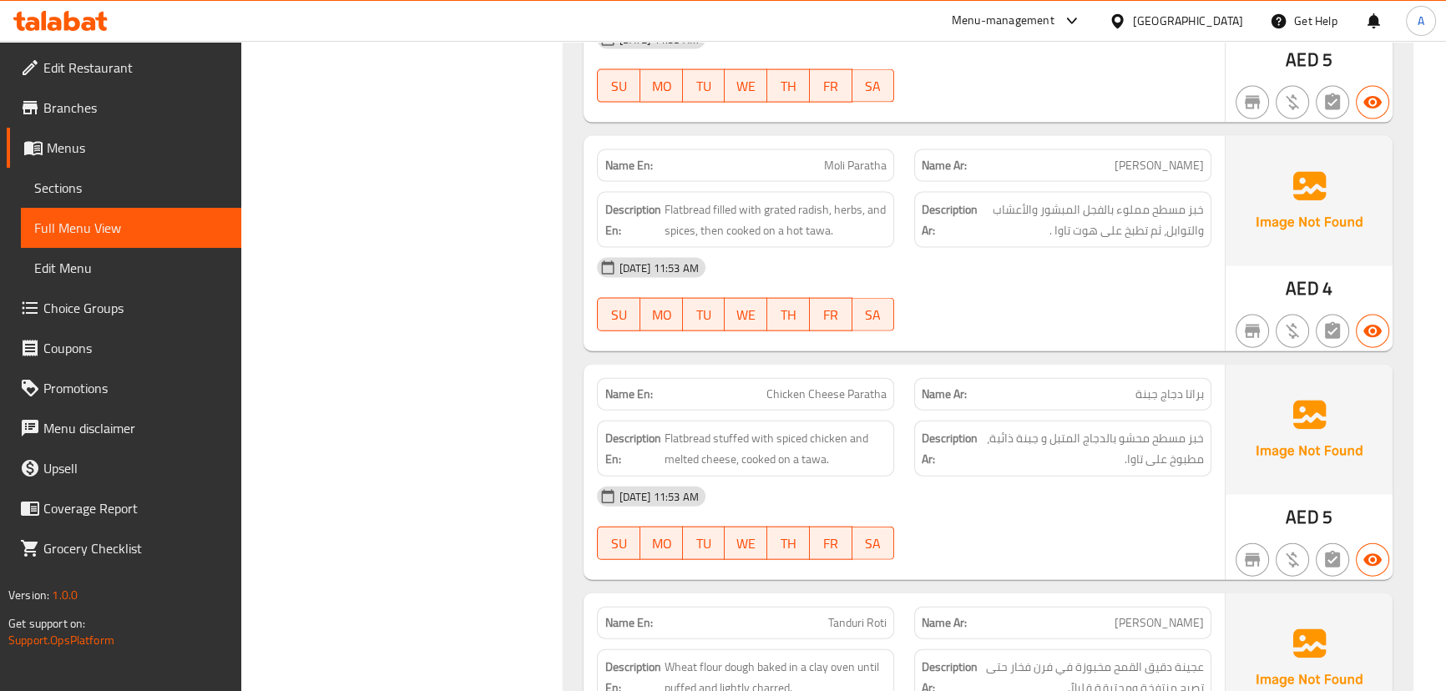
drag, startPoint x: 1043, startPoint y: 258, endPoint x: 1024, endPoint y: 260, distance: 19.4
click at [1042, 259] on div "[DATE] 11:53 AM" at bounding box center [903, 268] width 633 height 40
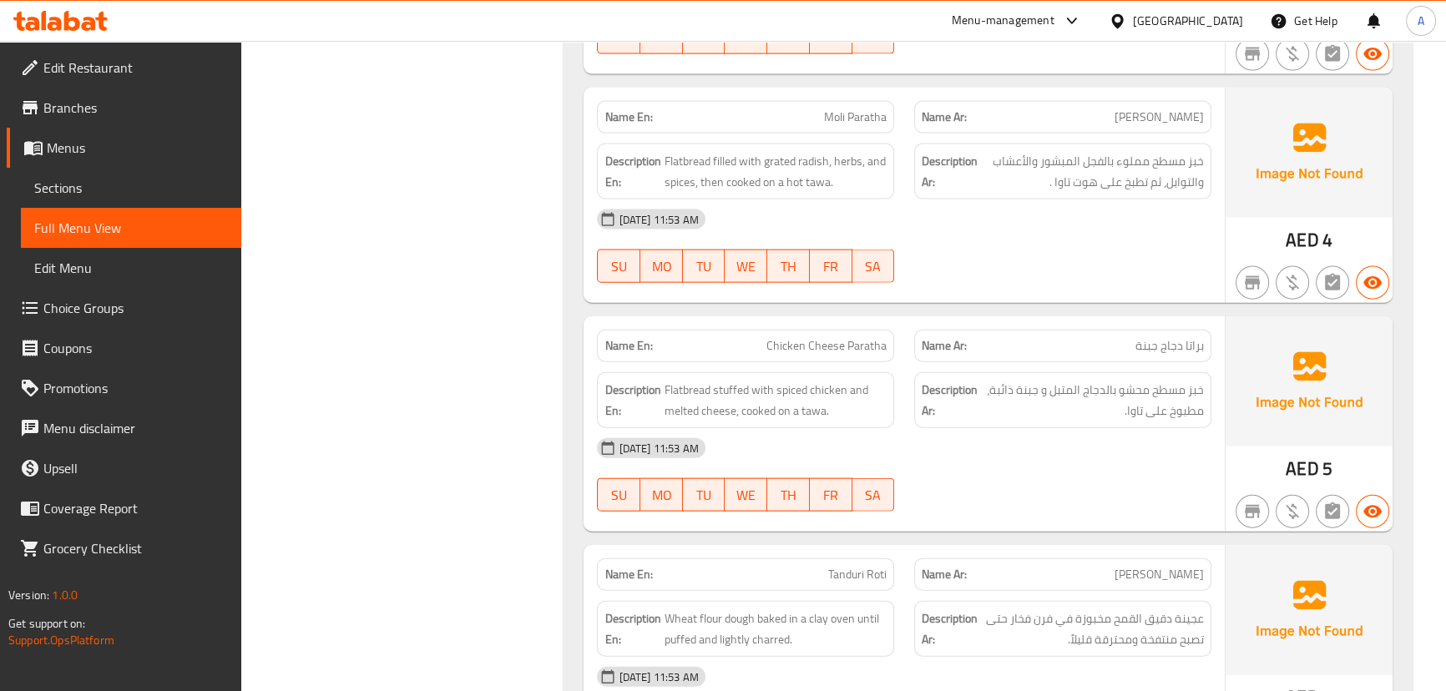
scroll to position [4791, 0]
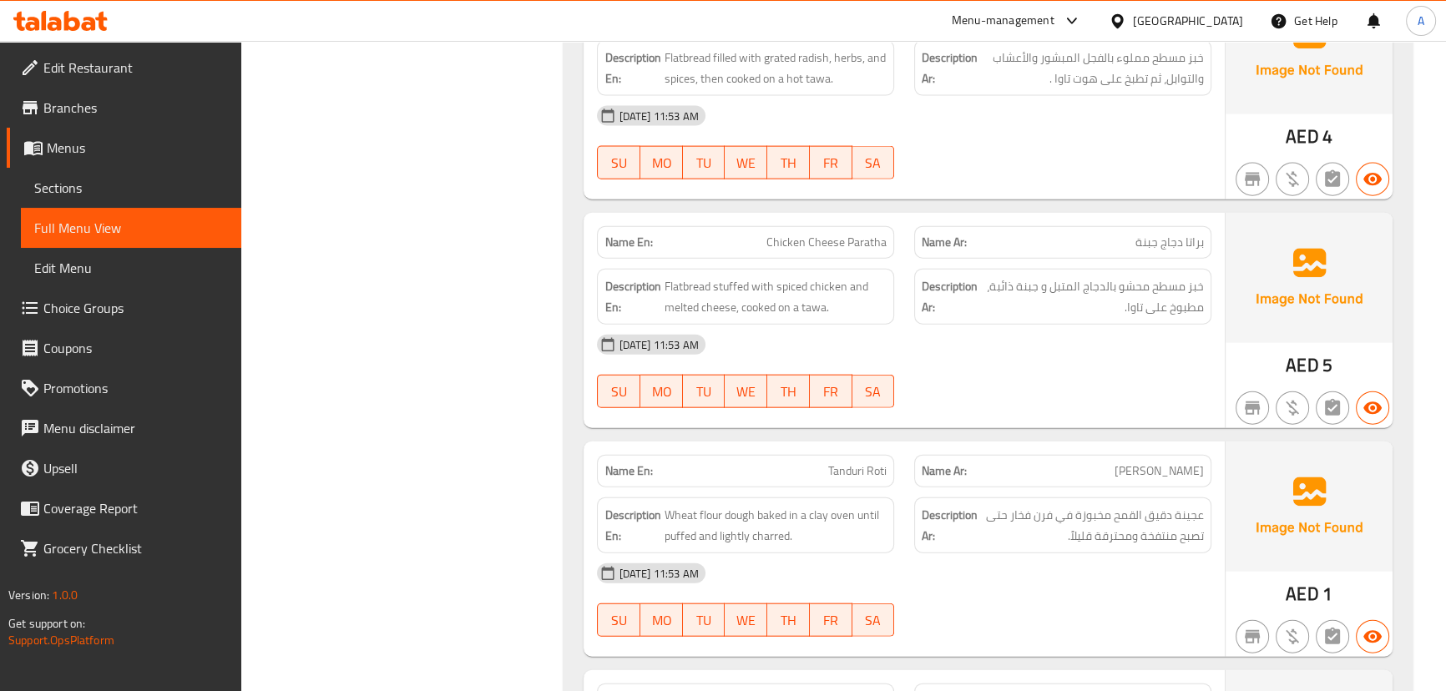
drag, startPoint x: 783, startPoint y: 243, endPoint x: 943, endPoint y: 226, distance: 161.1
click at [891, 240] on div "Name En: Chicken Cheese Paratha" at bounding box center [745, 242] width 297 height 33
click at [969, 208] on div "Name En: Tawa Paratha Name Ar: [PERSON_NAME] Description En: Layered flatbread …" at bounding box center [987, 303] width 848 height 3020
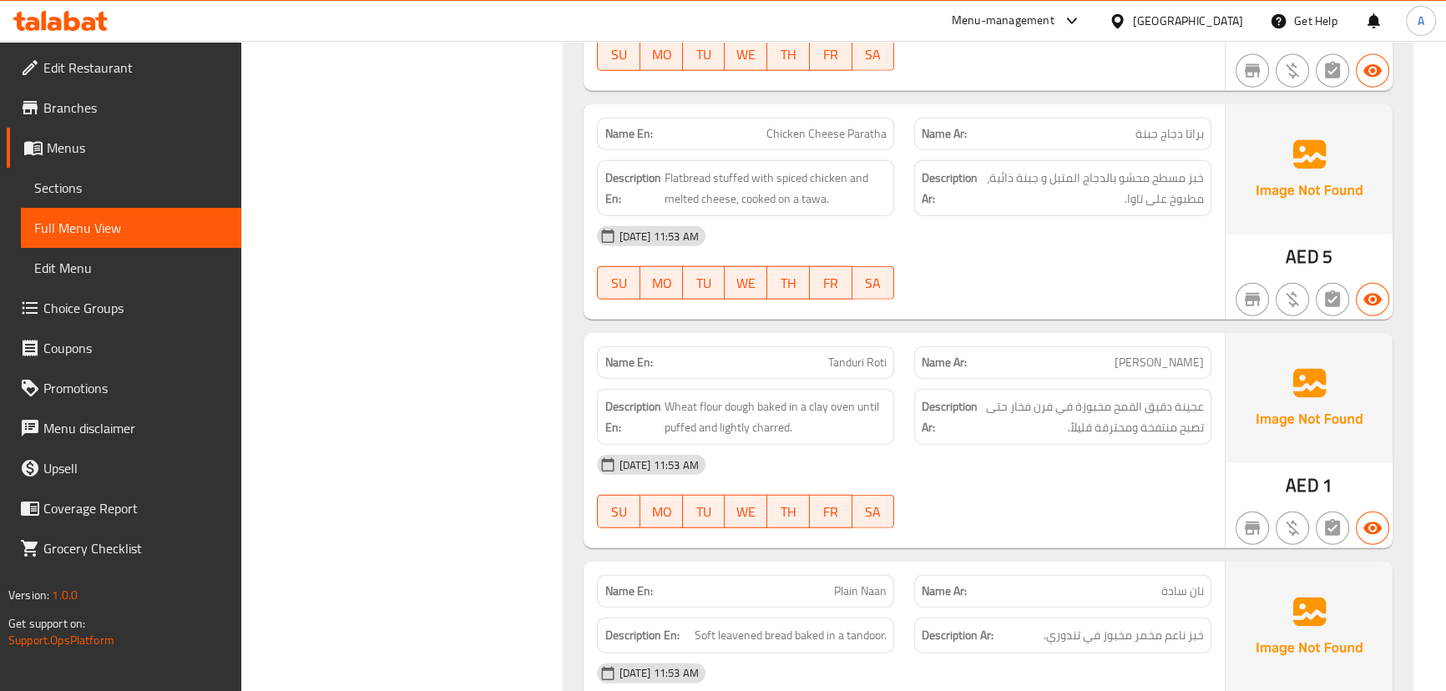
scroll to position [4942, 0]
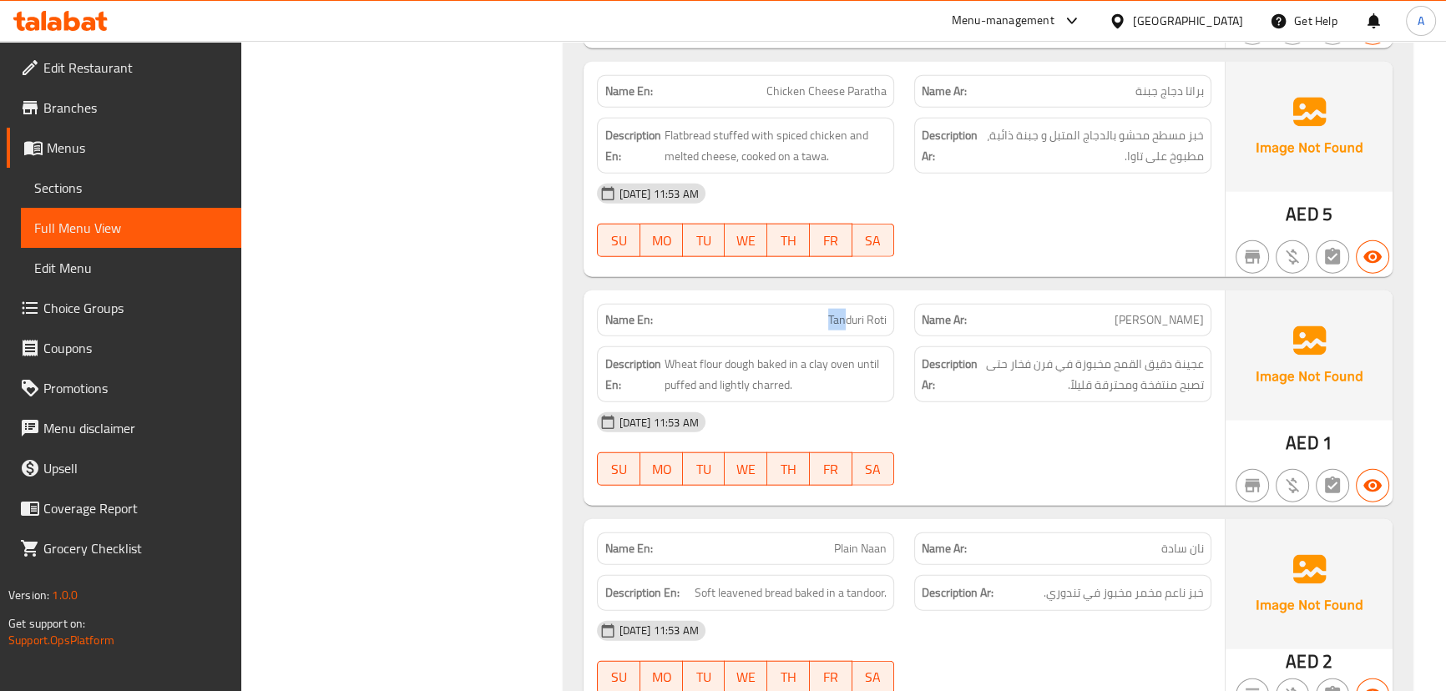
drag, startPoint x: 820, startPoint y: 317, endPoint x: 909, endPoint y: 325, distance: 88.9
click at [906, 325] on div "Name En: [PERSON_NAME] Name Ar: [PERSON_NAME]" at bounding box center [903, 320] width 633 height 53
click at [990, 421] on div "[DATE] 11:53 AM" at bounding box center [903, 422] width 633 height 40
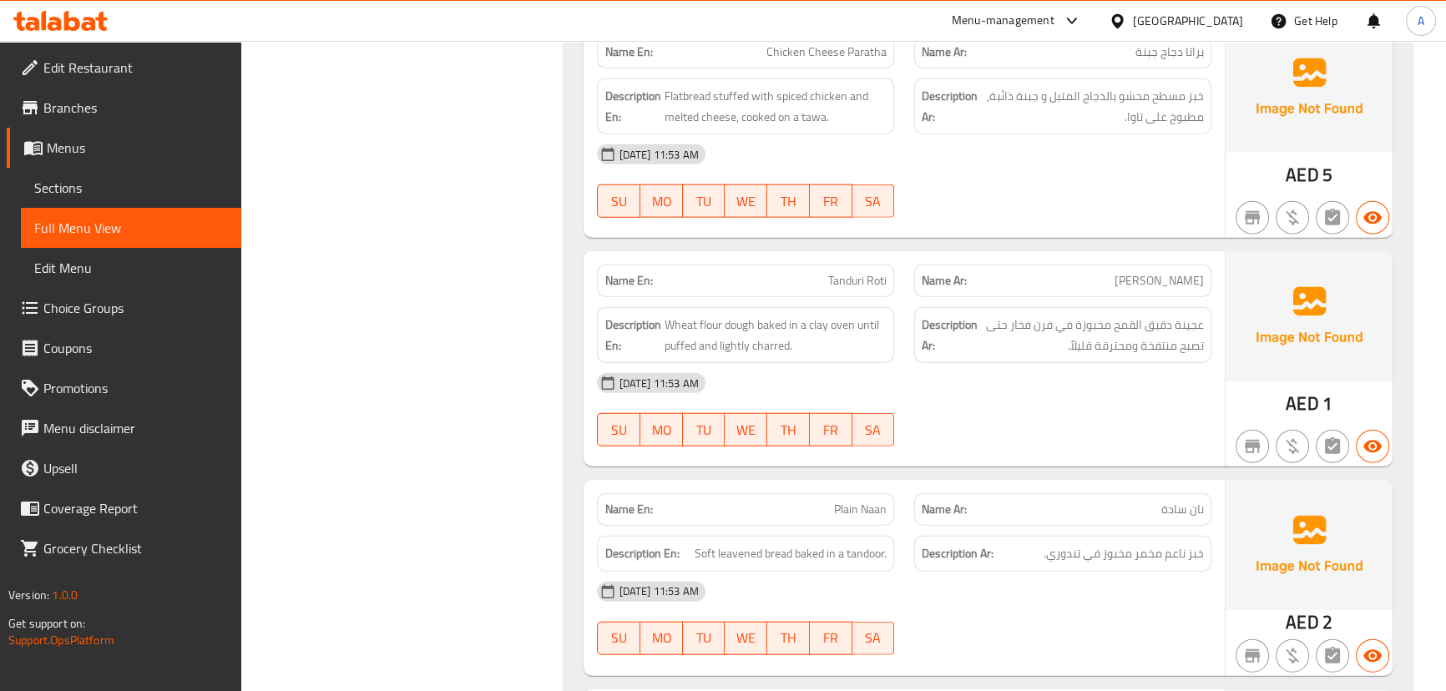
scroll to position [5018, 0]
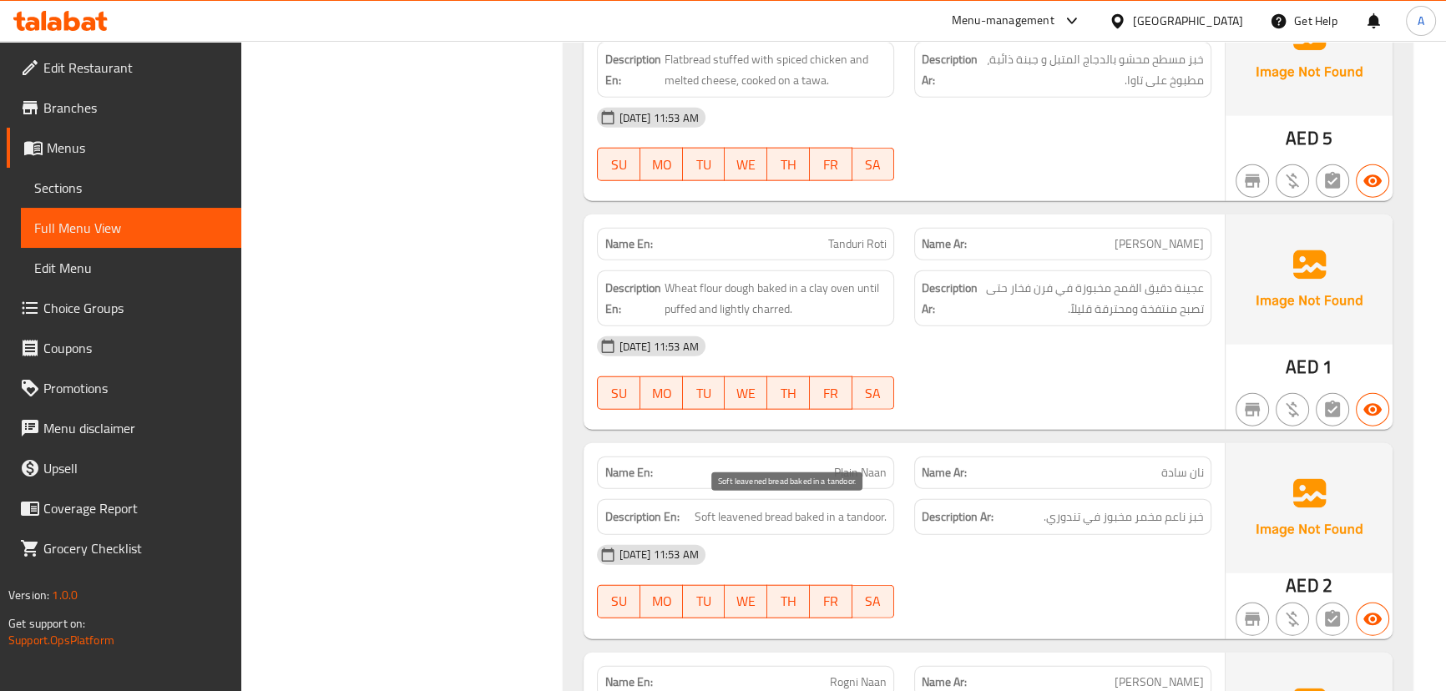
drag, startPoint x: 759, startPoint y: 509, endPoint x: 968, endPoint y: 537, distance: 211.3
click at [926, 531] on div "Name En: Plain Naan Name Ar: نان سادة Description En: Soft leavened bread baked…" at bounding box center [903, 540] width 640 height 195
click at [1004, 547] on div "[DATE] 11:53 AM" at bounding box center [903, 555] width 633 height 40
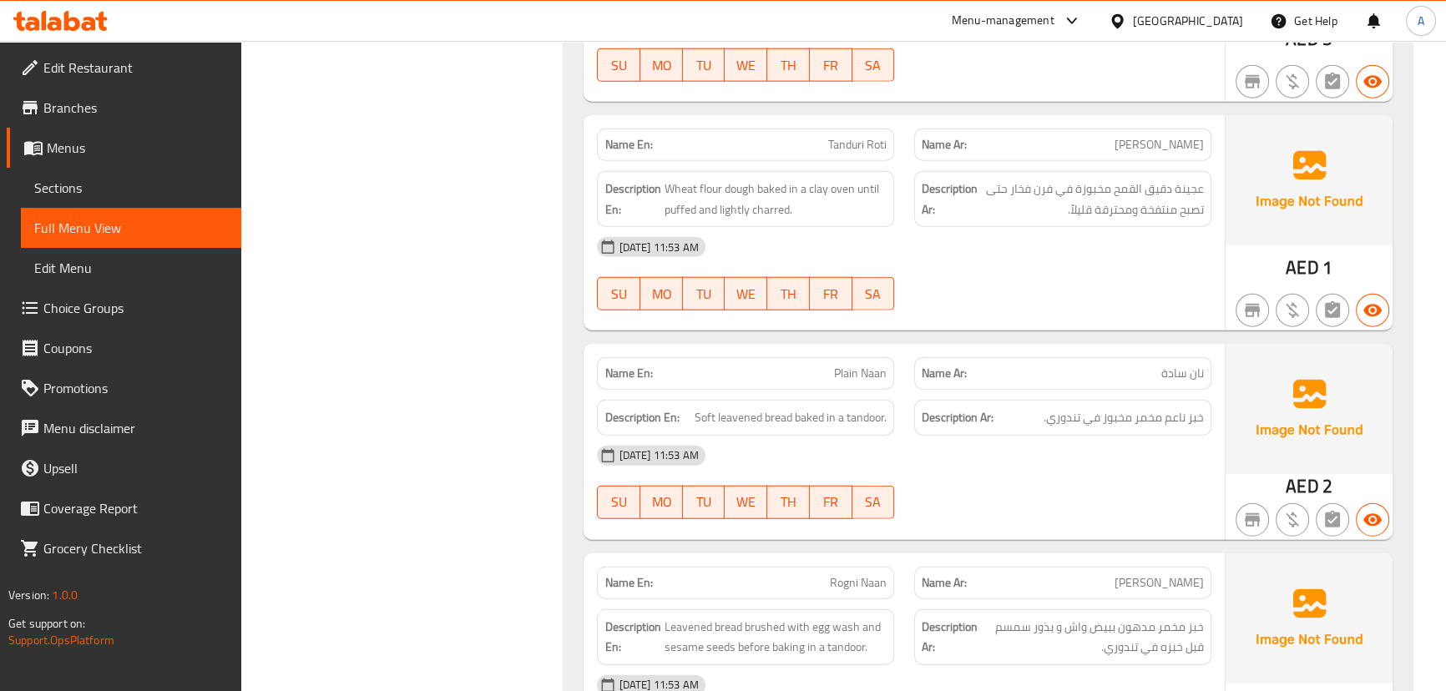
scroll to position [5321, 0]
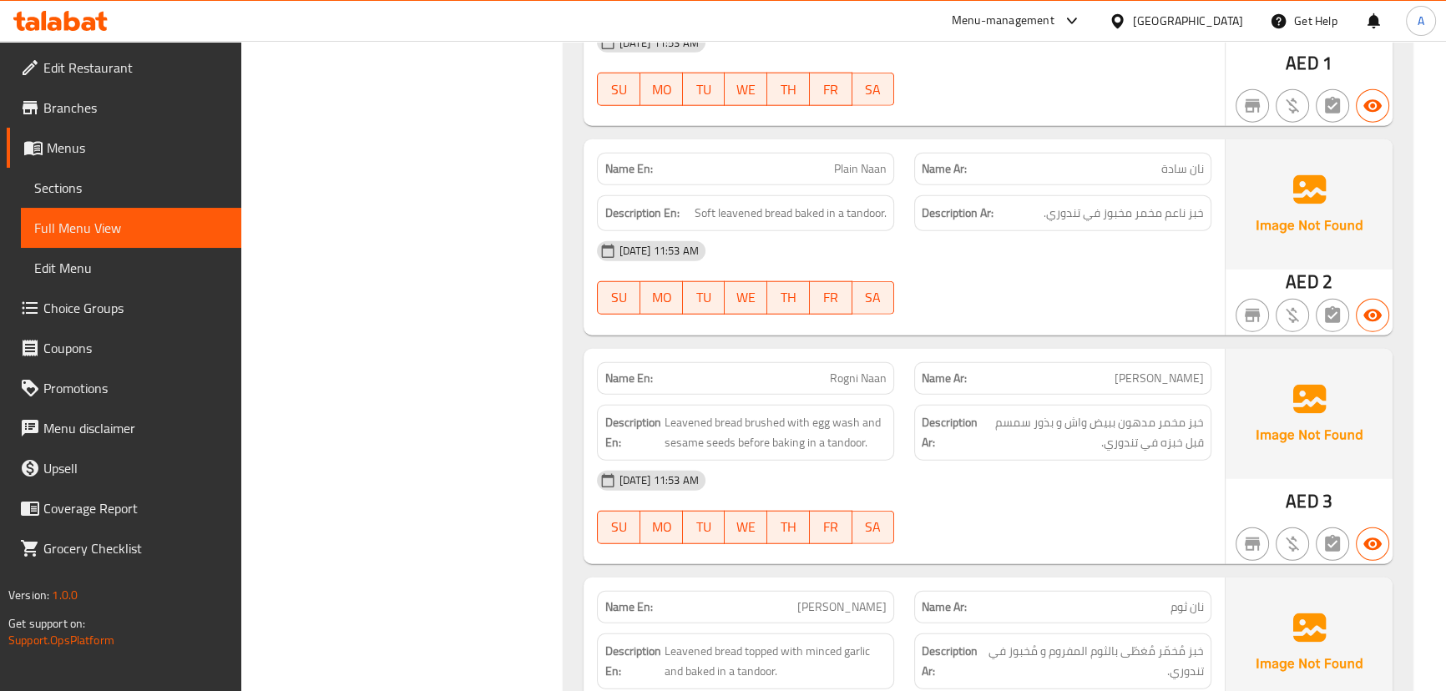
drag, startPoint x: 888, startPoint y: 369, endPoint x: 951, endPoint y: 407, distance: 74.1
click at [923, 381] on div "Name En: [PERSON_NAME] Name Ar: [PERSON_NAME]" at bounding box center [903, 378] width 633 height 53
click at [1136, 474] on div "[DATE] 11:53 AM" at bounding box center [903, 481] width 633 height 40
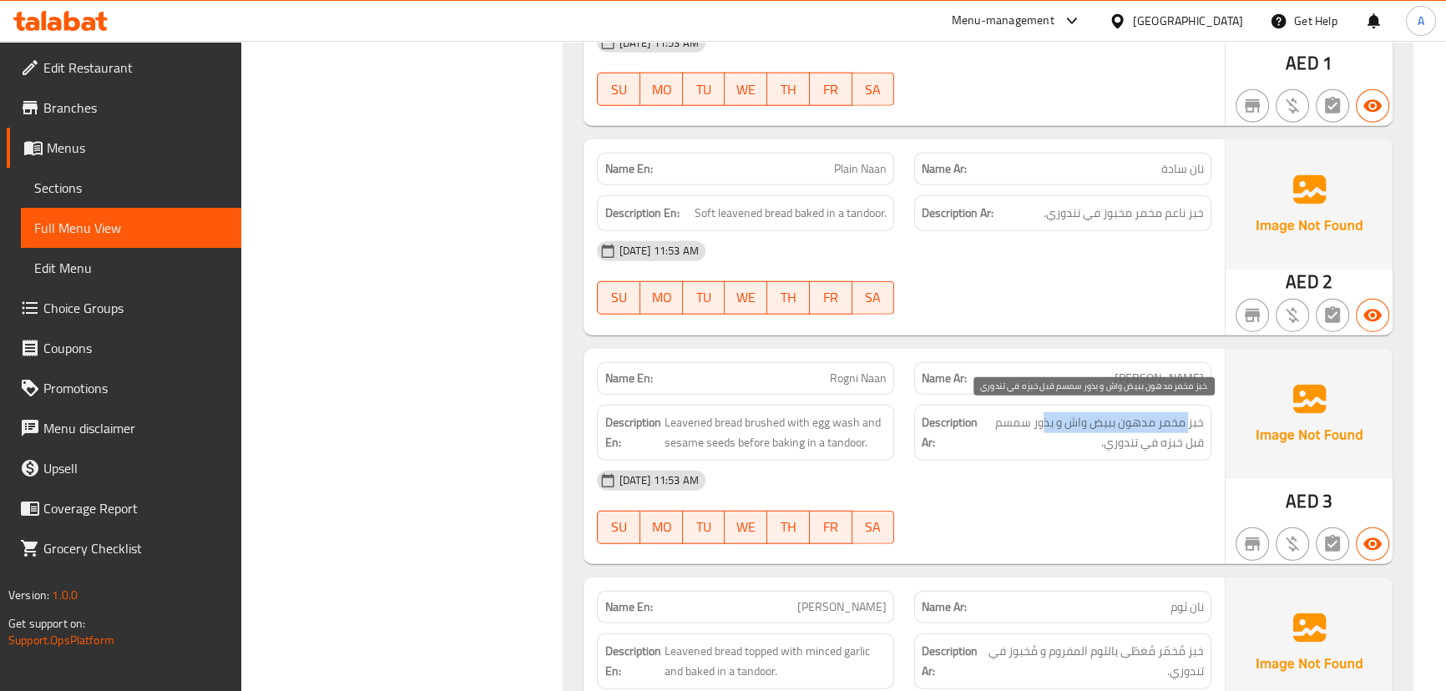
drag, startPoint x: 1188, startPoint y: 419, endPoint x: 1047, endPoint y: 416, distance: 141.9
click at [1047, 416] on span "خبز مخمر مدهون ببيض واش و بذور سمسم قبل خبزه في تندوري." at bounding box center [1092, 432] width 223 height 41
drag, startPoint x: 1176, startPoint y: 437, endPoint x: 1077, endPoint y: 441, distance: 98.6
click at [1095, 434] on span "خبز مخمر مدهون ببيض واش و بذور سمسم قبل خبزه في تندوري." at bounding box center [1092, 432] width 223 height 41
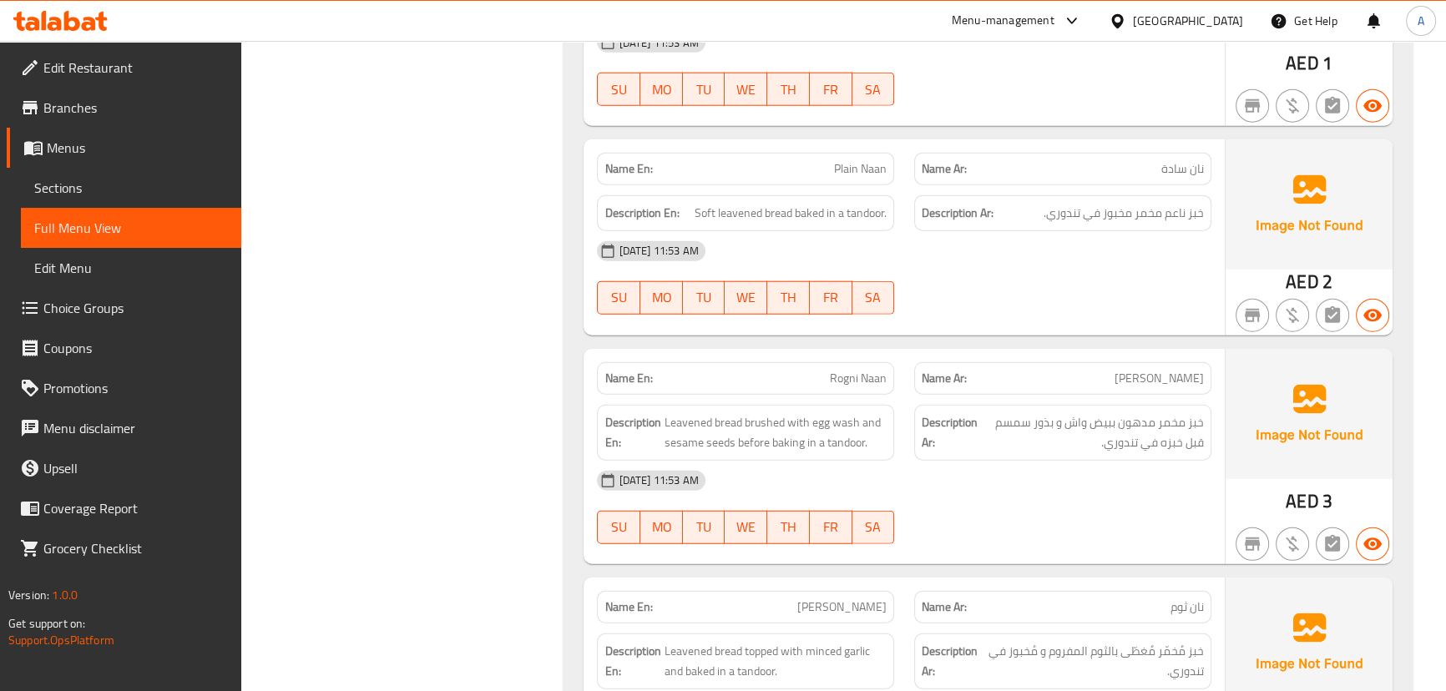
click at [1055, 482] on div "[DATE] 11:53 AM" at bounding box center [903, 481] width 633 height 40
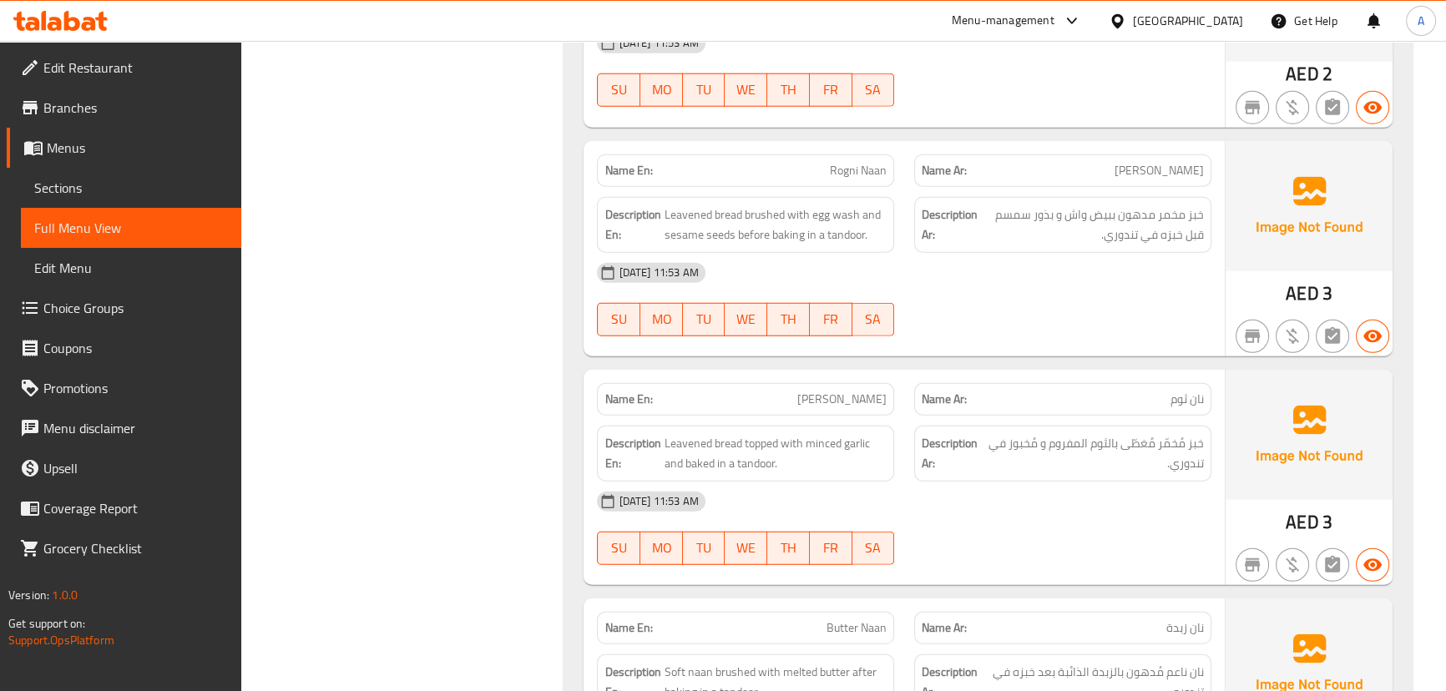
scroll to position [5549, 0]
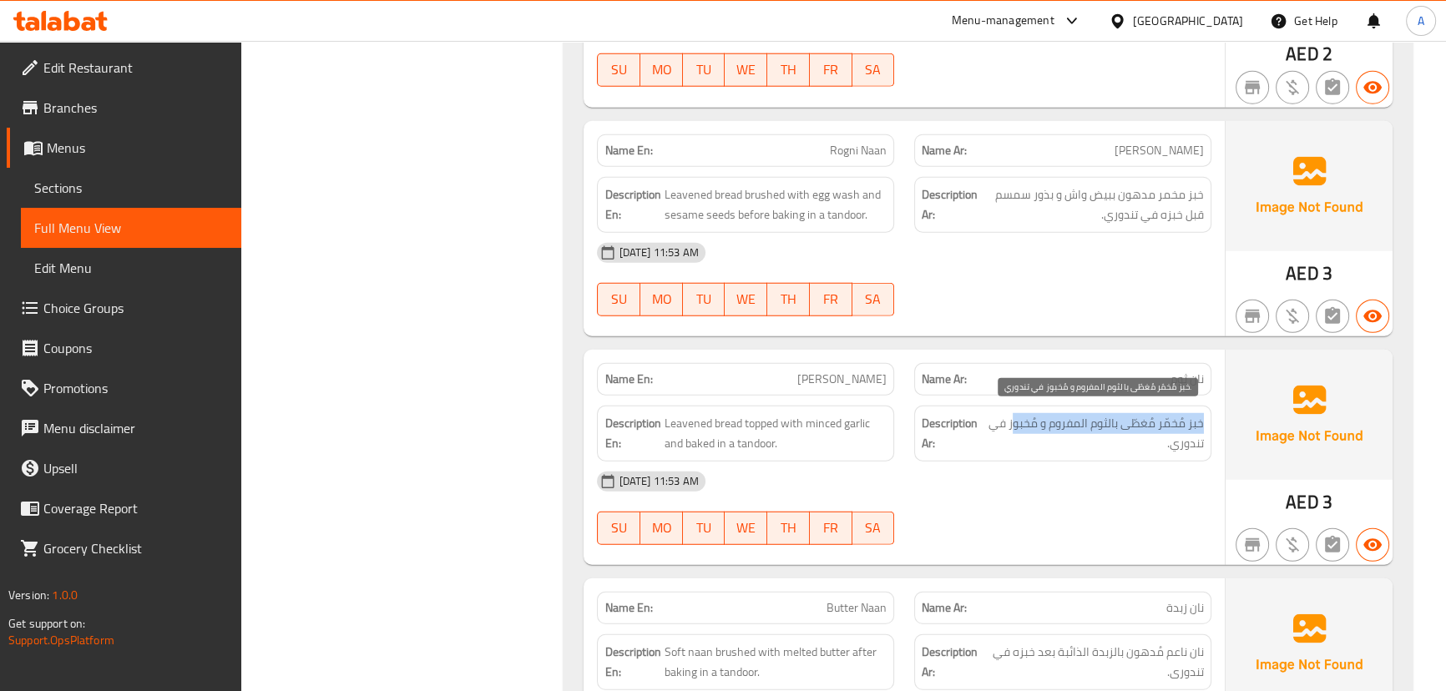
drag, startPoint x: 1202, startPoint y: 418, endPoint x: 1010, endPoint y: 410, distance: 192.1
click at [1010, 413] on span "خبز مُخمّر مُغطّى بالثوم المفروم و مُخبوز في تندوري." at bounding box center [1095, 433] width 217 height 41
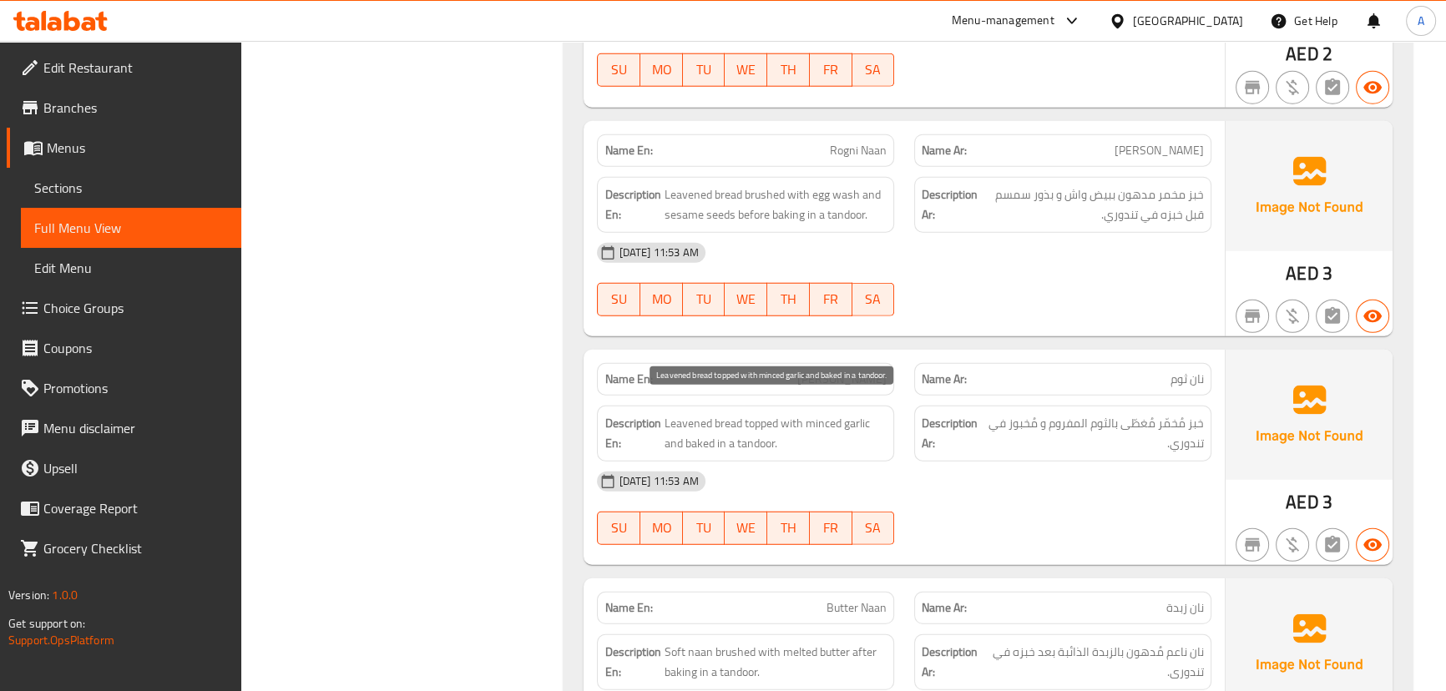
drag, startPoint x: 701, startPoint y: 416, endPoint x: 850, endPoint y: 456, distance: 154.5
click at [775, 434] on span "Leavened bread topped with minced garlic and baked in a tandoor." at bounding box center [775, 433] width 223 height 41
click at [905, 467] on div "[DATE] 11:53 AM" at bounding box center [903, 482] width 633 height 40
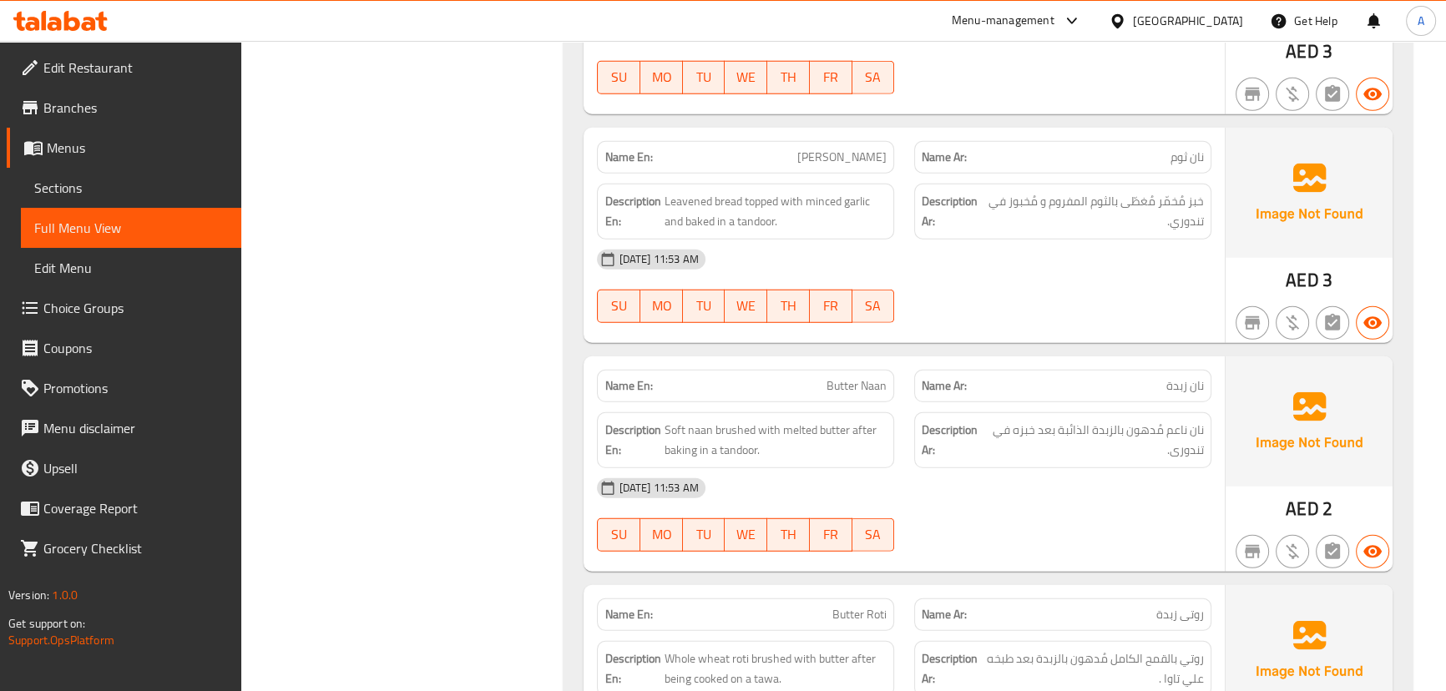
scroll to position [5776, 0]
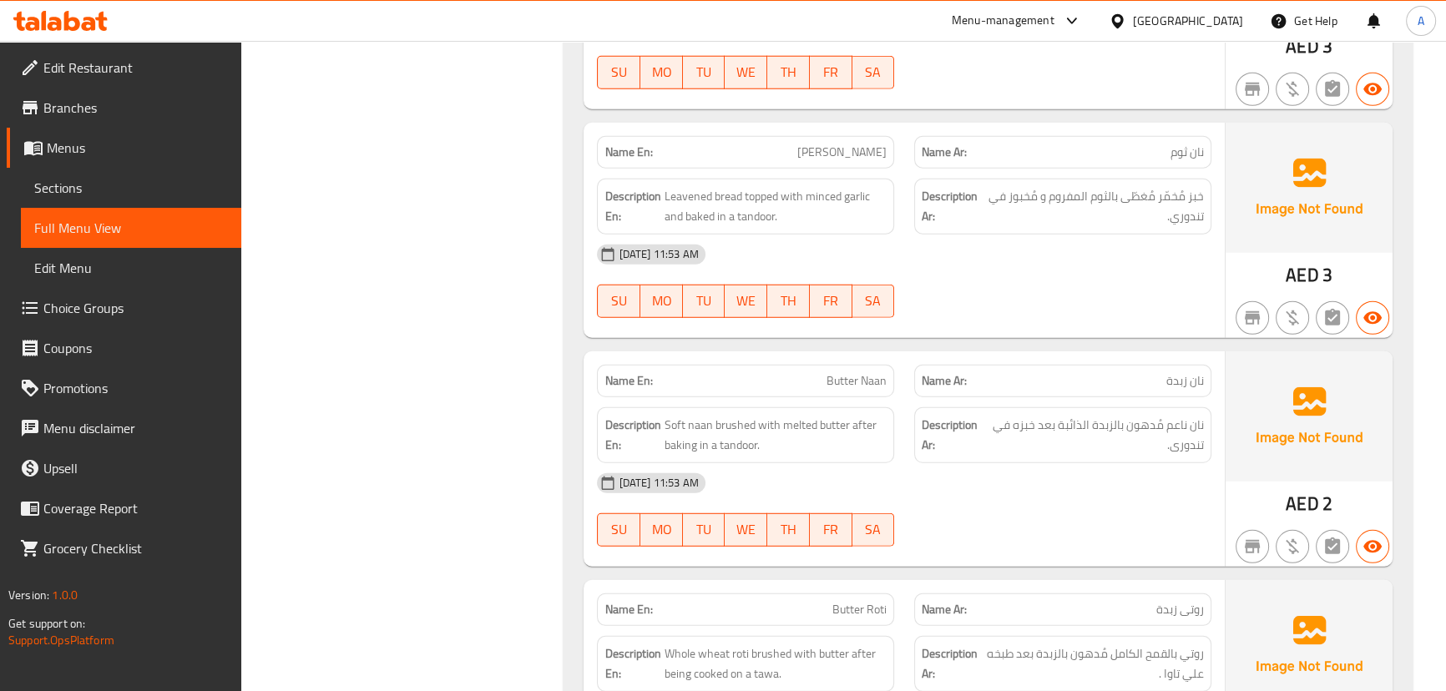
drag, startPoint x: 798, startPoint y: 383, endPoint x: 1052, endPoint y: 449, distance: 263.0
click at [893, 393] on div "Name En: Butter Naan Name Ar: نان زبدة Description En: Soft naan brushed with m…" at bounding box center [903, 458] width 640 height 215
click at [1052, 449] on span "نان ناعم مُدهون بالزبدة الذائبة بعد خبزه في تندورى." at bounding box center [1095, 435] width 216 height 41
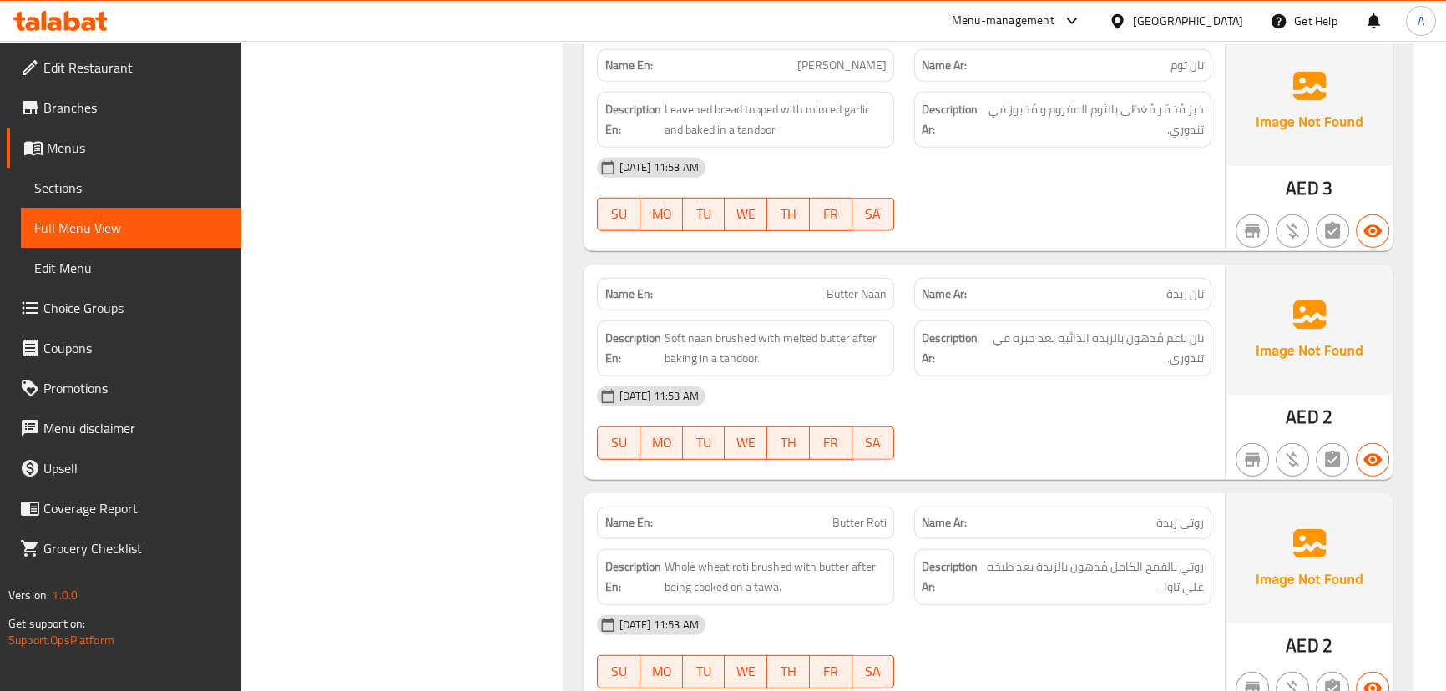
scroll to position [5928, 0]
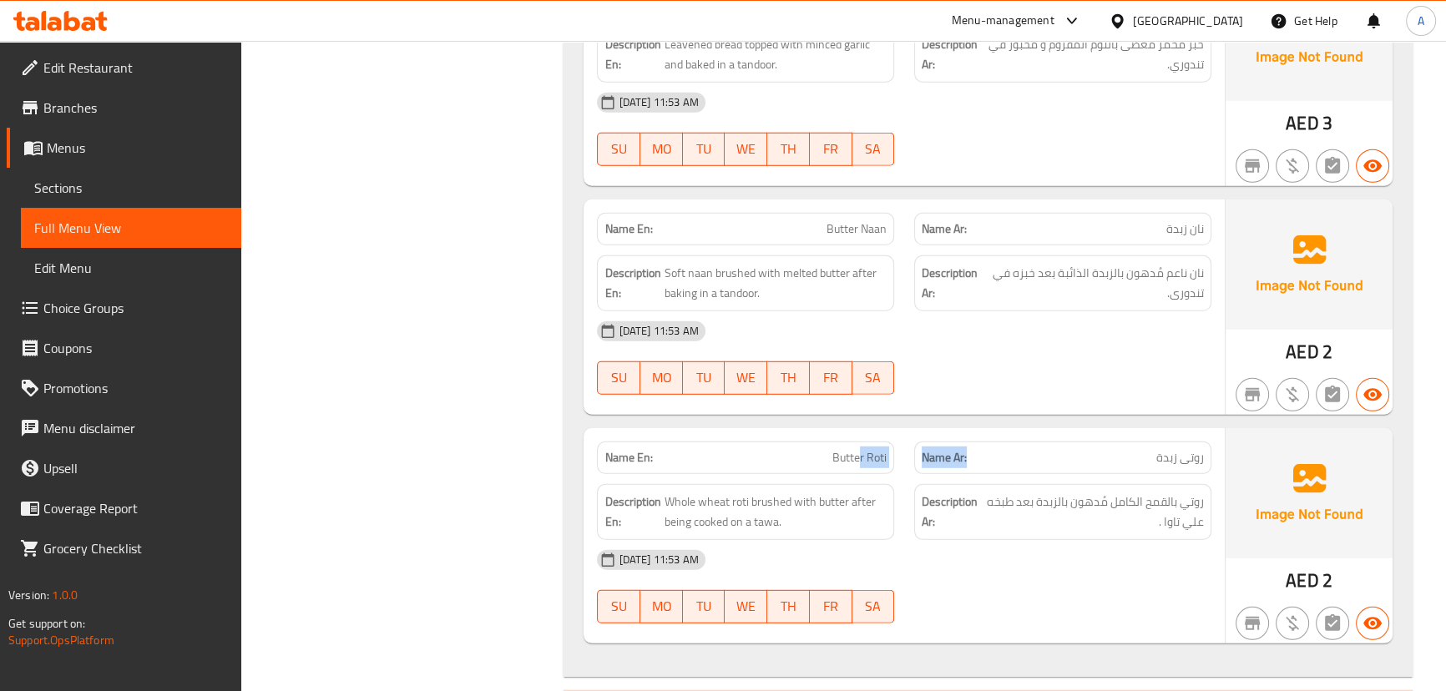
drag, startPoint x: 1016, startPoint y: 452, endPoint x: 1111, endPoint y: 427, distance: 98.4
click at [1077, 449] on div "Name En: Butter Roti Name Ar: روتى زبدة" at bounding box center [903, 457] width 633 height 53
click at [1118, 406] on div "Name En: Butter Naan Name Ar: نان زبدة Description En: Soft naan brushed with m…" at bounding box center [903, 306] width 640 height 215
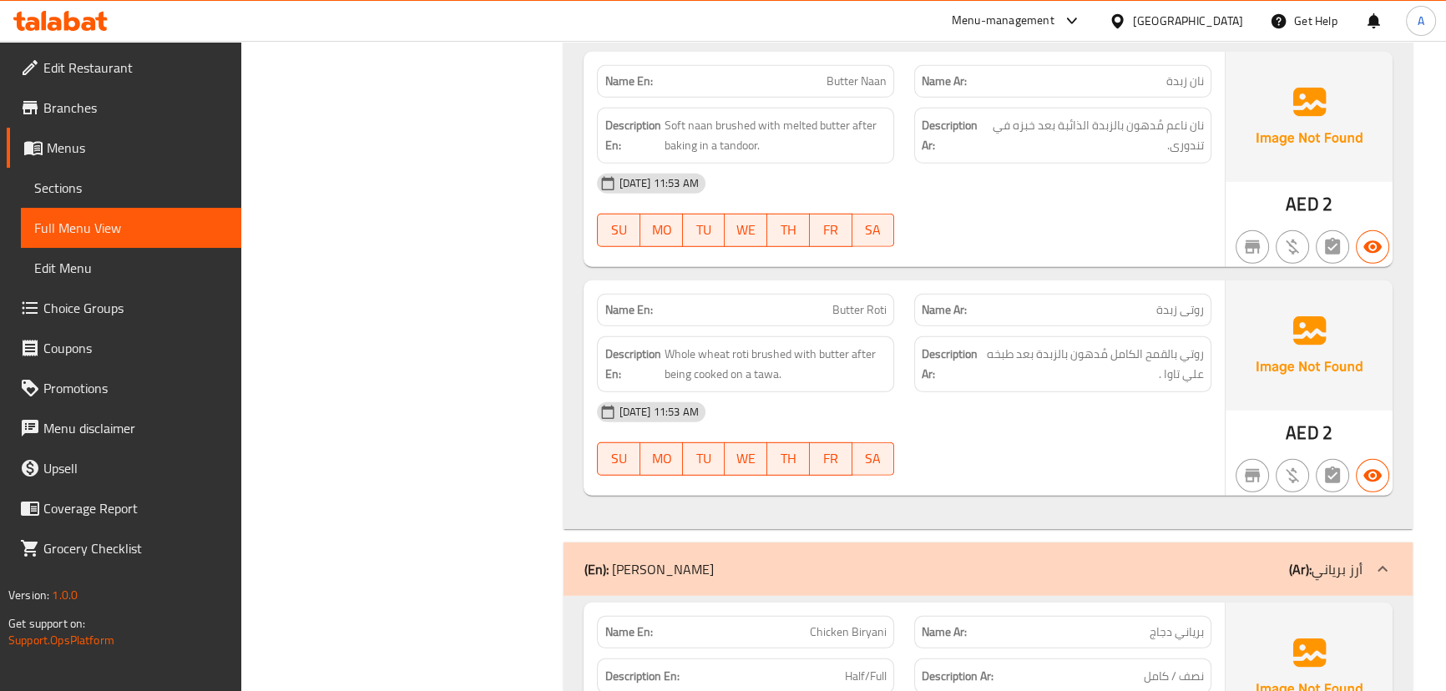
scroll to position [6080, 0]
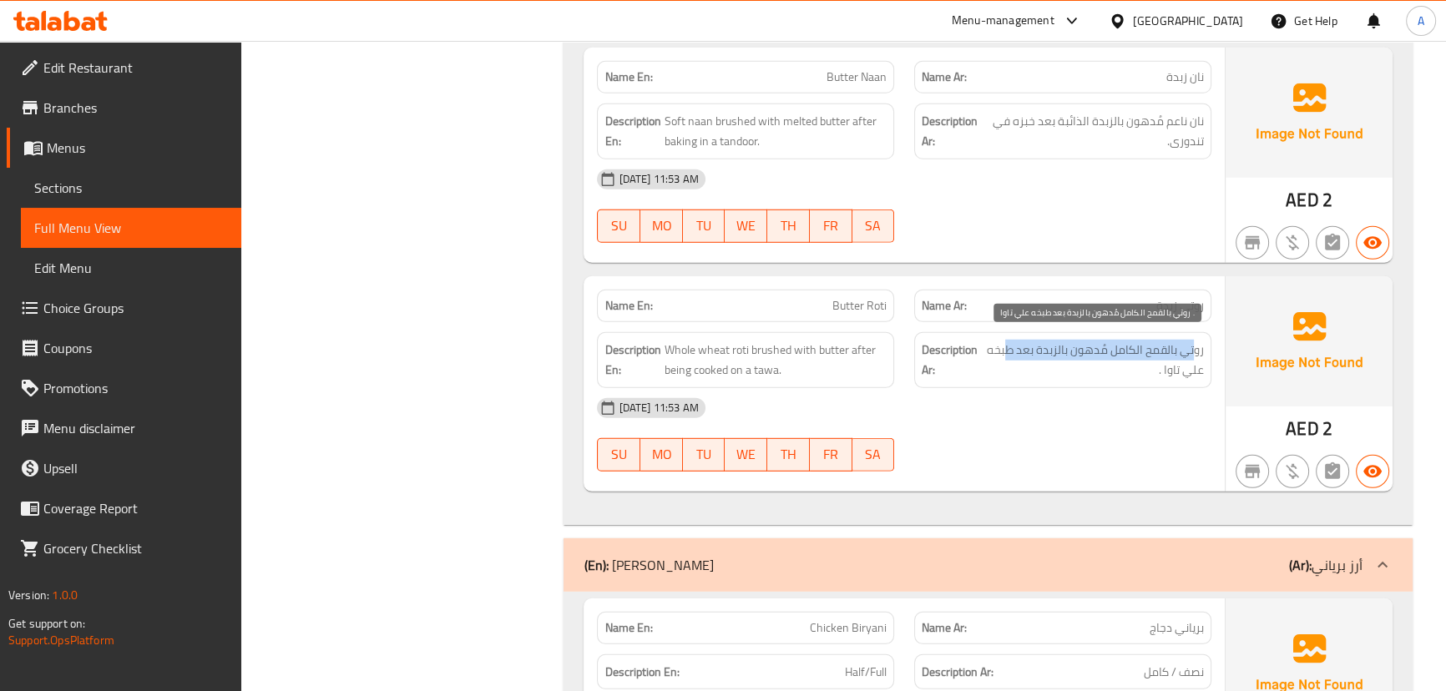
drag, startPoint x: 1193, startPoint y: 346, endPoint x: 1004, endPoint y: 344, distance: 189.5
click at [1004, 344] on span "روتي بالقمح الكامل مُدهون بالزبدة بعد طبخه علي تاوا ." at bounding box center [1094, 360] width 220 height 41
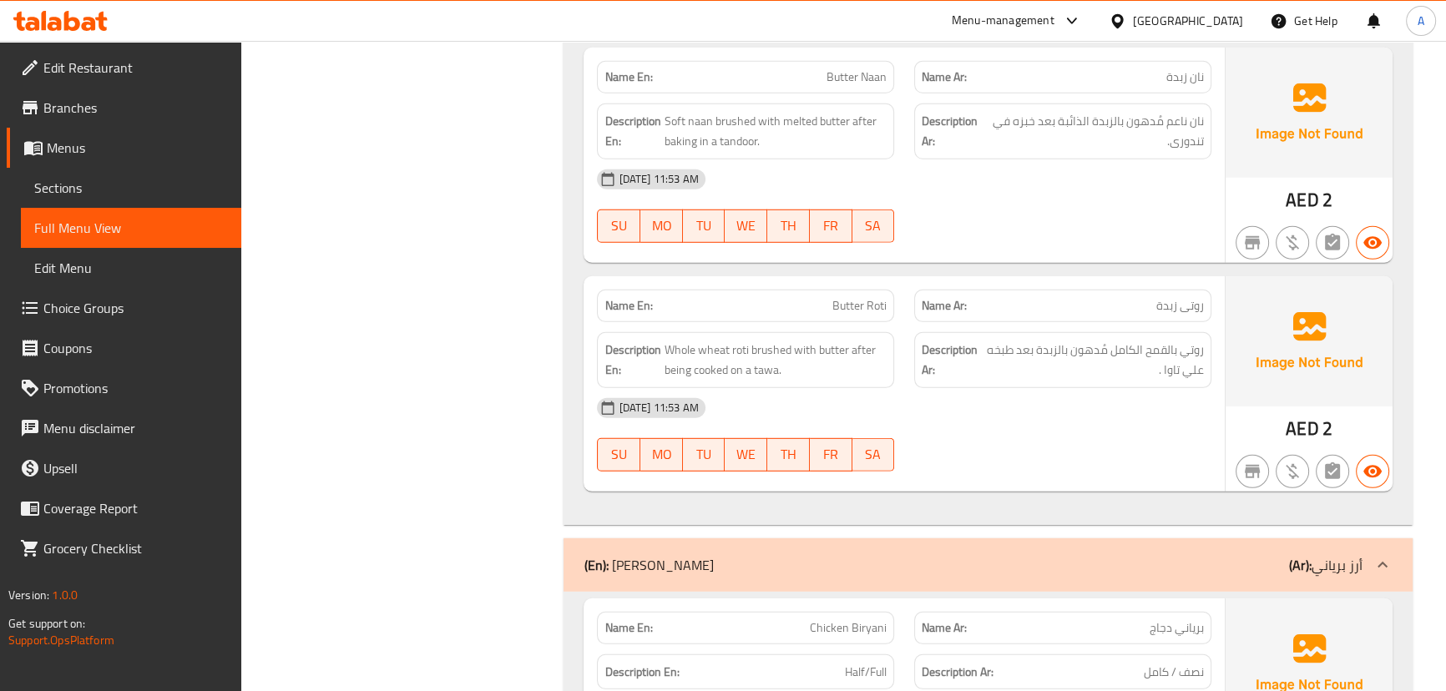
click at [997, 418] on div "[DATE] 11:53 AM" at bounding box center [903, 408] width 633 height 40
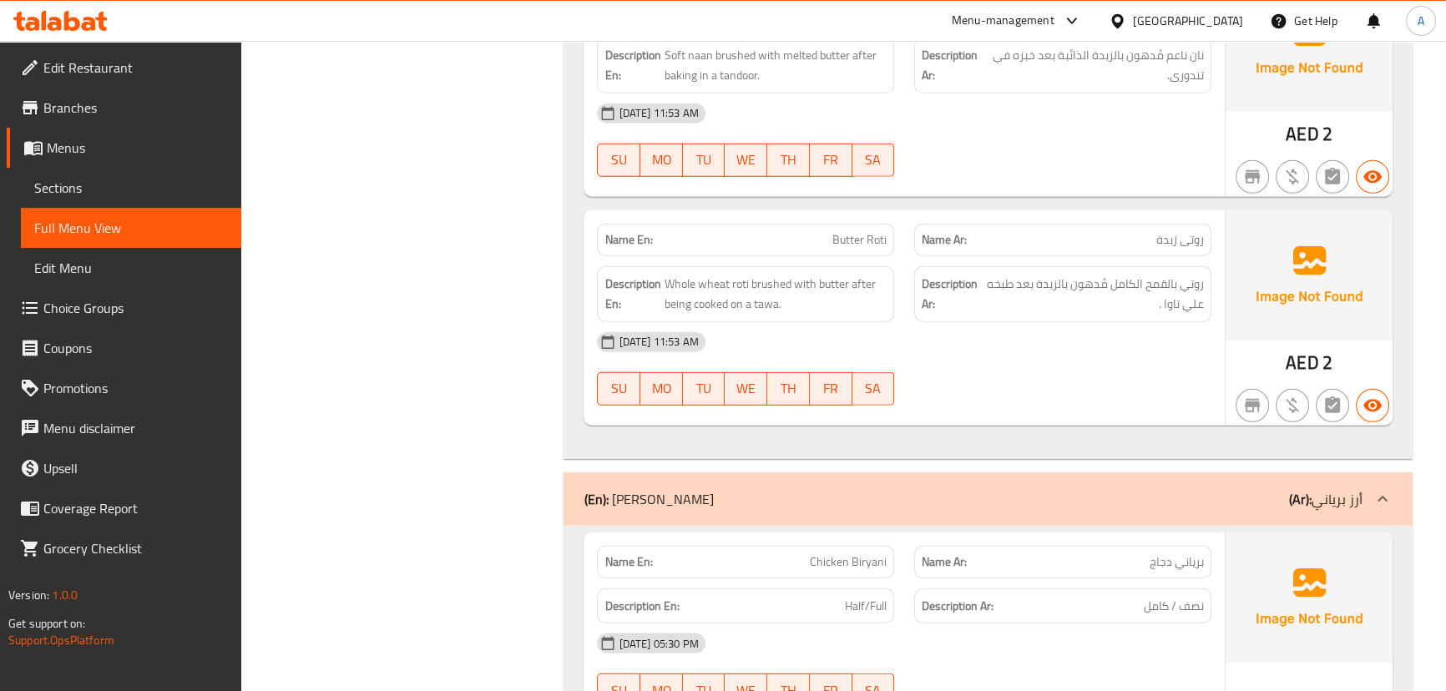
scroll to position [6308, 0]
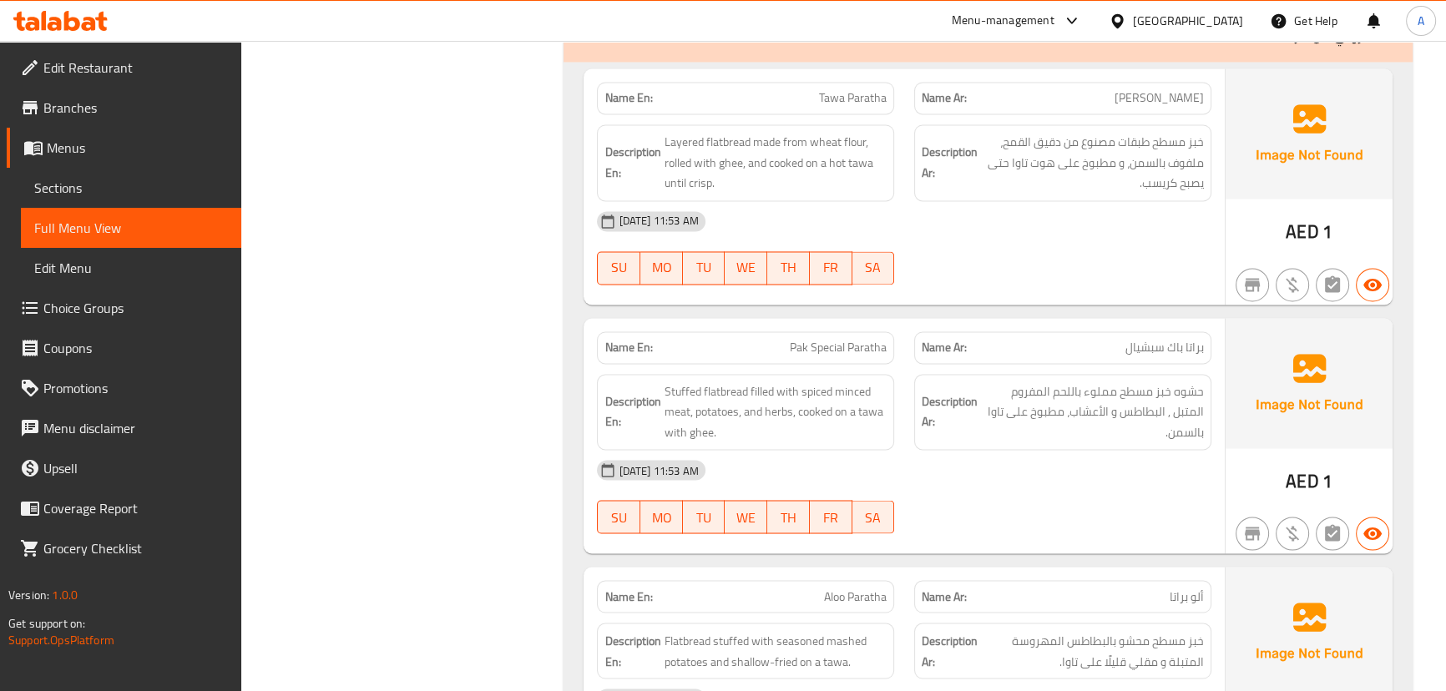
scroll to position [15715, 0]
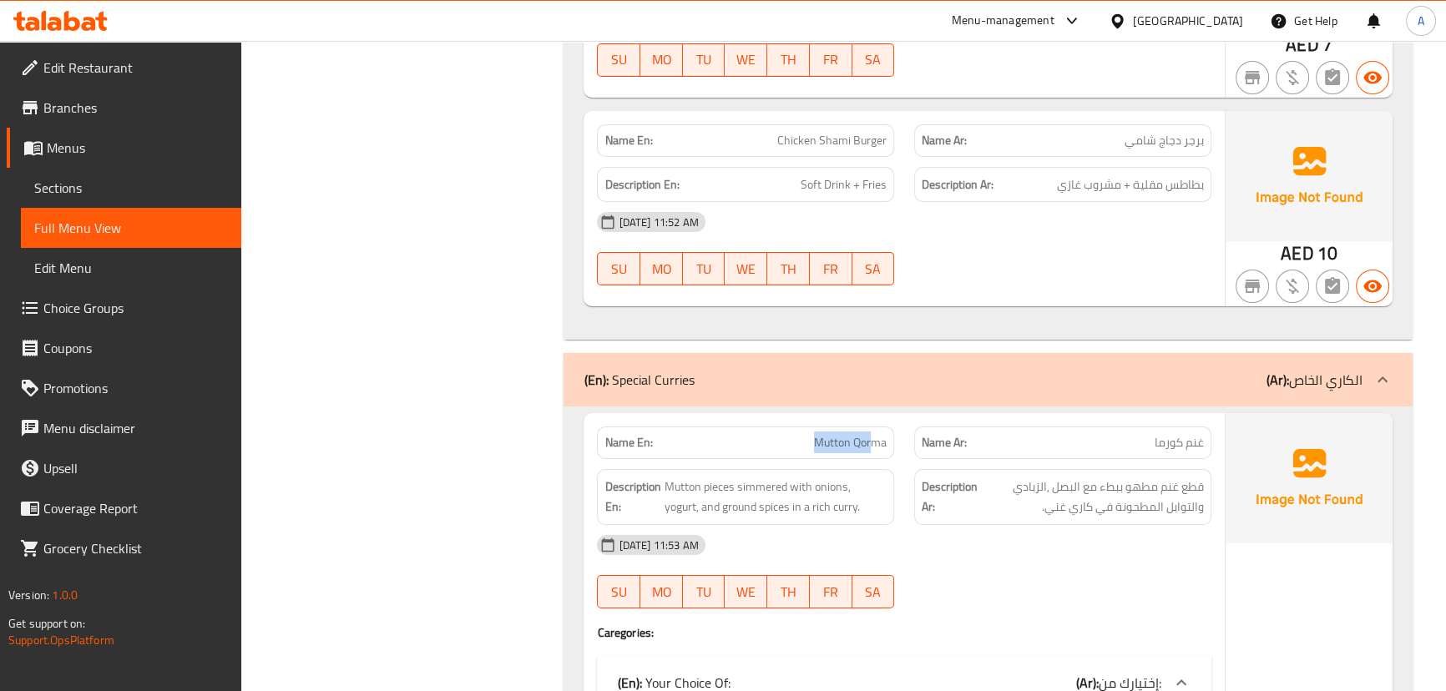
drag, startPoint x: 841, startPoint y: 400, endPoint x: 875, endPoint y: 400, distance: 33.4
click at [875, 434] on p "Name En: Mutton Qorma" at bounding box center [745, 443] width 282 height 18
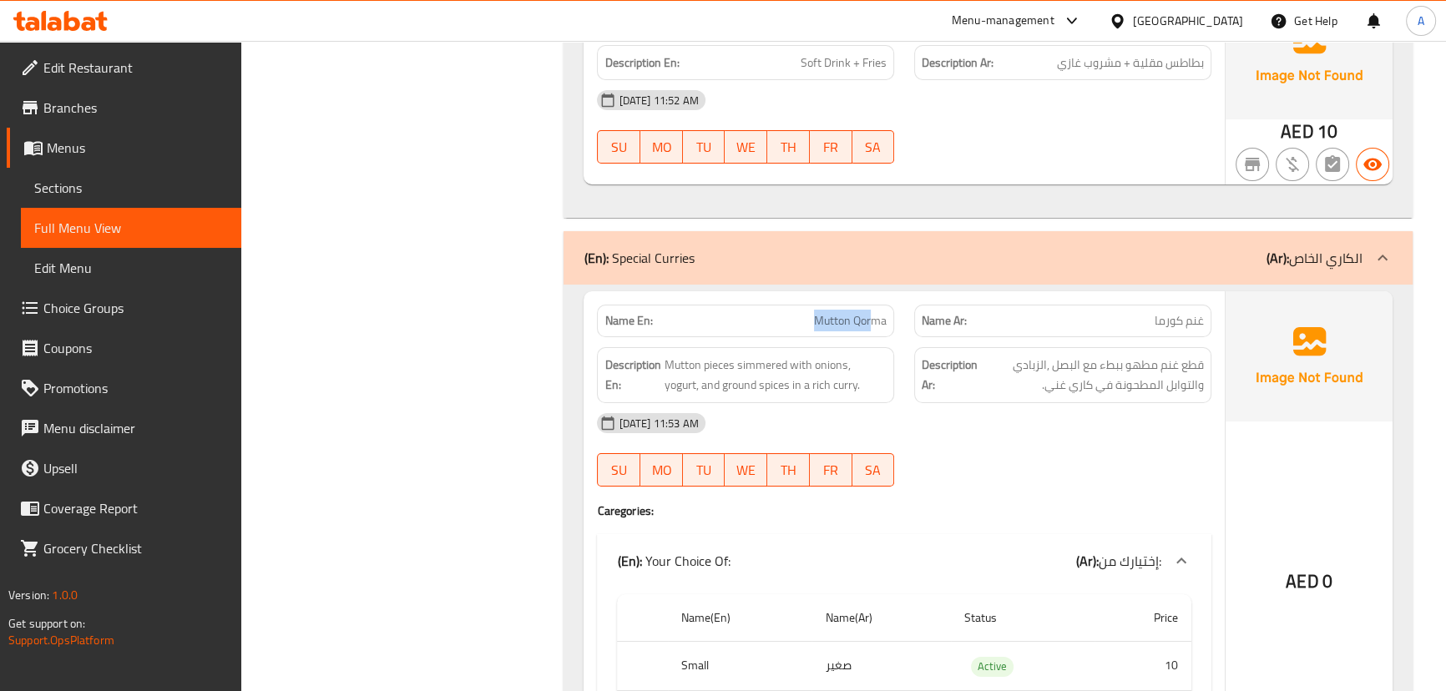
scroll to position [15942, 0]
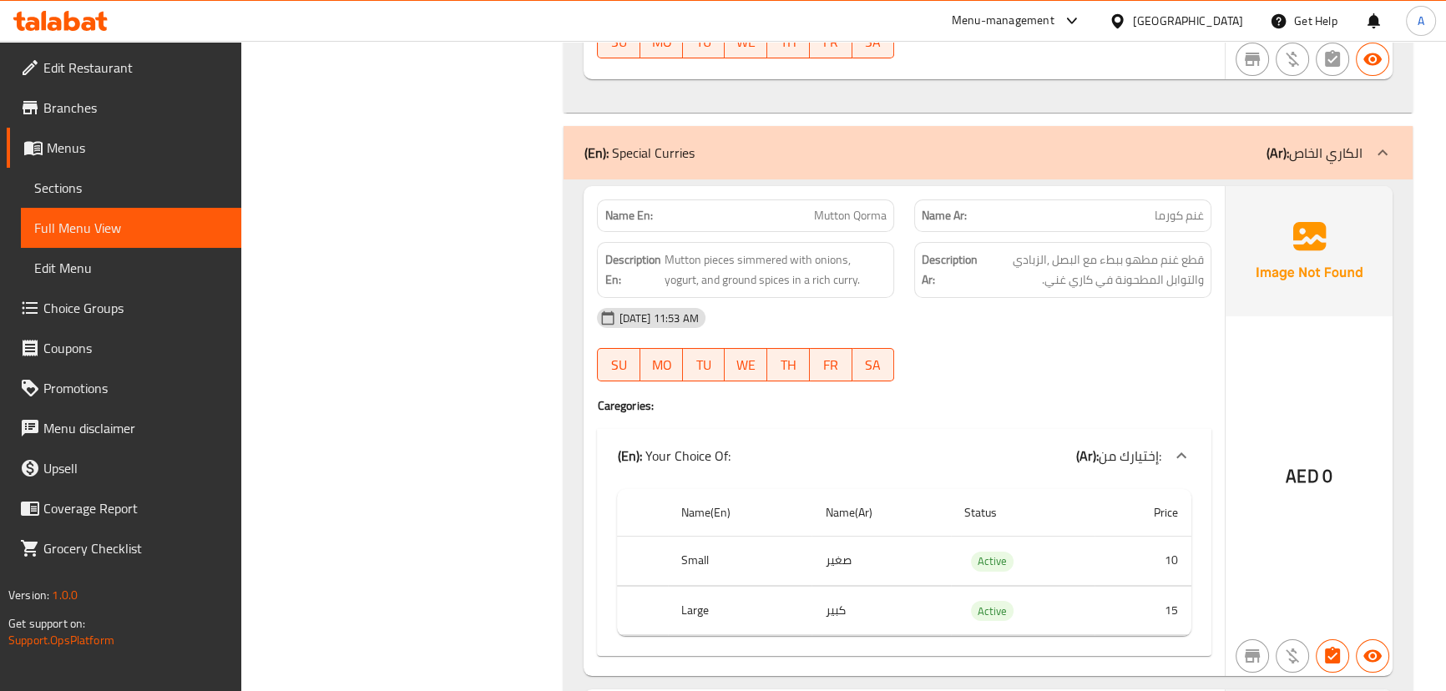
click at [1182, 207] on span "غنم كورما" at bounding box center [1178, 216] width 49 height 18
drag, startPoint x: 1182, startPoint y: 187, endPoint x: 952, endPoint y: 242, distance: 236.0
click at [891, 189] on div "Name En: Mutton Qorma Name Ar: غنم كورما" at bounding box center [903, 215] width 633 height 53
drag, startPoint x: 1093, startPoint y: 319, endPoint x: 1107, endPoint y: 321, distance: 13.6
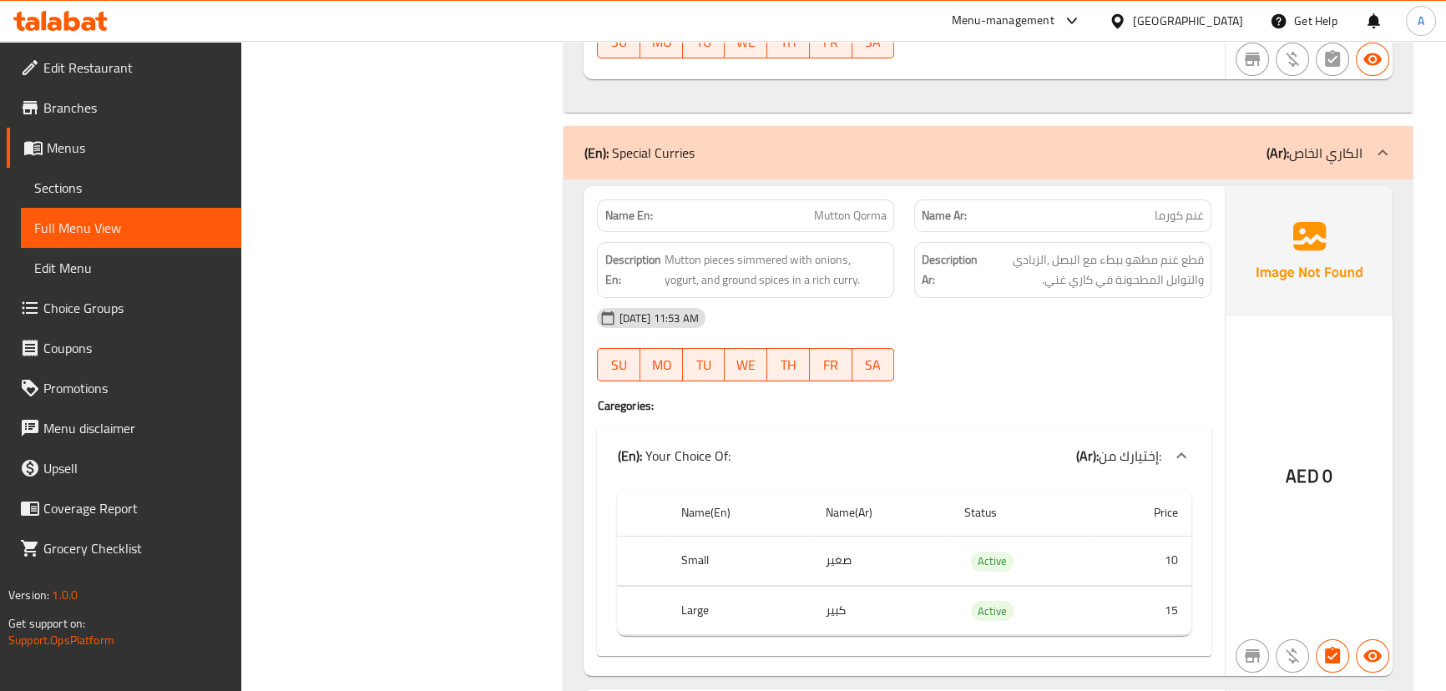
click at [1097, 319] on div "[DATE] 11:53 AM SU MO TU WE TH FR SA" at bounding box center [903, 344] width 633 height 93
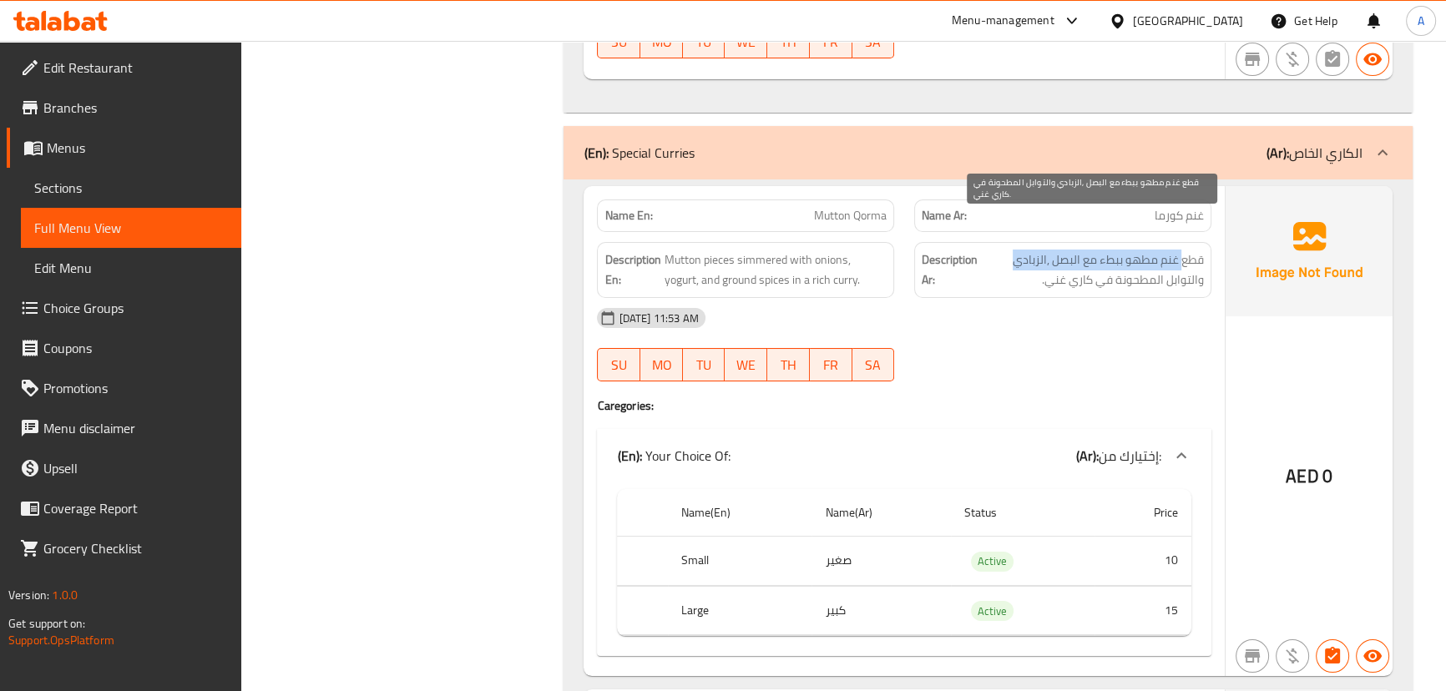
drag, startPoint x: 1183, startPoint y: 225, endPoint x: 1016, endPoint y: 225, distance: 167.8
click at [1016, 250] on span "قطع غنم مطهو ببطء مع البصل ,الزبادي والتوابل المطحونة في كاري غني." at bounding box center [1092, 270] width 223 height 41
click at [1185, 250] on span "قطع غنم مطهو ببطء مع البصل ,الزبادي والتوابل المطحونة في كاري غني." at bounding box center [1092, 270] width 223 height 41
drag, startPoint x: 1185, startPoint y: 246, endPoint x: 1046, endPoint y: 237, distance: 139.7
click at [1046, 250] on span "قطع غنم مطهو ببطء مع البصل ,الزبادي والتوابل المطحونة في كاري غني." at bounding box center [1092, 270] width 223 height 41
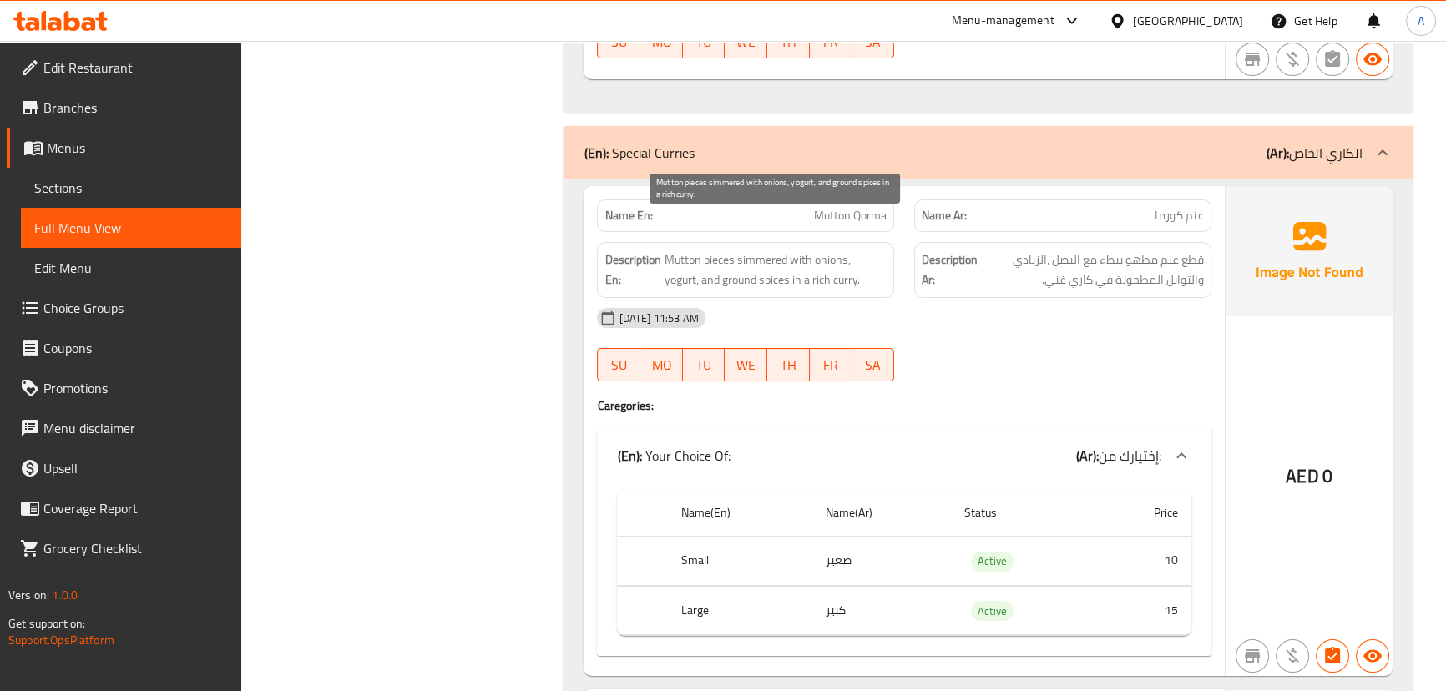
drag, startPoint x: 704, startPoint y: 248, endPoint x: 871, endPoint y: 295, distance: 173.3
click at [799, 273] on div "Name En: Mutton Qorma Name Ar: غنم كورما Description En: Mutton pieces simmered…" at bounding box center [903, 431] width 640 height 490
click at [941, 309] on div "[DATE] 11:53 AM SU MO TU WE TH FR SA" at bounding box center [903, 344] width 633 height 93
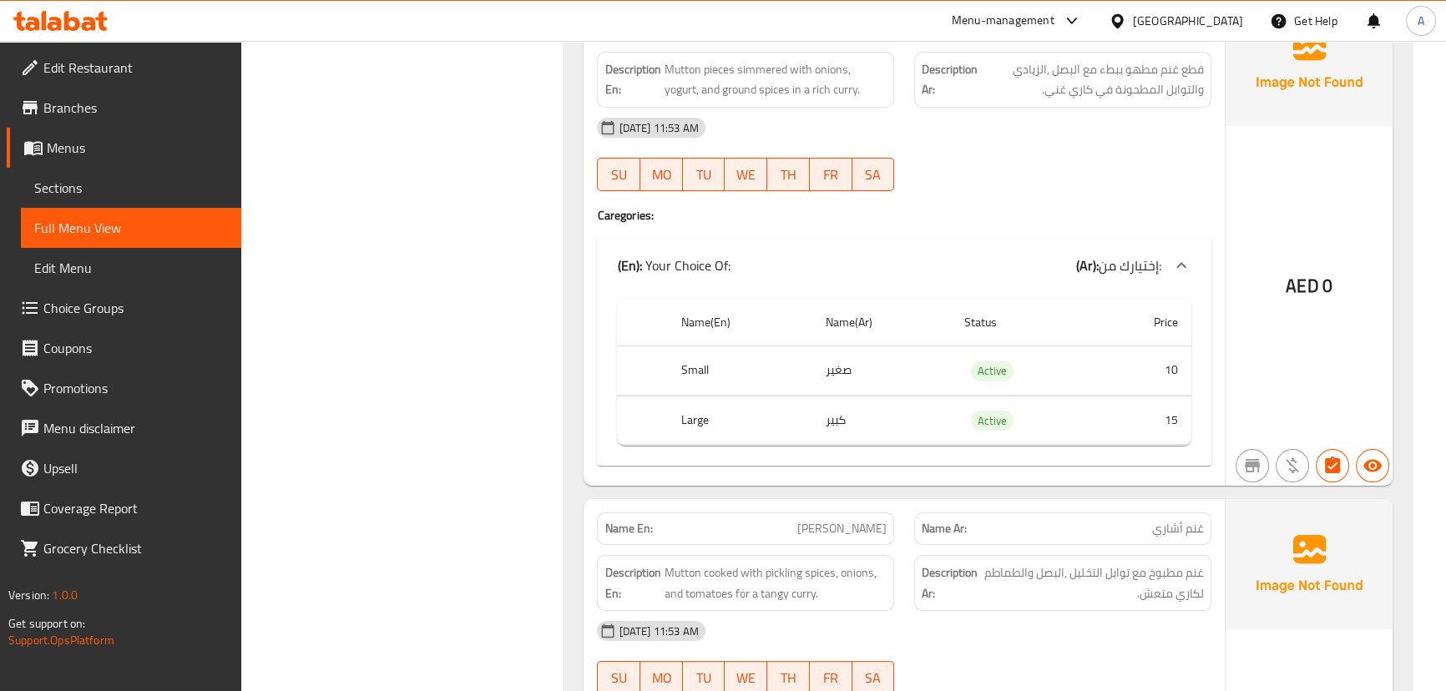
scroll to position [16170, 0]
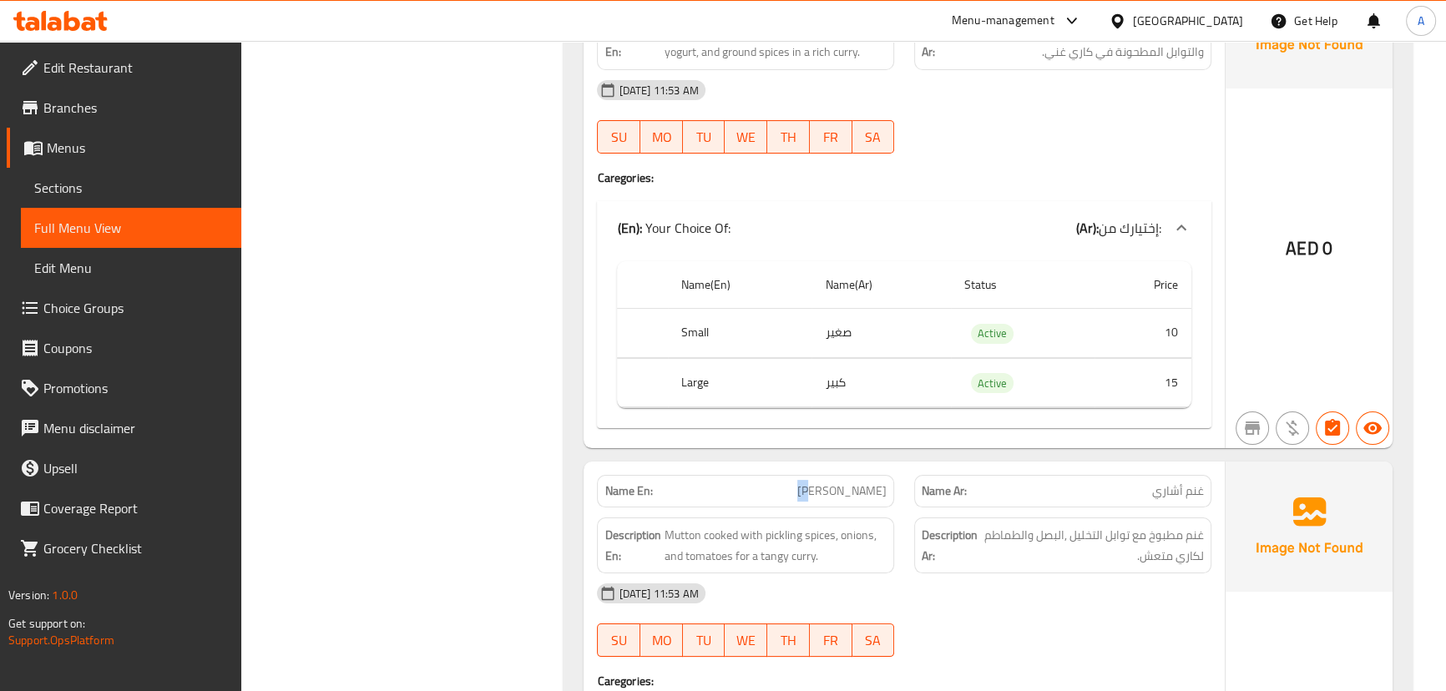
drag, startPoint x: 816, startPoint y: 435, endPoint x: 1021, endPoint y: 480, distance: 209.4
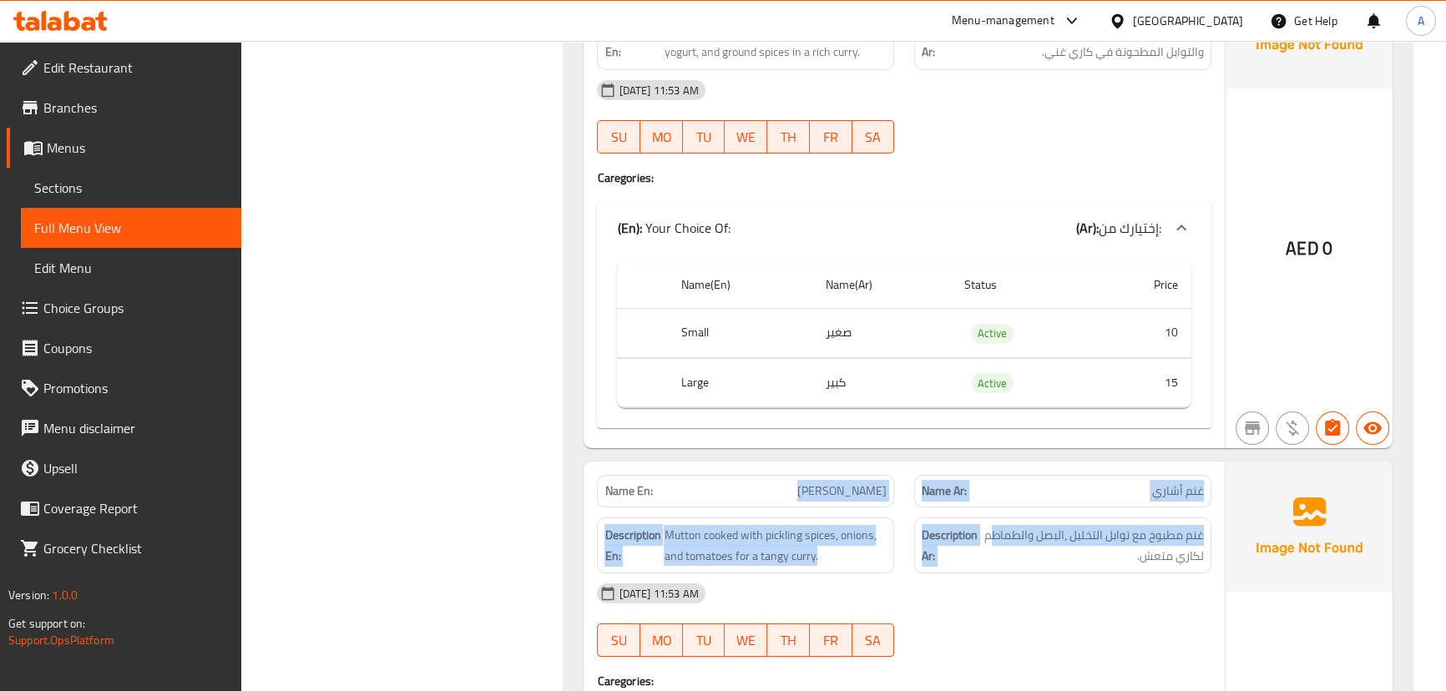
click at [1053, 482] on p "Name Ar: [PERSON_NAME]" at bounding box center [1062, 491] width 282 height 18
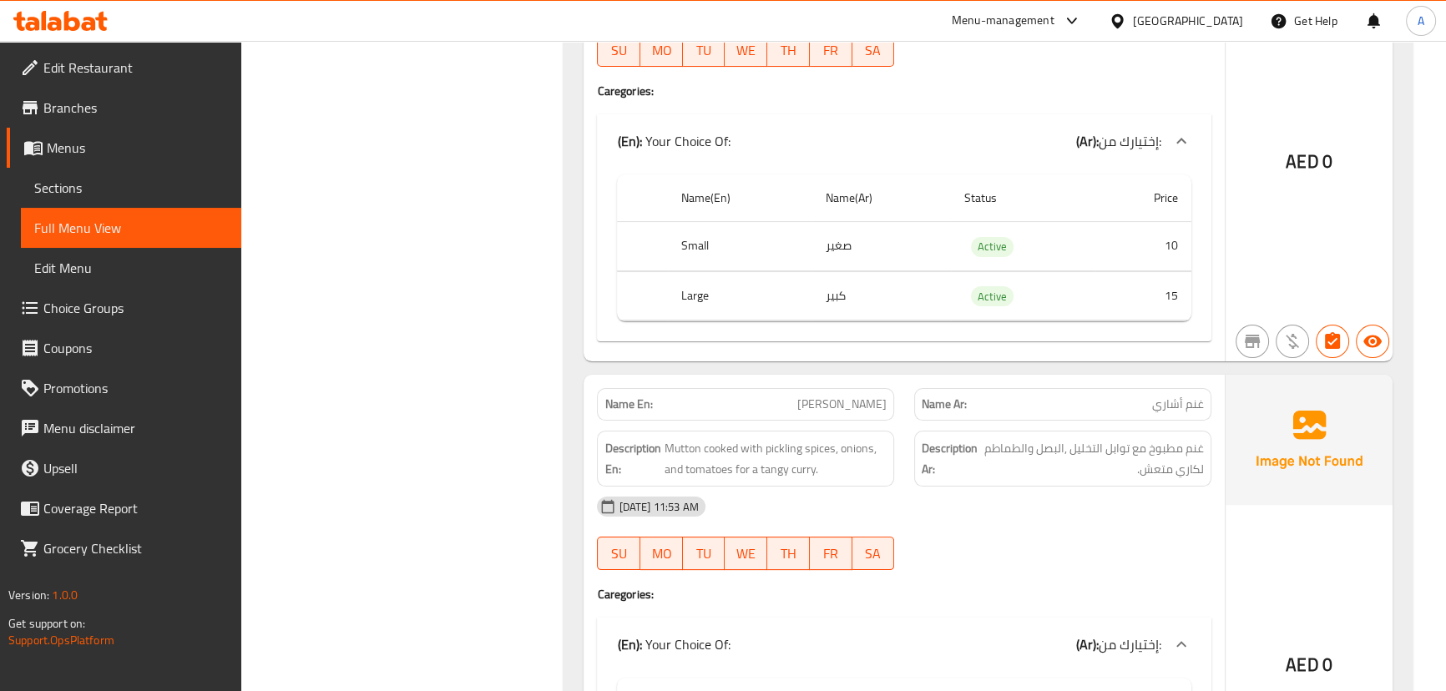
scroll to position [16322, 0]
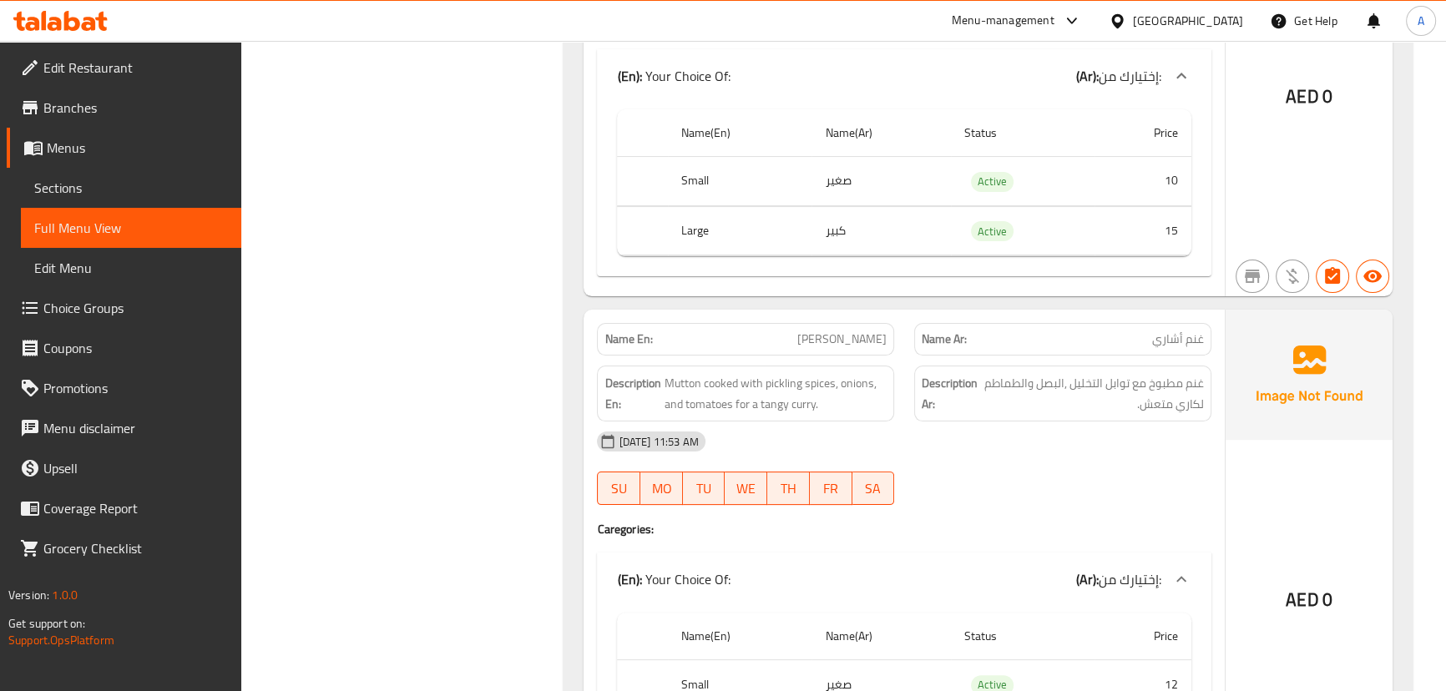
click at [1176, 323] on div "Name Ar: [PERSON_NAME]" at bounding box center [1062, 339] width 297 height 33
click at [1177, 331] on span "غنم أشاري" at bounding box center [1178, 340] width 52 height 18
drag, startPoint x: 1177, startPoint y: 303, endPoint x: 835, endPoint y: 300, distance: 341.4
click at [835, 313] on div "Name En: [PERSON_NAME] Name Ar: [PERSON_NAME]" at bounding box center [903, 339] width 633 height 53
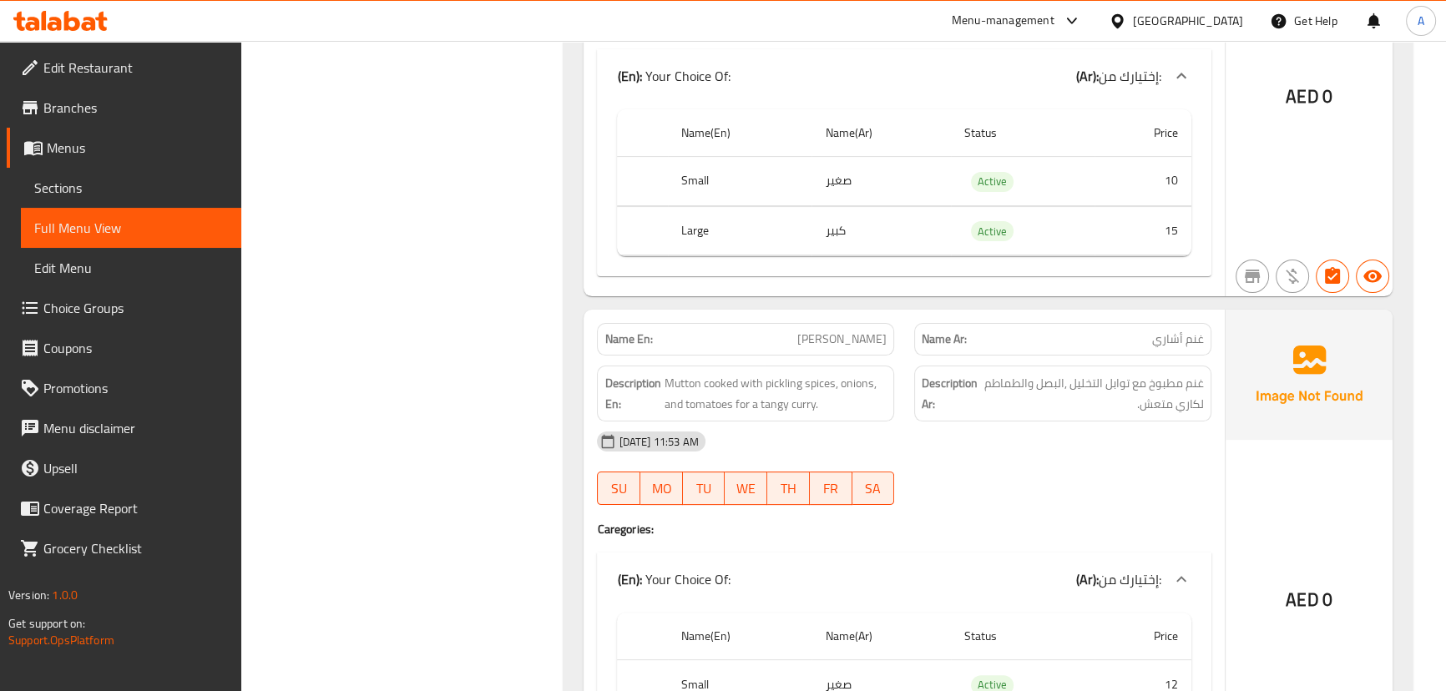
click at [1007, 421] on div "[DATE] 11:53 AM" at bounding box center [903, 441] width 633 height 40
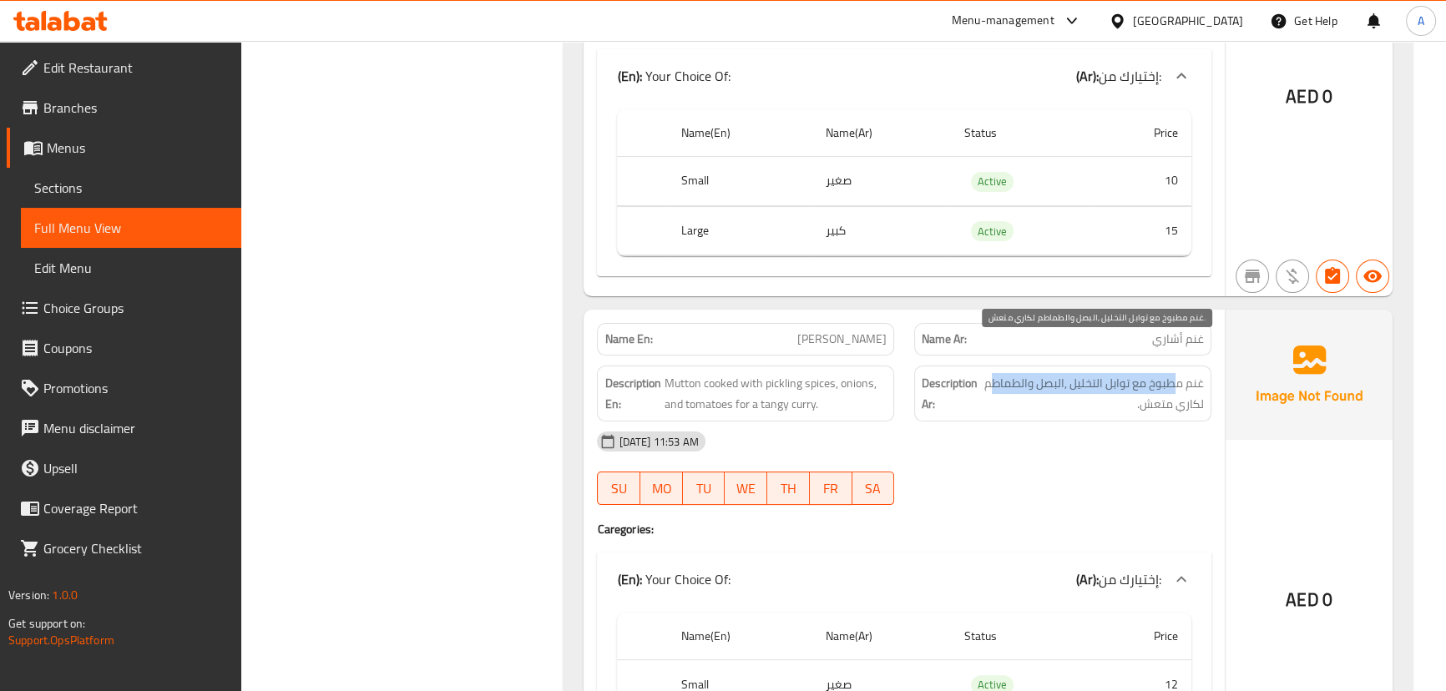
drag, startPoint x: 1177, startPoint y: 351, endPoint x: 990, endPoint y: 354, distance: 187.0
click at [990, 373] on span "غنم مطبوخ مع توابل التخليل ,البصل والطماطم لكاري متعش." at bounding box center [1092, 393] width 223 height 41
drag, startPoint x: 1132, startPoint y: 366, endPoint x: 1142, endPoint y: 366, distance: 10.0
click at [1140, 373] on span "غنم مطبوخ مع توابل التخليل ,البصل والطماطم لكاري متعش." at bounding box center [1092, 393] width 223 height 41
click at [1142, 373] on span "غنم مطبوخ مع توابل التخليل ,البصل والطماطم لكاري متعش." at bounding box center [1092, 393] width 223 height 41
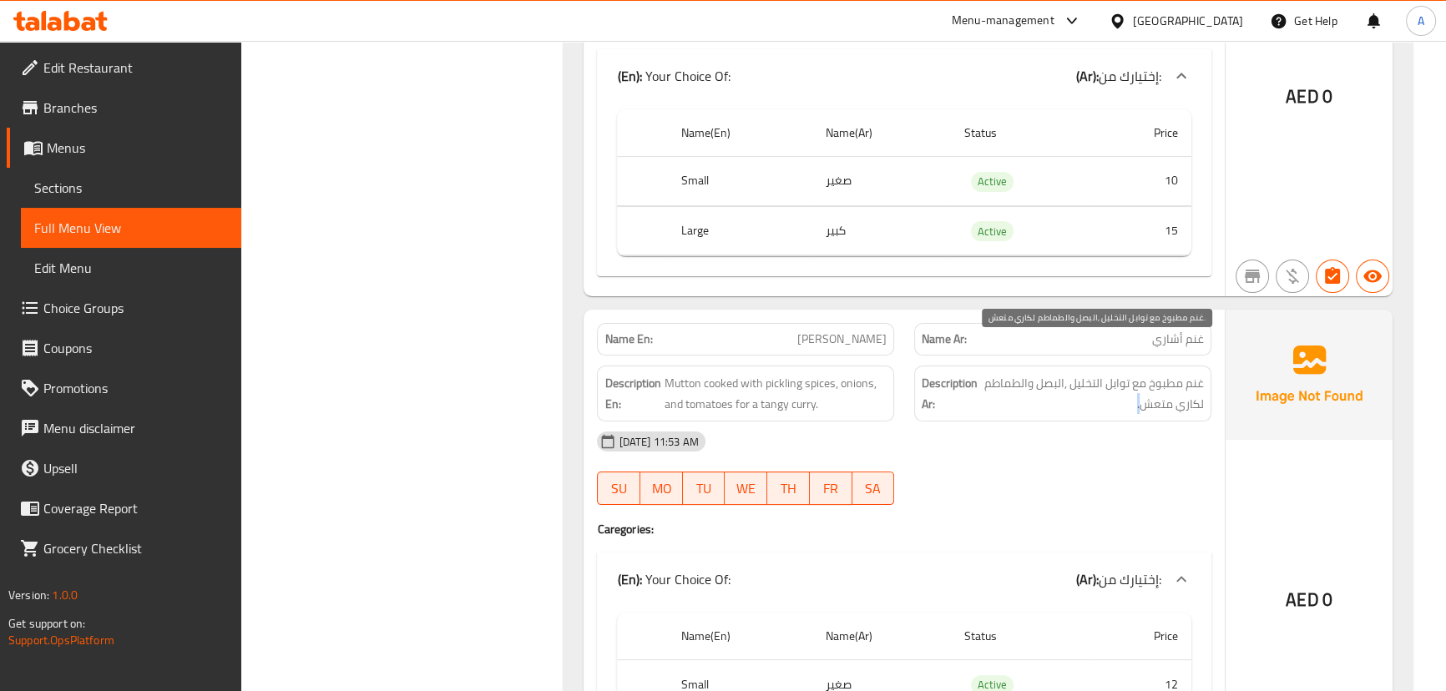
click at [1142, 373] on span "غنم مطبوخ مع توابل التخليل ,البصل والطماطم لكاري متعش." at bounding box center [1092, 393] width 223 height 41
click at [1086, 421] on div "[DATE] 11:53 AM" at bounding box center [903, 441] width 633 height 40
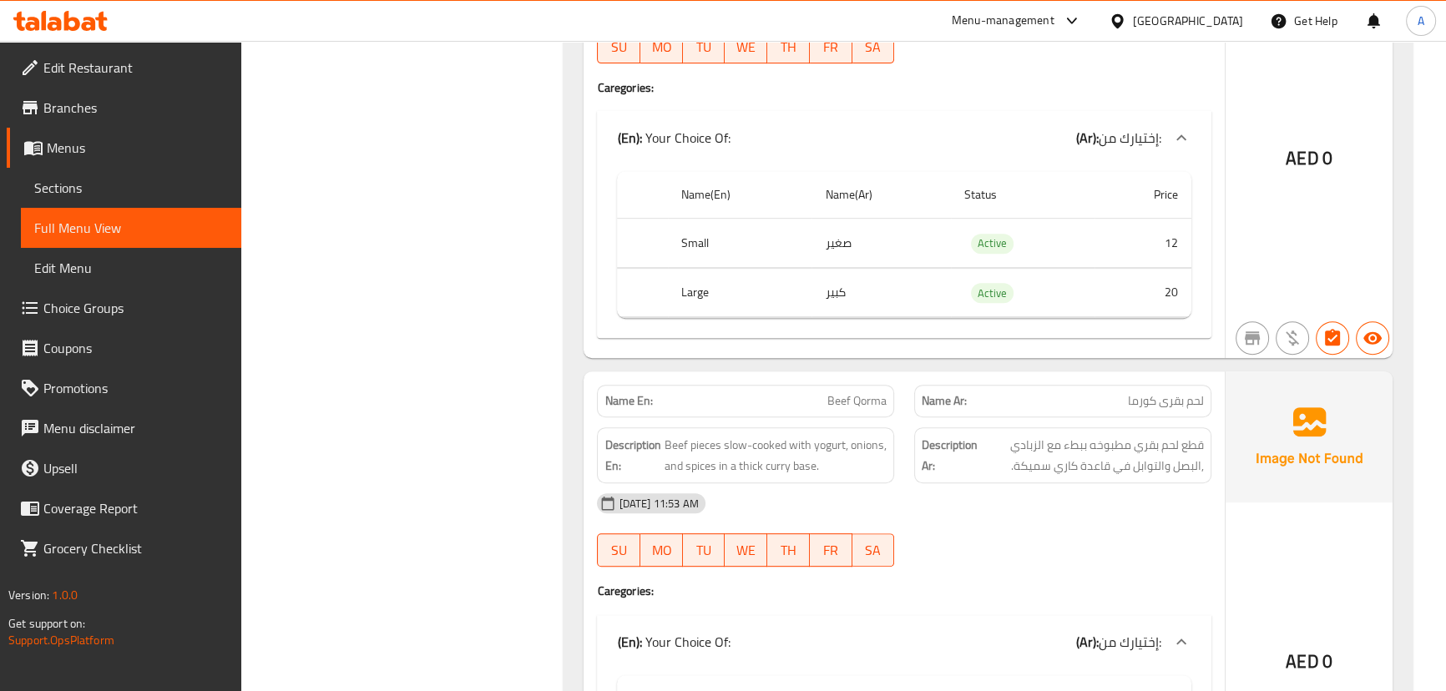
scroll to position [16777, 0]
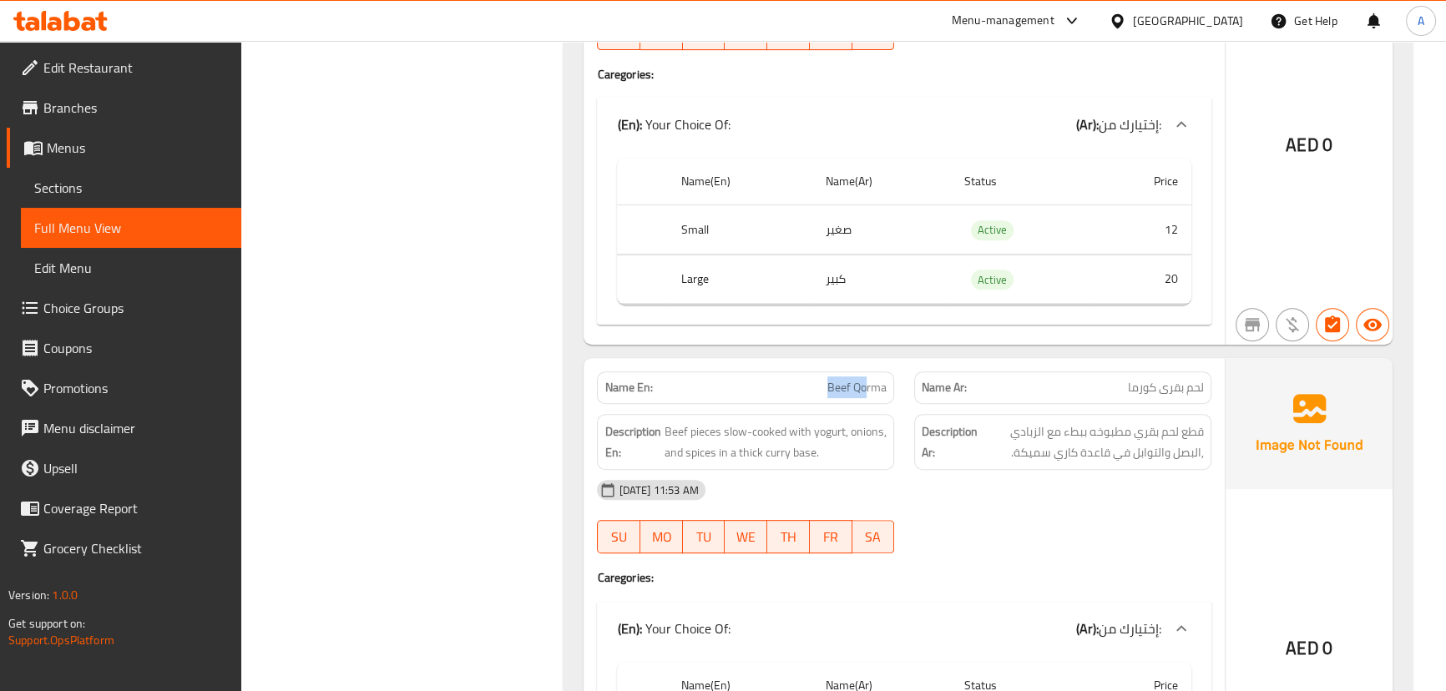
drag, startPoint x: 780, startPoint y: 331, endPoint x: 1015, endPoint y: 408, distance: 246.8
click at [935, 373] on div "Name En: Beef Qorma Name Ar: لحم بقرى كورما Description En: Beef pieces slow-co…" at bounding box center [903, 603] width 640 height 490
click at [1057, 431] on div "Description Ar: قطع لحم بقري مطبوخه ببطء مع الزبادي ,البصل والتوابل في قاعدة كا…" at bounding box center [1062, 442] width 297 height 56
click at [1194, 379] on span "لحم بقرى كورما" at bounding box center [1166, 388] width 76 height 18
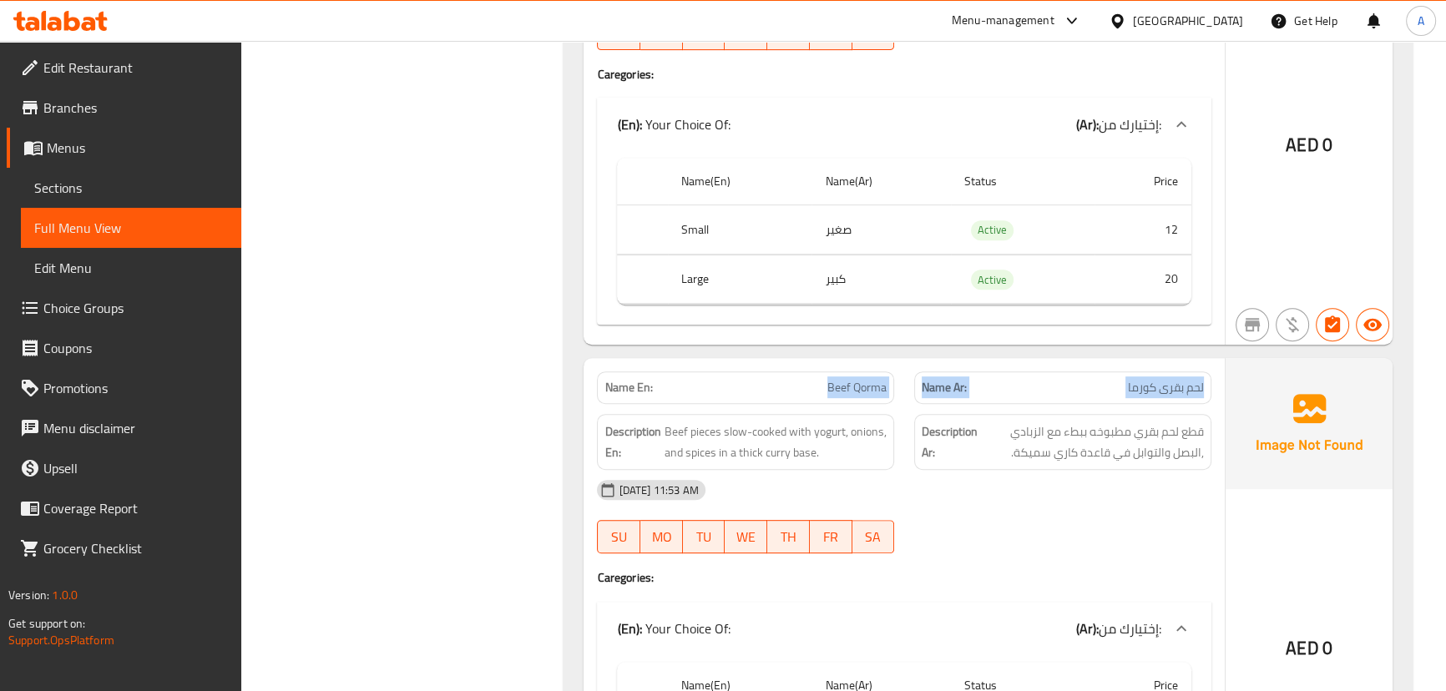
drag, startPoint x: 1194, startPoint y: 349, endPoint x: 860, endPoint y: 354, distance: 334.7
click at [853, 361] on div "Name En: Beef Qorma Name Ar: لحم بقرى [GEOGRAPHIC_DATA]" at bounding box center [903, 387] width 633 height 53
click at [1035, 470] on div "[DATE] 11:53 AM" at bounding box center [903, 490] width 633 height 40
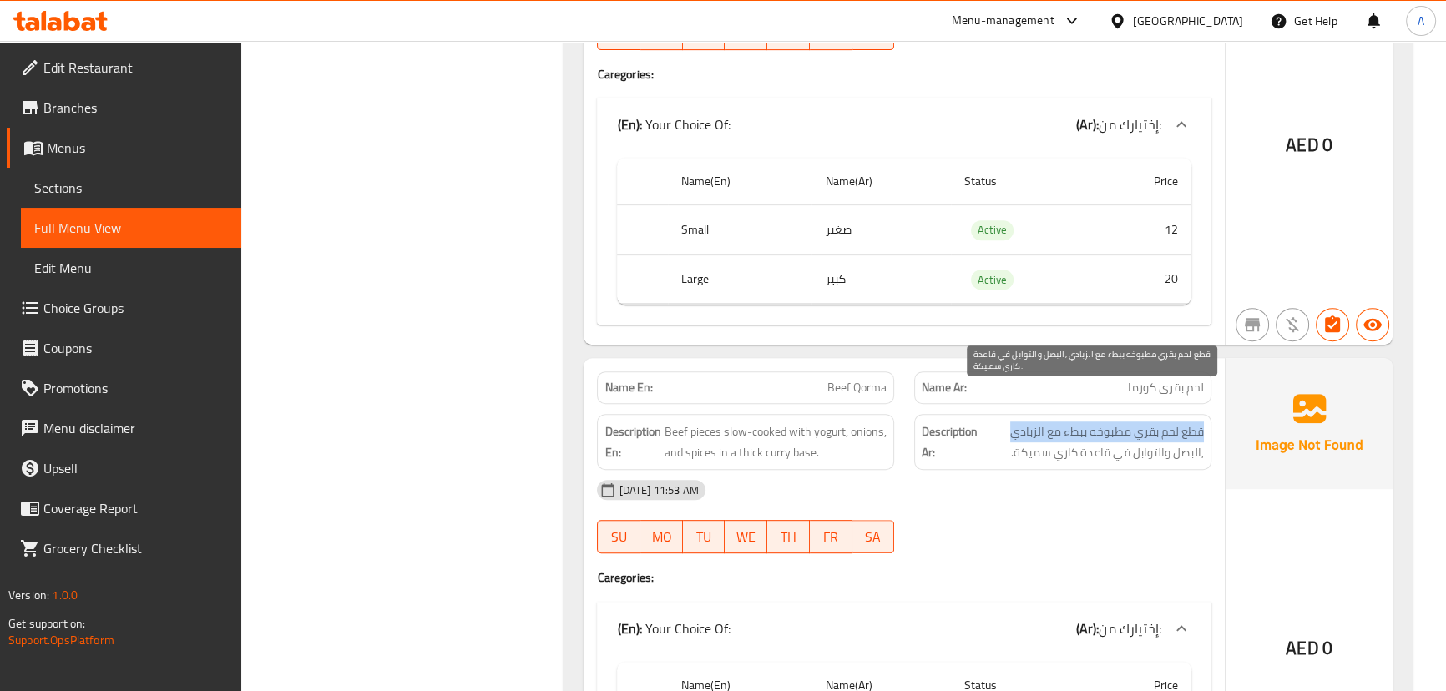
drag, startPoint x: 1202, startPoint y: 394, endPoint x: 1009, endPoint y: 393, distance: 192.8
click at [1009, 421] on span "قطع لحم بقري مطبوخه ببطء مع الزبادي ,البصل والتوابل في قاعدة كاري سميكة." at bounding box center [1092, 441] width 223 height 41
click at [1179, 421] on span "قطع لحم بقري مطبوخه ببطء مع الزبادي ,البصل والتوابل في قاعدة كاري سميكة." at bounding box center [1092, 441] width 223 height 41
drag, startPoint x: 1179, startPoint y: 416, endPoint x: 1018, endPoint y: 416, distance: 161.1
click at [1020, 421] on span "قطع لحم بقري مطبوخه ببطء مع الزبادي ,البصل والتوابل في قاعدة كاري سميكة." at bounding box center [1092, 441] width 223 height 41
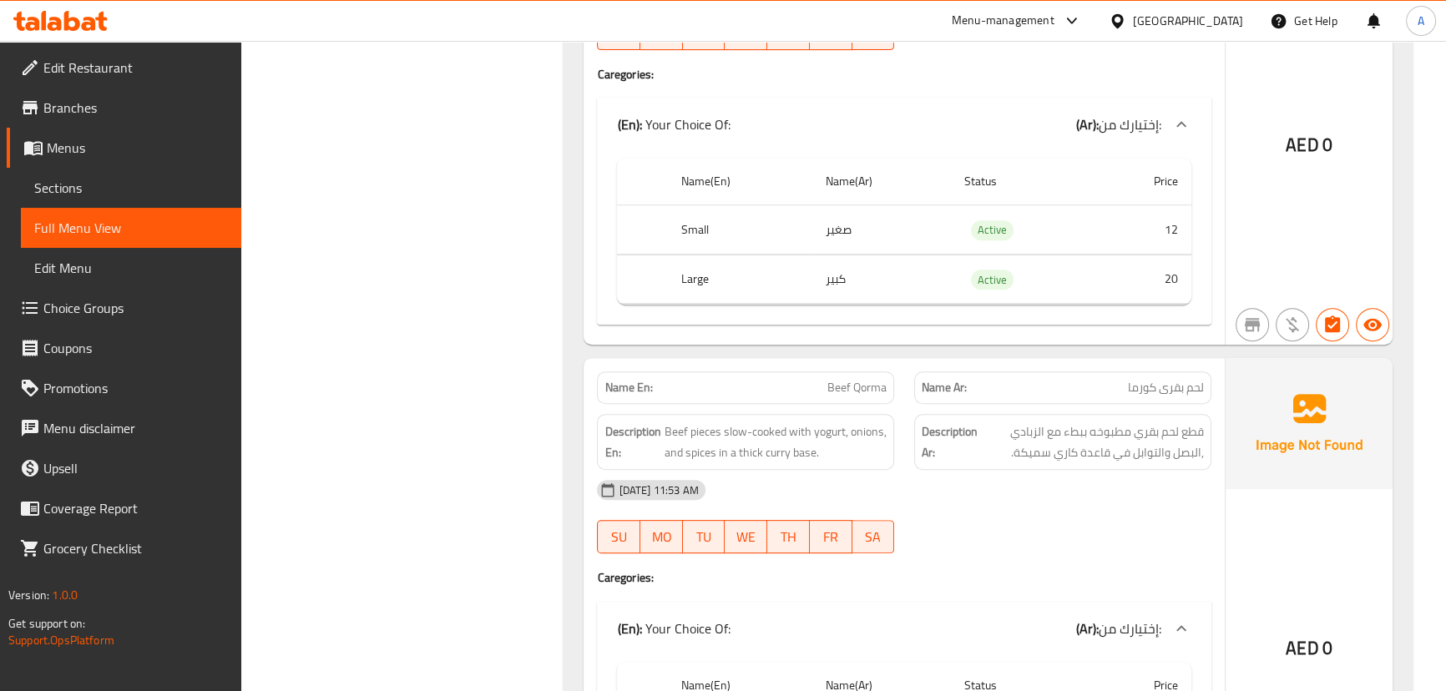
drag, startPoint x: 638, startPoint y: 421, endPoint x: 1006, endPoint y: 469, distance: 370.4
click at [834, 448] on div "Name En: Beef Qorma Name Ar: لحم بقرى كورما Description En: Beef pieces slow-co…" at bounding box center [903, 603] width 640 height 490
click at [1010, 470] on div "[DATE] 11:53 AM" at bounding box center [903, 490] width 633 height 40
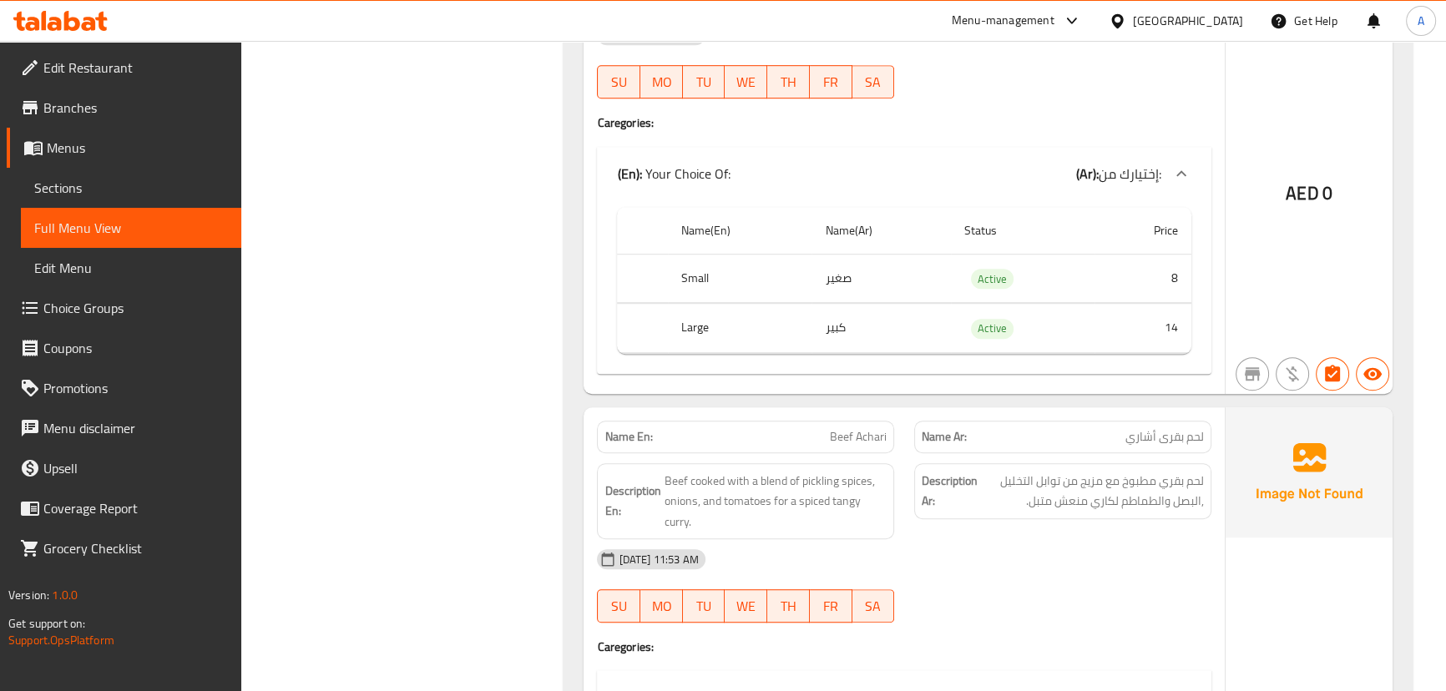
scroll to position [17232, 0]
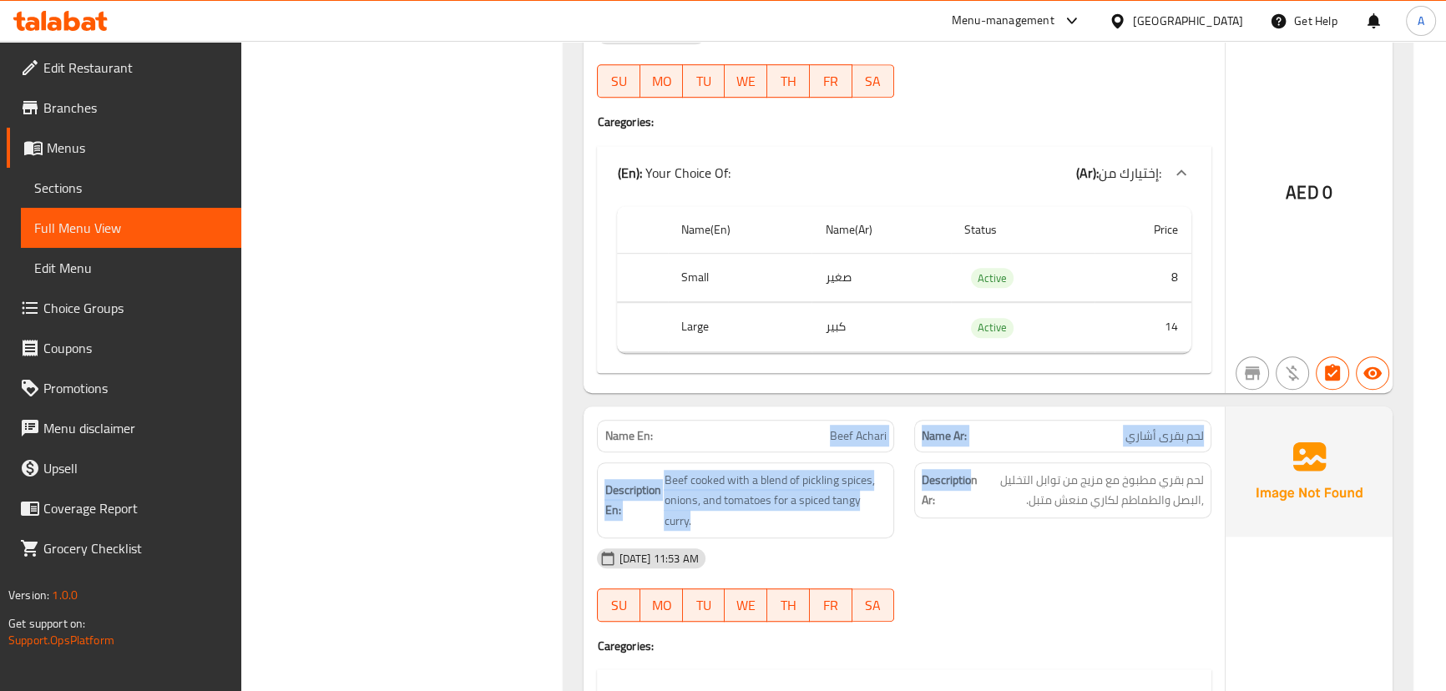
drag, startPoint x: 845, startPoint y: 402, endPoint x: 1043, endPoint y: 447, distance: 202.9
click at [1012, 431] on div "Name En: Beef Achari Name Ar: لحم بقرى أشاري Description En: Beef cooked with a…" at bounding box center [903, 661] width 640 height 511
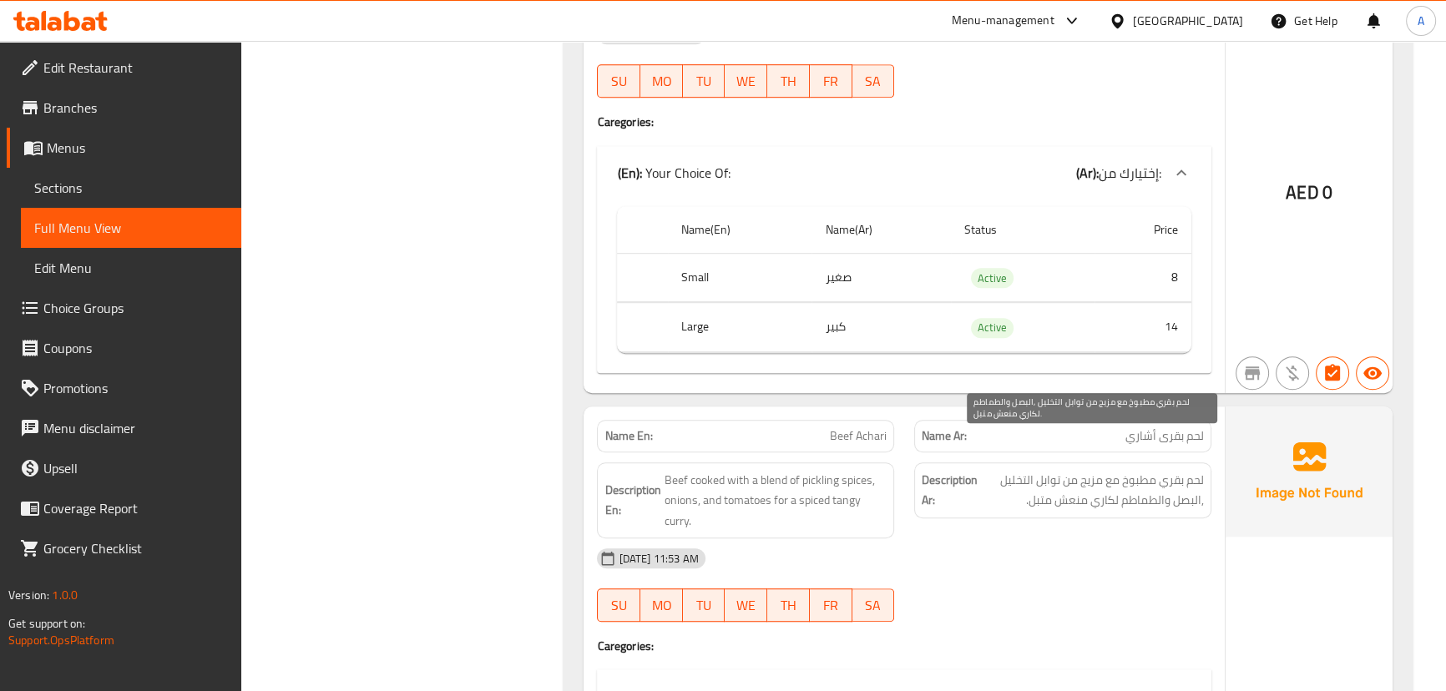
click at [1148, 470] on span "لحم بقري مطبوخ مع مزيج من توابل التخليل ,البصل والطماطم لكاري منعش متبل." at bounding box center [1092, 490] width 223 height 41
click at [1143, 538] on div "[DATE] 11:53 AM" at bounding box center [903, 558] width 633 height 40
drag, startPoint x: 1168, startPoint y: 449, endPoint x: 997, endPoint y: 440, distance: 172.2
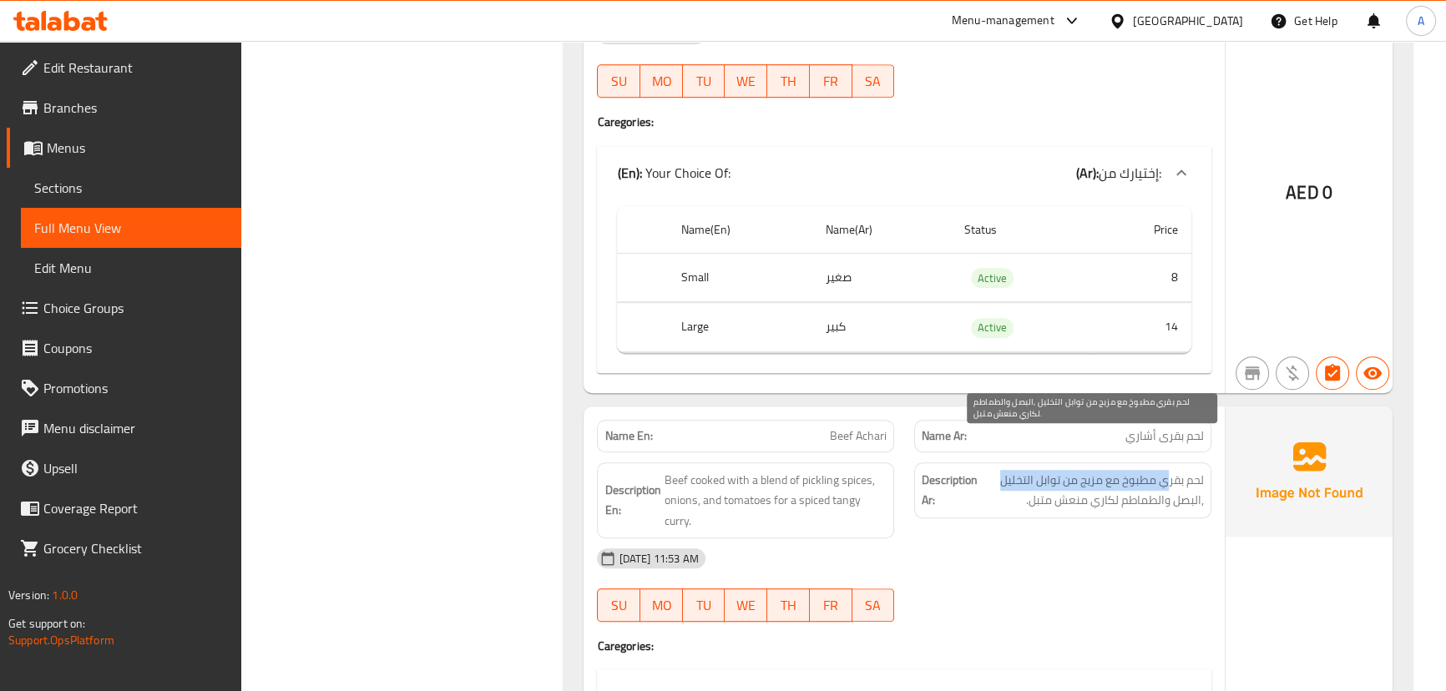
click at [997, 470] on span "لحم بقري مطبوخ مع مزيج من توابل التخليل ,البصل والطماطم لكاري منعش متبل." at bounding box center [1092, 490] width 223 height 41
drag, startPoint x: 1187, startPoint y: 467, endPoint x: 1059, endPoint y: 467, distance: 127.7
click at [1060, 470] on span "لحم بقري مطبوخ مع مزيج من توابل التخليل ,البصل والطماطم لكاري منعش متبل." at bounding box center [1092, 490] width 223 height 41
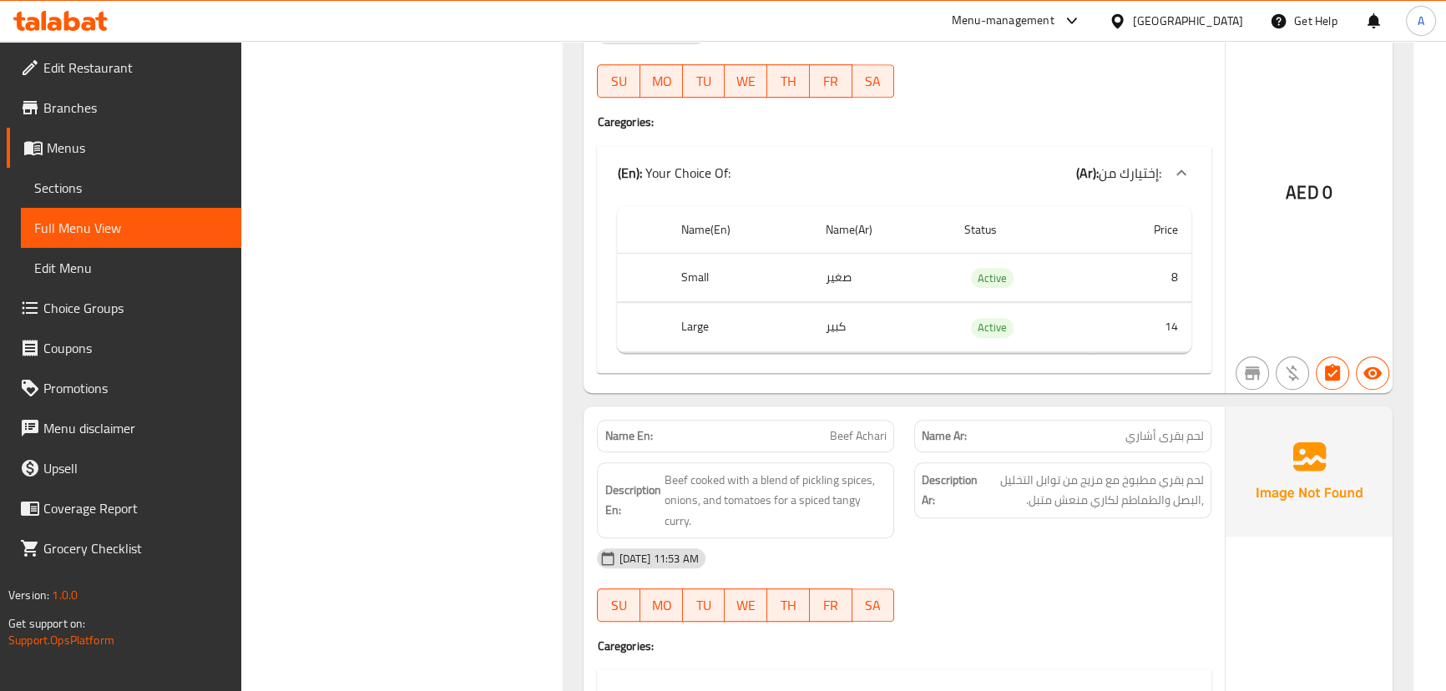
click at [1029, 495] on div "Description Ar: لحم بقري مطبوخ مع مزيج من توابل التخليل ,البصل والطماطم لكاري م…" at bounding box center [1062, 500] width 317 height 97
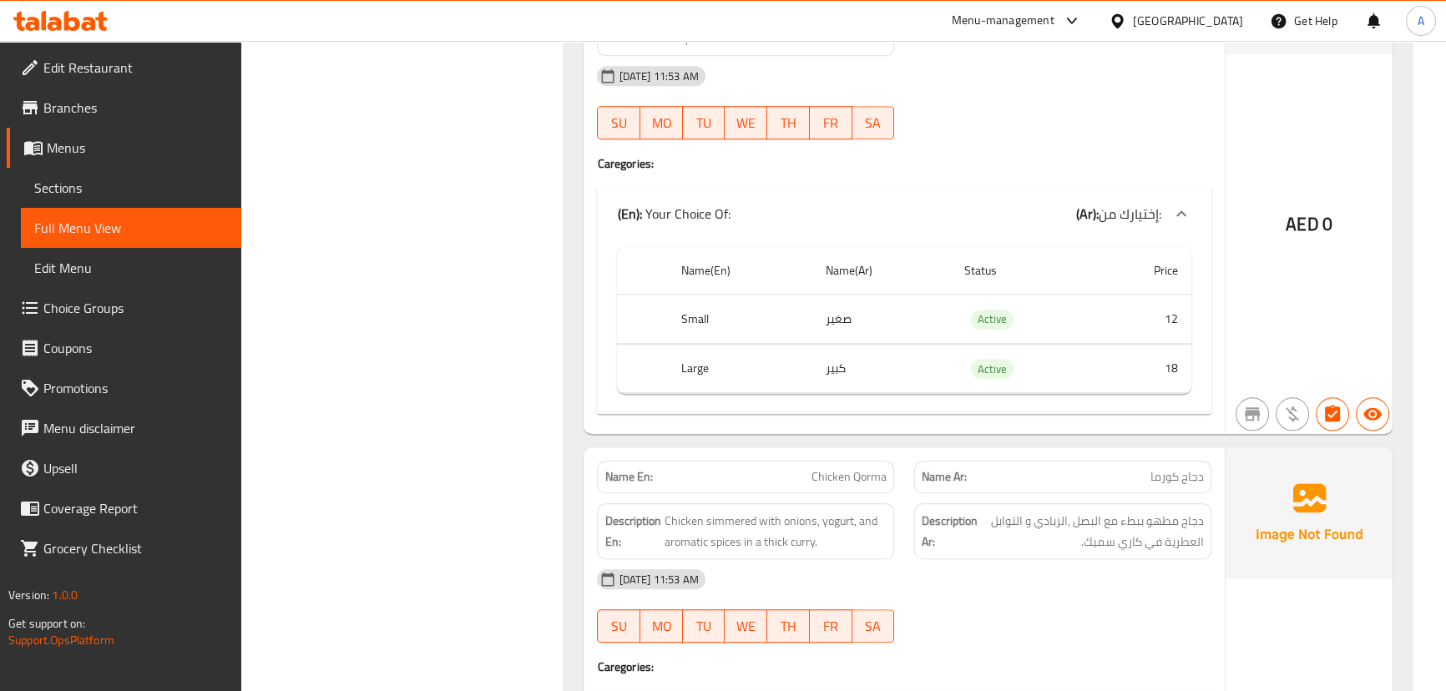
scroll to position [17763, 0]
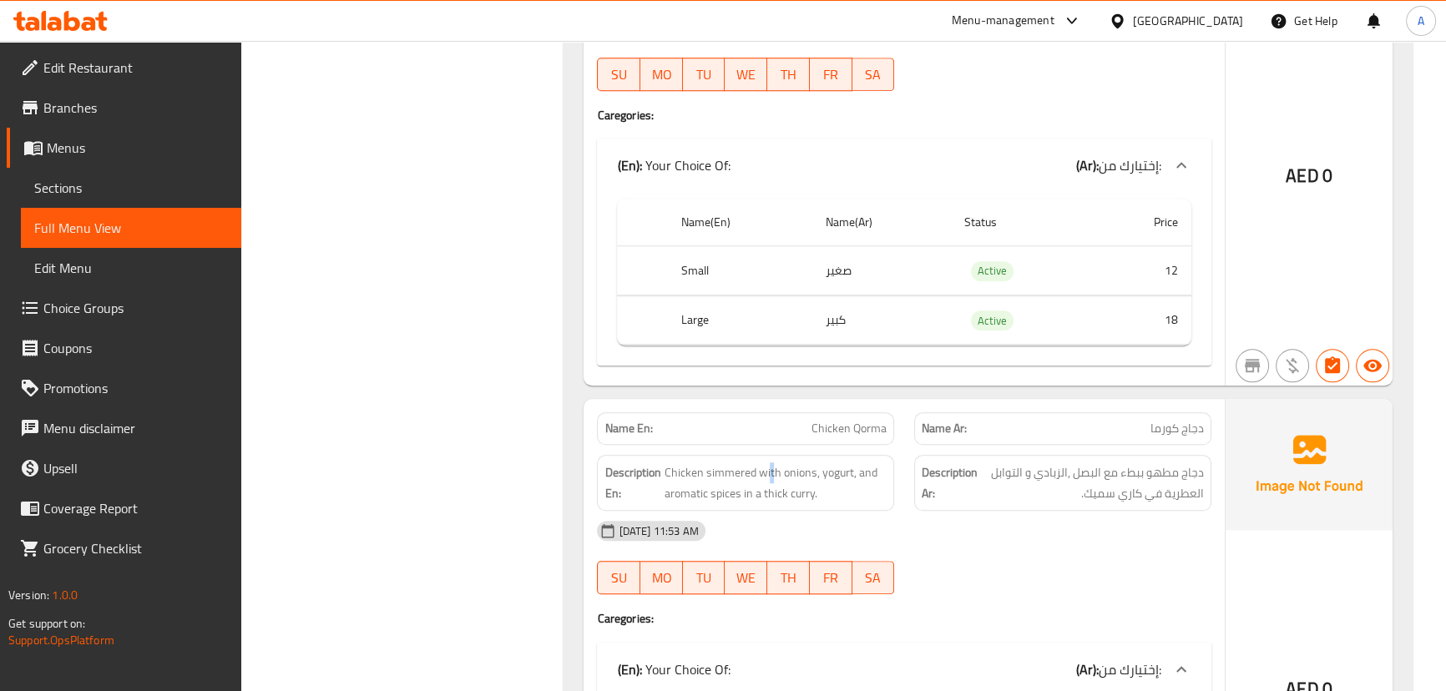
drag, startPoint x: 766, startPoint y: 412, endPoint x: 1075, endPoint y: 430, distance: 309.3
click at [1004, 445] on div "Description En: Chicken simmered with onions, yogurt, and aromatic spices in a …" at bounding box center [903, 483] width 633 height 76
click at [1103, 462] on span "دجاج مطهو ببطء مع البصل ,الزبادي و التوابل العطرية في كاري سميك." at bounding box center [1092, 482] width 223 height 41
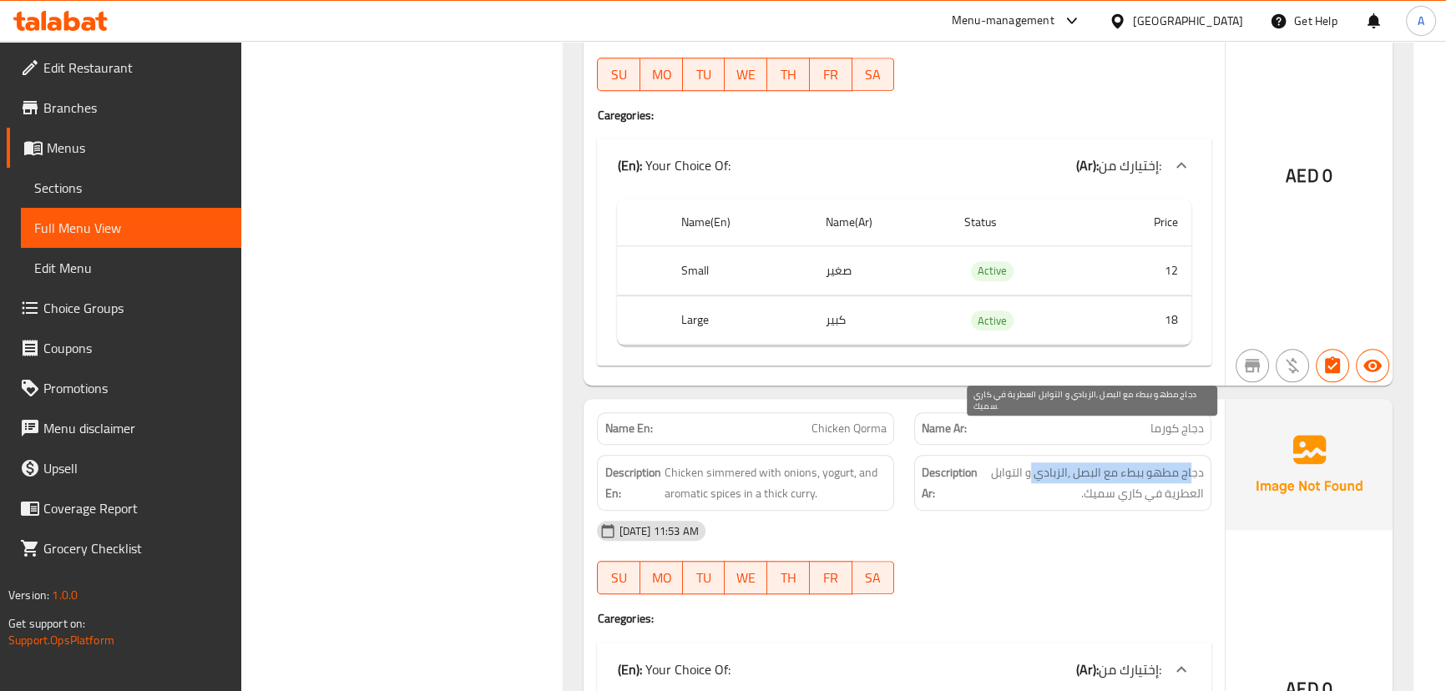
drag, startPoint x: 1192, startPoint y: 441, endPoint x: 1032, endPoint y: 475, distance: 163.9
click at [1030, 462] on span "دجاج مطهو ببطء مع البصل ,الزبادي و التوابل العطرية في كاري سميك." at bounding box center [1092, 482] width 223 height 41
click at [1043, 511] on div "[DATE] 11:53 AM" at bounding box center [903, 531] width 633 height 40
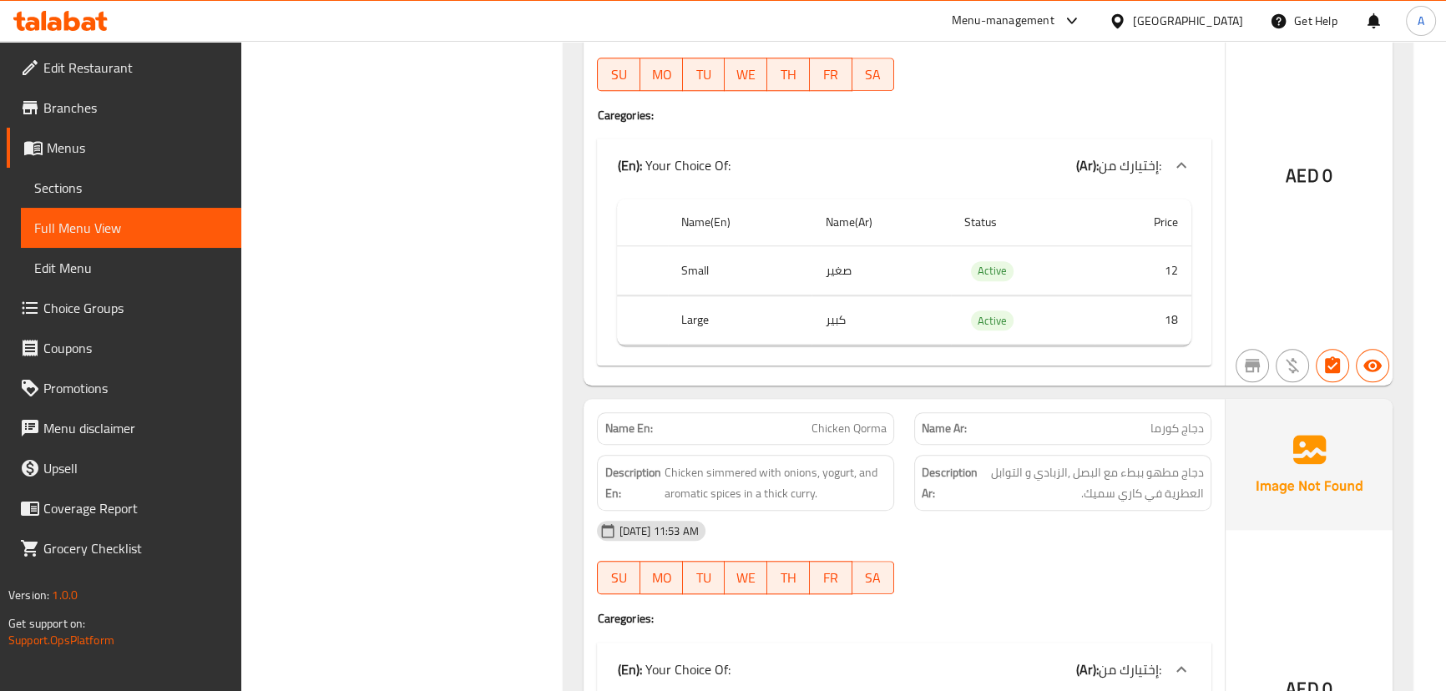
scroll to position [18067, 0]
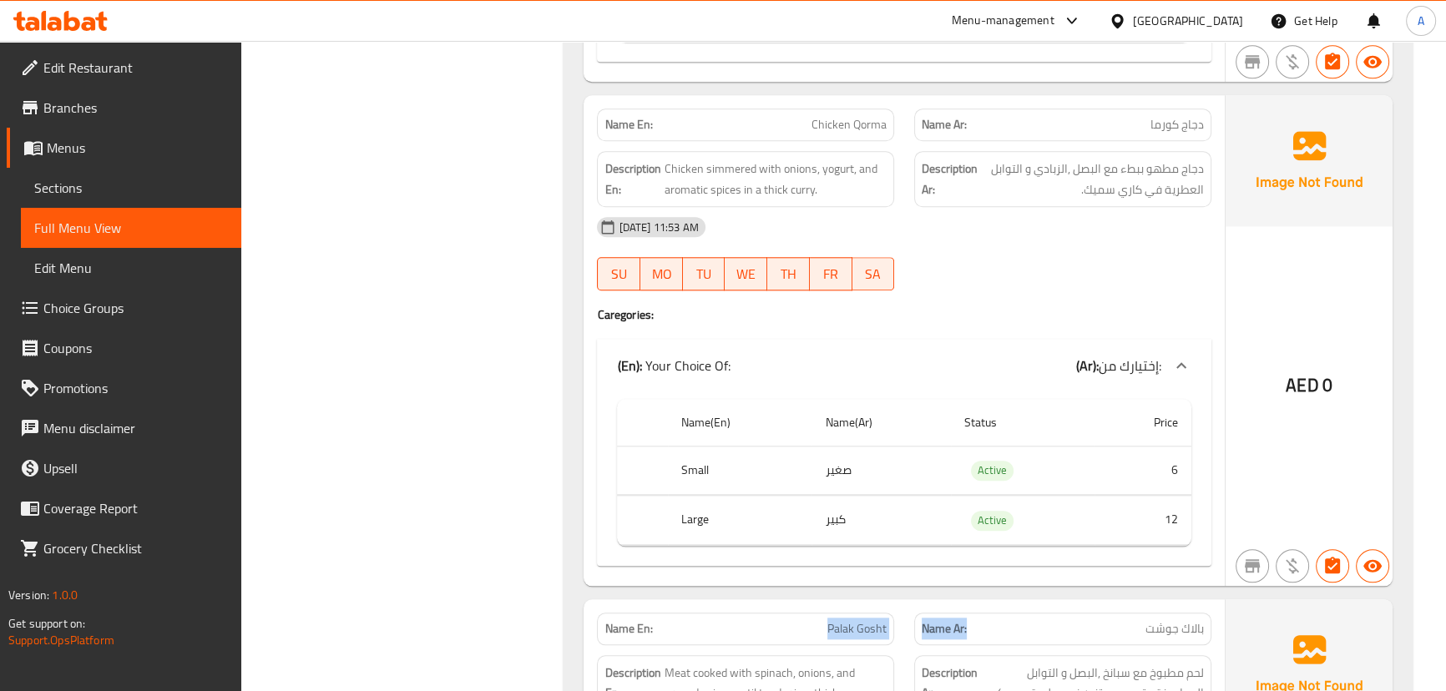
drag, startPoint x: 981, startPoint y: 593, endPoint x: 1038, endPoint y: 578, distance: 59.5
click at [1032, 603] on div "Name En: Palak Gosht Name Ar: بالاك جوشت" at bounding box center [903, 629] width 633 height 53
click at [1188, 613] on div "Name Ar: بالاك جوشت" at bounding box center [1062, 629] width 297 height 33
click at [1187, 620] on span "بالاك جوشت" at bounding box center [1174, 629] width 58 height 18
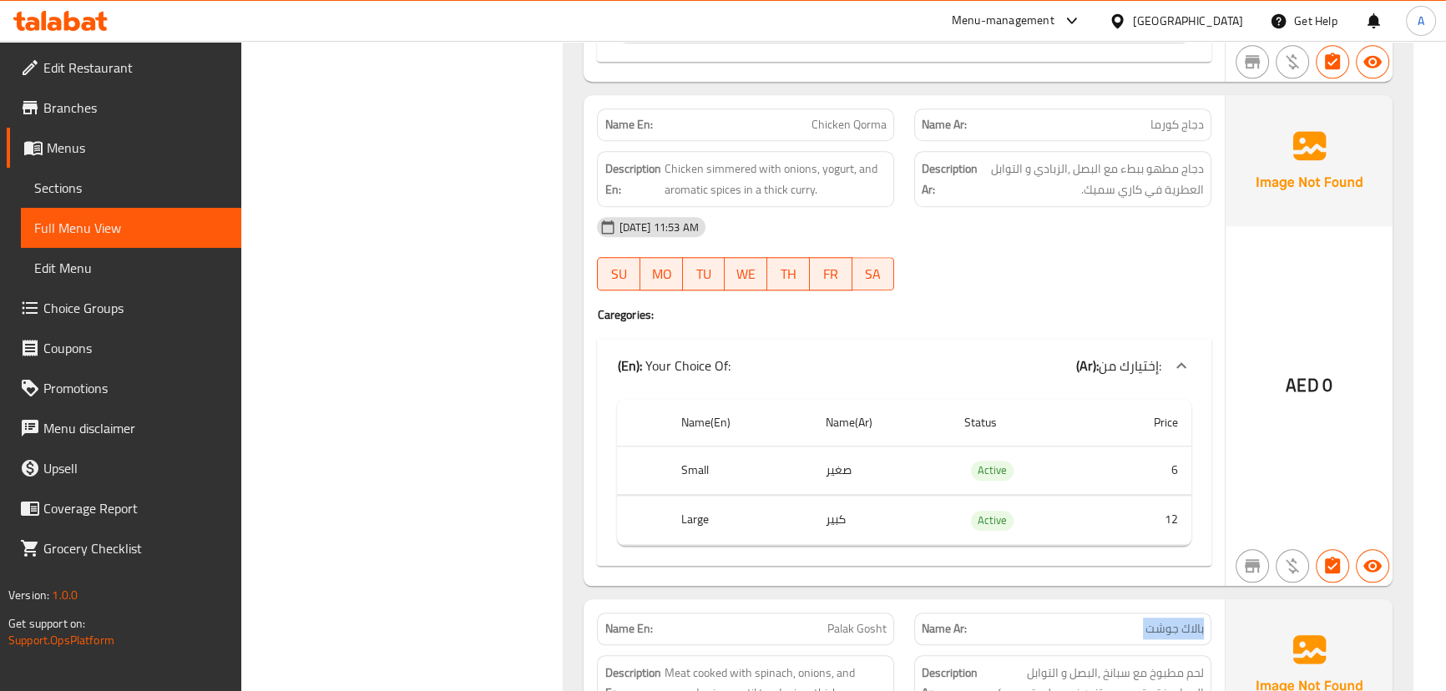
click at [1187, 620] on span "بالاك جوشت" at bounding box center [1174, 629] width 58 height 18
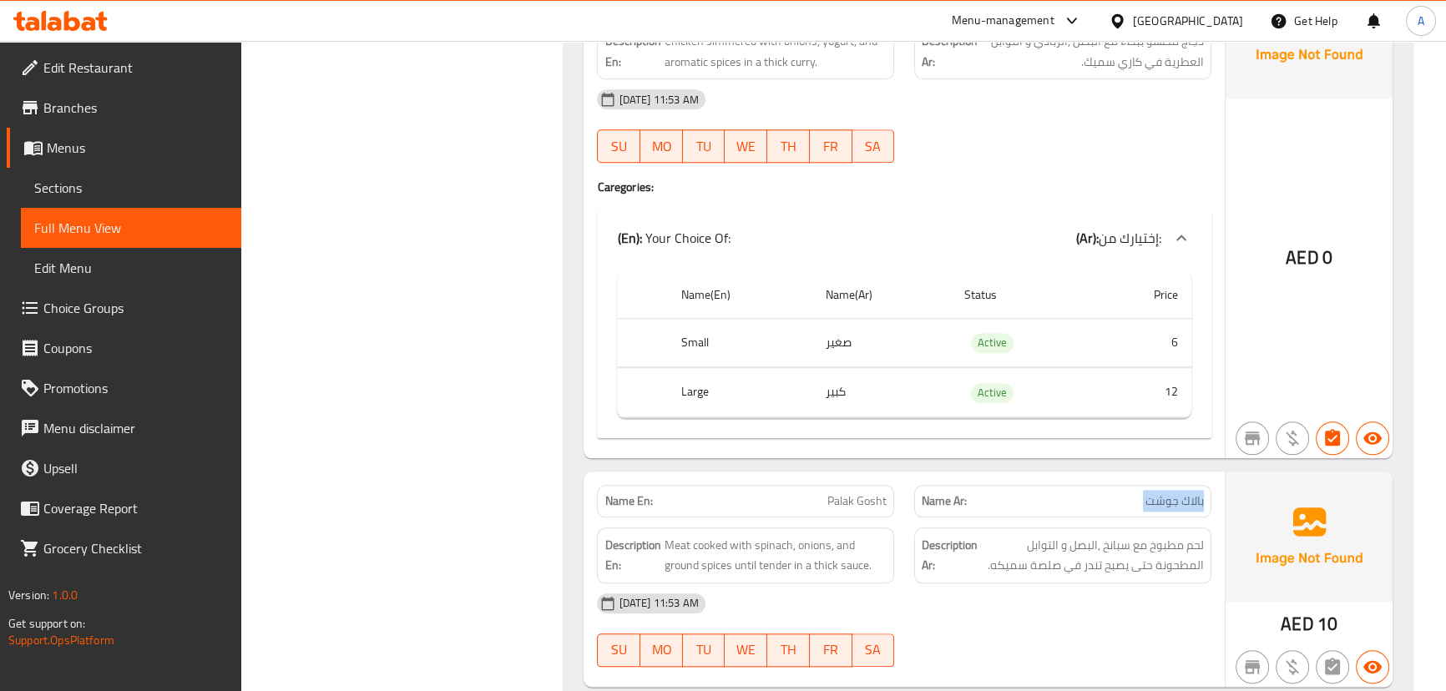
scroll to position [18295, 0]
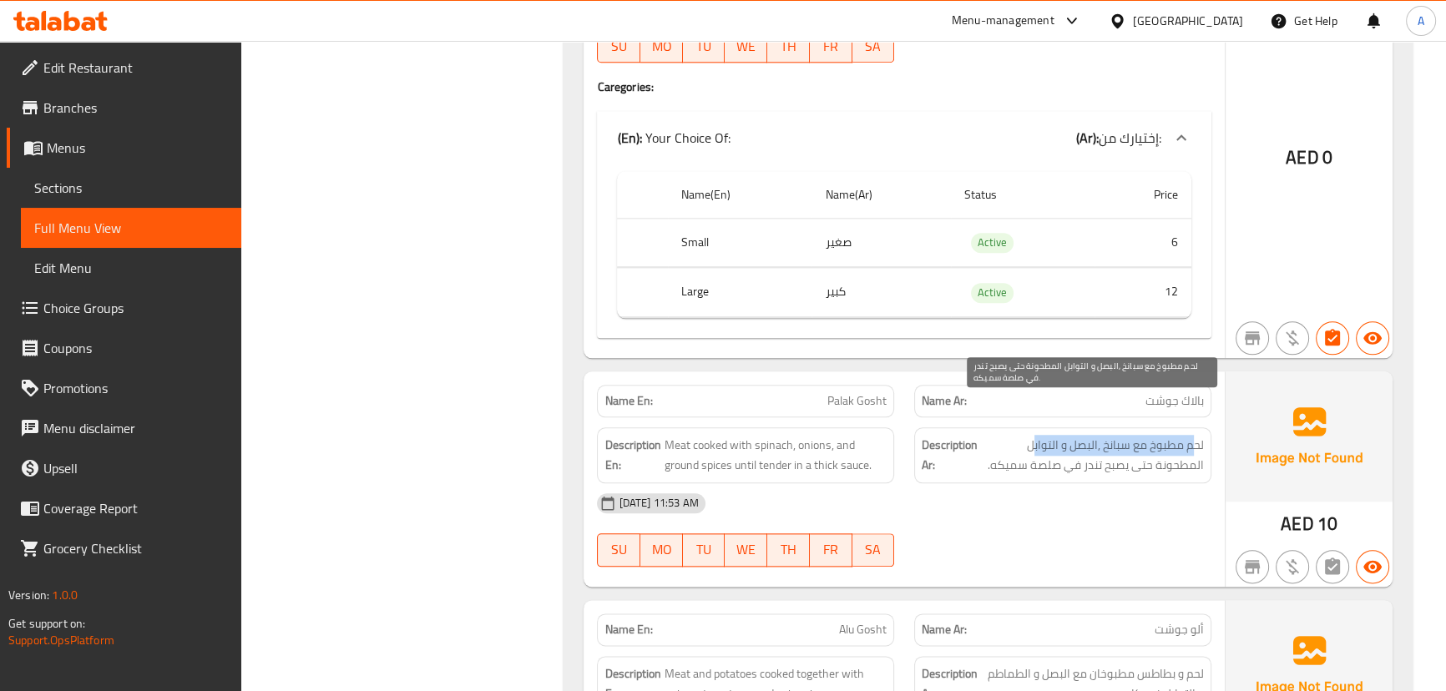
drag, startPoint x: 1191, startPoint y: 406, endPoint x: 1033, endPoint y: 407, distance: 157.7
click at [1033, 435] on span "لحم مطبوخ مع سبانخ ,البصل و التوابل المطحونة حتى يصبح تندر في صلصة سميكه." at bounding box center [1092, 455] width 223 height 41
click at [1176, 437] on span "لحم مطبوخ مع سبانخ ,البصل و التوابل المطحونة حتى يصبح تندر في صلصة سميكه." at bounding box center [1092, 455] width 223 height 41
drag, startPoint x: 1176, startPoint y: 437, endPoint x: 1027, endPoint y: 431, distance: 149.5
click at [1029, 435] on span "لحم مطبوخ مع سبانخ ,البصل و التوابل المطحونة حتى يصبح تندر في صلصة سميكه." at bounding box center [1092, 455] width 223 height 41
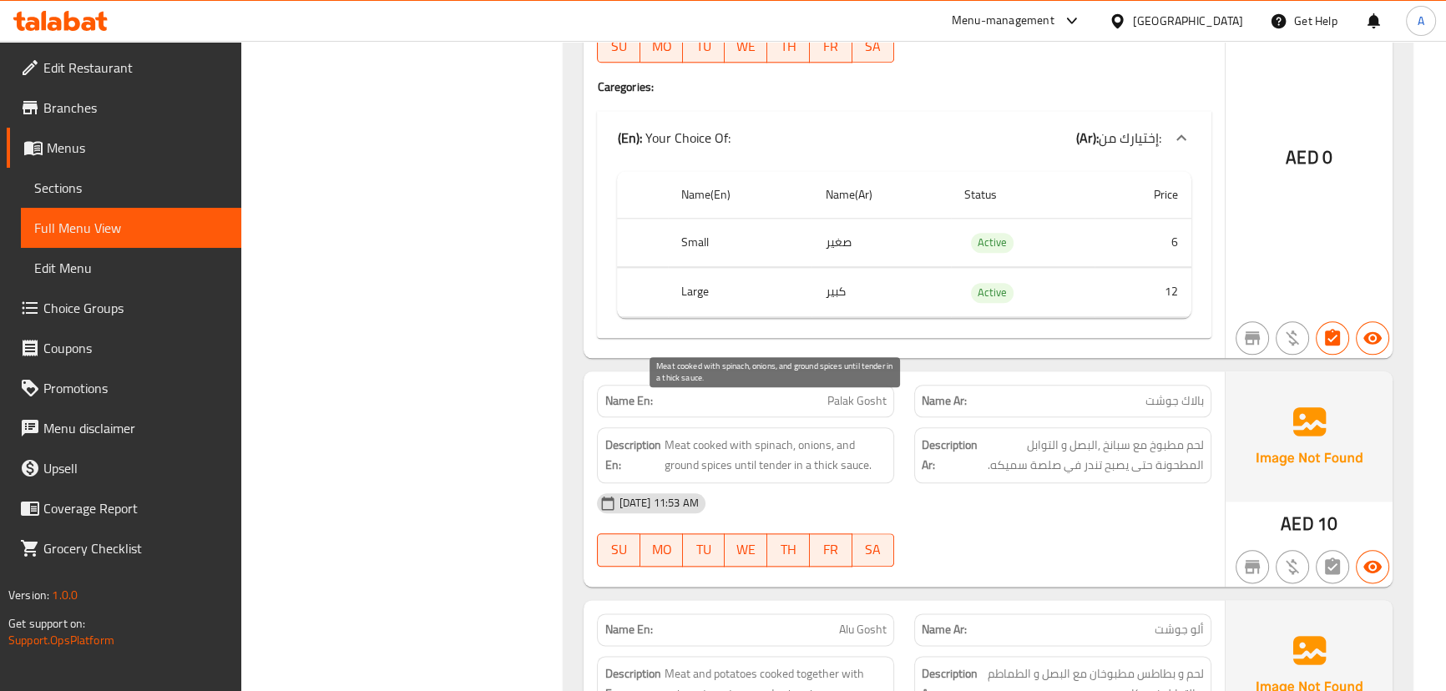
drag, startPoint x: 733, startPoint y: 426, endPoint x: 888, endPoint y: 443, distance: 156.2
click at [802, 435] on span "Meat cooked with spinach, onions, and ground spices until tender in a thick sau…" at bounding box center [775, 455] width 223 height 41
click at [905, 483] on div "[DATE] 11:53 AM" at bounding box center [903, 503] width 633 height 40
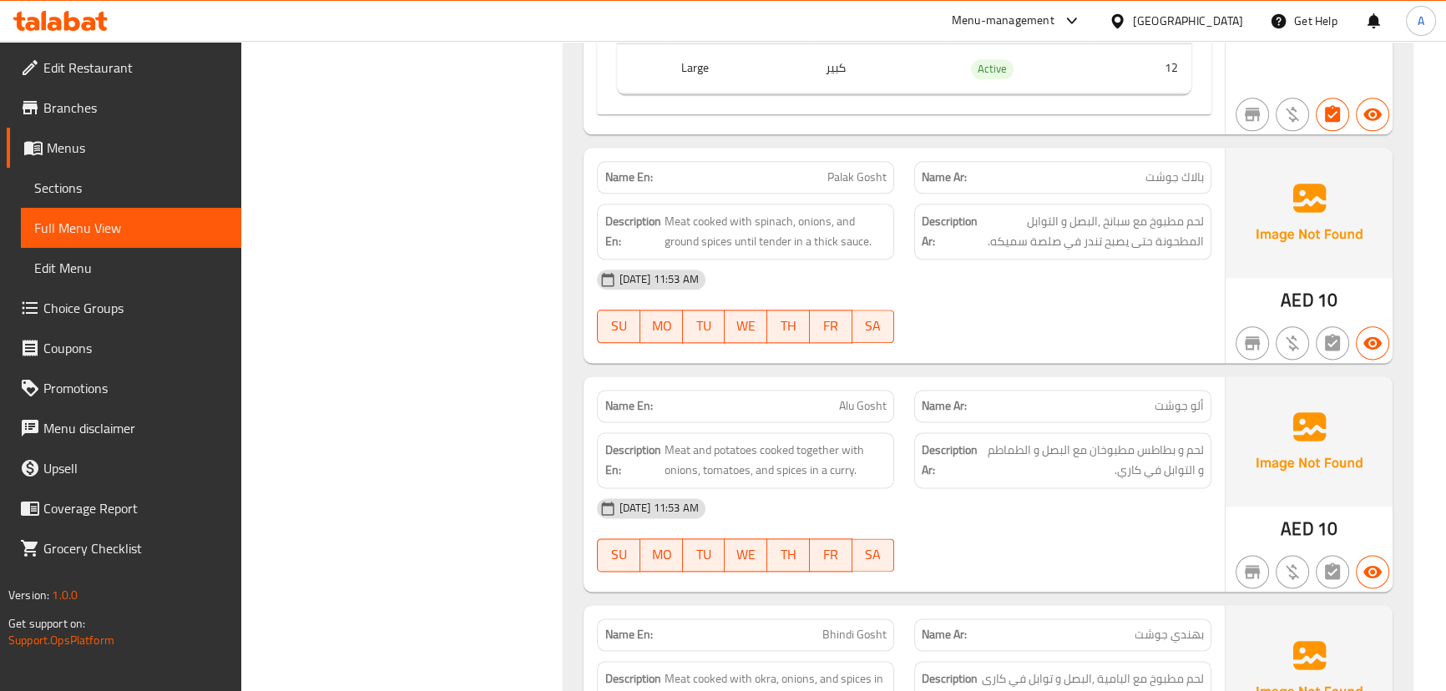
scroll to position [18522, 0]
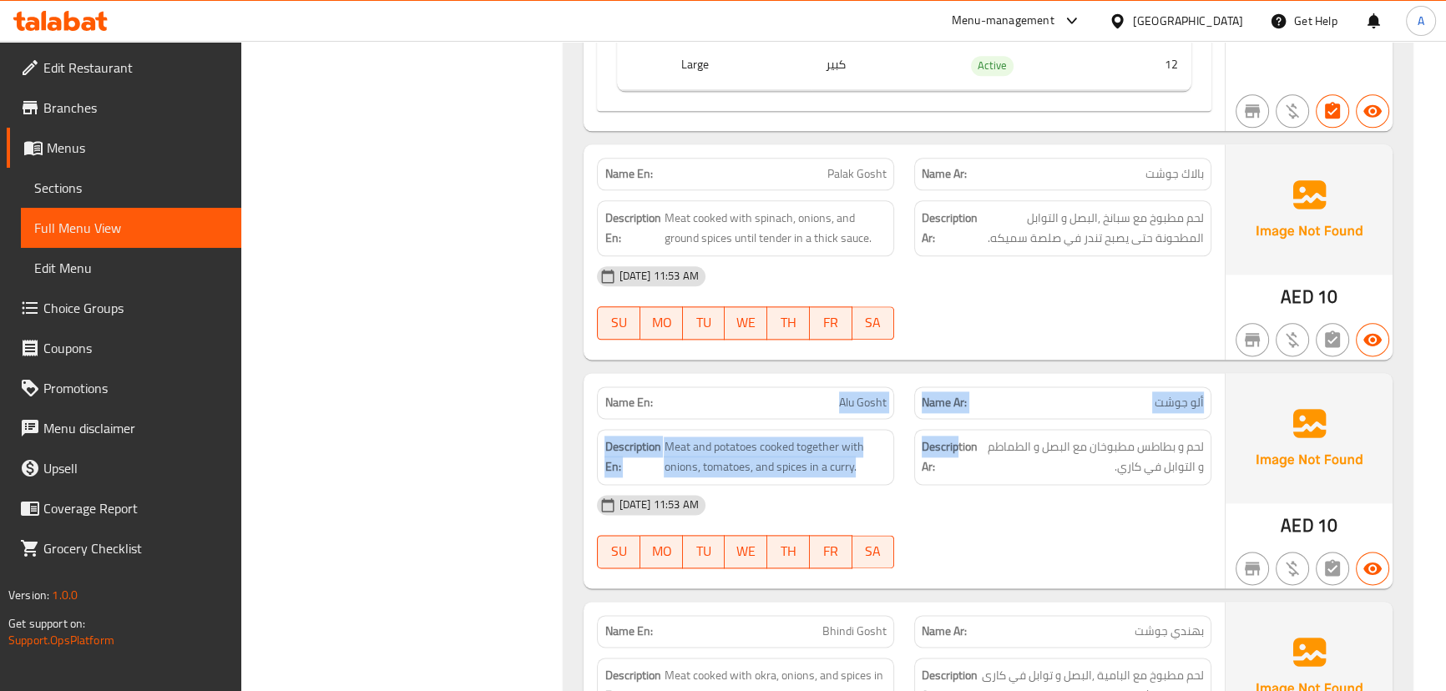
drag, startPoint x: 928, startPoint y: 408, endPoint x: 1118, endPoint y: 467, distance: 199.3
click at [993, 426] on div "Name En: Alu Gosht Name Ar: ألو جوشت Description En: Meat and potatoes cooked t…" at bounding box center [903, 480] width 640 height 215
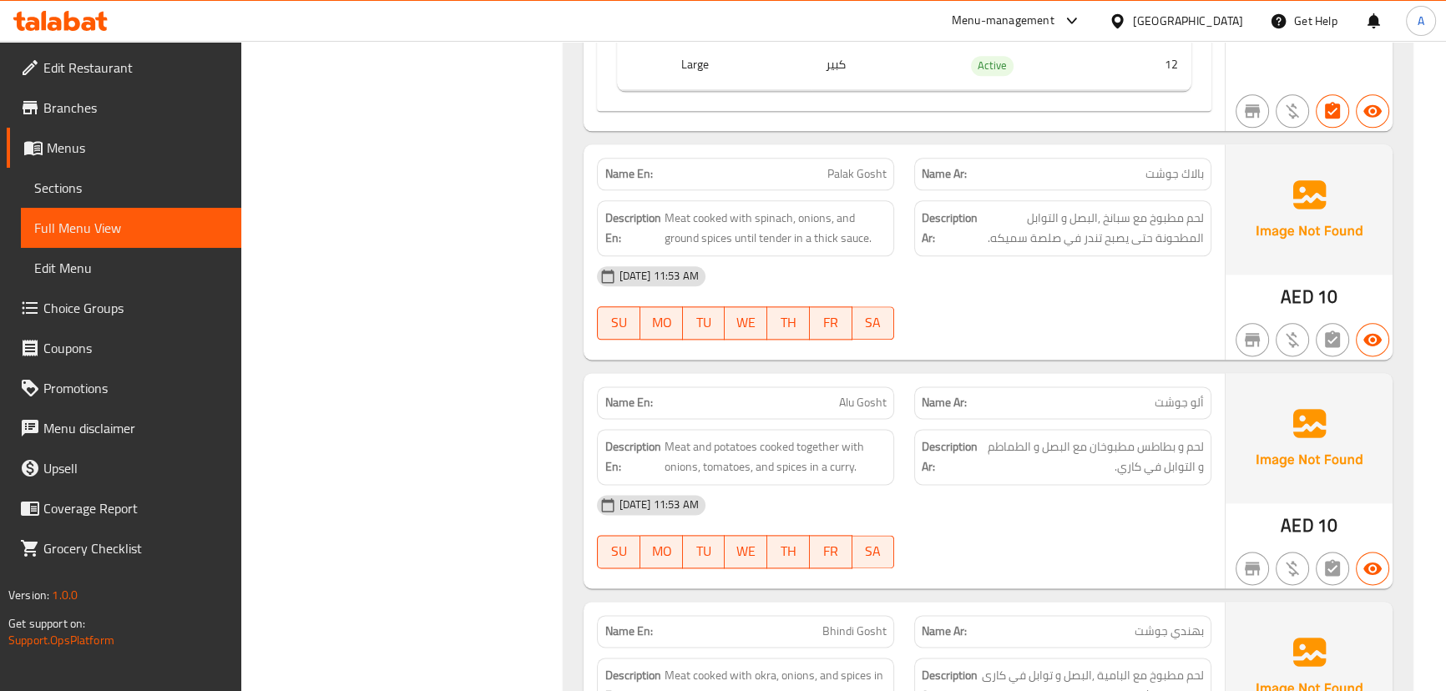
click at [1125, 485] on div "[DATE] 11:53 AM" at bounding box center [903, 505] width 633 height 40
drag, startPoint x: 1165, startPoint y: 421, endPoint x: 1032, endPoint y: 417, distance: 133.6
click at [1032, 437] on span "لحم و بطاطس مطبوخان مع البصل و الطماطم و التوابل في كاري." at bounding box center [1092, 457] width 223 height 41
click at [1034, 437] on span "لحم و بطاطس مطبوخان مع البصل و الطماطم و التوابل في كاري." at bounding box center [1092, 457] width 223 height 41
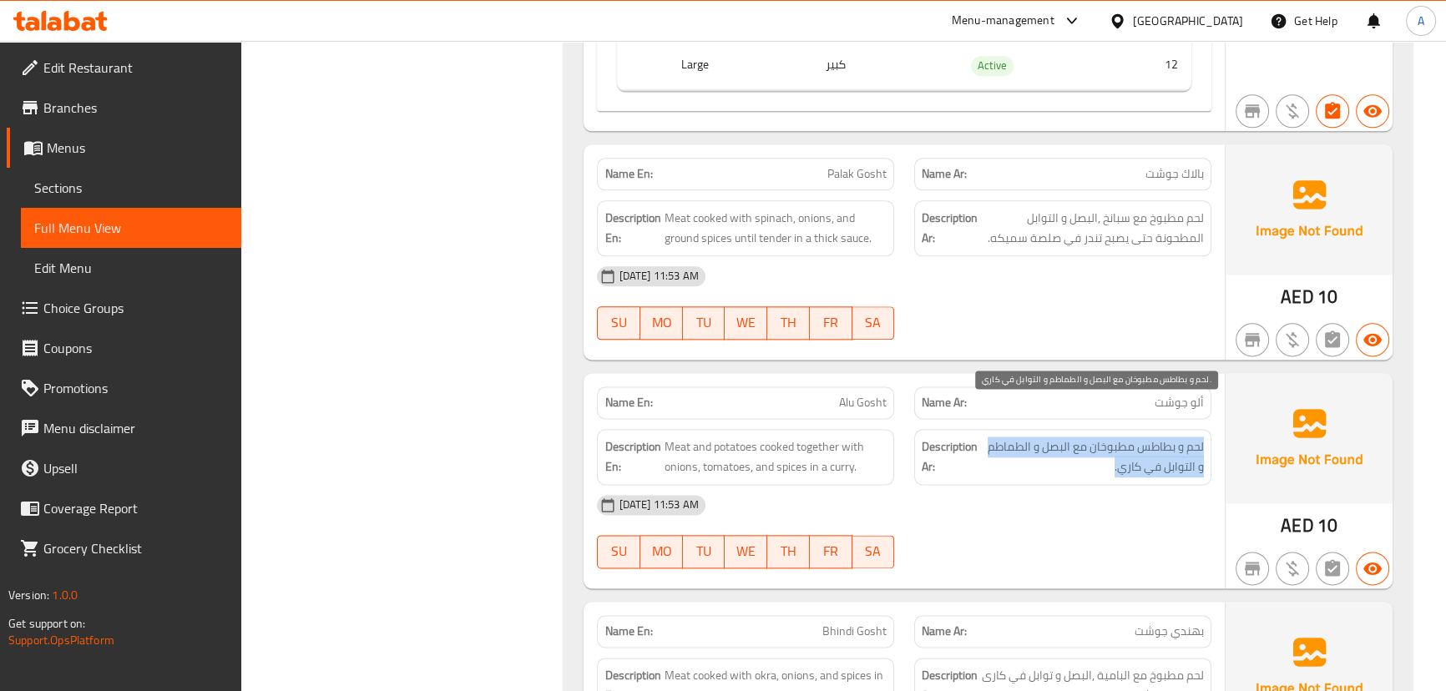
click at [1034, 437] on span "لحم و بطاطس مطبوخان مع البصل و الطماطم و التوابل في كاري." at bounding box center [1092, 457] width 223 height 41
click at [1042, 485] on div "[DATE] 11:53 AM" at bounding box center [903, 505] width 633 height 40
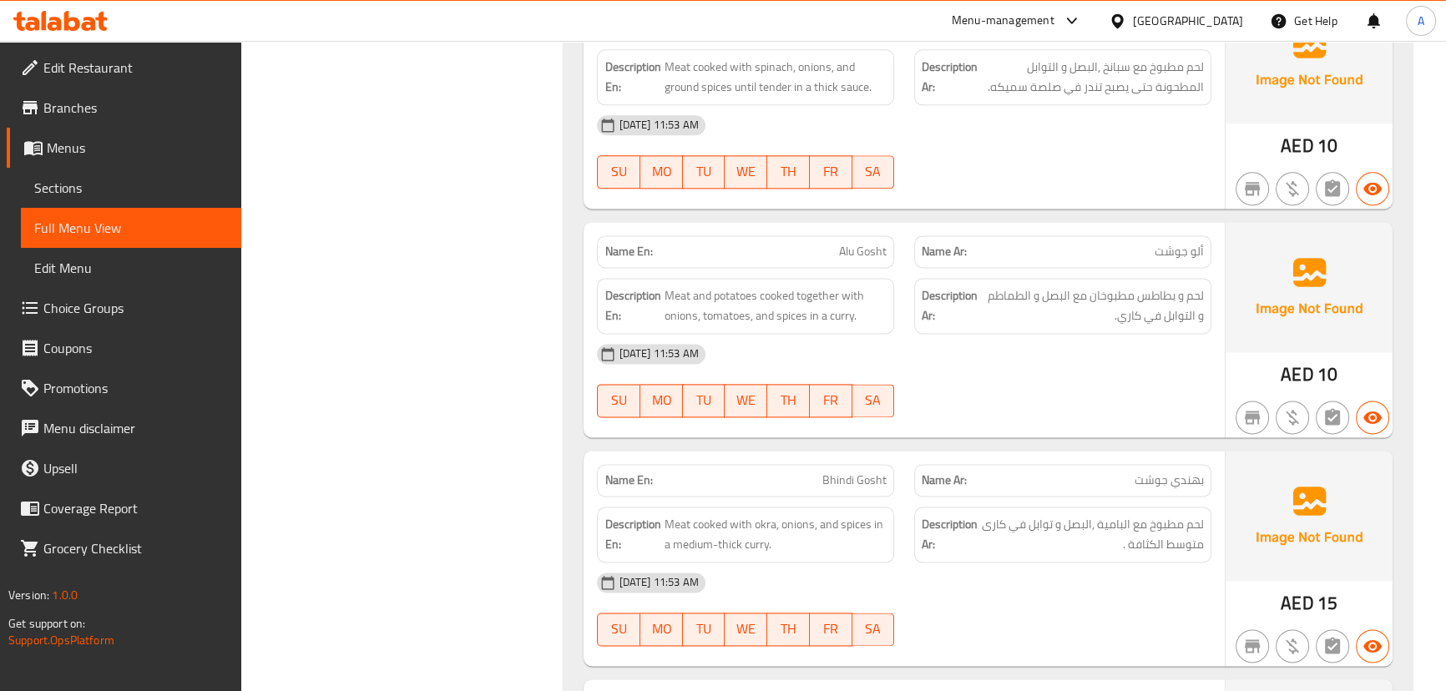
scroll to position [18750, 0]
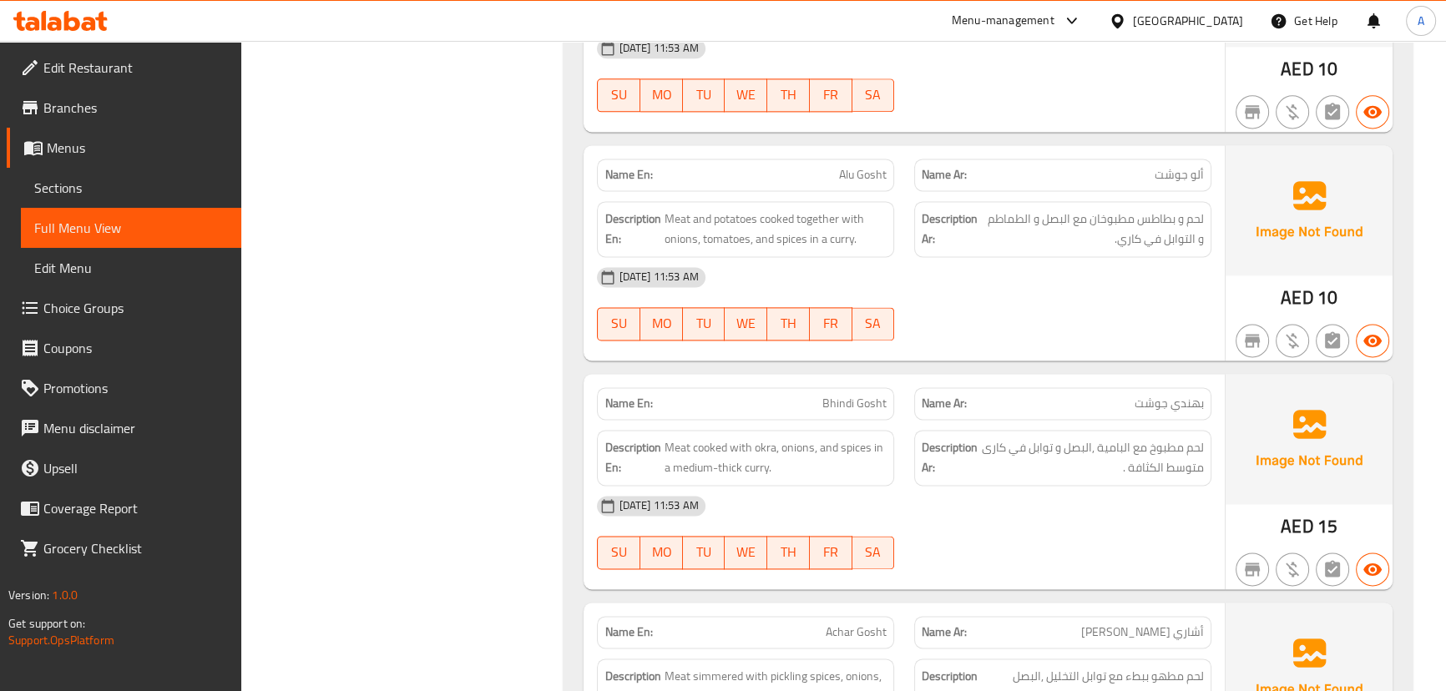
drag, startPoint x: 821, startPoint y: 356, endPoint x: 959, endPoint y: 407, distance: 147.1
click at [906, 377] on div "Name En: Bhindi Gosht Name Ar: ب[PERSON_NAME]" at bounding box center [903, 403] width 633 height 53
click at [1012, 486] on div "[DATE] 11:53 AM" at bounding box center [903, 506] width 633 height 40
drag, startPoint x: 1176, startPoint y: 368, endPoint x: 1177, endPoint y: 413, distance: 45.1
click at [1130, 395] on p "Name Ar: ب[PERSON_NAME]" at bounding box center [1062, 404] width 282 height 18
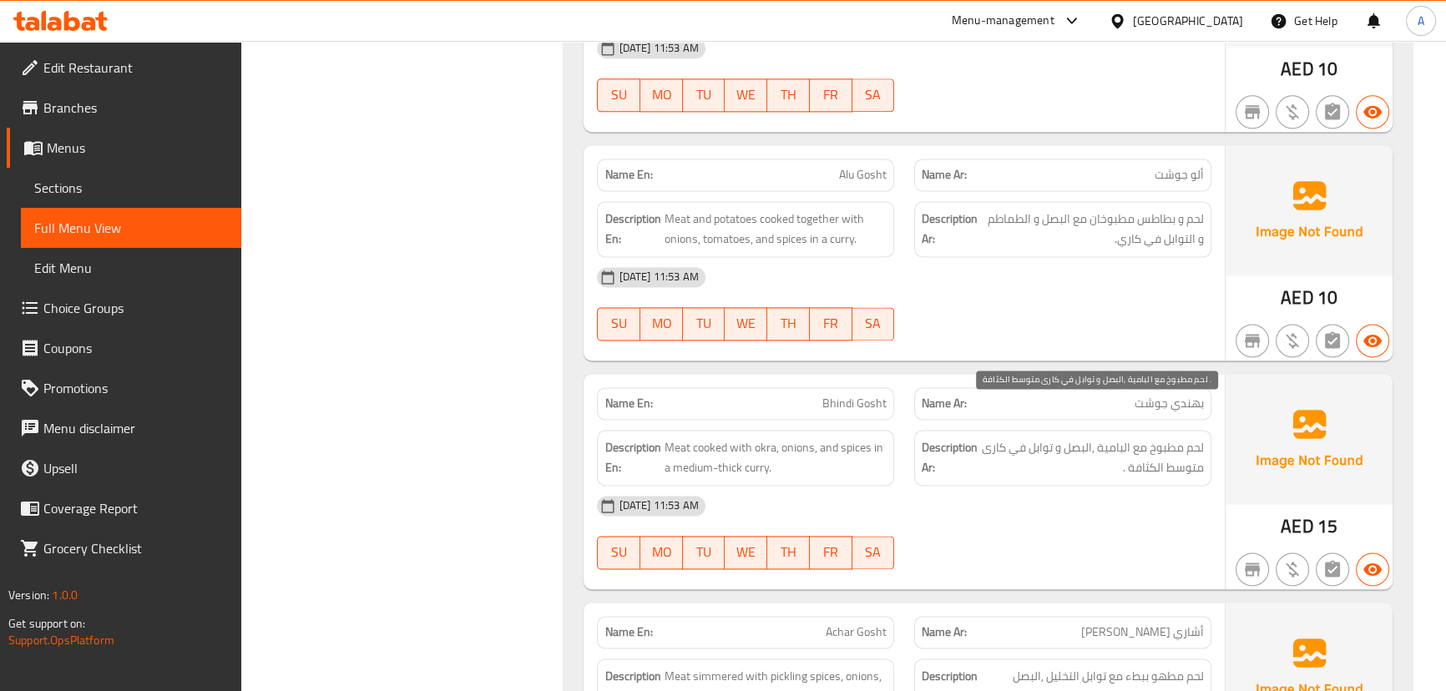
click at [1190, 437] on span "لحم مطبوخ مع البامية ,البصل و توابل في كارى متوسط الكثافة ." at bounding box center [1092, 457] width 223 height 41
drag, startPoint x: 1190, startPoint y: 416, endPoint x: 983, endPoint y: 410, distance: 207.1
click at [983, 437] on span "لحم مطبوخ مع البامية ,البصل و توابل في كارى متوسط الكثافة ." at bounding box center [1092, 457] width 223 height 41
drag, startPoint x: 1043, startPoint y: 467, endPoint x: 1057, endPoint y: 467, distance: 14.2
click at [1043, 486] on div "[DATE] 11:53 AM" at bounding box center [903, 506] width 633 height 40
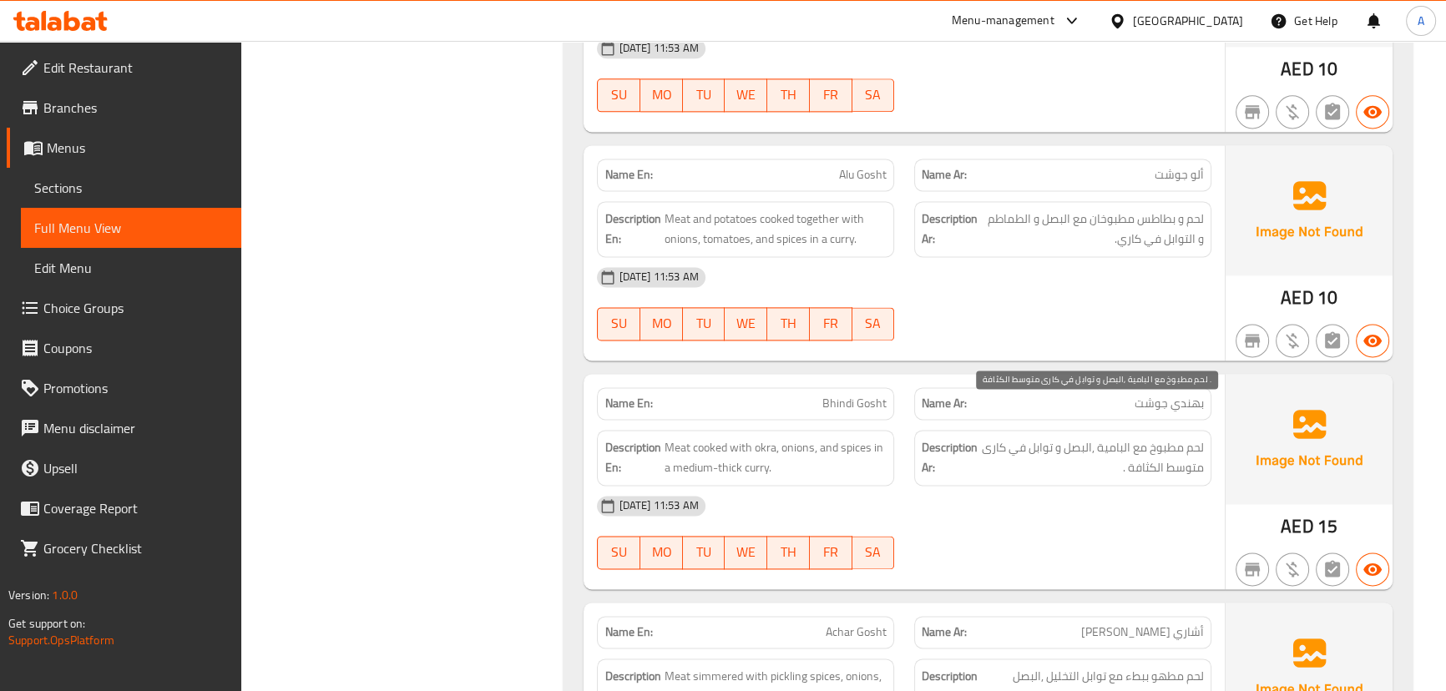
click at [1123, 437] on span "لحم مطبوخ مع البامية ,البصل و توابل في كارى متوسط الكثافة ." at bounding box center [1092, 457] width 223 height 41
drag, startPoint x: 1123, startPoint y: 426, endPoint x: 1084, endPoint y: 499, distance: 82.1
click at [1120, 437] on span "لحم مطبوخ مع البامية ,البصل و توابل في كارى متوسط الكثافة ." at bounding box center [1092, 457] width 223 height 41
drag, startPoint x: 1082, startPoint y: 508, endPoint x: 981, endPoint y: 530, distance: 103.3
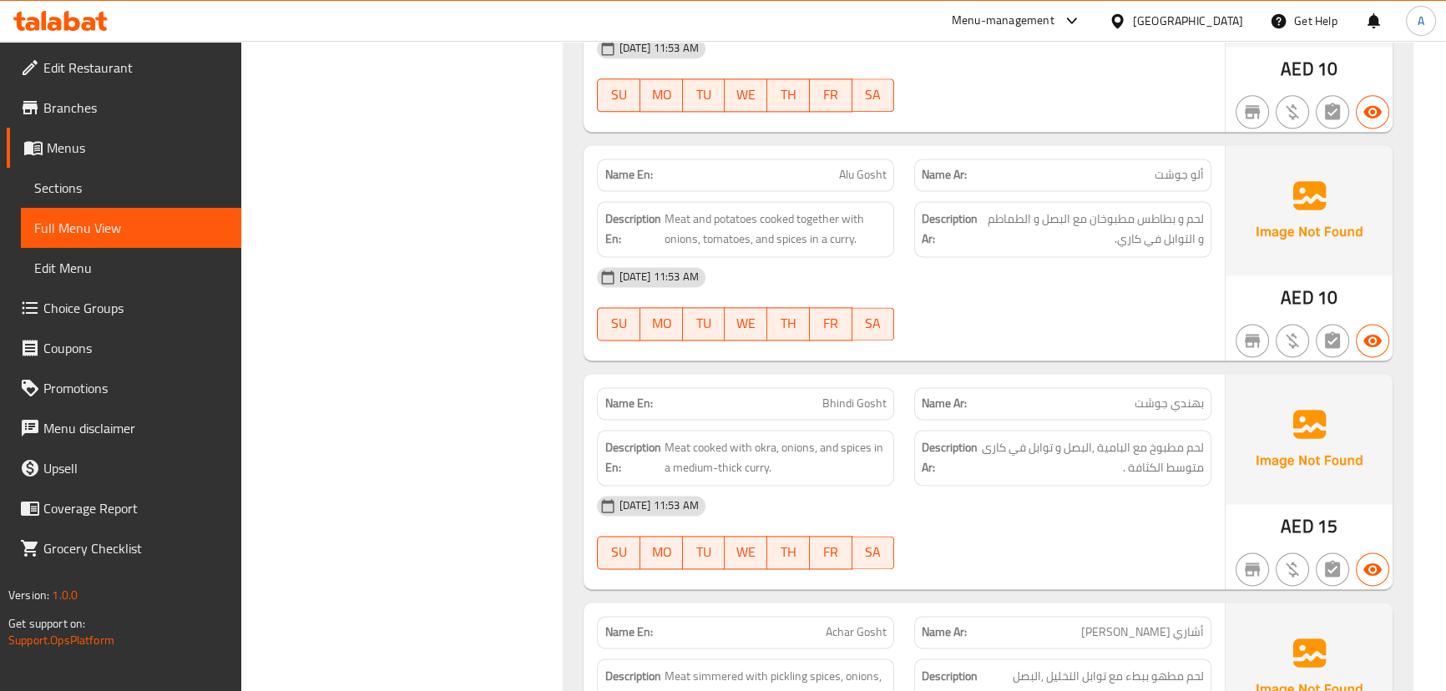
click at [1072, 514] on div "[DATE] 11:53 AM SU MO TU WE TH FR SA" at bounding box center [903, 532] width 633 height 93
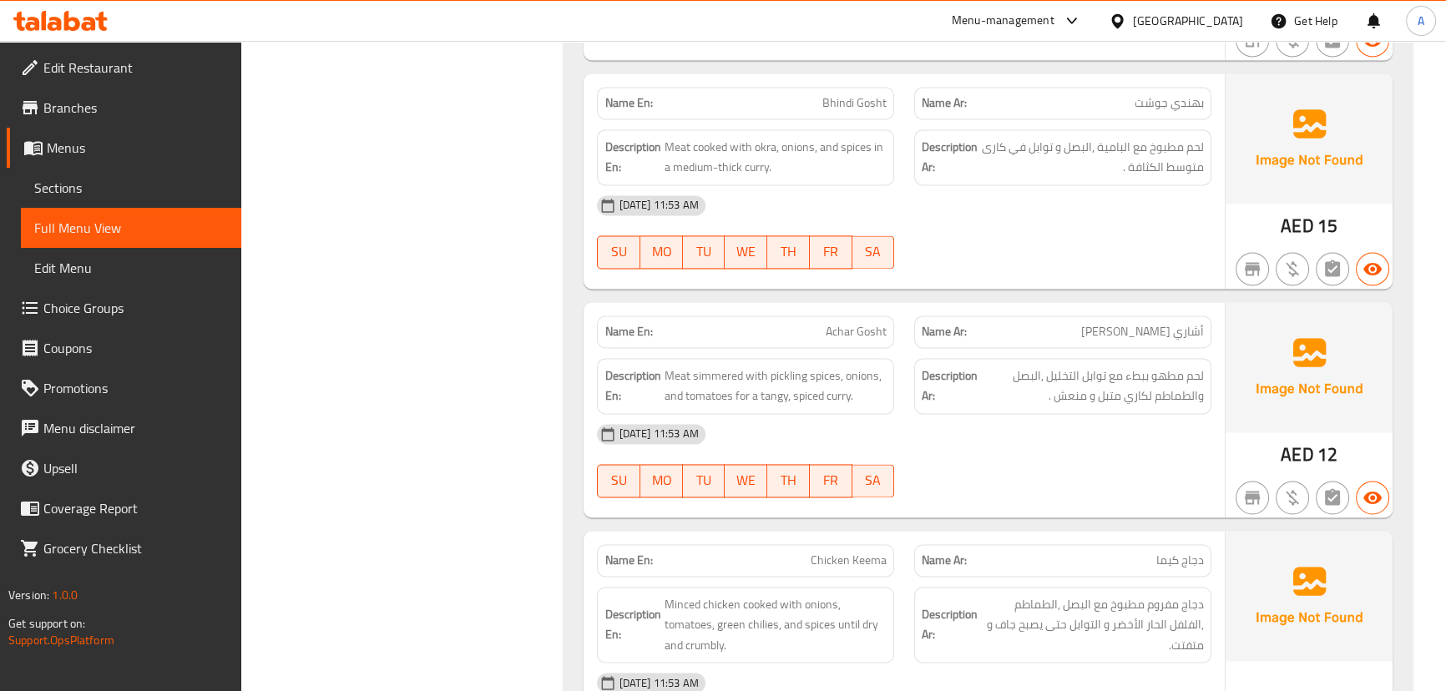
scroll to position [19053, 0]
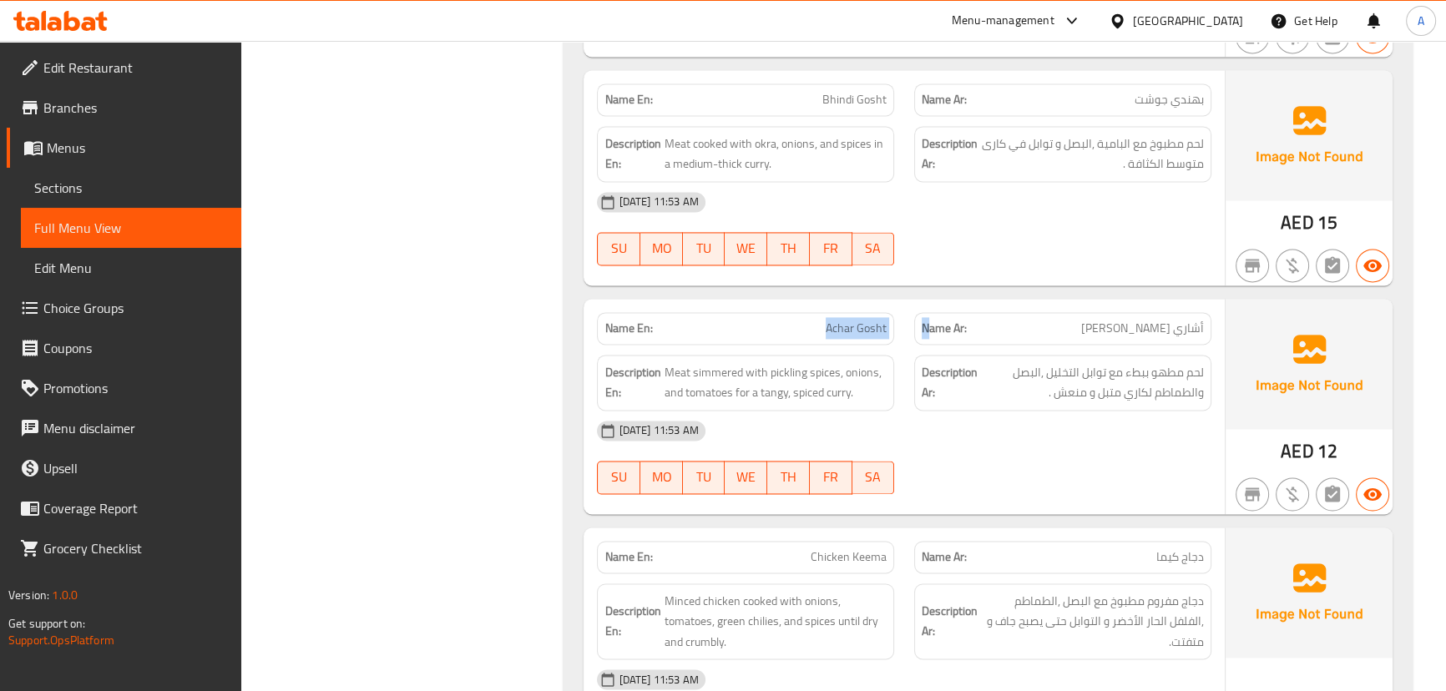
drag, startPoint x: 795, startPoint y: 305, endPoint x: 1006, endPoint y: 401, distance: 231.5
click at [967, 323] on div "Name En: Achar Gosht Name Ar: أشاري جوشت Description En: Meat simmered with pic…" at bounding box center [903, 406] width 640 height 215
click at [1010, 411] on div "[DATE] 11:53 AM" at bounding box center [903, 431] width 633 height 40
click at [1187, 320] on span "أشاري [PERSON_NAME]" at bounding box center [1142, 329] width 123 height 18
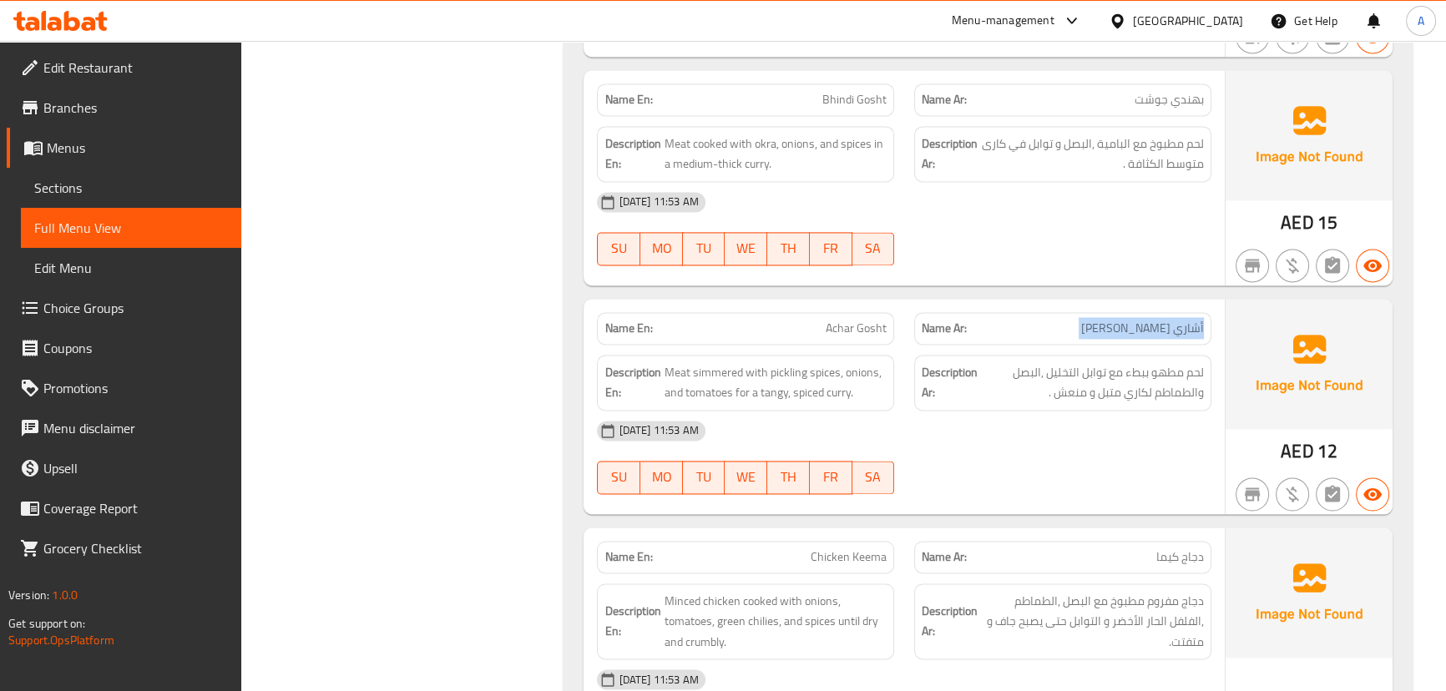
click at [1187, 320] on span "أشاري [PERSON_NAME]" at bounding box center [1142, 329] width 123 height 18
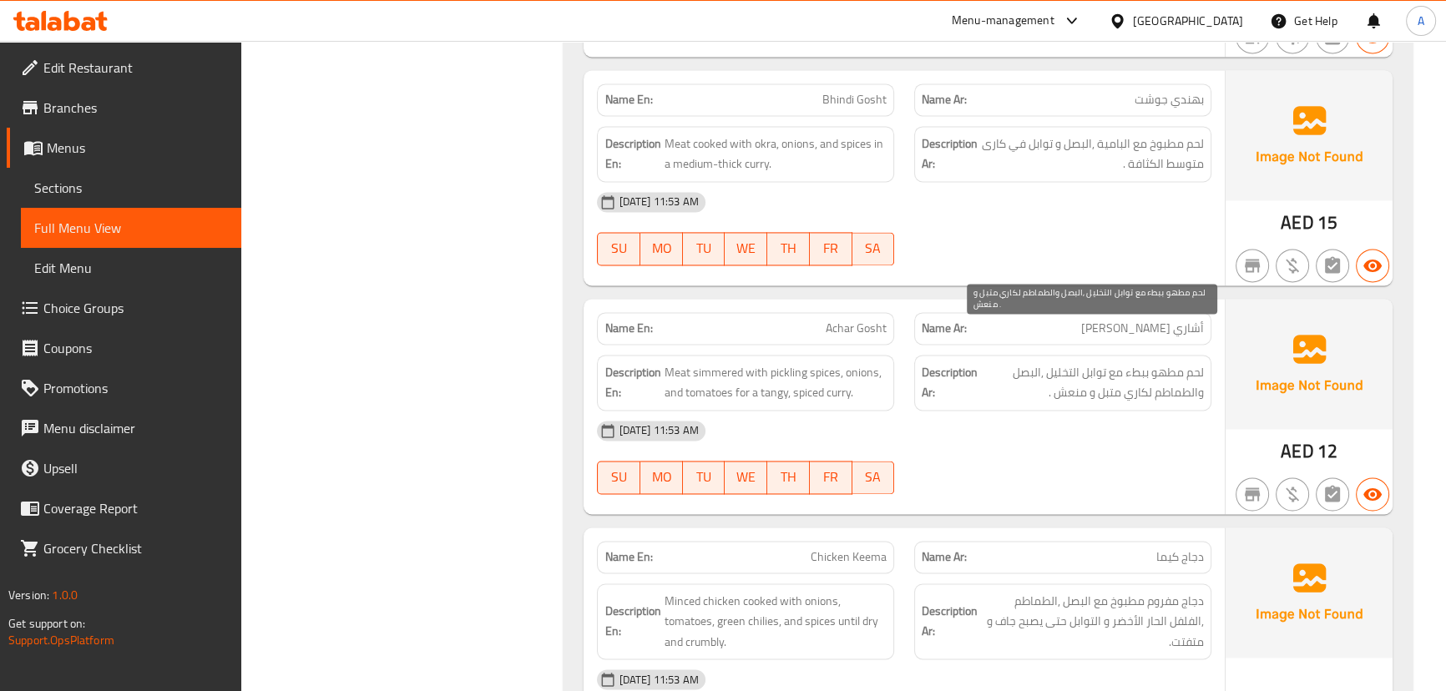
click at [1191, 362] on span "لحم مطهو ببطء مع توابل التخليل ,البصل والطماطم لكاري متبل و منعش ." at bounding box center [1092, 382] width 223 height 41
drag, startPoint x: 1191, startPoint y: 341, endPoint x: 1013, endPoint y: 334, distance: 177.9
click at [1013, 362] on span "لحم مطهو ببطء مع توابل التخليل ,البصل والطماطم لكاري متبل و منعش ." at bounding box center [1092, 382] width 223 height 41
click at [1140, 362] on span "لحم مطهو ببطء مع توابل التخليل ,البصل والطماطم لكاري متبل و منعش ." at bounding box center [1092, 382] width 223 height 41
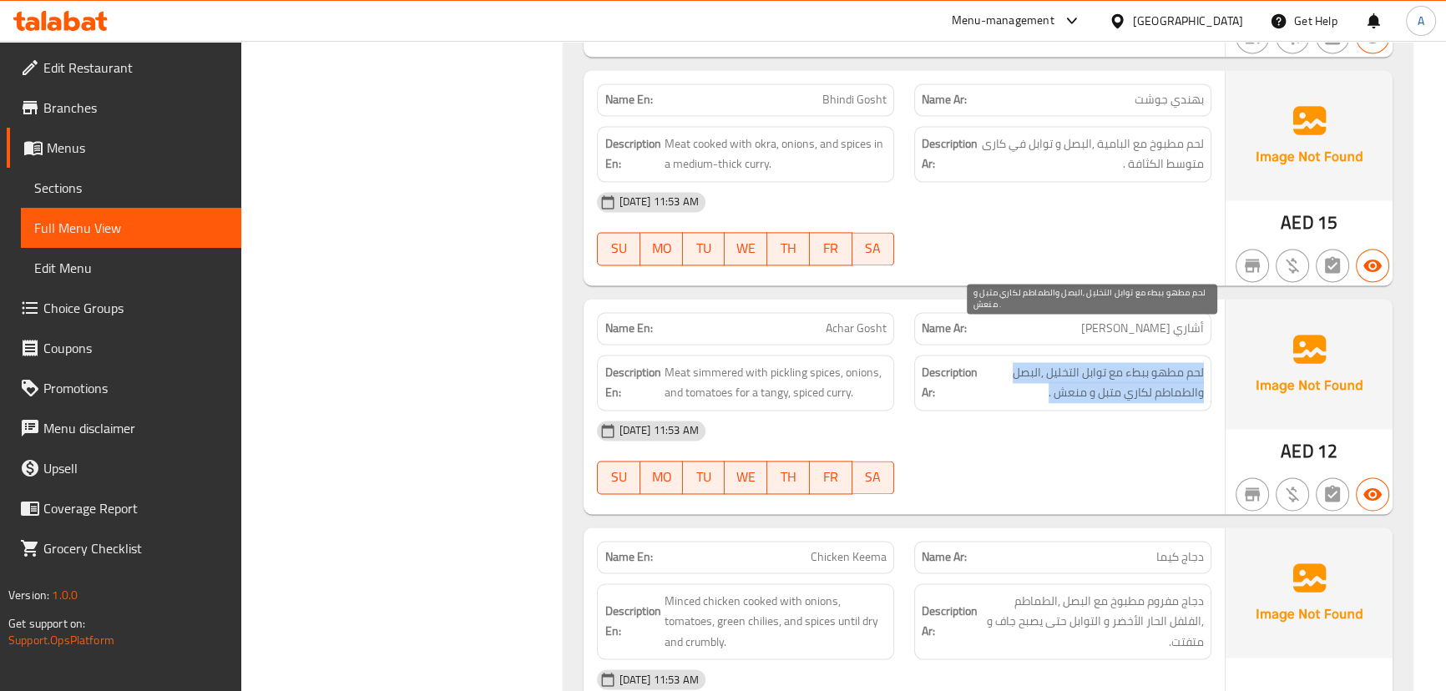
drag, startPoint x: 1140, startPoint y: 359, endPoint x: 1133, endPoint y: 366, distance: 10.1
click at [1138, 362] on span "لحم مطهو ببطء مع توابل التخليل ,البصل والطماطم لكاري متبل و منعش ." at bounding box center [1092, 382] width 223 height 41
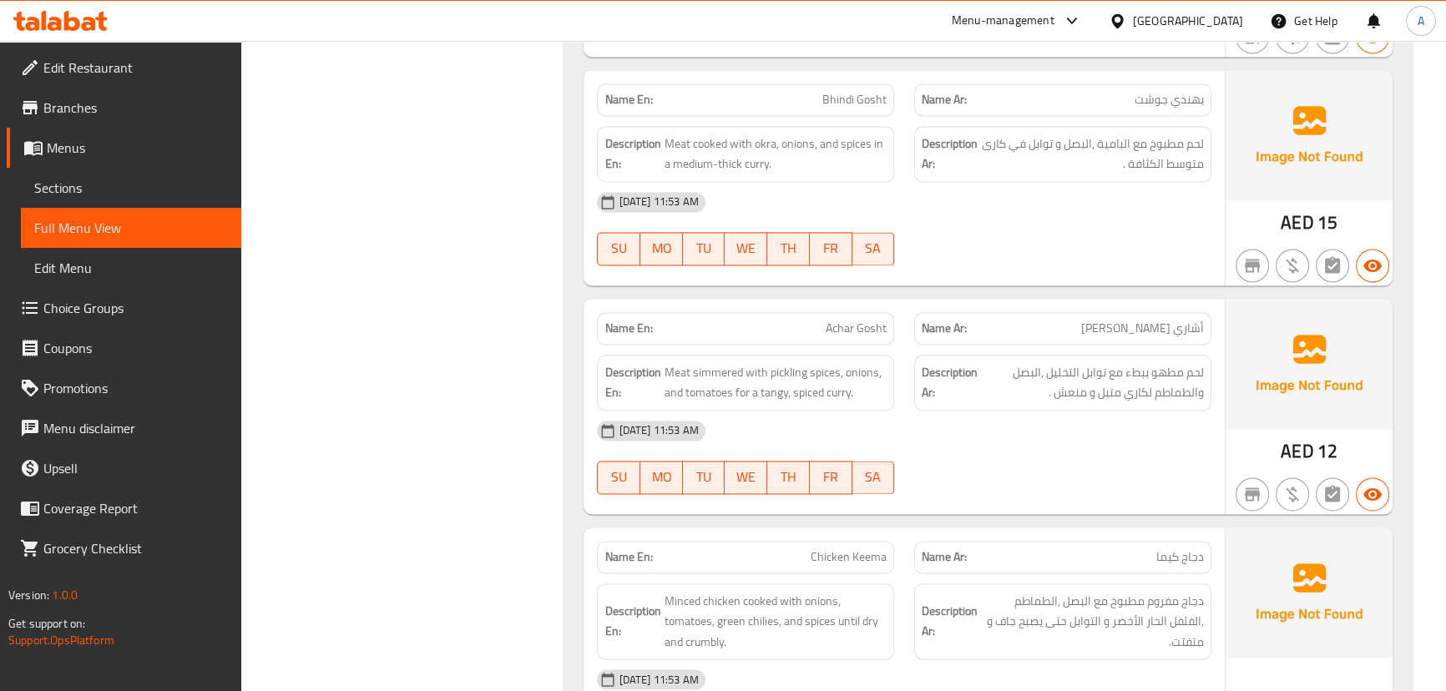
click at [1120, 425] on div "[DATE] 11:53 AM SU MO TU WE TH FR SA" at bounding box center [903, 457] width 633 height 93
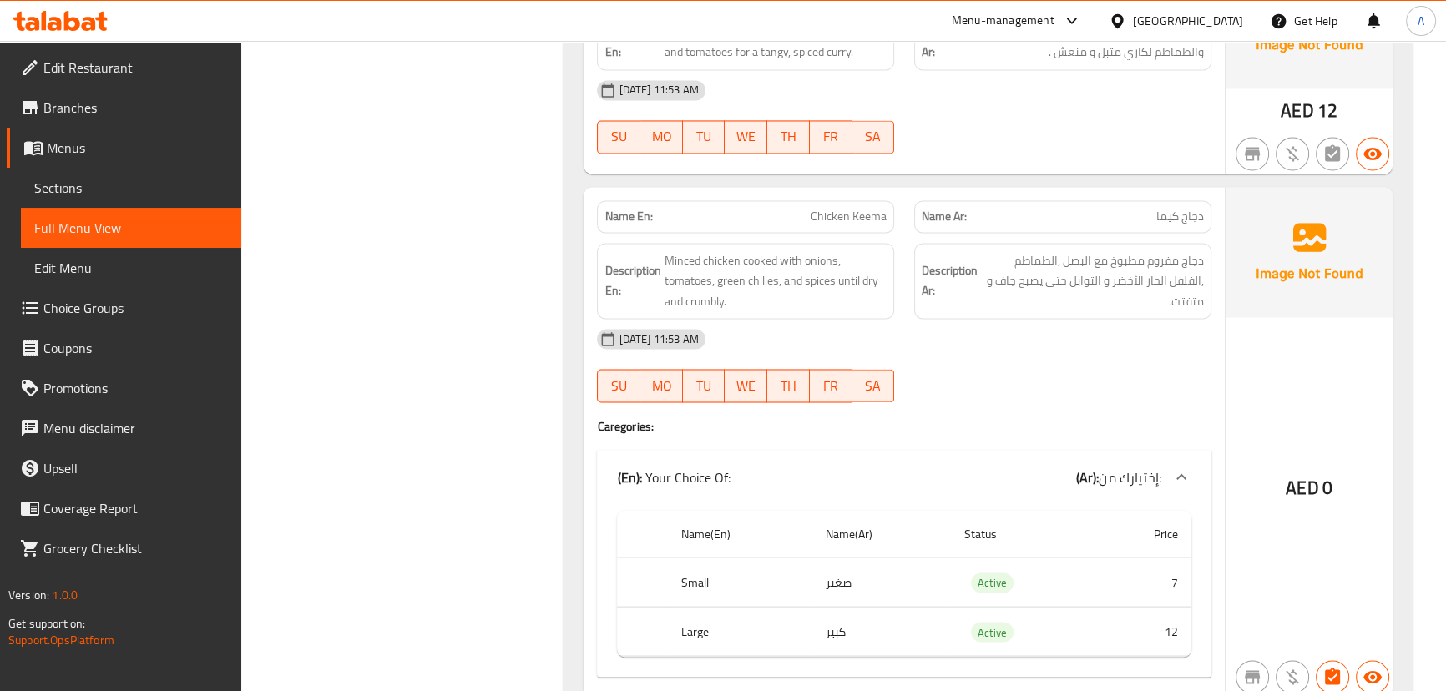
scroll to position [19356, 0]
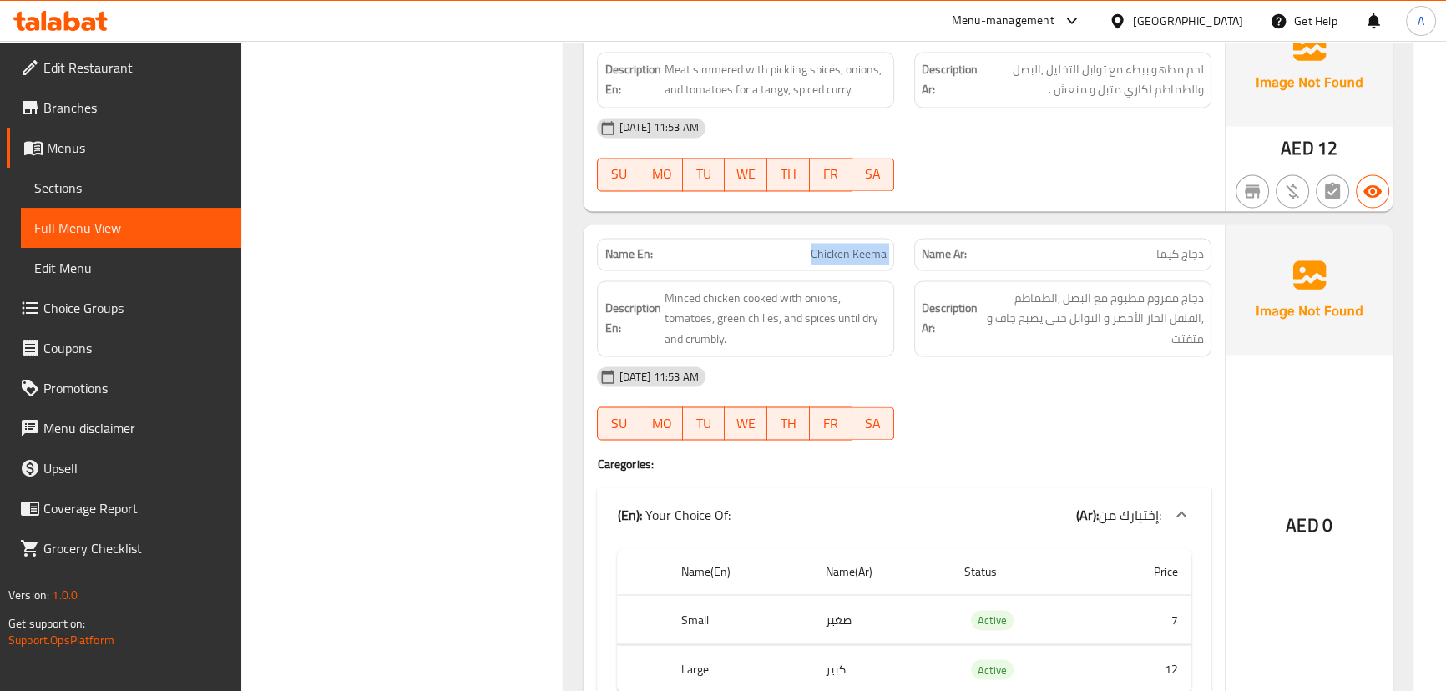
drag, startPoint x: 784, startPoint y: 204, endPoint x: 964, endPoint y: 275, distance: 194.0
click at [921, 230] on div "Name En: Chicken Keema Name Ar: دجاج كيما" at bounding box center [903, 254] width 633 height 53
click at [1010, 356] on div "[DATE] 11:53 AM" at bounding box center [903, 376] width 633 height 40
click at [1199, 245] on span "دجاج كيما" at bounding box center [1180, 254] width 48 height 18
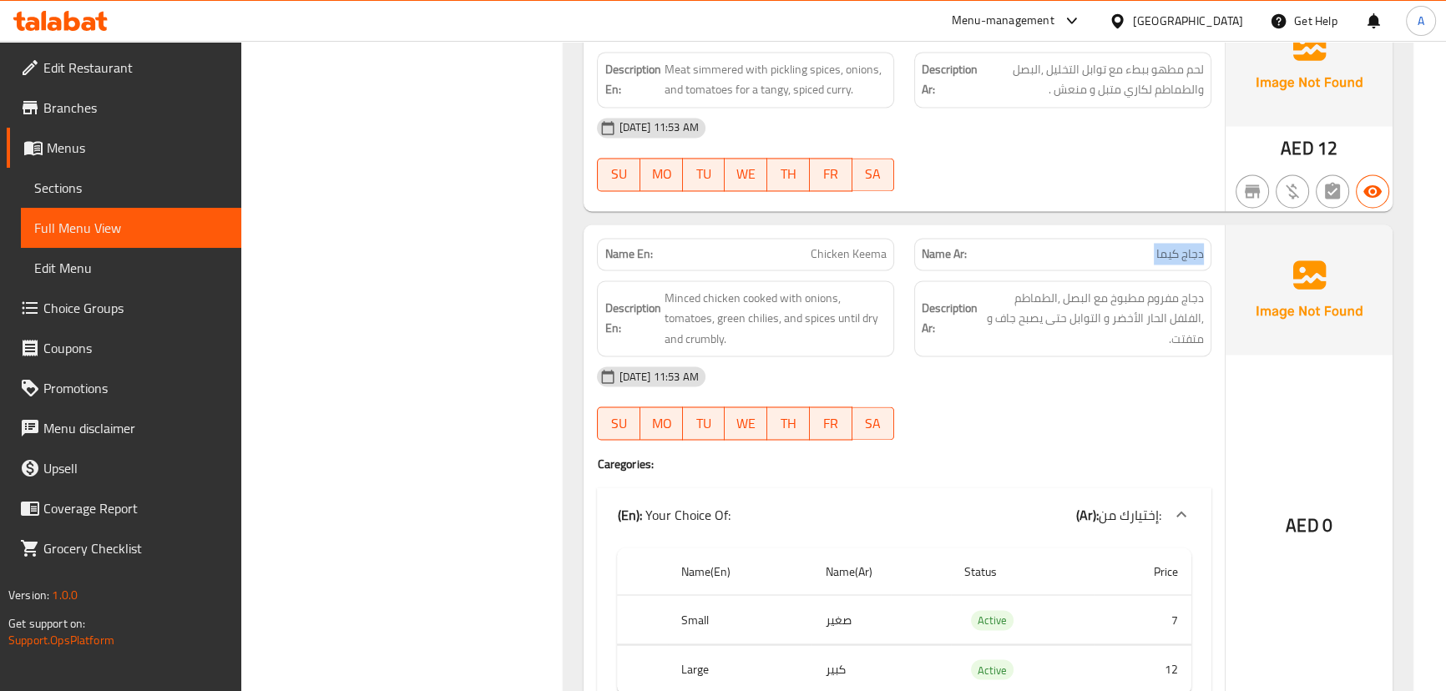
click at [1199, 245] on span "دجاج كيما" at bounding box center [1180, 254] width 48 height 18
click at [1195, 288] on span "دجاج مفروم مطبوخ مع البصل ,الطماطم ,الفلفل الحار الأخضر و التوابل حتى يصبح جاف …" at bounding box center [1092, 319] width 223 height 62
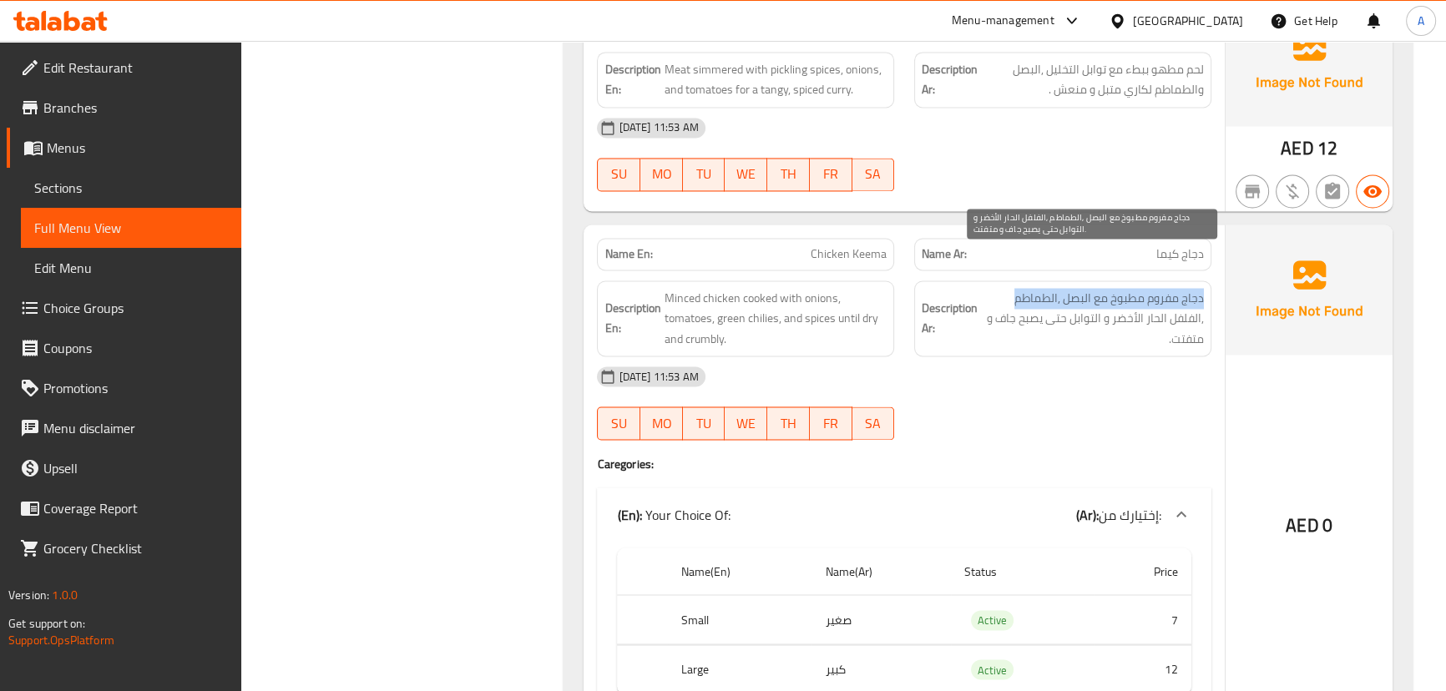
drag, startPoint x: 1195, startPoint y: 265, endPoint x: 1058, endPoint y: 266, distance: 136.9
click at [1058, 288] on span "دجاج مفروم مطبوخ مع البصل ,الطماطم ,الفلفل الحار الأخضر و التوابل حتى يصبح جاف …" at bounding box center [1092, 319] width 223 height 62
click at [1075, 288] on span "دجاج مفروم مطبوخ مع البصل ,الطماطم ,الفلفل الحار الأخضر و التوابل حتى يصبح جاف …" at bounding box center [1092, 319] width 223 height 62
click at [1076, 288] on span "دجاج مفروم مطبوخ مع البصل ,الطماطم ,الفلفل الحار الأخضر و التوابل حتى يصبح جاف …" at bounding box center [1092, 319] width 223 height 62
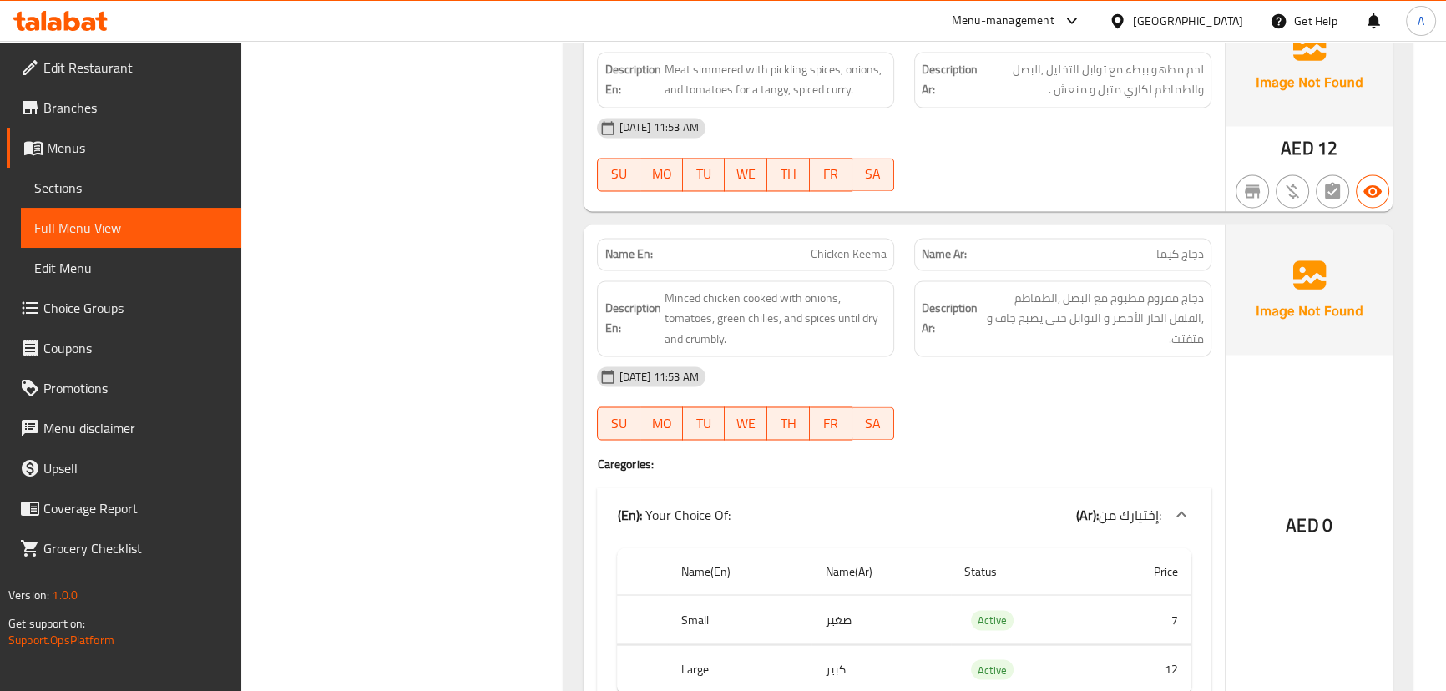
drag, startPoint x: 1073, startPoint y: 370, endPoint x: 1013, endPoint y: 333, distance: 70.4
click at [1072, 371] on div "[DATE] 11:53 AM SU MO TU WE TH FR SA" at bounding box center [903, 402] width 633 height 93
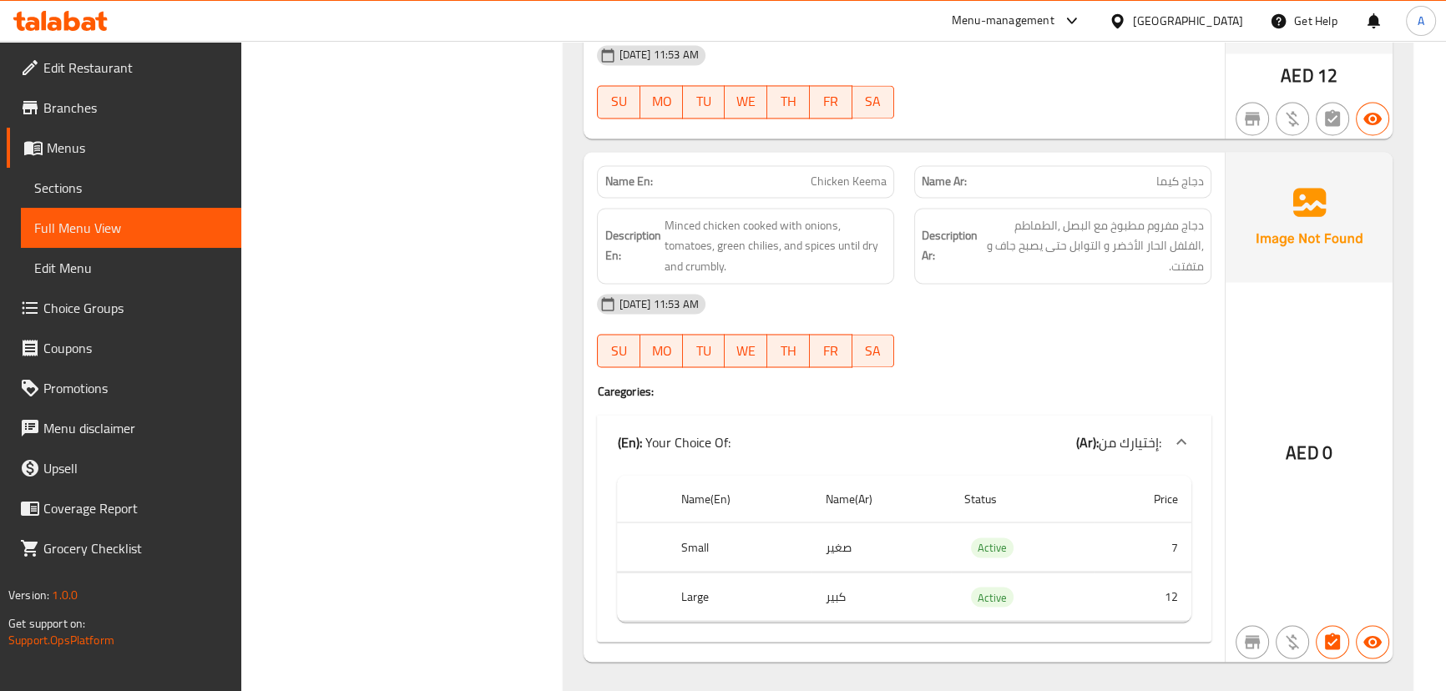
scroll to position [19508, 0]
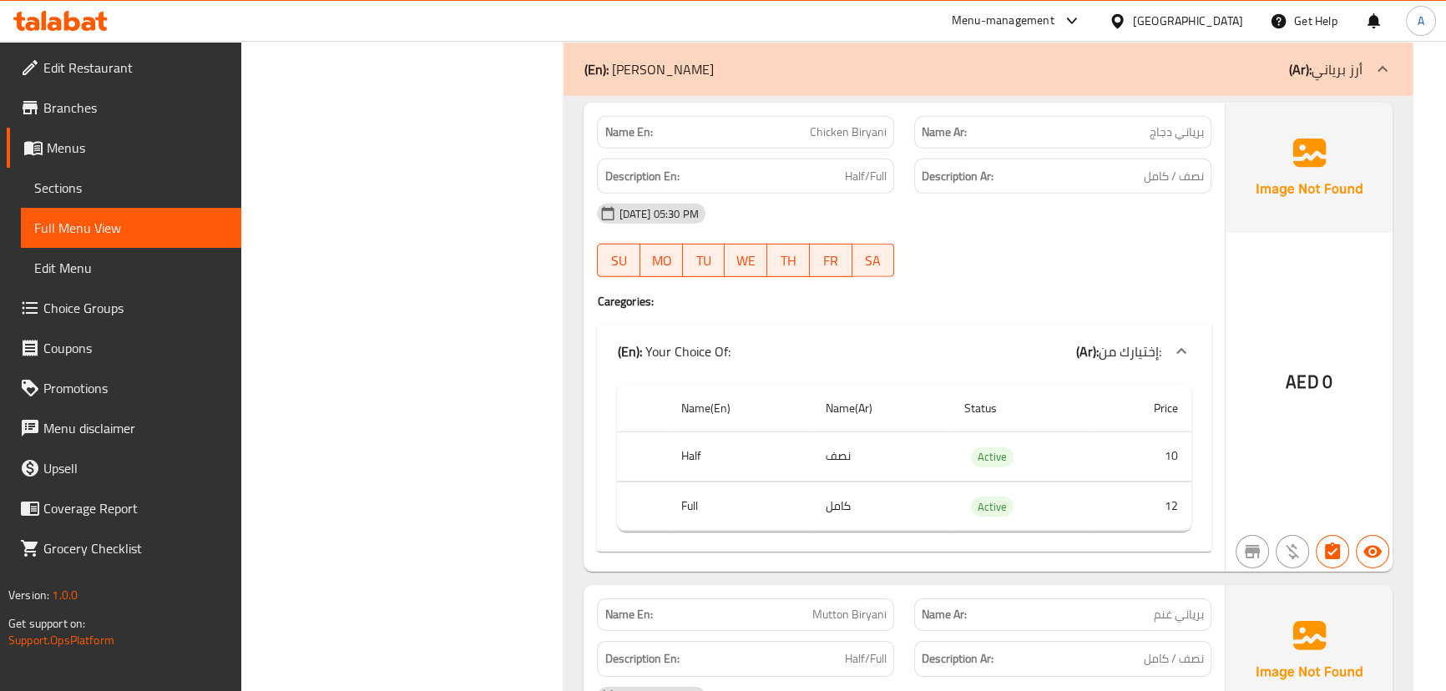
scroll to position [6596, 0]
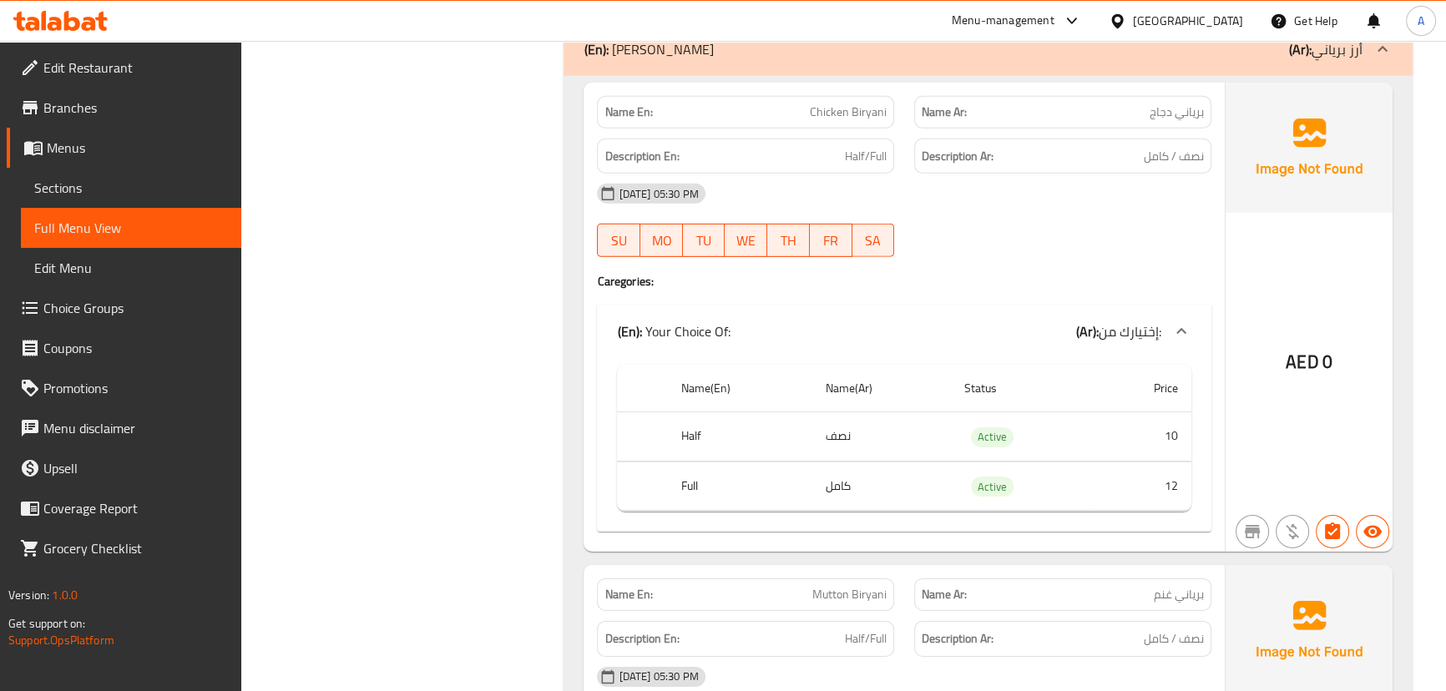
drag, startPoint x: 845, startPoint y: 153, endPoint x: 943, endPoint y: 177, distance: 101.4
click at [915, 159] on div "Description En: Half/Full Description Ar: نصف / كامل" at bounding box center [903, 157] width 633 height 56
click at [971, 214] on div "[DATE] 05:30 PM SU MO TU WE TH FR SA" at bounding box center [903, 220] width 633 height 93
drag, startPoint x: 809, startPoint y: 431, endPoint x: 874, endPoint y: 475, distance: 78.2
click at [874, 449] on tr "Half نصف Active 10" at bounding box center [903, 436] width 573 height 49
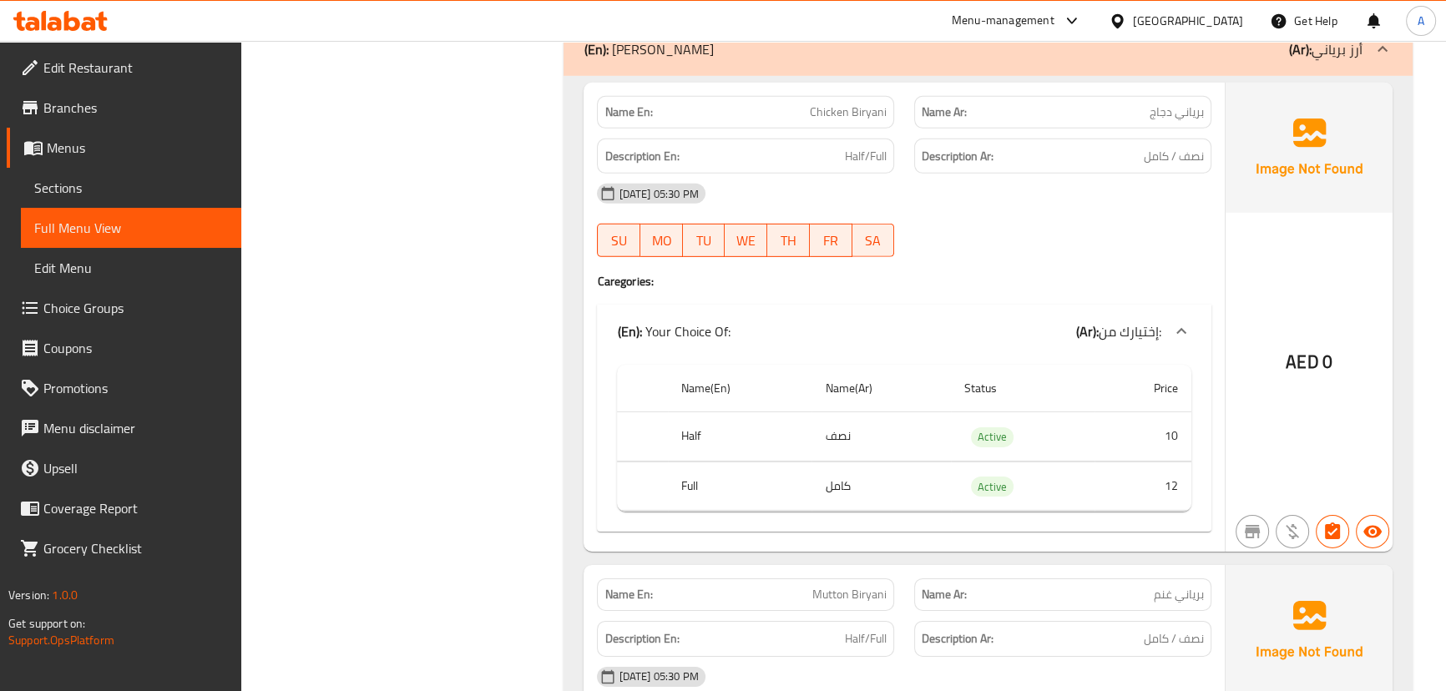
click at [846, 484] on td "كامل" at bounding box center [880, 486] width 139 height 49
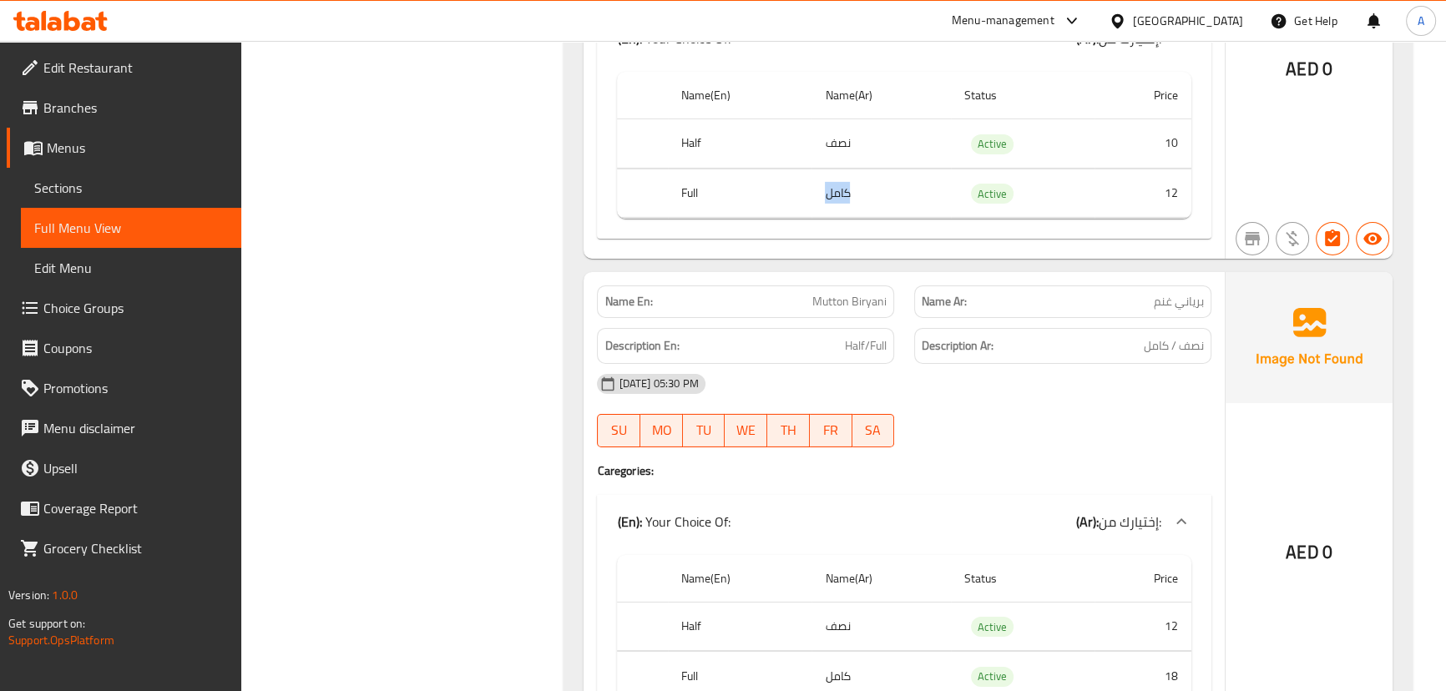
scroll to position [6900, 0]
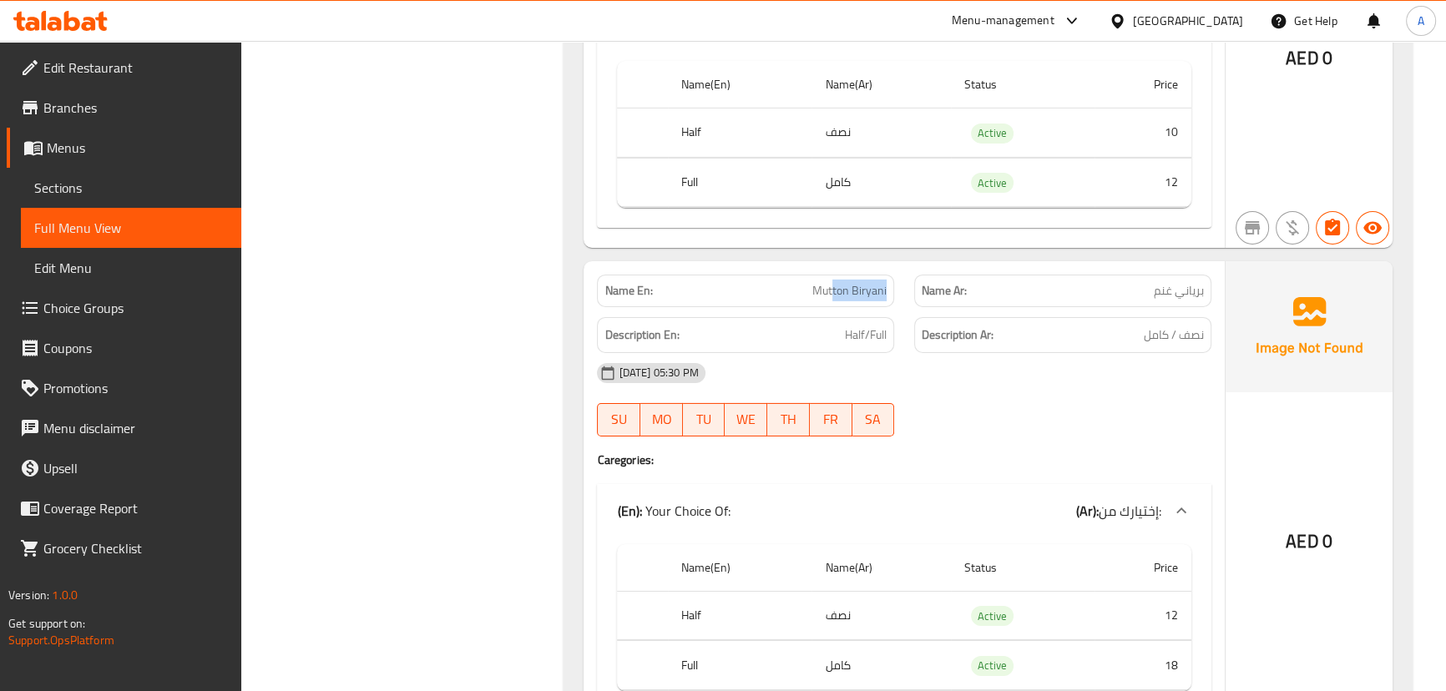
drag, startPoint x: 880, startPoint y: 276, endPoint x: 1032, endPoint y: 334, distance: 162.4
click at [918, 297] on div "Name En: [PERSON_NAME] Name Ar: [PERSON_NAME]" at bounding box center [903, 291] width 633 height 53
click at [1185, 331] on span "نصف / كامل" at bounding box center [1173, 335] width 60 height 21
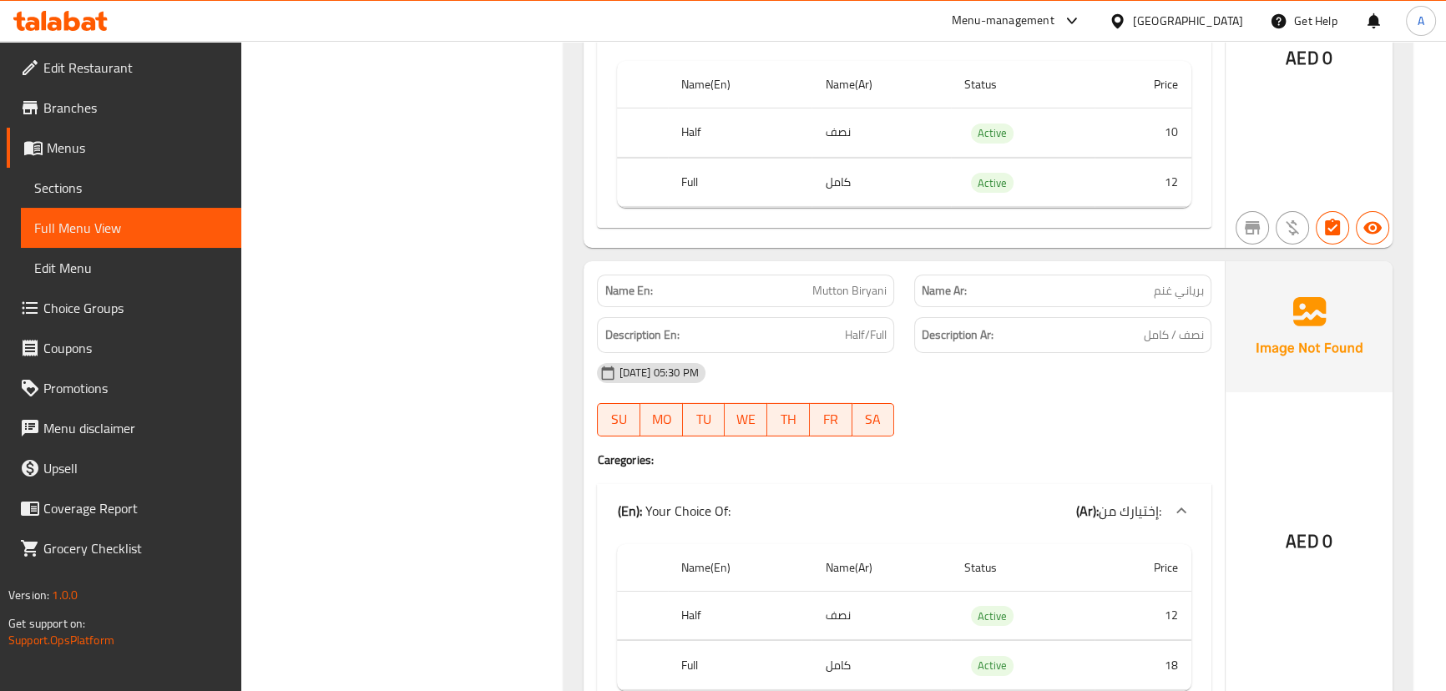
click at [1118, 377] on div "[DATE] 05:30 PM" at bounding box center [903, 373] width 633 height 40
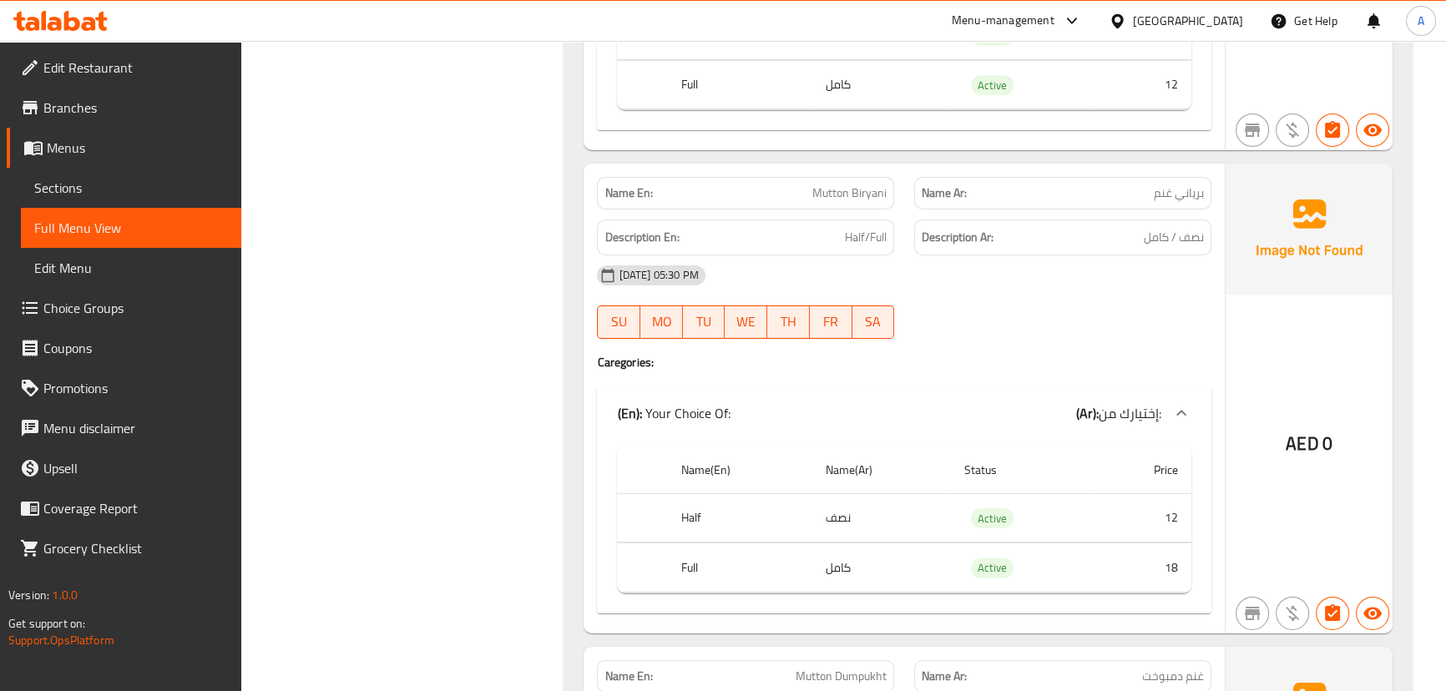
scroll to position [7128, 0]
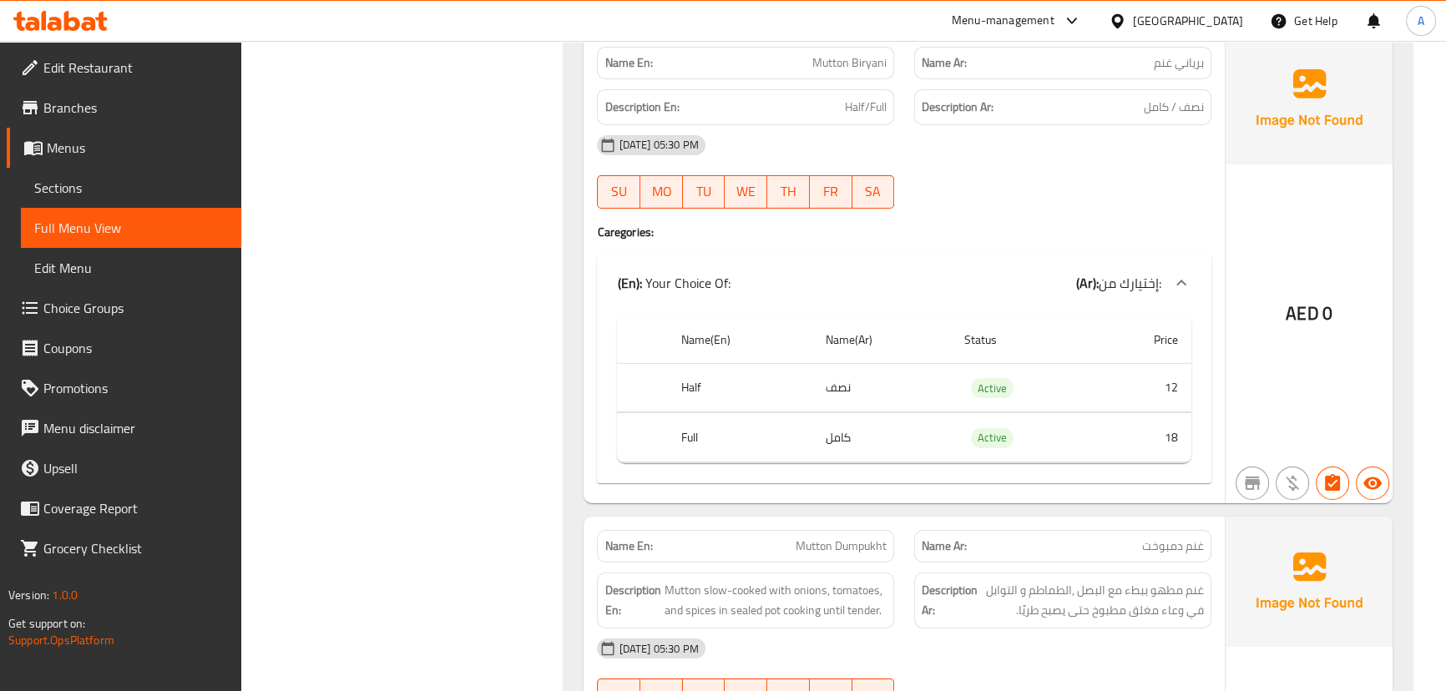
drag, startPoint x: 757, startPoint y: 555, endPoint x: 891, endPoint y: 552, distance: 134.4
click at [860, 563] on div "Description En: Mutton slow-cooked with onions, tomatoes, and spices in sealed …" at bounding box center [745, 601] width 317 height 76
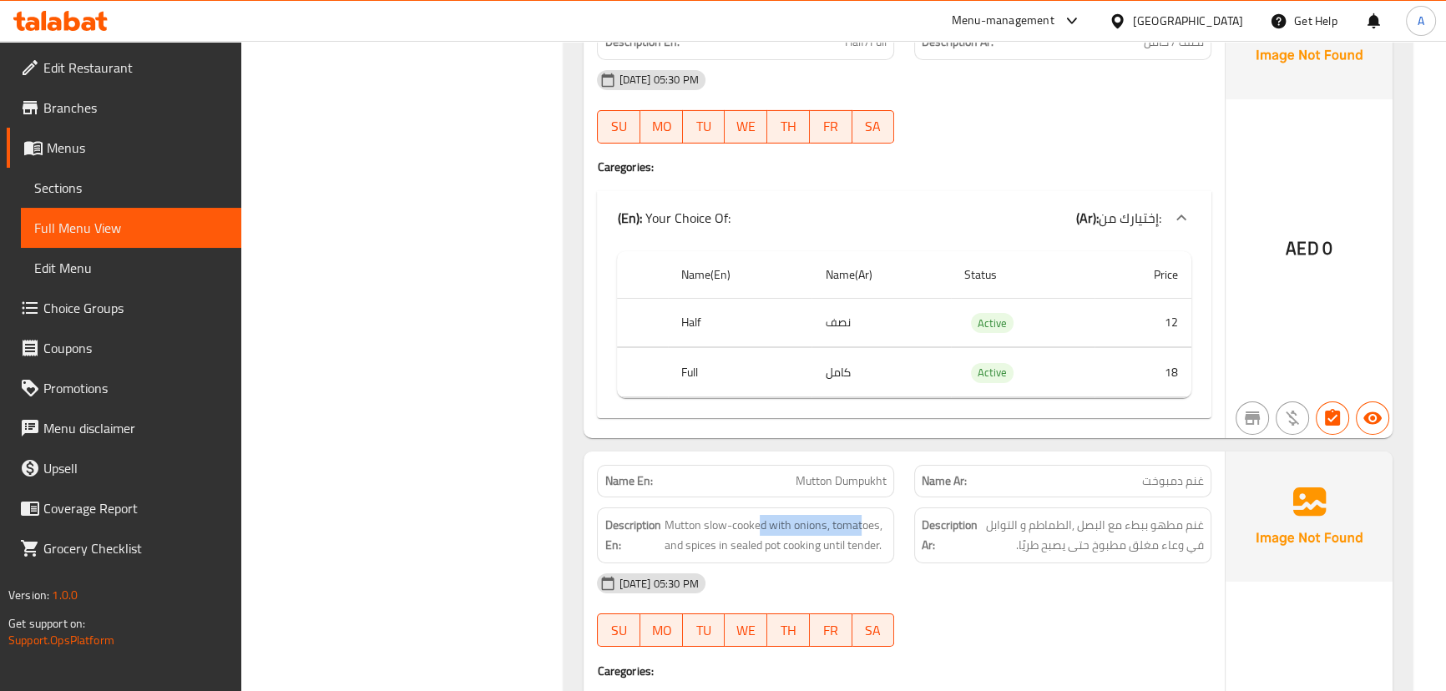
scroll to position [7279, 0]
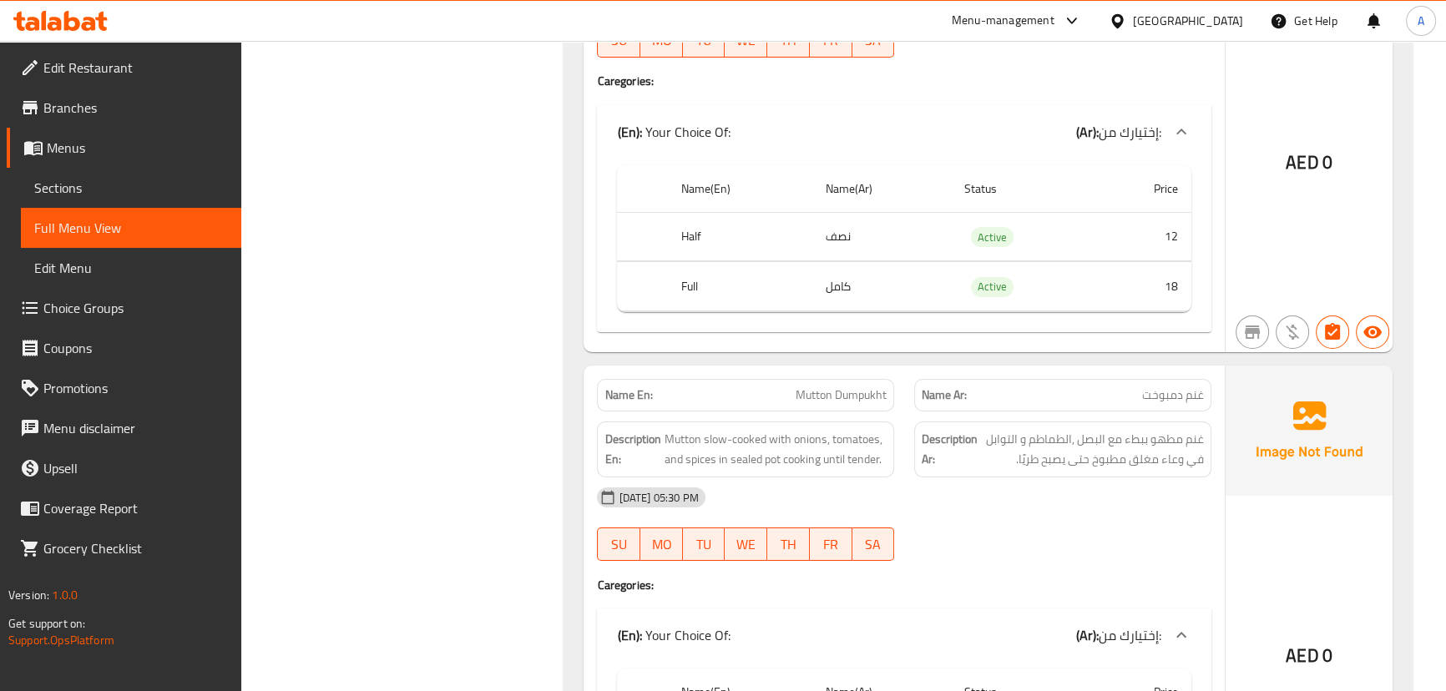
click at [1168, 386] on span "غنم دمبوخت" at bounding box center [1173, 395] width 62 height 18
drag, startPoint x: 1168, startPoint y: 379, endPoint x: 904, endPoint y: 431, distance: 269.6
click at [760, 379] on div "Name En: Mutton Dumpukht Name Ar: غنم دمبوخت" at bounding box center [903, 395] width 633 height 53
click at [1021, 477] on div "[DATE] 05:30 PM" at bounding box center [903, 497] width 633 height 40
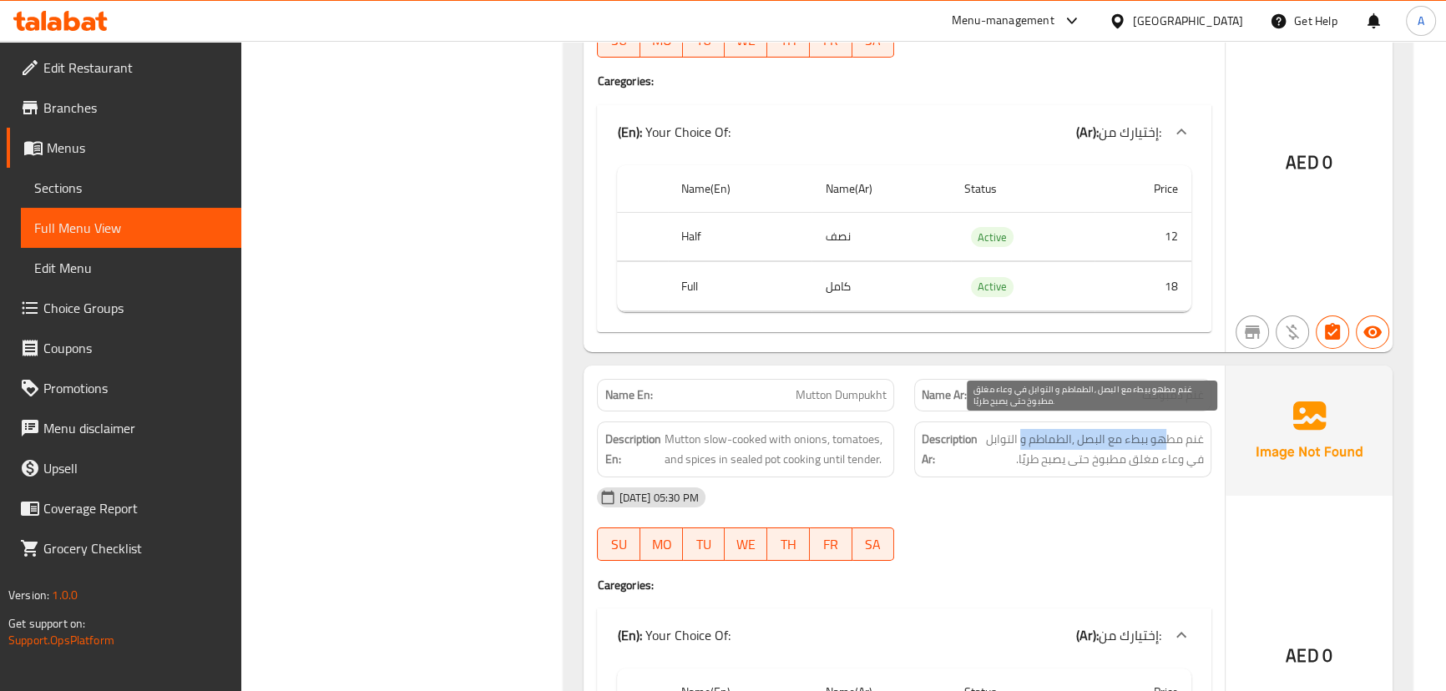
drag, startPoint x: 1165, startPoint y: 434, endPoint x: 1019, endPoint y: 429, distance: 146.1
click at [1019, 429] on span "غنم مطهو ببطء مع البصل ,الطماطم و التوابل في وعاء مغلق مطبوخ حتى يصبح طريًا." at bounding box center [1092, 449] width 223 height 41
click at [1032, 431] on span "غنم مطهو ببطء مع البصل ,الطماطم و التوابل في وعاء مغلق مطبوخ حتى يصبح طريًا." at bounding box center [1092, 449] width 223 height 41
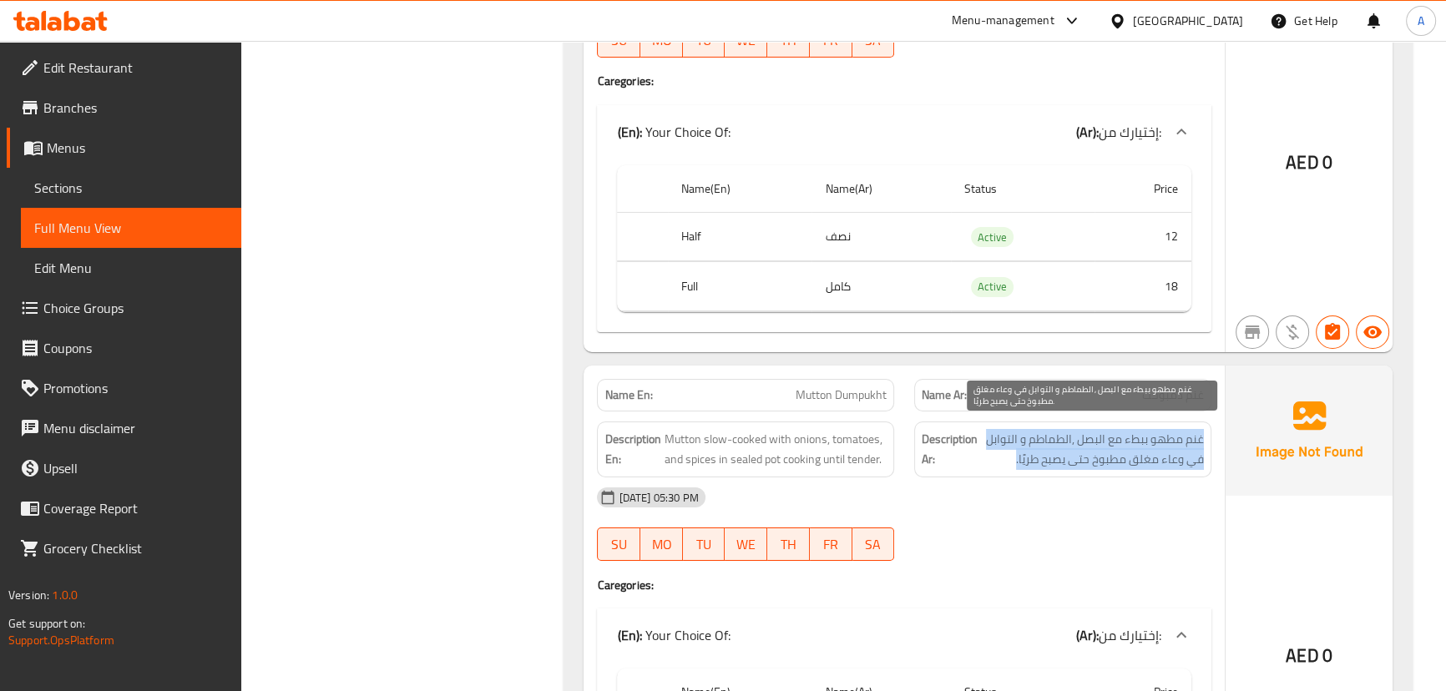
click at [1021, 429] on span "غنم مطهو ببطء مع البصل ,الطماطم و التوابل في وعاء مغلق مطبوخ حتى يصبح طريًا." at bounding box center [1092, 449] width 223 height 41
click at [1171, 449] on span "غنم مطهو ببطء مع البصل ,الطماطم و التوابل في وعاء مغلق مطبوخ حتى يصبح طريًا." at bounding box center [1092, 449] width 223 height 41
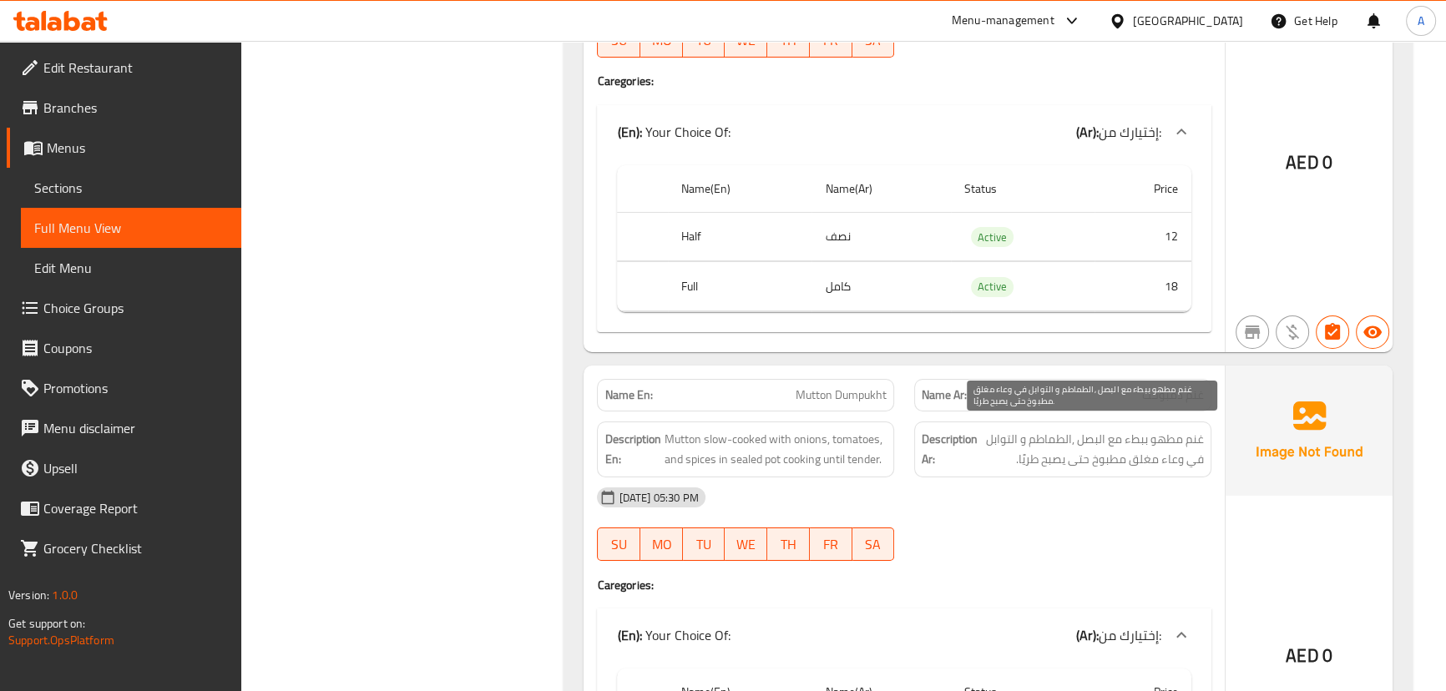
click at [1098, 449] on span "غنم مطهو ببطء مع البصل ,الطماطم و التوابل في وعاء مغلق مطبوخ حتى يصبح طريًا." at bounding box center [1092, 449] width 223 height 41
drag, startPoint x: 1098, startPoint y: 449, endPoint x: 828, endPoint y: 437, distance: 269.9
click at [978, 449] on h6 "Description Ar: غنم مطهو ببطء مع البصل ,الطماطم و التوابل في وعاء مغلق مطبوخ حت…" at bounding box center [1062, 449] width 282 height 41
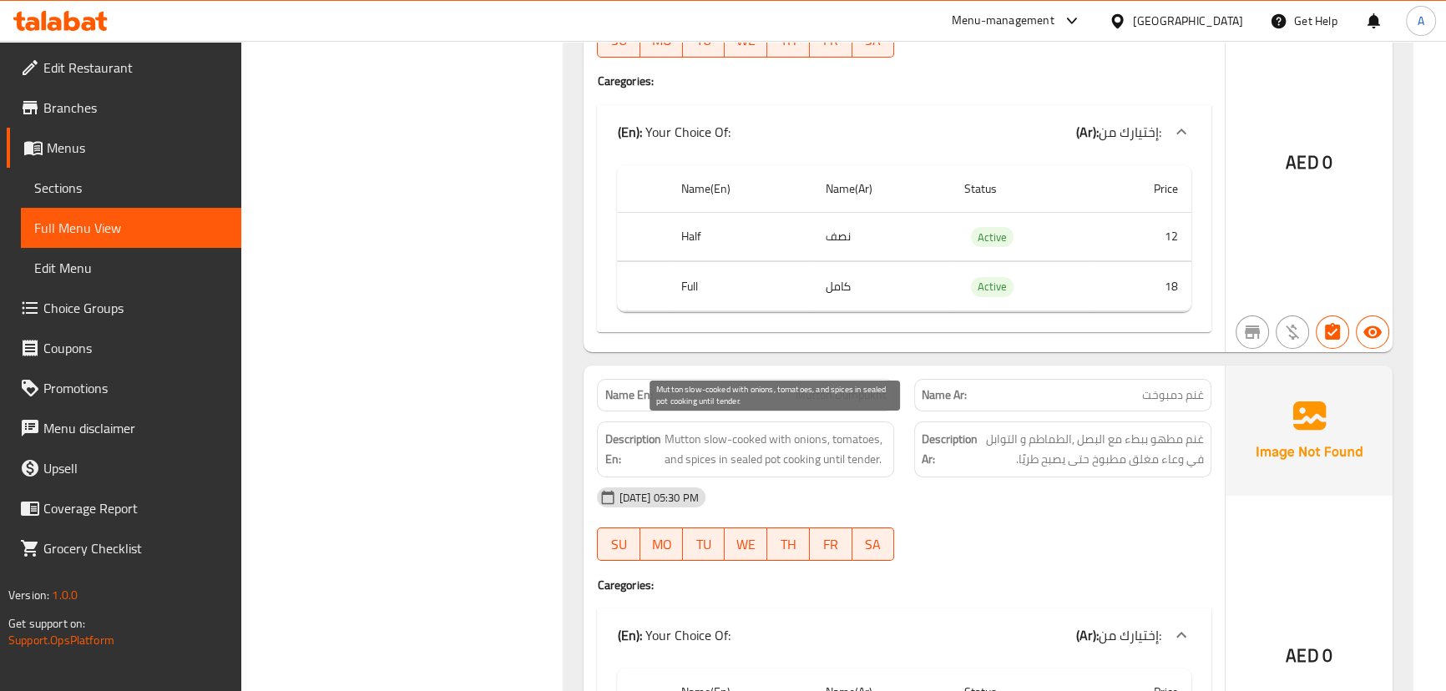
click at [835, 461] on span "Mutton slow-cooked with onions, tomatoes, and spices in sealed pot cooking unti…" at bounding box center [775, 449] width 223 height 41
click at [990, 532] on div "[DATE] 05:30 PM SU MO TU WE TH FR SA" at bounding box center [903, 523] width 633 height 93
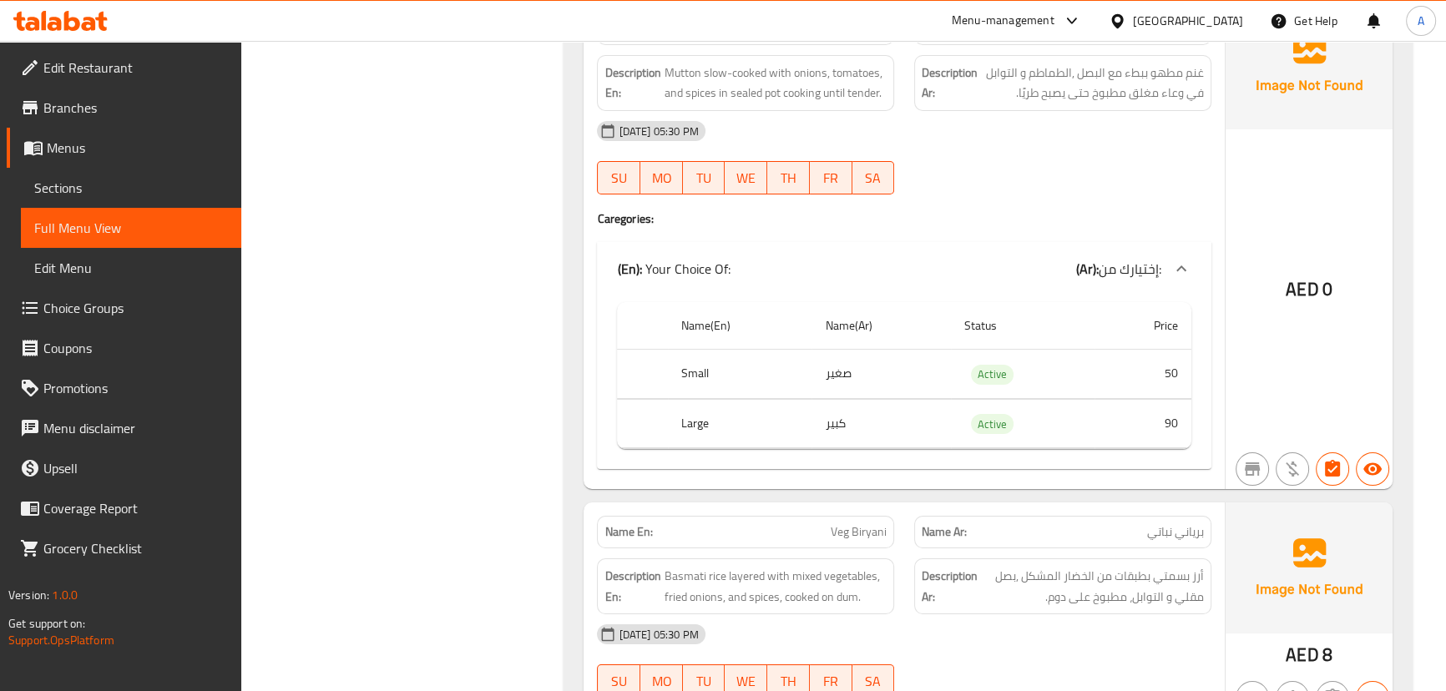
scroll to position [7810, 0]
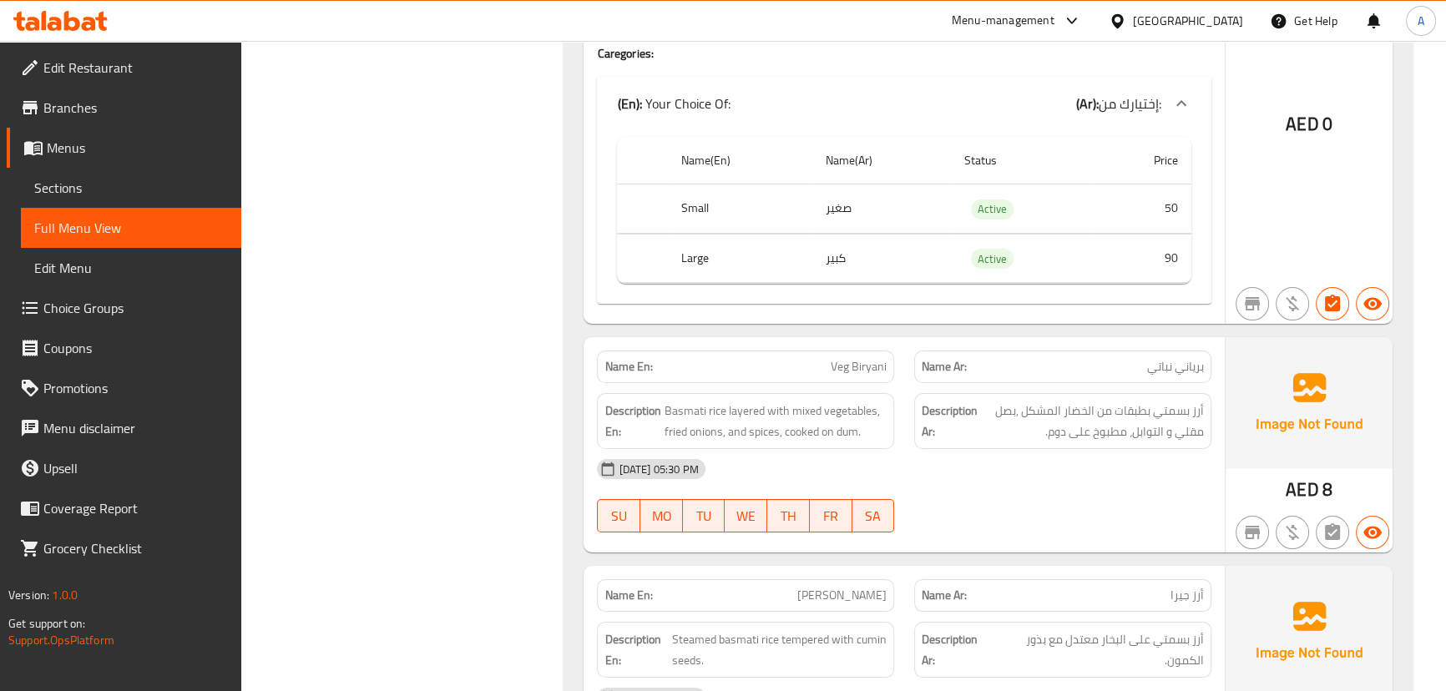
drag, startPoint x: 812, startPoint y: 369, endPoint x: 954, endPoint y: 386, distance: 142.9
click at [941, 381] on div "Name En: Veg Biryani Name Ar: برياني نباتي Description En: Basmati rice layered…" at bounding box center [903, 444] width 640 height 215
drag, startPoint x: 992, startPoint y: 448, endPoint x: 1027, endPoint y: 449, distance: 35.1
click at [992, 449] on div "[DATE] 05:30 PM" at bounding box center [903, 469] width 633 height 40
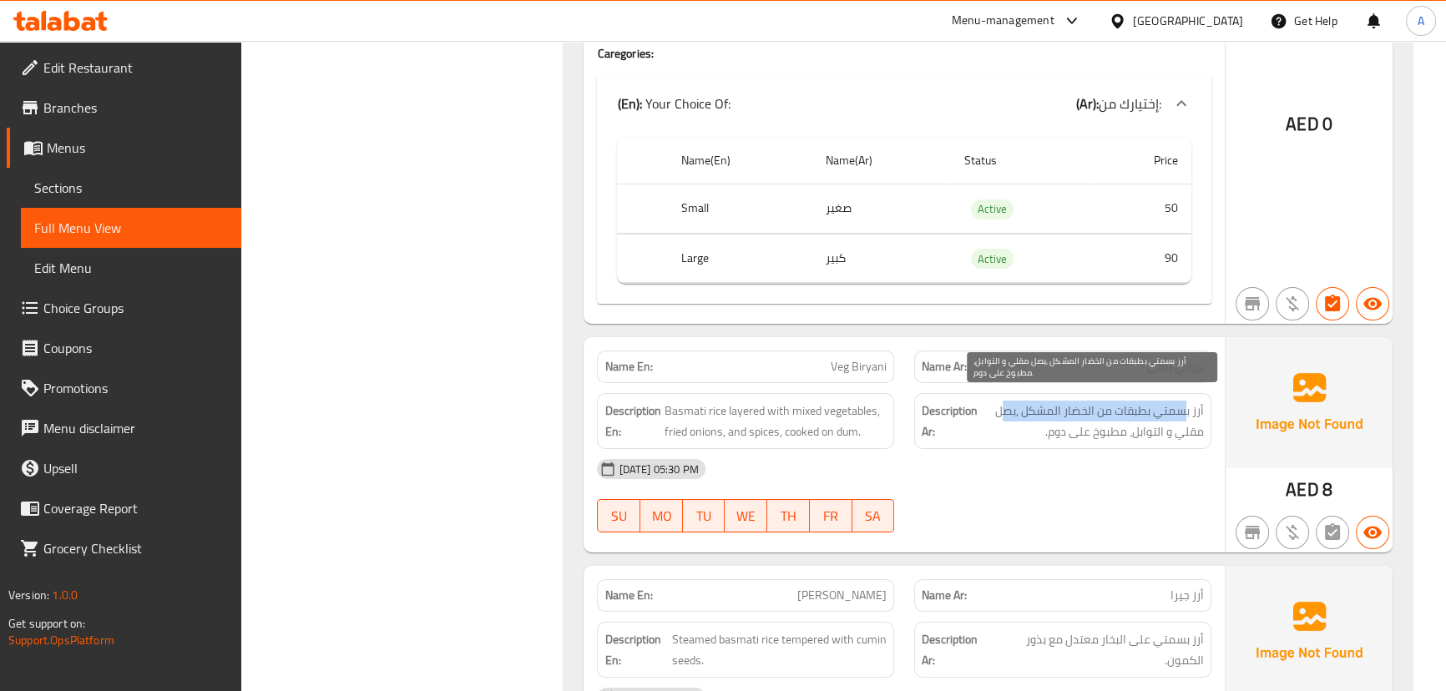
drag, startPoint x: 1183, startPoint y: 397, endPoint x: 997, endPoint y: 397, distance: 185.3
click at [997, 401] on span "أرز بسمتي بطبقات من الخضار المشكل ,بصل مقلي و التوابل، مطبوخ على دوم." at bounding box center [1092, 421] width 223 height 41
drag, startPoint x: 1173, startPoint y: 416, endPoint x: 1046, endPoint y: 431, distance: 127.7
click at [1046, 431] on span "أرز بسمتي بطبقات من الخضار المشكل ,بصل مقلي و التوابل، مطبوخ على دوم." at bounding box center [1092, 421] width 223 height 41
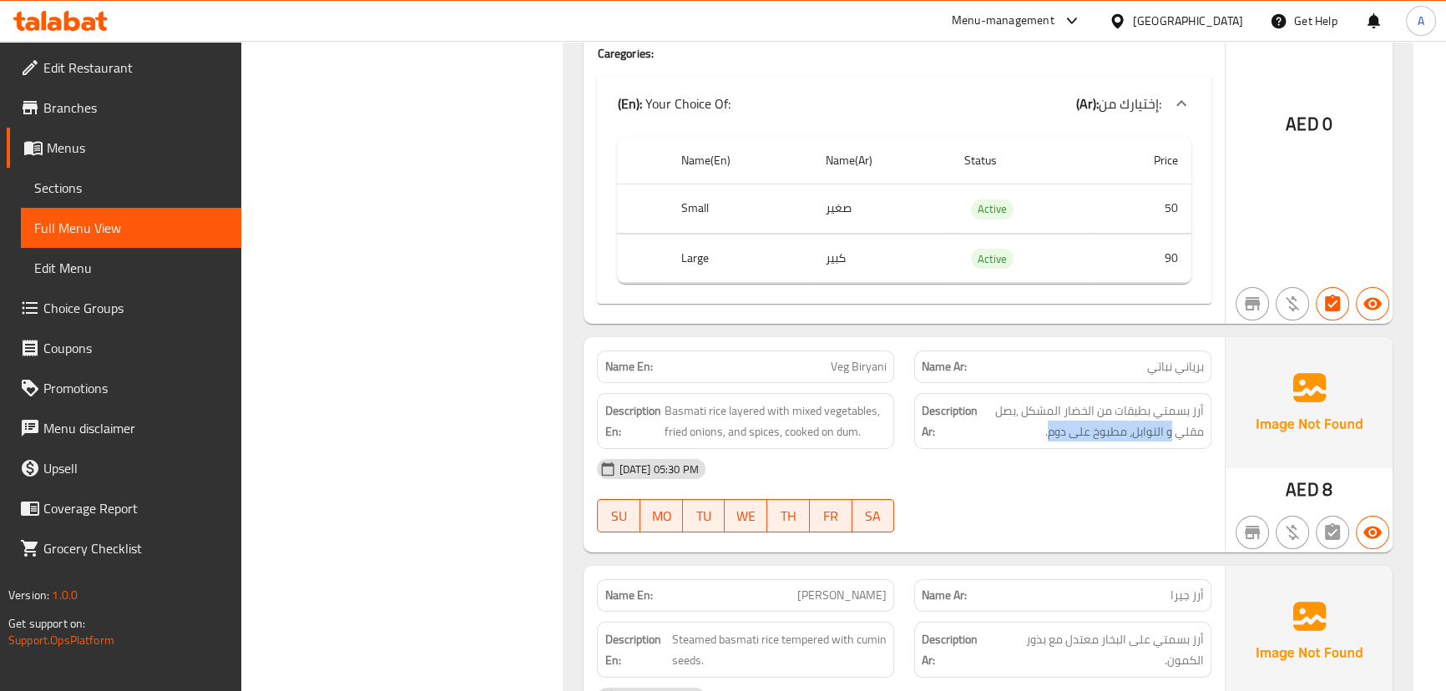
click at [1078, 433] on span "أرز بسمتي بطبقات من الخضار المشكل ,بصل مقلي و التوابل، مطبوخ على دوم." at bounding box center [1092, 421] width 223 height 41
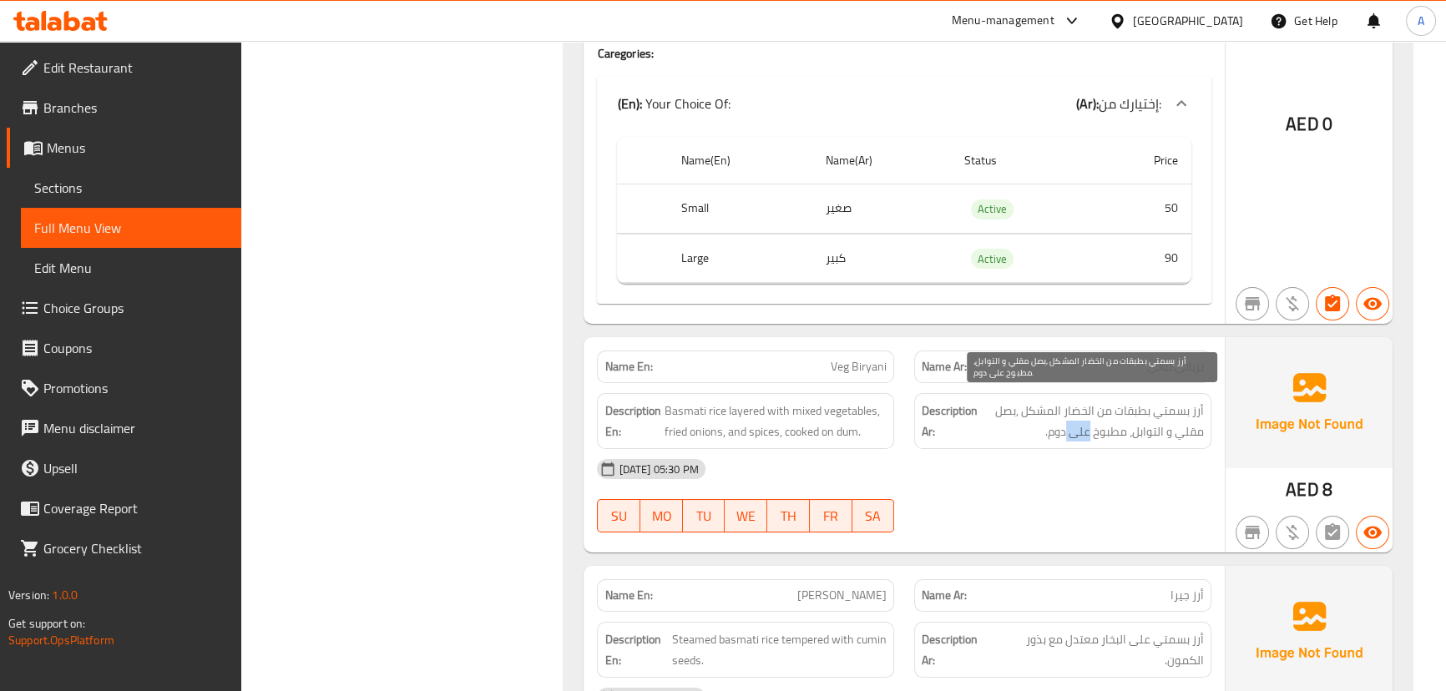
click at [1078, 433] on span "أرز بسمتي بطبقات من الخضار المشكل ,بصل مقلي و التوابل، مطبوخ على دوم." at bounding box center [1092, 421] width 223 height 41
drag, startPoint x: 1077, startPoint y: 481, endPoint x: 995, endPoint y: 534, distance: 97.7
click at [1072, 486] on div "[DATE] 05:30 PM SU MO TU WE TH FR SA" at bounding box center [903, 495] width 633 height 93
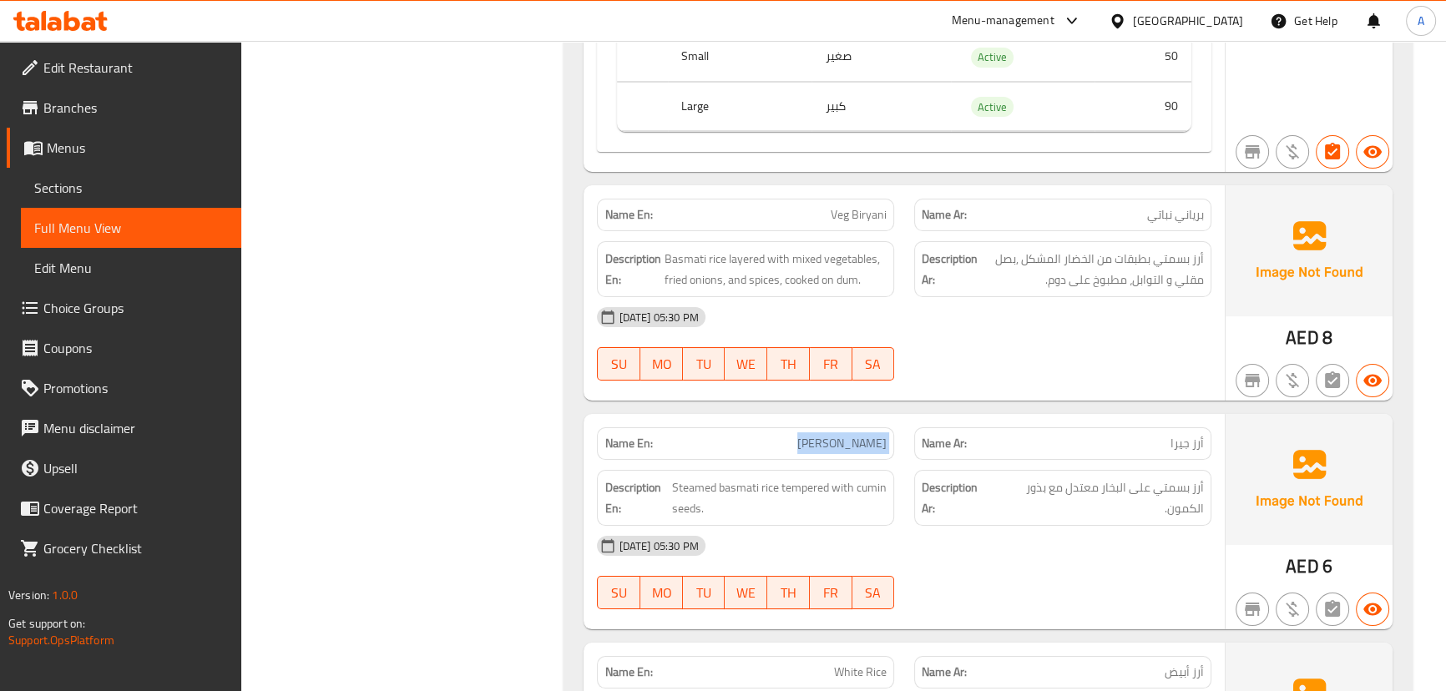
drag, startPoint x: 789, startPoint y: 420, endPoint x: 960, endPoint y: 494, distance: 186.5
click at [931, 467] on div "Name En: [PERSON_NAME] Name Ar: أرز جيرا Description En: Steamed basmati rice t…" at bounding box center [903, 521] width 640 height 215
drag, startPoint x: 1015, startPoint y: 548, endPoint x: 1039, endPoint y: 548, distance: 24.2
click at [1018, 548] on div "[DATE] 05:30 PM" at bounding box center [903, 546] width 633 height 40
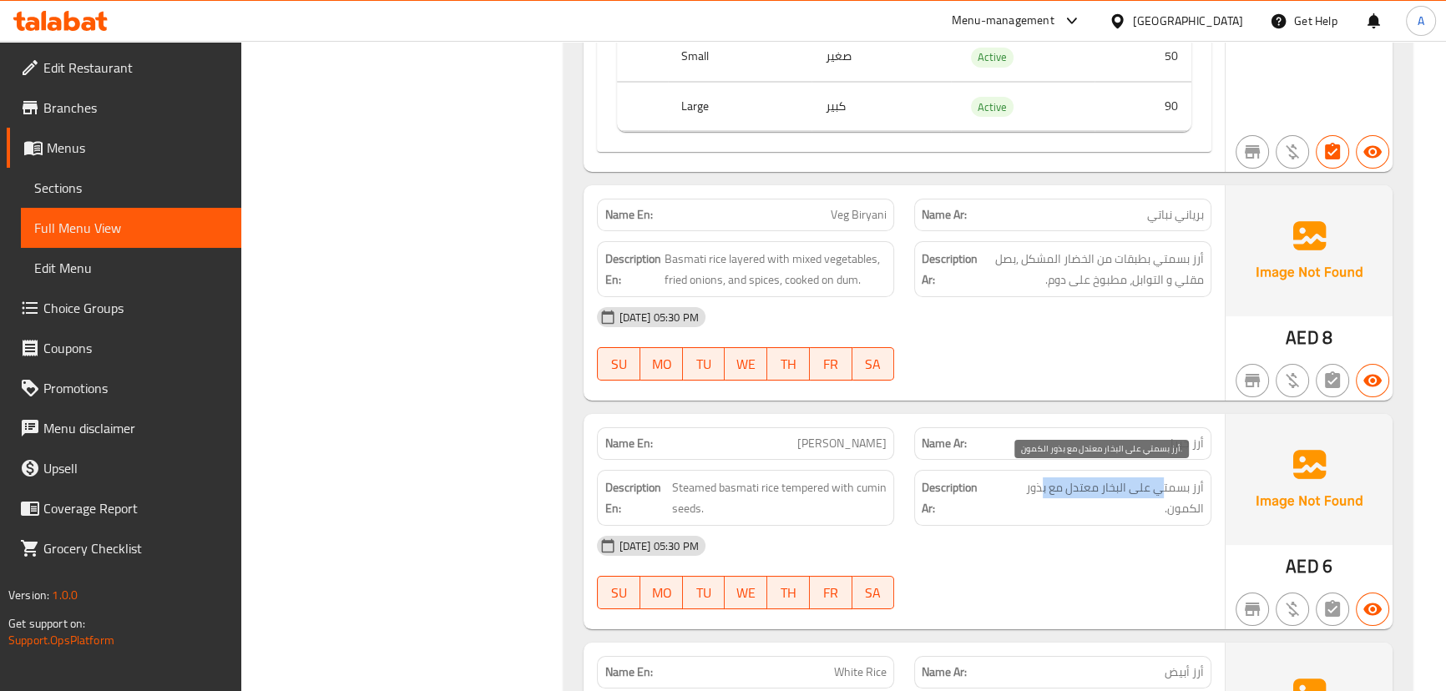
drag, startPoint x: 1162, startPoint y: 477, endPoint x: 1041, endPoint y: 477, distance: 121.0
click at [1041, 477] on span "أرز بسمتي على البخار معتدل مع بذور الكمون." at bounding box center [1098, 497] width 210 height 41
click at [1093, 482] on span "أرز بسمتي على البخار معتدل مع بذور الكمون." at bounding box center [1098, 497] width 210 height 41
drag, startPoint x: 1093, startPoint y: 482, endPoint x: 1050, endPoint y: 492, distance: 44.5
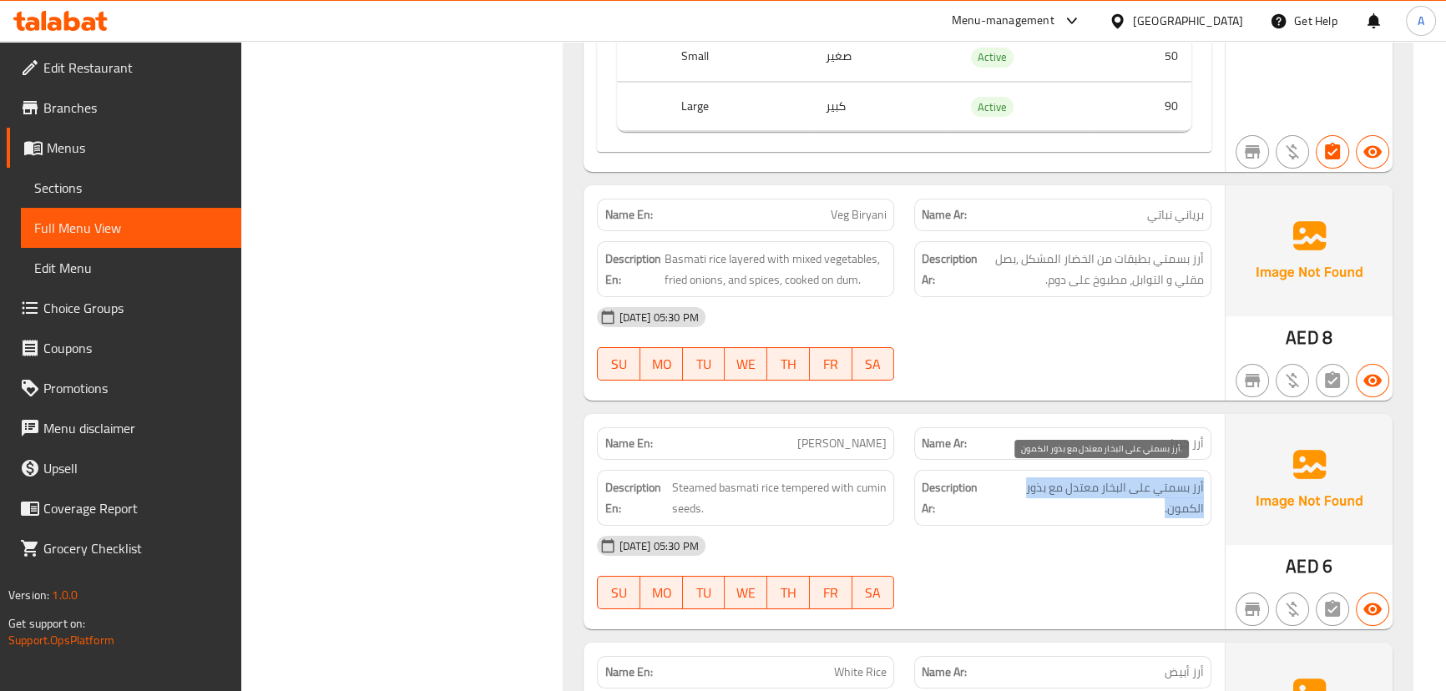
click at [1092, 482] on span "أرز بسمتي على البخار معتدل مع بذور الكمون." at bounding box center [1098, 497] width 210 height 41
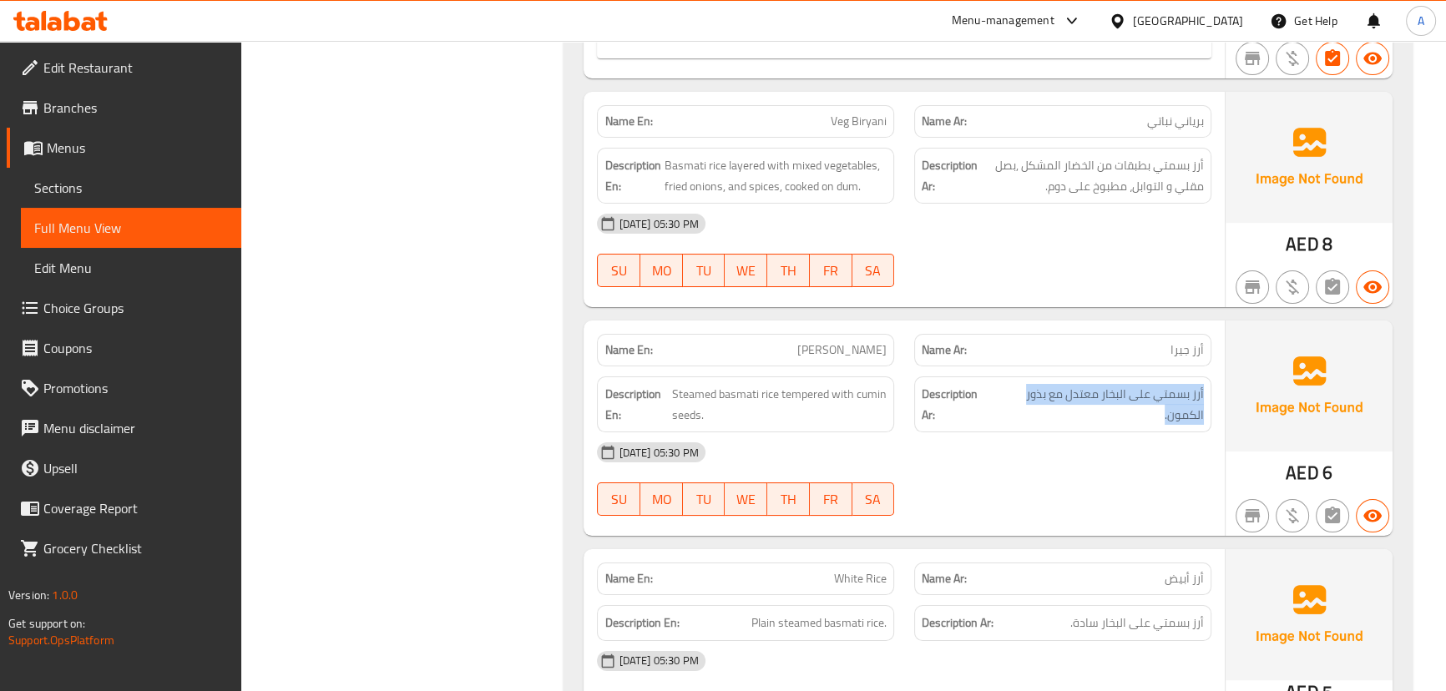
scroll to position [8265, 0]
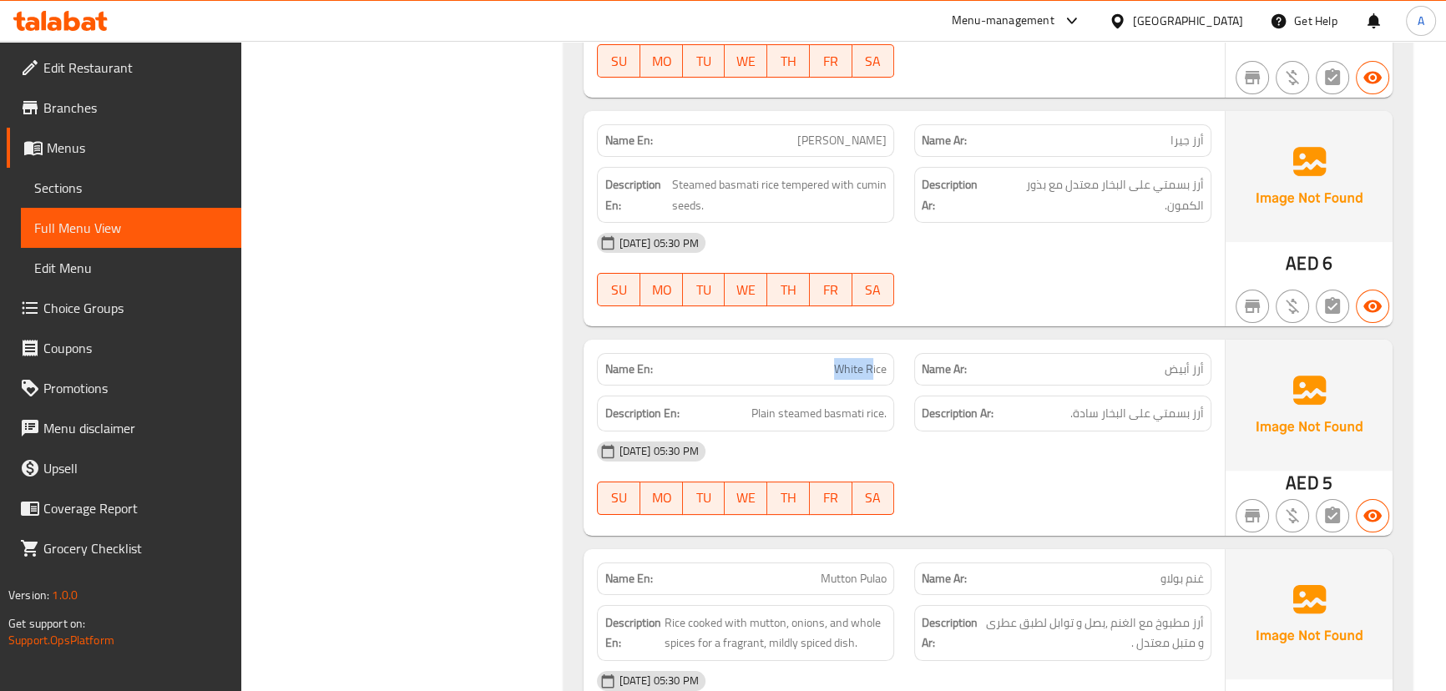
drag, startPoint x: 822, startPoint y: 350, endPoint x: 962, endPoint y: 398, distance: 148.3
click at [924, 362] on div "Name En: White Rice Name Ar: أرز أبيض" at bounding box center [903, 369] width 633 height 53
click at [976, 431] on div "[DATE] 05:30 PM" at bounding box center [903, 451] width 633 height 40
click at [1168, 361] on span "أرز أبيض" at bounding box center [1183, 370] width 39 height 18
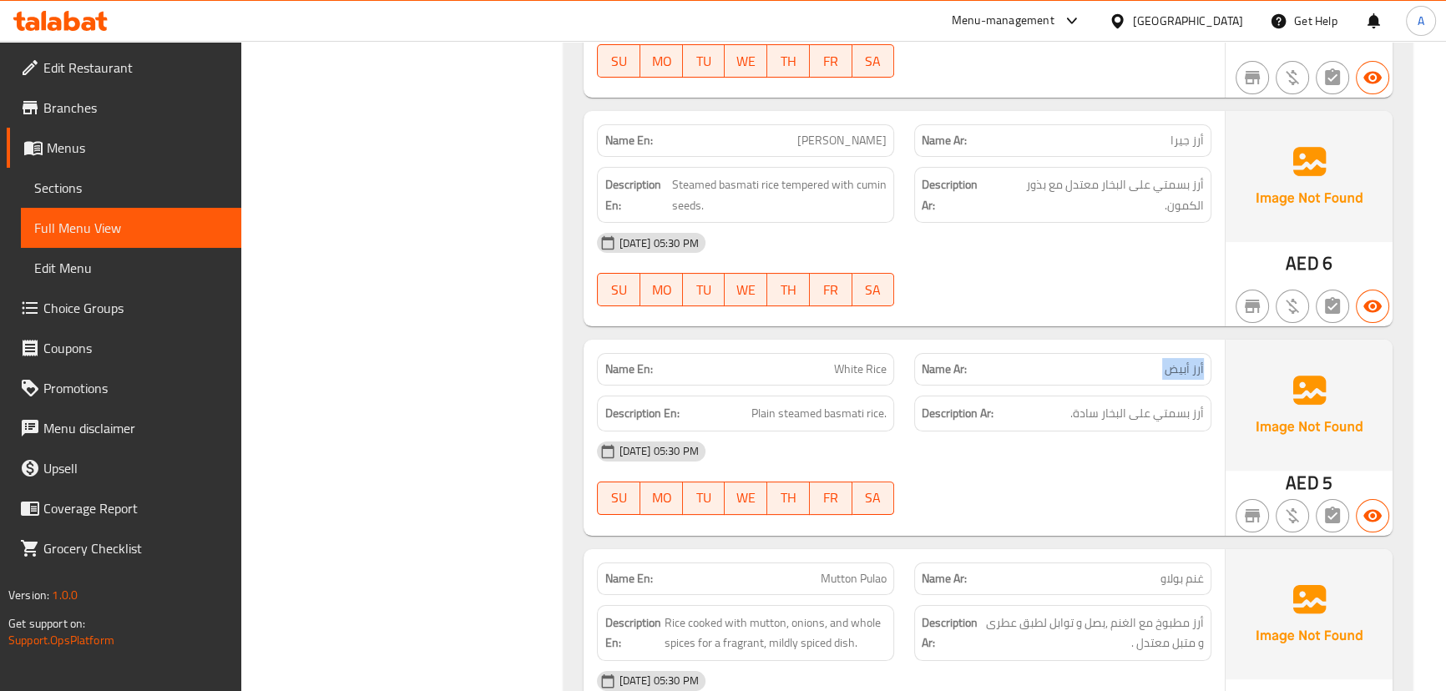
drag, startPoint x: 1168, startPoint y: 356, endPoint x: 1168, endPoint y: 385, distance: 29.2
click at [1168, 361] on span "أرز أبيض" at bounding box center [1183, 370] width 39 height 18
click at [1168, 403] on span "أرز بسمتي على البخار سادة." at bounding box center [1137, 413] width 134 height 21
drag, startPoint x: 1168, startPoint y: 396, endPoint x: 1087, endPoint y: 432, distance: 88.9
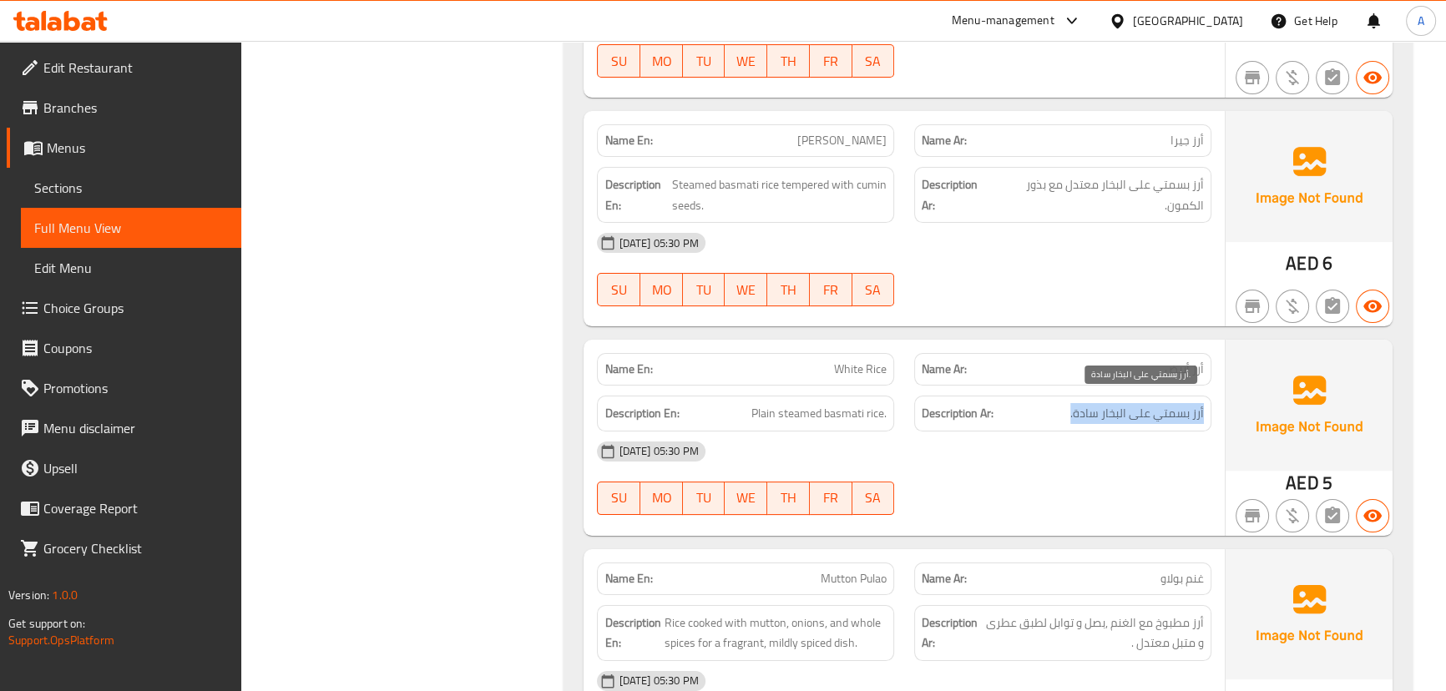
click at [1160, 403] on span "أرز بسمتي على البخار سادة." at bounding box center [1137, 413] width 134 height 21
drag, startPoint x: 737, startPoint y: 391, endPoint x: 963, endPoint y: 421, distance: 228.1
click at [941, 418] on div "Description En: Plain steamed basmati rice. Description Ar: أرز بسمتي على البخا…" at bounding box center [903, 414] width 633 height 56
click at [1023, 461] on div "[DATE] 05:30 PM" at bounding box center [903, 451] width 633 height 40
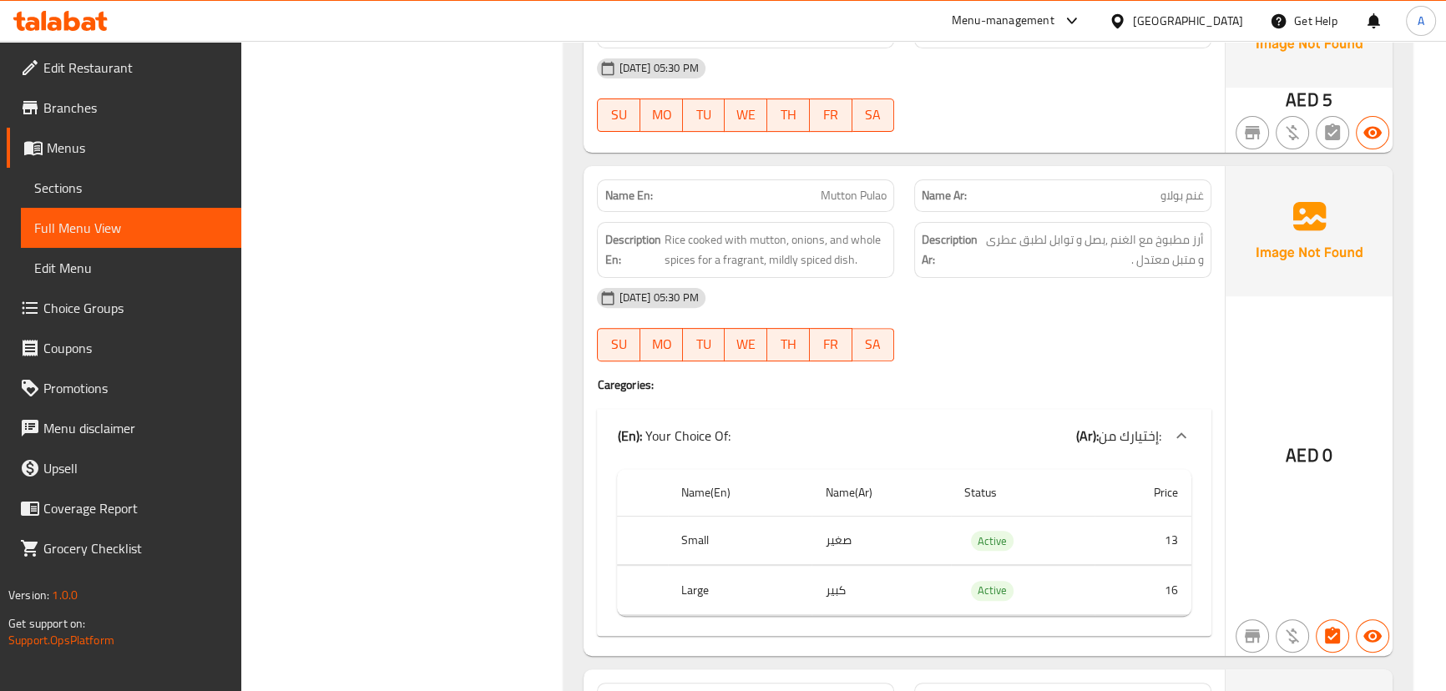
scroll to position [8645, 0]
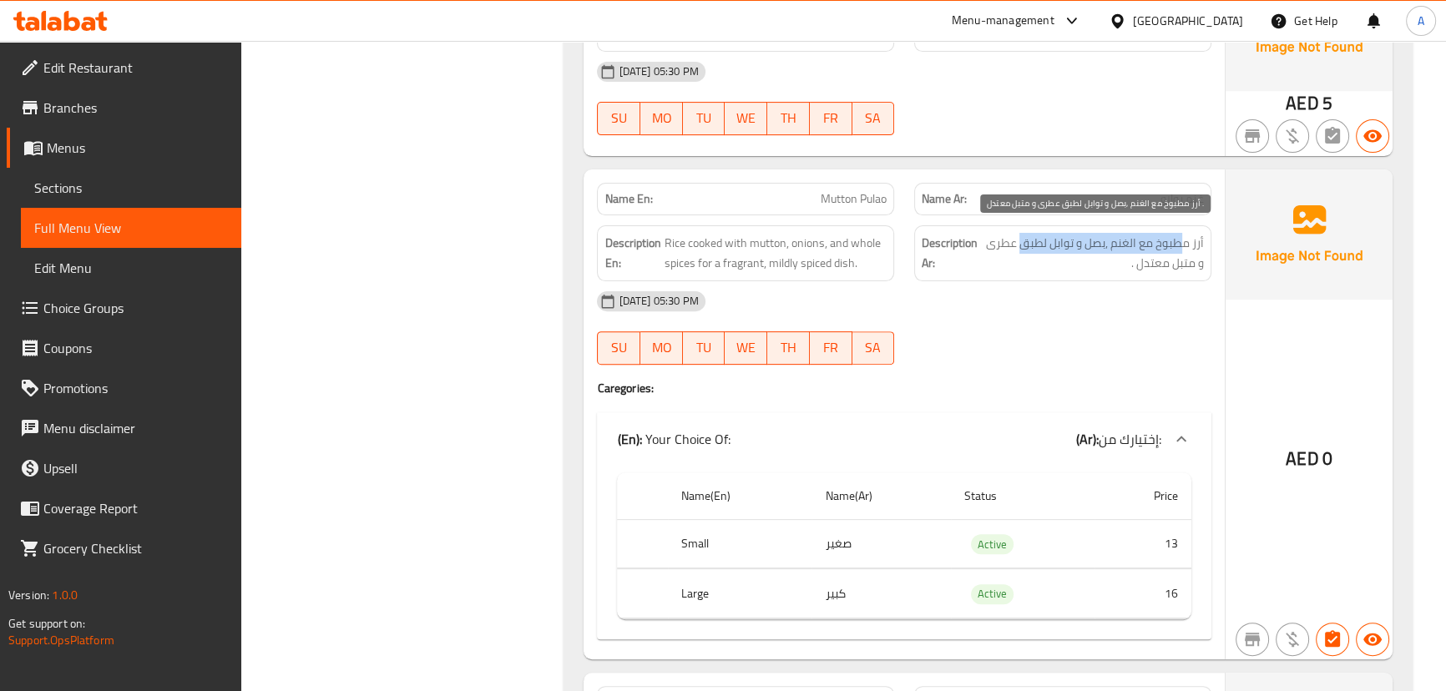
drag, startPoint x: 1157, startPoint y: 230, endPoint x: 1024, endPoint y: 267, distance: 137.9
click at [1020, 233] on span "أرز مطبوخ مع الغنم ,بصل و توابل لطبق عطرى و متبل معتدل ." at bounding box center [1092, 253] width 223 height 41
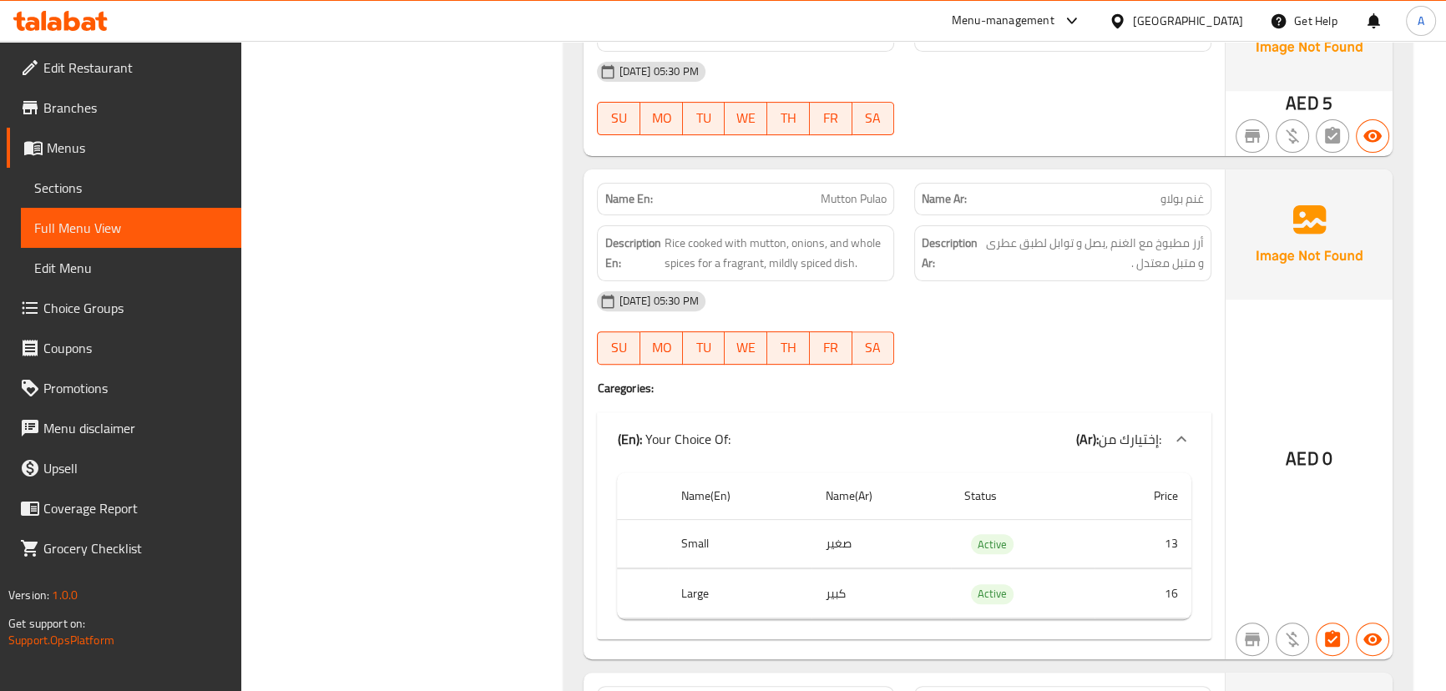
click at [1077, 355] on div at bounding box center [1062, 365] width 317 height 20
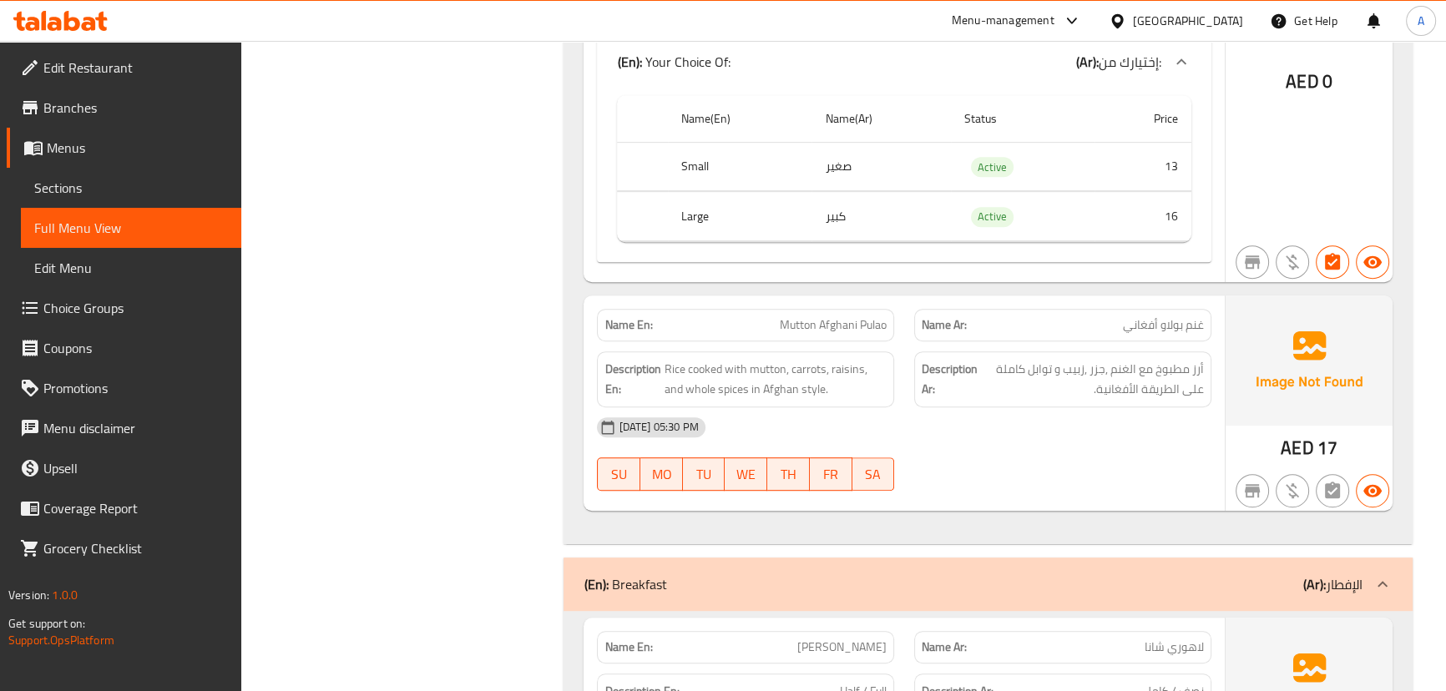
scroll to position [9176, 0]
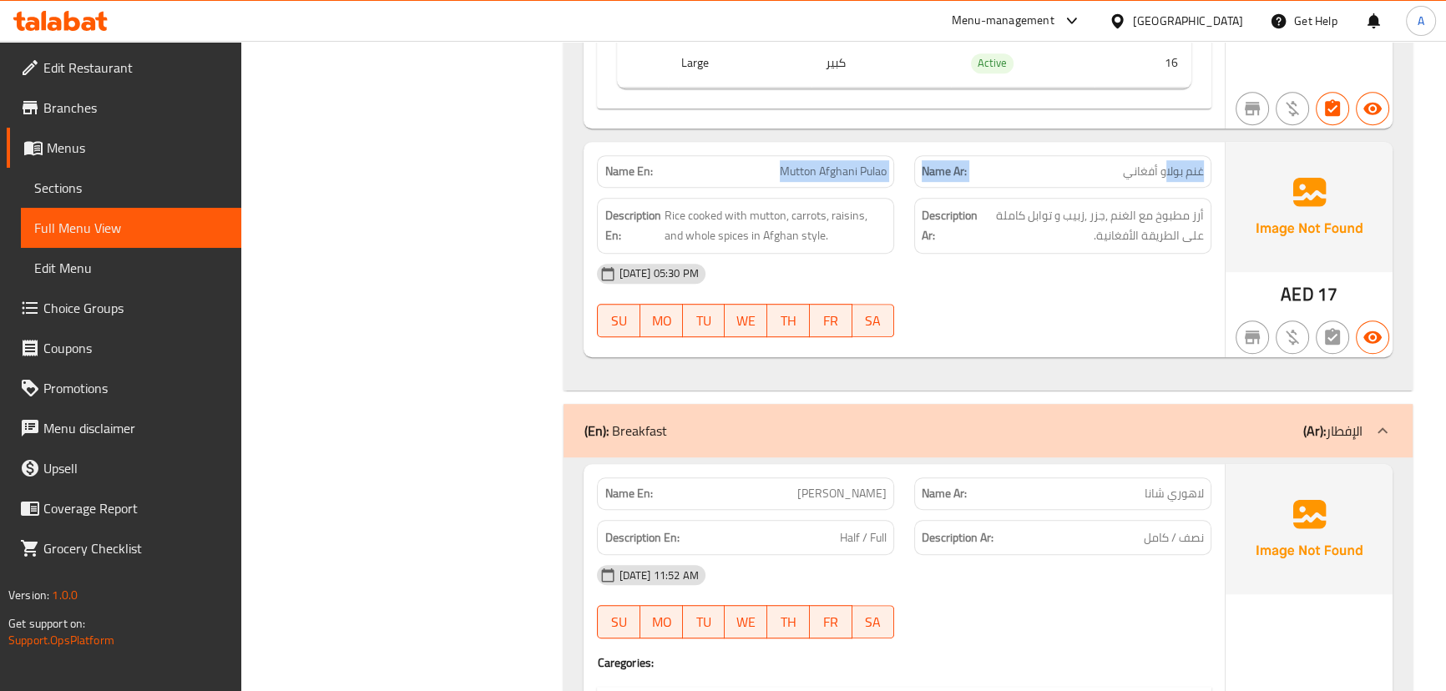
drag, startPoint x: 1137, startPoint y: 159, endPoint x: 768, endPoint y: 190, distance: 370.3
click at [704, 159] on div "Name En: [PERSON_NAME] Name Ar: [PERSON_NAME] أفغاني" at bounding box center [903, 171] width 633 height 53
click at [1068, 308] on div "[DATE] 05:30 PM SU MO TU WE TH FR SA" at bounding box center [903, 300] width 633 height 93
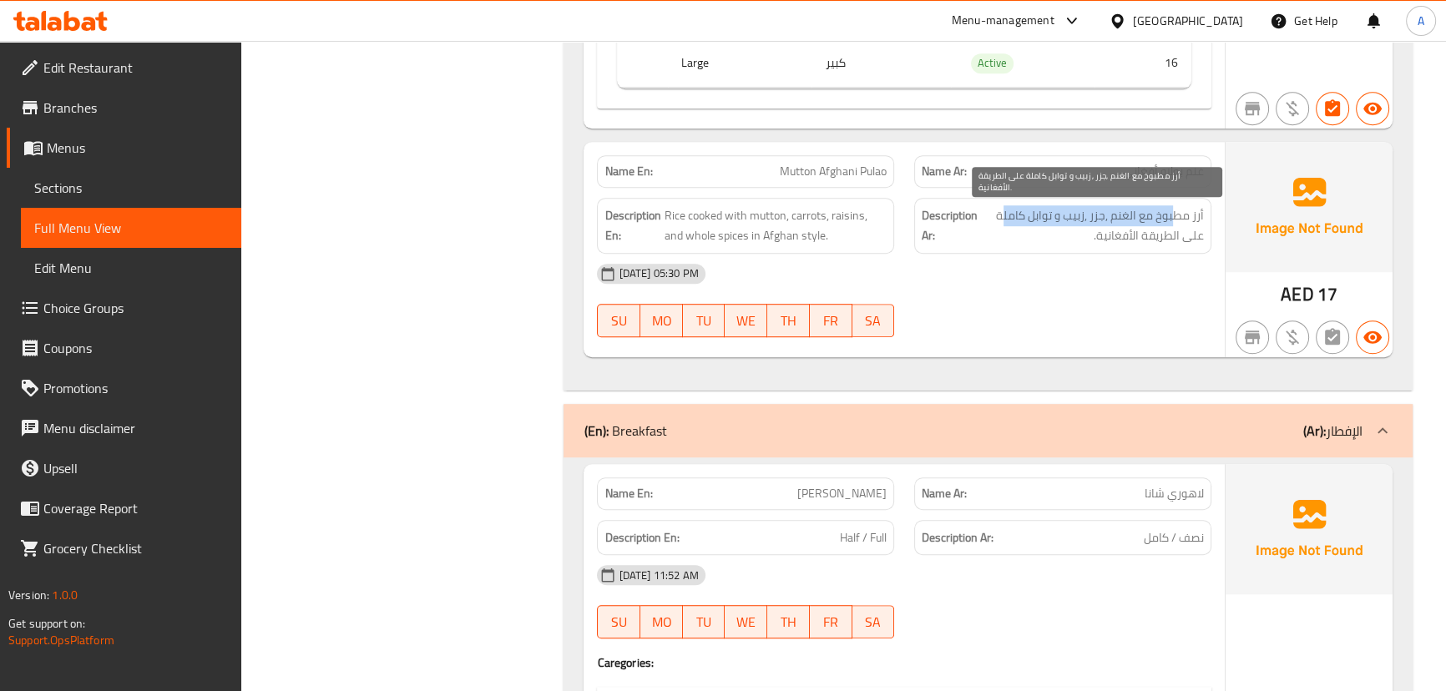
drag, startPoint x: 1173, startPoint y: 210, endPoint x: 1032, endPoint y: 227, distance: 142.0
click at [1005, 214] on span "أرز مطبوخ مع الغنم ,جزر ,زبيب و توابل كاملة على الطريقة الأفغانية." at bounding box center [1092, 225] width 223 height 41
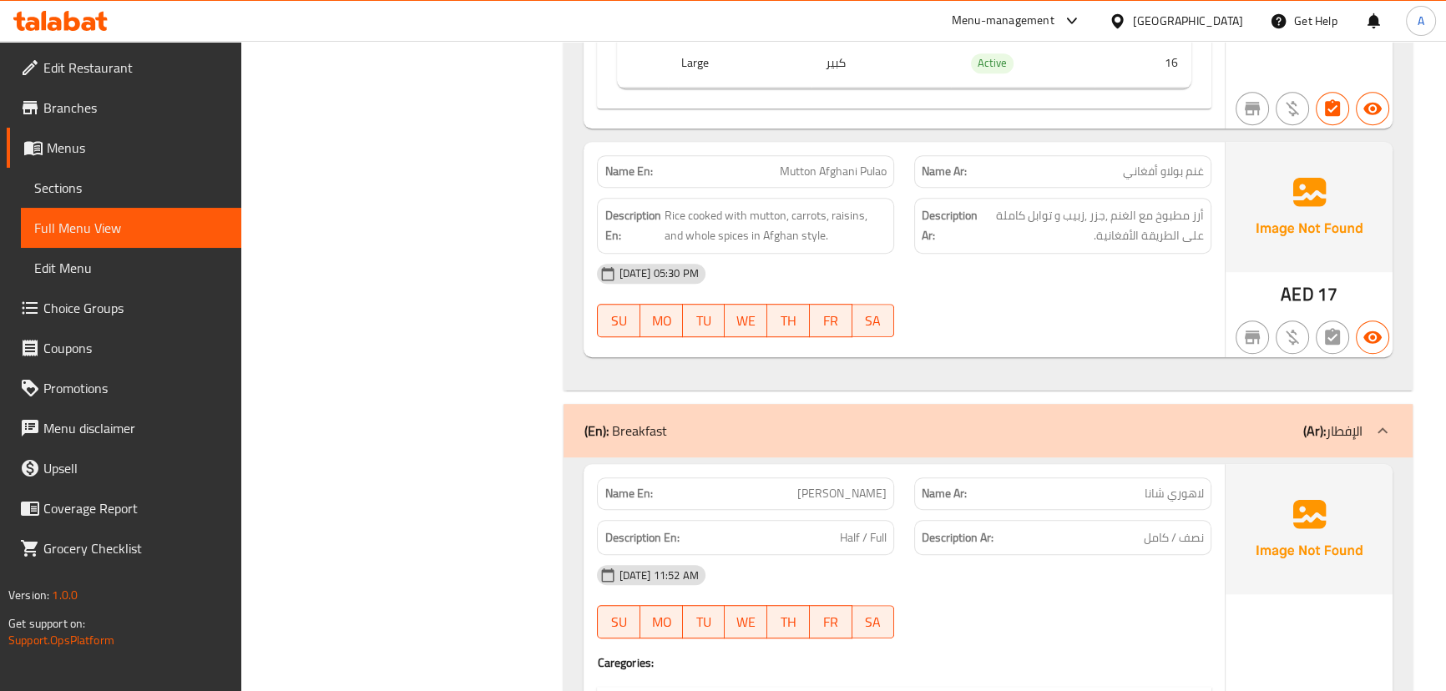
click at [1157, 227] on span "أرز مطبوخ مع الغنم ,جزر ,زبيب و توابل كاملة على الطريقة الأفغانية." at bounding box center [1092, 225] width 223 height 41
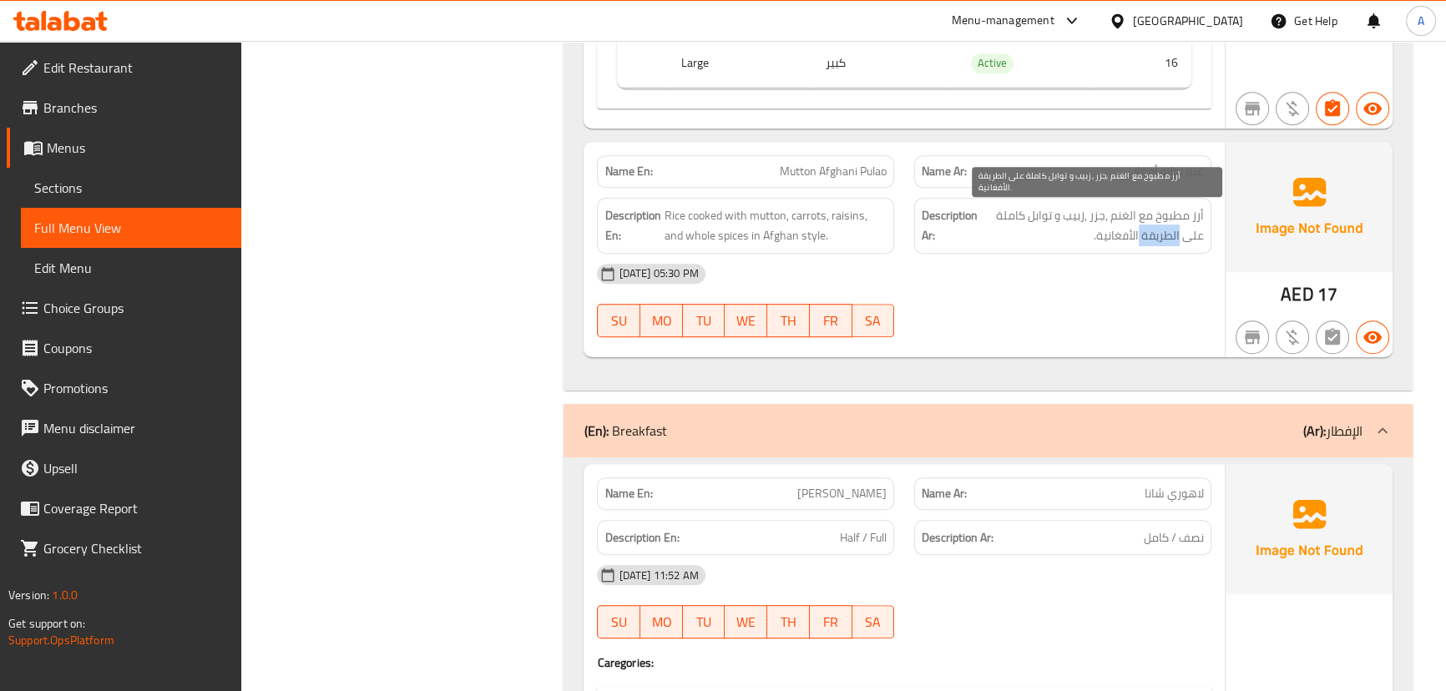
click at [1157, 227] on span "أرز مطبوخ مع الغنم ,جزر ,زبيب و توابل كاملة على الطريقة الأفغانية." at bounding box center [1092, 225] width 223 height 41
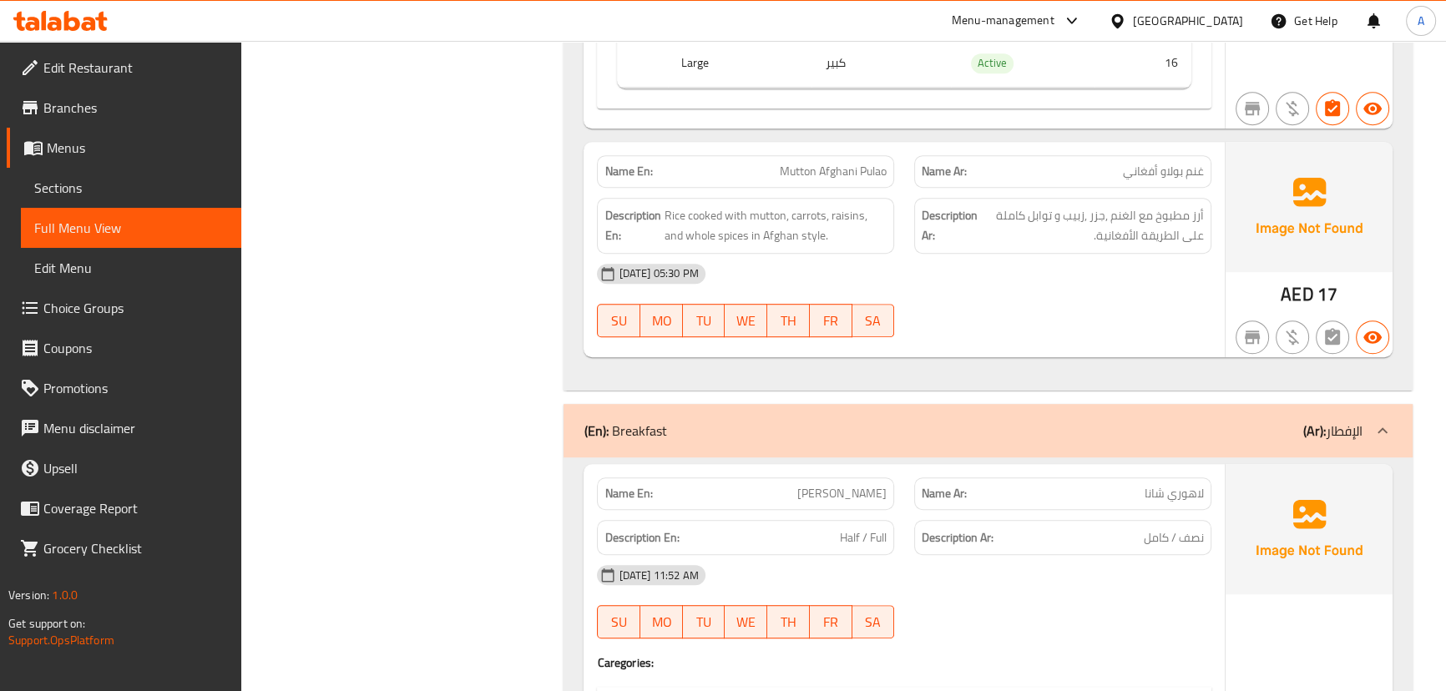
drag, startPoint x: 1133, startPoint y: 290, endPoint x: 1116, endPoint y: 259, distance: 35.5
click at [1133, 290] on div "[DATE] 05:30 PM SU MO TU WE TH FR SA" at bounding box center [903, 300] width 633 height 93
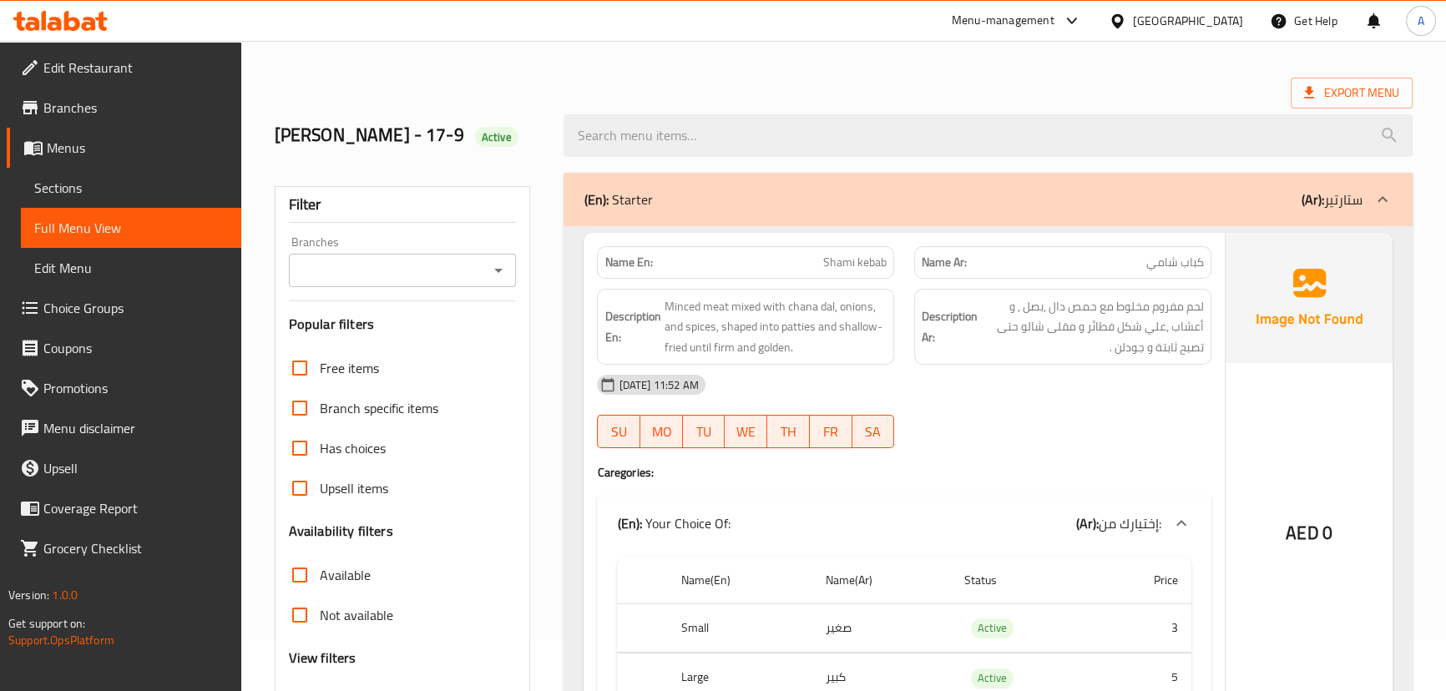
click at [837, 260] on span "Shami kebab" at bounding box center [854, 263] width 63 height 18
drag, startPoint x: 837, startPoint y: 260, endPoint x: 873, endPoint y: 262, distance: 36.0
click at [874, 262] on span "Shami kebab" at bounding box center [854, 263] width 63 height 18
copy span "Shami kebab"
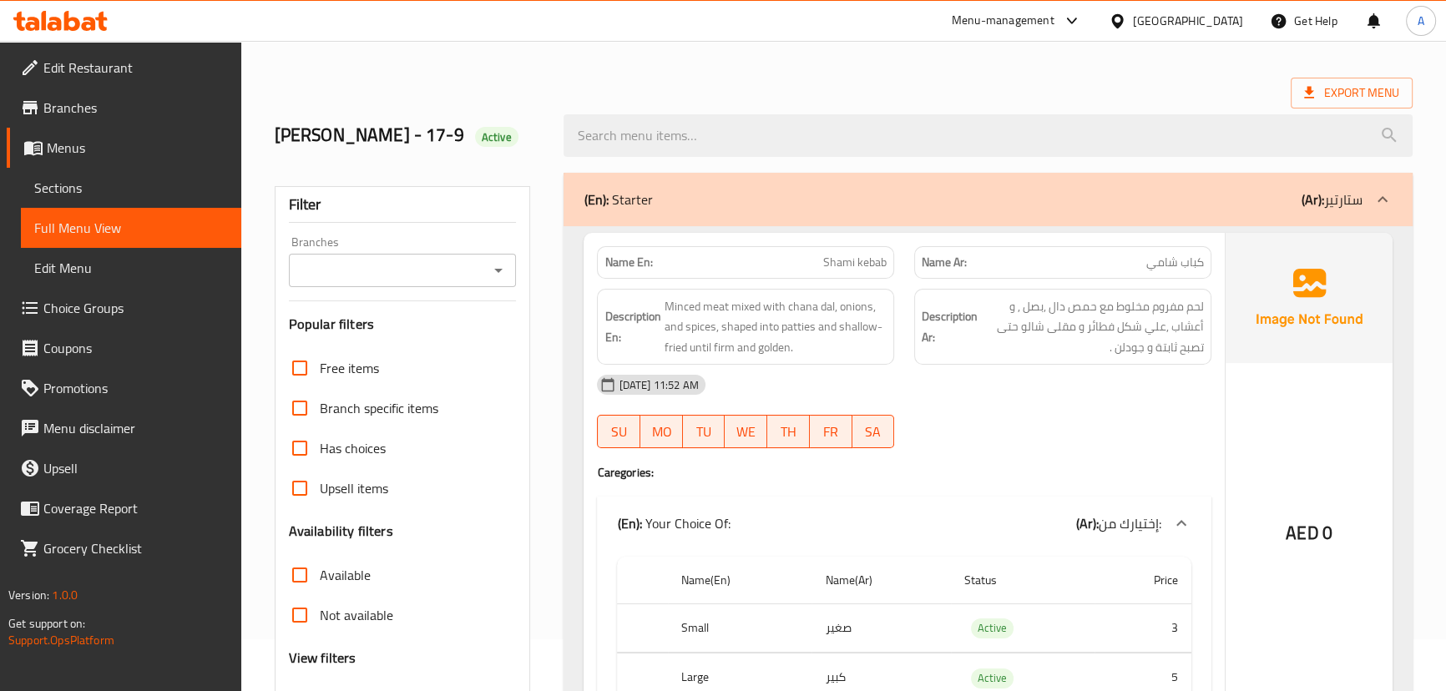
scroll to position [536, 0]
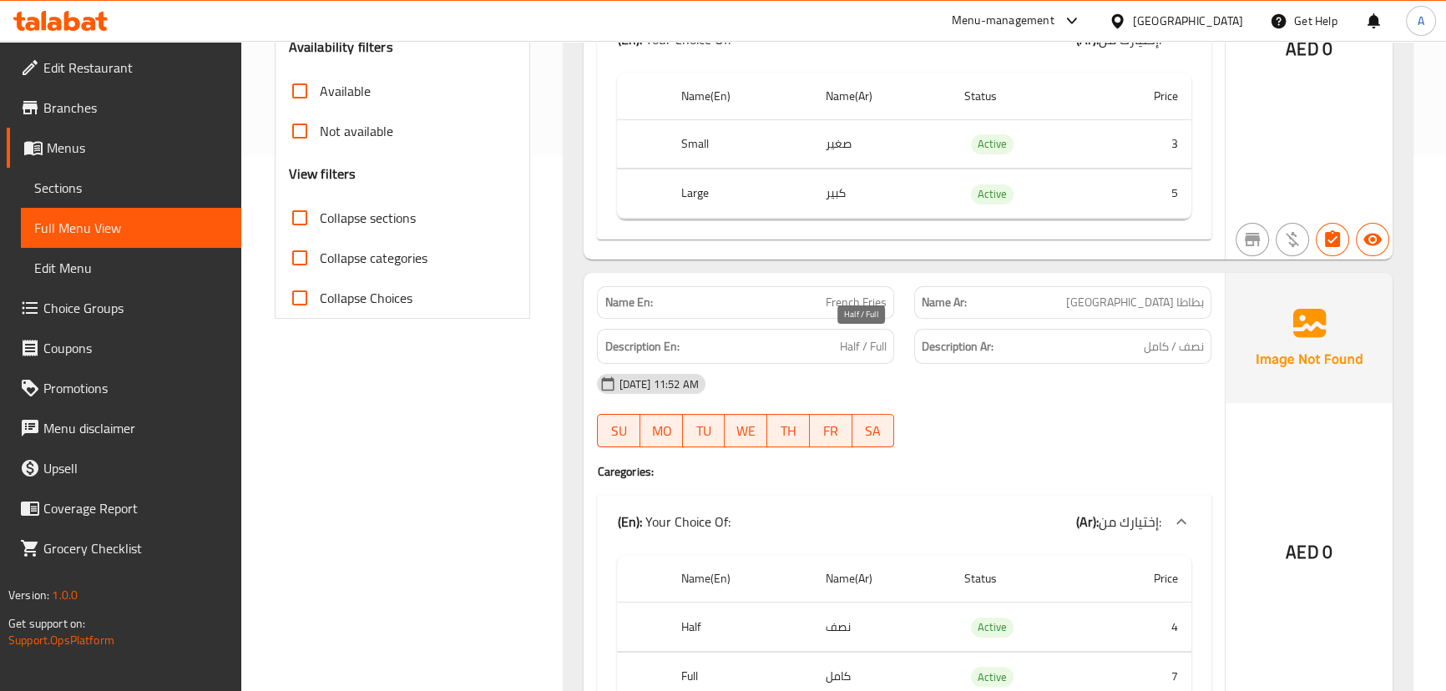
click at [875, 348] on span "Half / Full" at bounding box center [863, 346] width 47 height 21
copy span "Half / Full"
click at [968, 391] on div "[DATE] 11:52 AM" at bounding box center [903, 384] width 633 height 40
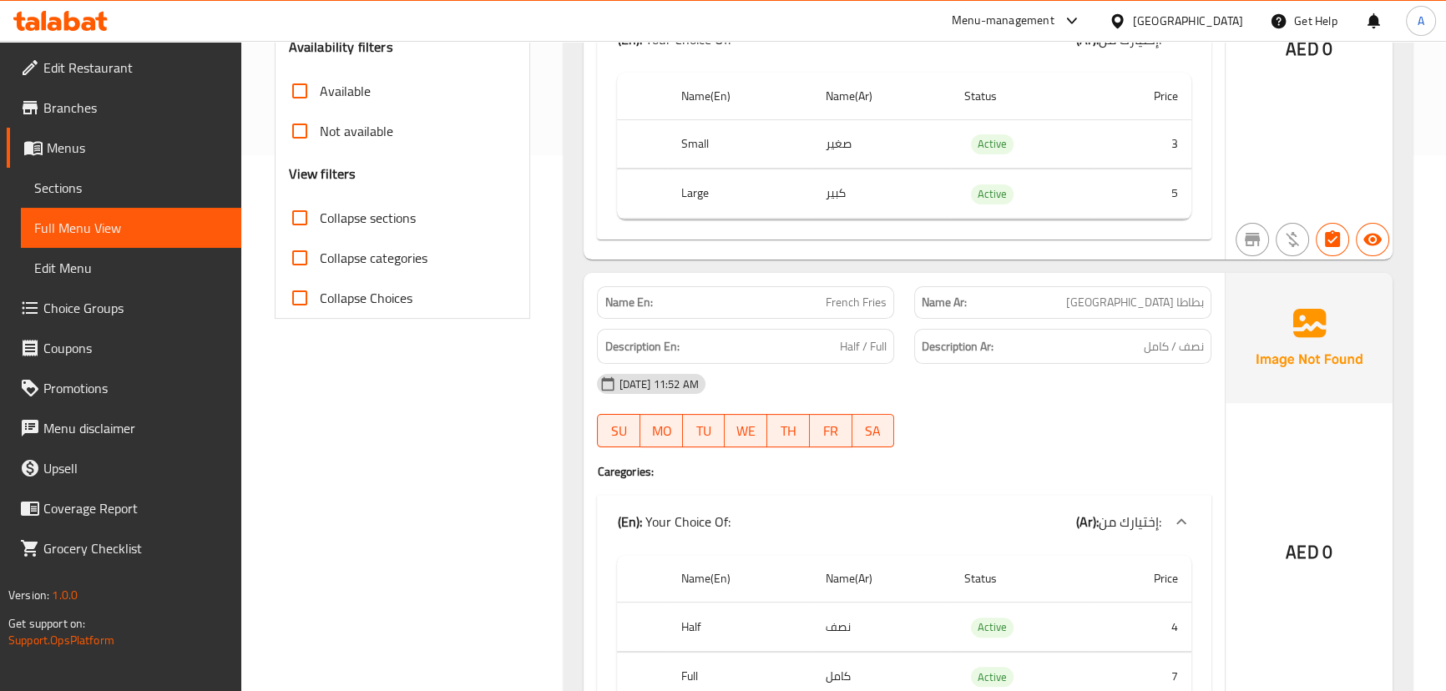
scroll to position [9358, 0]
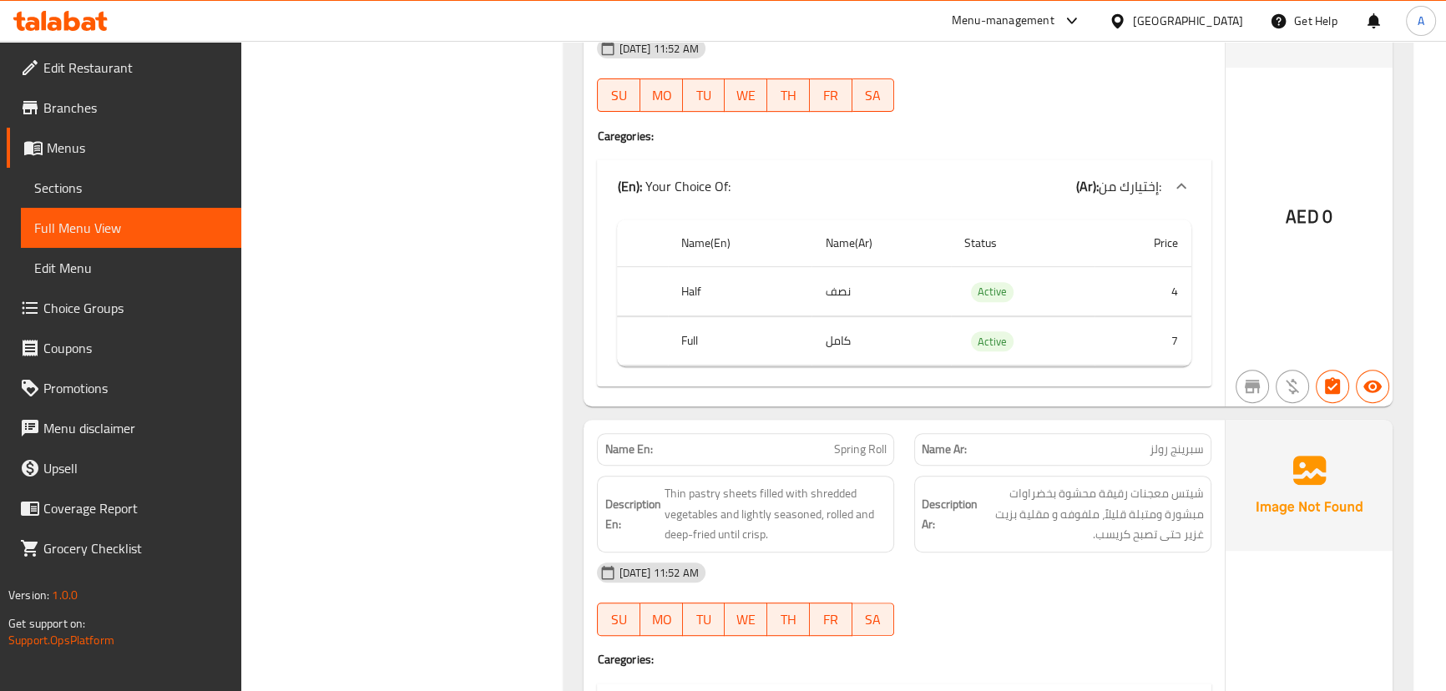
scroll to position [6356, 0]
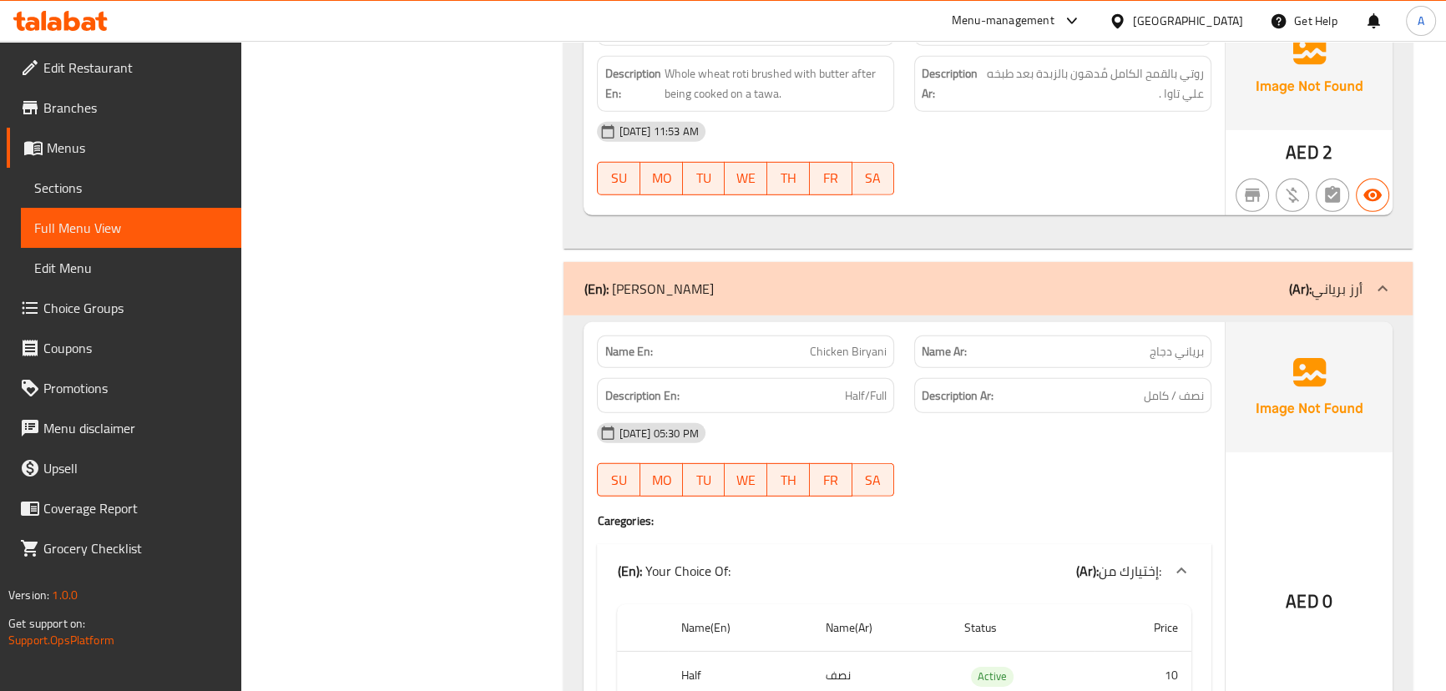
click at [1101, 188] on div at bounding box center [1062, 195] width 317 height 20
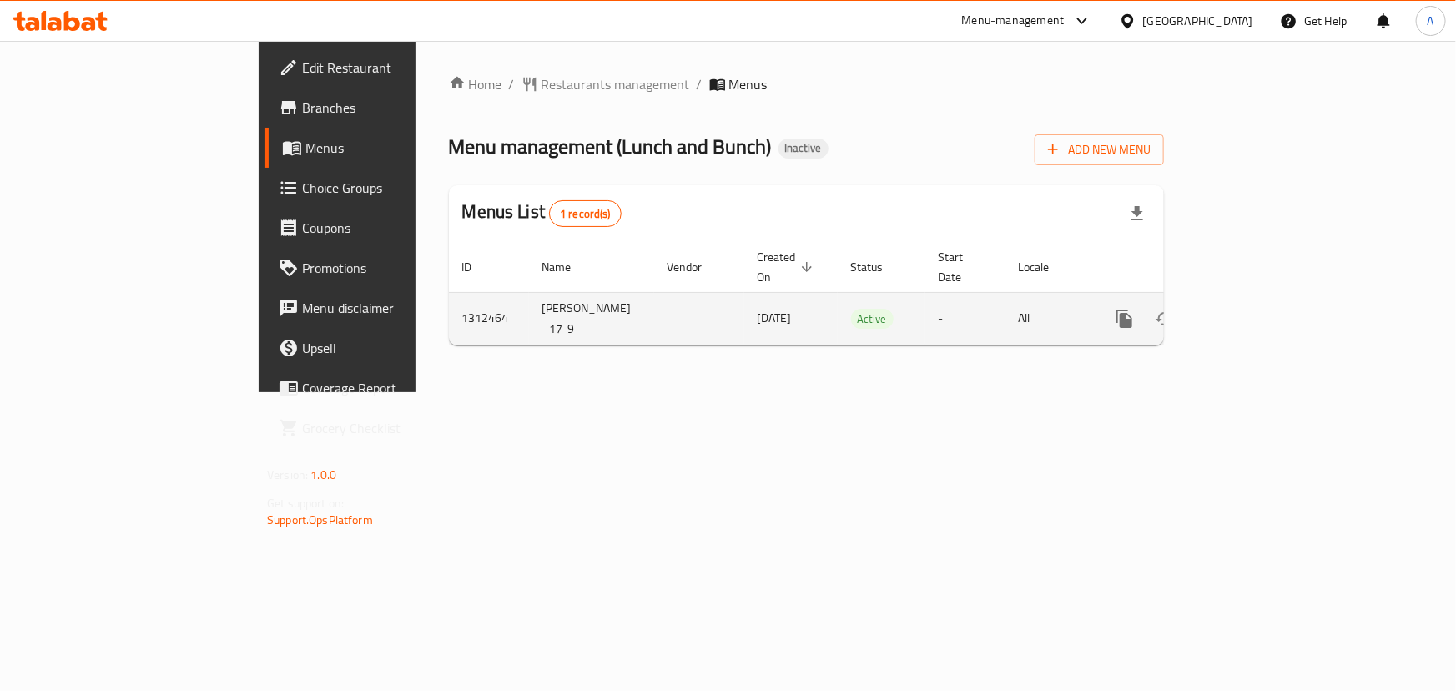
click at [1255, 309] on icon "enhanced table" at bounding box center [1245, 319] width 20 height 20
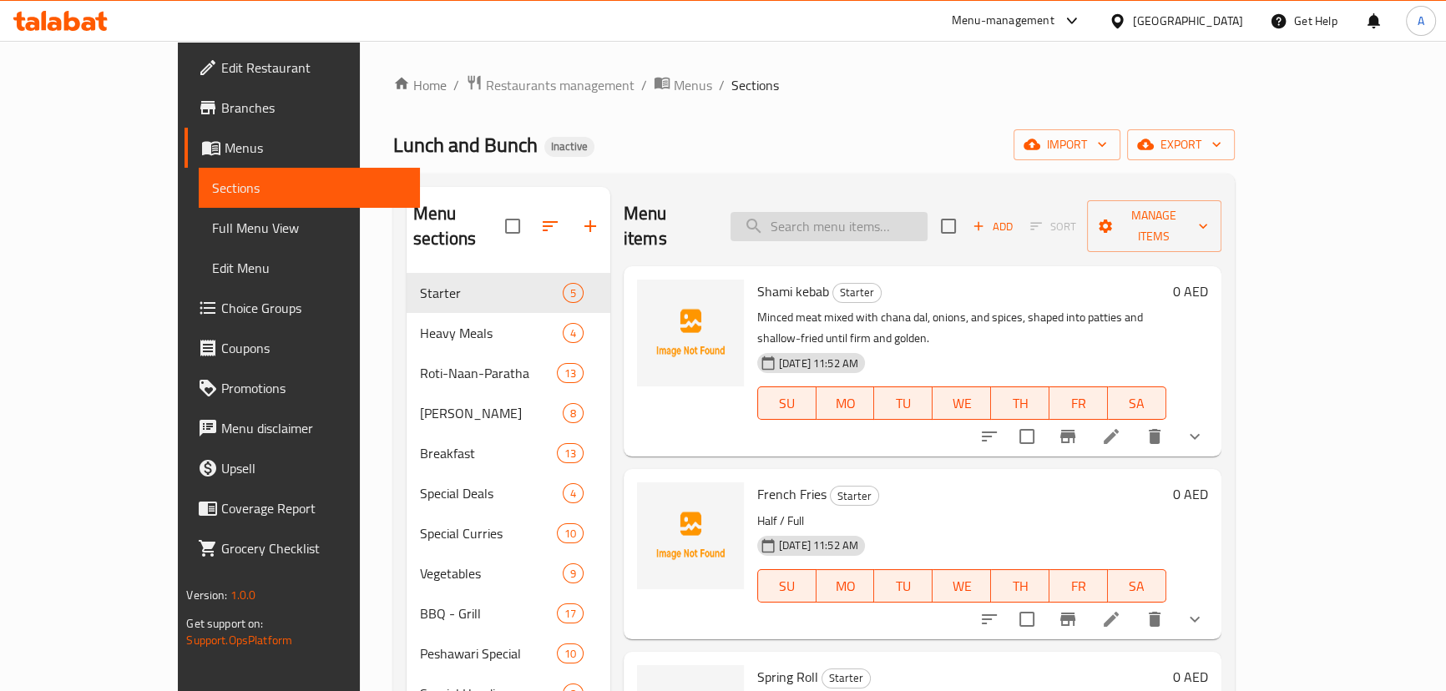
click at [856, 214] on input "search" at bounding box center [828, 226] width 197 height 29
paste input "[PERSON_NAME]"
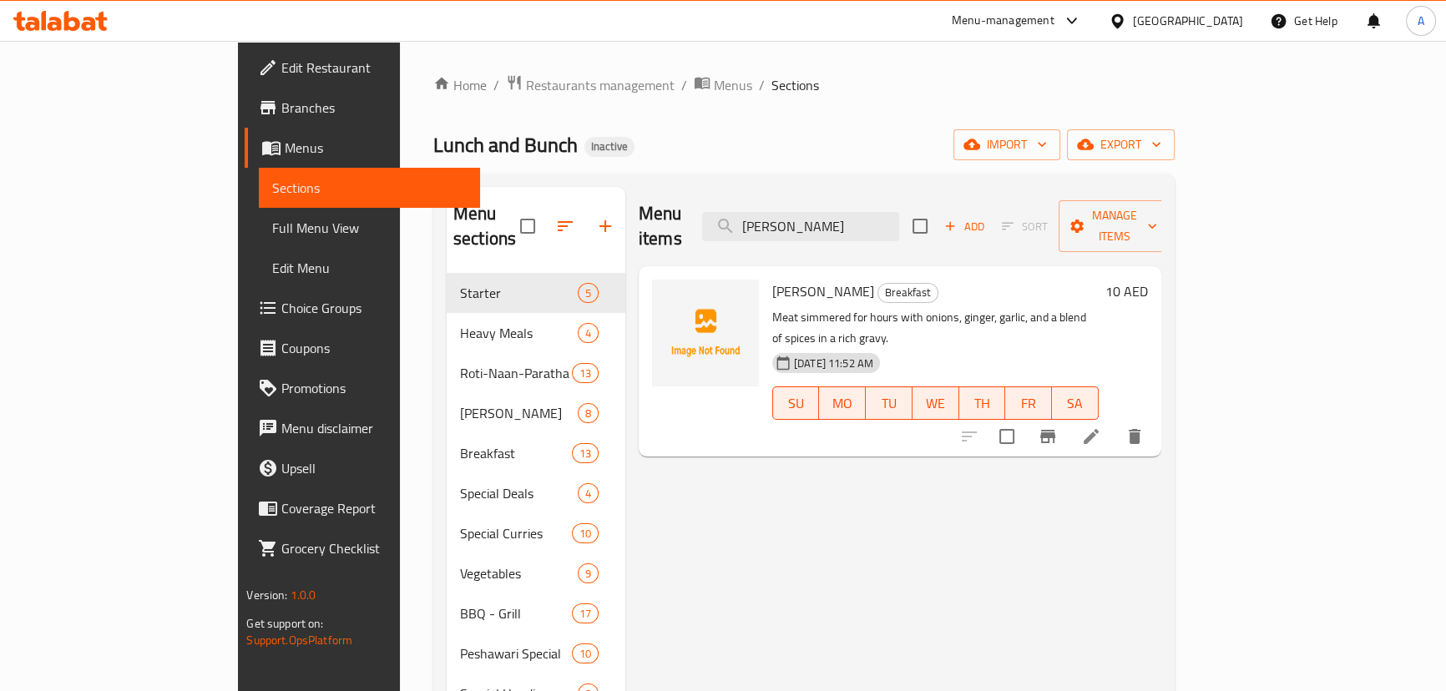
type input "[PERSON_NAME]"
click at [1101, 426] on icon at bounding box center [1091, 436] width 20 height 20
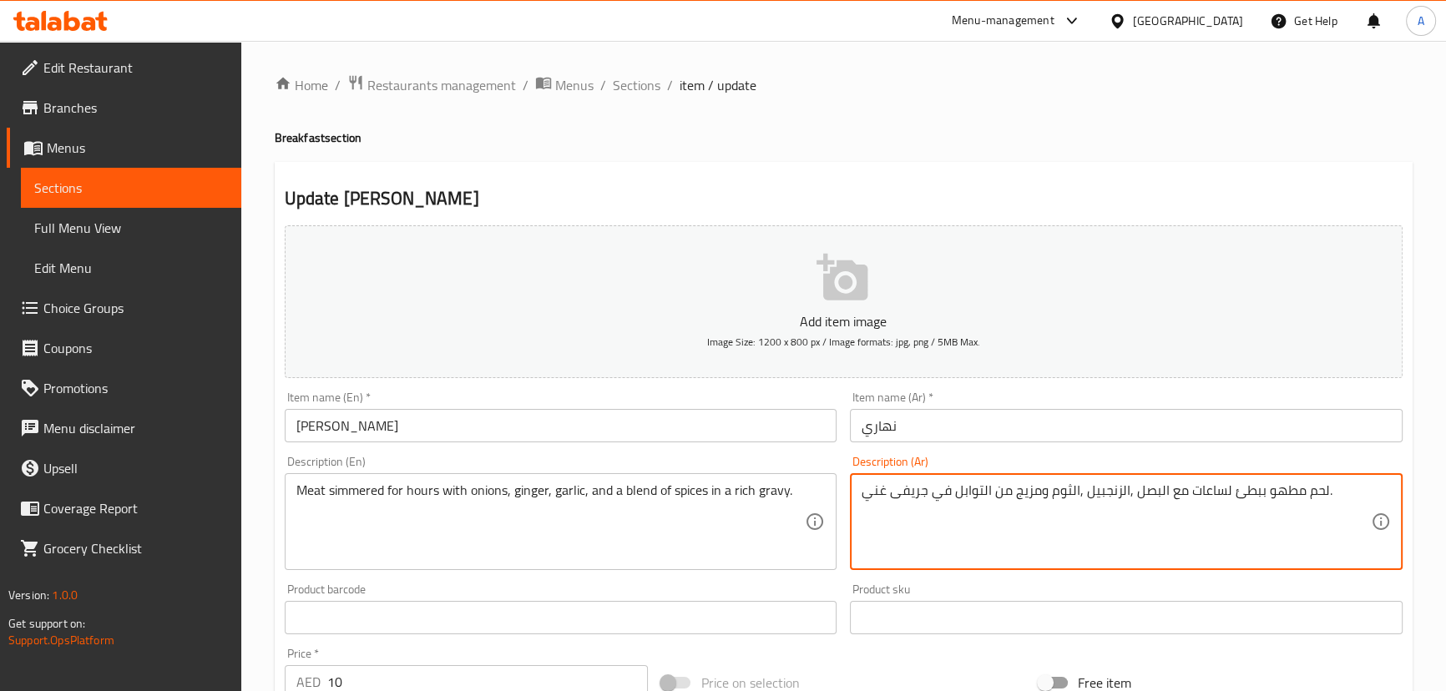
type textarea "لحم مطهو ببطئ لساعات مع البصل ,الزنجبيل ,الثوم ومزيج من التوابل في جريفى غني."
click at [1188, 426] on input "نهاري" at bounding box center [1126, 425] width 553 height 33
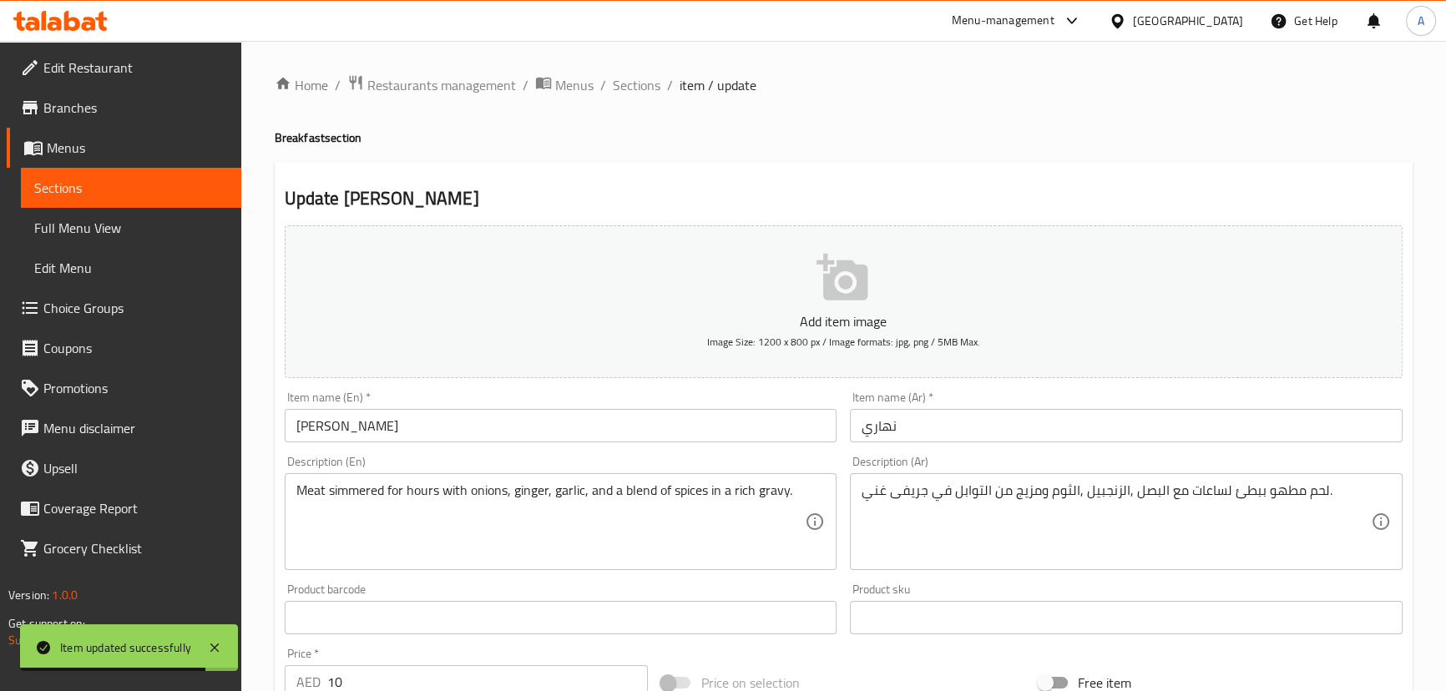
click at [643, 71] on div "Home / Restaurants management / Menus / Sections / item / update Breakfast sect…" at bounding box center [843, 610] width 1204 height 1138
click at [643, 82] on span "Sections" at bounding box center [637, 85] width 48 height 20
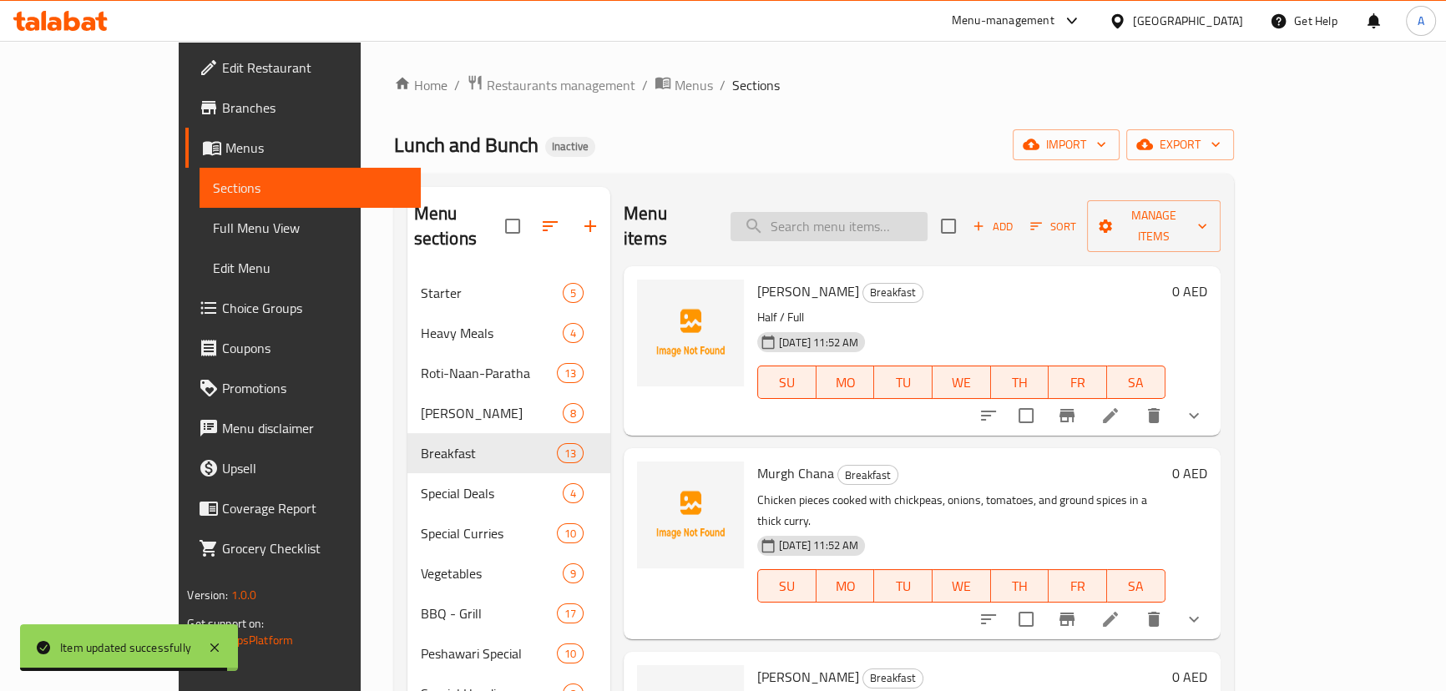
click at [874, 214] on input "search" at bounding box center [828, 226] width 197 height 29
paste input "Brain Masala"
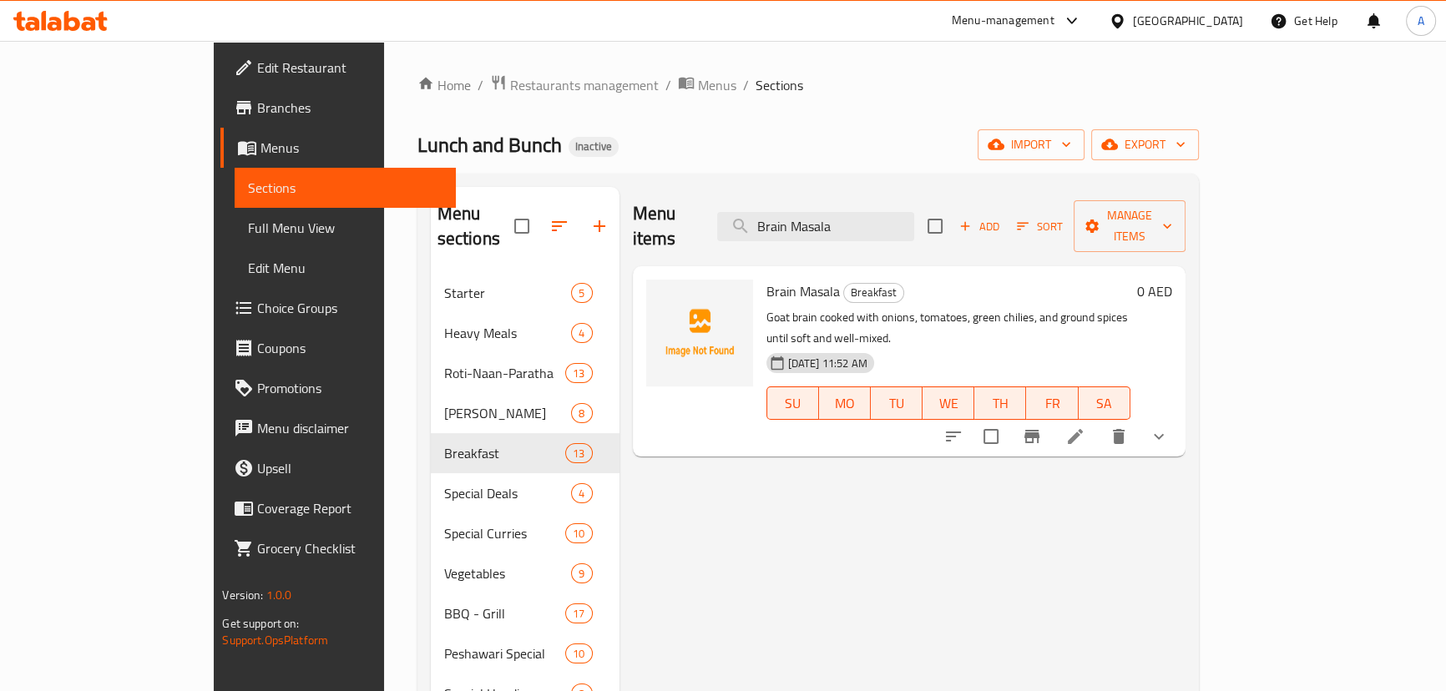
type input "Brain Masala"
click at [1098, 421] on li at bounding box center [1075, 436] width 47 height 30
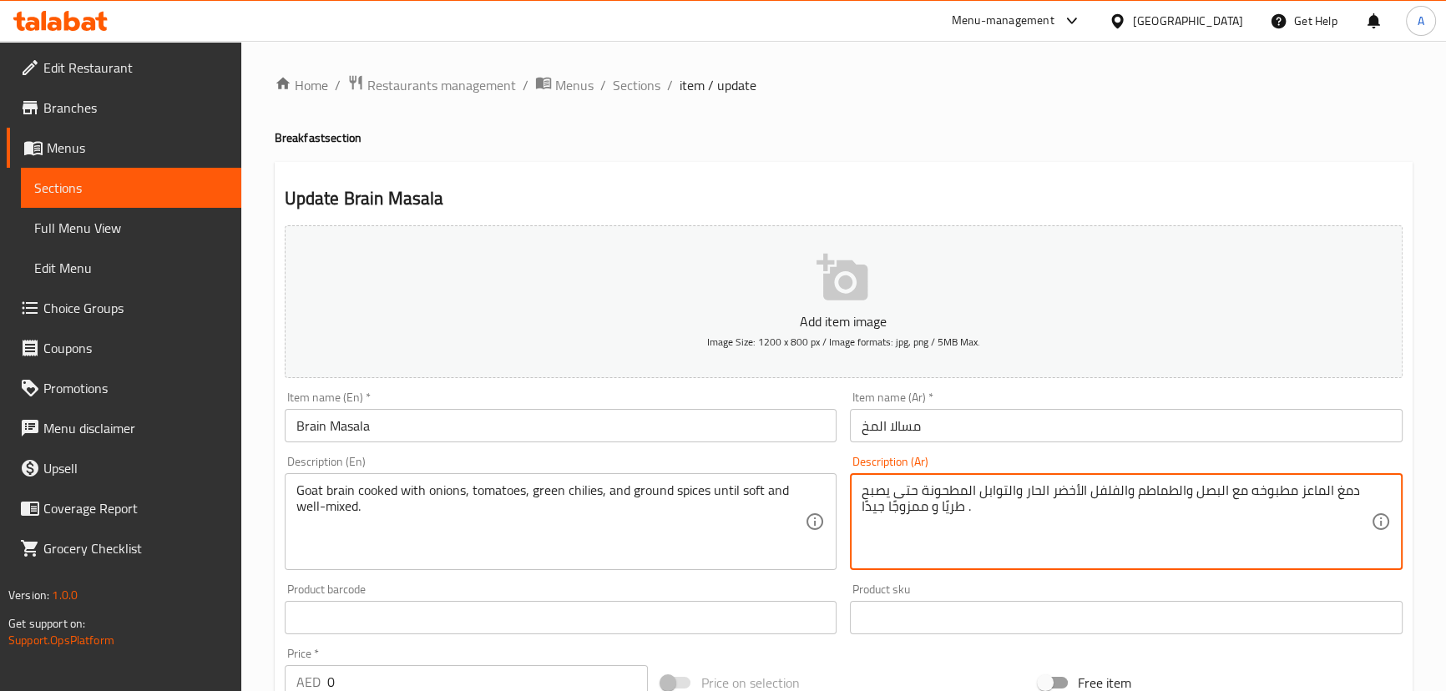
drag, startPoint x: 1350, startPoint y: 492, endPoint x: 1363, endPoint y: 488, distance: 13.8
type textarea "د طريًا و ممزوجًا جيدًا ."
click at [626, 88] on span "Sections" at bounding box center [637, 85] width 48 height 20
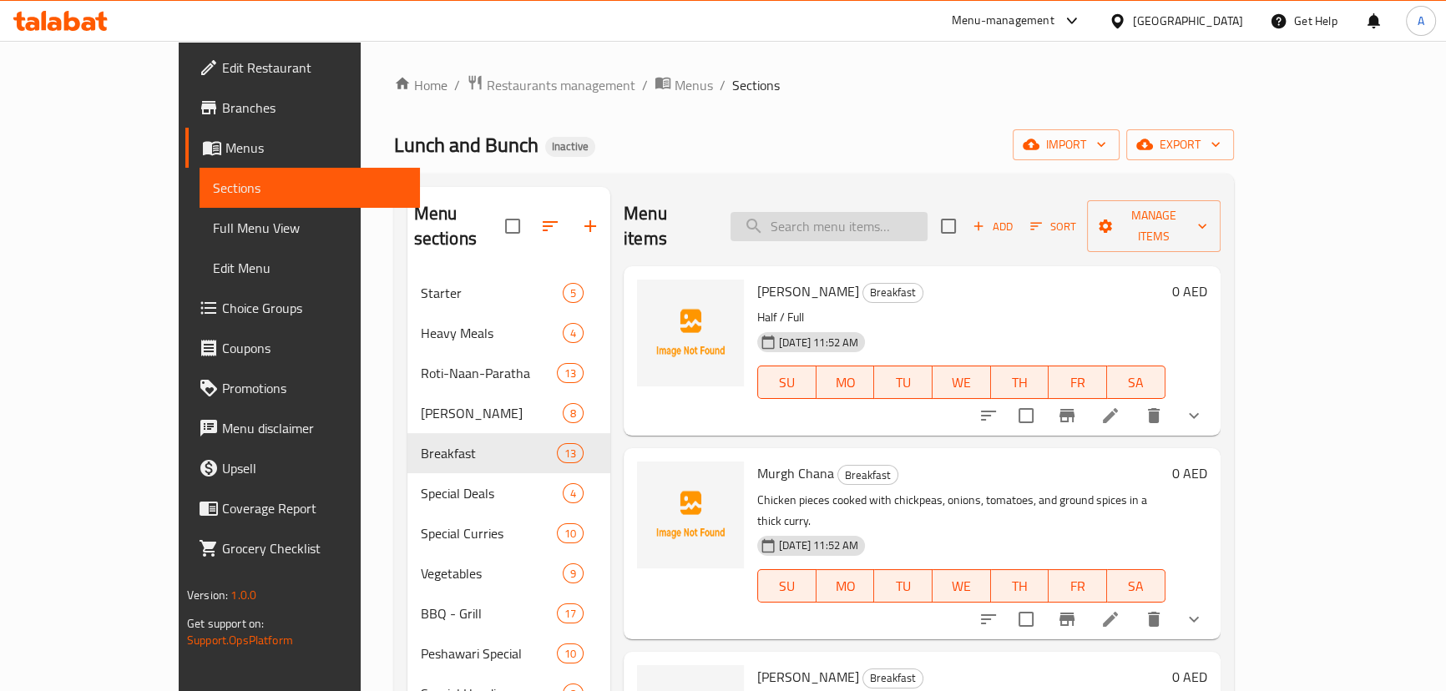
click at [865, 225] on input "search" at bounding box center [828, 226] width 197 height 29
paste input "Brain Masala"
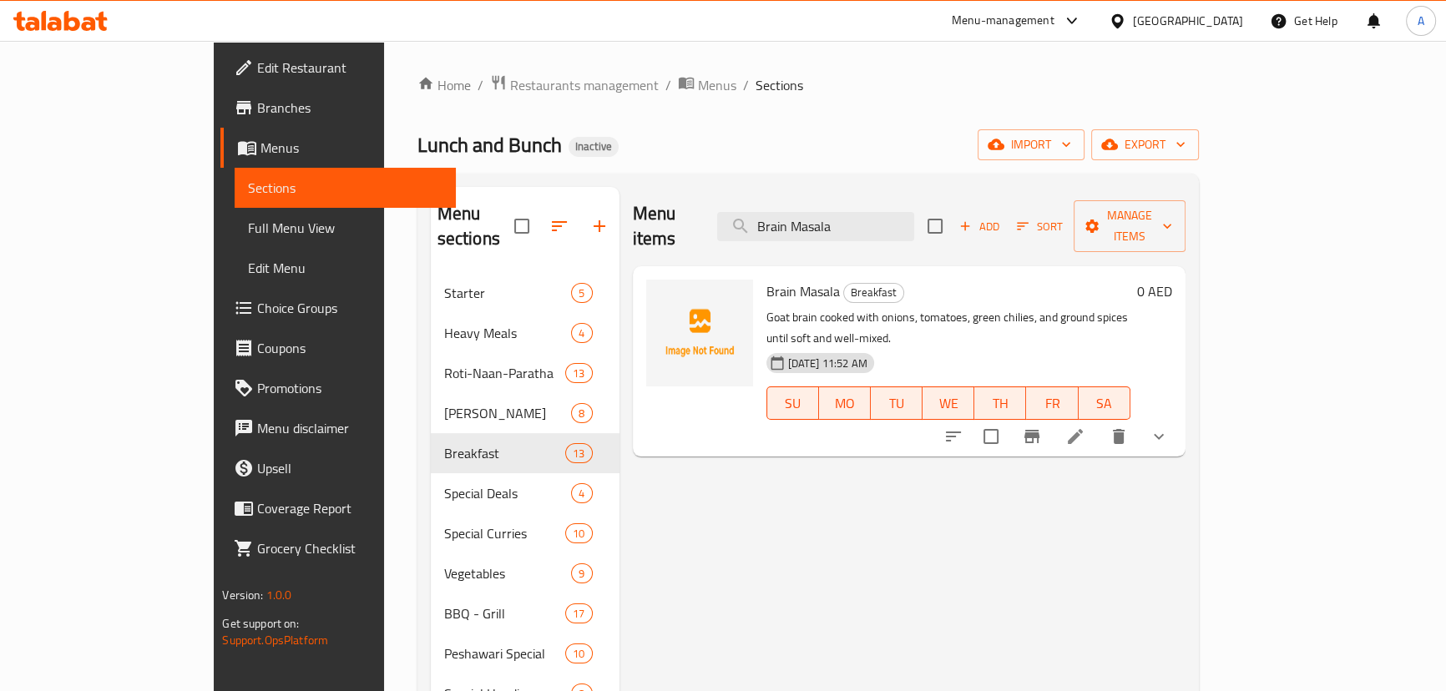
type input "Brain Masala"
click at [1098, 421] on li at bounding box center [1075, 436] width 47 height 30
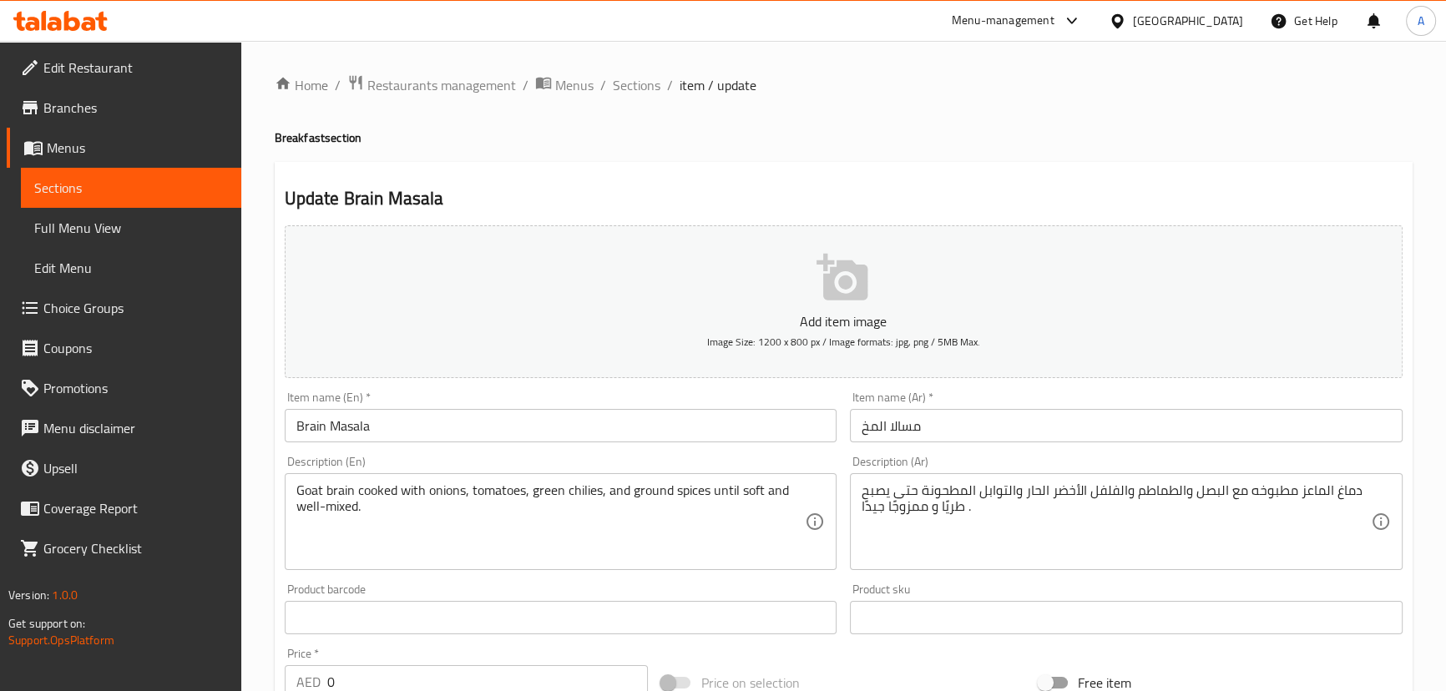
click at [1354, 491] on textarea "دماغ الماعز مطبوخه مع البصل والطماطم والفلفل الأخضر الحار والتوابل المطحونة حتى…" at bounding box center [1115, 521] width 509 height 79
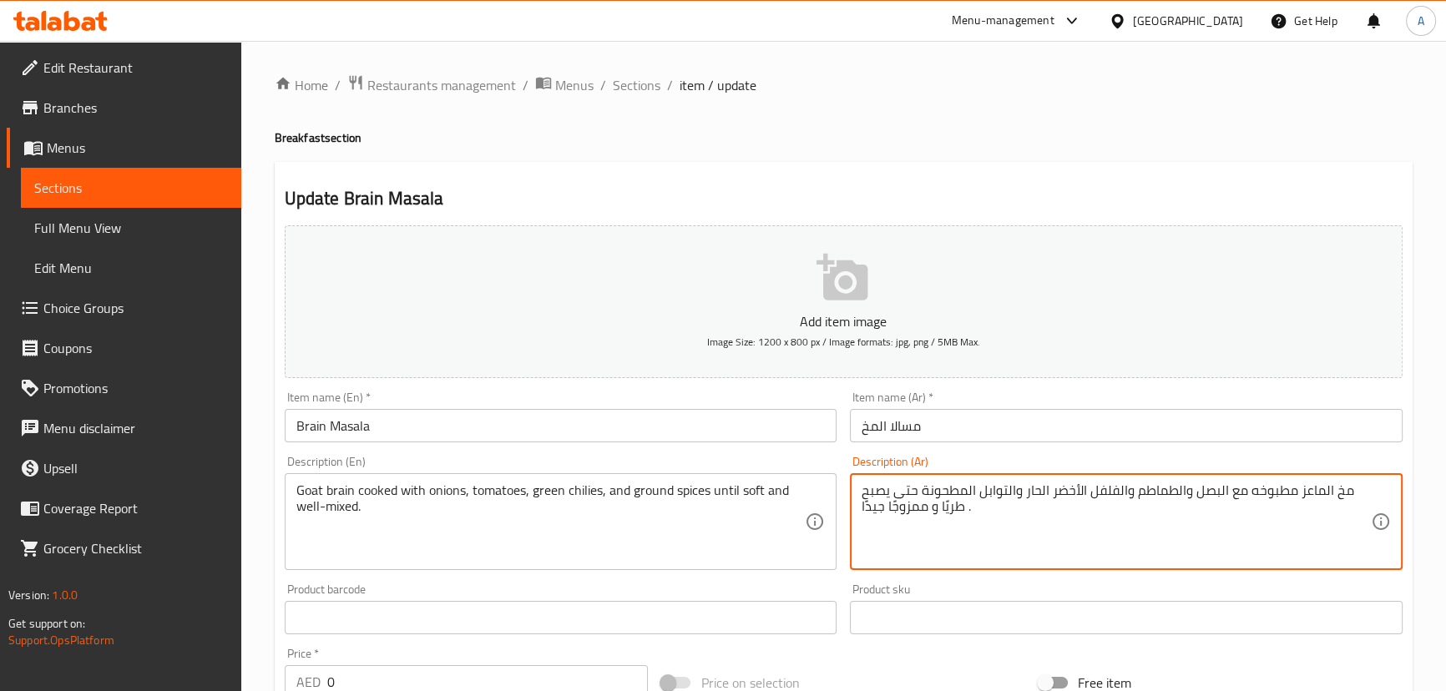
click at [1294, 439] on input "مسالا المخ" at bounding box center [1126, 425] width 553 height 33
click at [1255, 486] on textarea "مخ ماعز مطبوخ مع البصل والطماطم والفلفل الأخضر الحار والتوابل المطحونة حتى يصبح…" at bounding box center [1115, 521] width 509 height 79
click at [1154, 487] on textarea "مخ ماعز مطبوخ مع بصل وطماطم والفلفل الأخضر الحار والتوابل المطحونة حتى يصبح طري…" at bounding box center [1115, 521] width 509 height 79
click at [1111, 484] on textarea "مخ ماعز مطبوخ مع بصل وطماطم وفلفل الأخضر الحار والتوابل المطحونة حتى يصبح طريًا…" at bounding box center [1115, 521] width 509 height 79
click at [1077, 487] on textarea "مخ ماعز مطبوخ مع بصل وطماطم وفلفل أخضر الحار والتوابل المطحونة حتى يصبح طريًا و…" at bounding box center [1115, 521] width 509 height 79
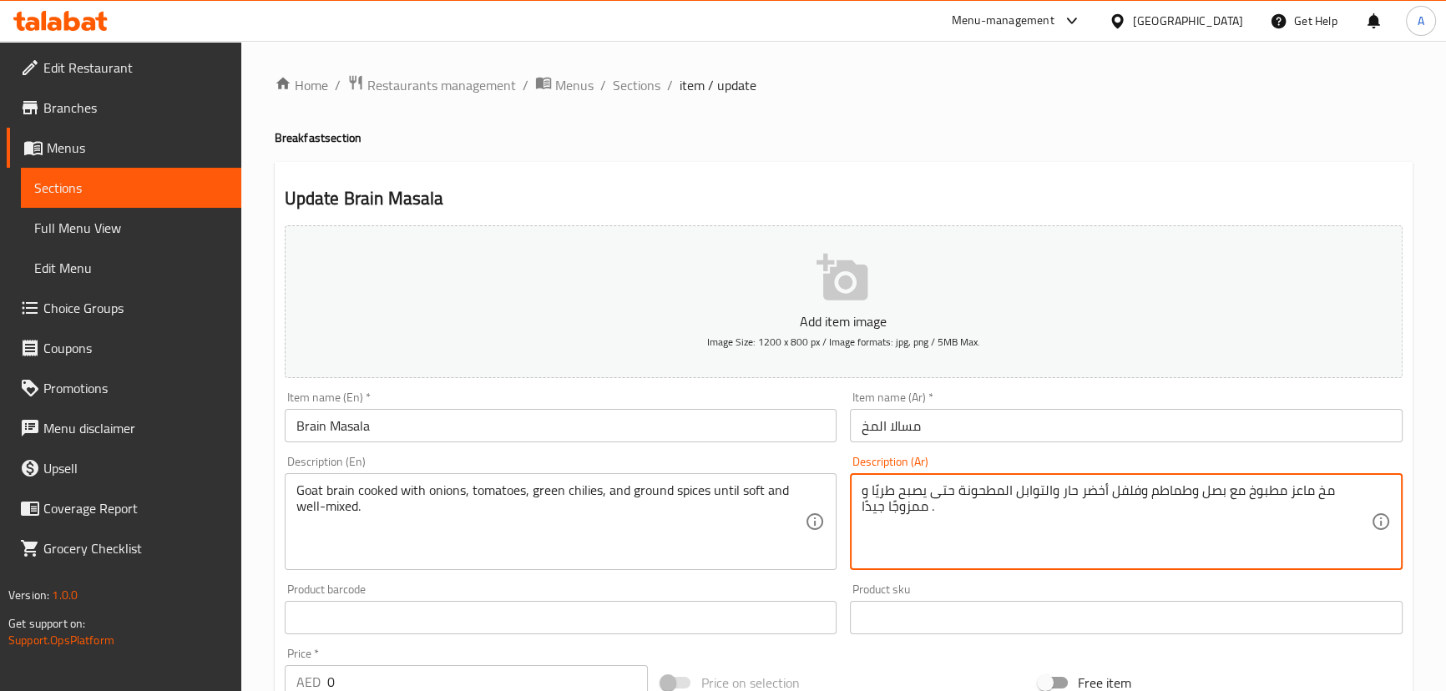
click at [1042, 486] on textarea "مخ ماعز مطبوخ مع بصل وطماطم وفلفل أخضر حار والتوابل المطحونة حتى يصبح طريًا و م…" at bounding box center [1115, 521] width 509 height 79
click at [1042, 490] on textarea "مخ ماعز مطبوخ مع بصل وطماطم وفلفل أخضر حار وتوابل المطحونة حتى يصبح طريًا و ممز…" at bounding box center [1115, 521] width 509 height 79
click at [1047, 489] on textarea "مخ ماعز مطبوخ مع بصل وطماطم وفلفل أخضر حار وتوابل المطحونة حتى يصبح طريًا و ممز…" at bounding box center [1115, 521] width 509 height 79
click at [1046, 428] on input "مسالا المخ" at bounding box center [1126, 425] width 553 height 33
type textarea "مخ ماعز مطبوخ مع بصل وطماطم وفلفل أخضر حار وتوابل مطحونة حتى تصبح طريًا و ممزوج…"
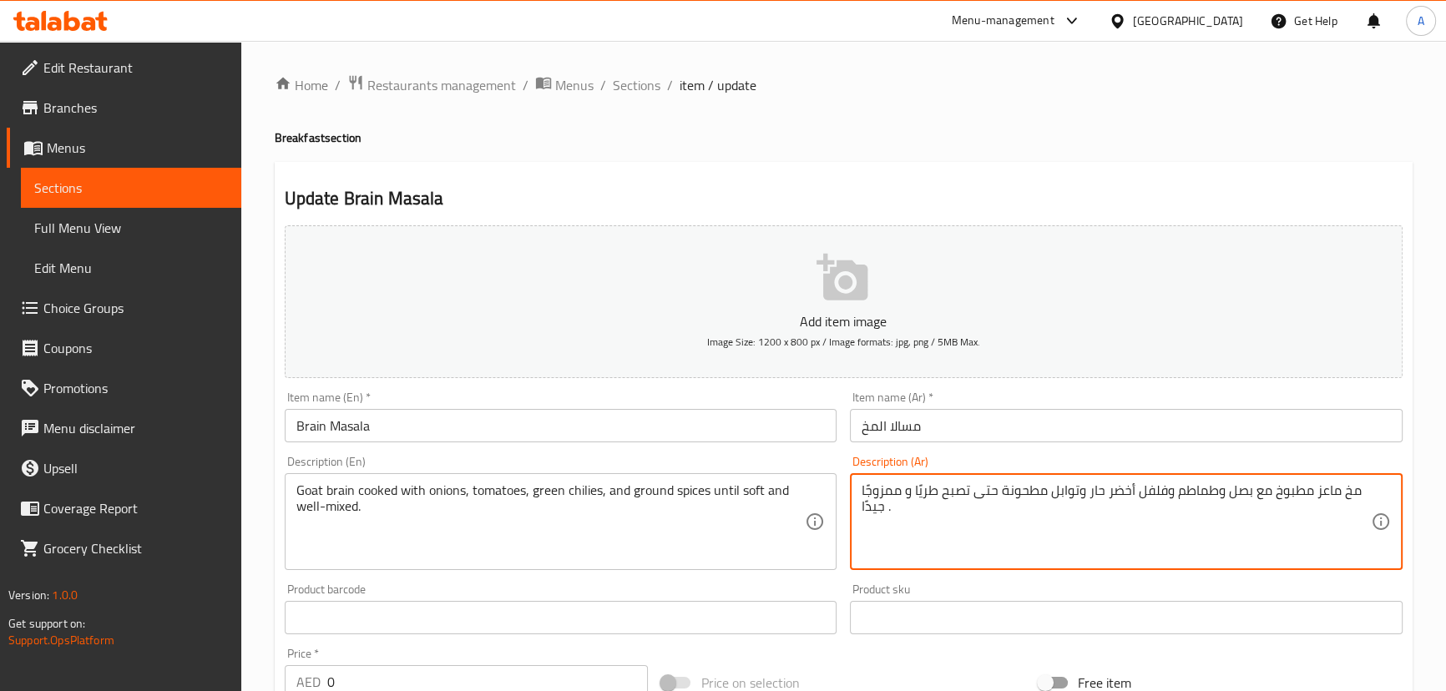
click at [1040, 433] on input "مسالا المخ" at bounding box center [1126, 425] width 553 height 33
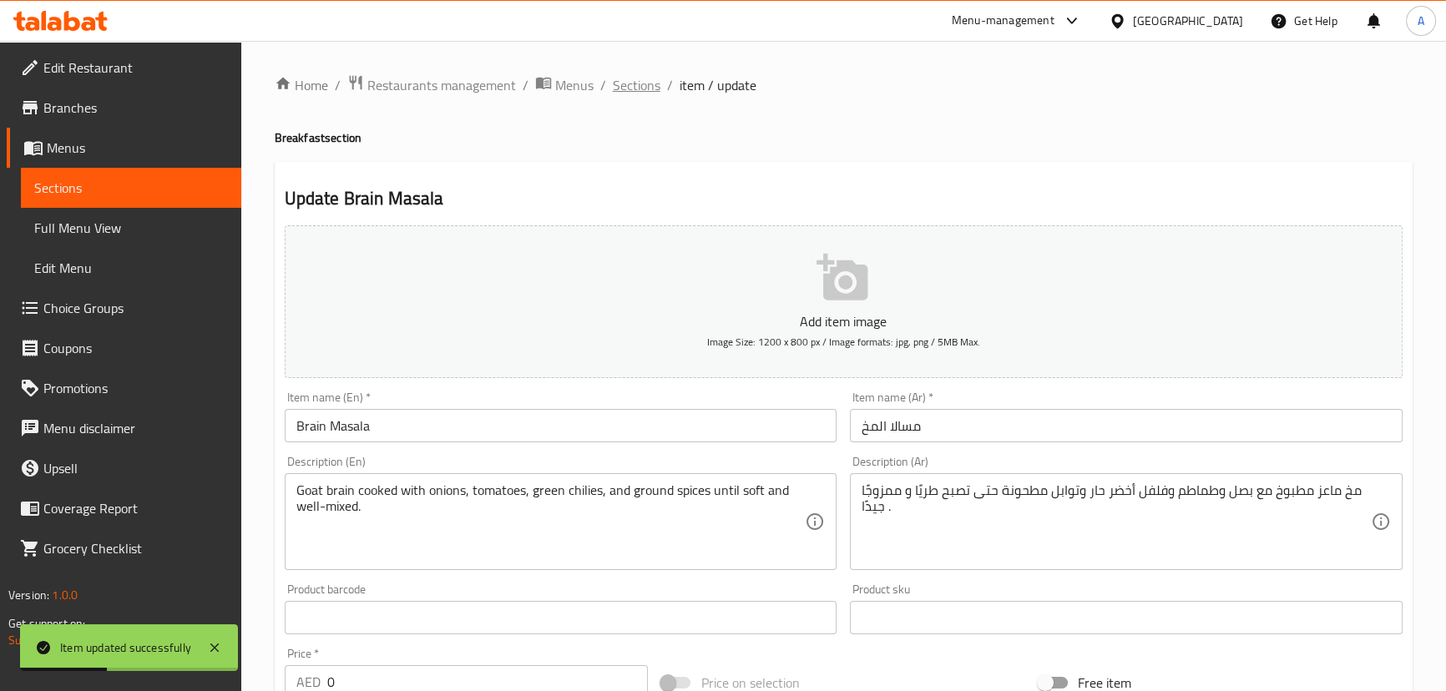
drag, startPoint x: 647, startPoint y: 71, endPoint x: 643, endPoint y: 79, distance: 9.0
click at [647, 71] on div "Home / Restaurants management / Menus / Sections / item / update Breakfast sect…" at bounding box center [843, 629] width 1204 height 1176
click at [643, 80] on span "Sections" at bounding box center [637, 85] width 48 height 20
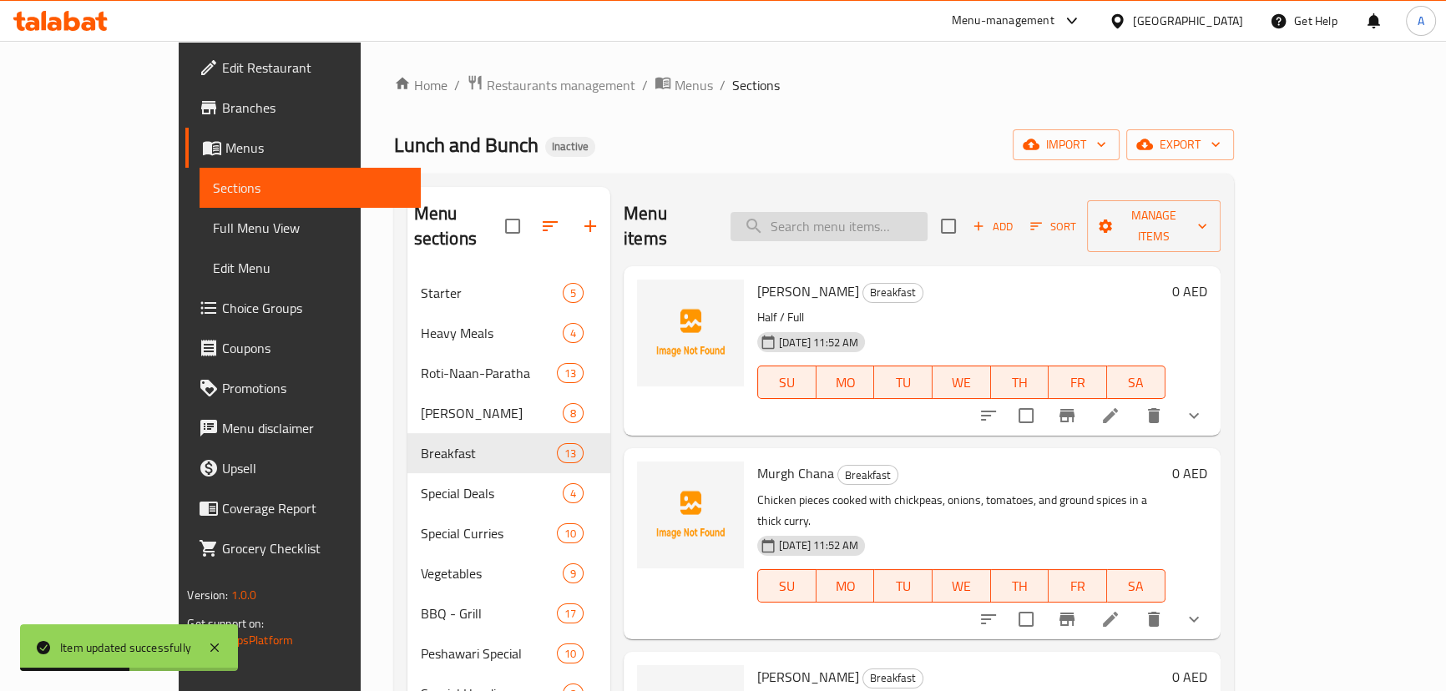
click at [879, 212] on input "search" at bounding box center [828, 226] width 197 height 29
paste input "Paya"
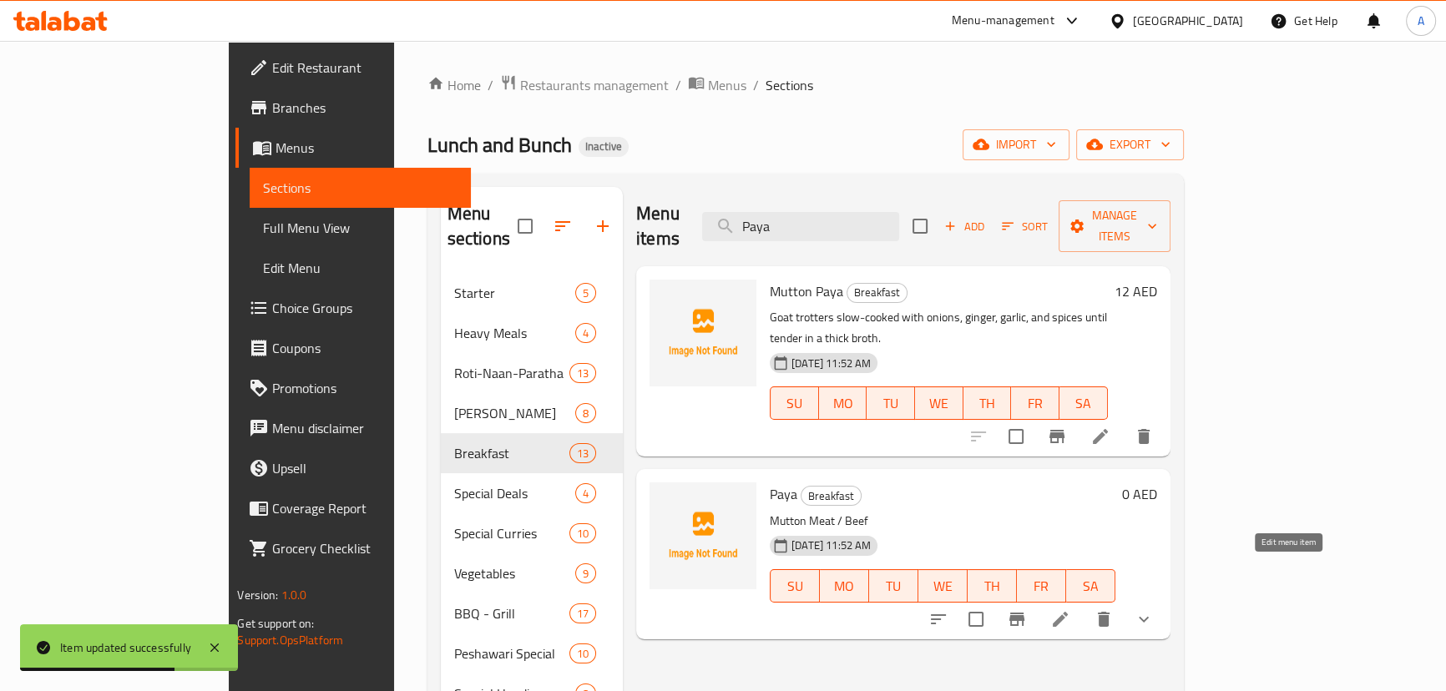
type input "Paya"
click at [1070, 609] on icon at bounding box center [1060, 619] width 20 height 20
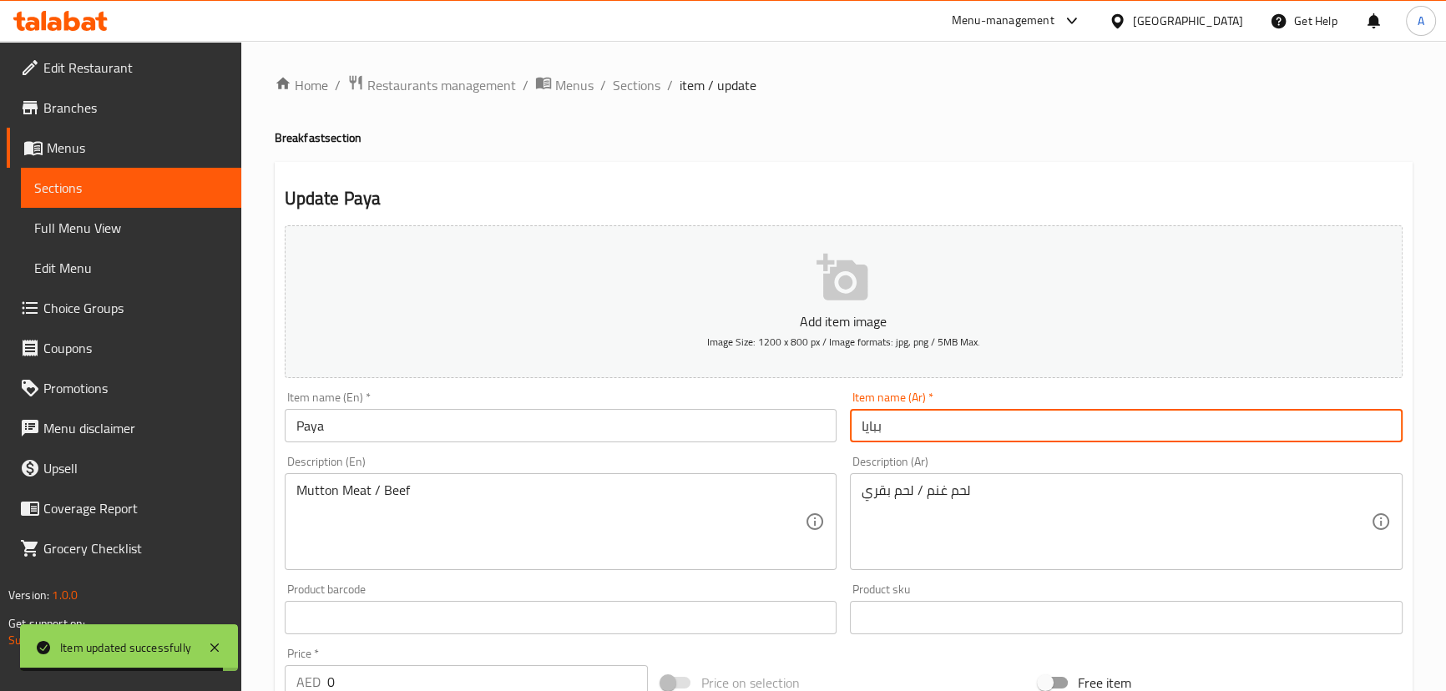
drag, startPoint x: 877, startPoint y: 424, endPoint x: 888, endPoint y: 424, distance: 10.8
click at [888, 424] on input "ببايا" at bounding box center [1126, 425] width 553 height 33
type input "بايا"
click at [629, 79] on span "Sections" at bounding box center [637, 85] width 48 height 20
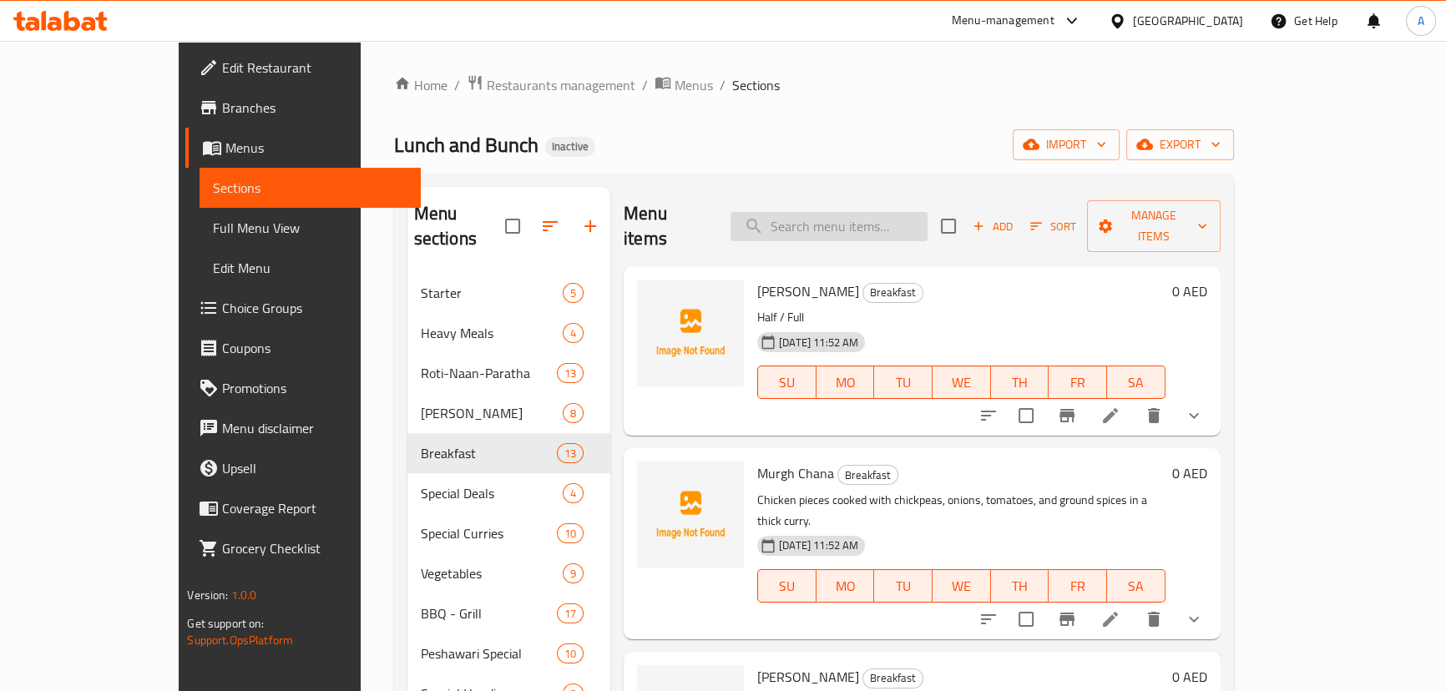
click at [899, 212] on input "search" at bounding box center [828, 226] width 197 height 29
paste input "Shami kebab"
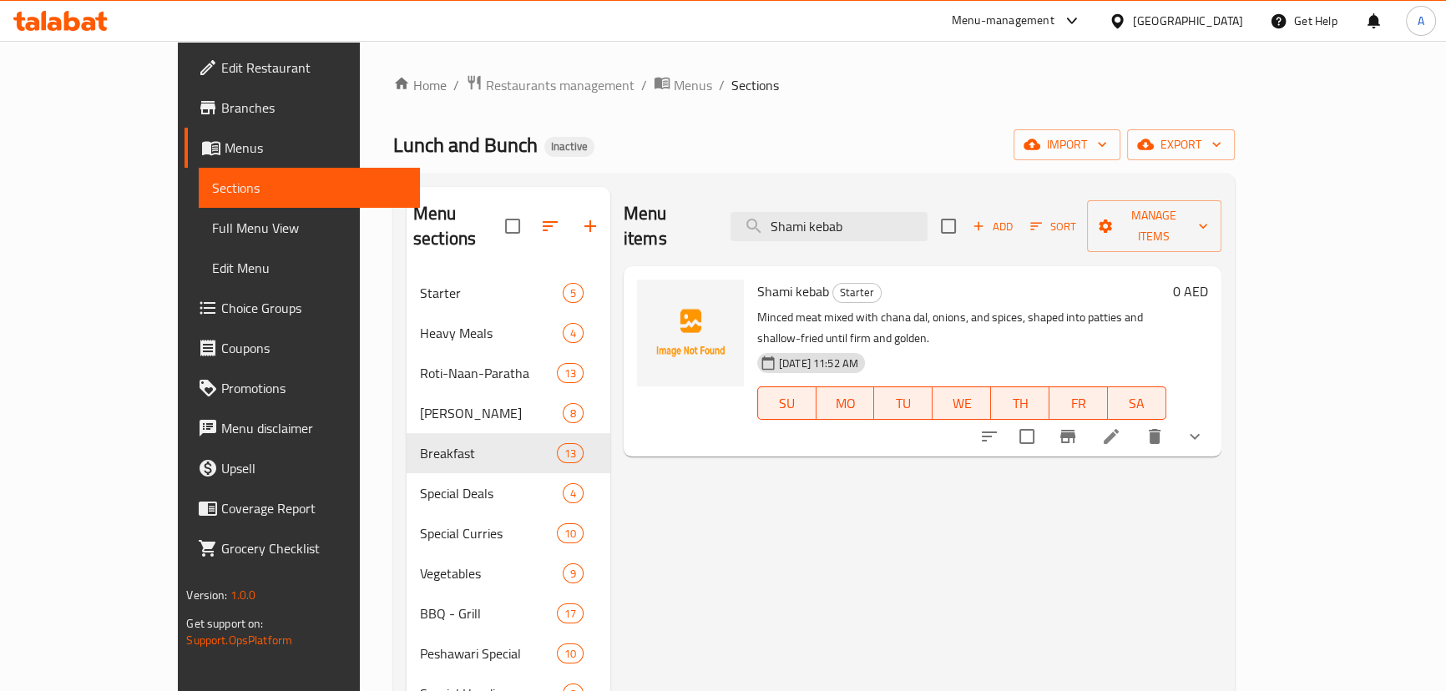
type input "Shami kebab"
click at [1121, 426] on icon at bounding box center [1111, 436] width 20 height 20
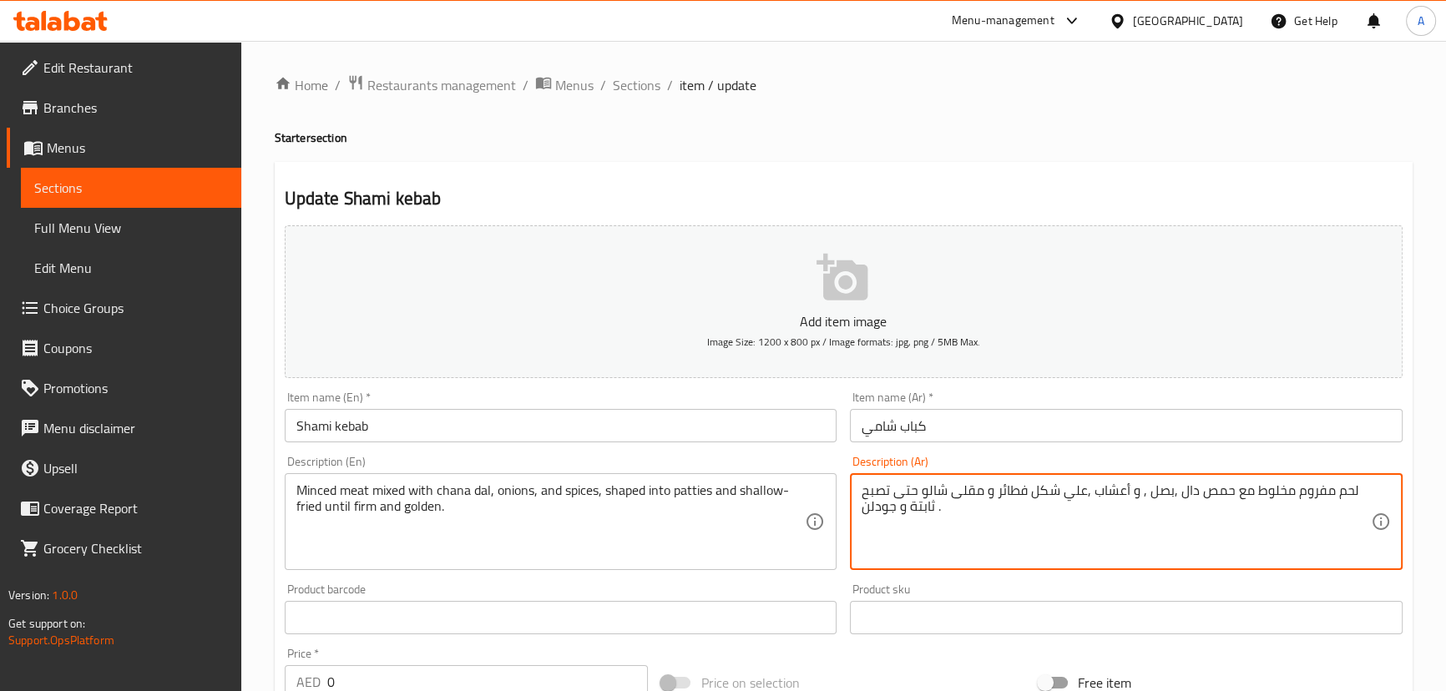
drag, startPoint x: 870, startPoint y: 502, endPoint x: 881, endPoint y: 504, distance: 11.1
type textarea "لحم مفروم مخلوط مع حمص دال ,بصل , و أعشاب ,علي شكل فطائر و مقلى شالو حتى تصبح ث…"
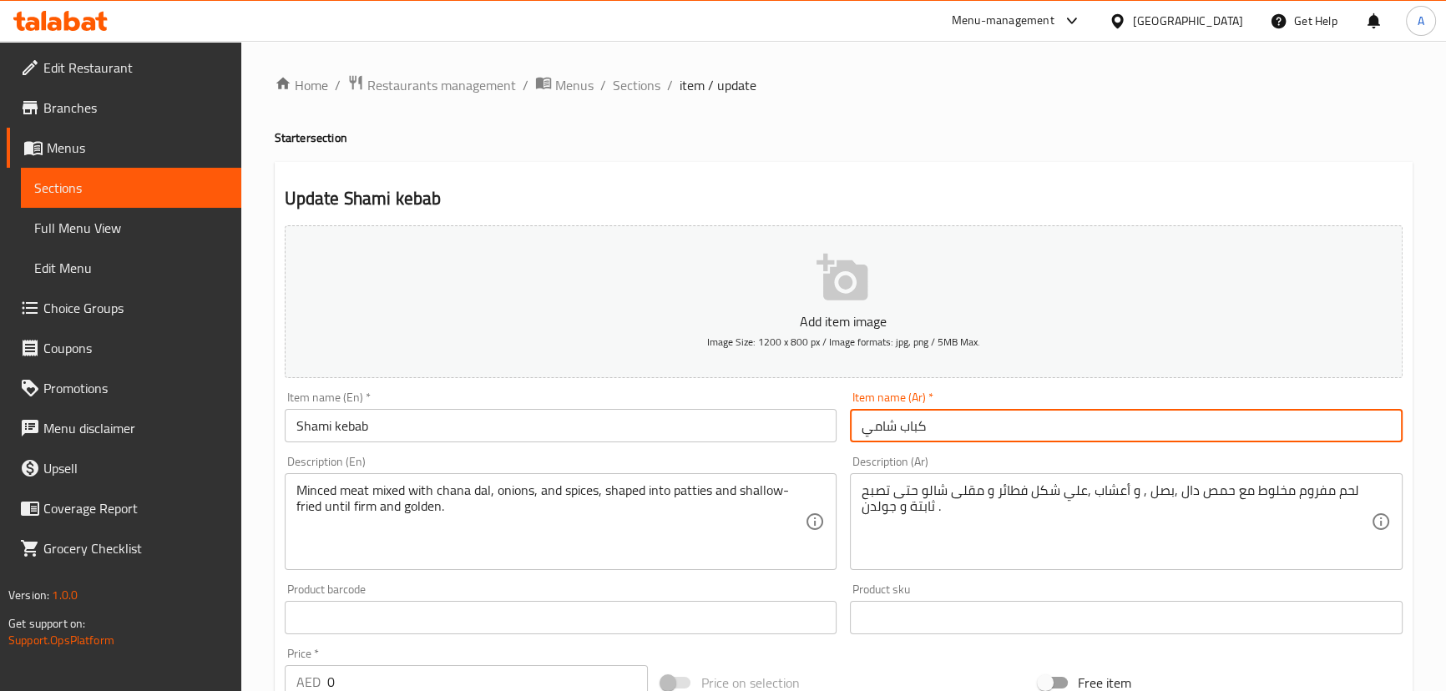
click at [1020, 425] on input "كباب شامي" at bounding box center [1126, 425] width 553 height 33
click at [634, 83] on span "Sections" at bounding box center [637, 85] width 48 height 20
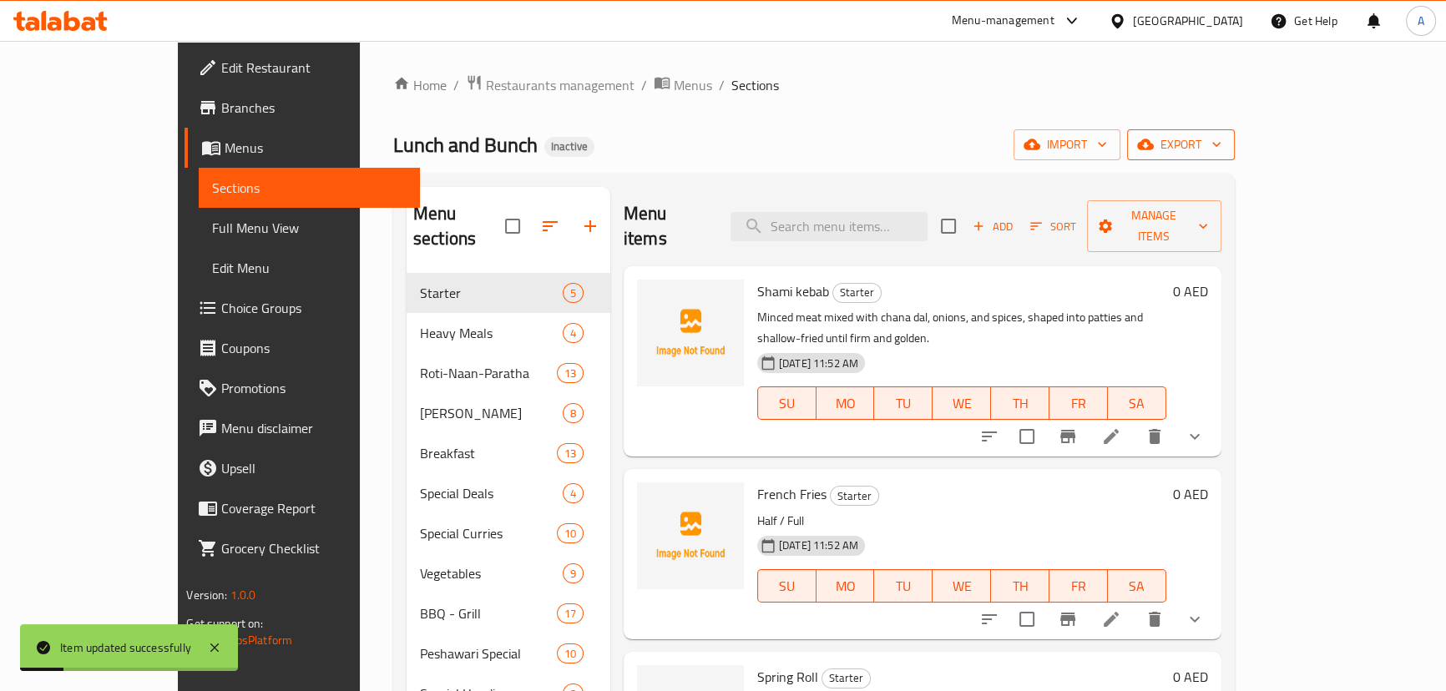
click at [1224, 140] on icon "button" at bounding box center [1216, 144] width 17 height 17
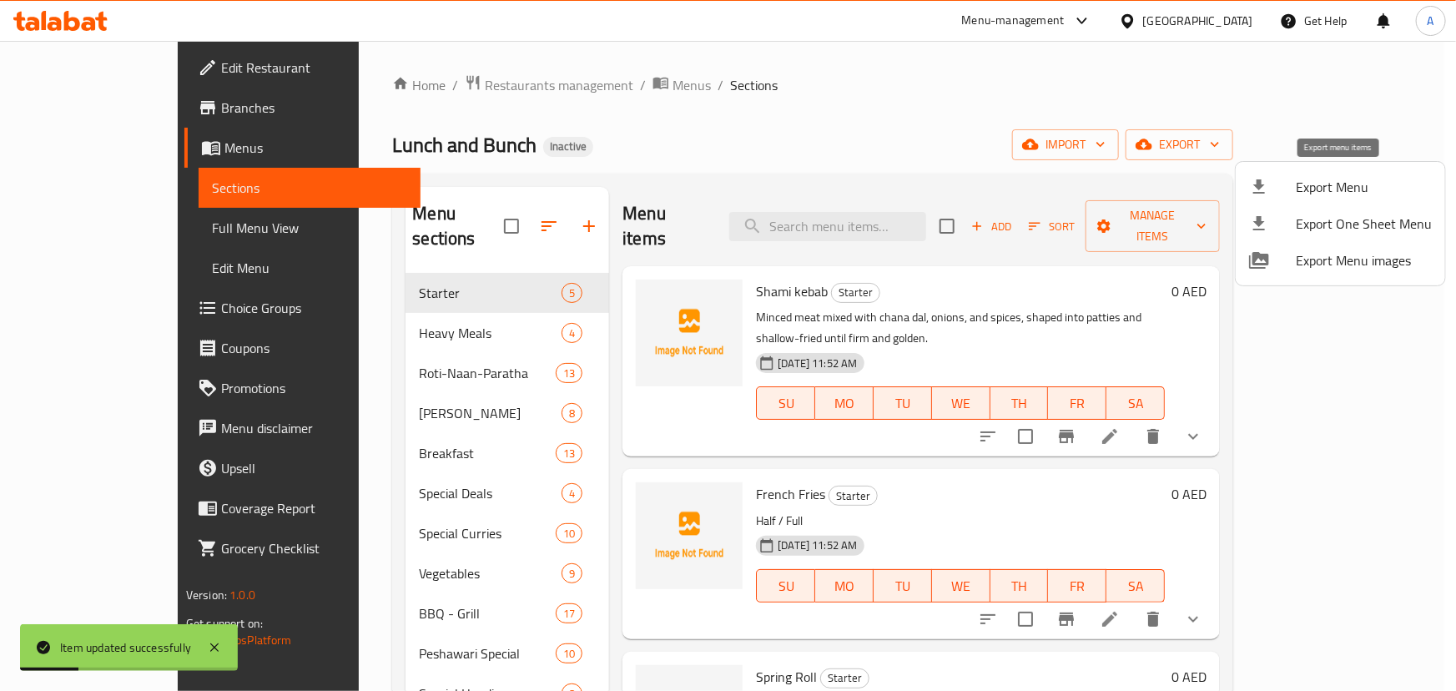
click at [1313, 169] on li "Export Menu" at bounding box center [1340, 187] width 209 height 37
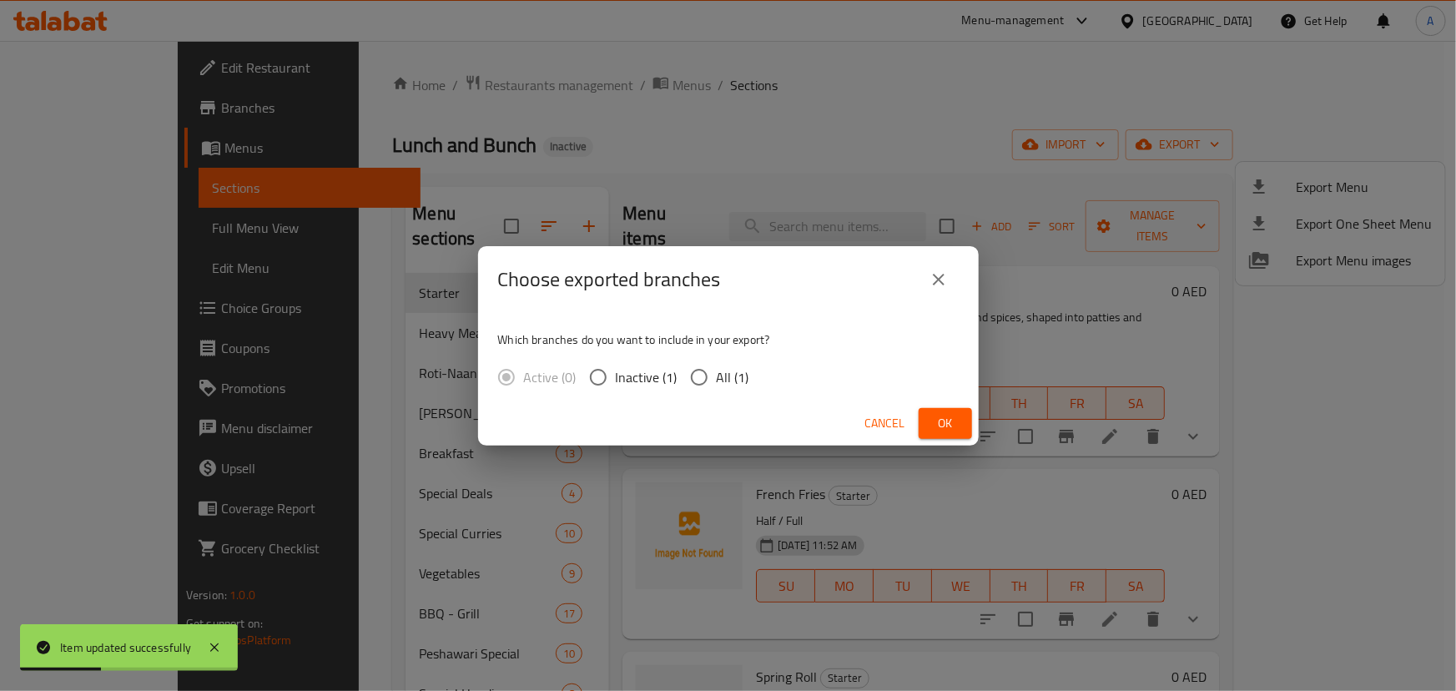
click at [730, 383] on span "All (1)" at bounding box center [733, 377] width 33 height 20
click at [717, 383] on input "All (1)" at bounding box center [699, 377] width 35 height 35
radio input "true"
click at [951, 425] on span "Ok" at bounding box center [945, 423] width 27 height 21
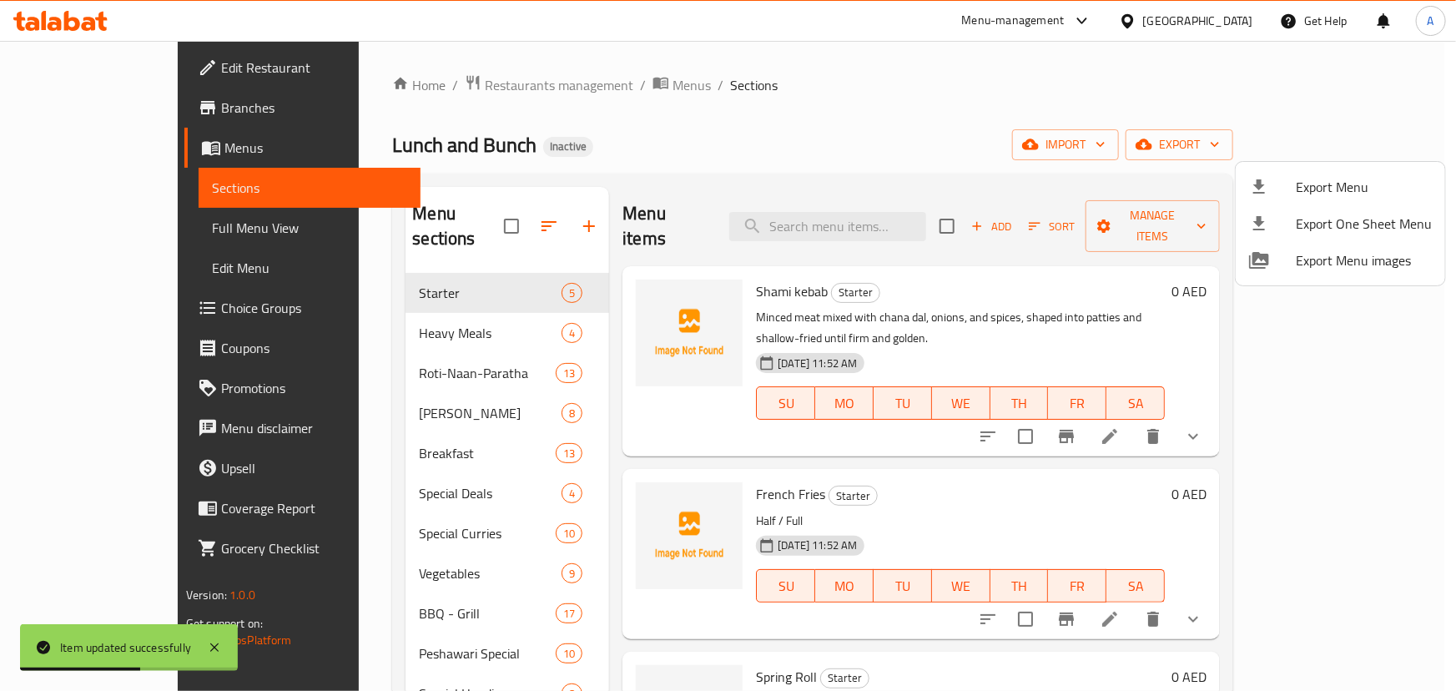
click at [119, 68] on div at bounding box center [728, 345] width 1456 height 691
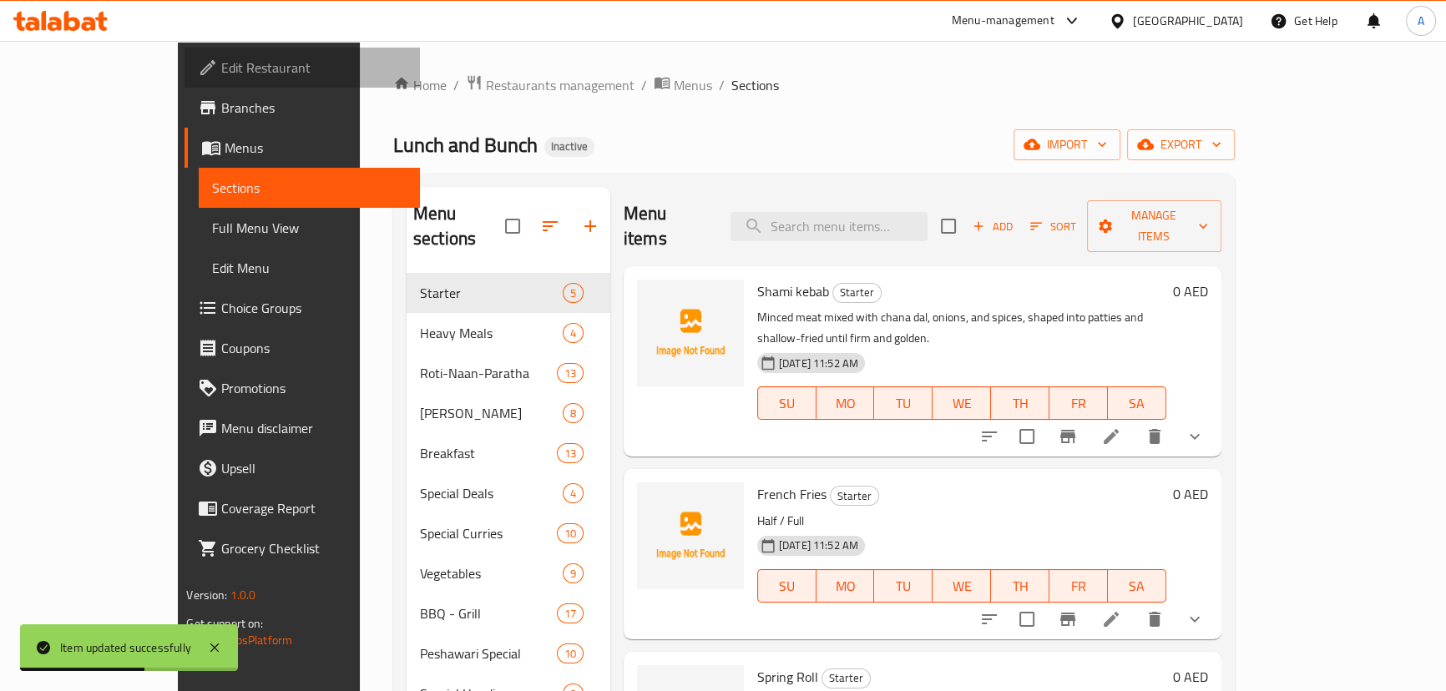
click at [221, 68] on span "Edit Restaurant" at bounding box center [313, 68] width 184 height 20
